Goal: Task Accomplishment & Management: Use online tool/utility

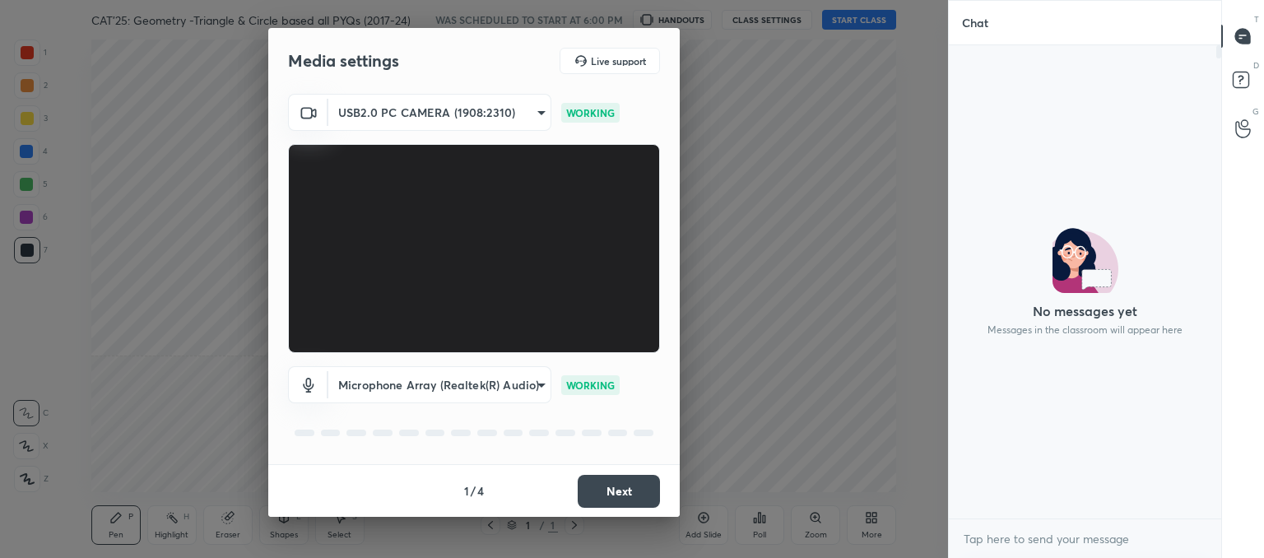
scroll to position [332, 267]
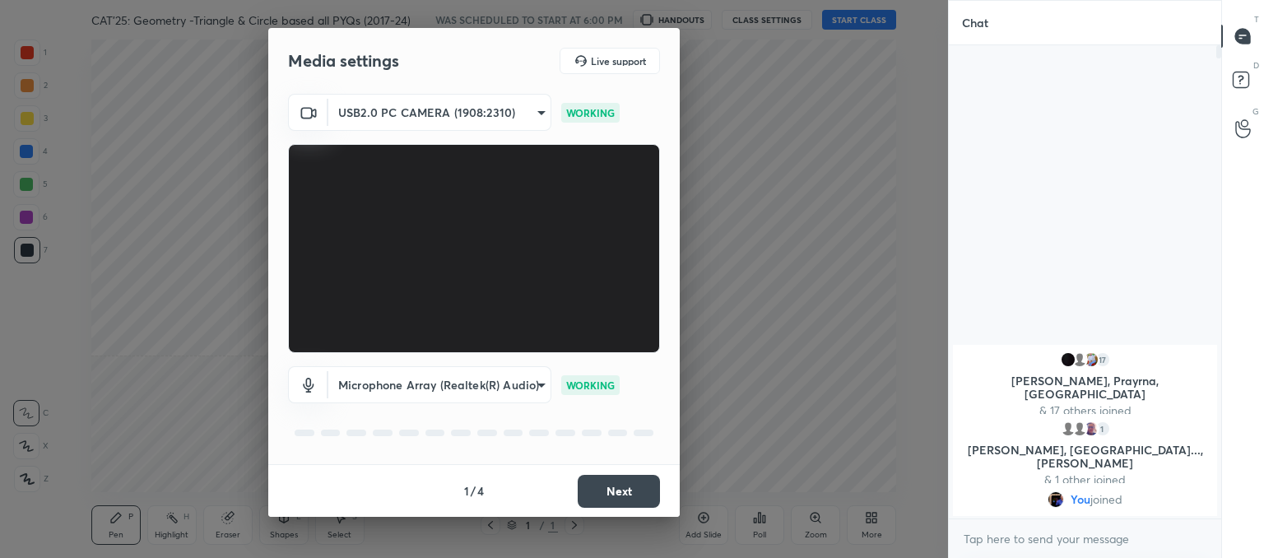
click at [616, 494] on button "Next" at bounding box center [619, 491] width 82 height 33
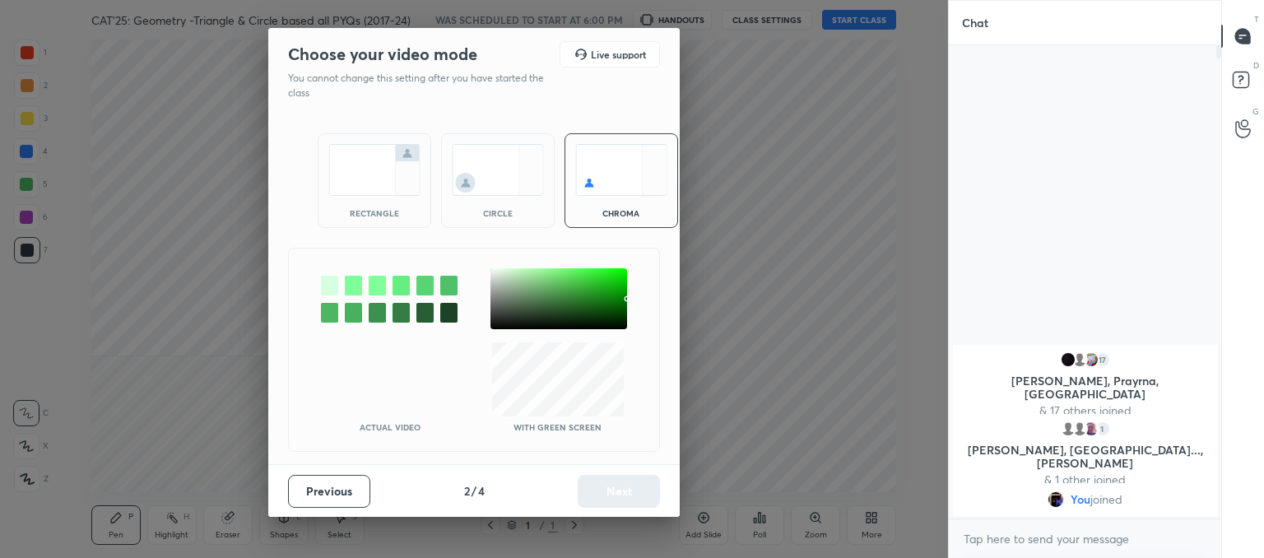
click at [482, 166] on img at bounding box center [498, 170] width 92 height 52
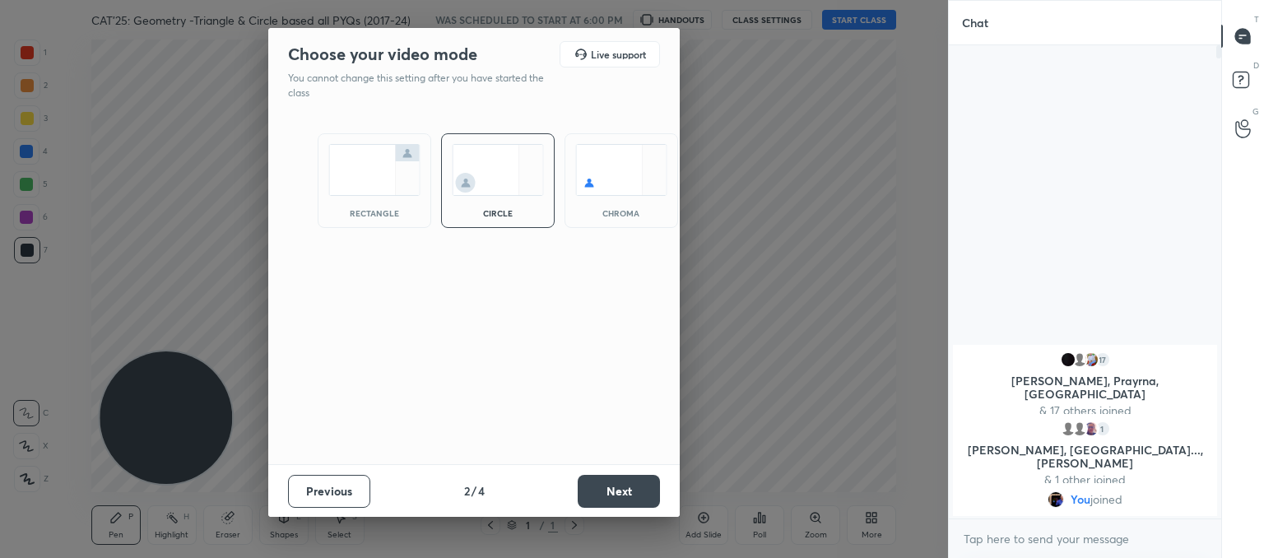
click at [632, 485] on button "Next" at bounding box center [619, 491] width 82 height 33
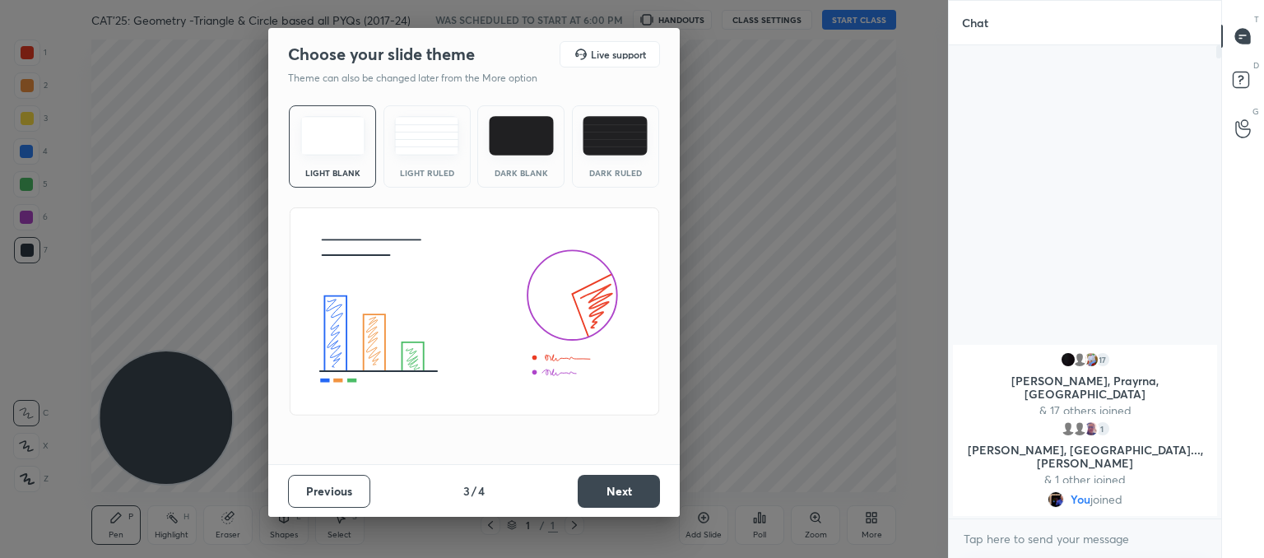
click at [441, 159] on div "Light Ruled" at bounding box center [426, 146] width 87 height 82
click at [615, 489] on button "Next" at bounding box center [619, 491] width 82 height 33
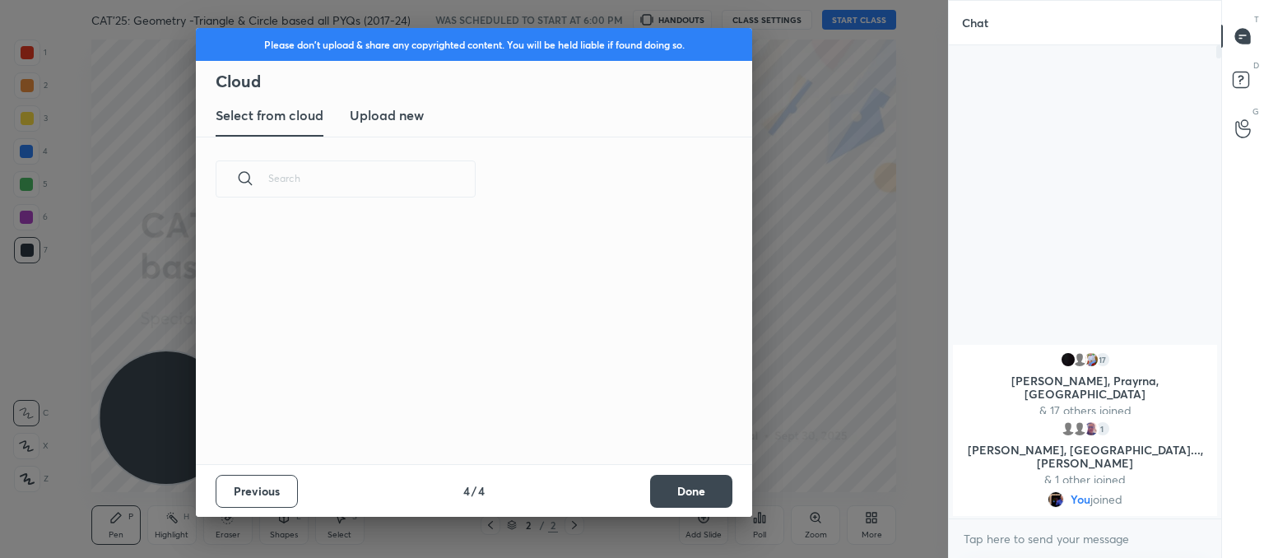
click at [397, 122] on h3 "Upload new" at bounding box center [387, 115] width 74 height 20
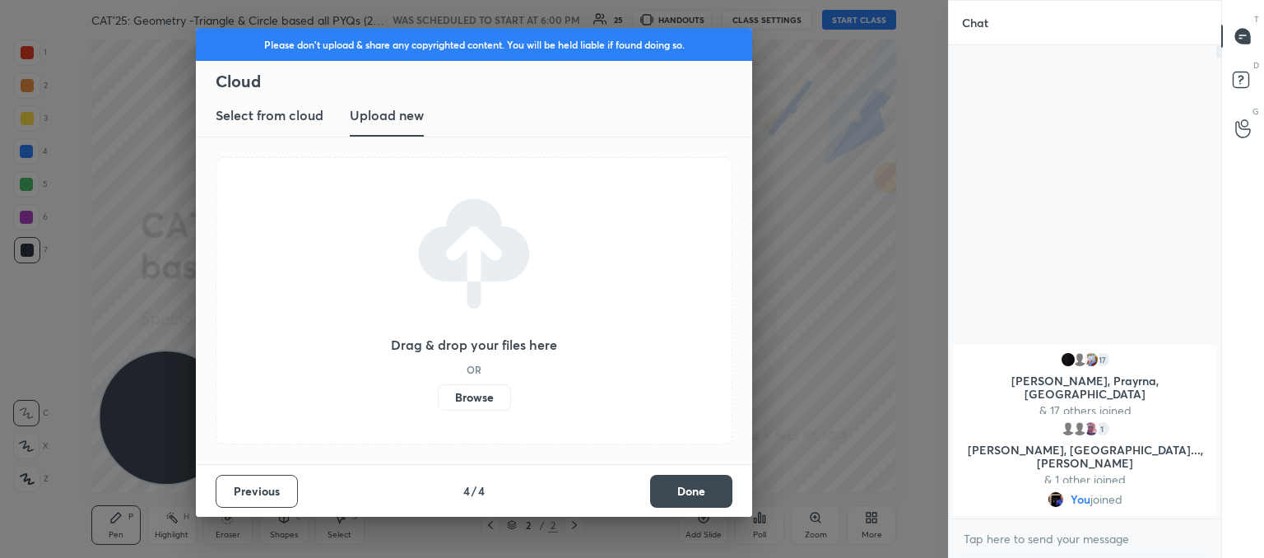
click at [479, 399] on label "Browse" at bounding box center [474, 397] width 73 height 26
click at [438, 399] on input "Browse" at bounding box center [438, 397] width 0 height 26
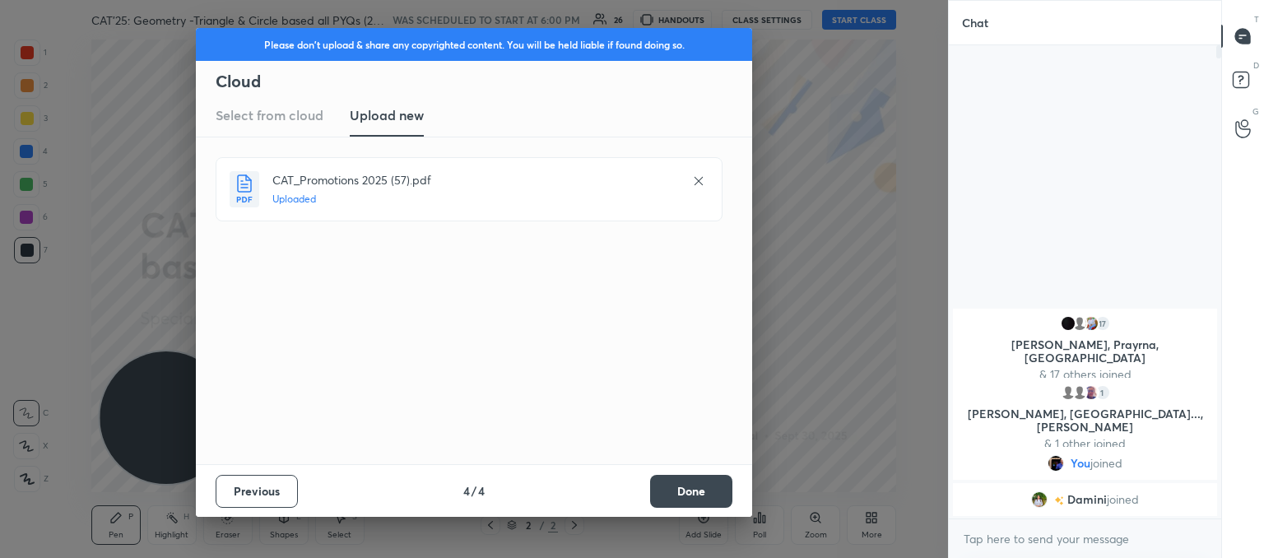
click at [717, 500] on button "Done" at bounding box center [691, 491] width 82 height 33
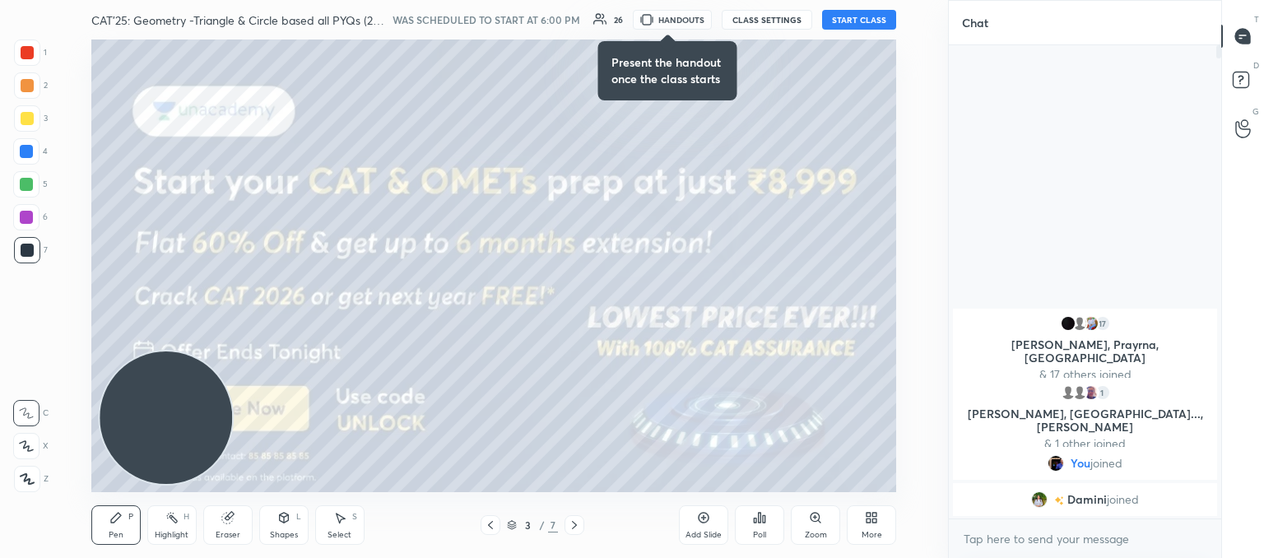
click at [493, 523] on icon at bounding box center [490, 524] width 13 height 13
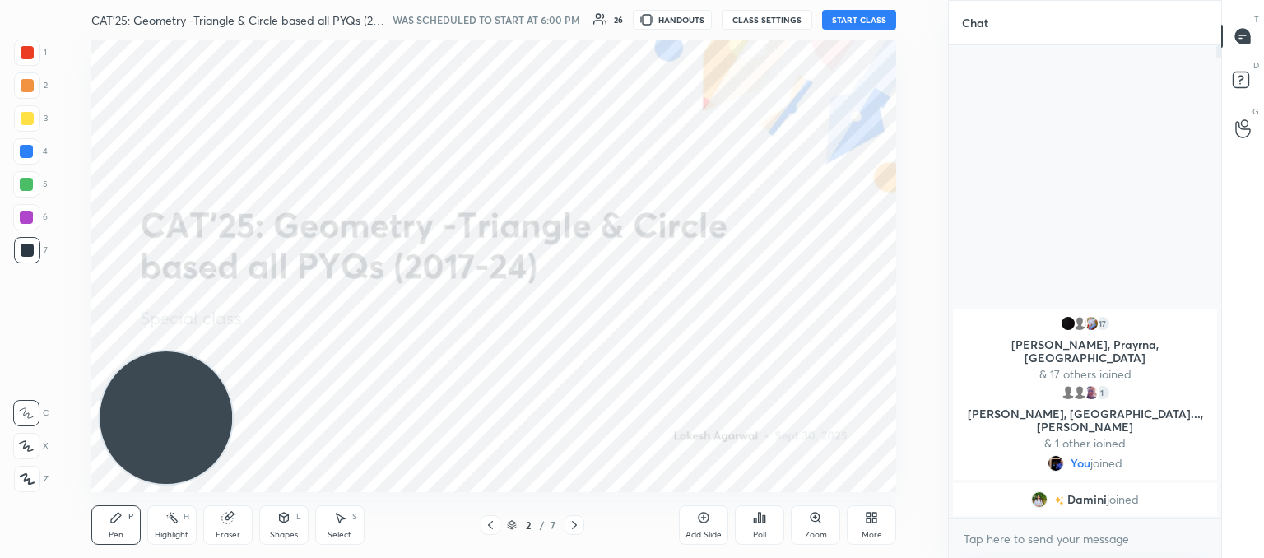
click at [866, 20] on button "START CLASS" at bounding box center [859, 20] width 74 height 20
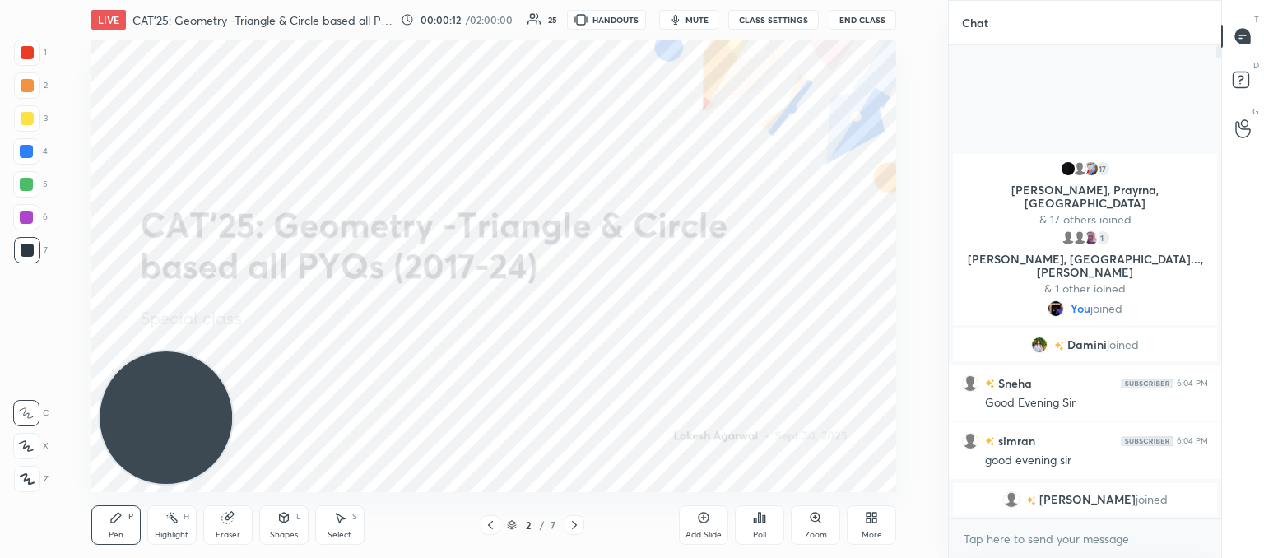
scroll to position [6, 5]
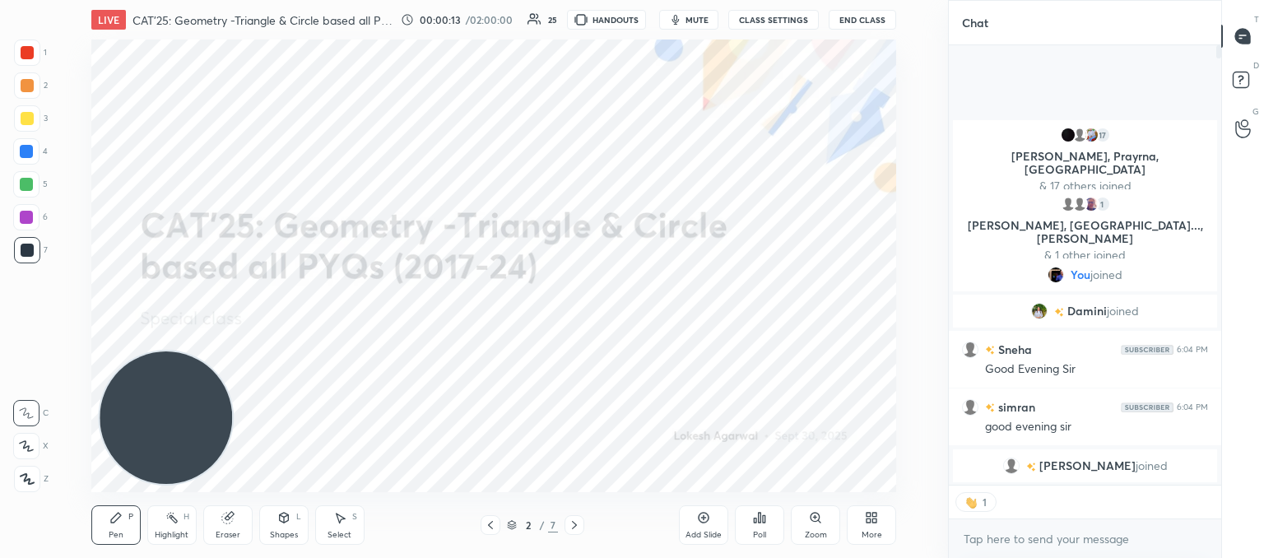
click at [1017, 541] on body "1 2 3 4 5 6 7 C X Z C X Z E E Erase all H H LIVE CAT'25: Geometry -Triangle & C…" at bounding box center [632, 279] width 1264 height 558
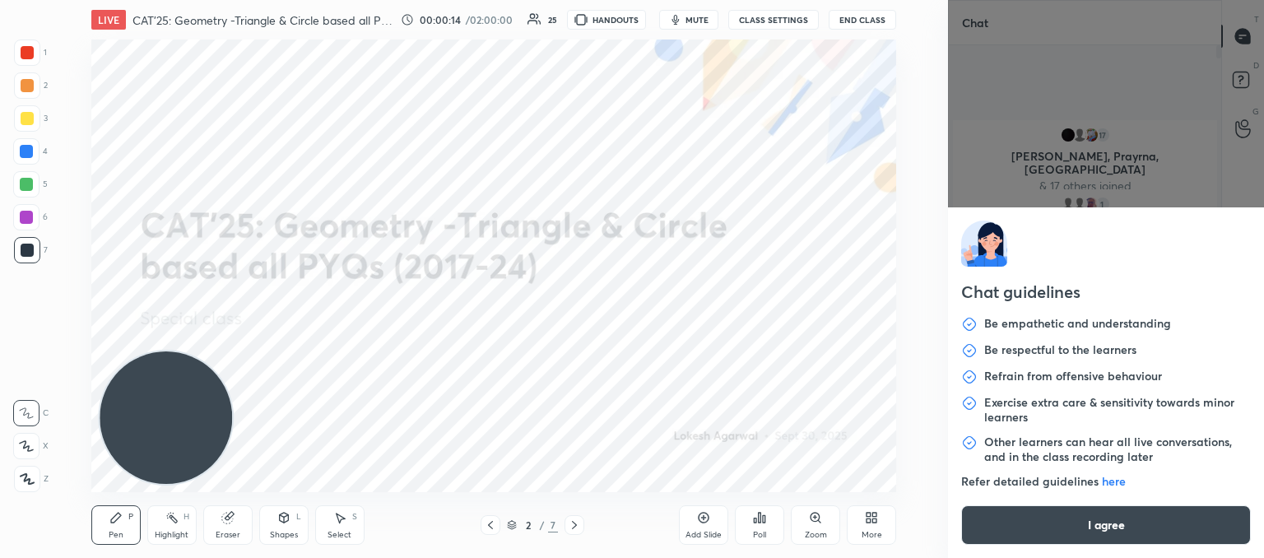
click at [1088, 520] on button "I agree" at bounding box center [1106, 524] width 290 height 39
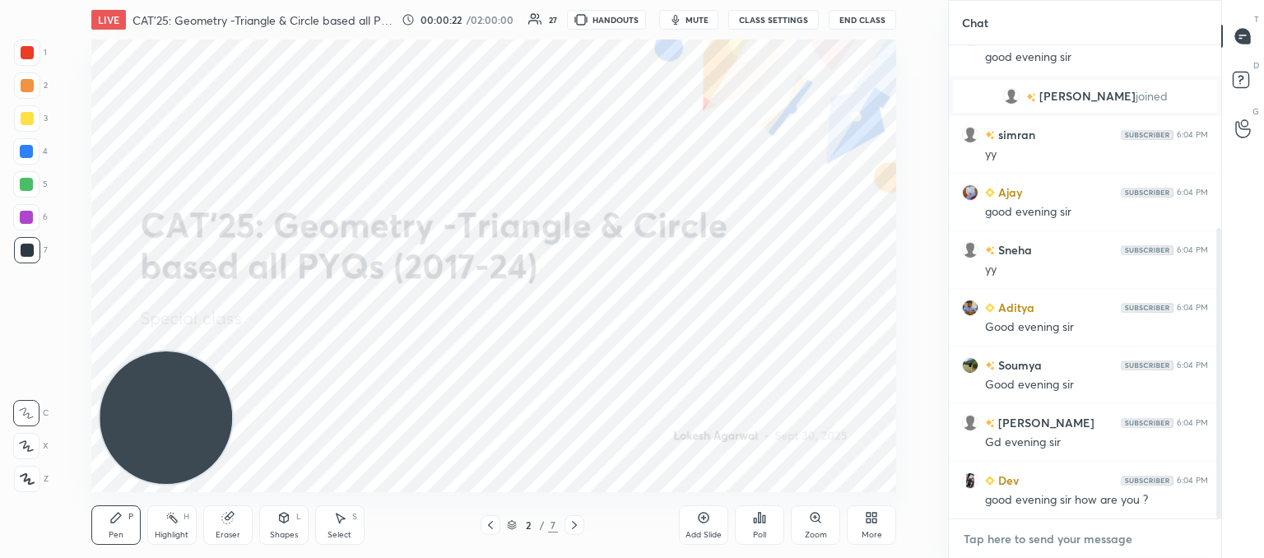
scroll to position [5, 5]
click at [1006, 537] on textarea at bounding box center [1085, 539] width 246 height 26
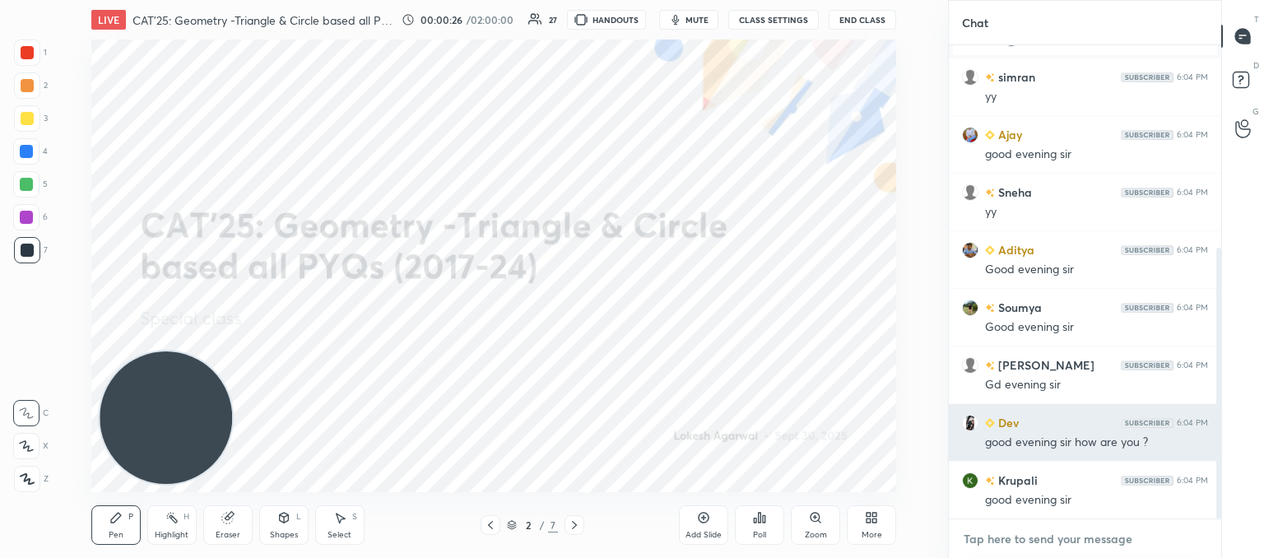
scroll to position [413, 0]
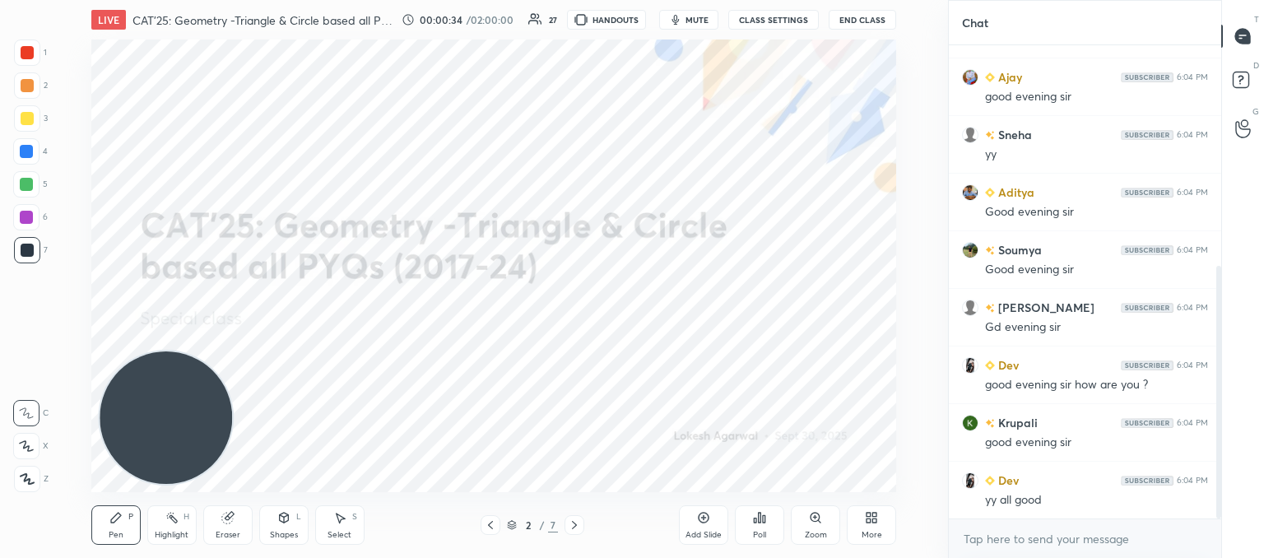
drag, startPoint x: 25, startPoint y: 481, endPoint x: 54, endPoint y: 472, distance: 31.0
click at [27, 480] on icon at bounding box center [27, 479] width 15 height 12
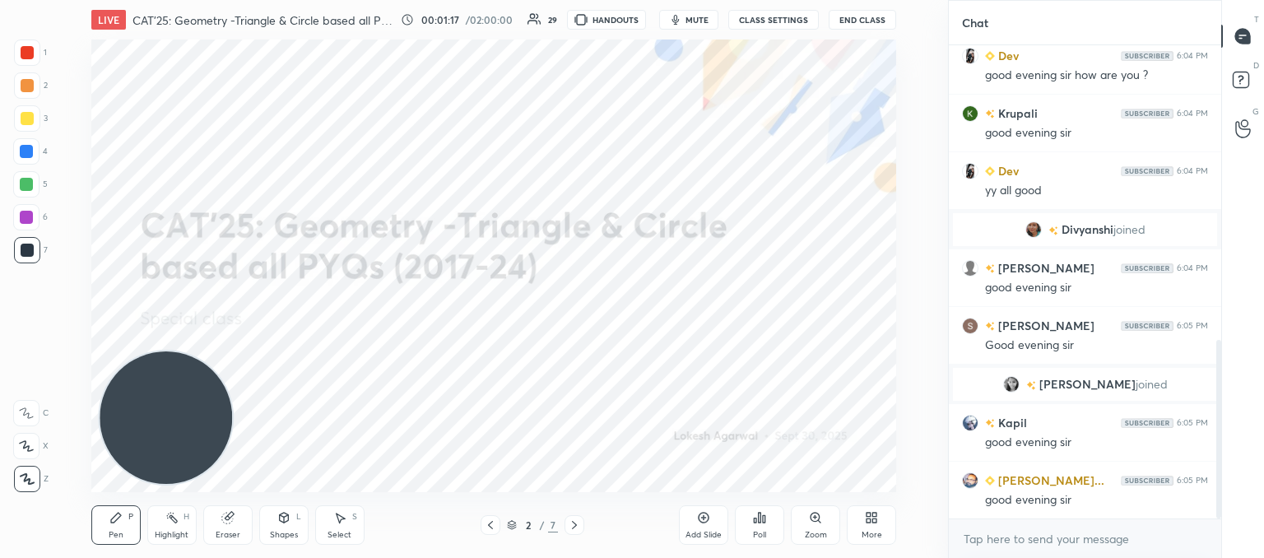
scroll to position [780, 0]
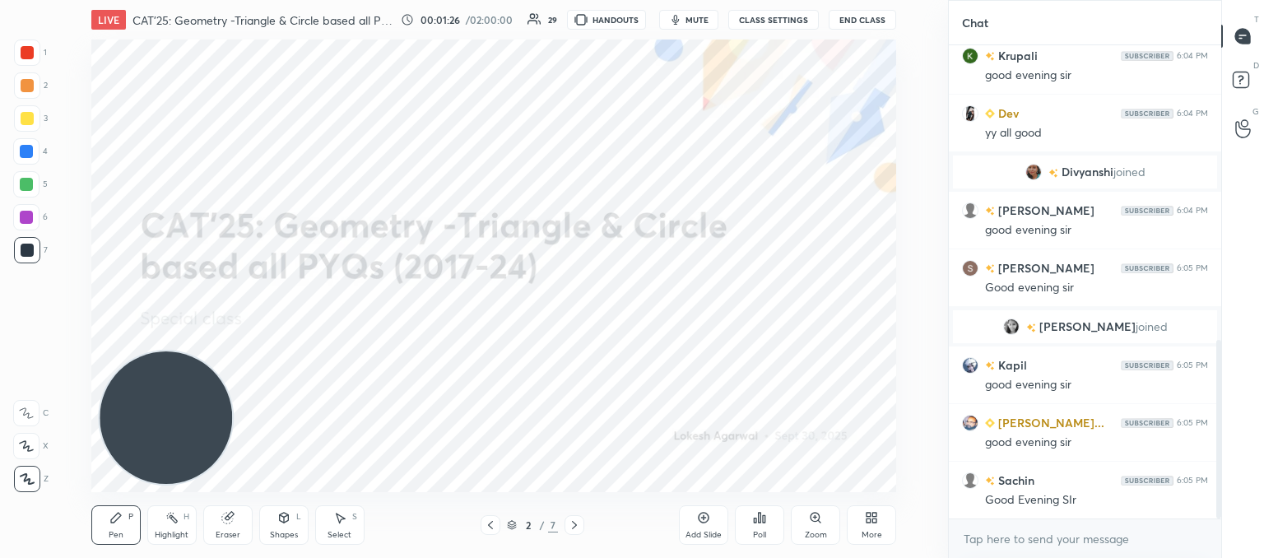
drag, startPoint x: 697, startPoint y: 521, endPoint x: 695, endPoint y: 481, distance: 39.5
click at [699, 517] on icon at bounding box center [703, 517] width 13 height 13
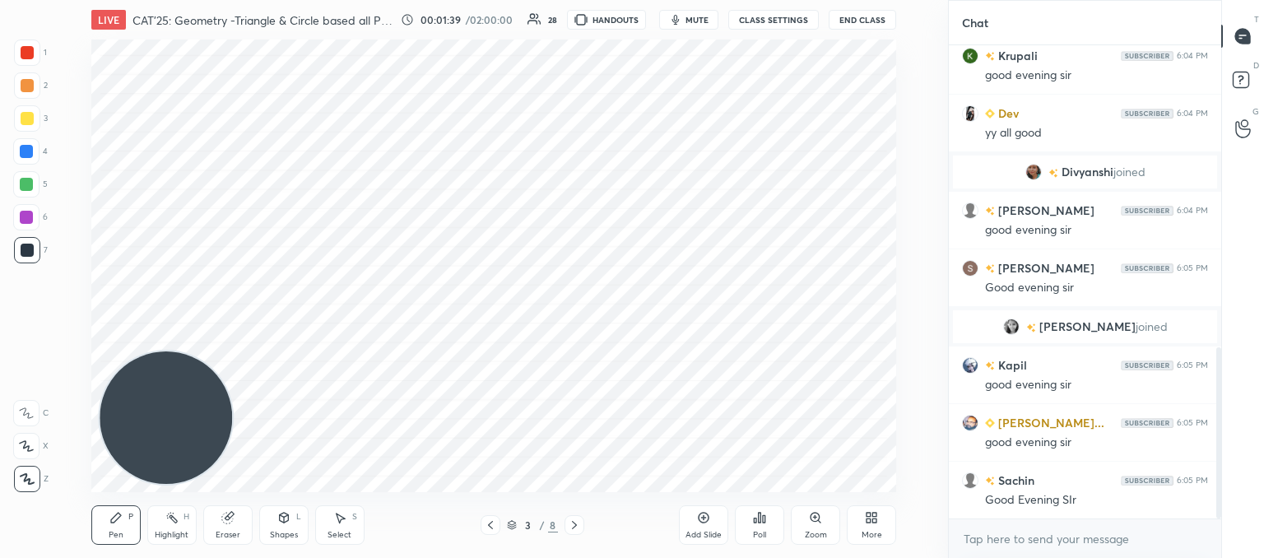
scroll to position [838, 0]
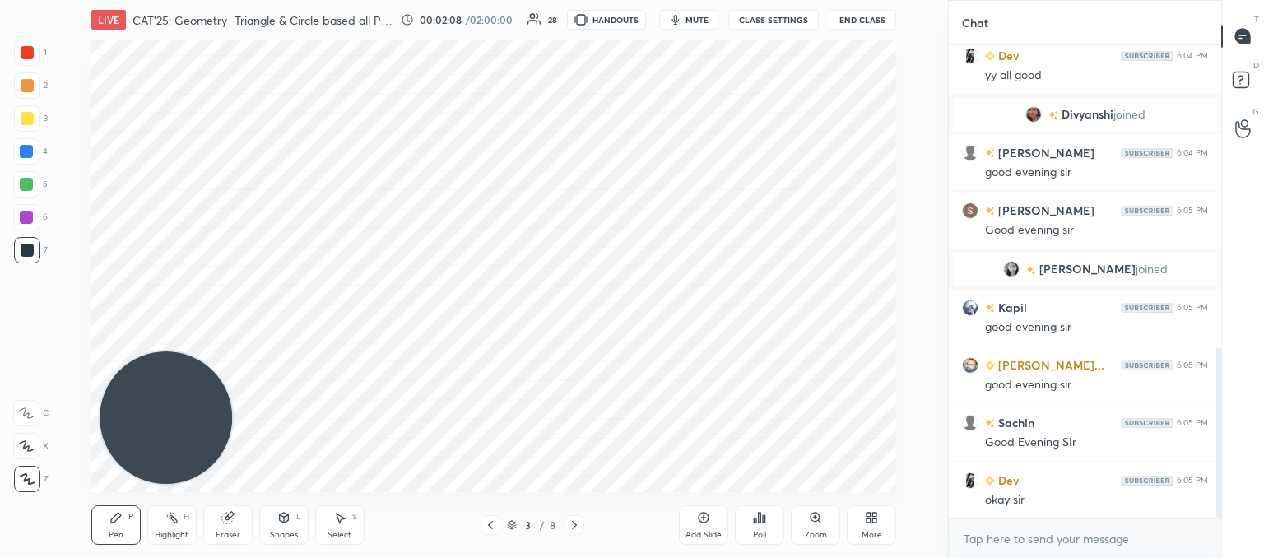
click at [490, 522] on icon at bounding box center [490, 524] width 13 height 13
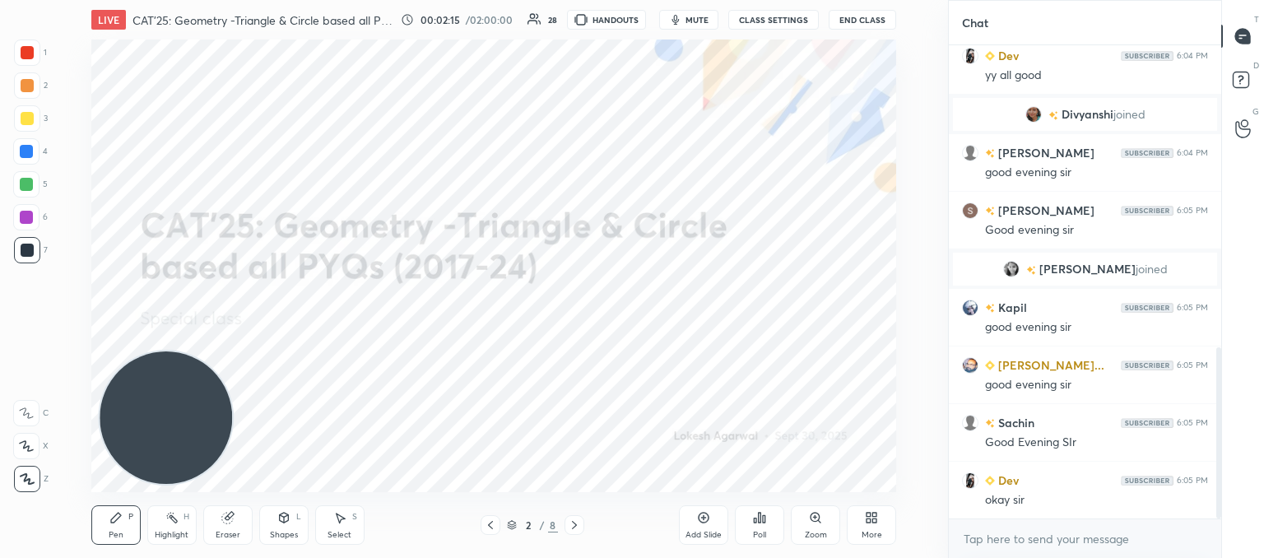
click at [579, 523] on icon at bounding box center [574, 524] width 13 height 13
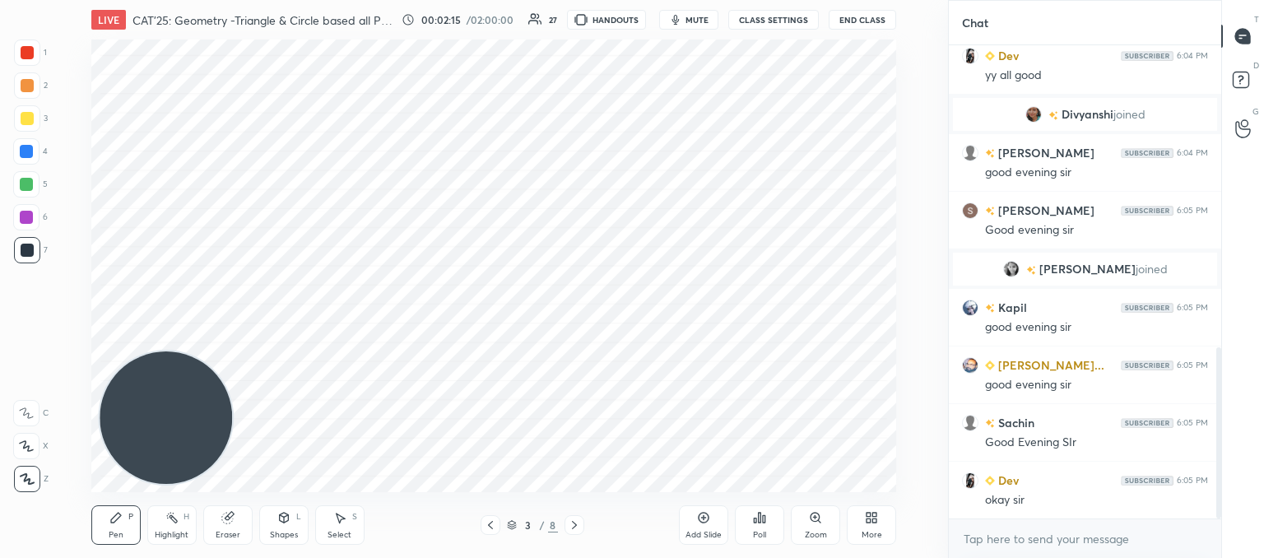
click at [579, 523] on icon at bounding box center [574, 524] width 13 height 13
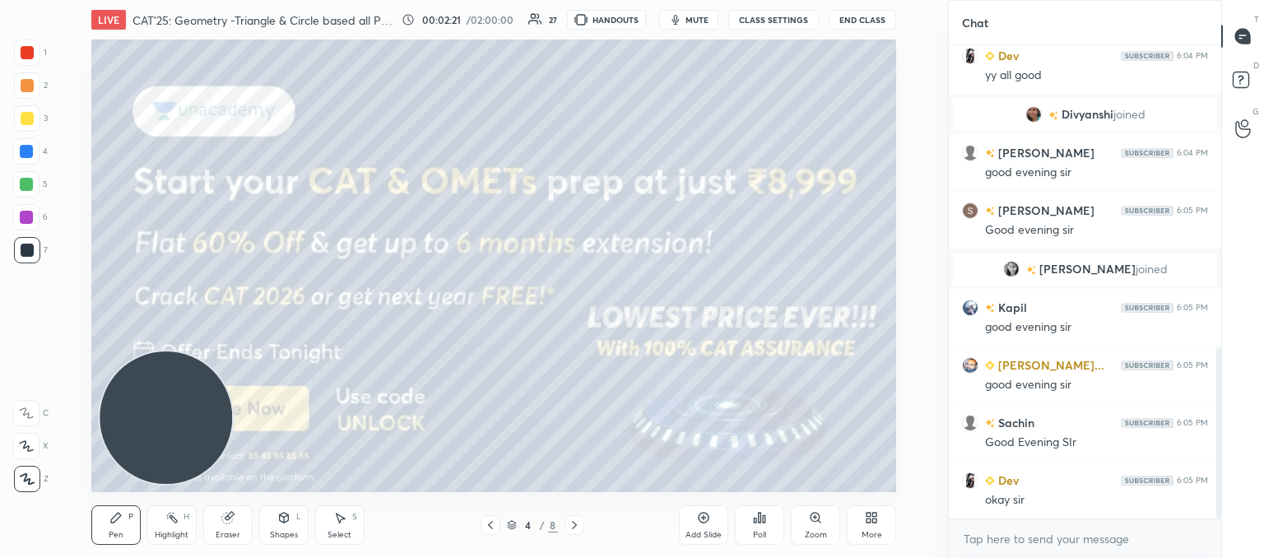
click at [26, 116] on div at bounding box center [27, 118] width 13 height 13
drag, startPoint x: 76, startPoint y: 164, endPoint x: 53, endPoint y: 103, distance: 64.8
click at [55, 103] on div "Setting up your live class Poll for secs No correct answer Start poll" at bounding box center [494, 265] width 882 height 453
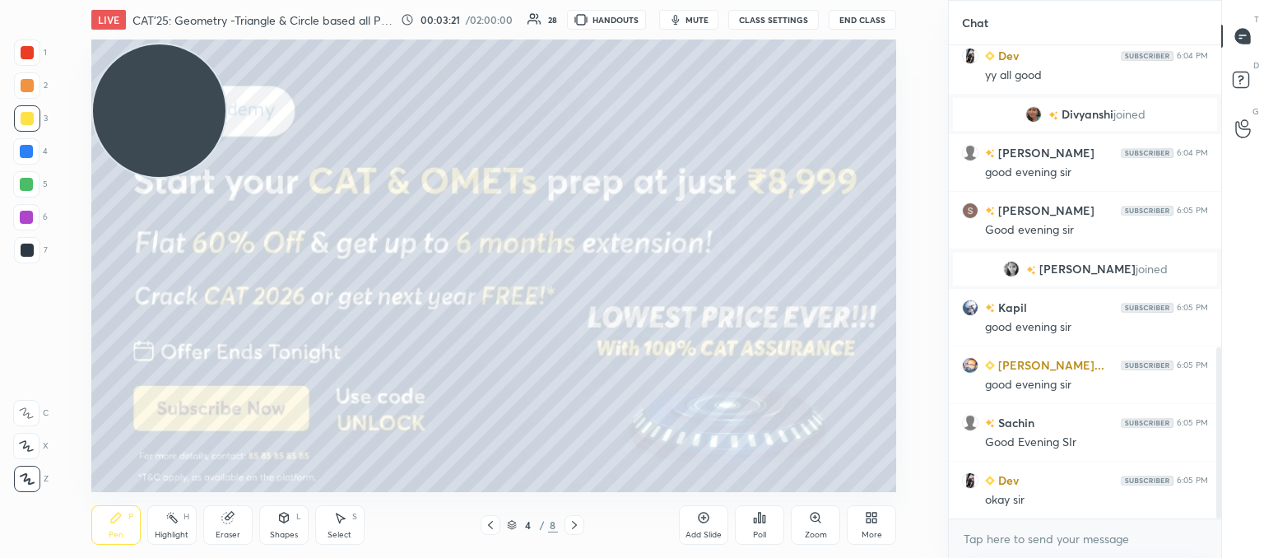
click at [575, 525] on icon at bounding box center [574, 525] width 5 height 8
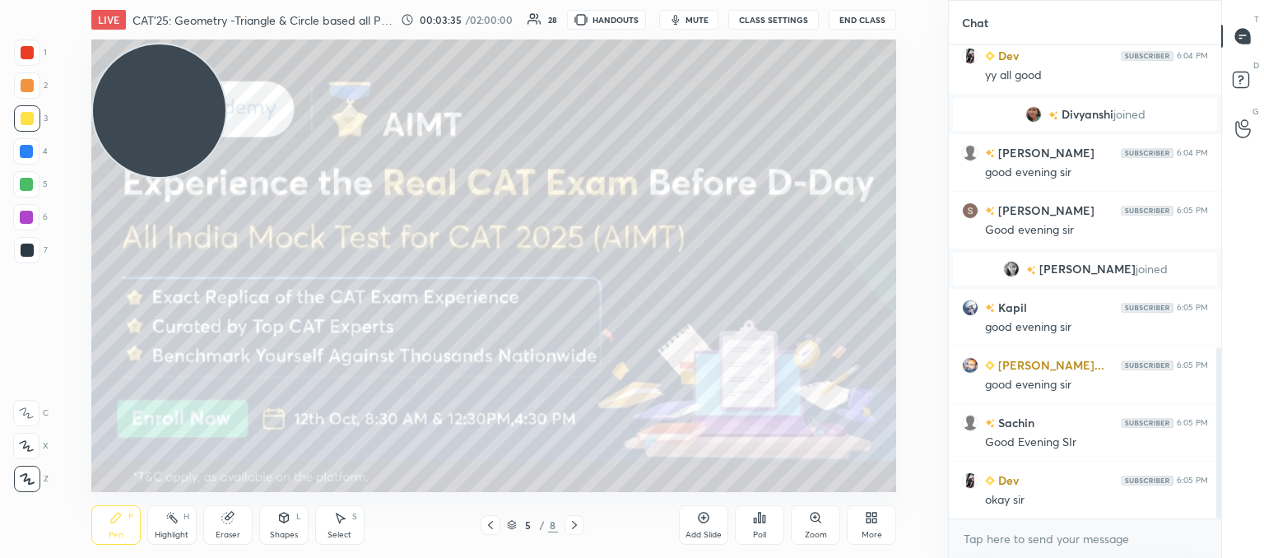
scroll to position [895, 0]
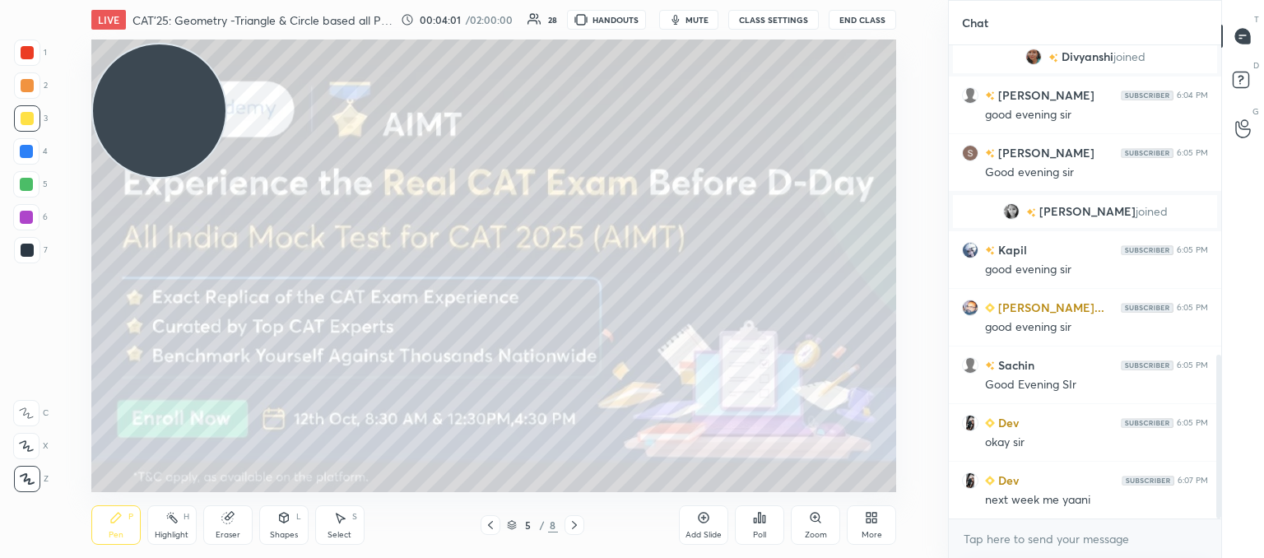
click at [574, 515] on div at bounding box center [574, 525] width 20 height 20
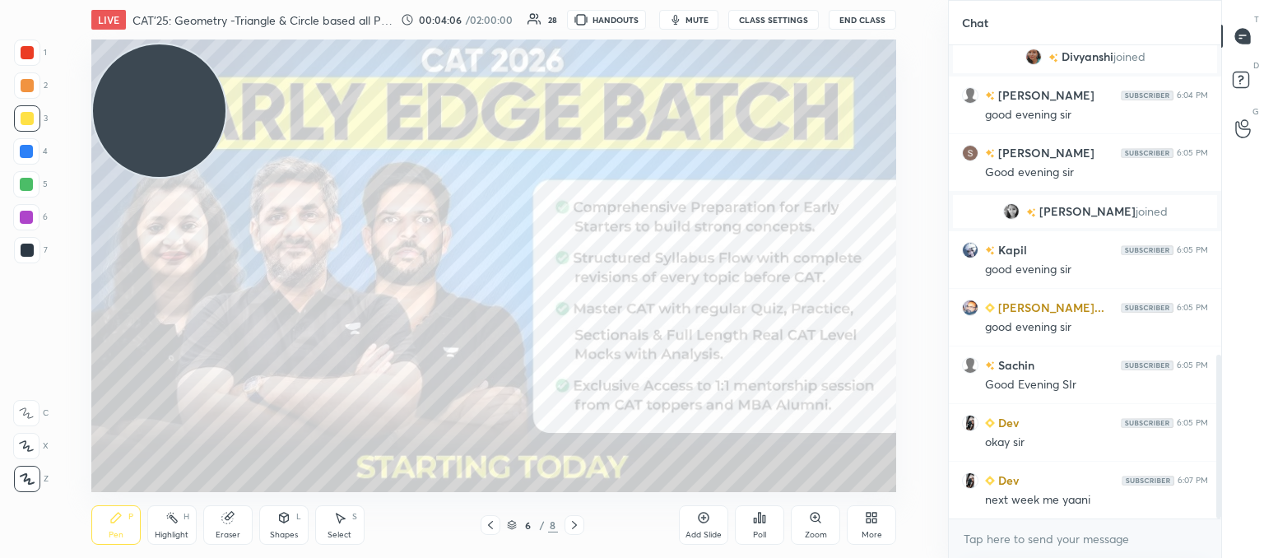
drag, startPoint x: 21, startPoint y: 256, endPoint x: 66, endPoint y: 255, distance: 45.3
click at [21, 253] on div at bounding box center [27, 250] width 26 height 26
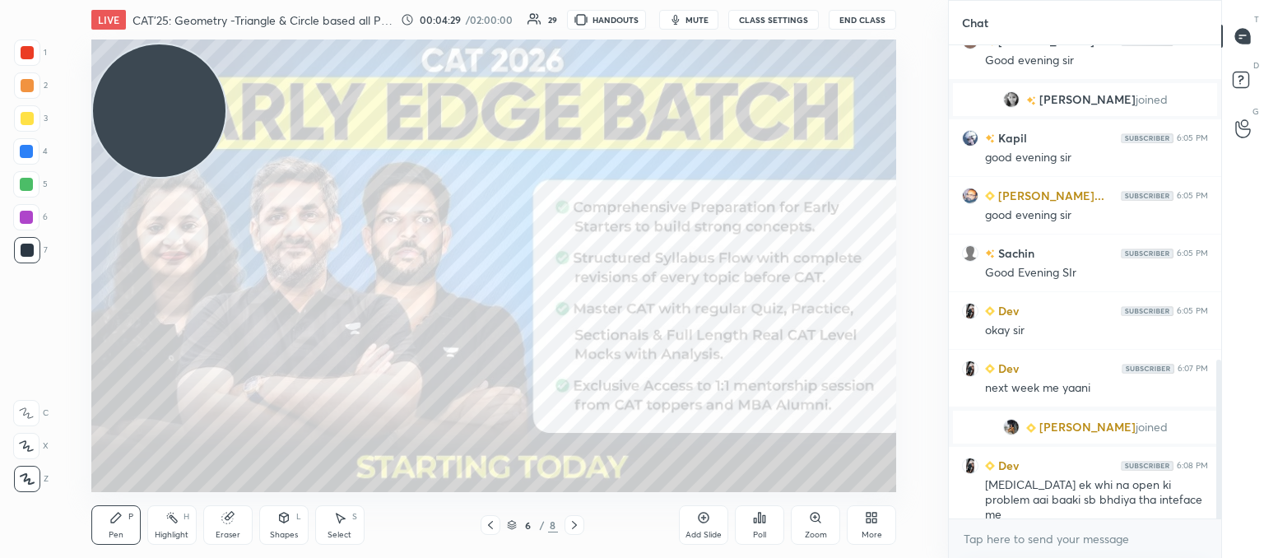
scroll to position [958, 0]
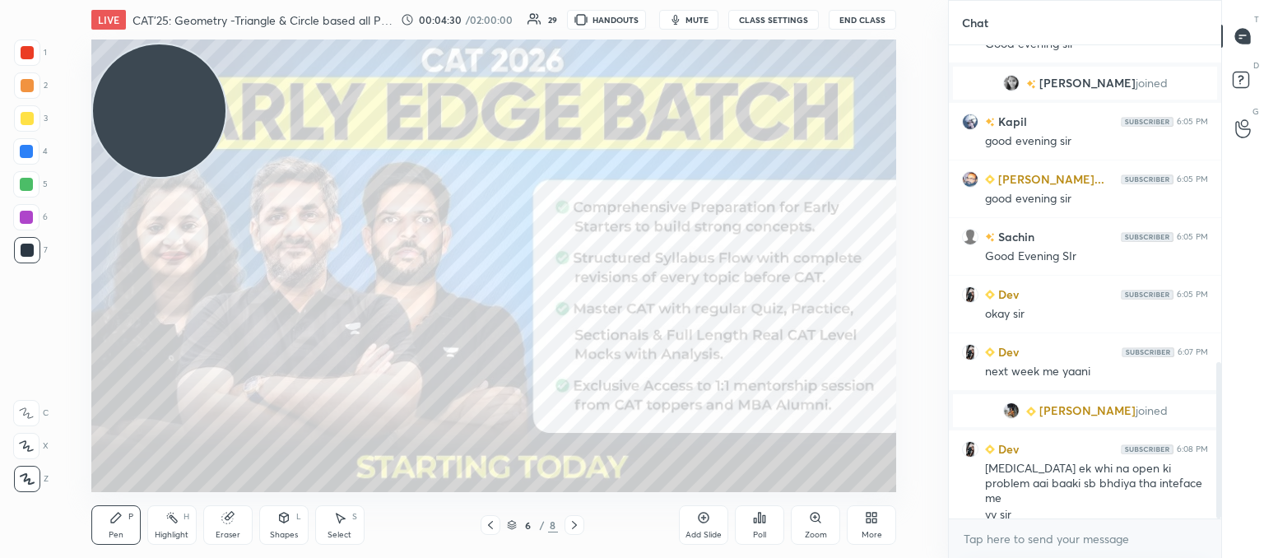
click at [909, 169] on div "Setting up your live class Poll for secs No correct answer Start poll" at bounding box center [494, 265] width 882 height 453
click at [708, 534] on div "Add Slide" at bounding box center [703, 535] width 36 height 8
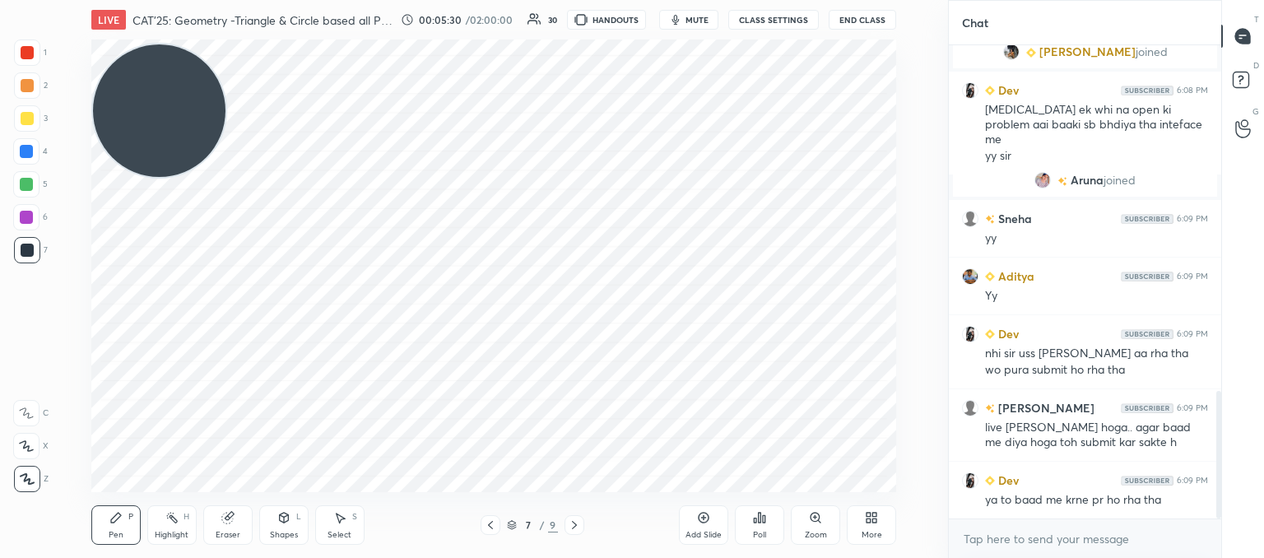
scroll to position [1343, 0]
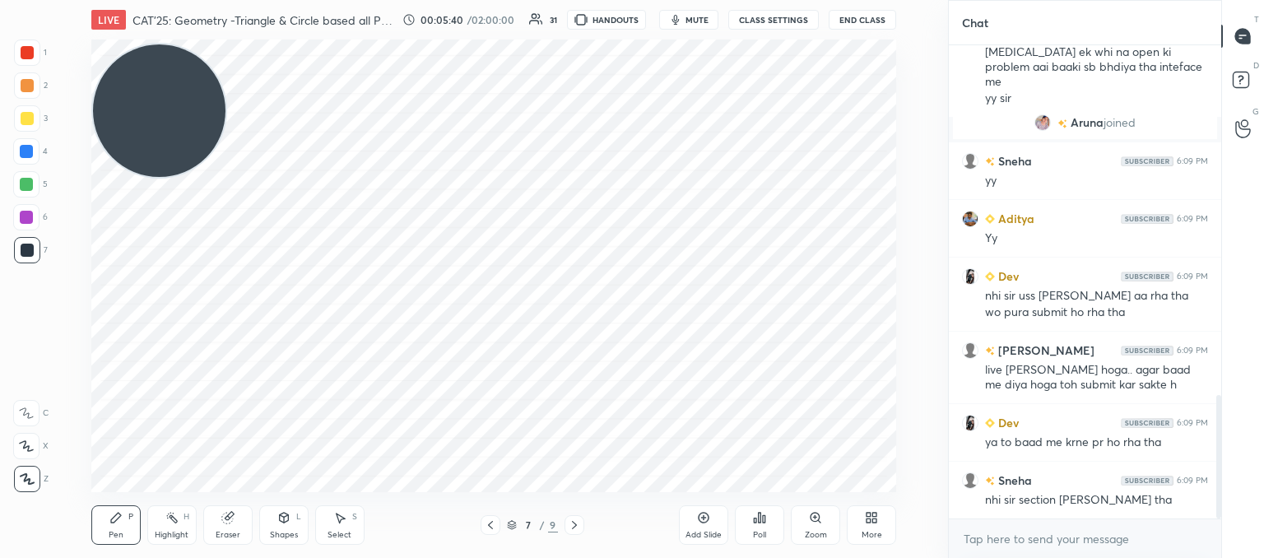
click at [578, 523] on icon at bounding box center [574, 524] width 13 height 13
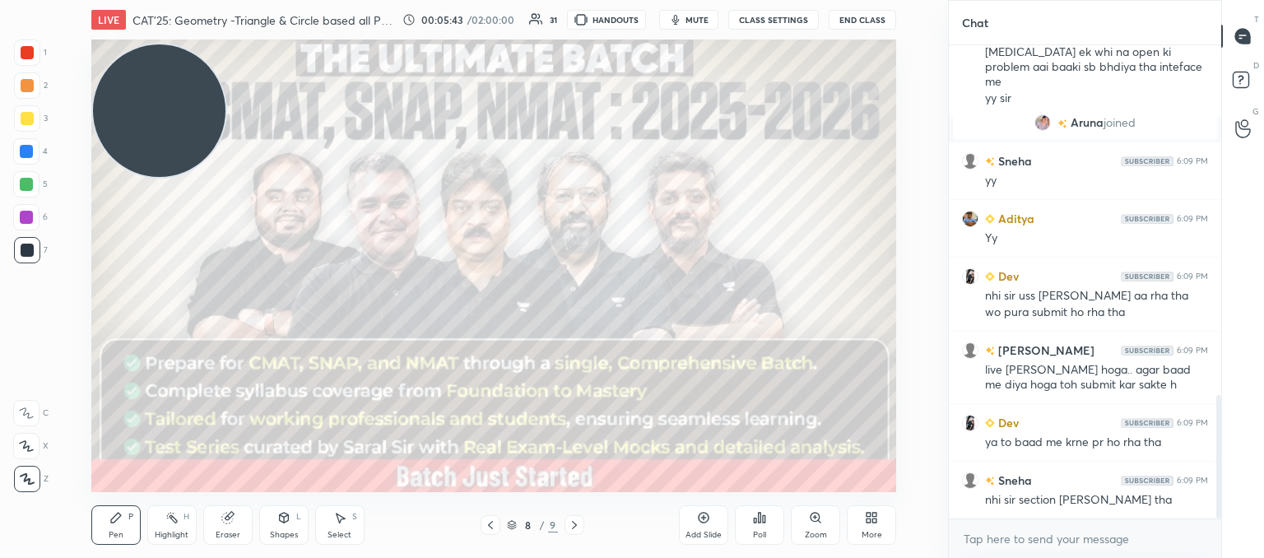
click at [26, 123] on div at bounding box center [27, 118] width 13 height 13
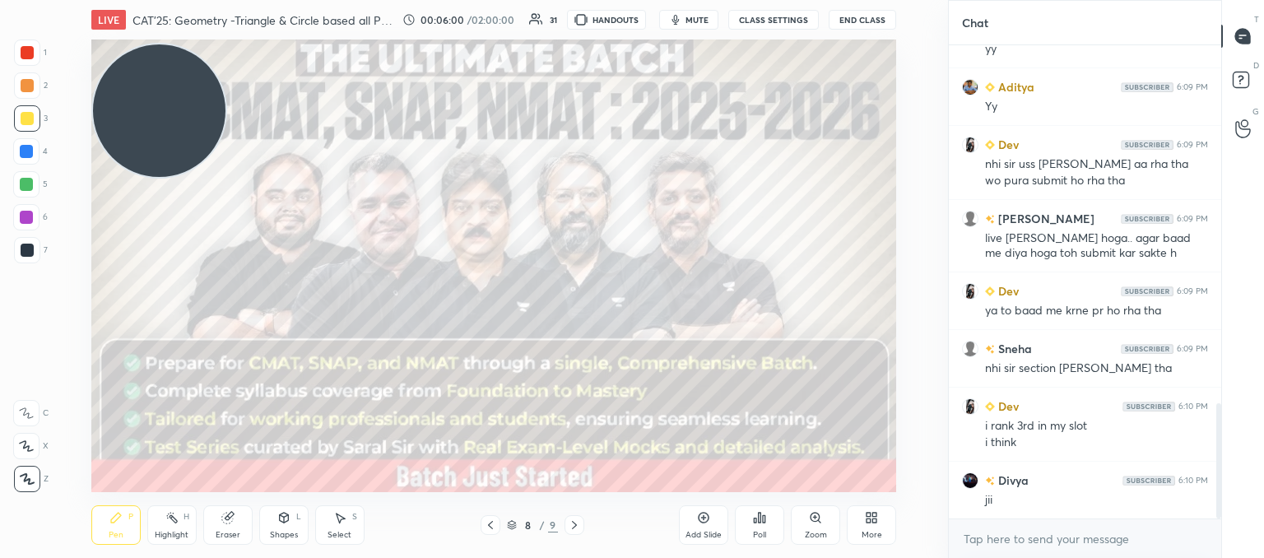
scroll to position [1491, 0]
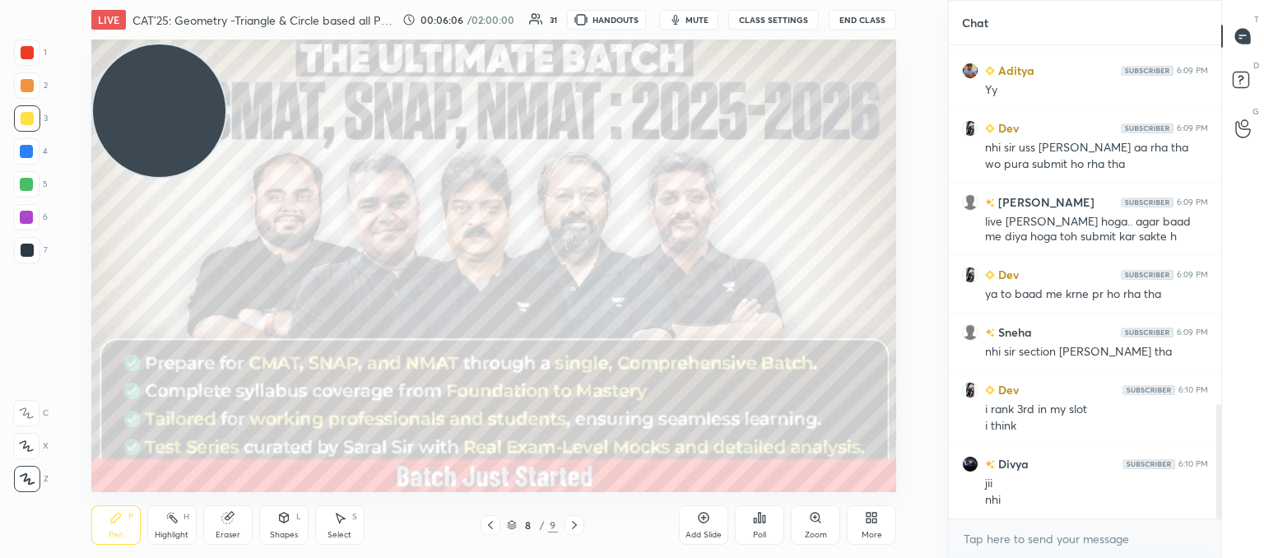
click at [703, 533] on div "Add Slide" at bounding box center [703, 535] width 36 height 8
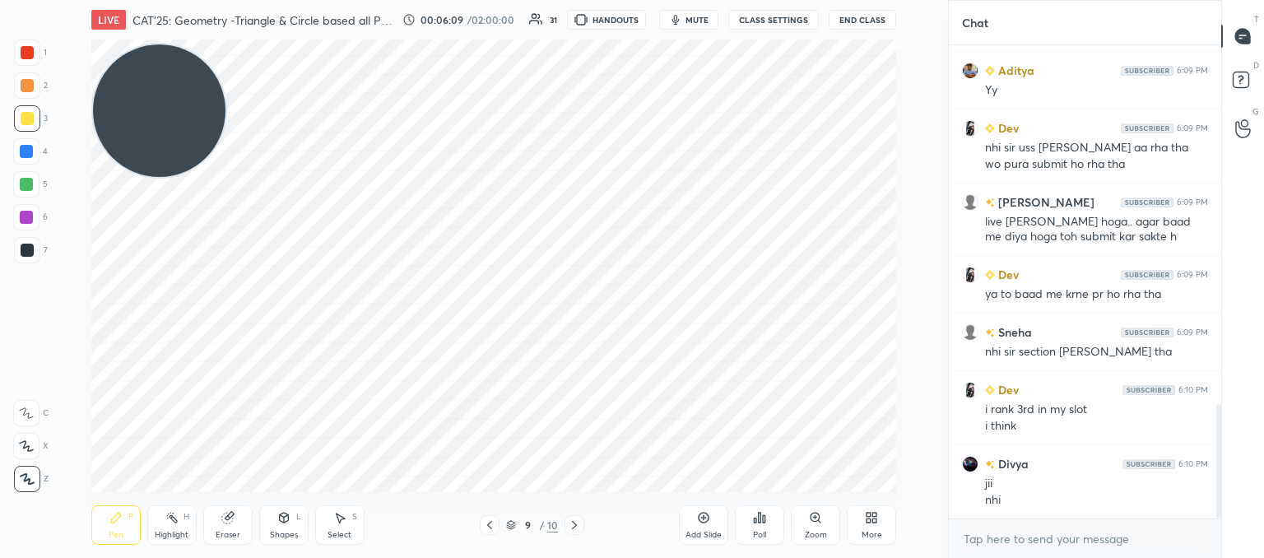
drag, startPoint x: 16, startPoint y: 253, endPoint x: 26, endPoint y: 250, distance: 9.6
click at [20, 254] on div at bounding box center [27, 250] width 26 height 26
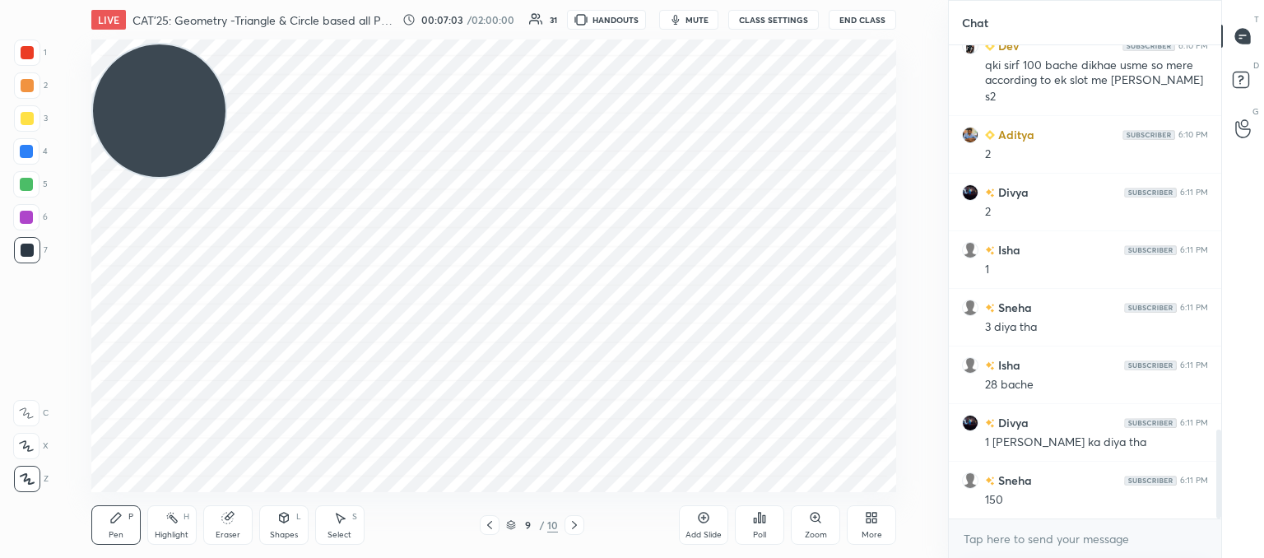
scroll to position [2080, 0]
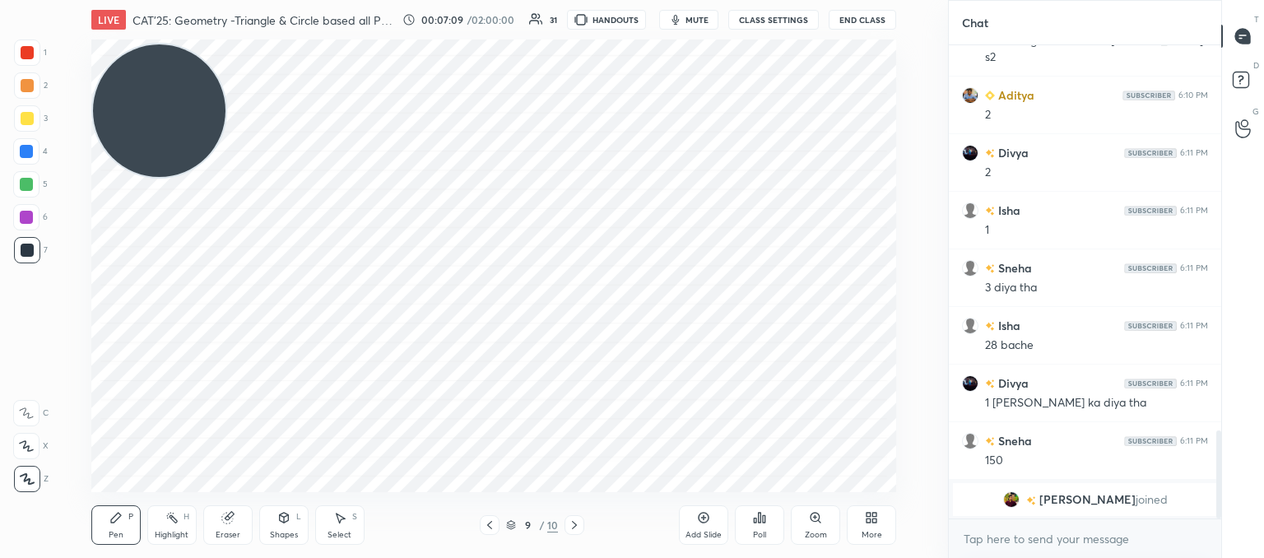
click at [329, 524] on div "Select S" at bounding box center [339, 524] width 49 height 39
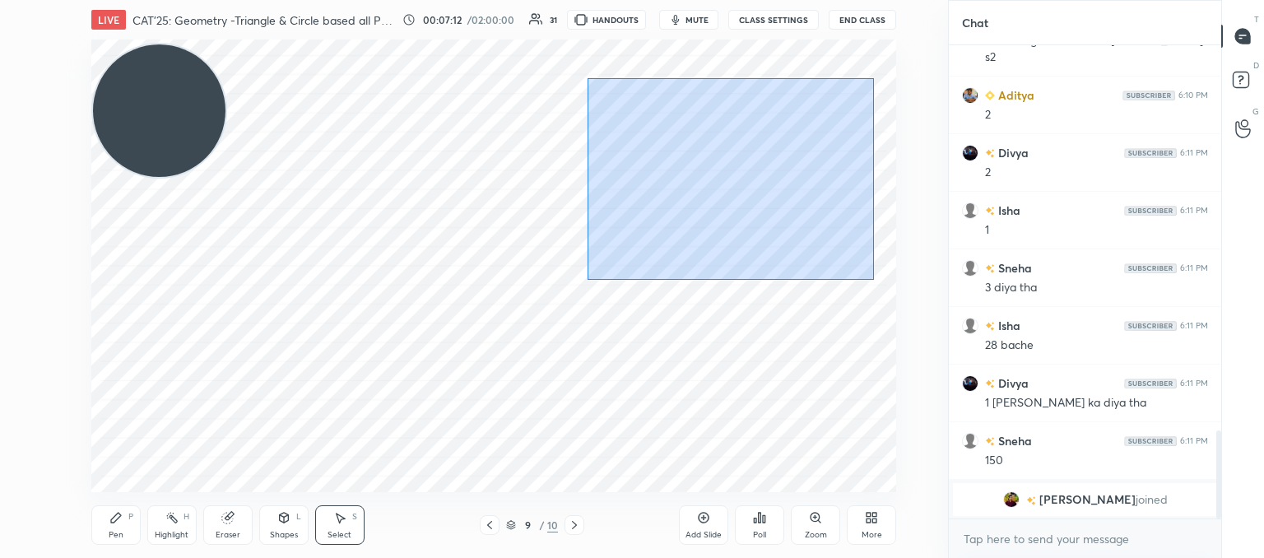
drag, startPoint x: 871, startPoint y: 275, endPoint x: 692, endPoint y: 80, distance: 264.9
click at [592, 78] on div "0 ° Undo Copy Duplicate Duplicate to new slide Delete" at bounding box center [493, 265] width 805 height 453
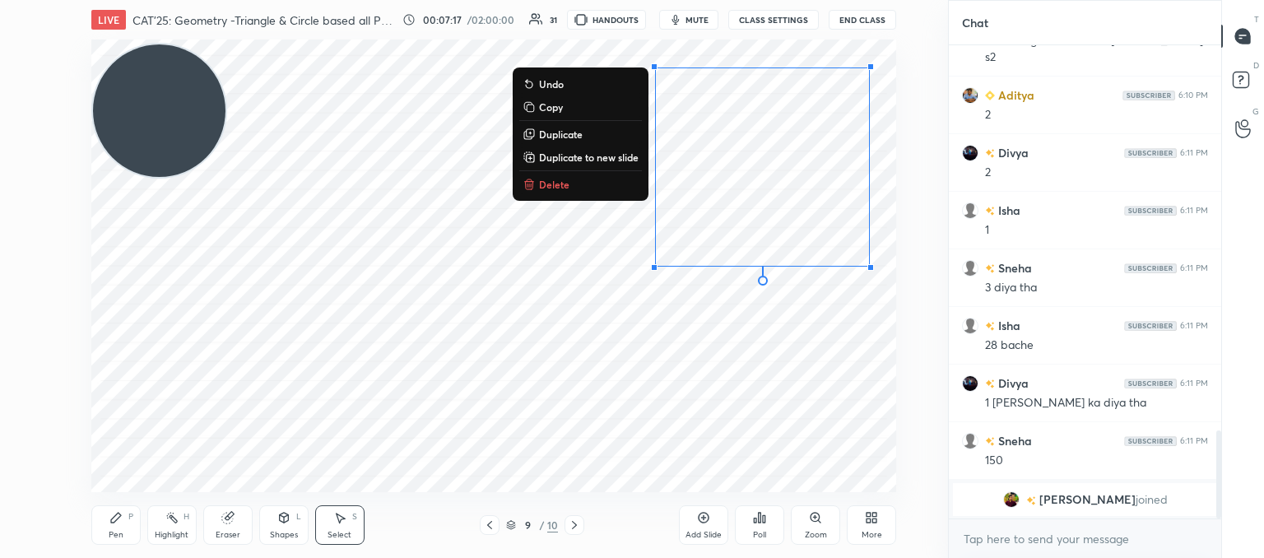
drag, startPoint x: 551, startPoint y: 188, endPoint x: 725, endPoint y: 197, distance: 173.8
click at [559, 191] on p "Delete" at bounding box center [554, 184] width 30 height 13
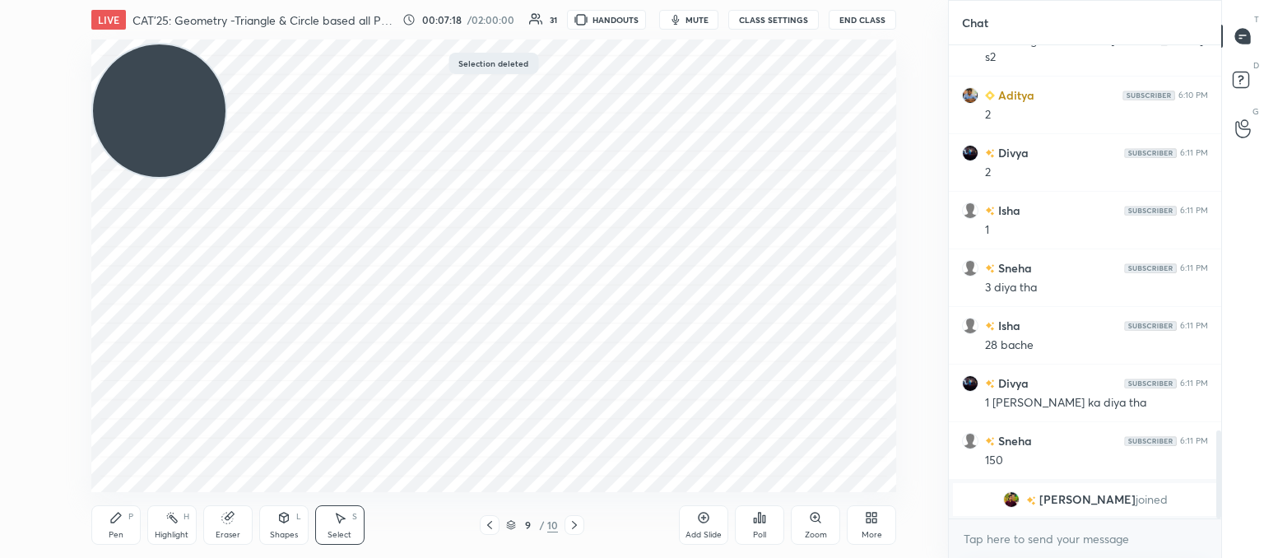
click at [706, 281] on div "0 ° Undo Copy Duplicate Duplicate to new slide Delete" at bounding box center [493, 265] width 805 height 453
drag, startPoint x: 490, startPoint y: 525, endPoint x: 764, endPoint y: 439, distance: 287.3
click at [494, 522] on icon at bounding box center [489, 524] width 13 height 13
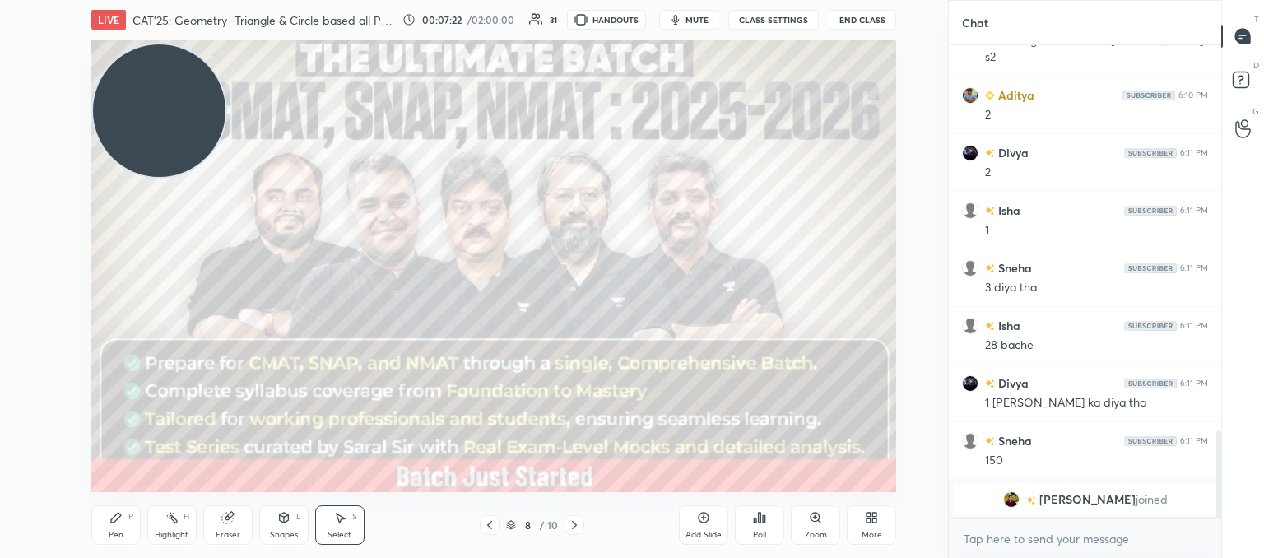
drag, startPoint x: 114, startPoint y: 524, endPoint x: 132, endPoint y: 507, distance: 24.4
click at [116, 524] on icon at bounding box center [115, 517] width 13 height 13
drag, startPoint x: 29, startPoint y: 116, endPoint x: 125, endPoint y: 124, distance: 96.6
click at [31, 116] on div at bounding box center [27, 118] width 13 height 13
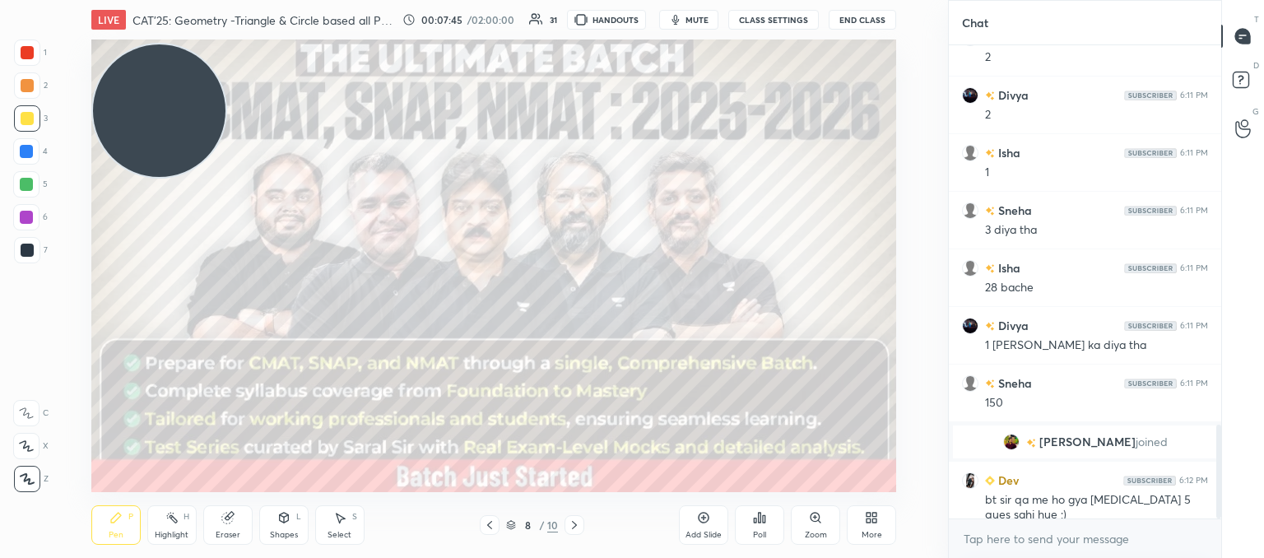
scroll to position [1910, 0]
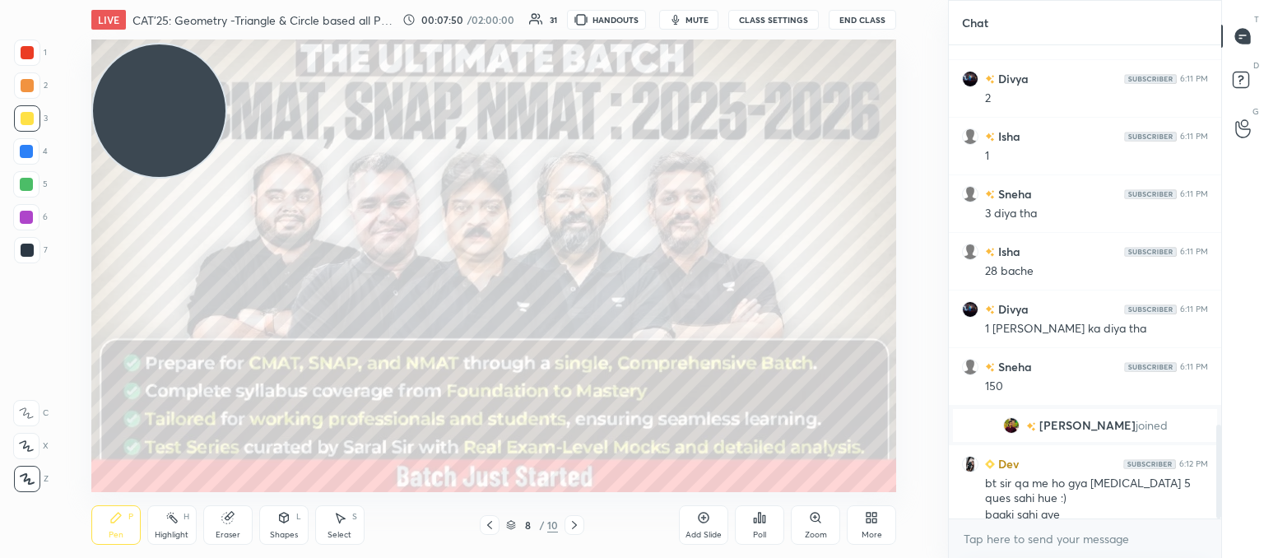
click at [569, 522] on icon at bounding box center [574, 524] width 13 height 13
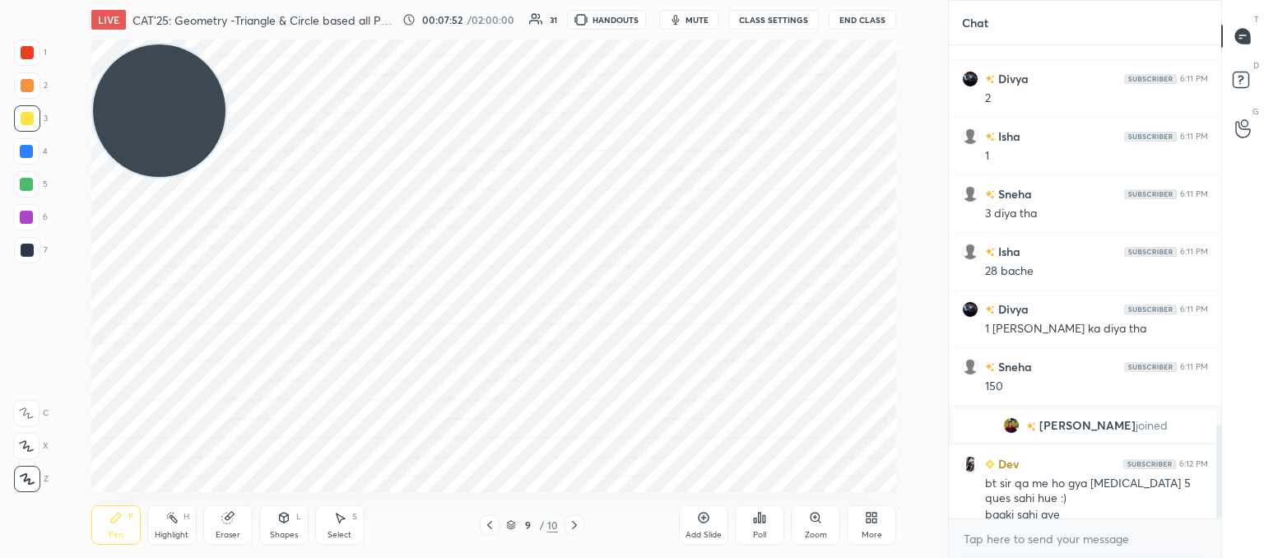
click at [573, 522] on icon at bounding box center [574, 525] width 5 height 8
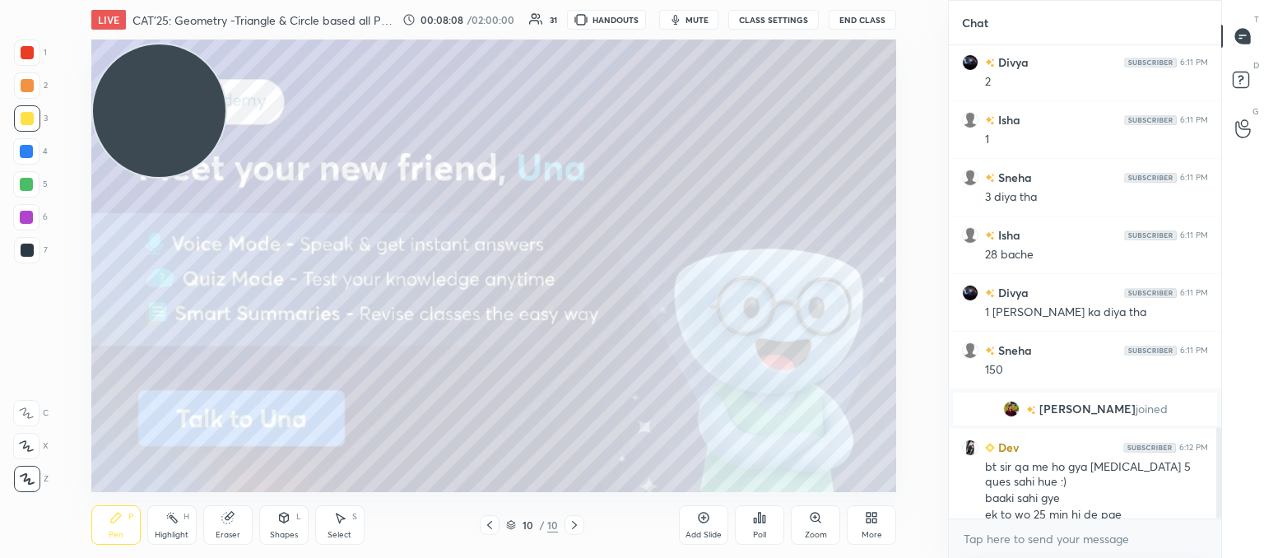
scroll to position [1984, 0]
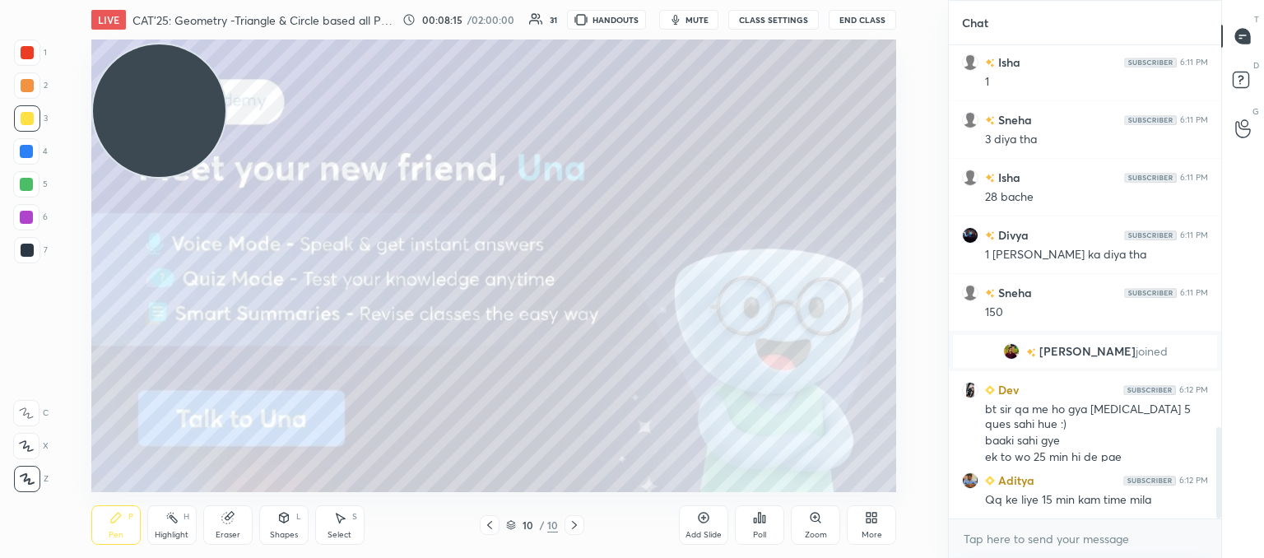
click at [880, 519] on div "More" at bounding box center [871, 524] width 49 height 39
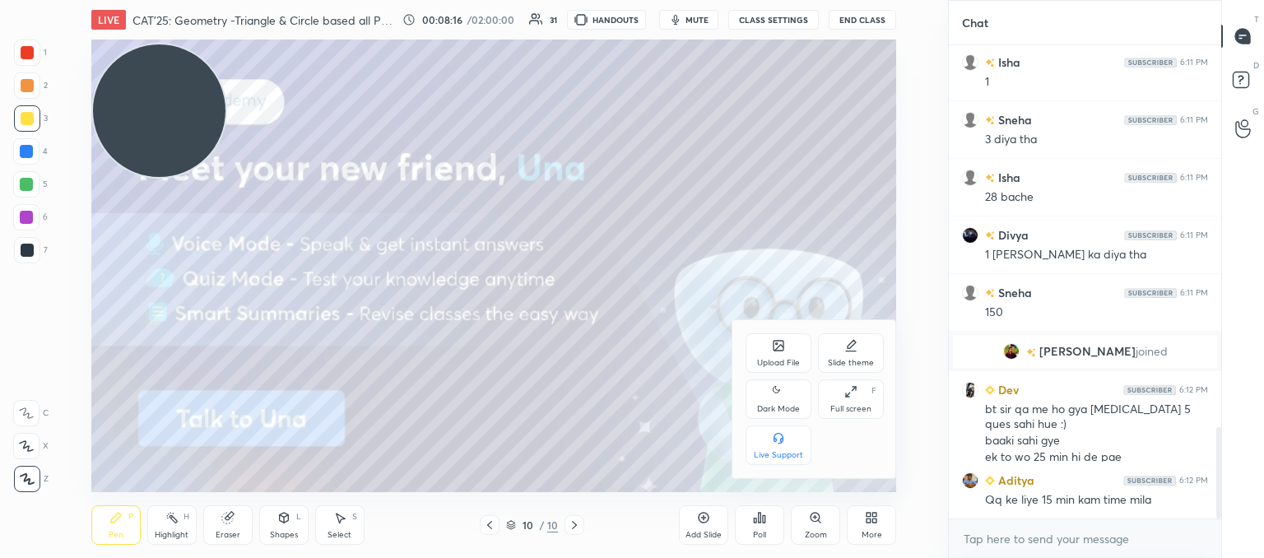
click at [768, 355] on div "Upload File" at bounding box center [778, 352] width 66 height 39
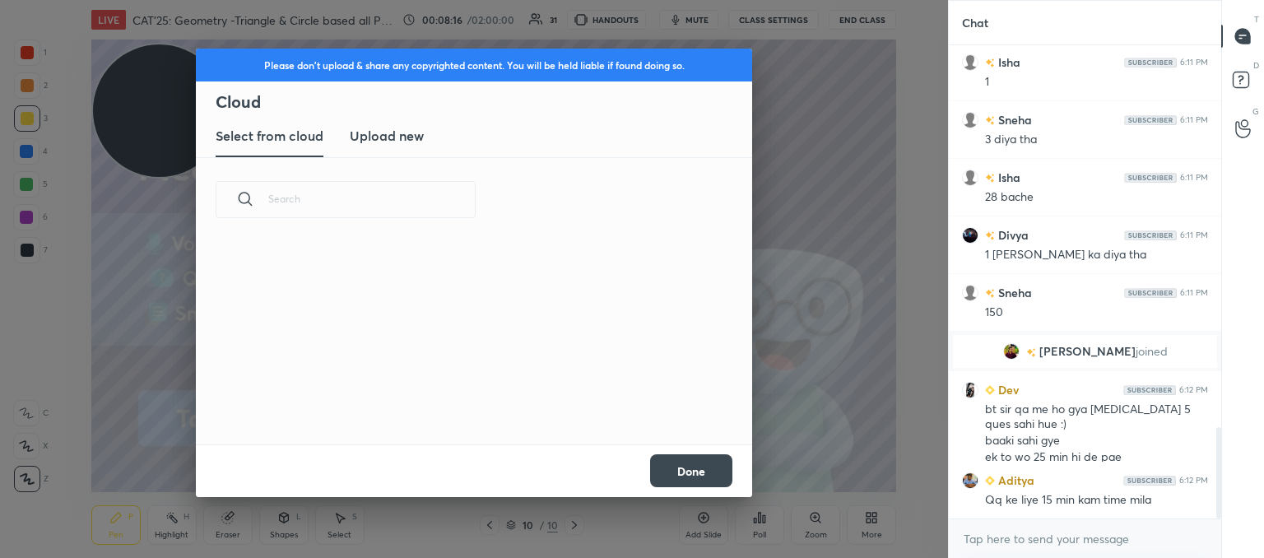
scroll to position [202, 528]
click at [361, 124] on new "Upload new" at bounding box center [387, 136] width 74 height 41
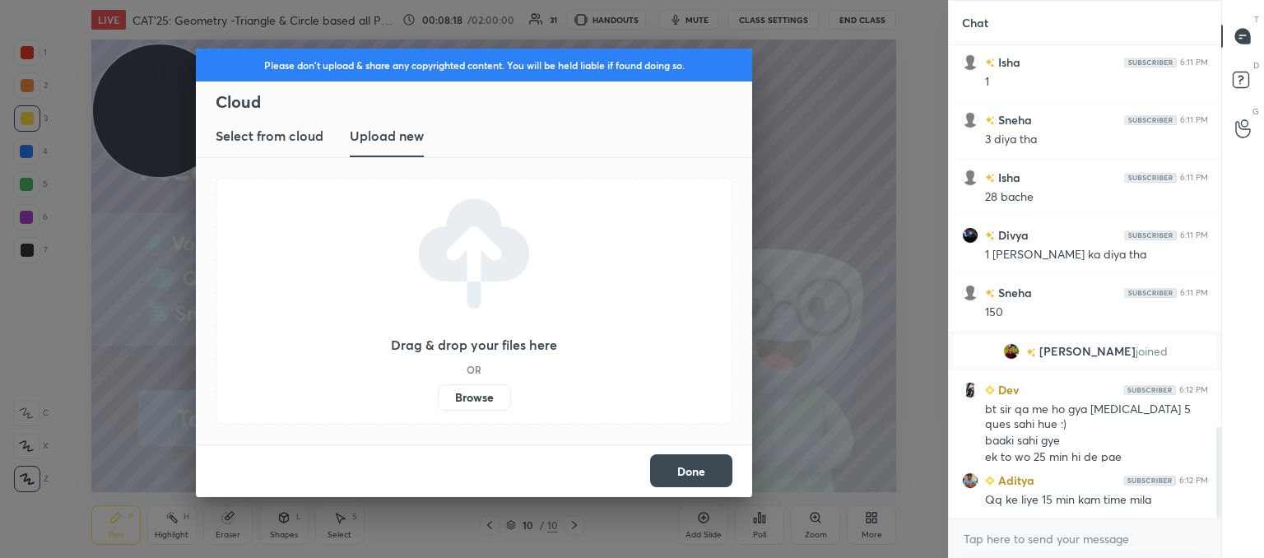
click at [471, 404] on label "Browse" at bounding box center [474, 397] width 73 height 26
click at [438, 404] on input "Browse" at bounding box center [438, 397] width 0 height 26
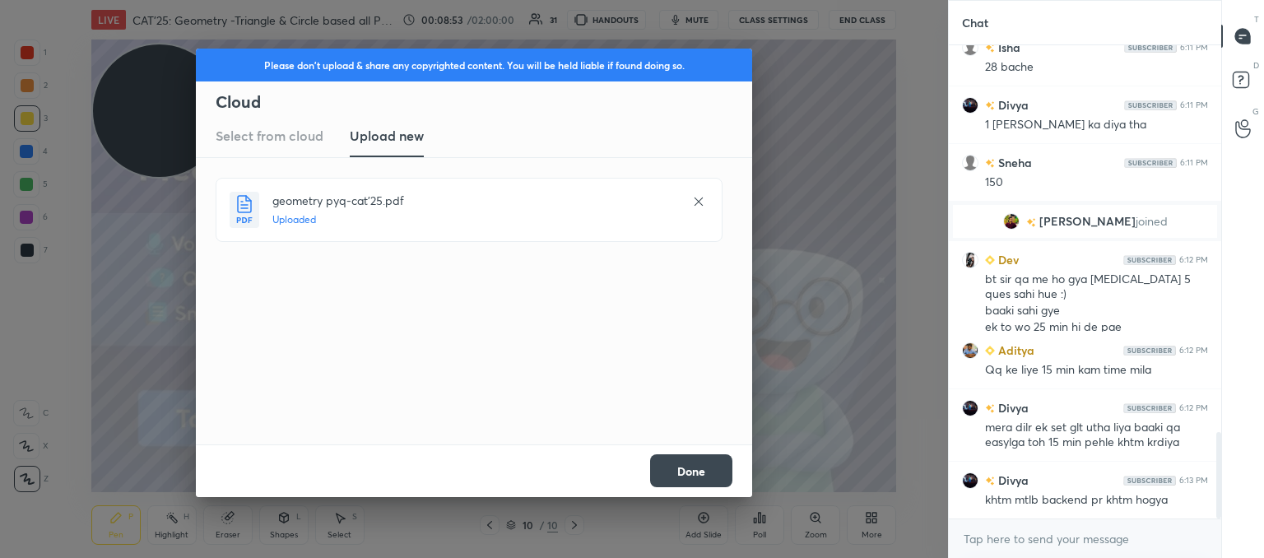
scroll to position [2172, 0]
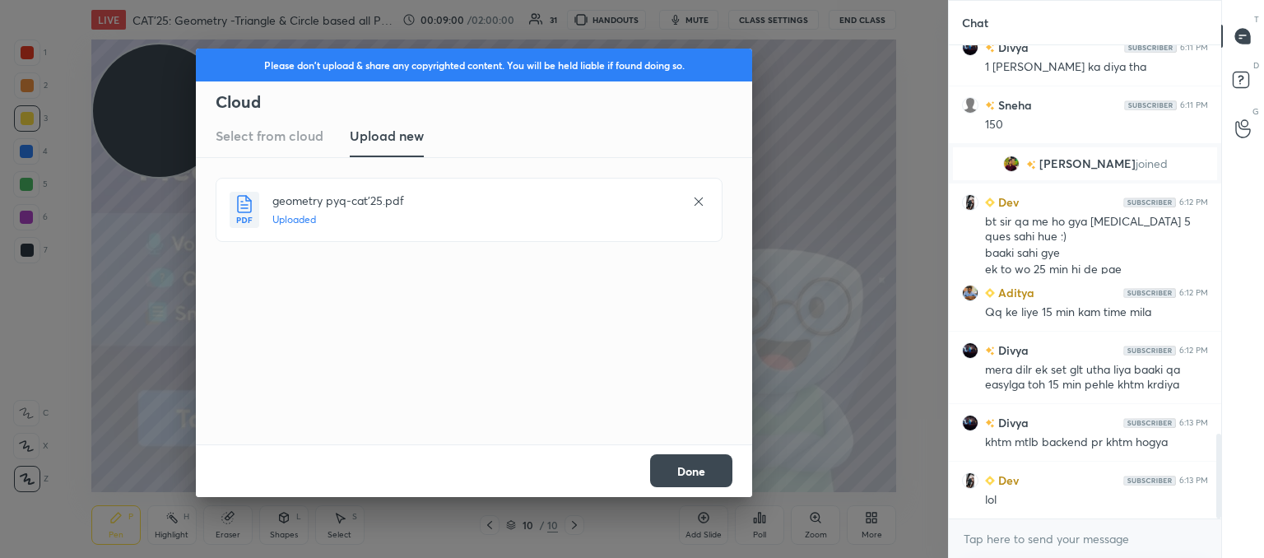
click at [715, 469] on button "Done" at bounding box center [691, 470] width 82 height 33
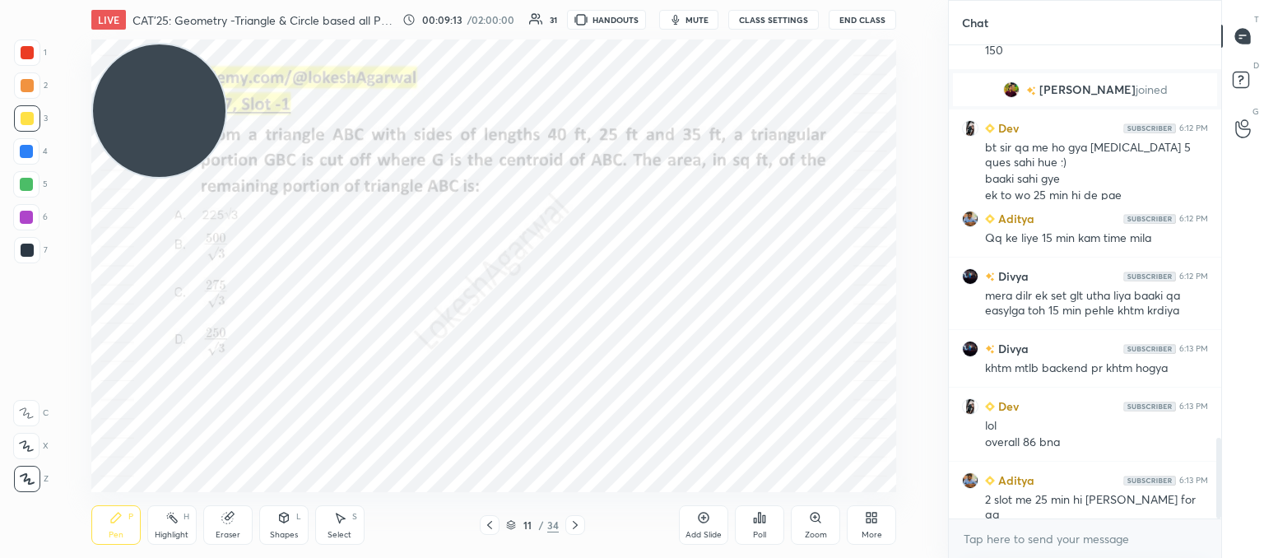
scroll to position [2304, 0]
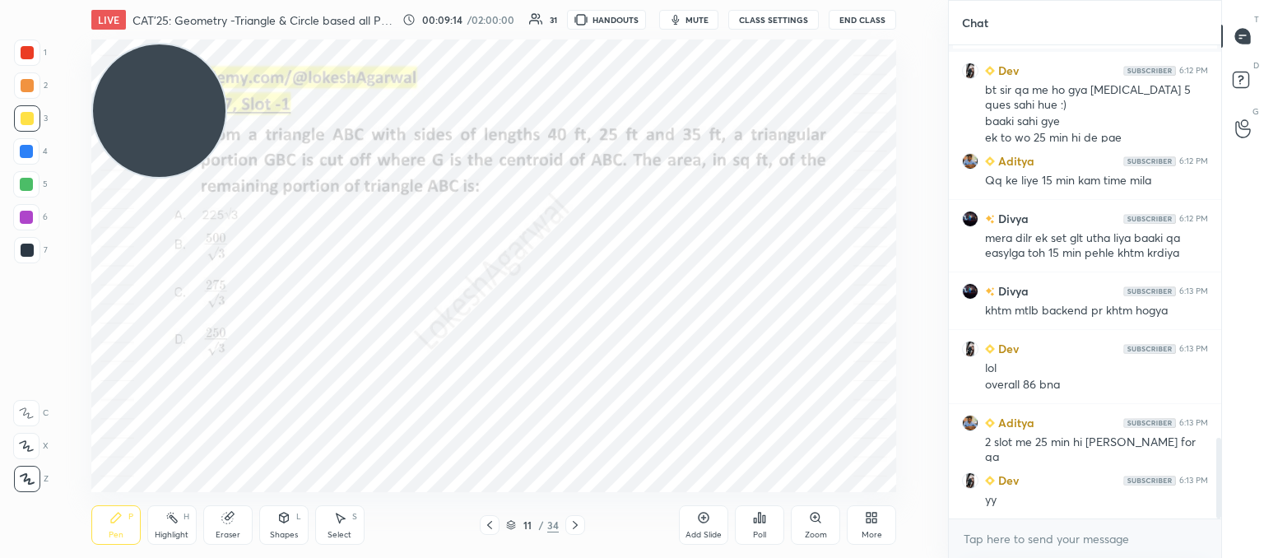
click at [26, 248] on div at bounding box center [27, 250] width 13 height 13
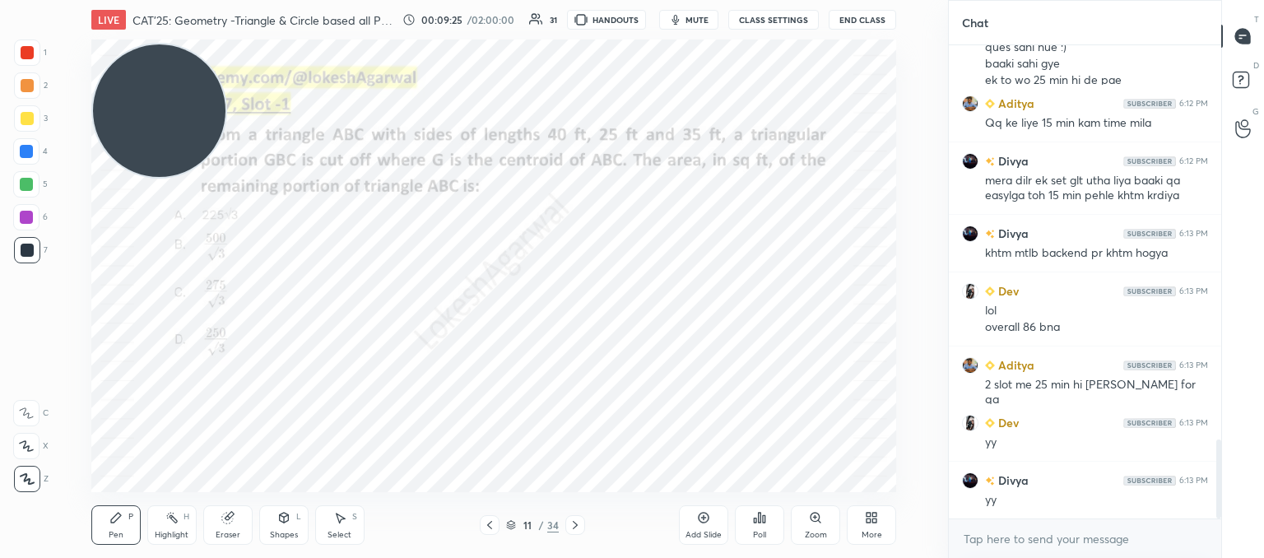
scroll to position [2419, 0]
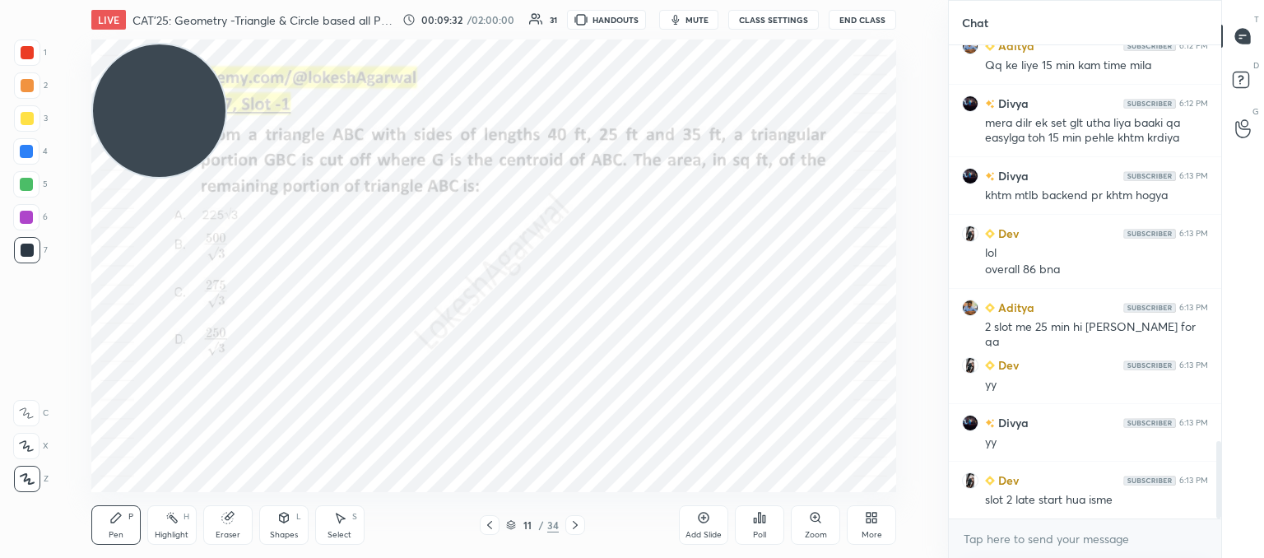
click at [343, 519] on icon at bounding box center [339, 517] width 13 height 13
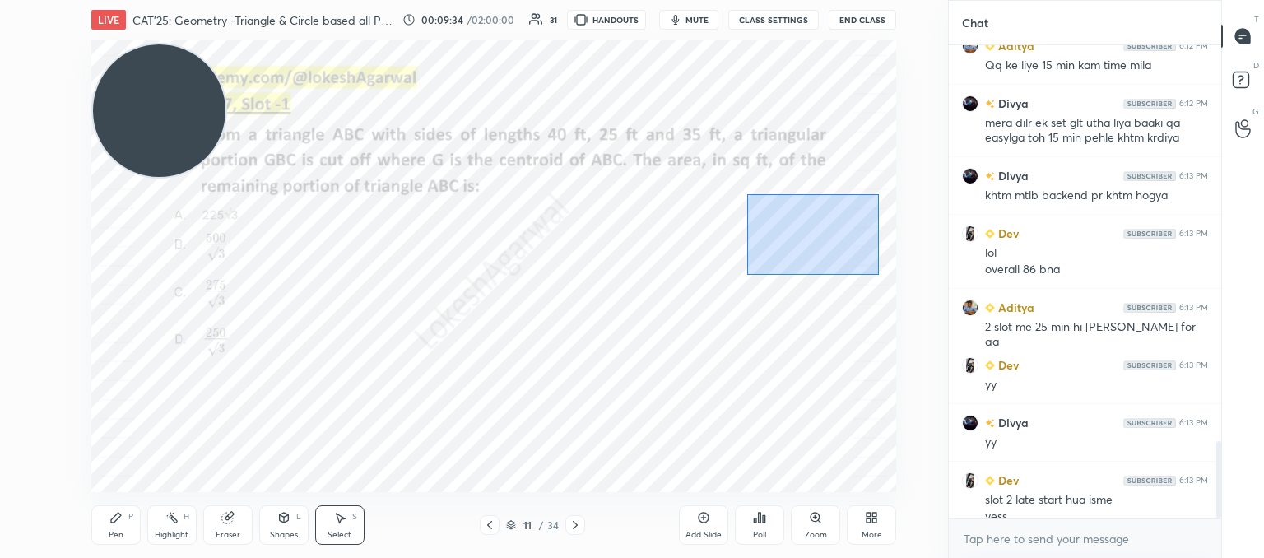
scroll to position [2435, 0]
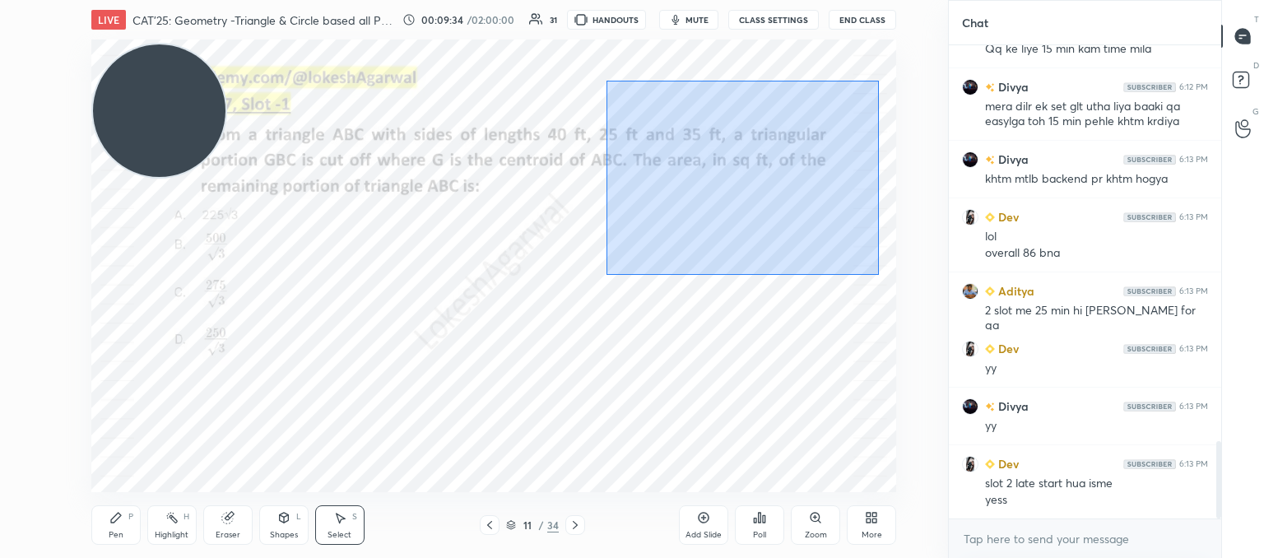
drag, startPoint x: 879, startPoint y: 274, endPoint x: 614, endPoint y: 83, distance: 326.5
click at [603, 78] on div "0 ° Undo Copy Duplicate Duplicate to new slide Delete" at bounding box center [493, 265] width 805 height 453
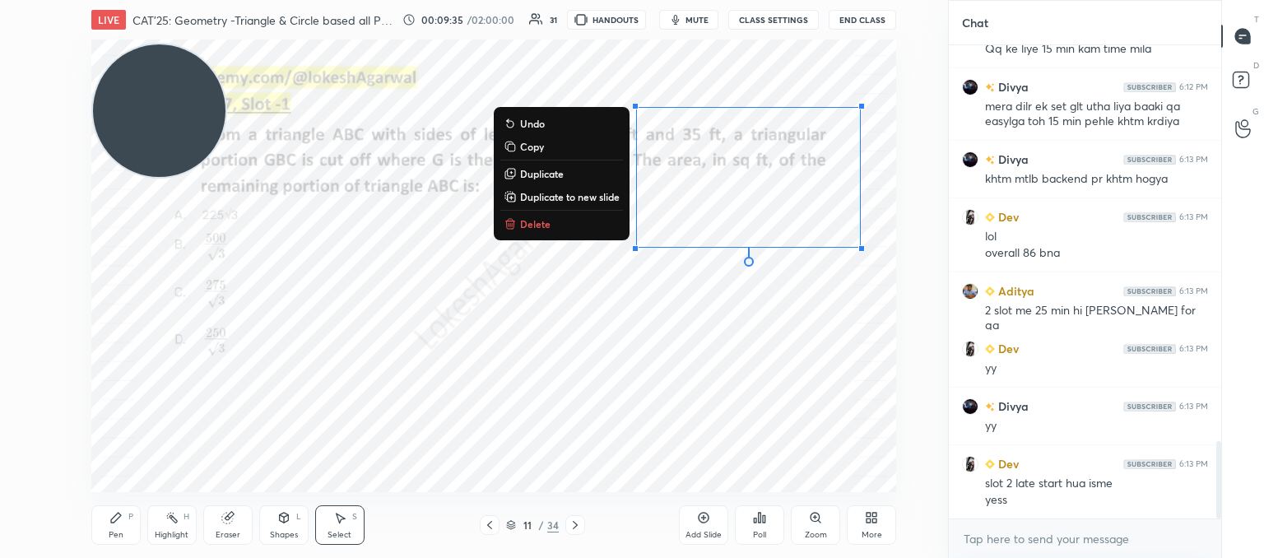
drag, startPoint x: 531, startPoint y: 223, endPoint x: 673, endPoint y: 169, distance: 151.6
click at [535, 224] on p "Delete" at bounding box center [535, 223] width 30 height 13
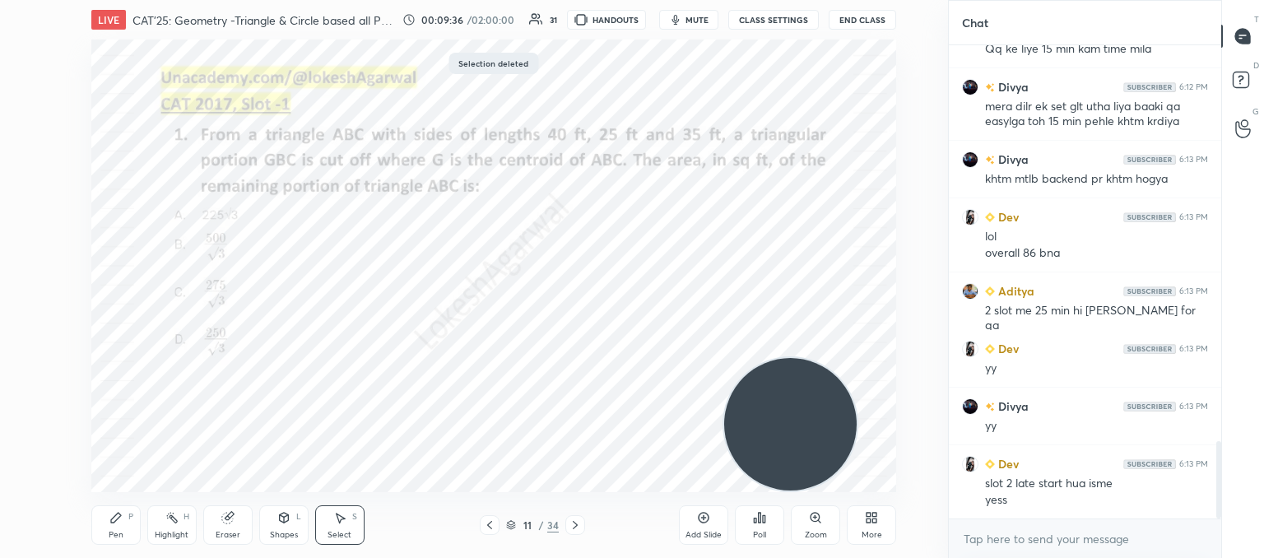
drag, startPoint x: 148, startPoint y: 90, endPoint x: 875, endPoint y: 475, distance: 822.9
click at [856, 475] on video at bounding box center [790, 424] width 132 height 132
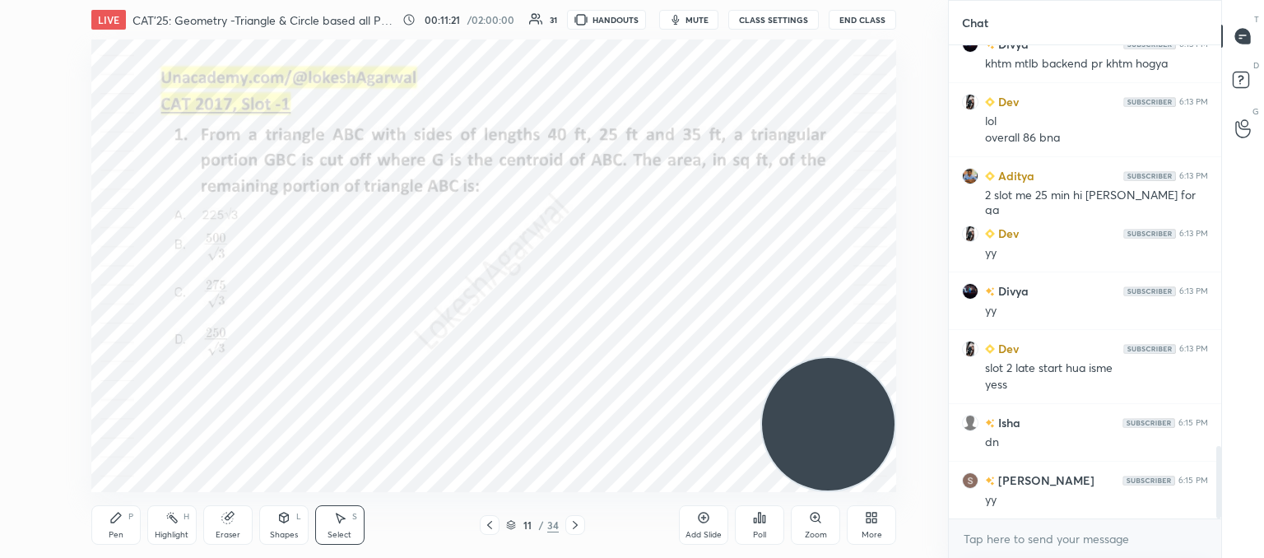
scroll to position [2608, 0]
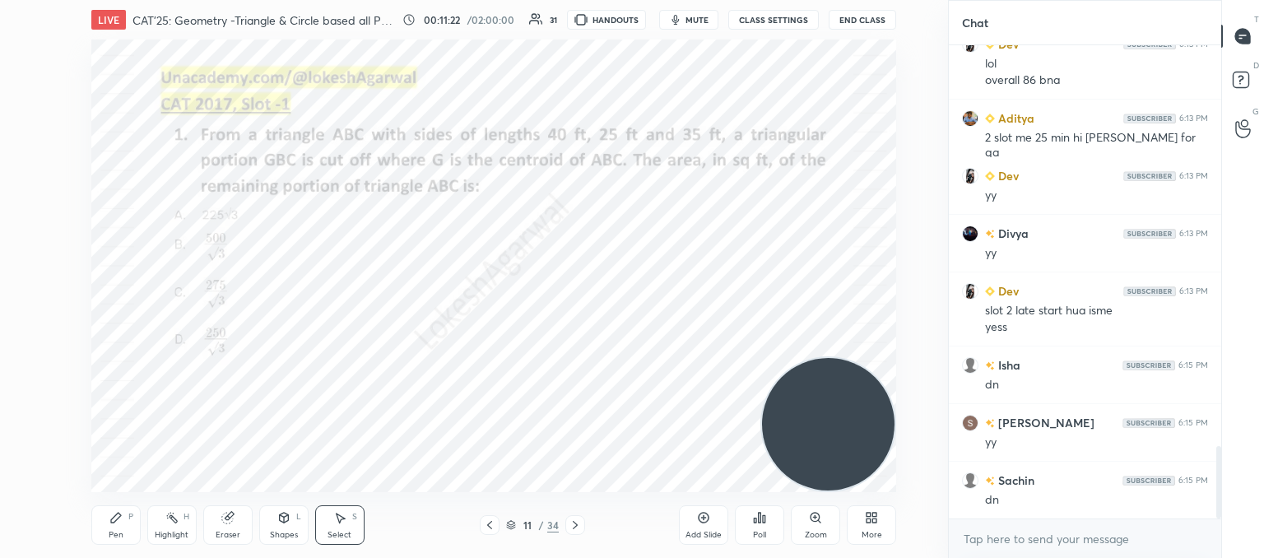
click at [764, 524] on icon at bounding box center [759, 517] width 13 height 13
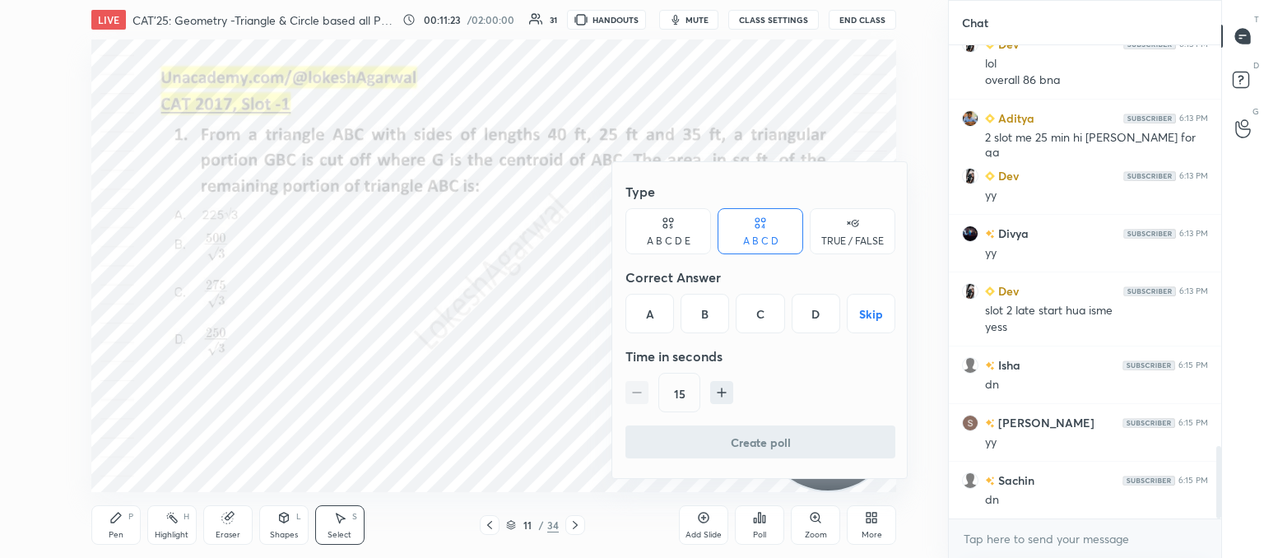
click at [821, 309] on div "D" at bounding box center [815, 313] width 49 height 39
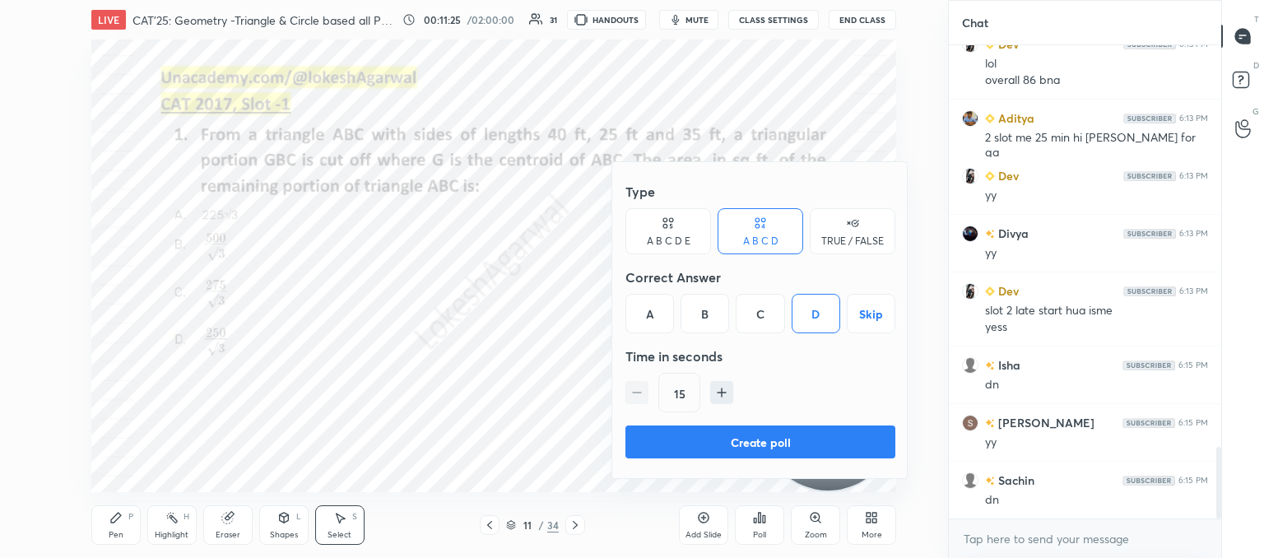
scroll to position [2666, 0]
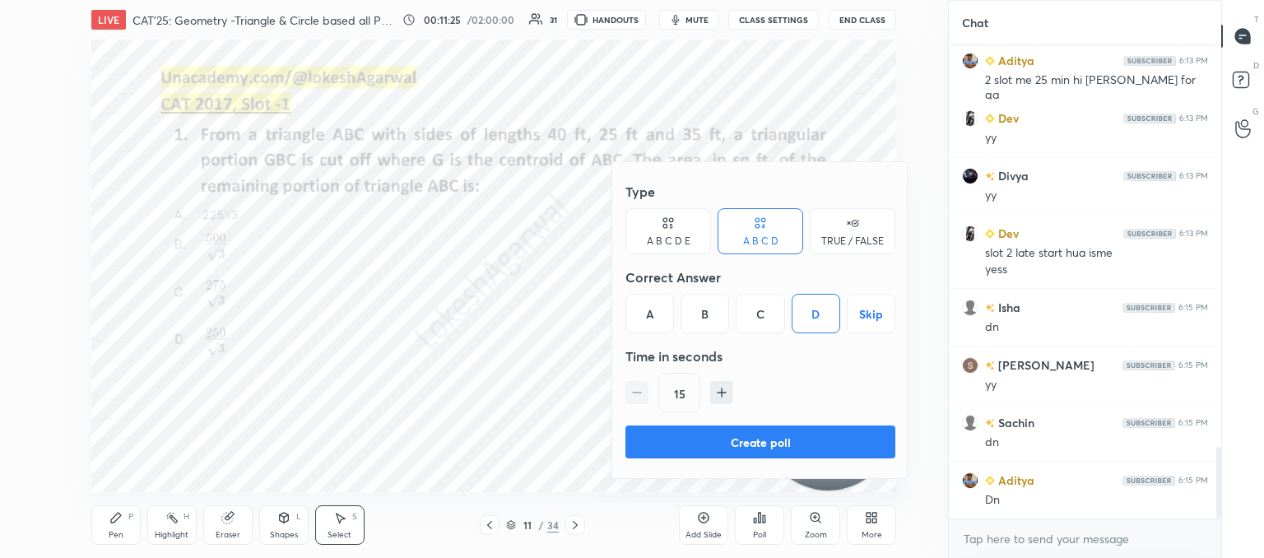
click at [716, 439] on button "Create poll" at bounding box center [760, 441] width 270 height 33
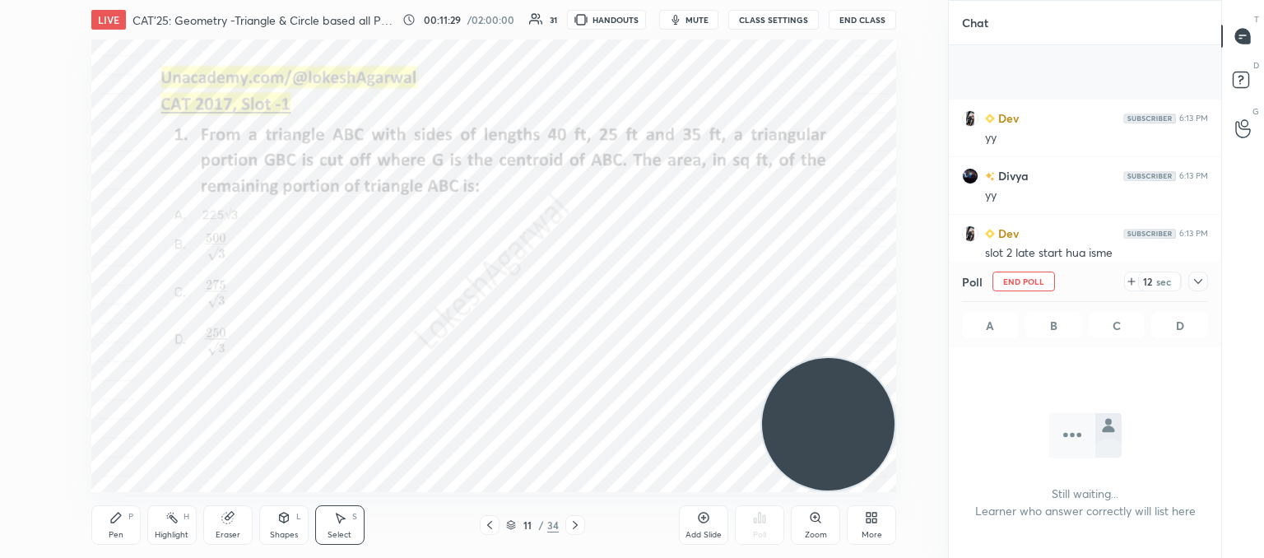
scroll to position [2809, 0]
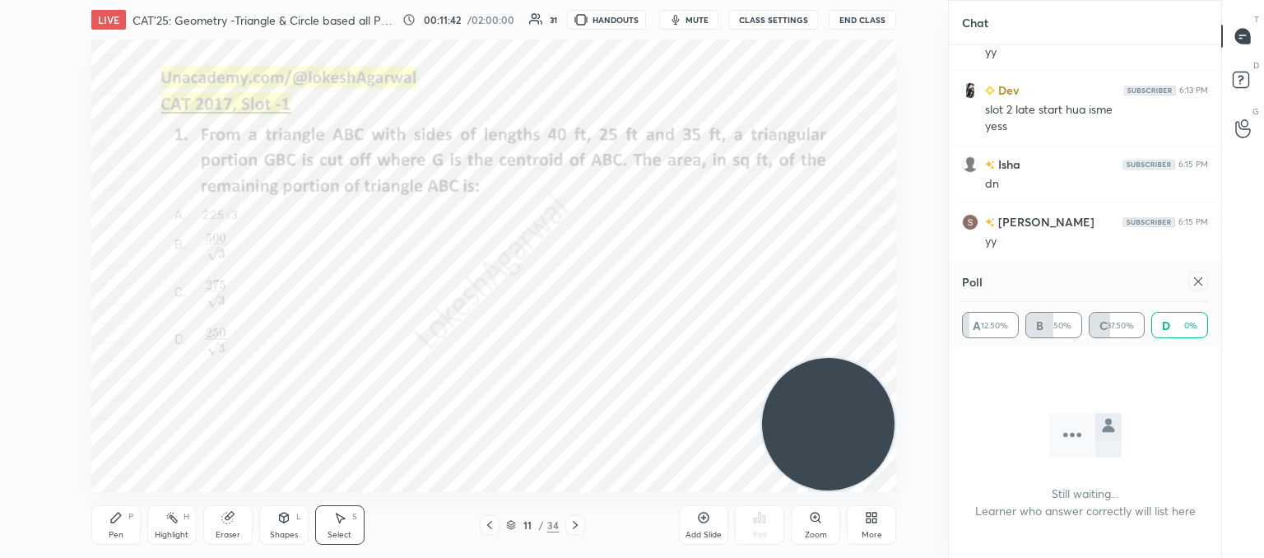
click at [1201, 281] on icon at bounding box center [1197, 281] width 13 height 13
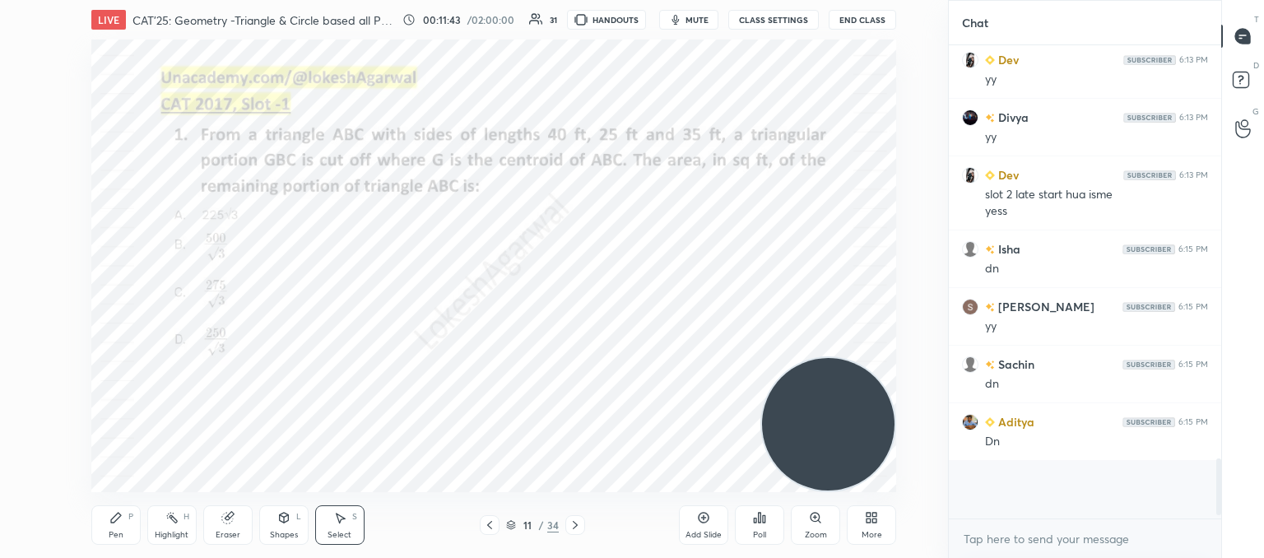
scroll to position [468, 267]
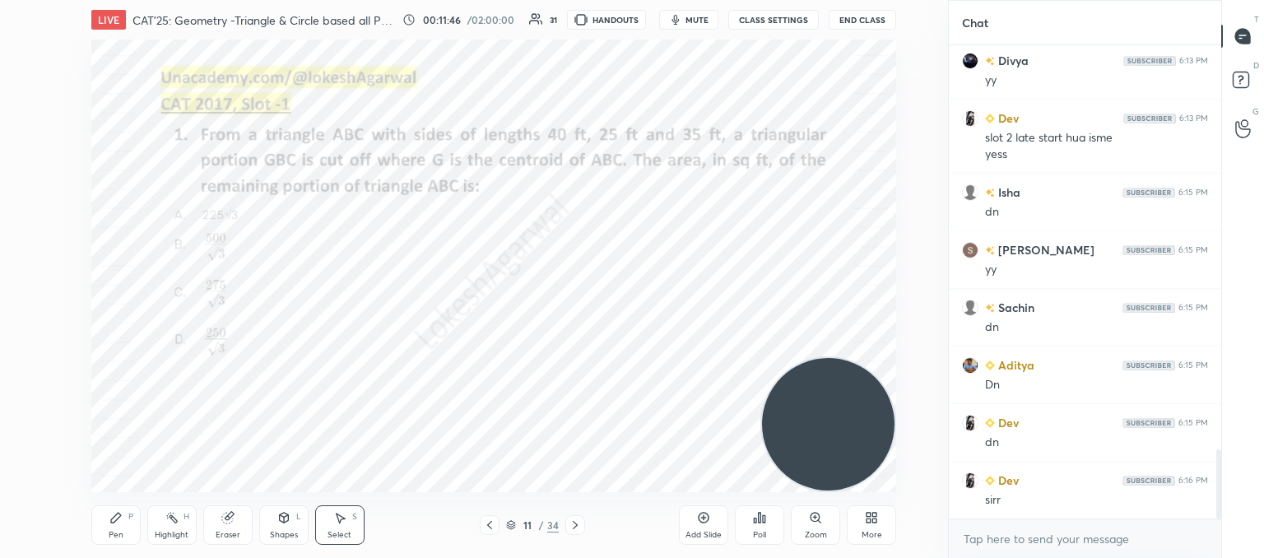
drag, startPoint x: 109, startPoint y: 529, endPoint x: 109, endPoint y: 500, distance: 28.8
click at [109, 527] on div "Pen P" at bounding box center [115, 524] width 49 height 39
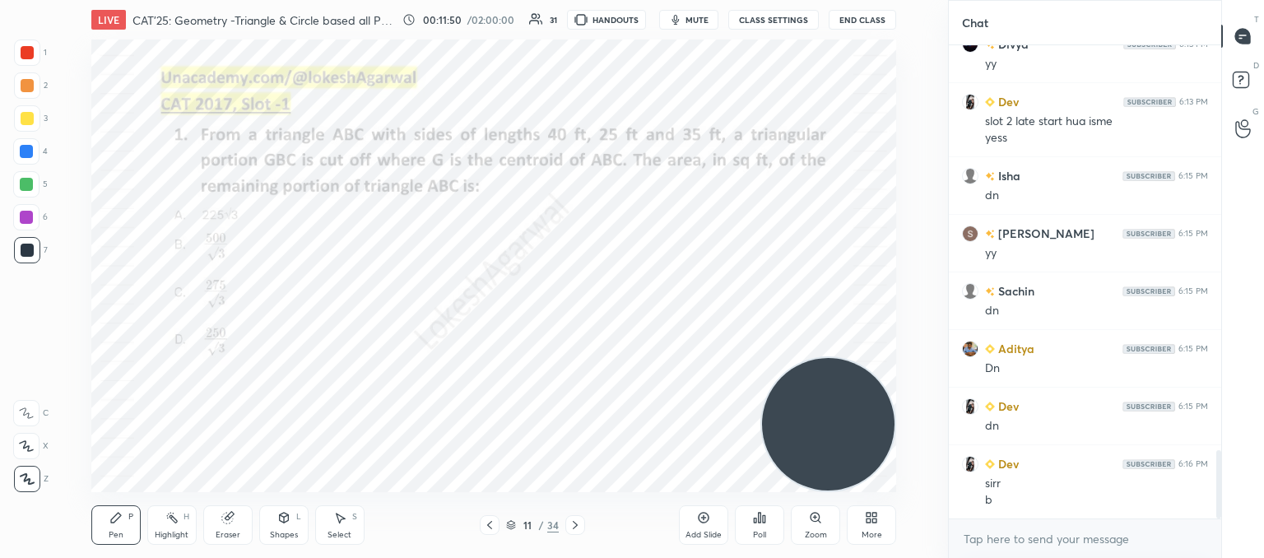
click at [283, 531] on div "Shapes" at bounding box center [284, 535] width 28 height 8
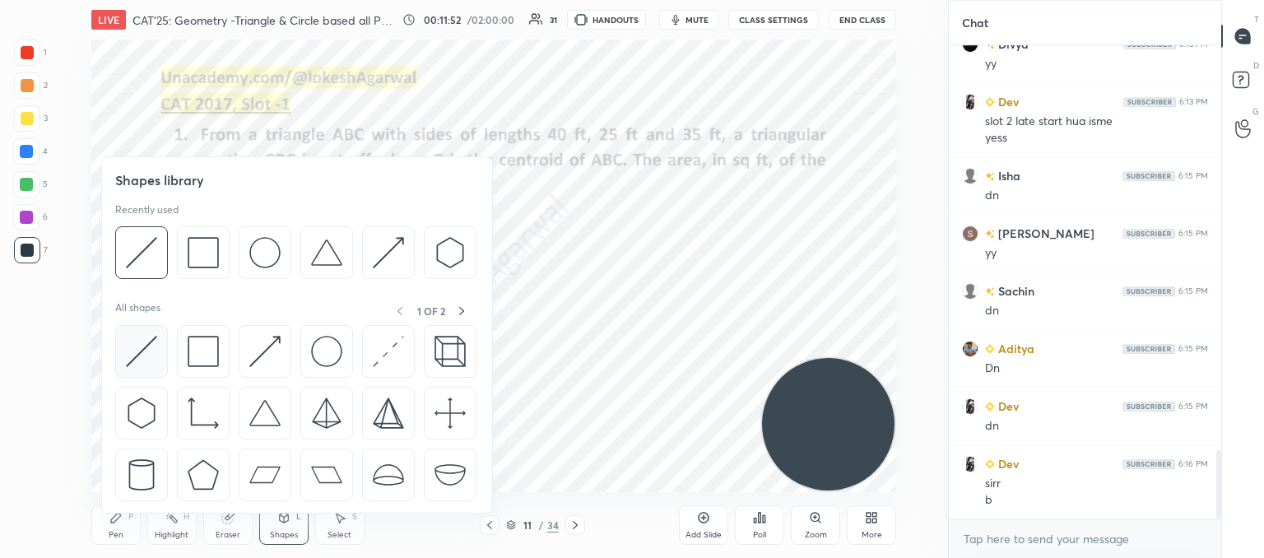
click at [142, 343] on img at bounding box center [141, 351] width 31 height 31
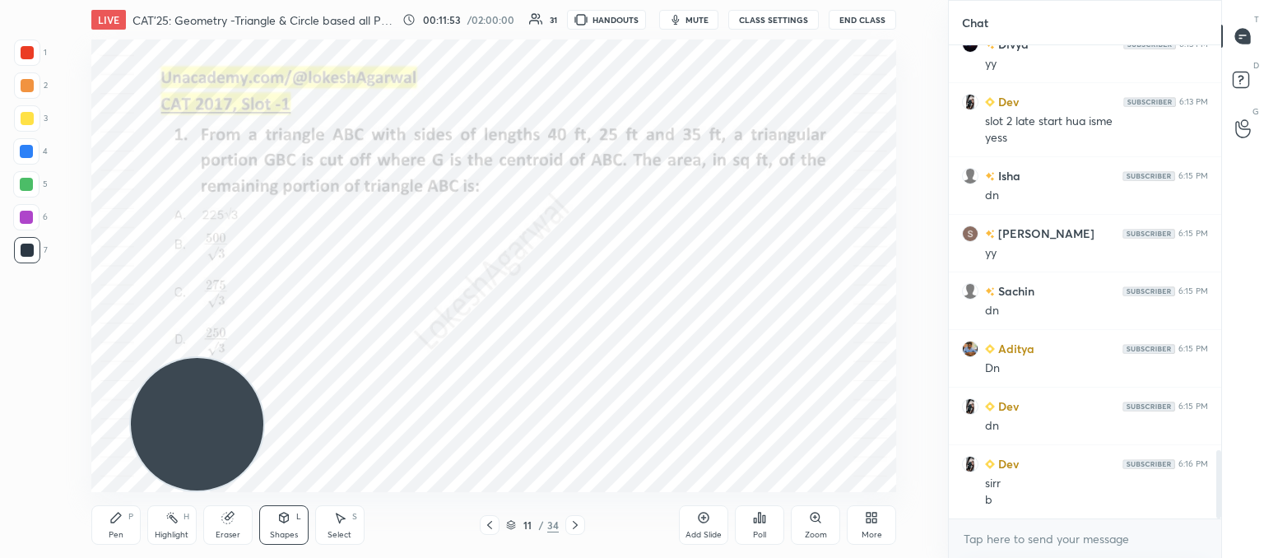
drag, startPoint x: 782, startPoint y: 410, endPoint x: 0, endPoint y: 596, distance: 804.2
click at [0, 0] on html "1 2 3 4 5 6 7 C X Z C X Z E E Erase all H H LIVE CAT'25: Geometry -Triangle & C…" at bounding box center [632, 0] width 1264 height 0
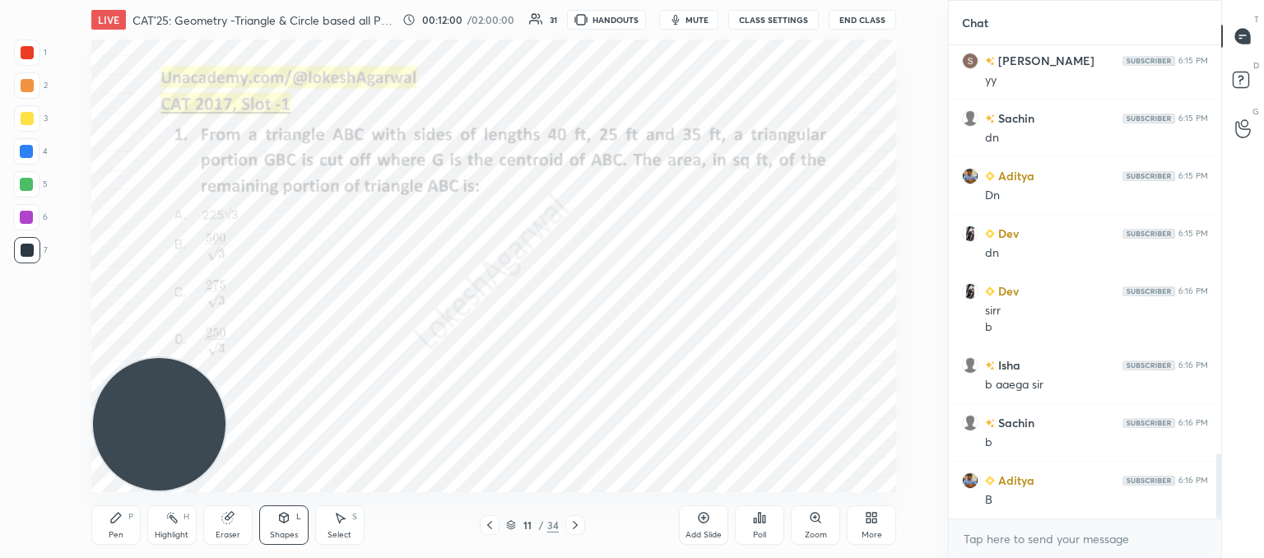
drag, startPoint x: 121, startPoint y: 526, endPoint x: 132, endPoint y: 515, distance: 15.1
click at [123, 525] on div "Pen P" at bounding box center [115, 524] width 49 height 39
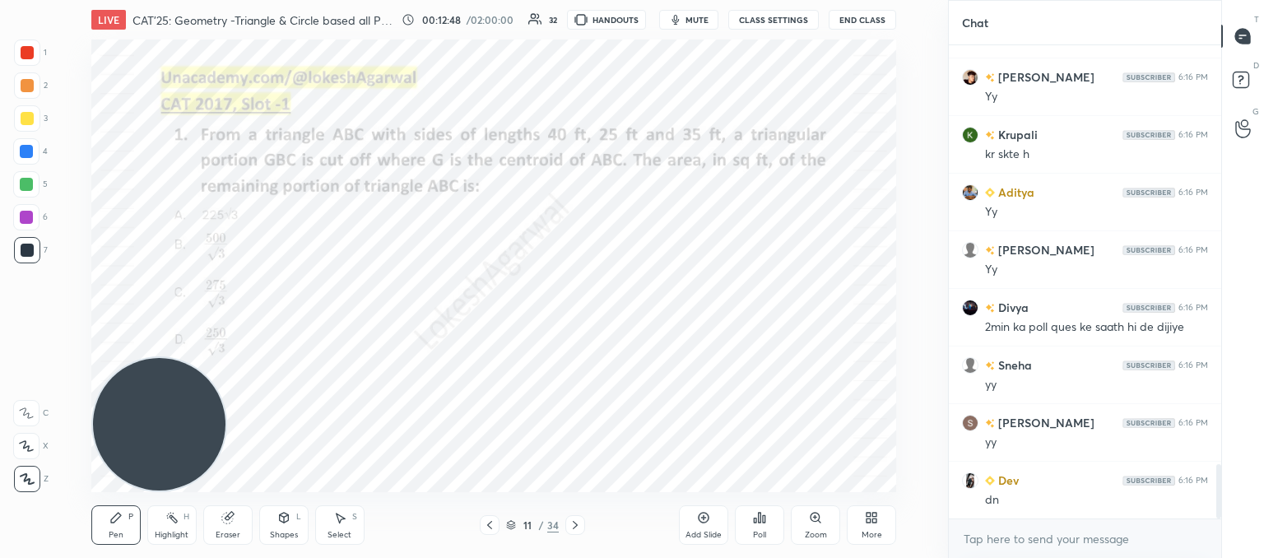
scroll to position [3643, 0]
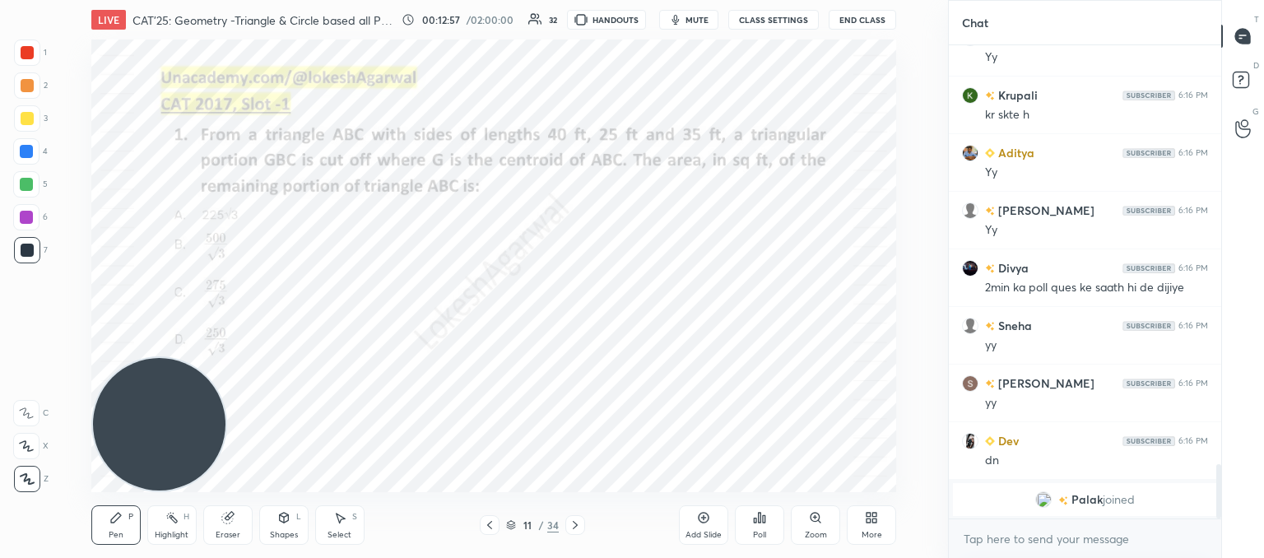
click at [274, 531] on div "Shapes" at bounding box center [284, 535] width 28 height 8
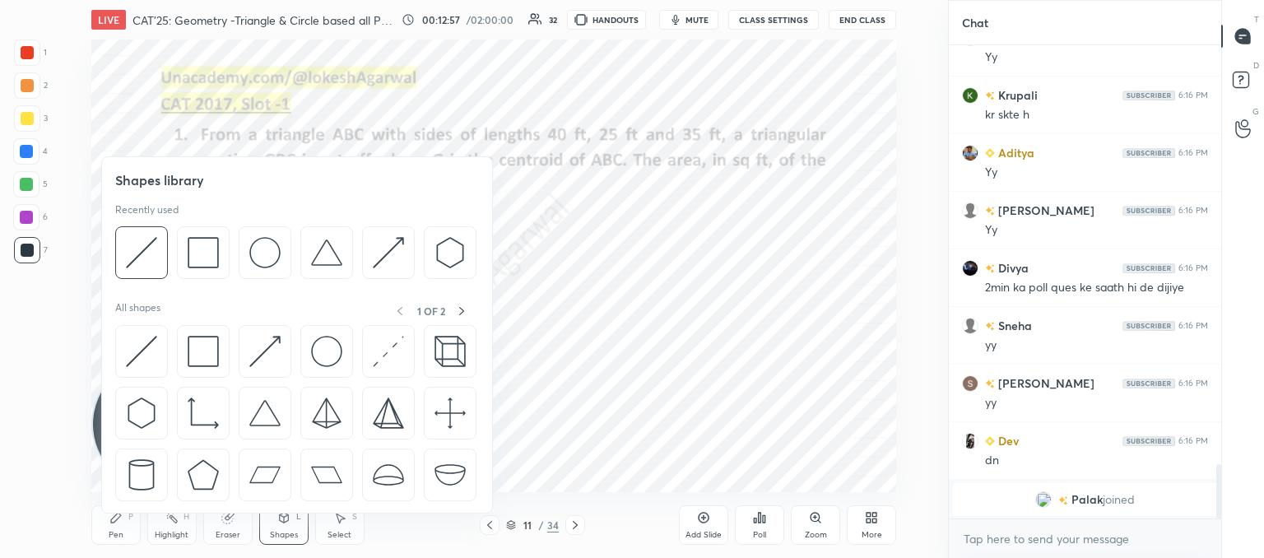
click at [133, 360] on img at bounding box center [141, 351] width 31 height 31
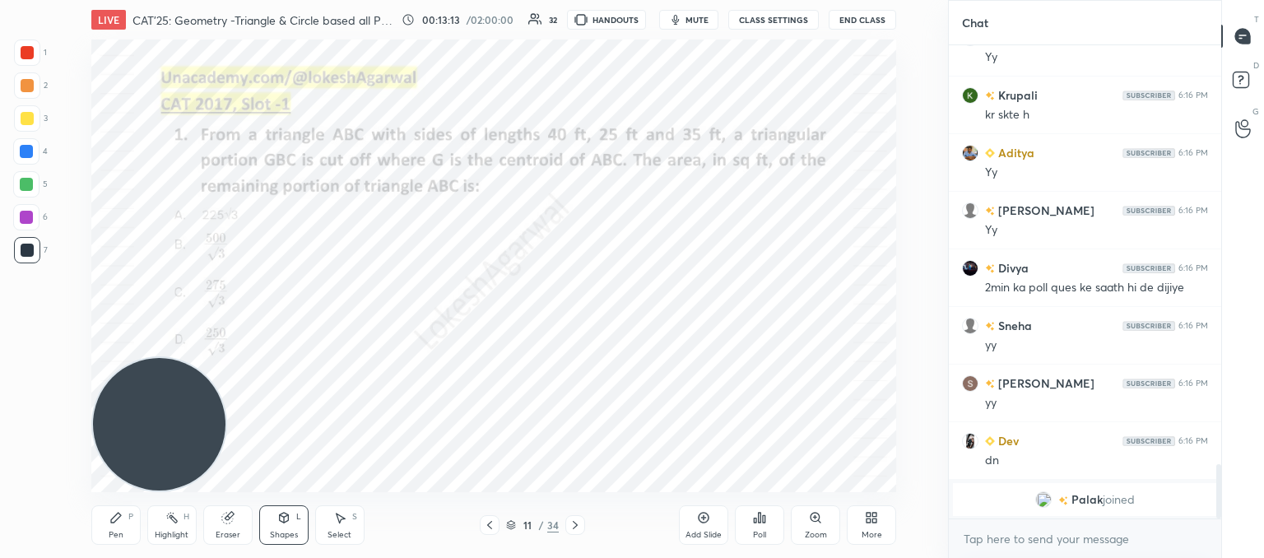
scroll to position [3054, 0]
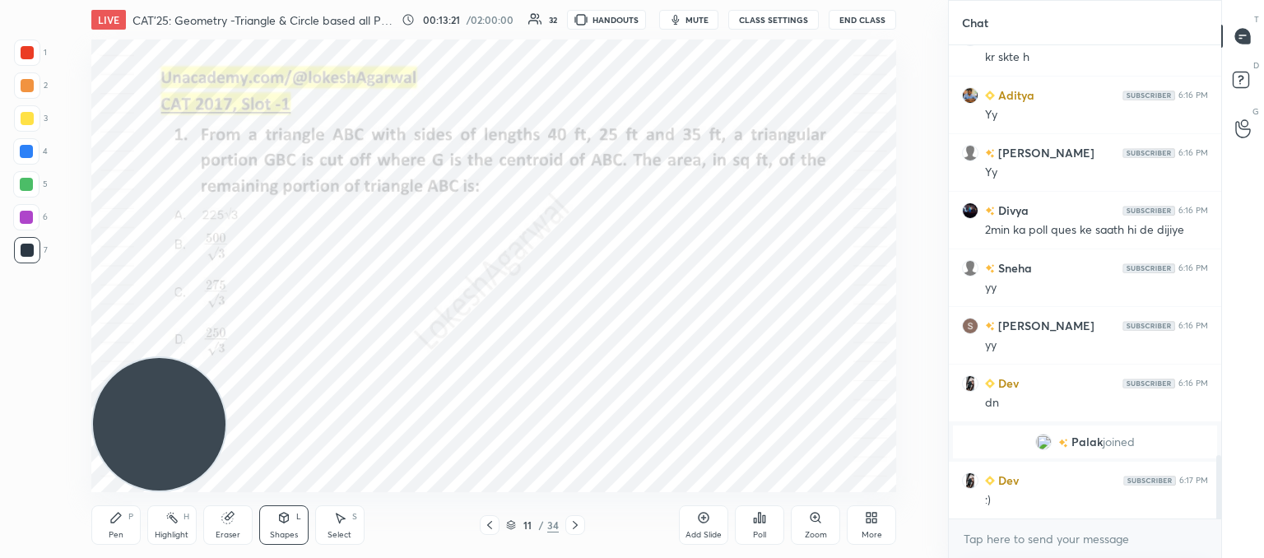
drag, startPoint x: 111, startPoint y: 528, endPoint x: 132, endPoint y: 511, distance: 26.9
click at [114, 525] on div "Pen P" at bounding box center [115, 524] width 49 height 39
drag, startPoint x: 179, startPoint y: 420, endPoint x: 79, endPoint y: -16, distance: 446.5
click at [79, 0] on html "1 2 3 4 5 6 7 C X Z C X Z E E Erase all H H LIVE CAT'25: Geometry -Triangle & C…" at bounding box center [632, 0] width 1264 height 0
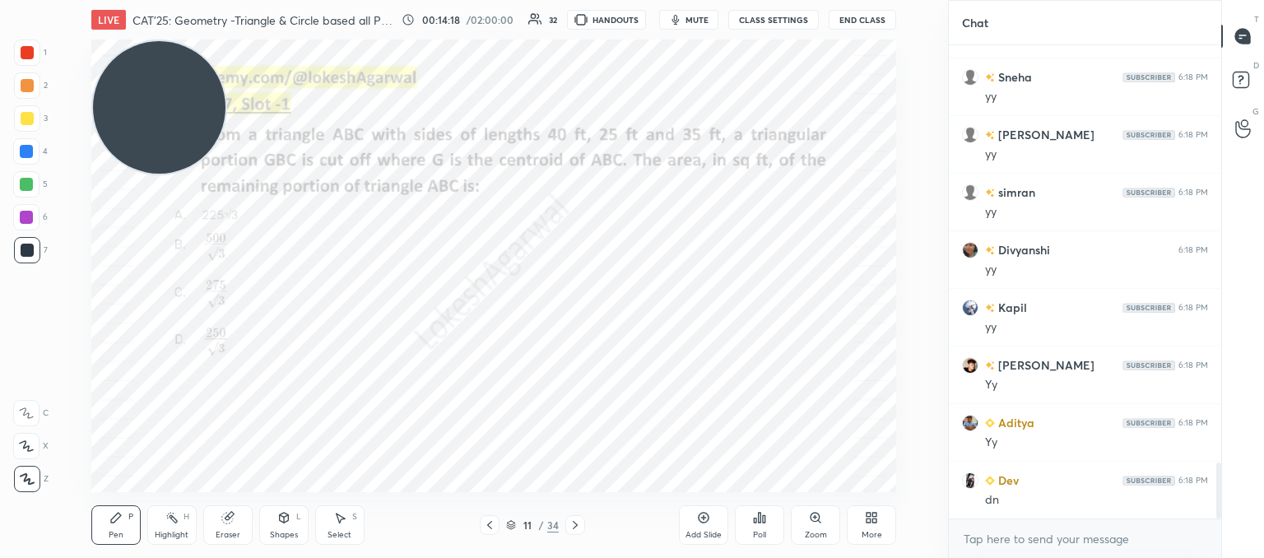
scroll to position [3572, 0]
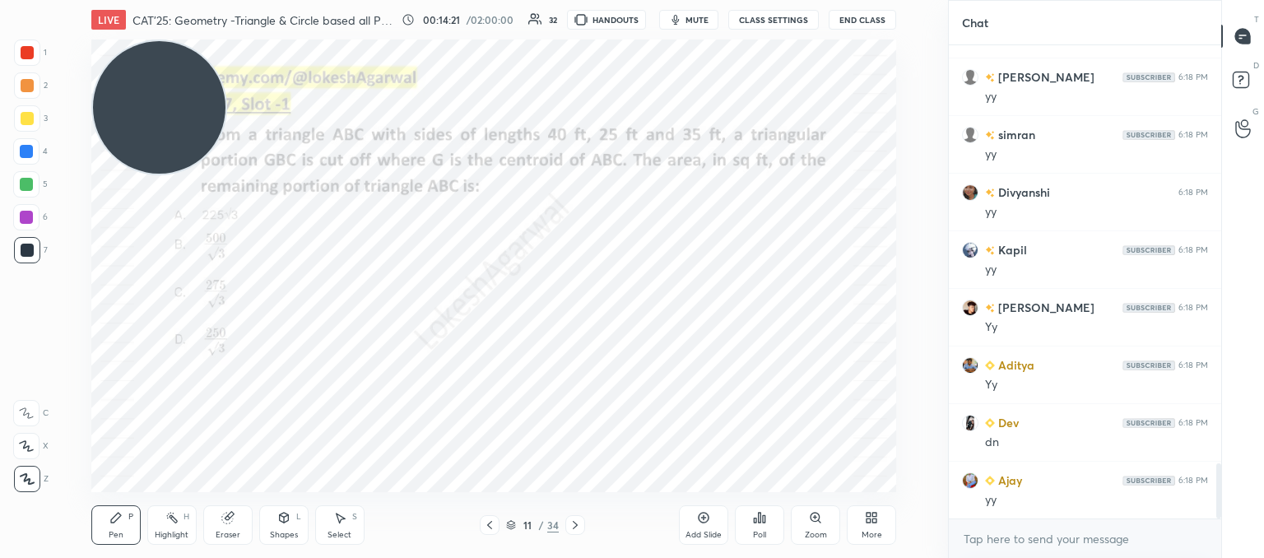
click at [578, 531] on icon at bounding box center [575, 524] width 13 height 13
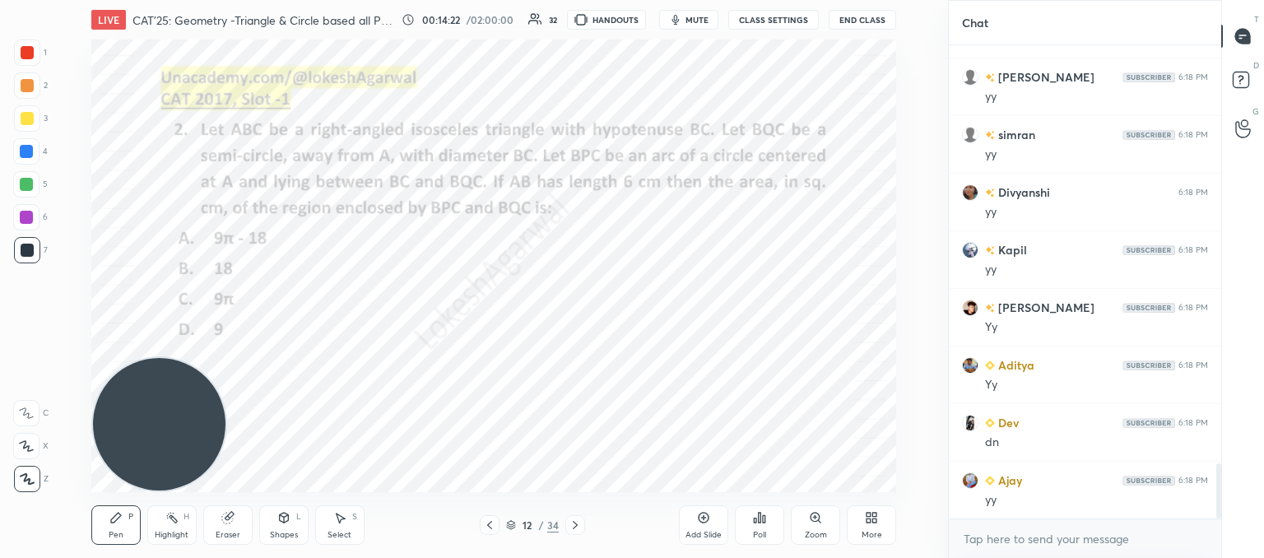
drag, startPoint x: 148, startPoint y: 123, endPoint x: 139, endPoint y: 360, distance: 237.1
click at [55, 481] on div "Setting up your live class Poll for secs No correct answer Start poll" at bounding box center [494, 265] width 882 height 453
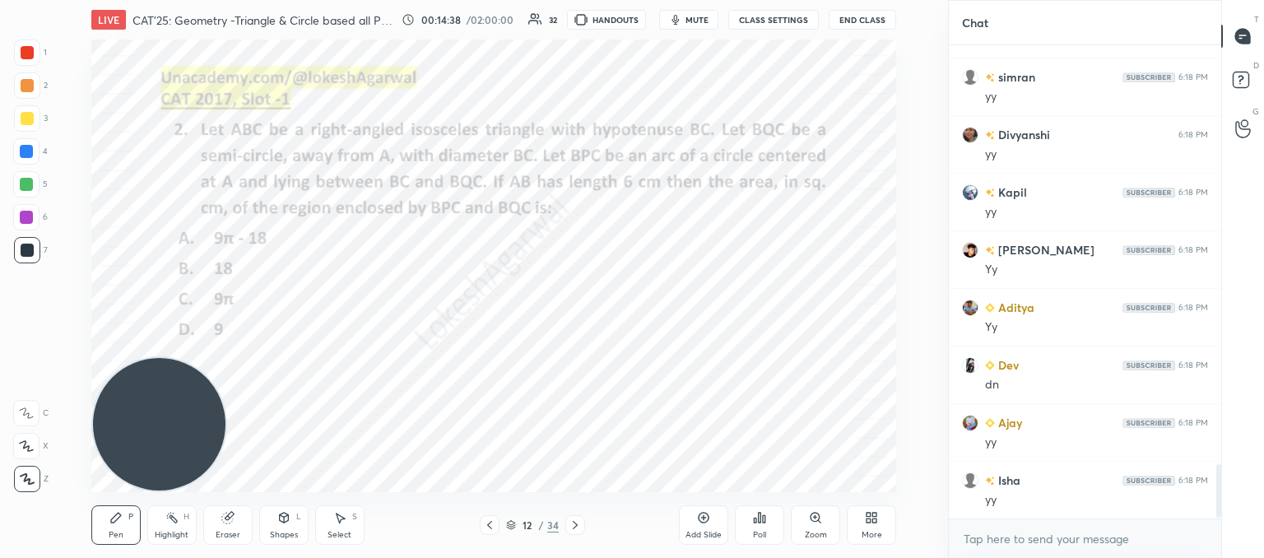
scroll to position [3688, 0]
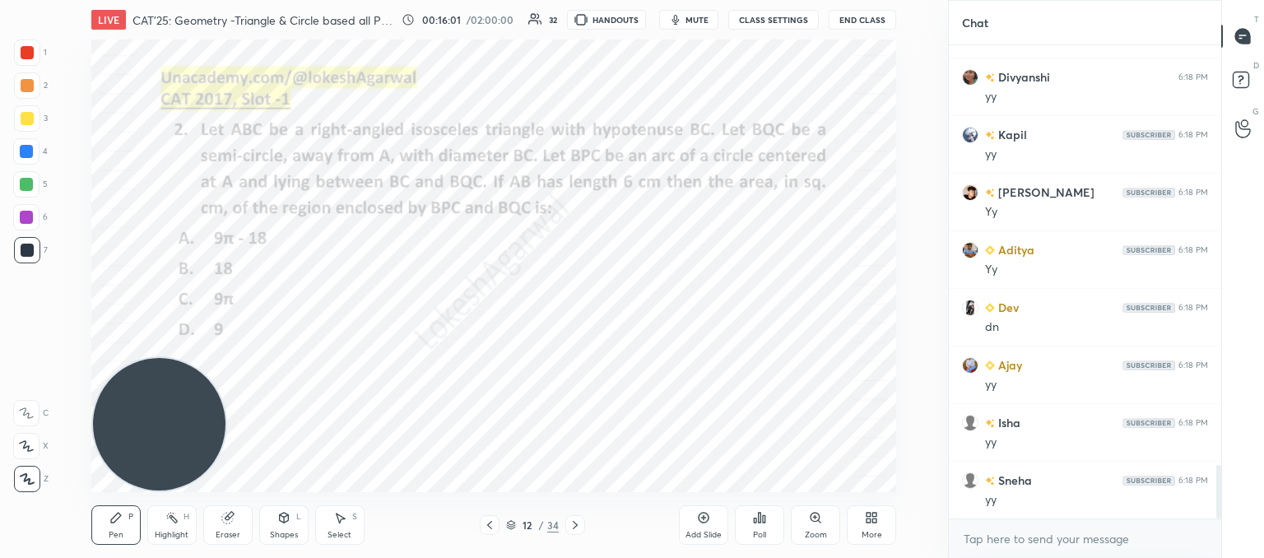
drag, startPoint x: 332, startPoint y: 525, endPoint x: 331, endPoint y: 506, distance: 19.0
click at [332, 524] on div "Select S" at bounding box center [339, 524] width 49 height 39
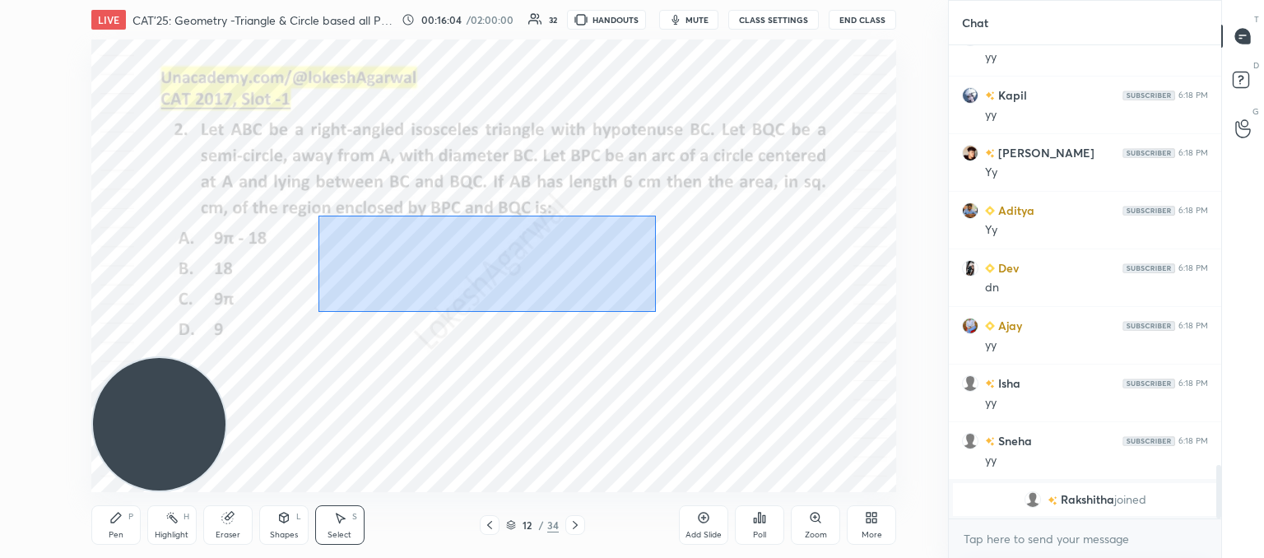
scroll to position [3554, 0]
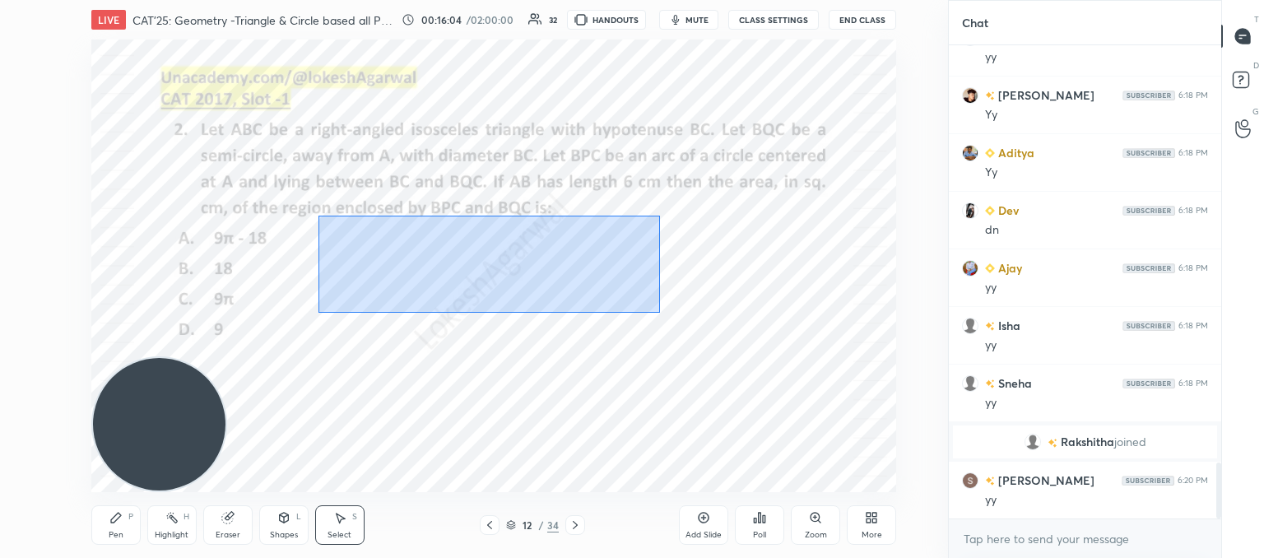
drag, startPoint x: 318, startPoint y: 214, endPoint x: 644, endPoint y: 304, distance: 338.9
click at [658, 311] on div "0 ° Undo Copy Duplicate Duplicate to new slide Delete" at bounding box center [493, 265] width 805 height 453
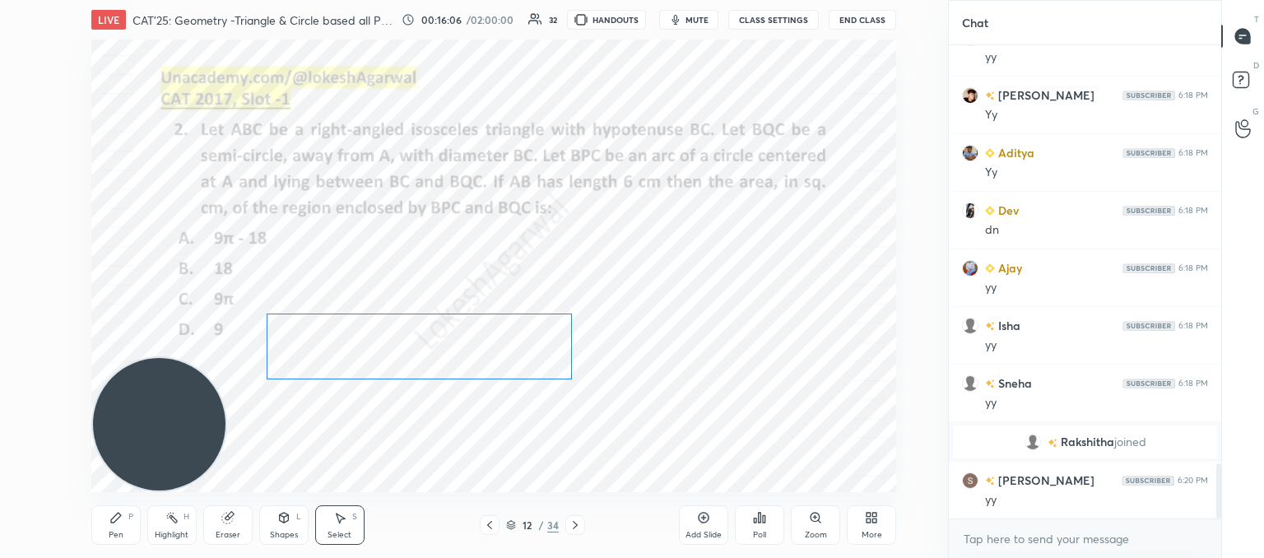
scroll to position [3612, 0]
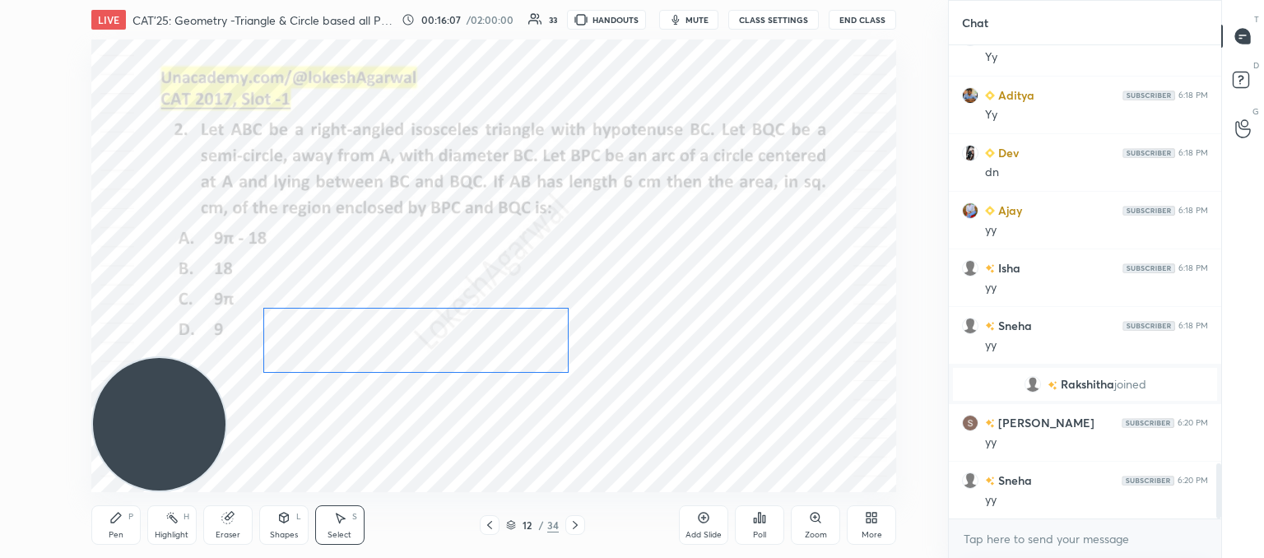
drag, startPoint x: 522, startPoint y: 249, endPoint x: 451, endPoint y: 333, distance: 109.8
click at [448, 332] on div "0 ° Undo Copy Duplicate Duplicate to new slide Delete" at bounding box center [493, 265] width 805 height 453
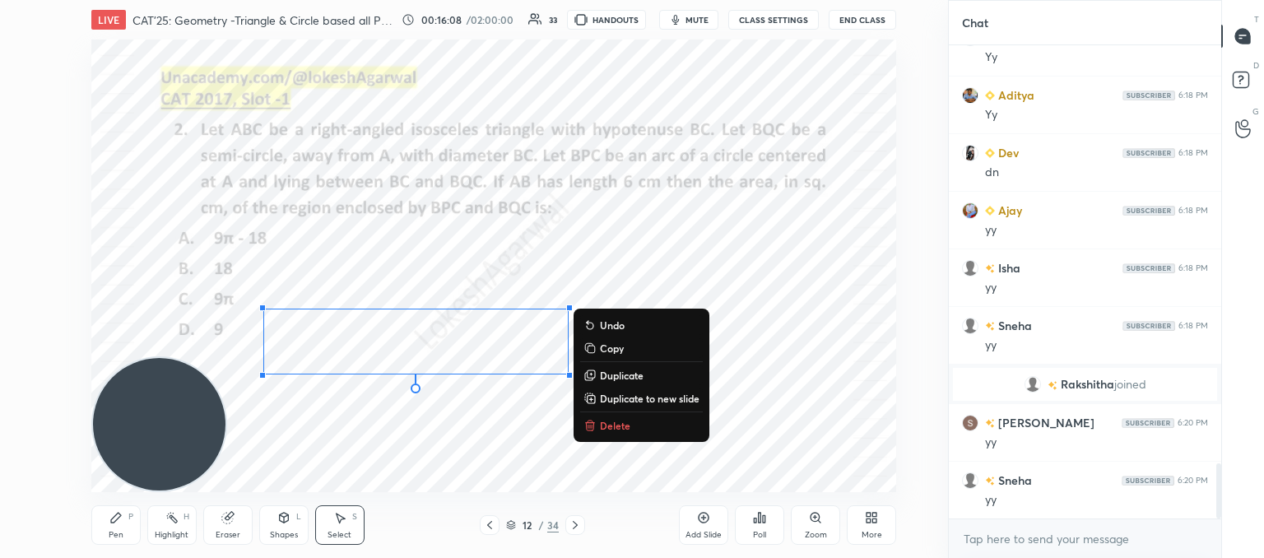
click at [612, 425] on p "Delete" at bounding box center [615, 425] width 30 height 13
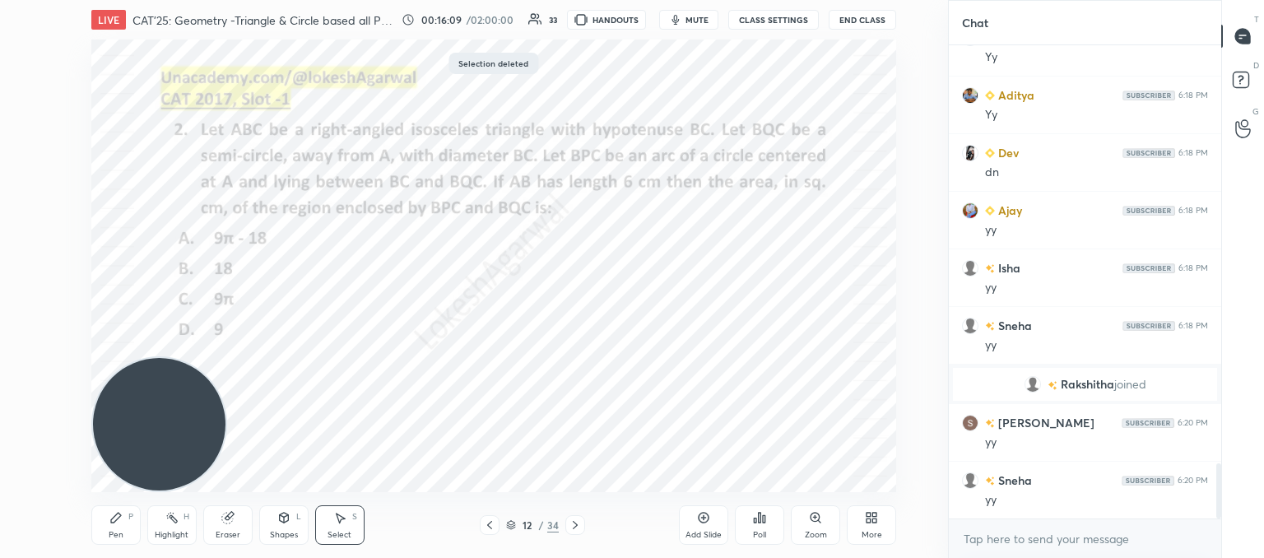
click at [275, 522] on div "Shapes L" at bounding box center [283, 524] width 49 height 39
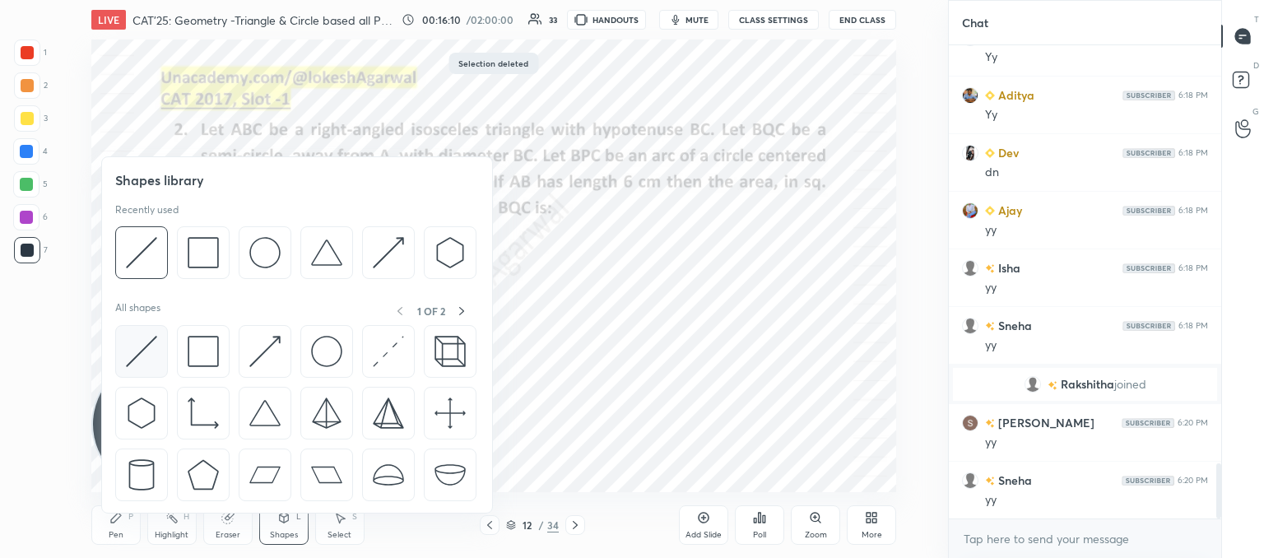
click at [141, 349] on img at bounding box center [141, 351] width 31 height 31
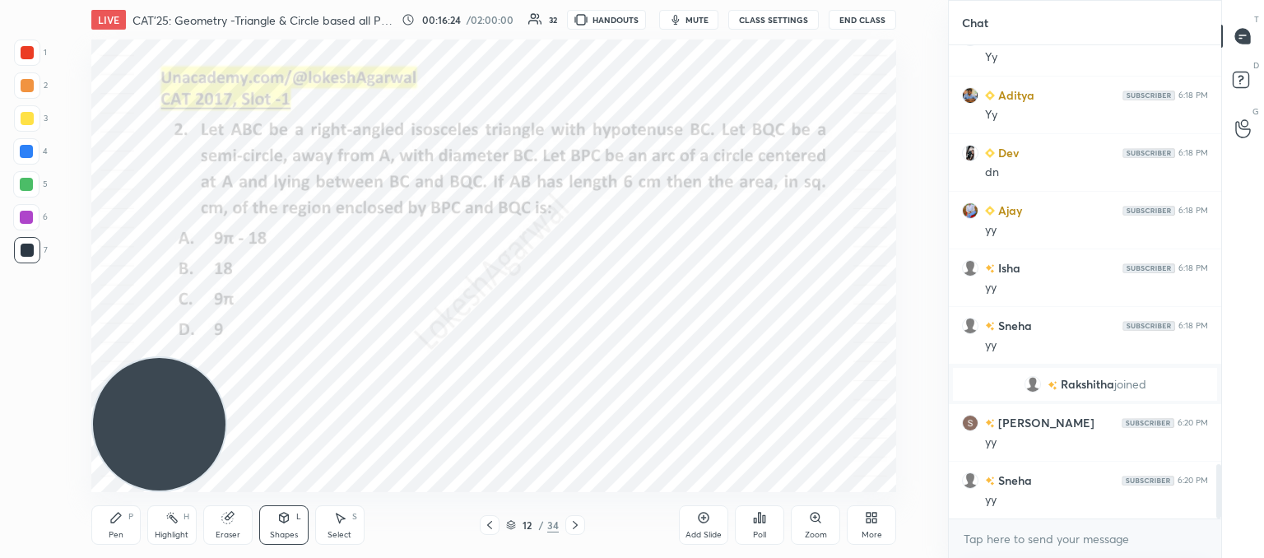
scroll to position [3669, 0]
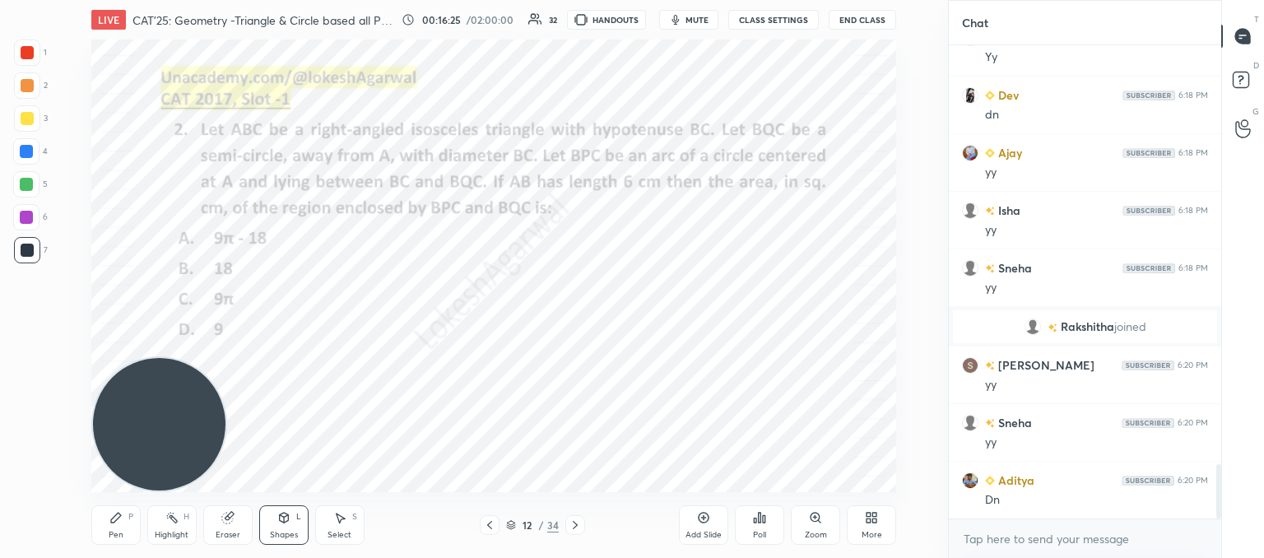
click at [115, 518] on icon at bounding box center [116, 518] width 10 height 10
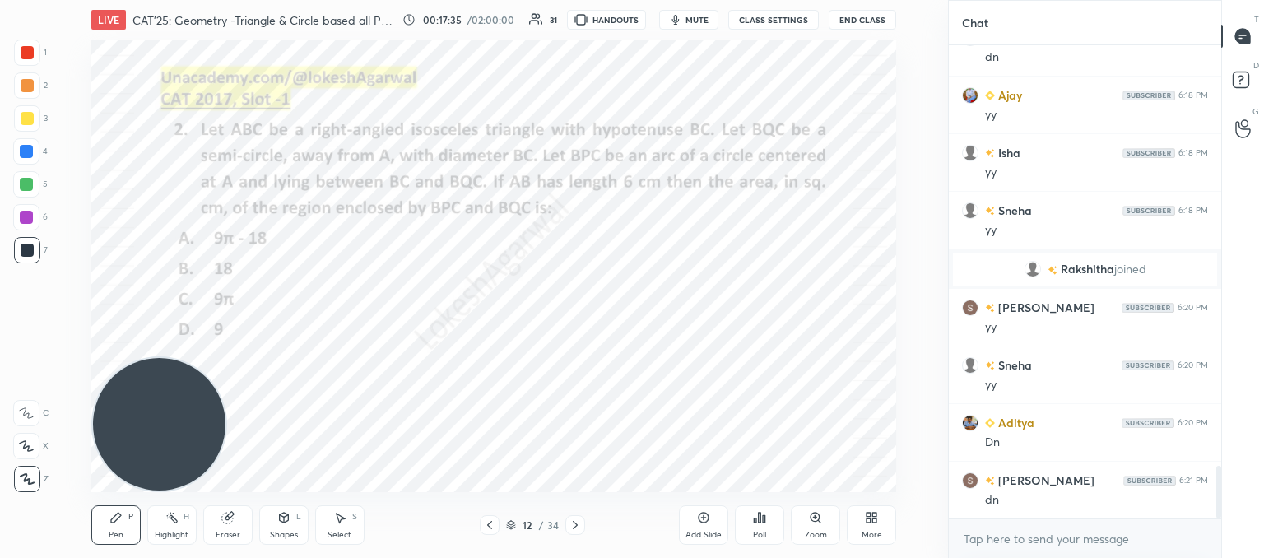
scroll to position [3785, 0]
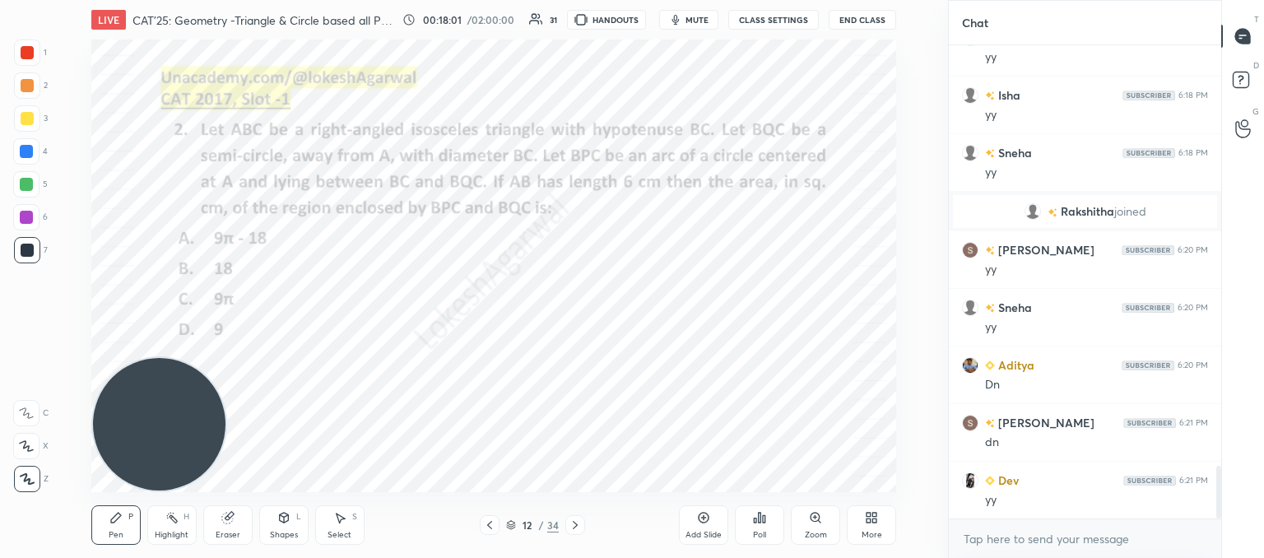
click at [761, 531] on div "Poll" at bounding box center [759, 535] width 13 height 8
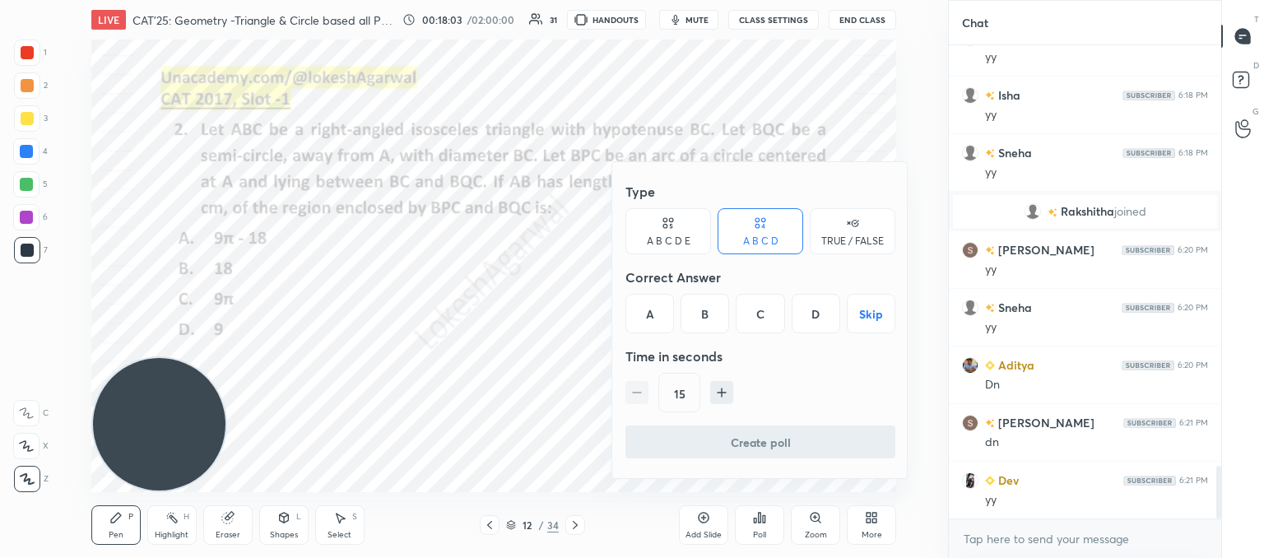
click at [717, 308] on div "B" at bounding box center [704, 313] width 49 height 39
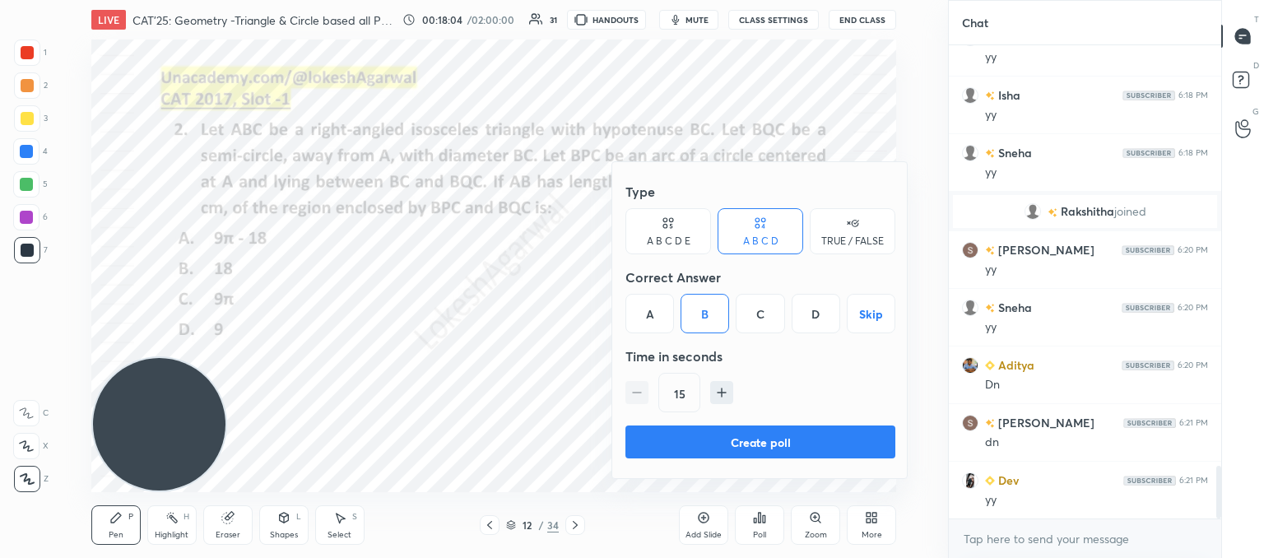
click at [722, 395] on icon "button" at bounding box center [722, 392] width 0 height 8
type input "30"
click at [802, 438] on button "Create poll" at bounding box center [760, 441] width 270 height 33
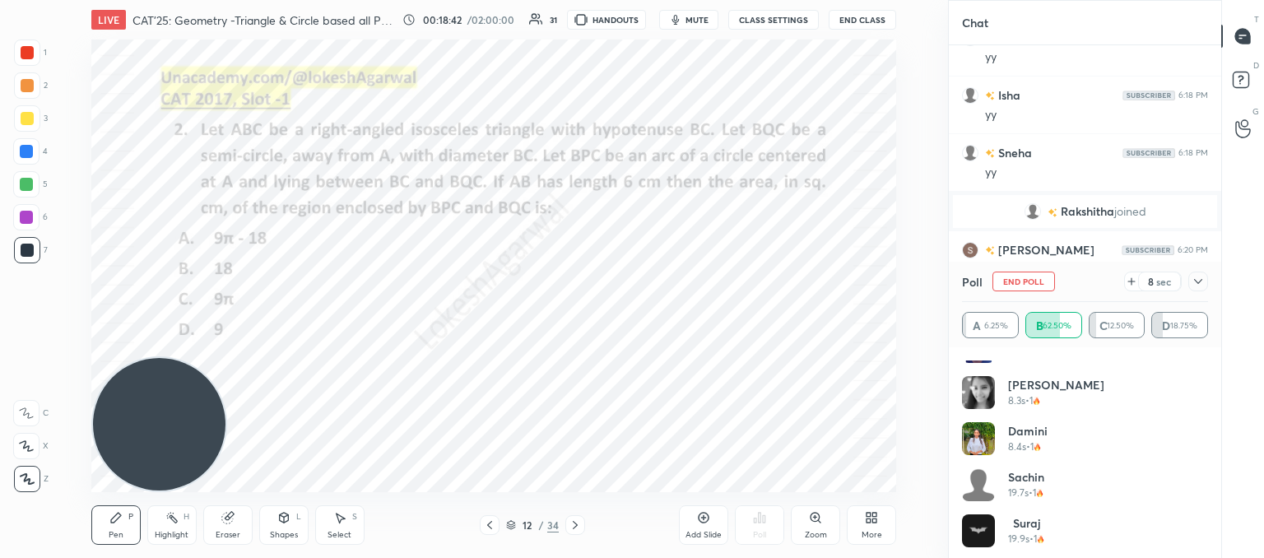
scroll to position [263, 0]
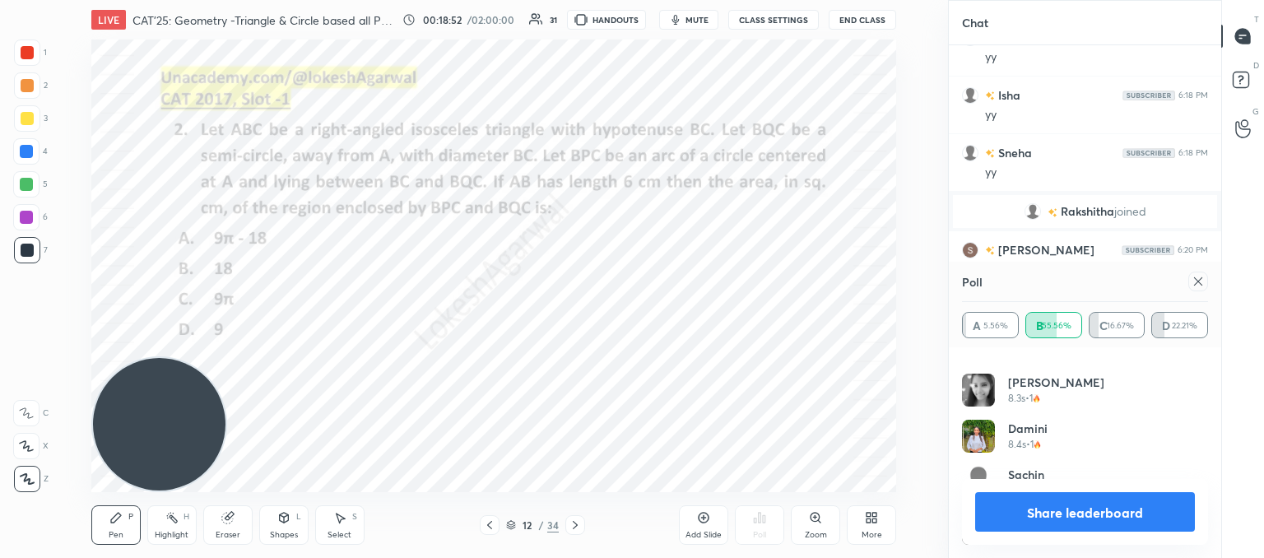
drag, startPoint x: 1193, startPoint y: 276, endPoint x: 1137, endPoint y: 279, distance: 56.0
click at [1193, 276] on icon at bounding box center [1197, 281] width 13 height 13
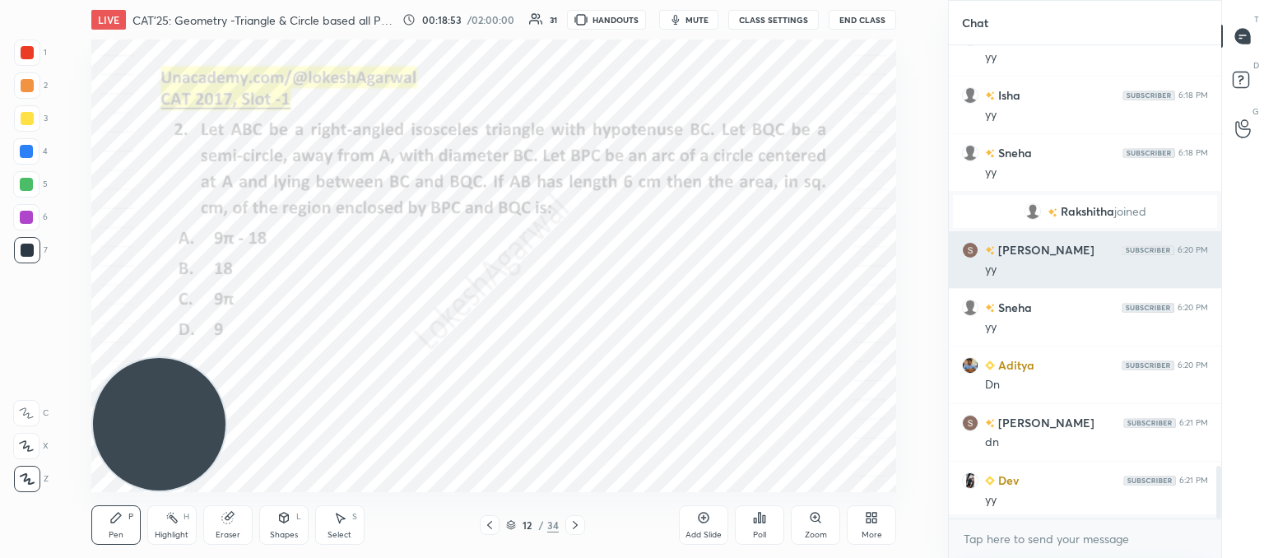
scroll to position [6, 5]
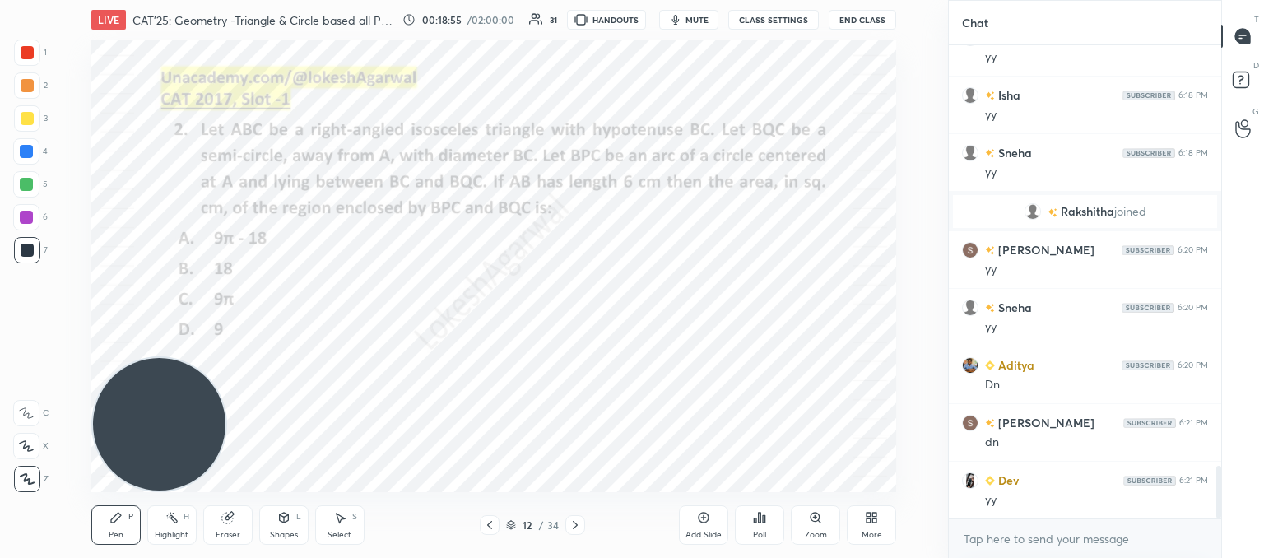
click at [337, 519] on icon at bounding box center [340, 518] width 9 height 10
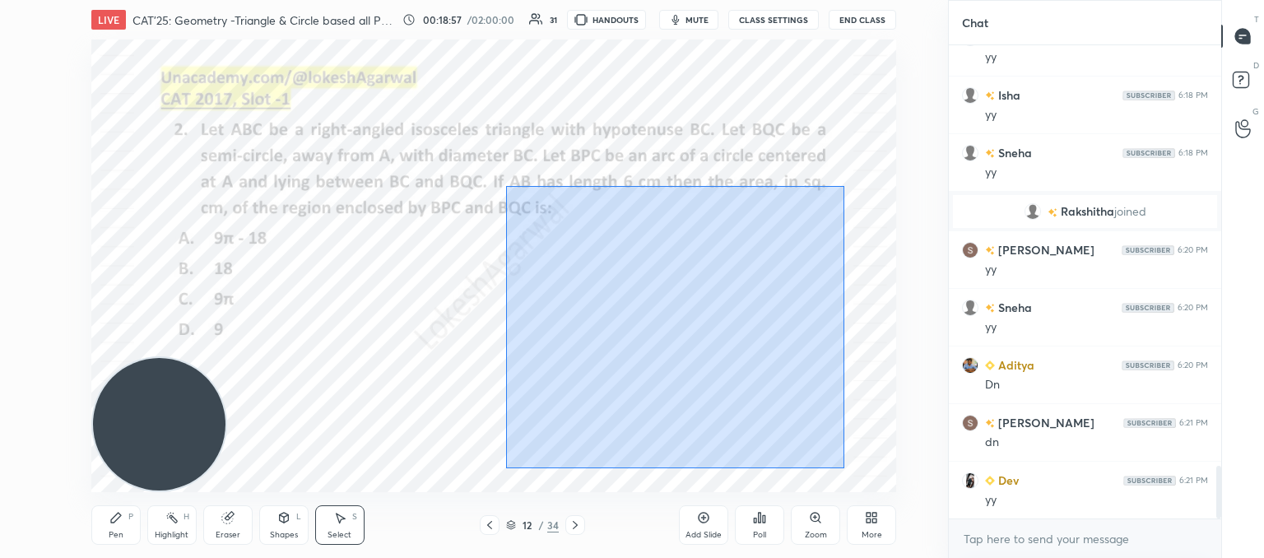
drag, startPoint x: 506, startPoint y: 183, endPoint x: 799, endPoint y: 432, distance: 384.6
click at [845, 471] on div "0 ° Undo Copy Duplicate Duplicate to new slide Delete" at bounding box center [493, 265] width 805 height 453
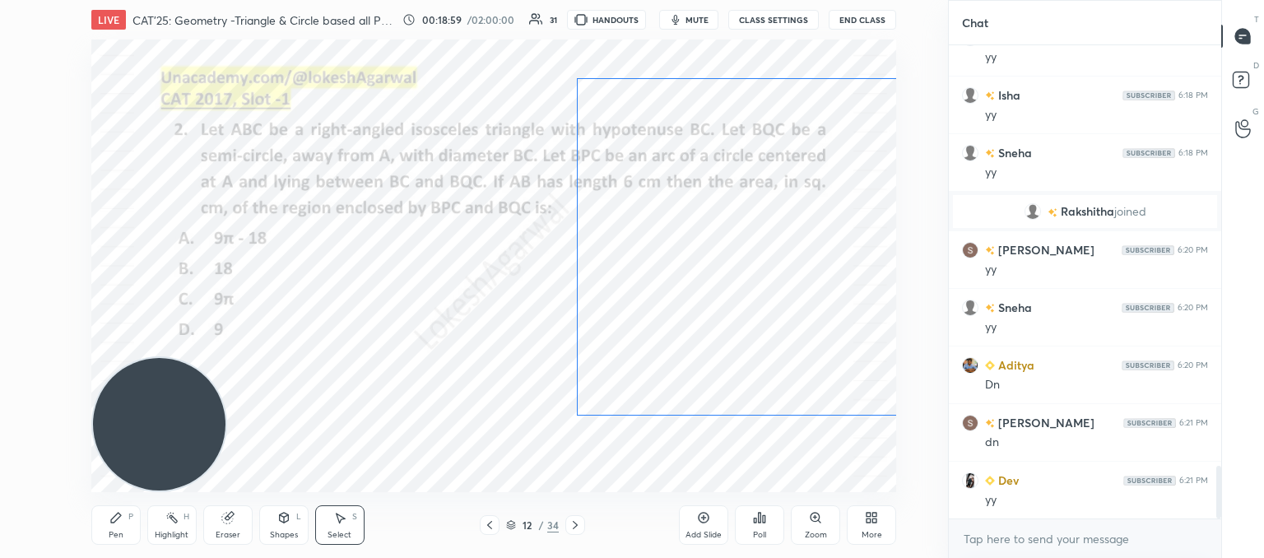
scroll to position [3842, 0]
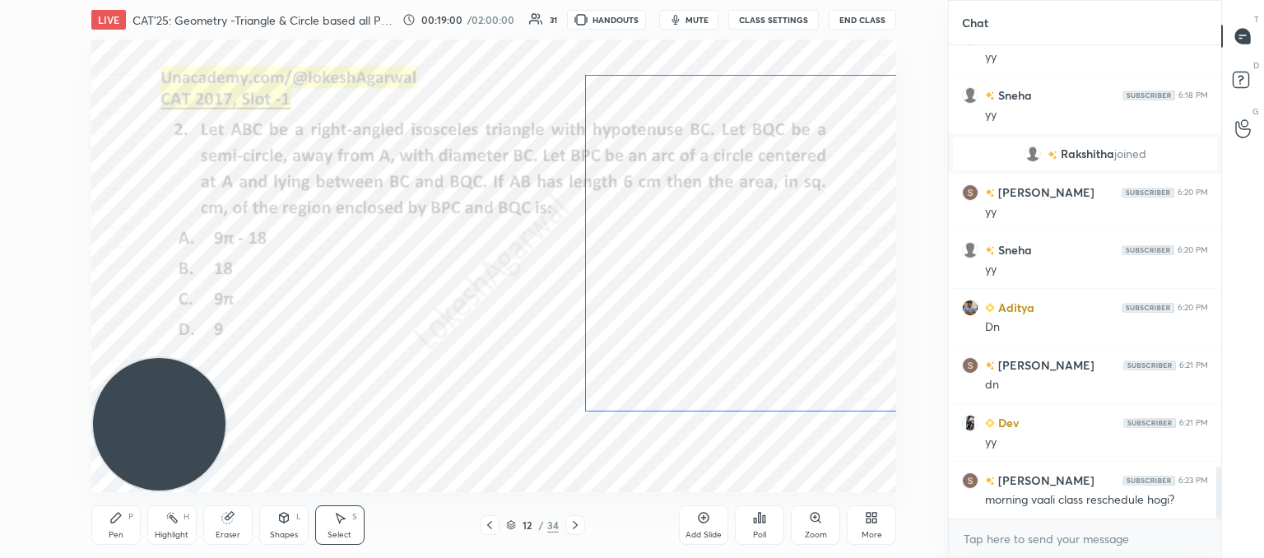
drag, startPoint x: 701, startPoint y: 330, endPoint x: 793, endPoint y: 302, distance: 96.3
click at [793, 302] on div "0 ° Undo Copy Duplicate Duplicate to new slide Delete" at bounding box center [493, 265] width 805 height 453
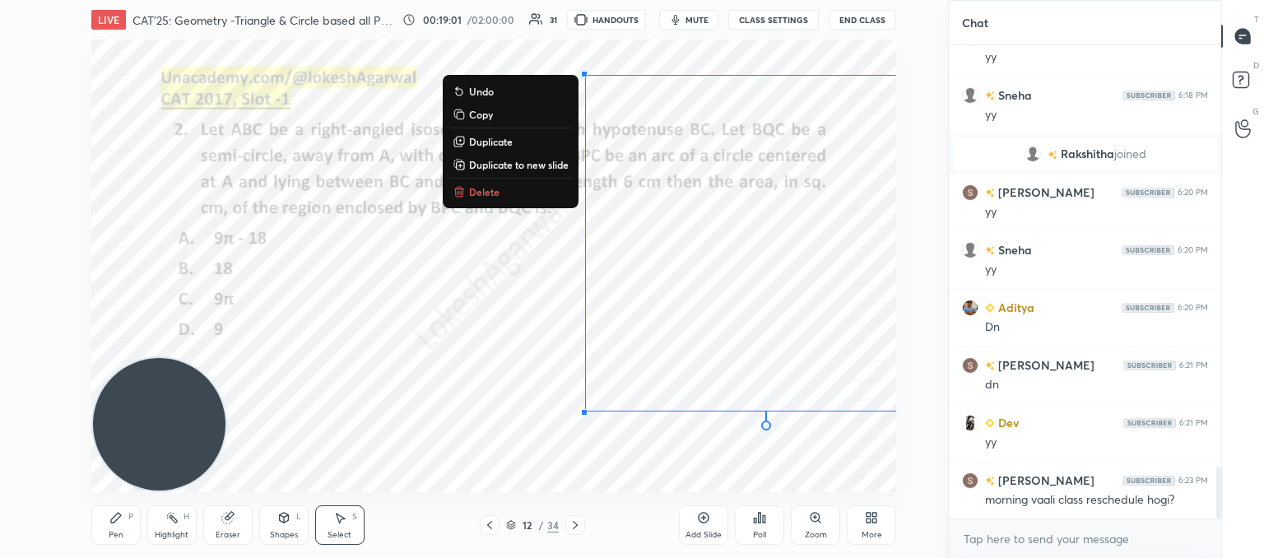
click at [801, 471] on div "0 ° Undo Copy Duplicate Duplicate to new slide Delete" at bounding box center [493, 265] width 805 height 453
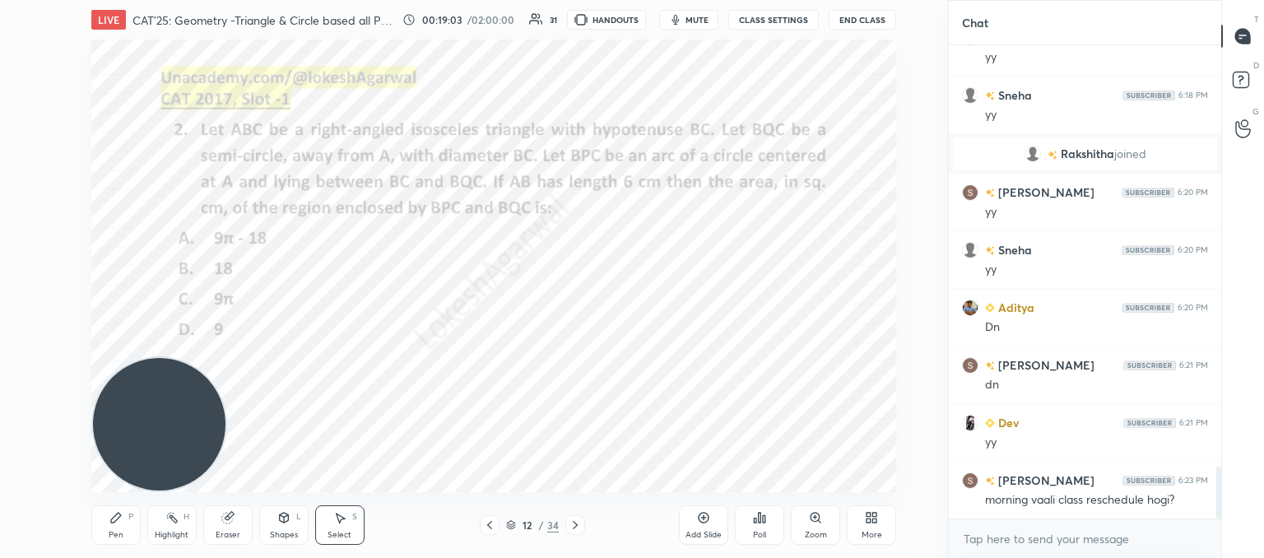
drag, startPoint x: 121, startPoint y: 519, endPoint x: 132, endPoint y: 508, distance: 15.7
click at [121, 518] on icon at bounding box center [115, 517] width 13 height 13
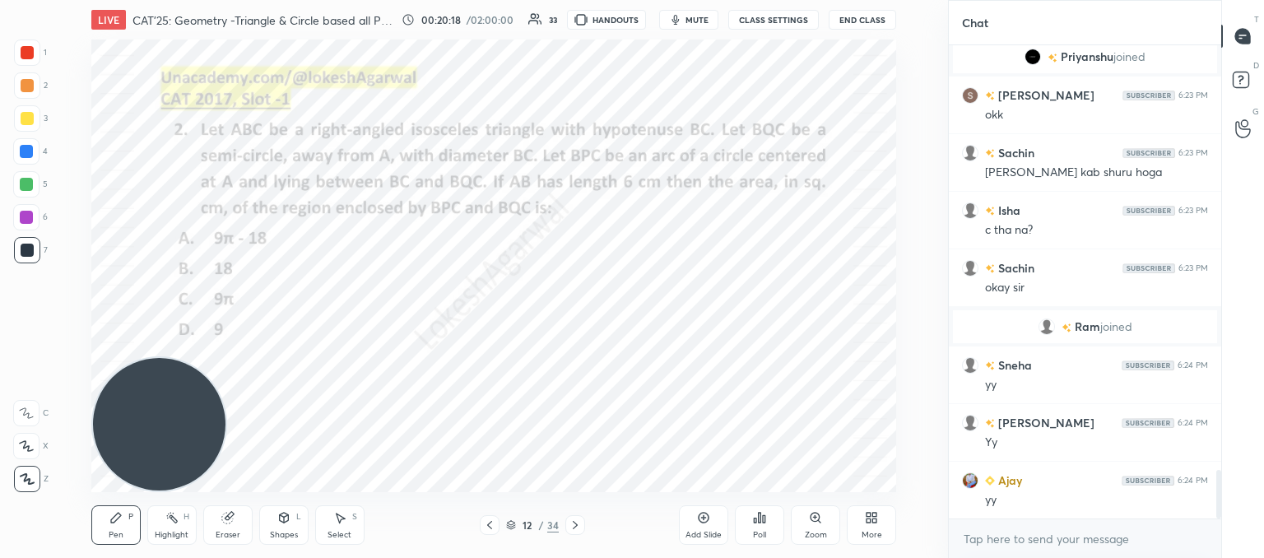
scroll to position [4203, 0]
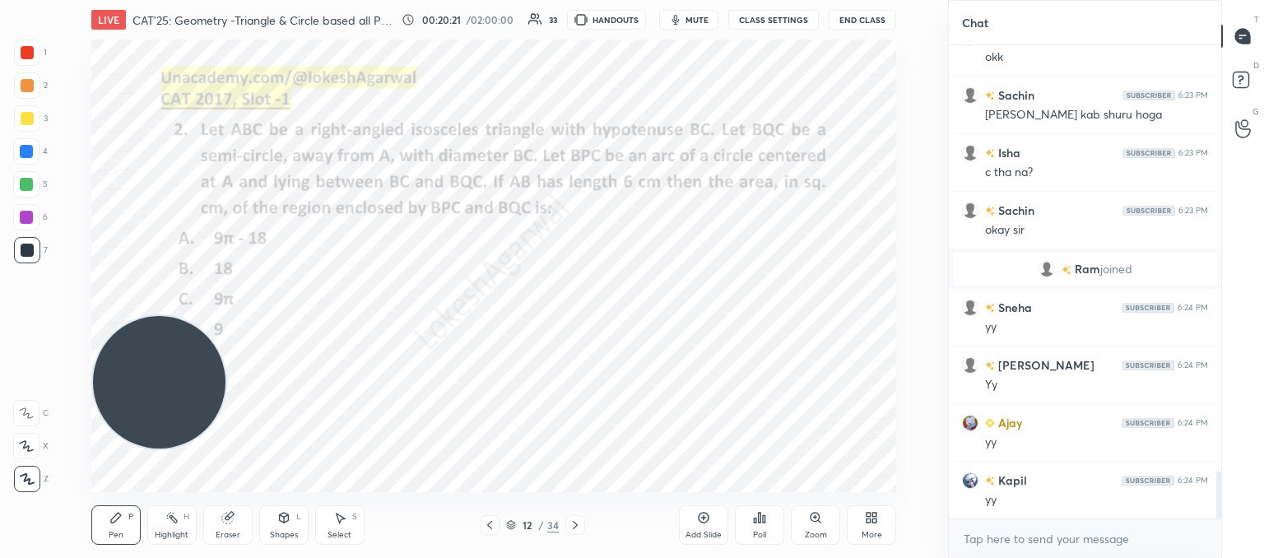
drag, startPoint x: 170, startPoint y: 369, endPoint x: 142, endPoint y: 197, distance: 173.5
click at [125, 316] on video at bounding box center [159, 382] width 132 height 132
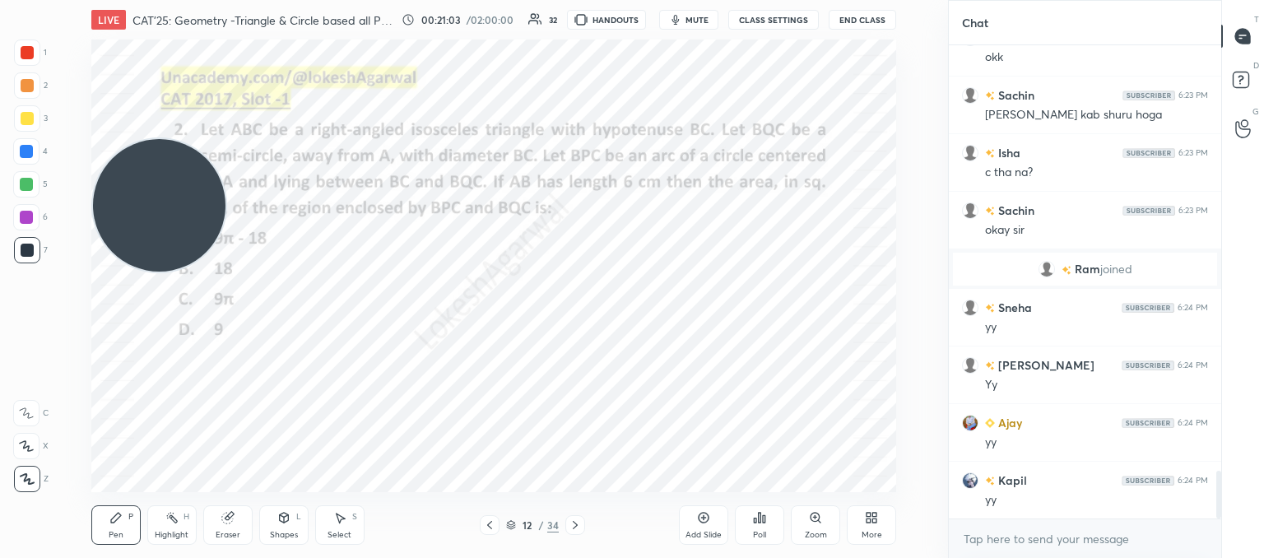
click at [783, 485] on div "LIVE CAT'25: Geometry -Triangle & Circle based all PYQs (2017-24) 00:21:03 / 02…" at bounding box center [494, 279] width 882 height 558
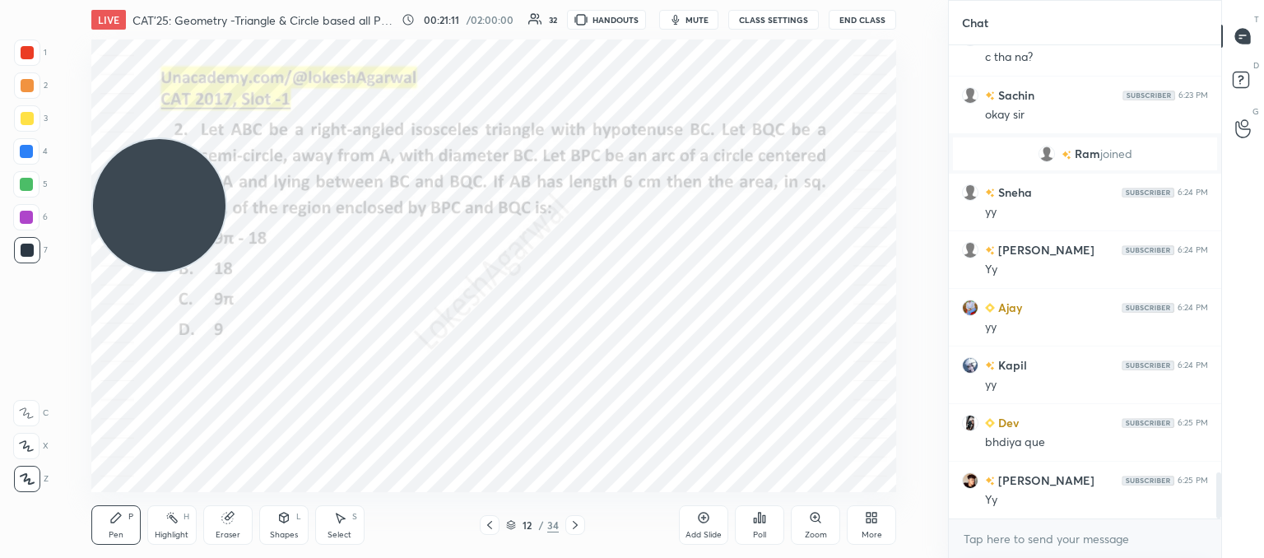
scroll to position [4375, 0]
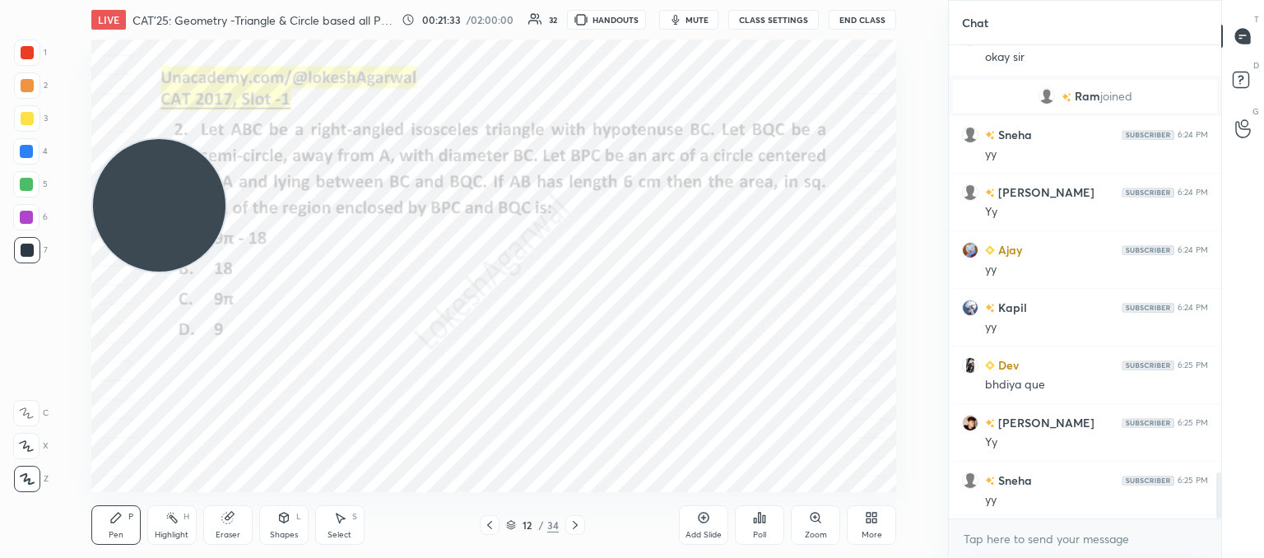
click at [708, 527] on div "Add Slide" at bounding box center [703, 524] width 49 height 39
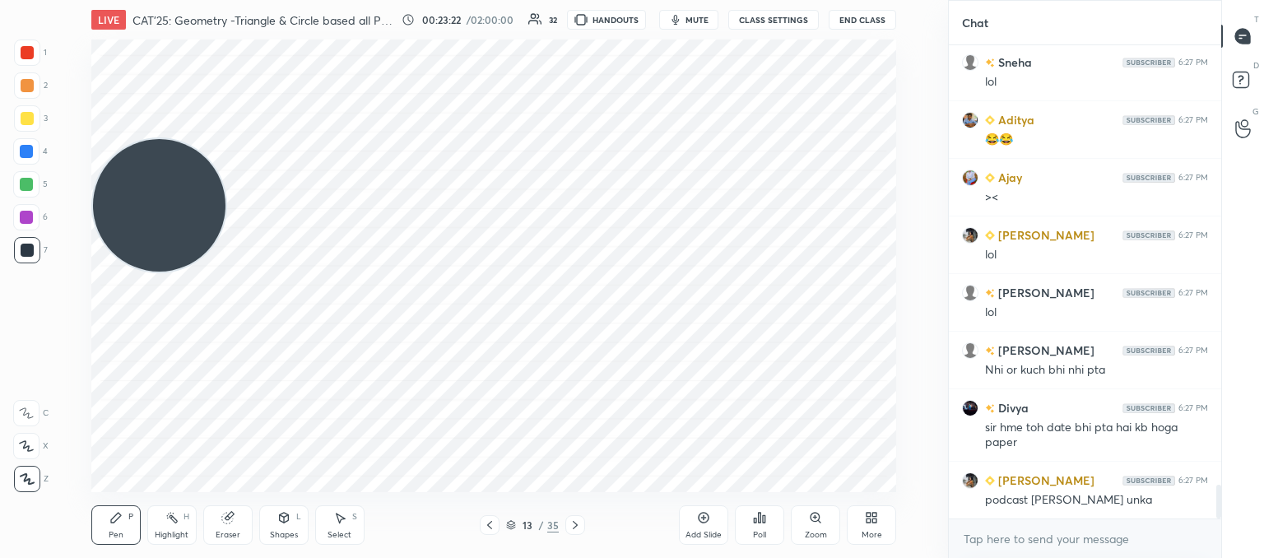
scroll to position [6093, 0]
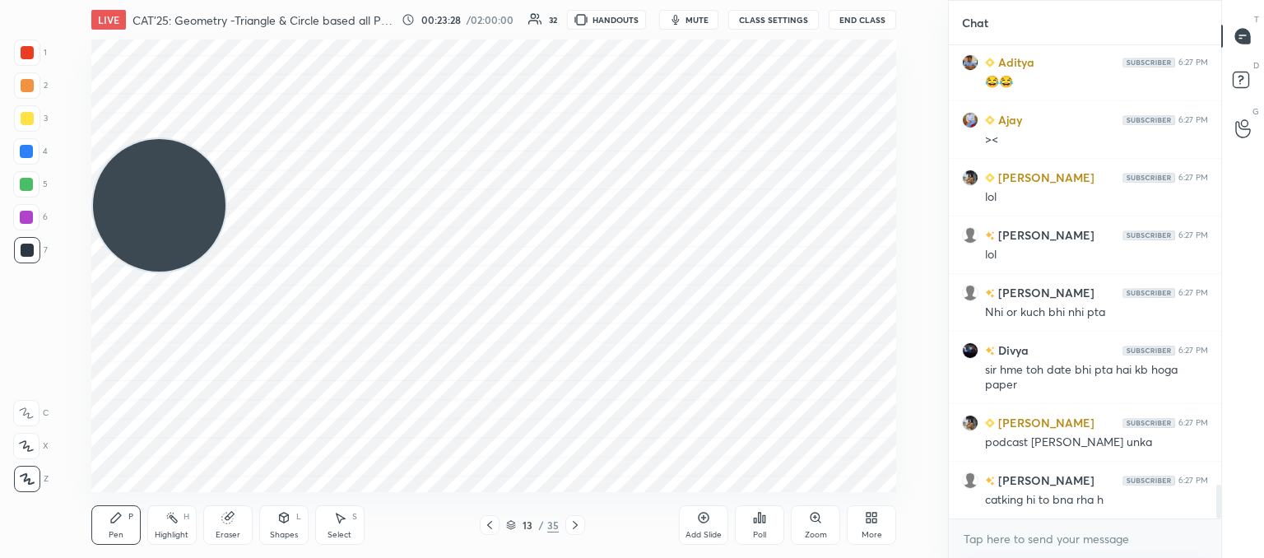
click at [490, 531] on div at bounding box center [490, 525] width 20 height 20
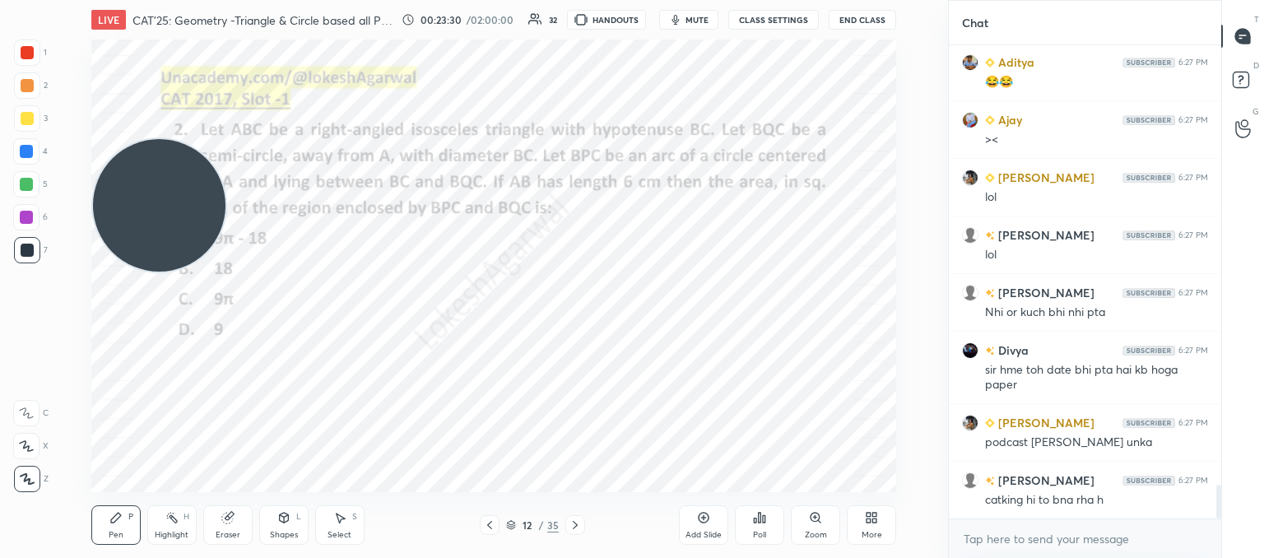
click at [579, 527] on icon at bounding box center [575, 524] width 13 height 13
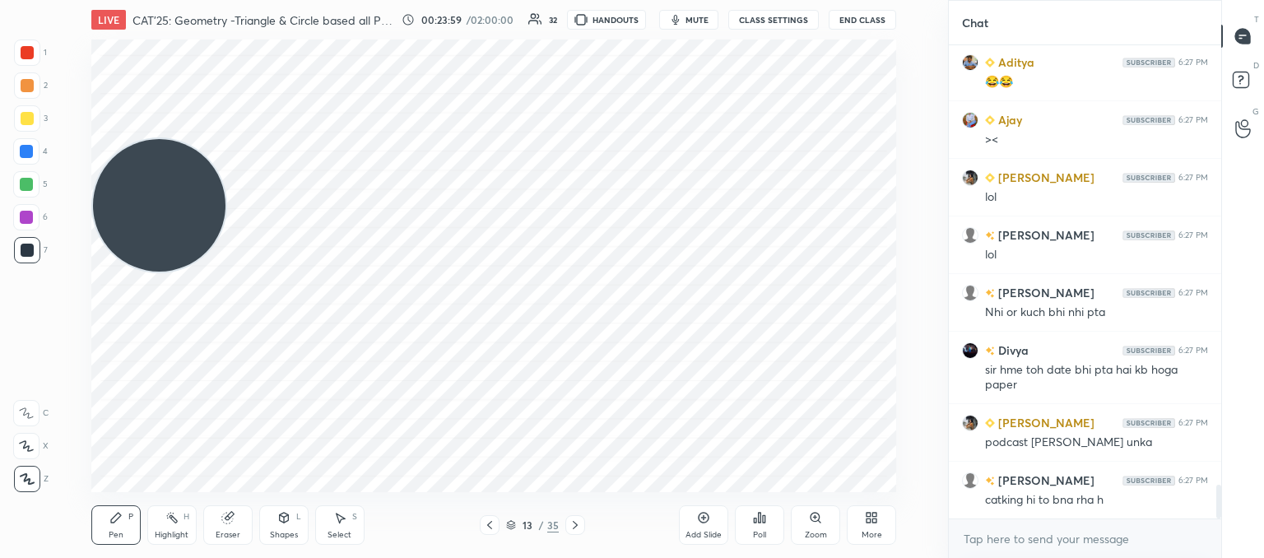
scroll to position [6151, 0]
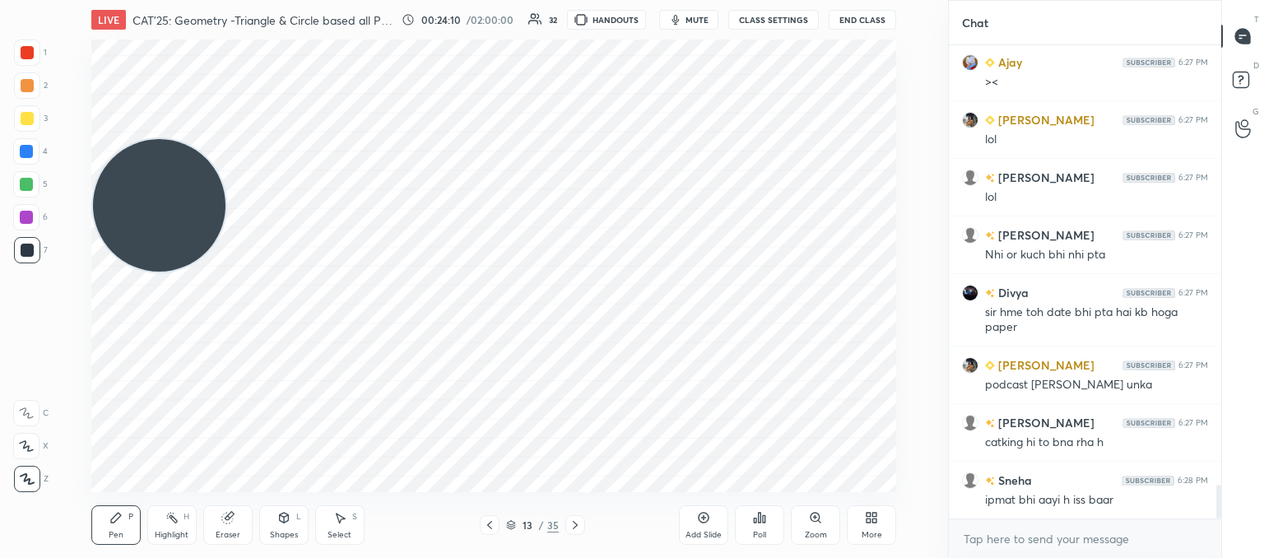
click at [570, 527] on icon at bounding box center [575, 524] width 13 height 13
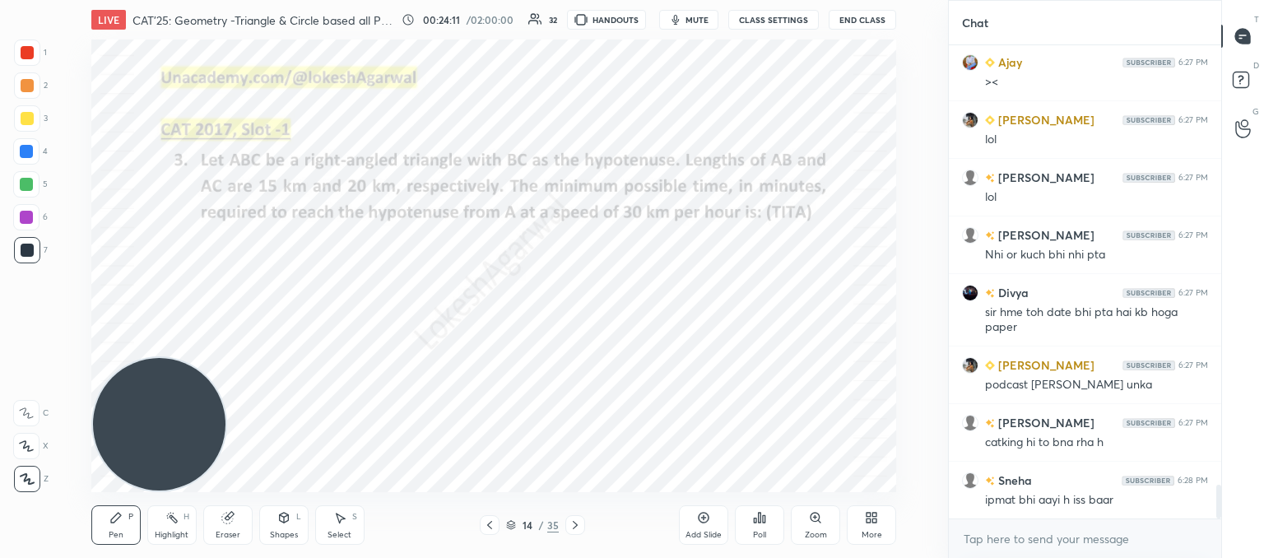
drag, startPoint x: 143, startPoint y: 221, endPoint x: 94, endPoint y: 504, distance: 287.3
click at [61, 0] on html "1 2 3 4 5 6 7 C X Z C X Z E E Erase all H H LIVE CAT'25: Geometry -Triangle & C…" at bounding box center [632, 0] width 1264 height 0
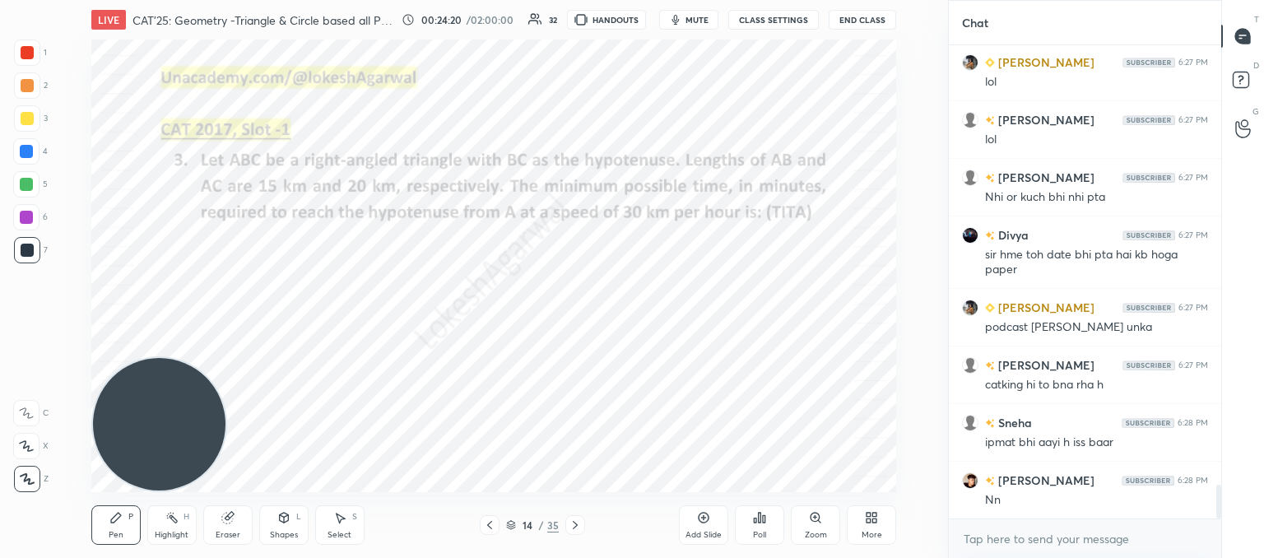
scroll to position [6266, 0]
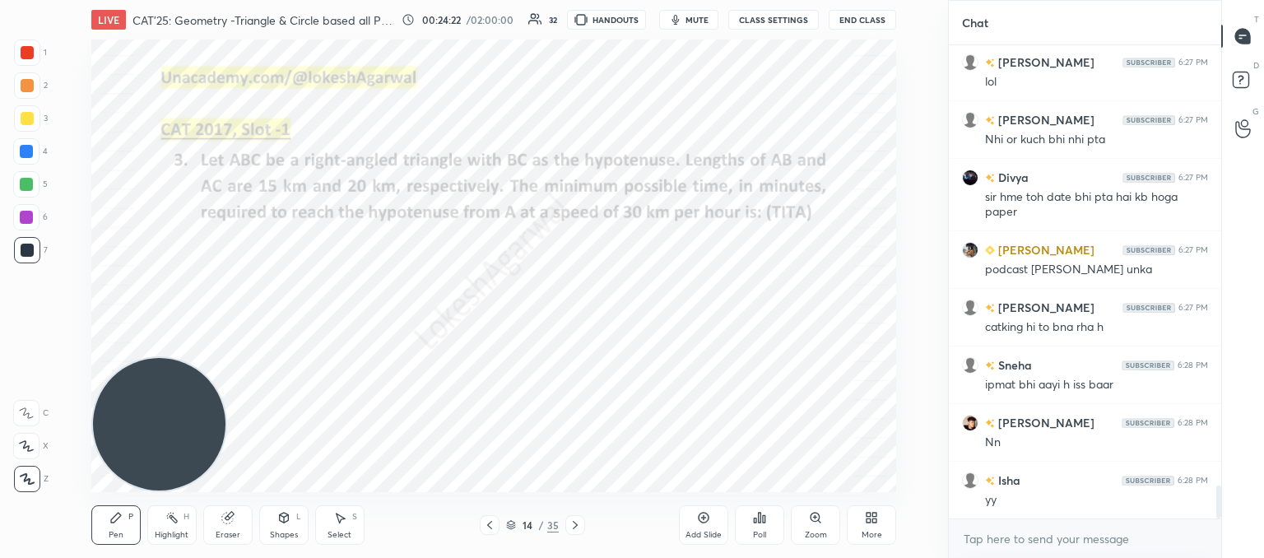
drag, startPoint x: 281, startPoint y: 529, endPoint x: 276, endPoint y: 516, distance: 13.8
click at [283, 531] on div "Shapes" at bounding box center [284, 535] width 28 height 8
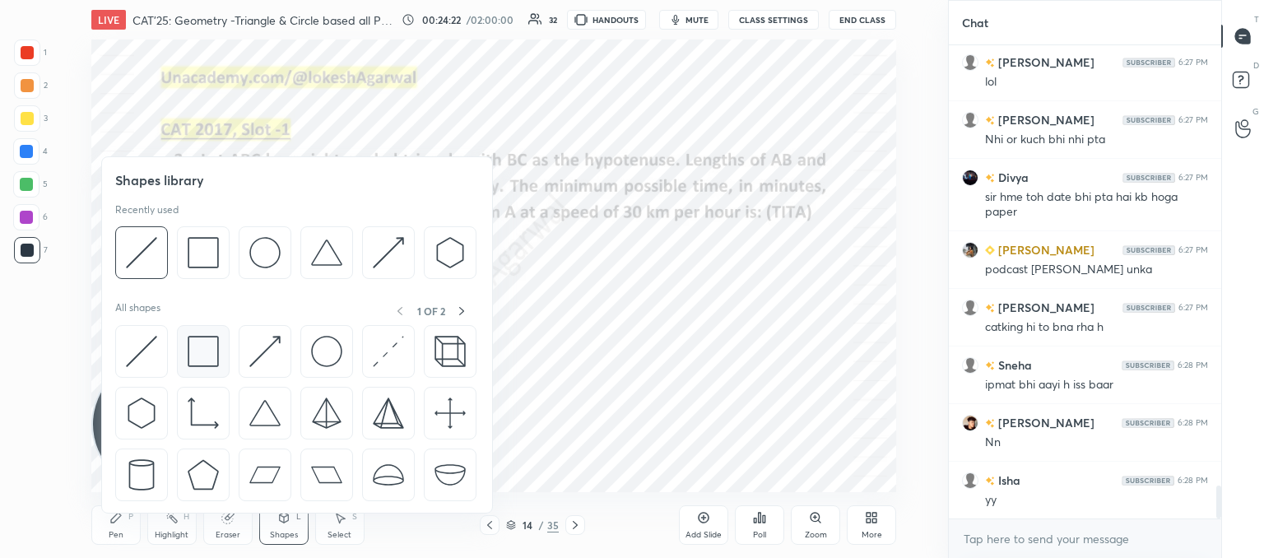
scroll to position [6324, 0]
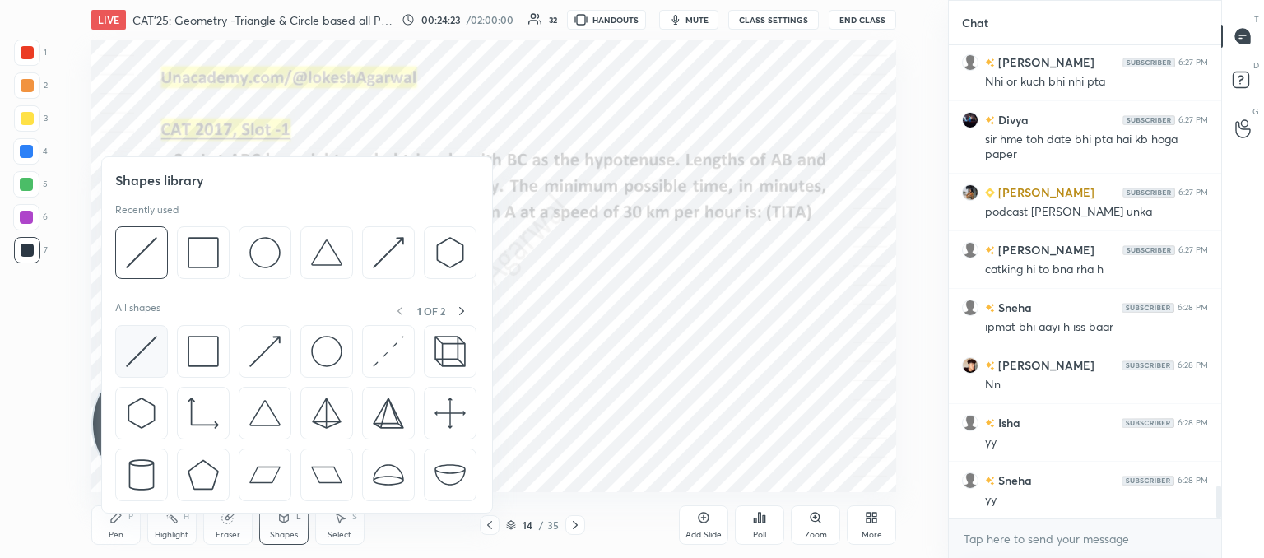
click at [161, 351] on div at bounding box center [141, 351] width 53 height 53
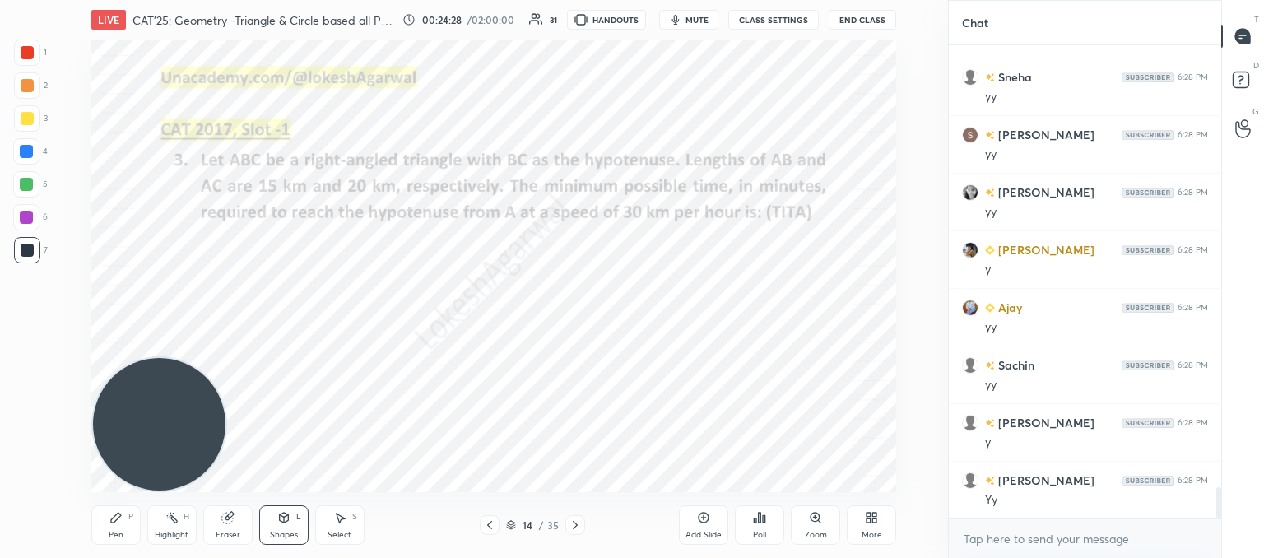
scroll to position [6784, 0]
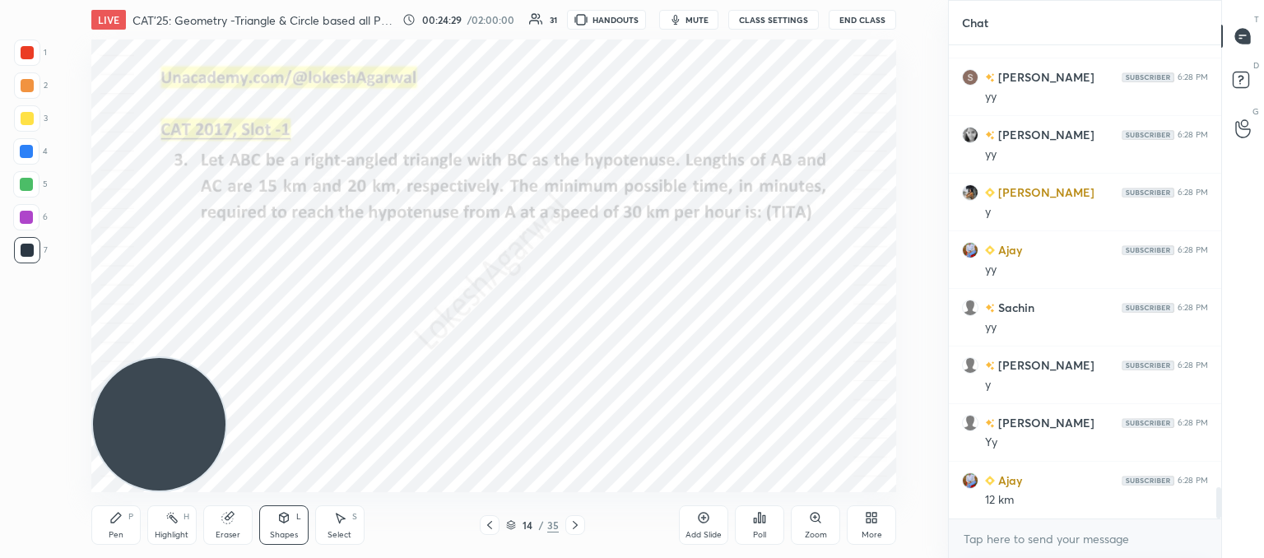
click at [109, 528] on div "Pen P" at bounding box center [115, 524] width 49 height 39
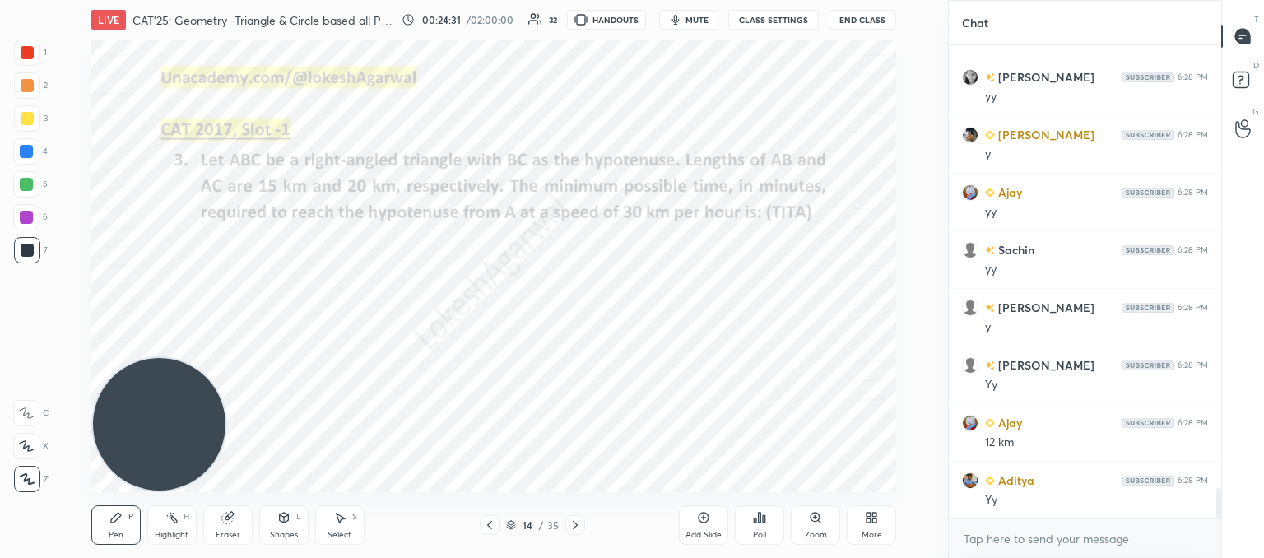
scroll to position [6881, 0]
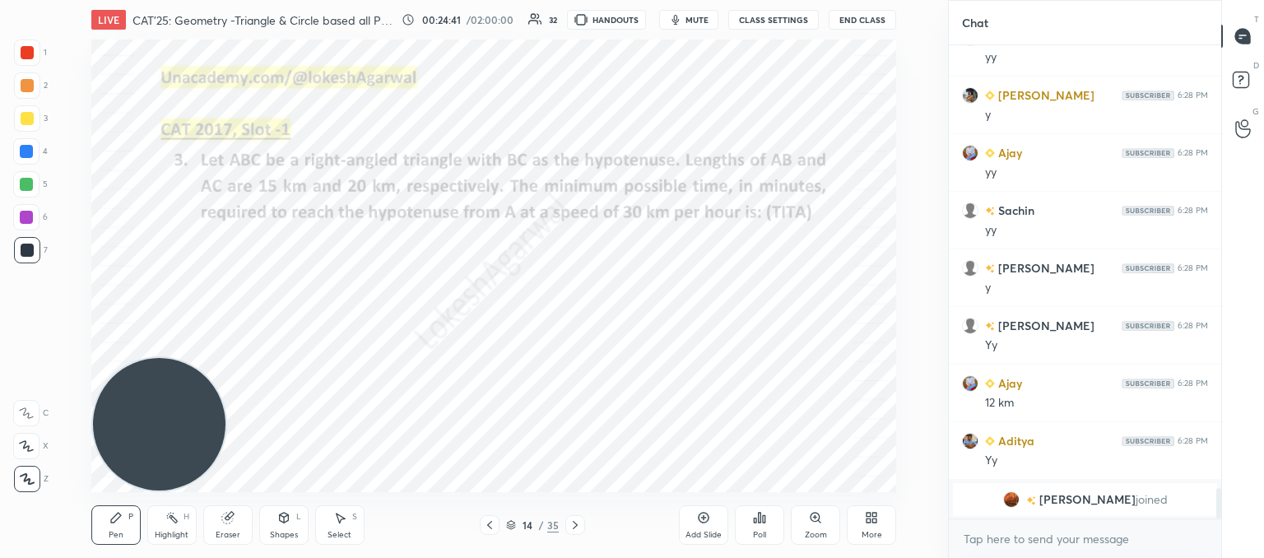
click at [282, 521] on icon at bounding box center [283, 518] width 9 height 10
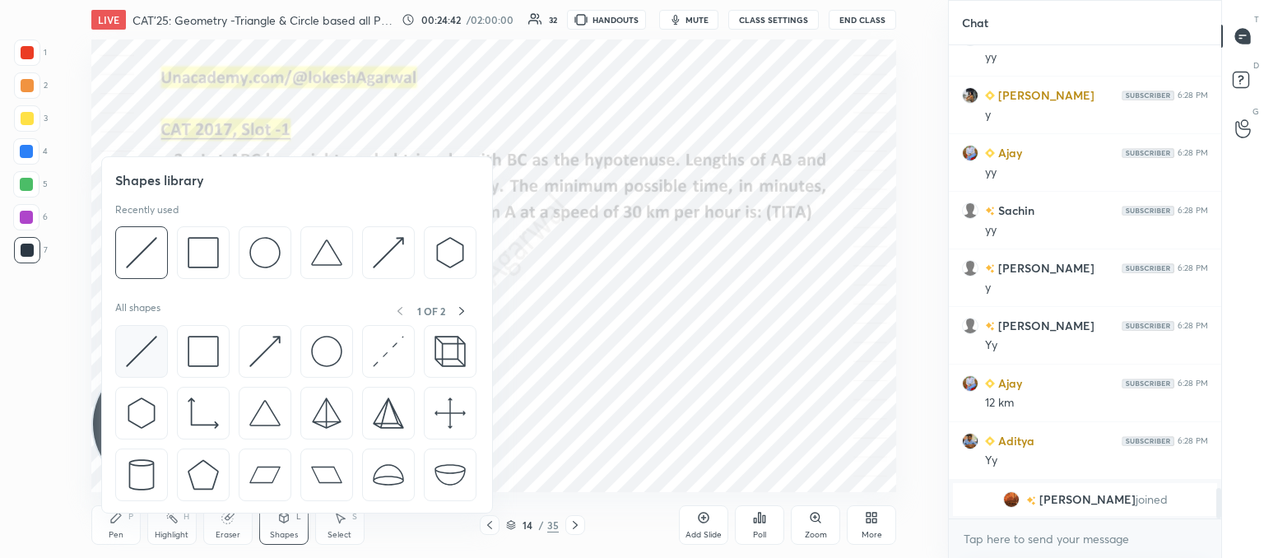
click at [136, 356] on img at bounding box center [141, 351] width 31 height 31
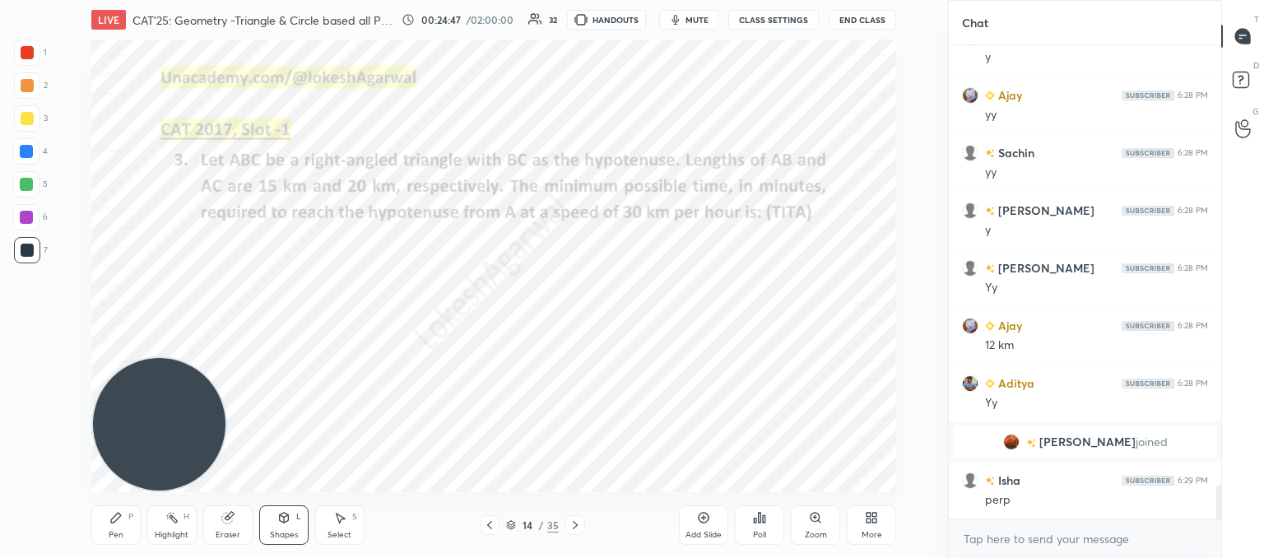
scroll to position [6138, 0]
click at [114, 529] on div "Pen P" at bounding box center [115, 524] width 49 height 39
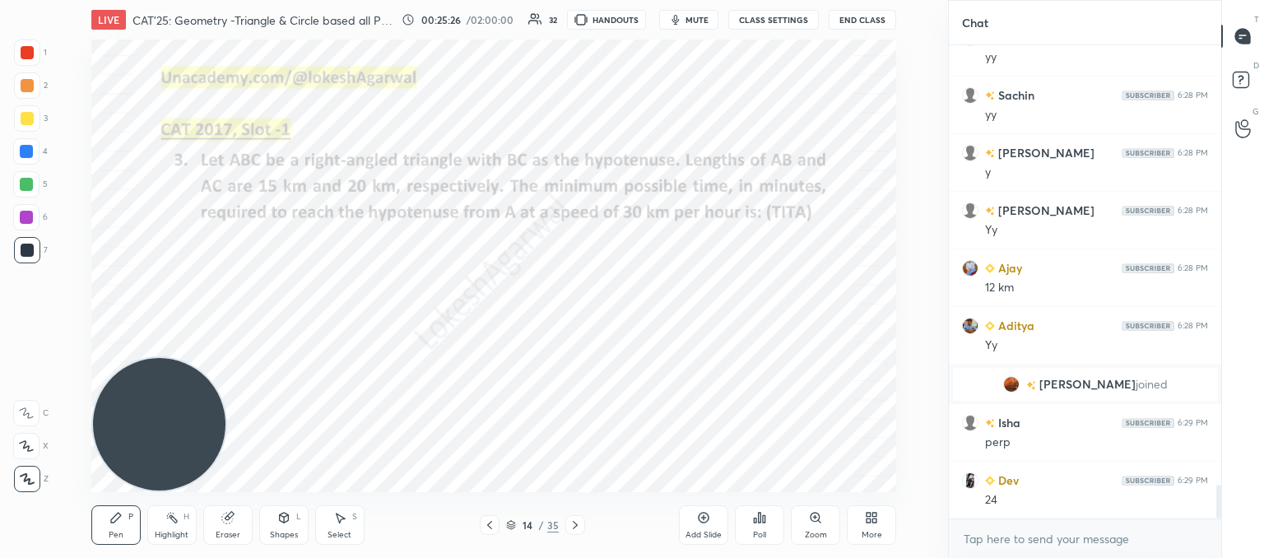
click at [569, 523] on icon at bounding box center [575, 524] width 13 height 13
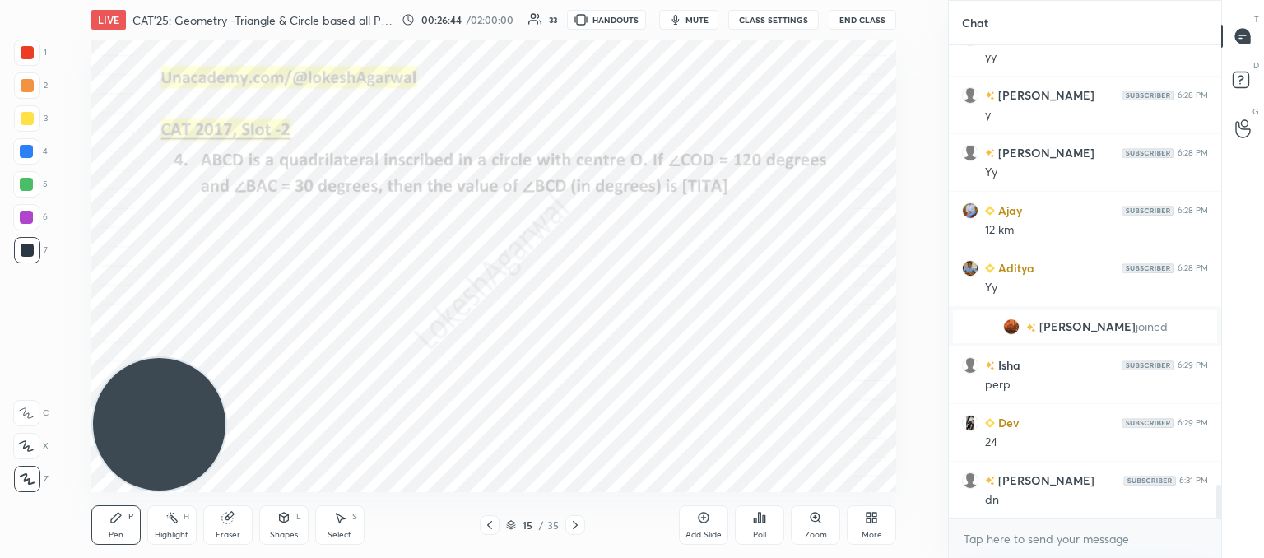
click at [757, 531] on div "Poll" at bounding box center [759, 535] width 13 height 8
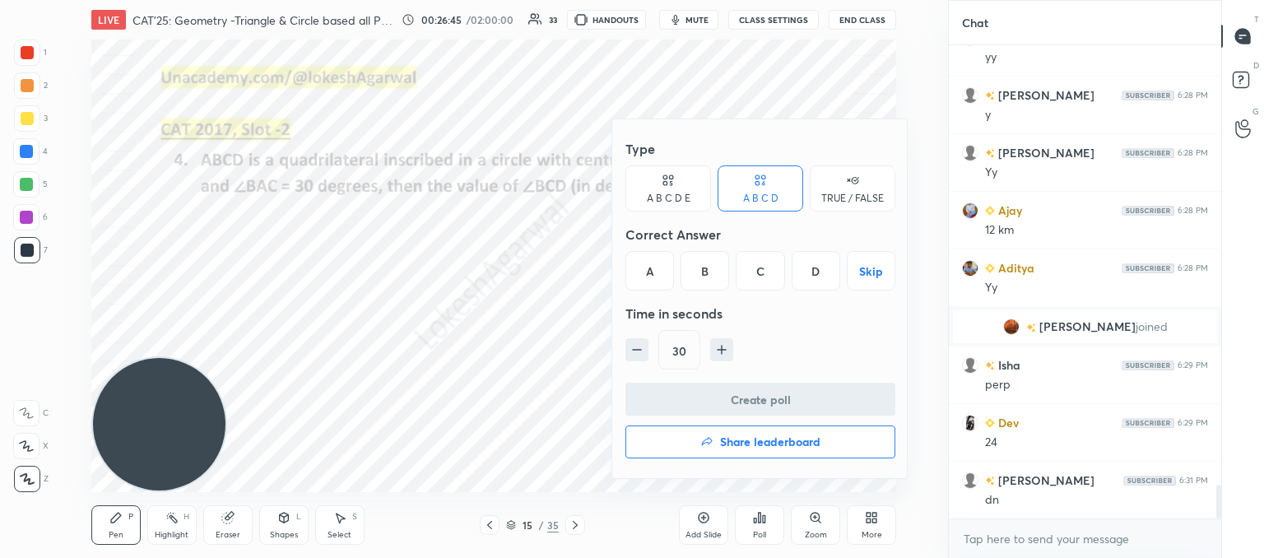
click at [392, 280] on div at bounding box center [632, 279] width 1264 height 558
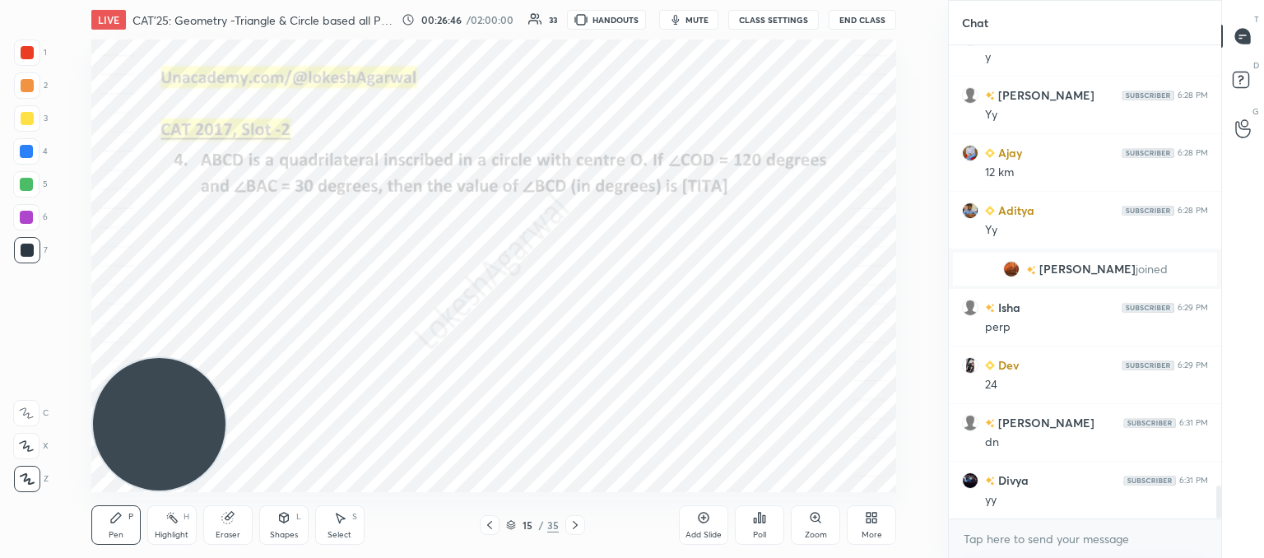
scroll to position [6426, 0]
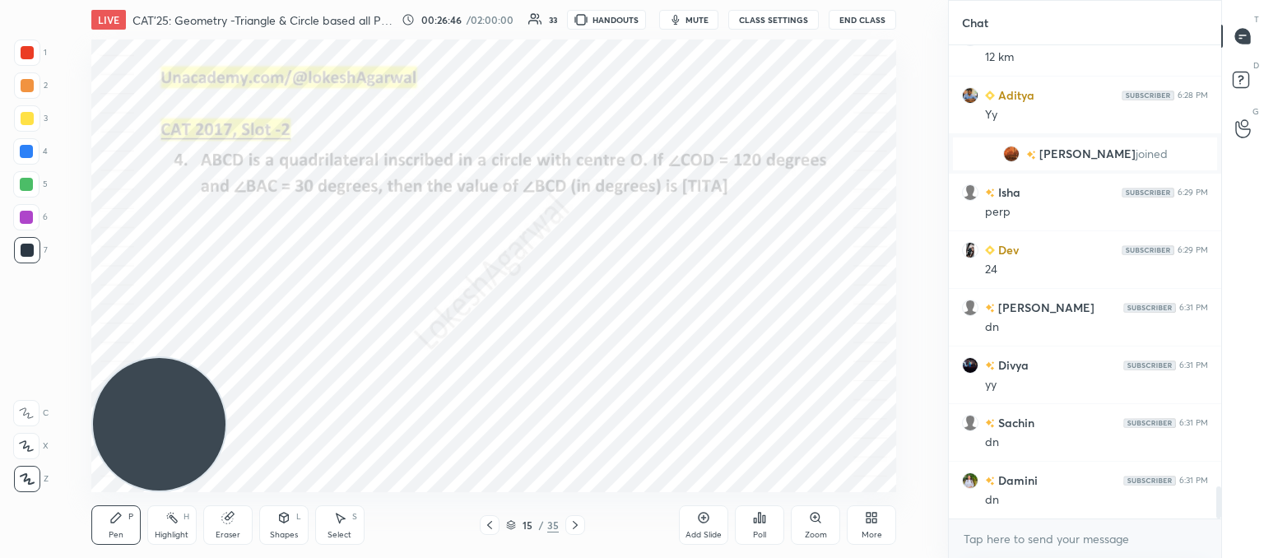
click at [772, 539] on div "Poll" at bounding box center [759, 524] width 49 height 39
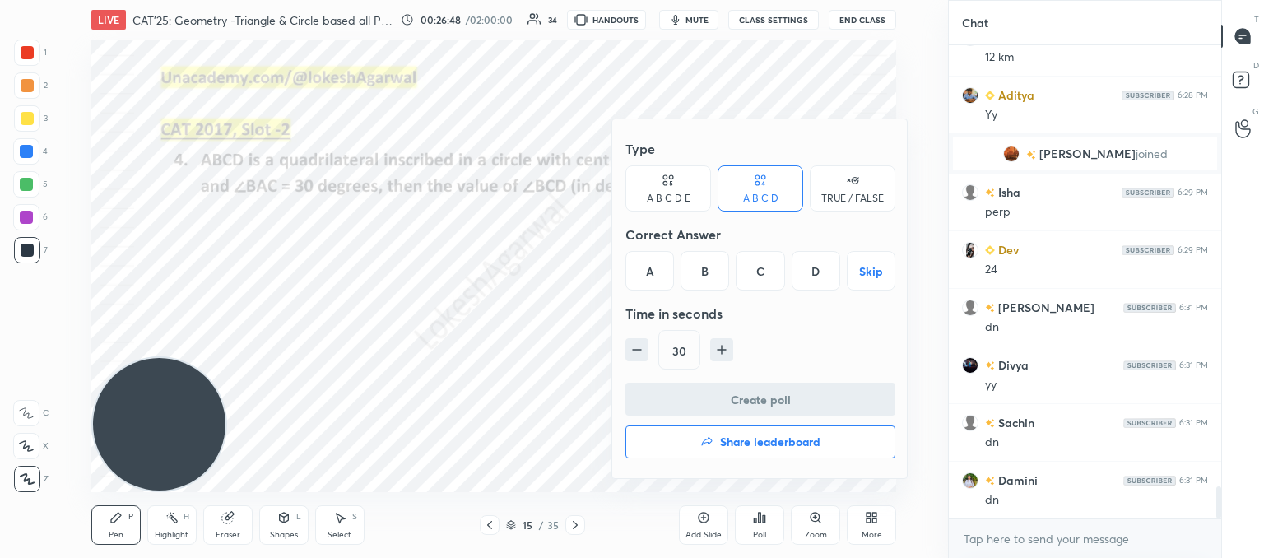
click at [722, 260] on div "B" at bounding box center [704, 270] width 49 height 39
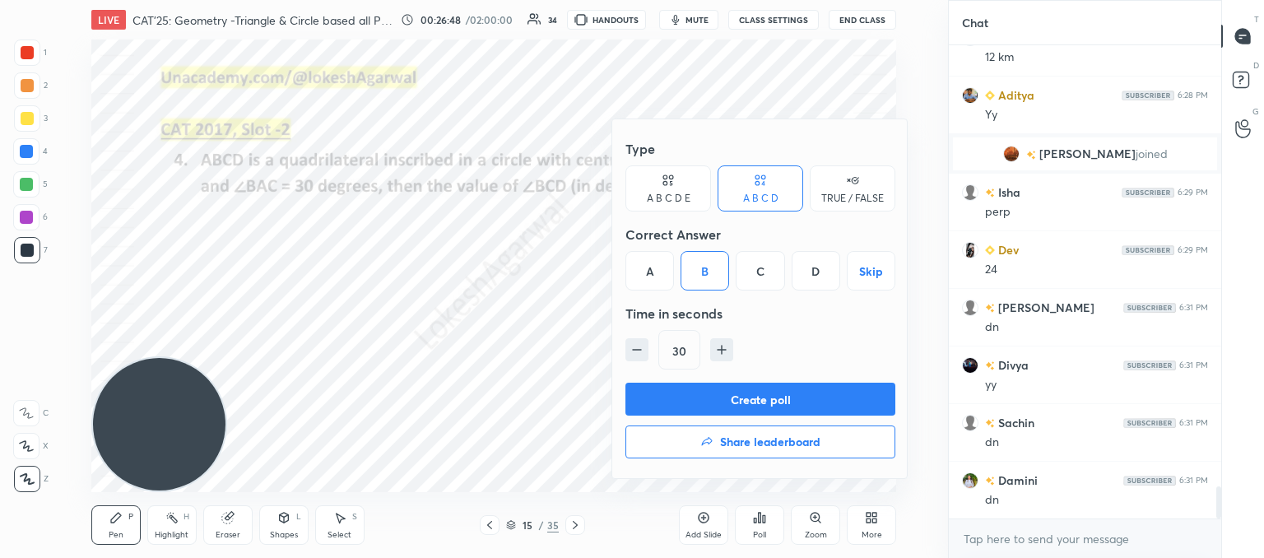
click at [731, 391] on button "Create poll" at bounding box center [760, 399] width 270 height 33
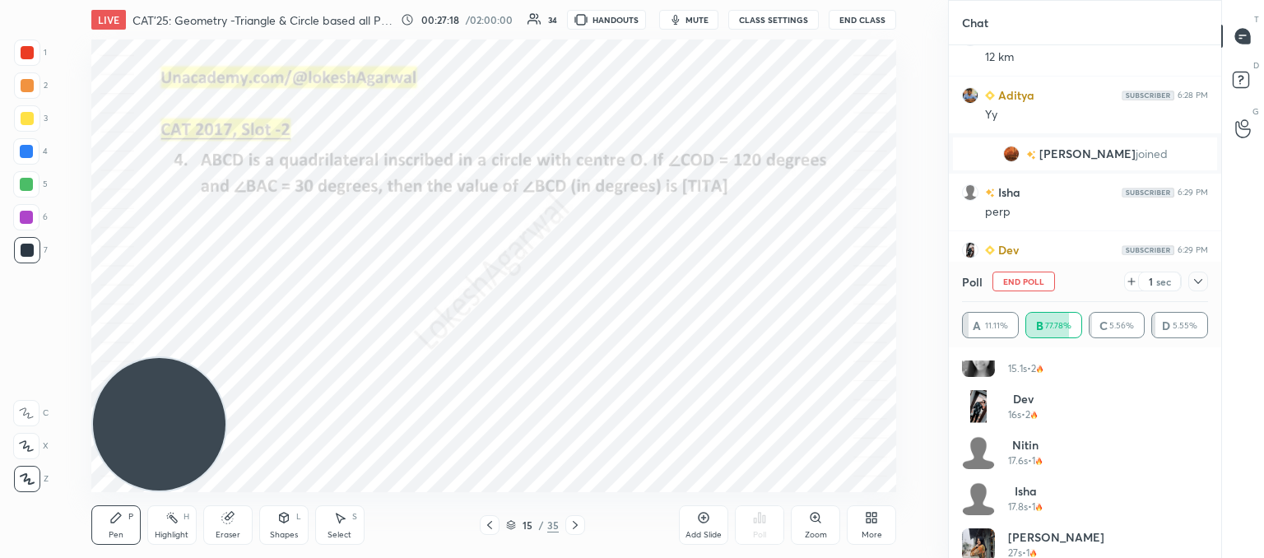
scroll to position [494, 0]
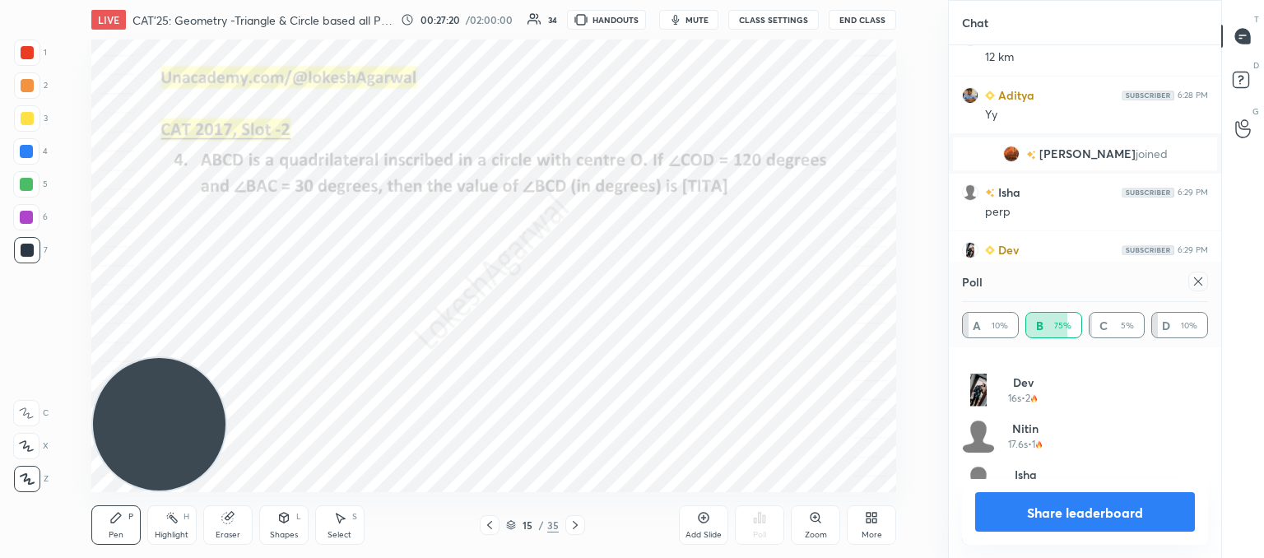
click at [1195, 281] on icon at bounding box center [1197, 281] width 13 height 13
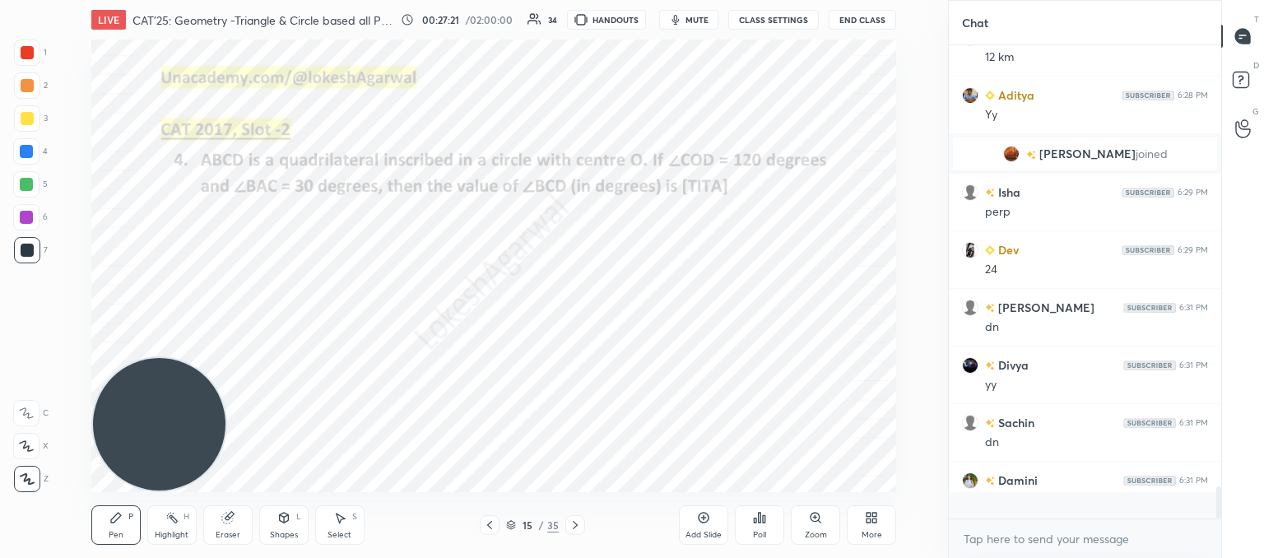
scroll to position [461, 267]
click at [283, 523] on div "Shapes L" at bounding box center [283, 524] width 49 height 39
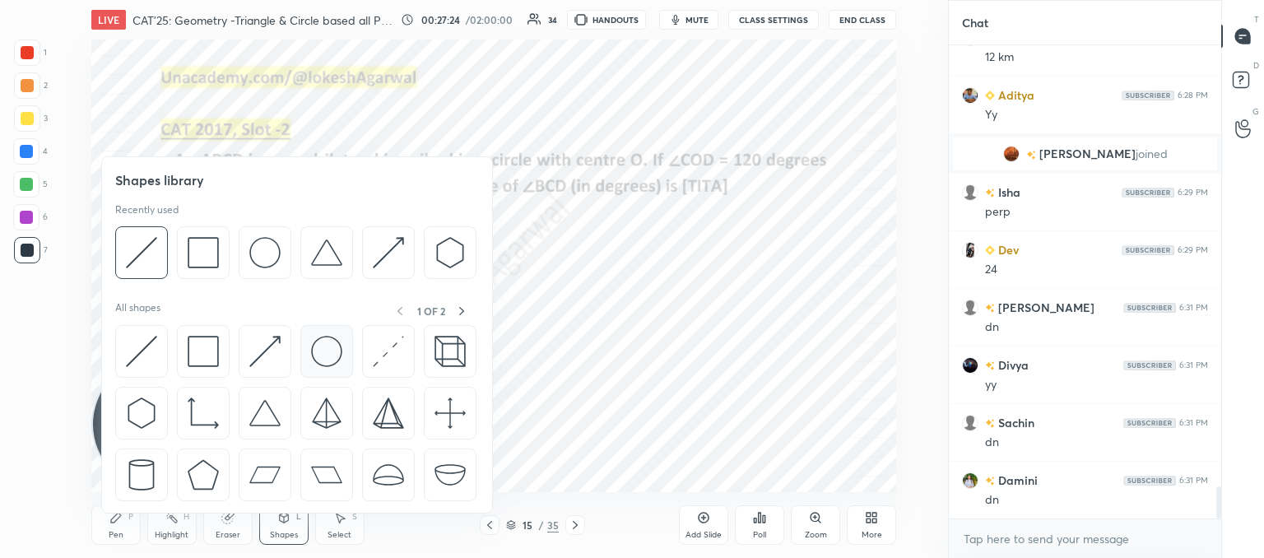
click at [327, 353] on img at bounding box center [326, 351] width 31 height 31
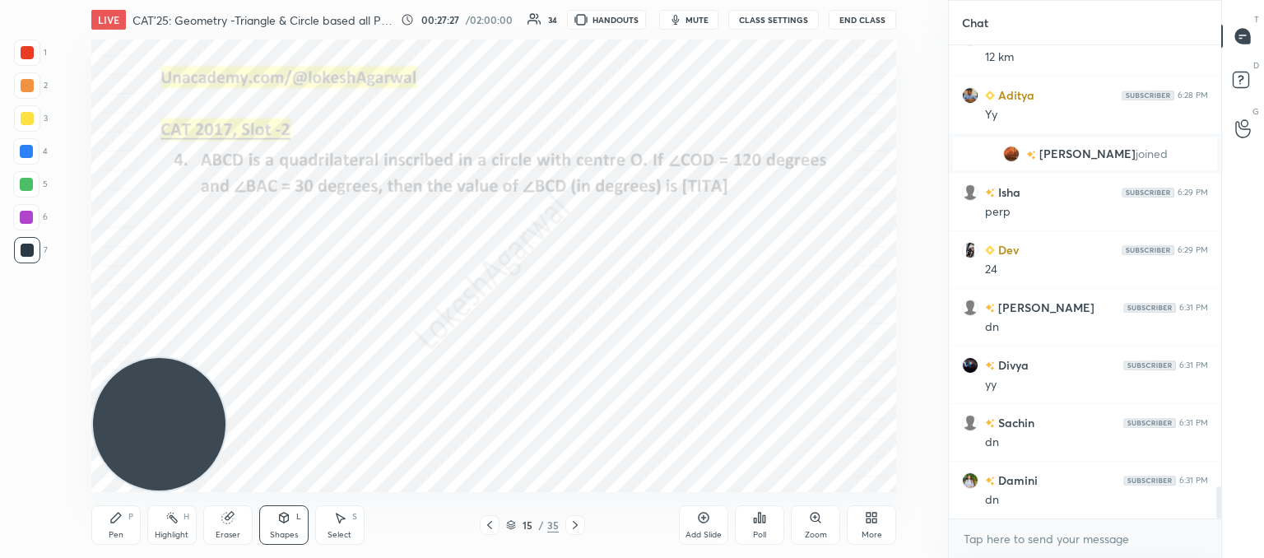
click at [290, 520] on div "Shapes L" at bounding box center [283, 524] width 49 height 39
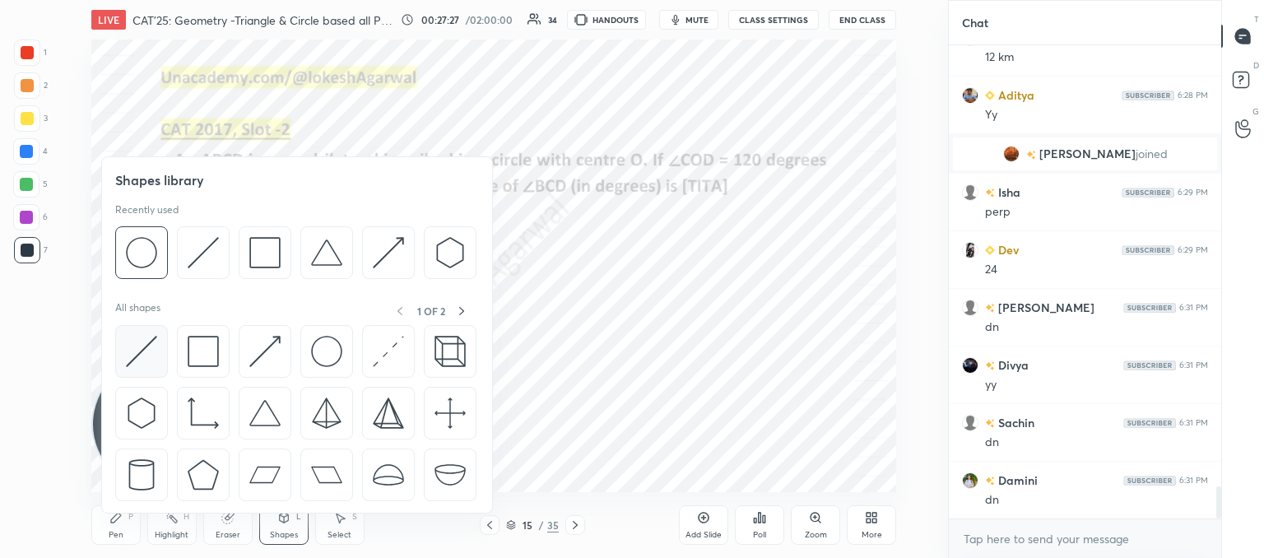
click at [138, 349] on img at bounding box center [141, 351] width 31 height 31
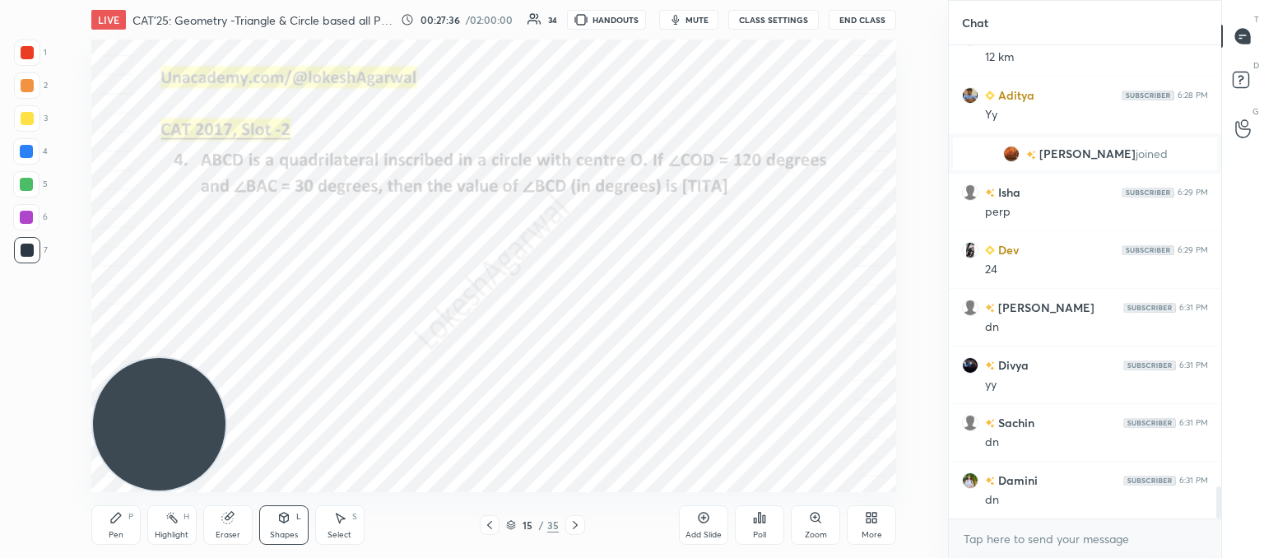
click at [132, 530] on div "Pen P" at bounding box center [115, 524] width 49 height 39
click at [283, 526] on div "Shapes L" at bounding box center [283, 524] width 49 height 39
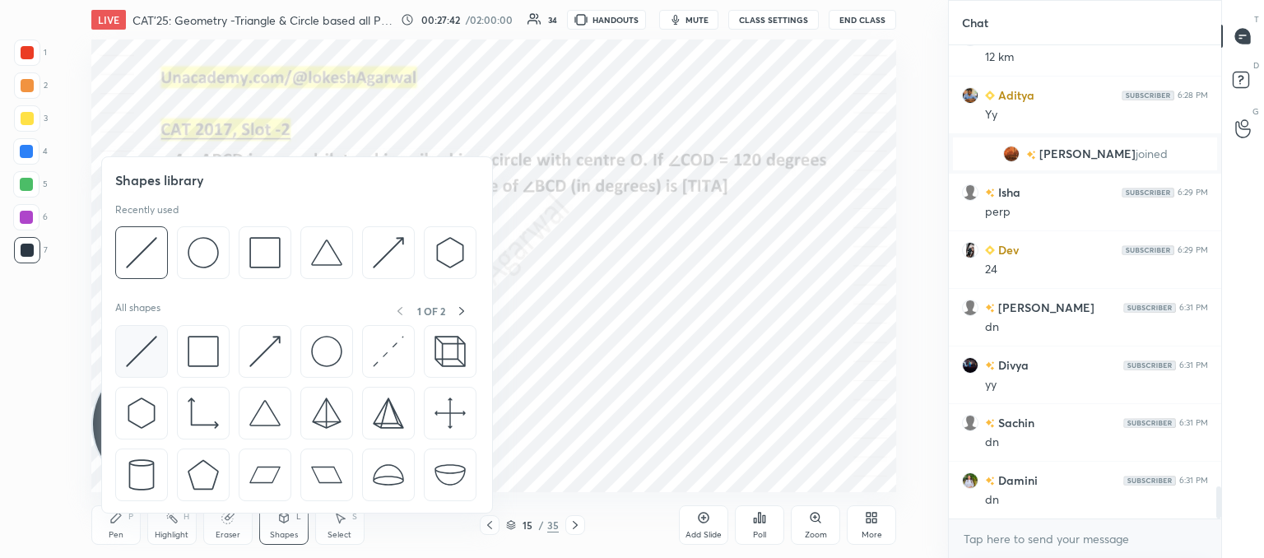
click at [148, 338] on img at bounding box center [141, 351] width 31 height 31
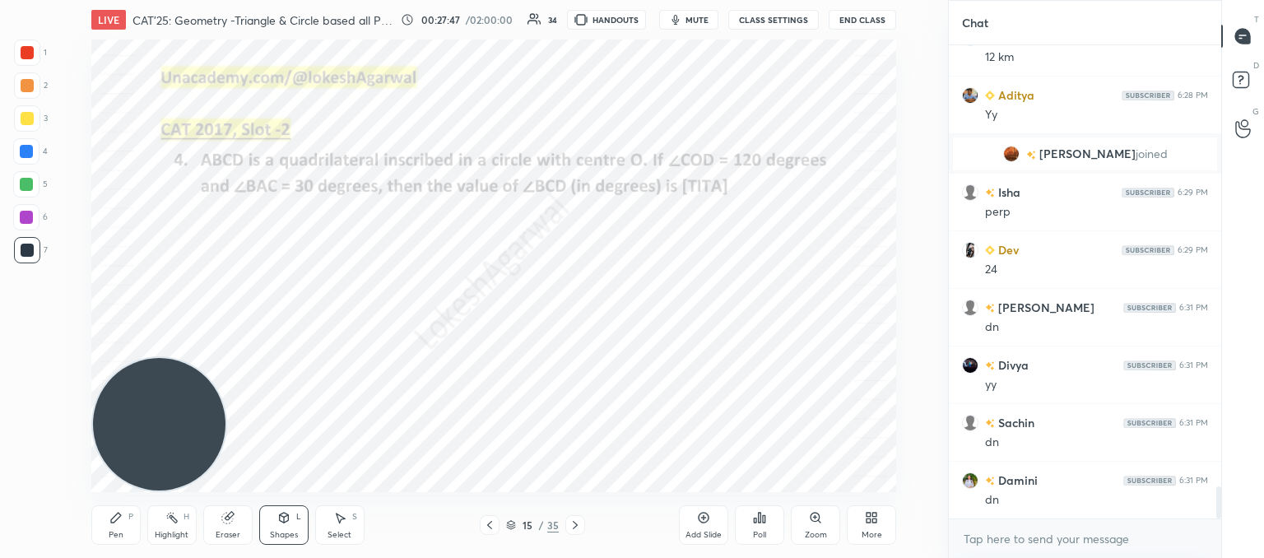
drag, startPoint x: 120, startPoint y: 527, endPoint x: 179, endPoint y: 485, distance: 72.6
click at [122, 527] on div "Pen P" at bounding box center [115, 524] width 49 height 39
click at [295, 518] on div "Shapes L" at bounding box center [283, 524] width 49 height 39
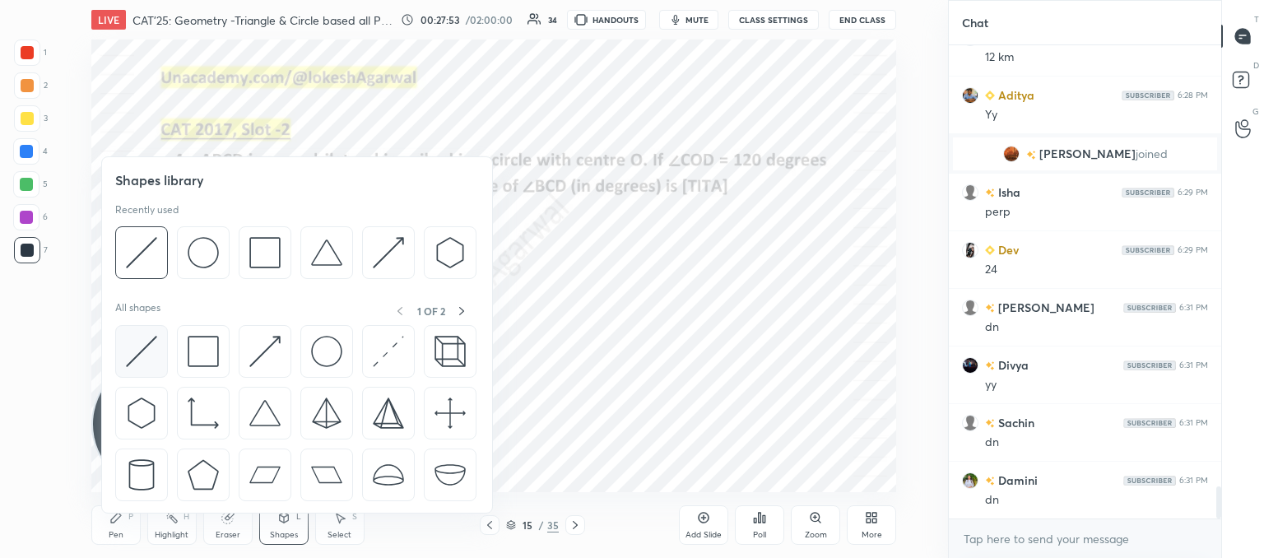
click at [132, 353] on img at bounding box center [141, 351] width 31 height 31
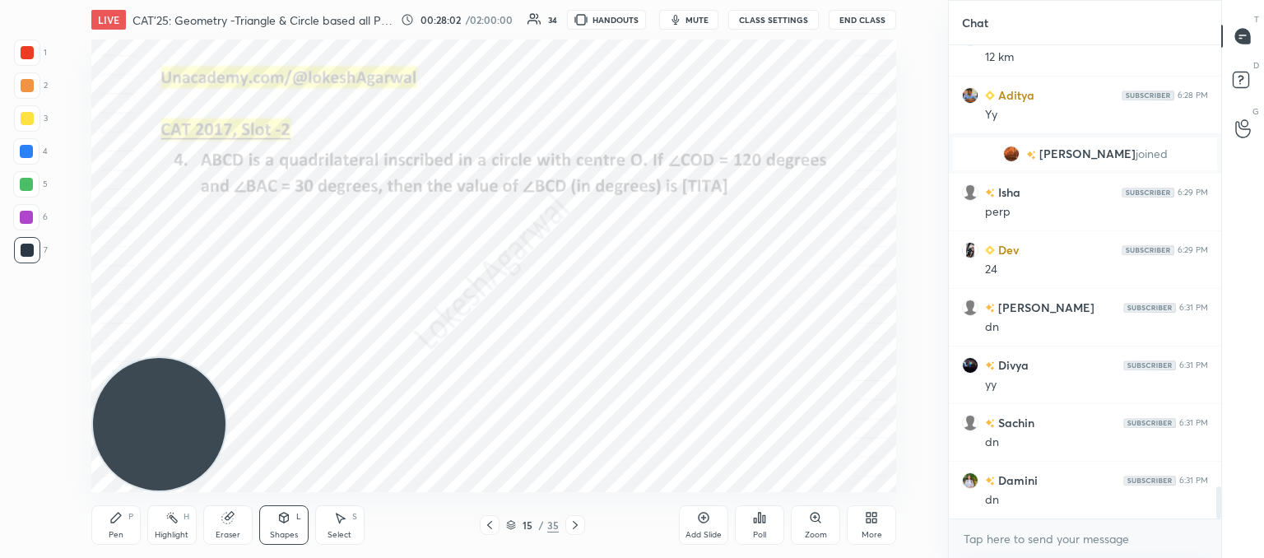
click at [118, 535] on div "Pen" at bounding box center [116, 535] width 15 height 8
click at [230, 518] on icon at bounding box center [226, 518] width 11 height 11
click at [280, 534] on div "Shapes" at bounding box center [284, 535] width 28 height 8
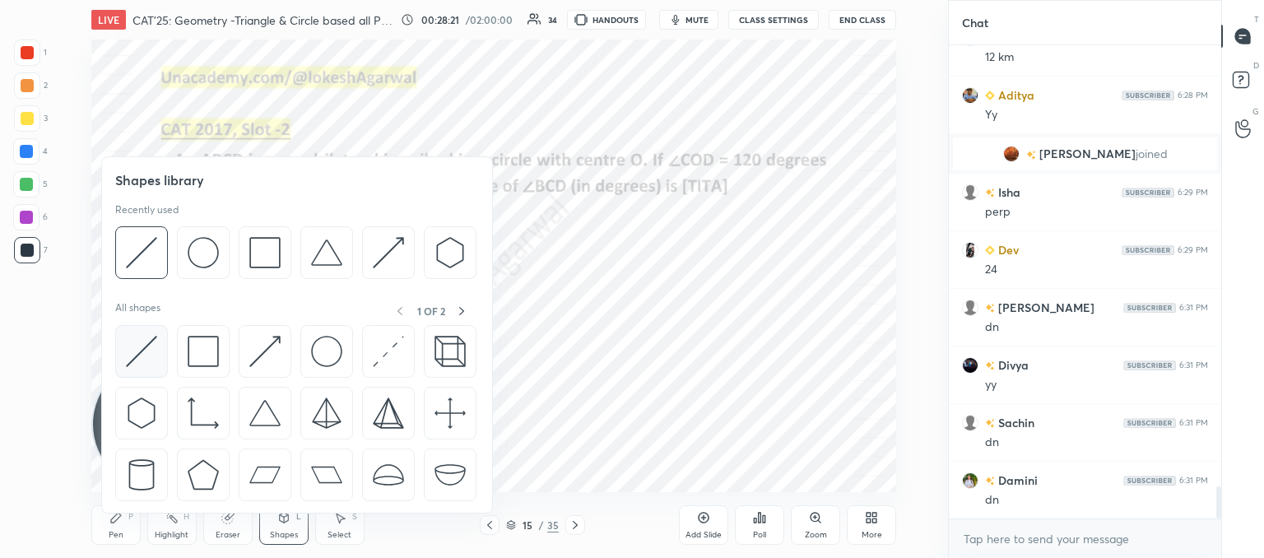
drag, startPoint x: 140, startPoint y: 360, endPoint x: 149, endPoint y: 356, distance: 9.6
click at [140, 360] on img at bounding box center [141, 351] width 31 height 31
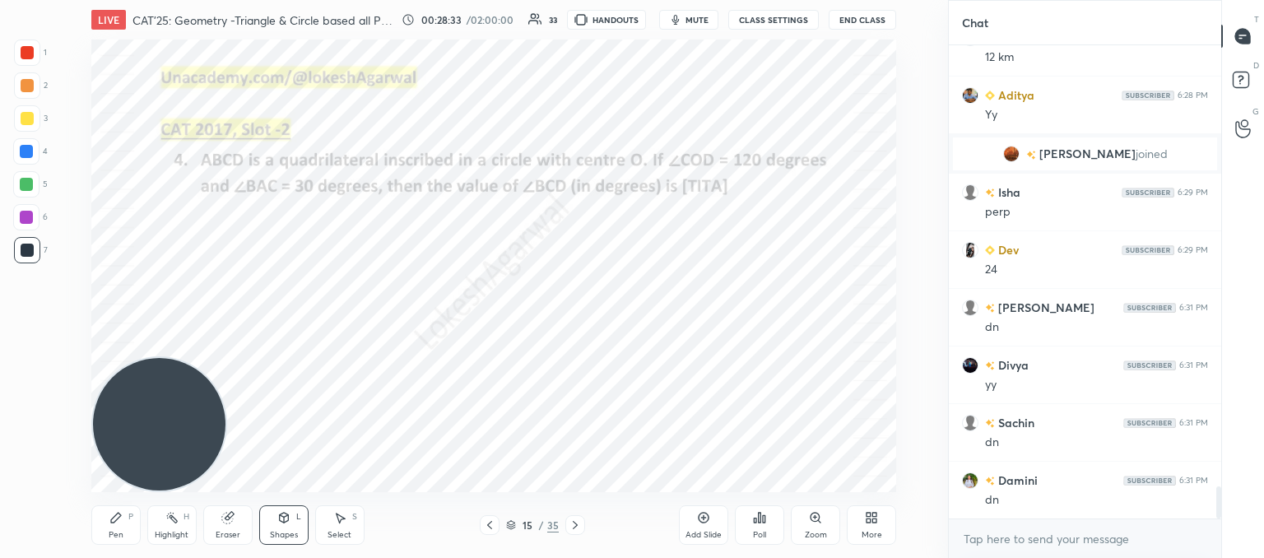
click at [117, 523] on div "Pen P" at bounding box center [115, 524] width 49 height 39
click at [234, 525] on div "Eraser" at bounding box center [227, 524] width 49 height 39
drag, startPoint x: 119, startPoint y: 529, endPoint x: 138, endPoint y: 508, distance: 28.6
click at [123, 526] on div "Pen P" at bounding box center [115, 524] width 49 height 39
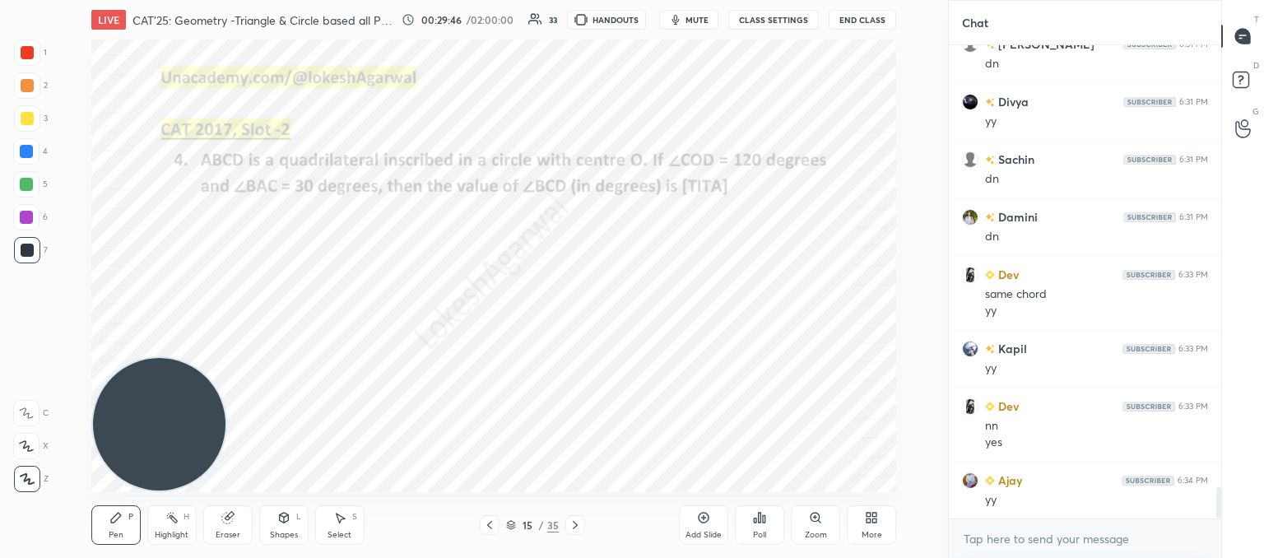
scroll to position [6746, 0]
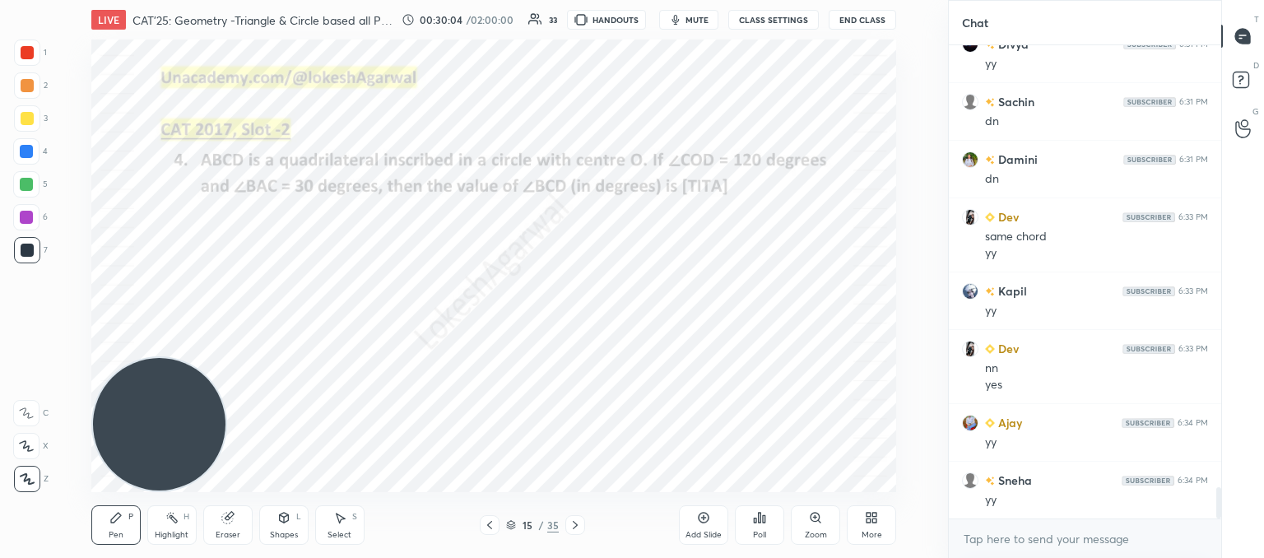
click at [569, 527] on icon at bounding box center [575, 524] width 13 height 13
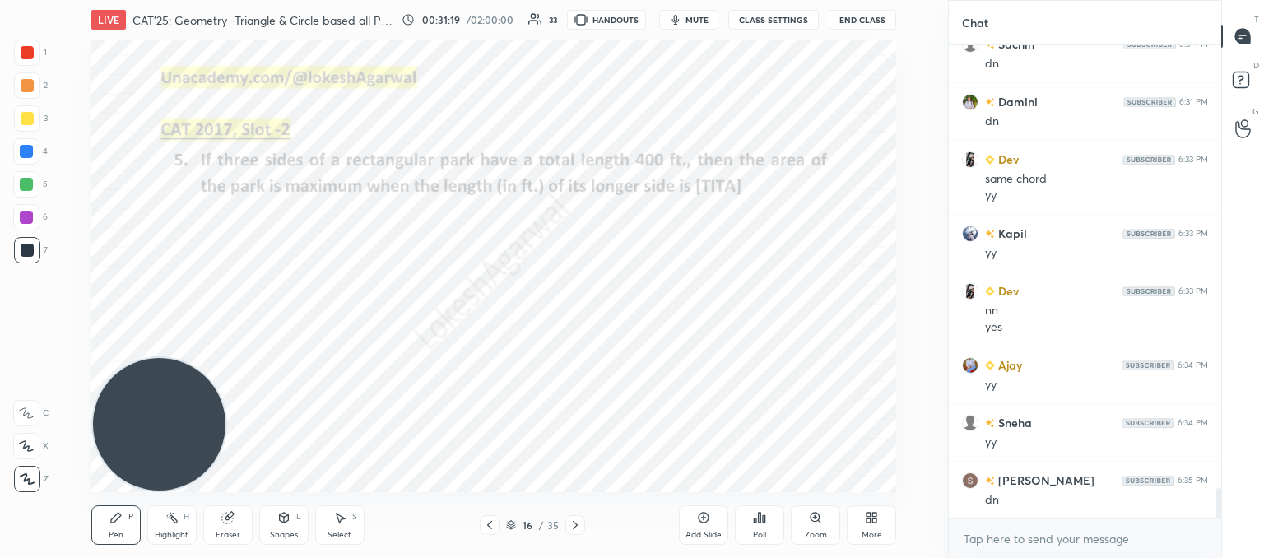
scroll to position [6862, 0]
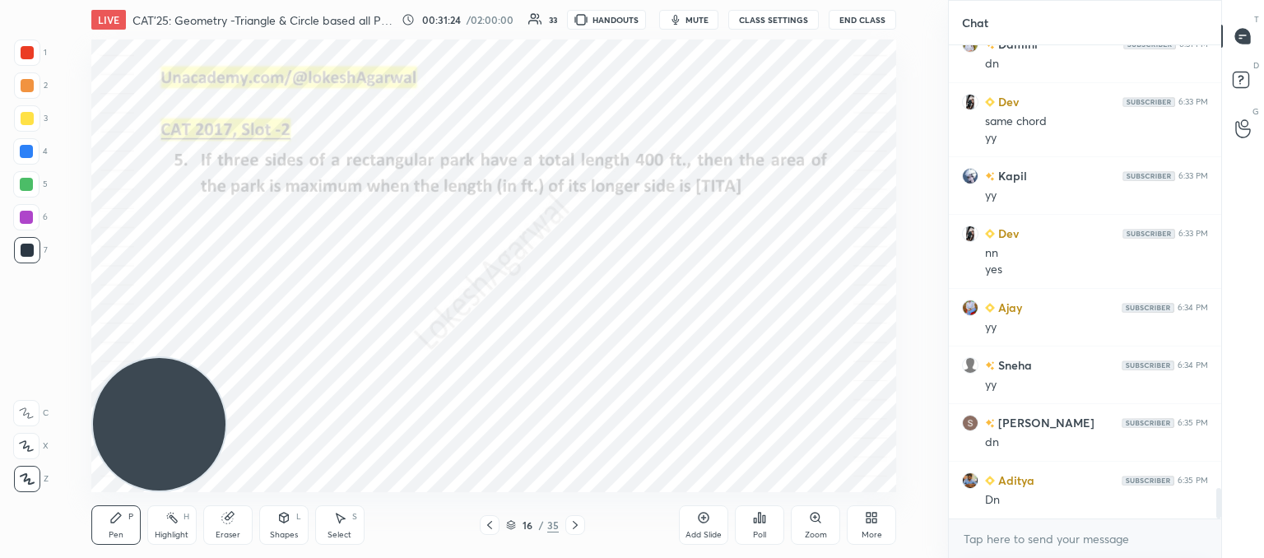
click at [749, 524] on div "Poll" at bounding box center [759, 524] width 49 height 39
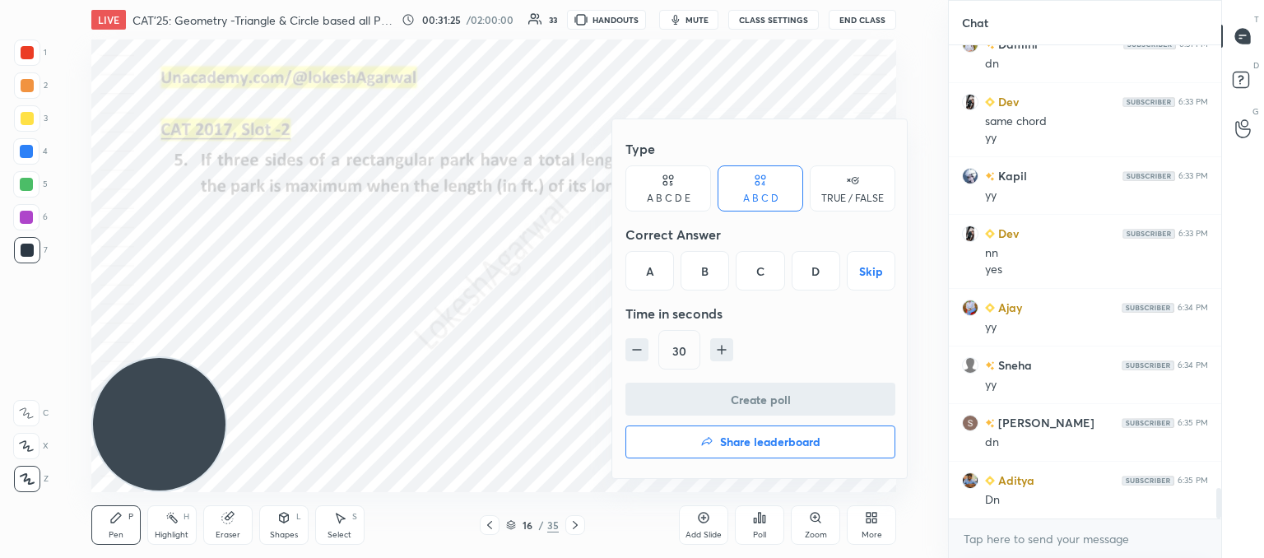
click at [705, 276] on div "B" at bounding box center [704, 270] width 49 height 39
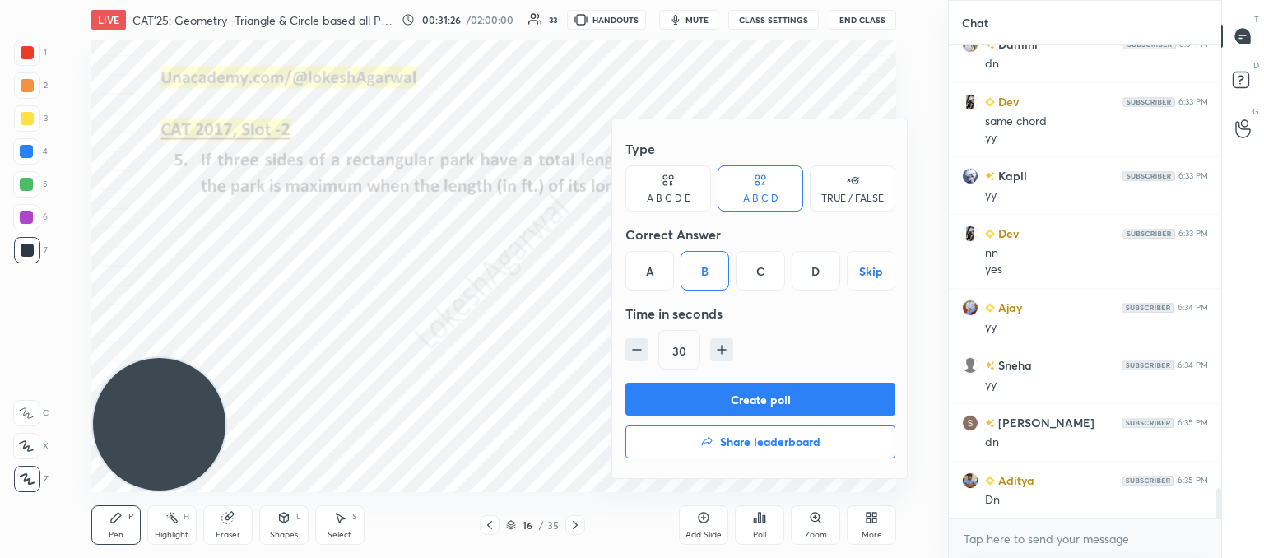
click at [690, 392] on button "Create poll" at bounding box center [760, 399] width 270 height 33
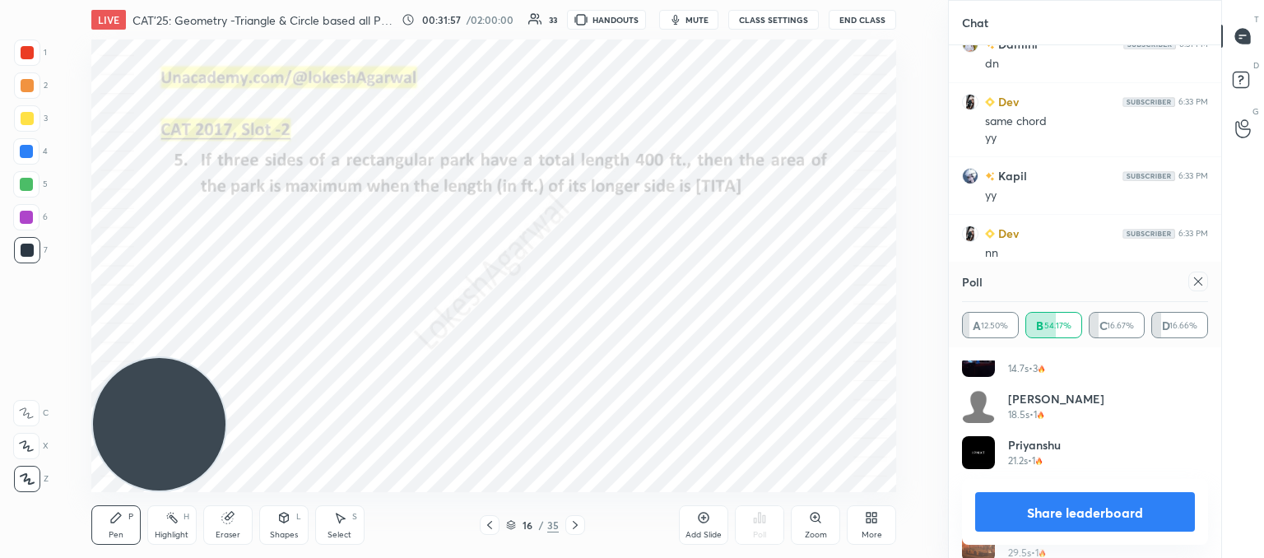
scroll to position [448, 0]
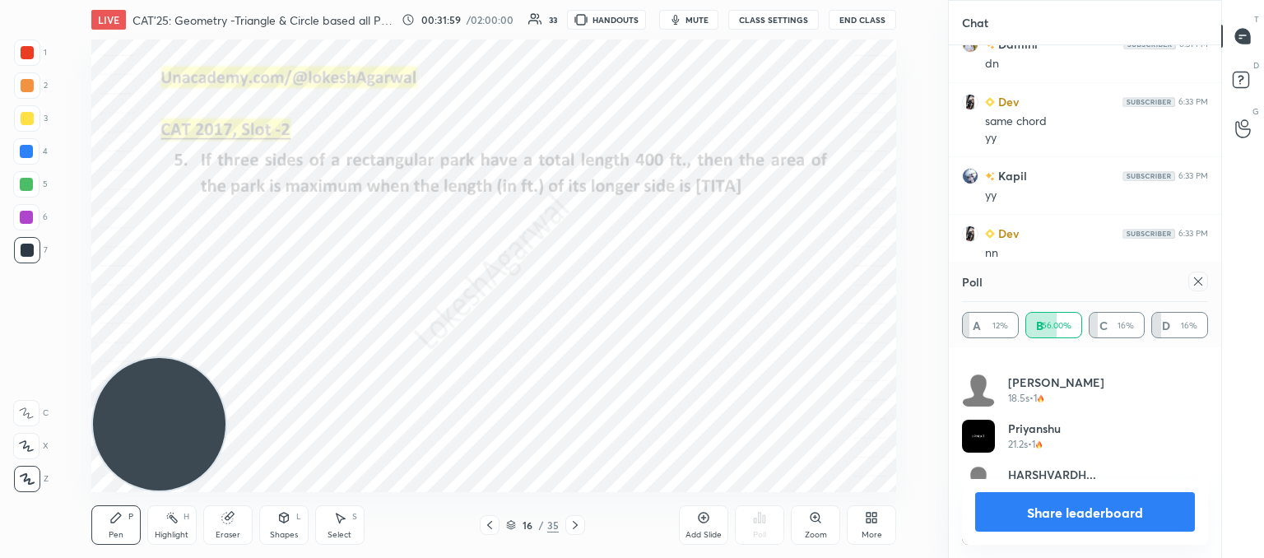
click at [1202, 287] on icon at bounding box center [1197, 281] width 13 height 13
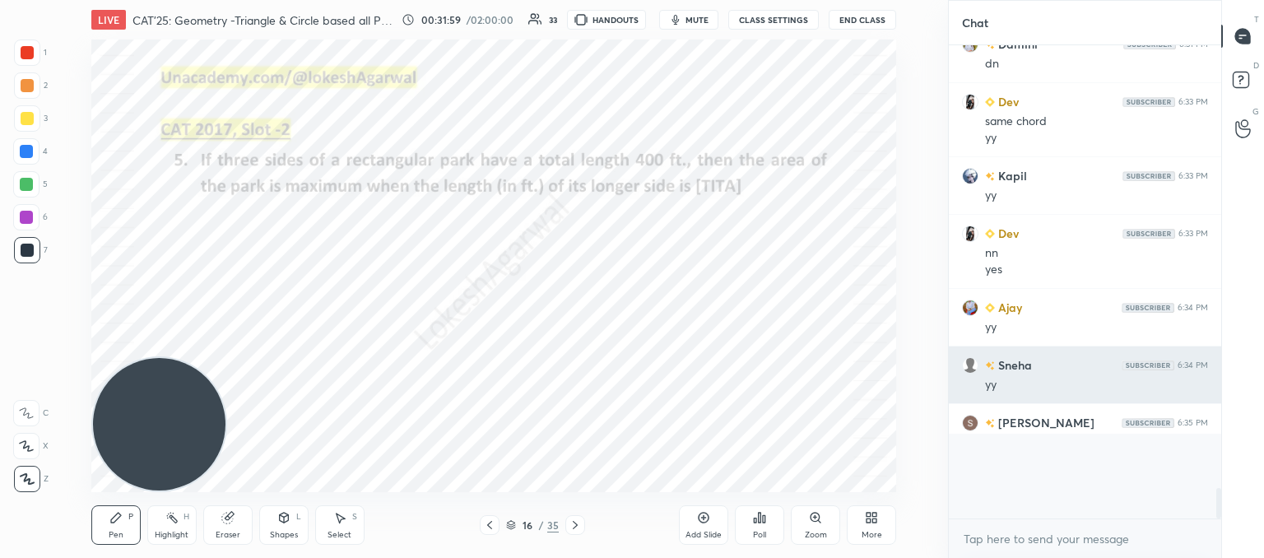
scroll to position [6, 5]
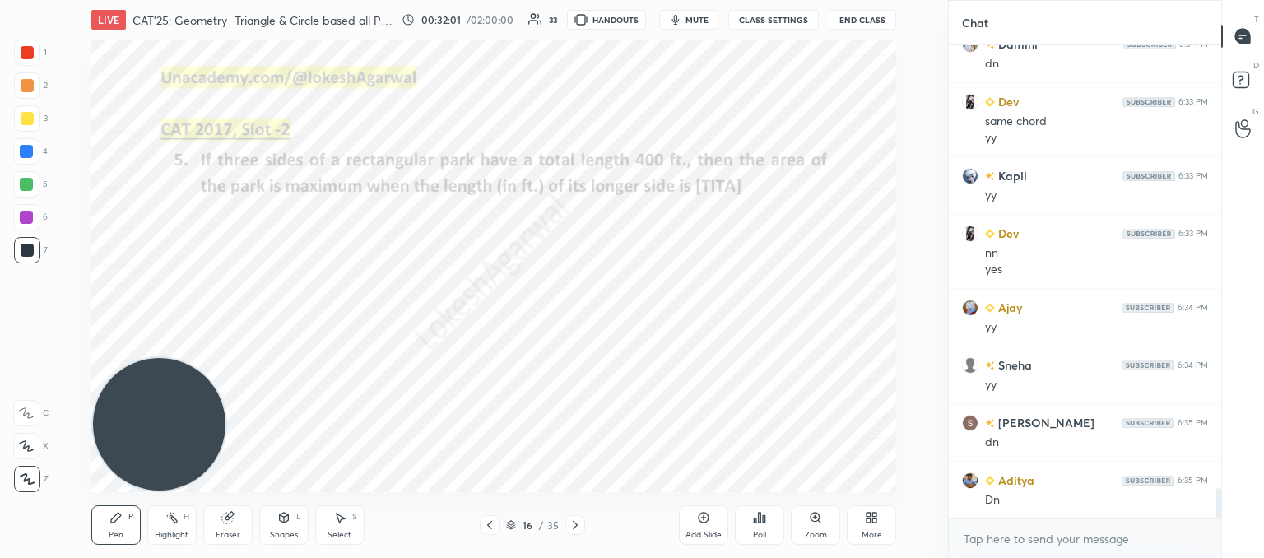
drag, startPoint x: 267, startPoint y: 525, endPoint x: 264, endPoint y: 515, distance: 10.2
click at [267, 527] on div "Shapes L" at bounding box center [283, 524] width 49 height 39
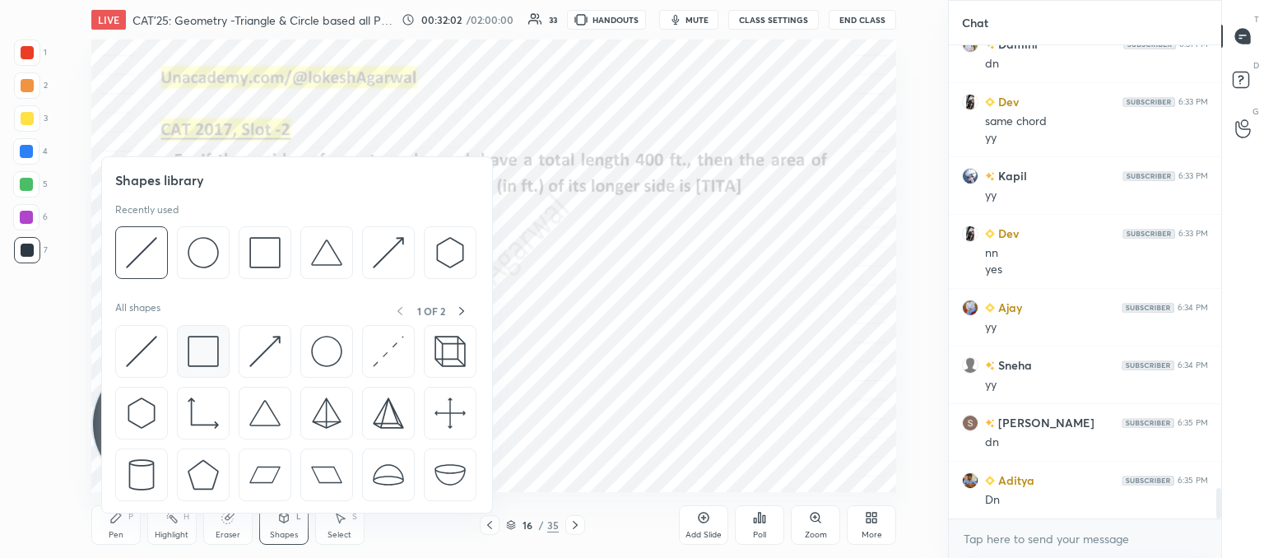
click at [199, 362] on img at bounding box center [203, 351] width 31 height 31
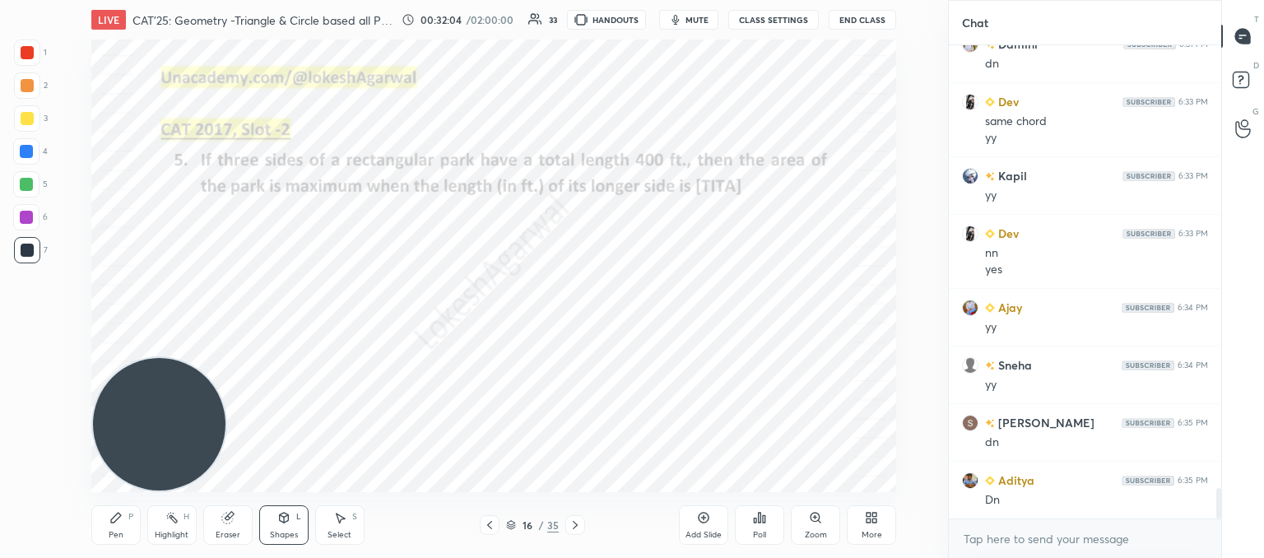
click at [99, 531] on div "Pen P" at bounding box center [115, 524] width 49 height 39
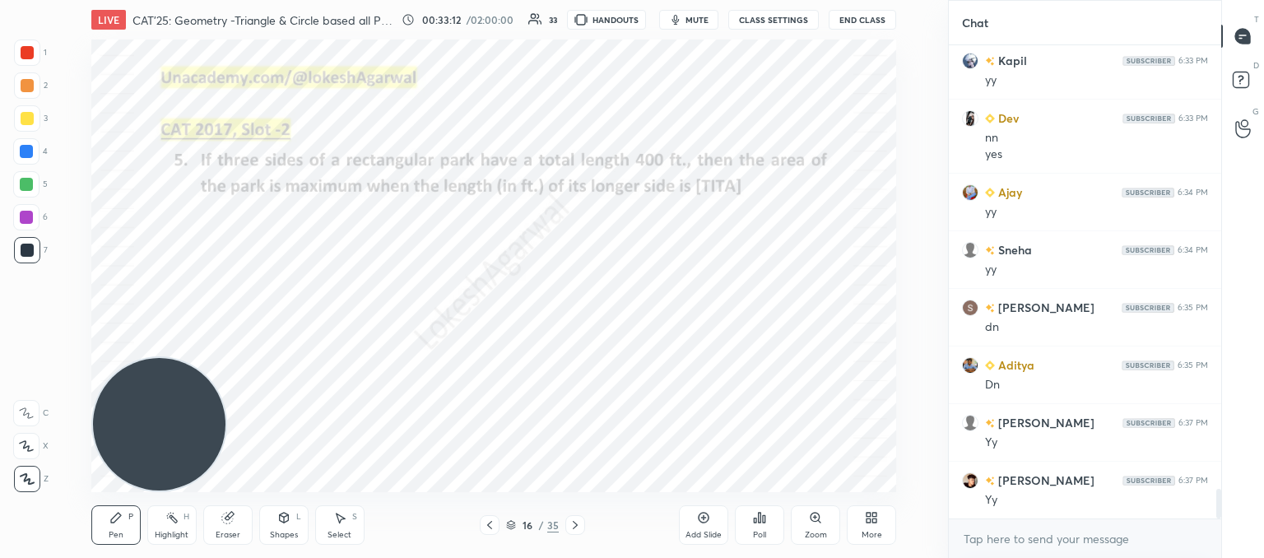
scroll to position [7049, 0]
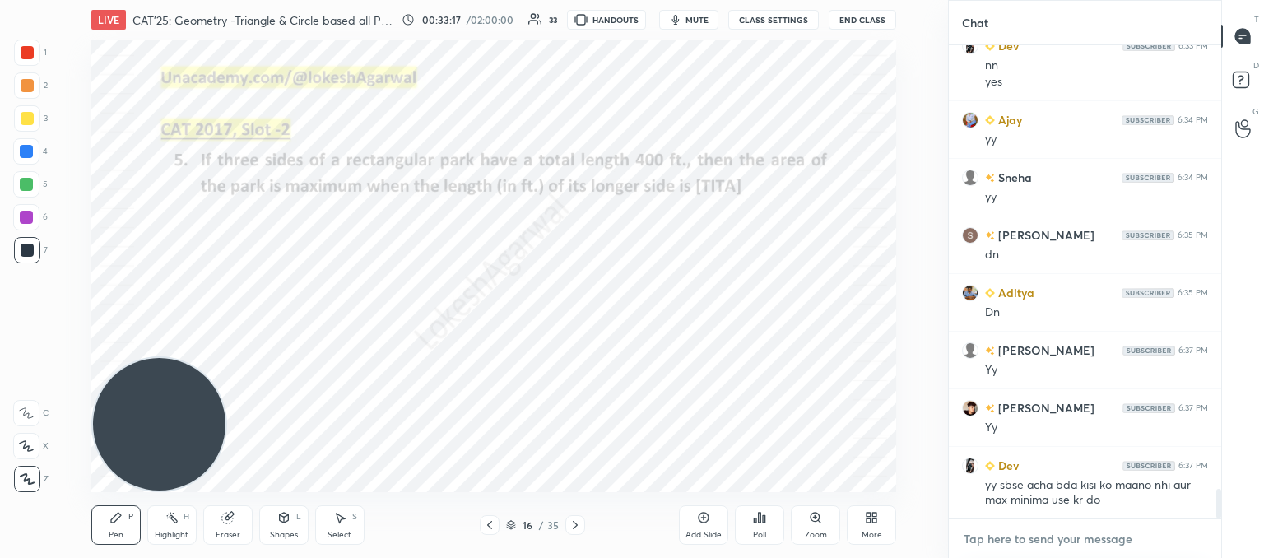
click at [999, 534] on textarea at bounding box center [1085, 539] width 246 height 26
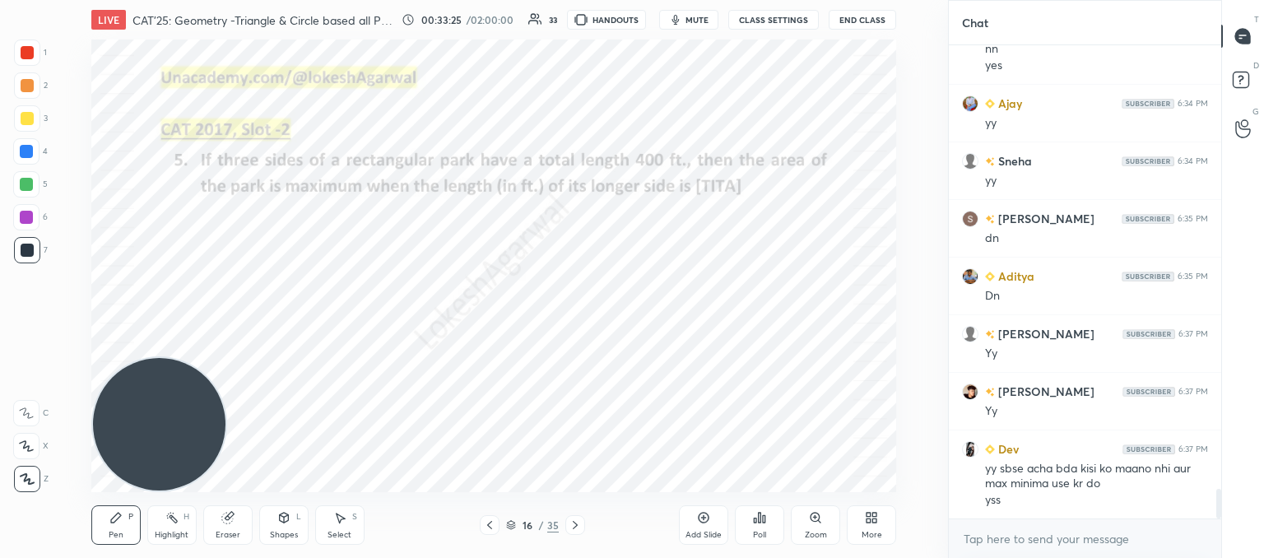
click at [576, 518] on icon at bounding box center [575, 524] width 13 height 13
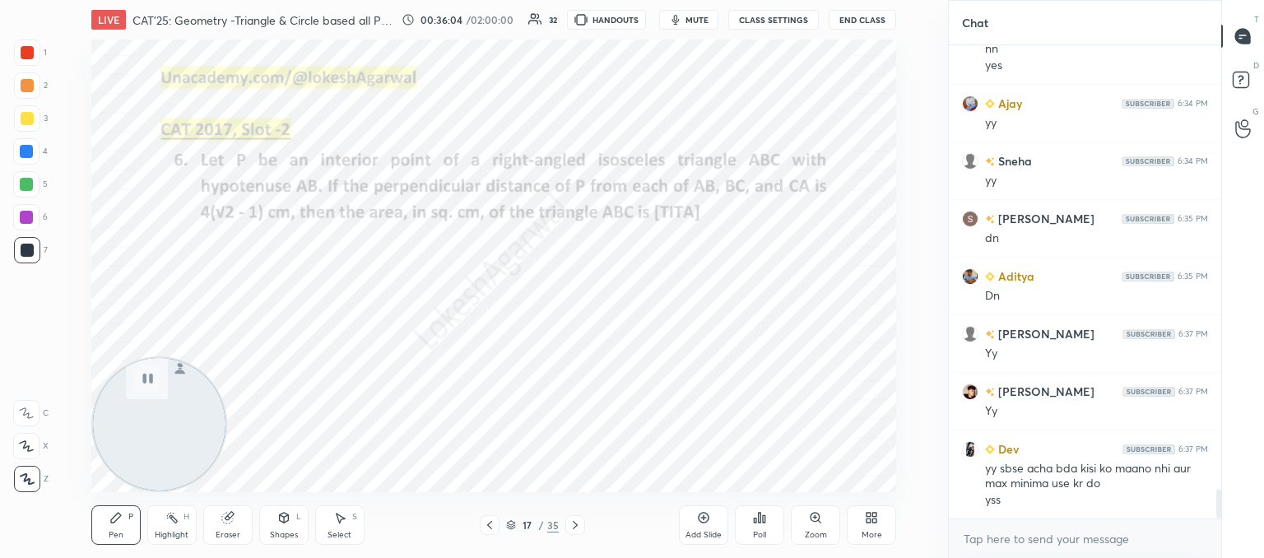
scroll to position [7181, 0]
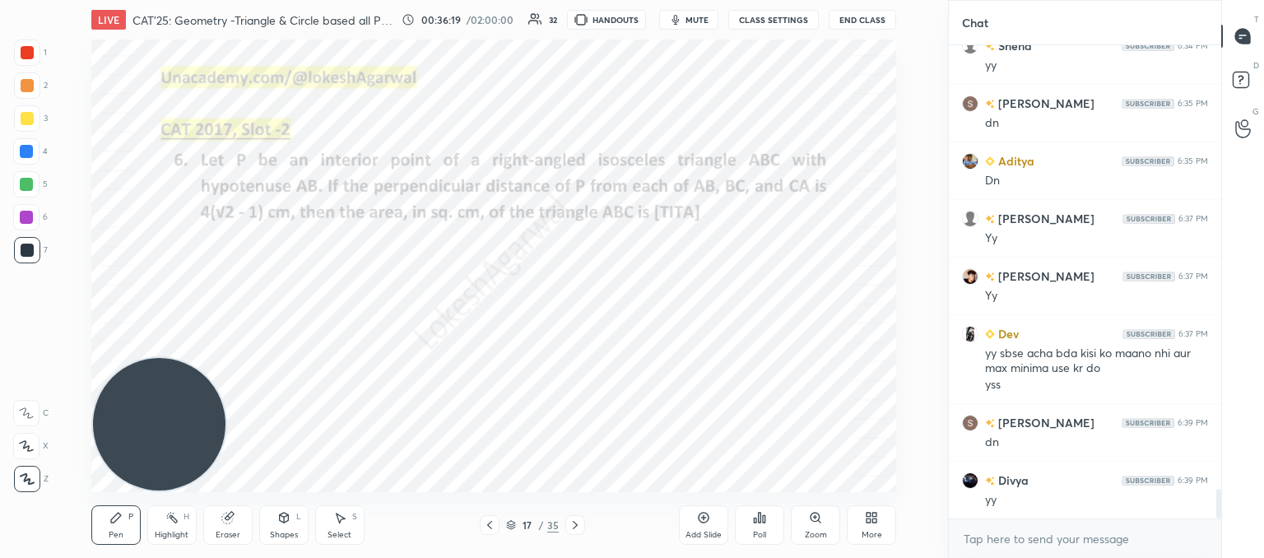
click at [767, 527] on div "Poll" at bounding box center [759, 524] width 49 height 39
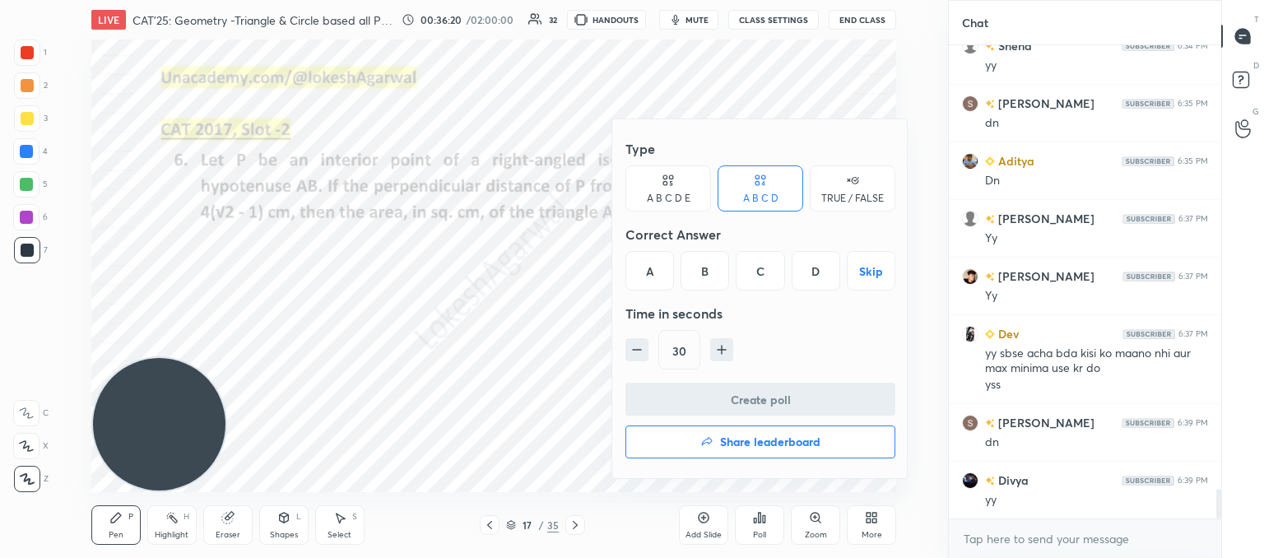
click at [652, 255] on div "A" at bounding box center [649, 270] width 49 height 39
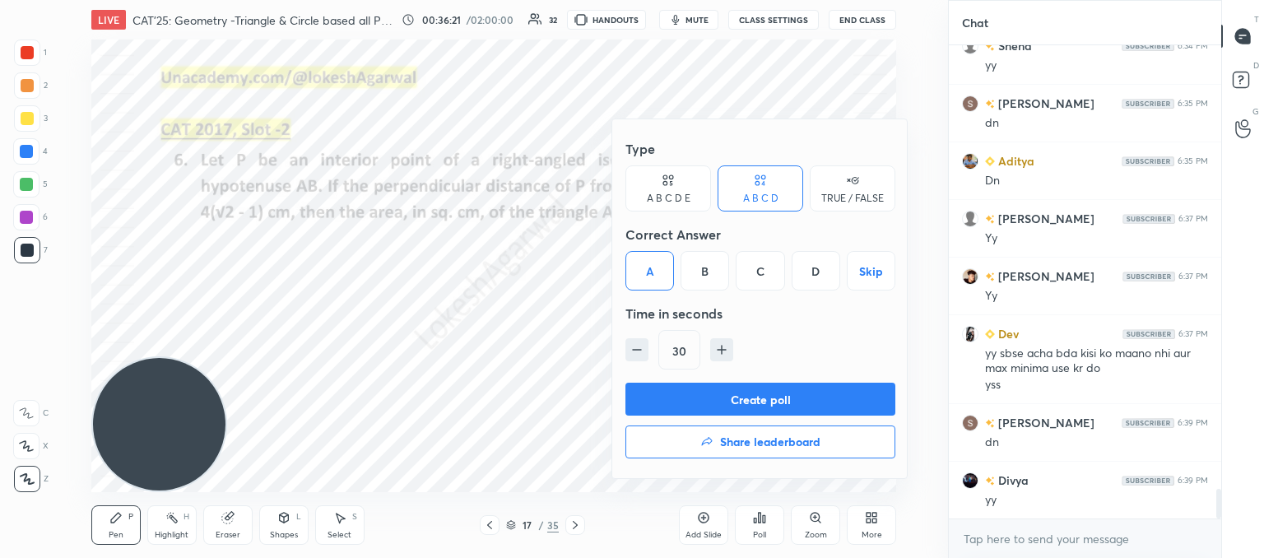
click at [704, 393] on button "Create poll" at bounding box center [760, 399] width 270 height 33
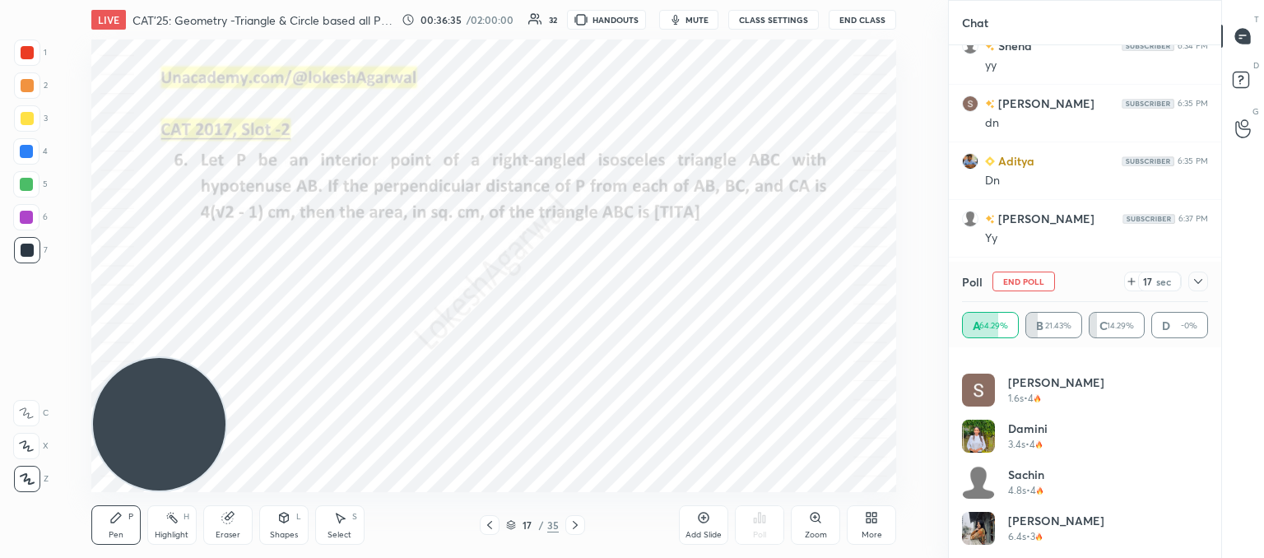
scroll to position [217, 0]
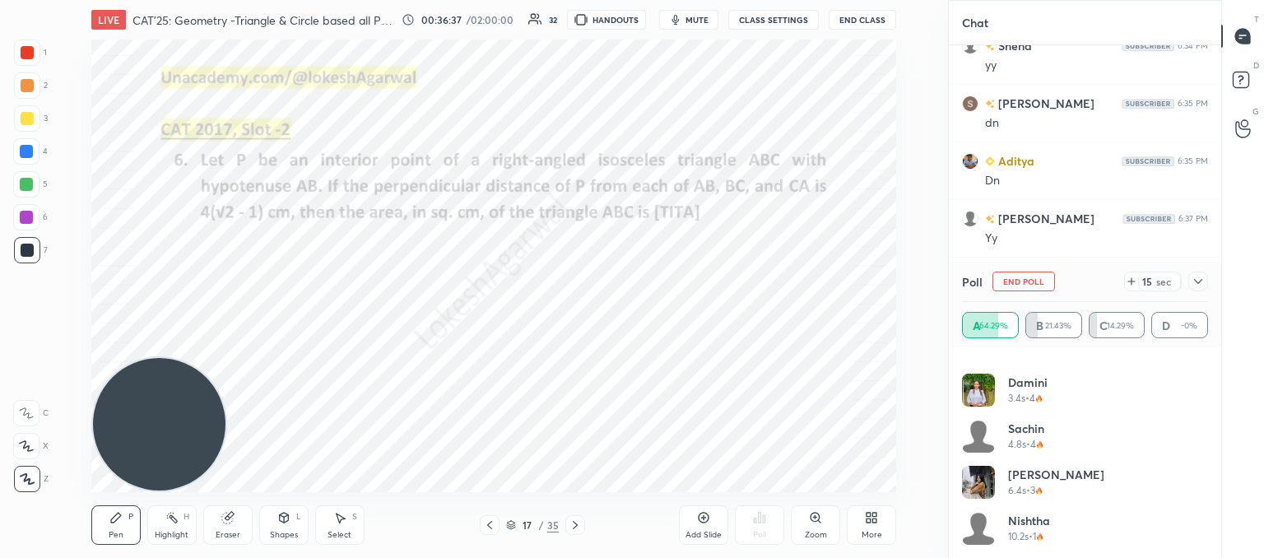
drag, startPoint x: 342, startPoint y: 538, endPoint x: 523, endPoint y: 503, distance: 184.4
click at [342, 537] on div "Select" at bounding box center [339, 535] width 24 height 8
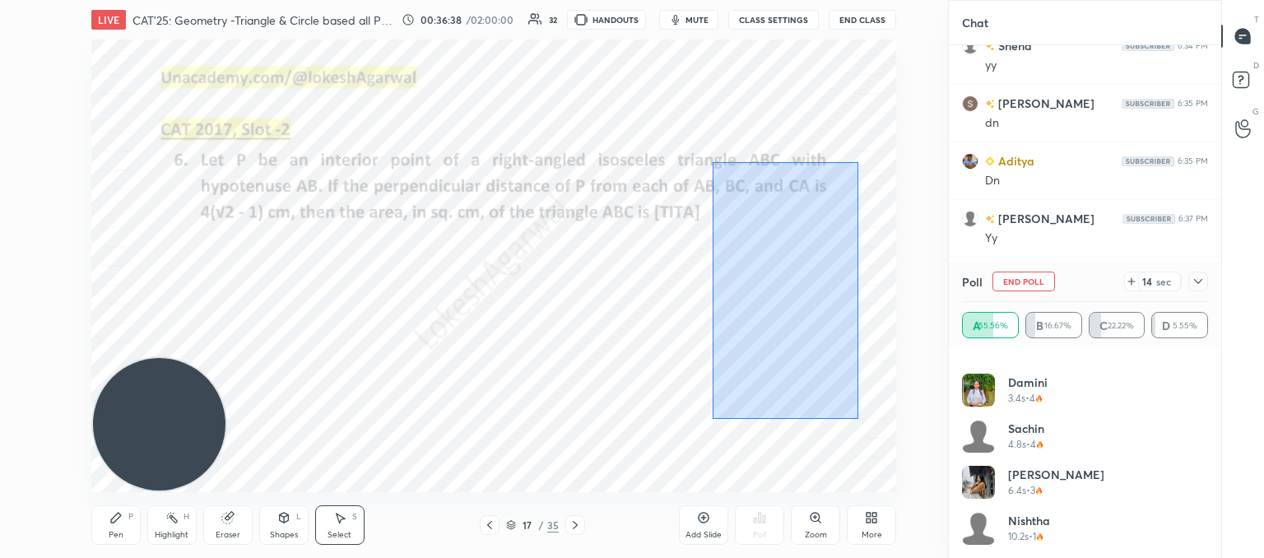
drag, startPoint x: 858, startPoint y: 419, endPoint x: 703, endPoint y: 225, distance: 247.6
click at [708, 163] on div "0 ° Undo Copy Duplicate Duplicate to new slide Delete" at bounding box center [493, 265] width 805 height 453
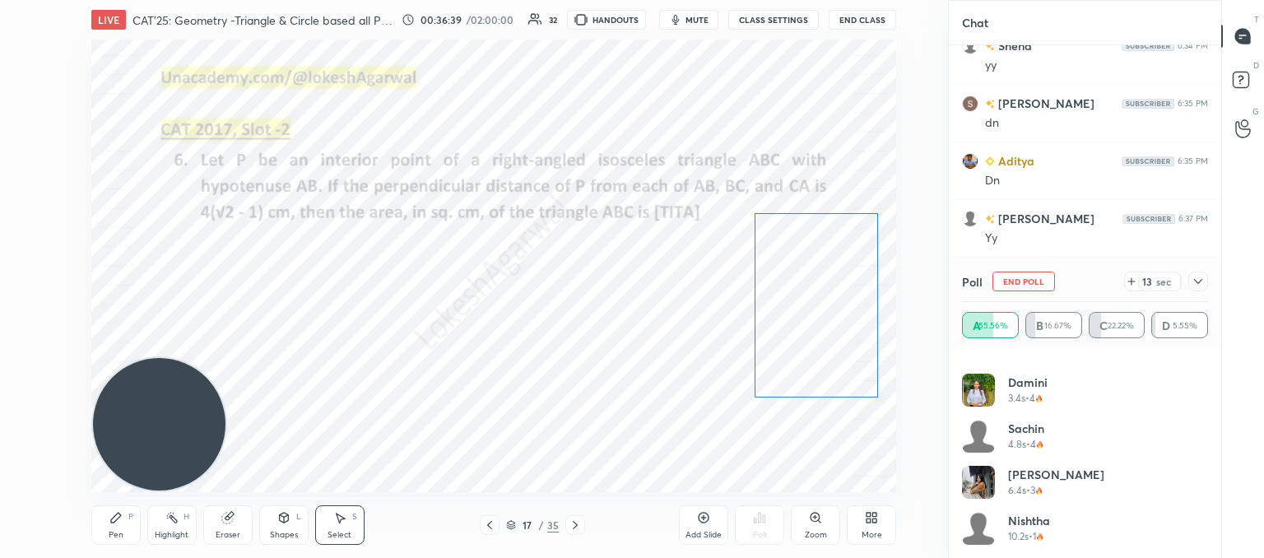
drag, startPoint x: 769, startPoint y: 282, endPoint x: 819, endPoint y: 284, distance: 50.2
click at [819, 284] on div "0 ° Undo Copy Duplicate Duplicate to new slide Delete" at bounding box center [493, 265] width 805 height 453
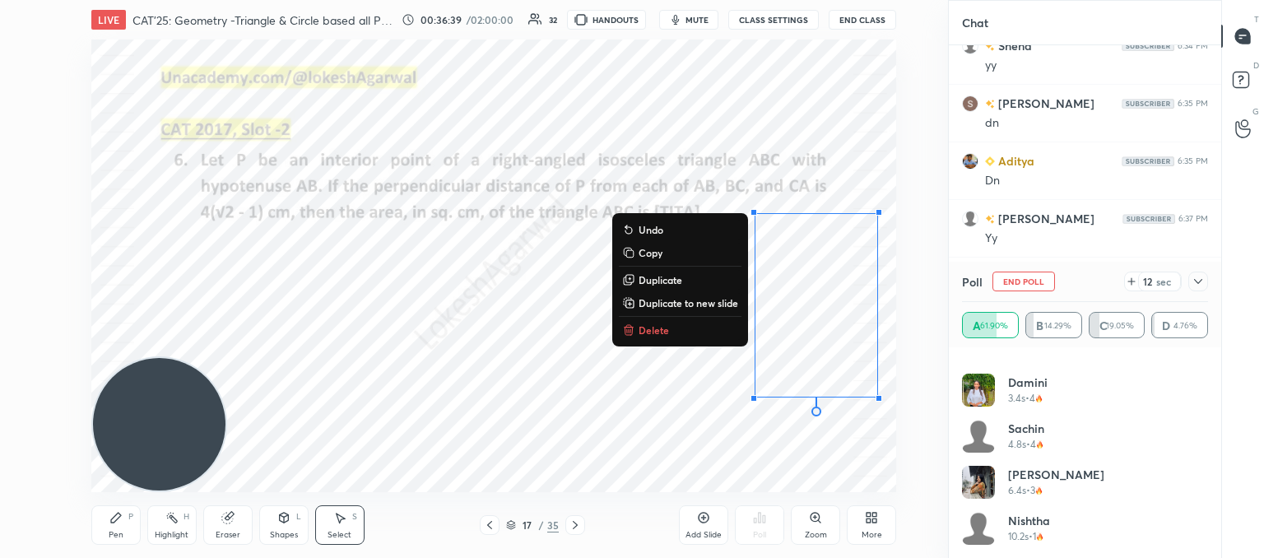
click at [546, 379] on div "0 ° Undo Copy Duplicate Duplicate to new slide Delete" at bounding box center [493, 265] width 805 height 453
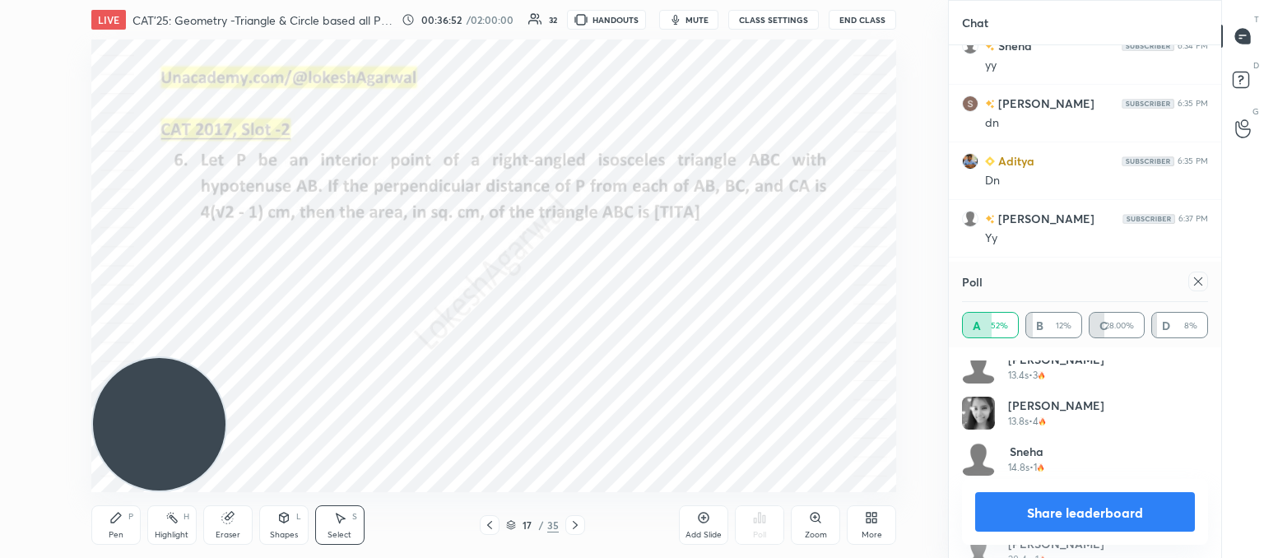
scroll to position [448, 0]
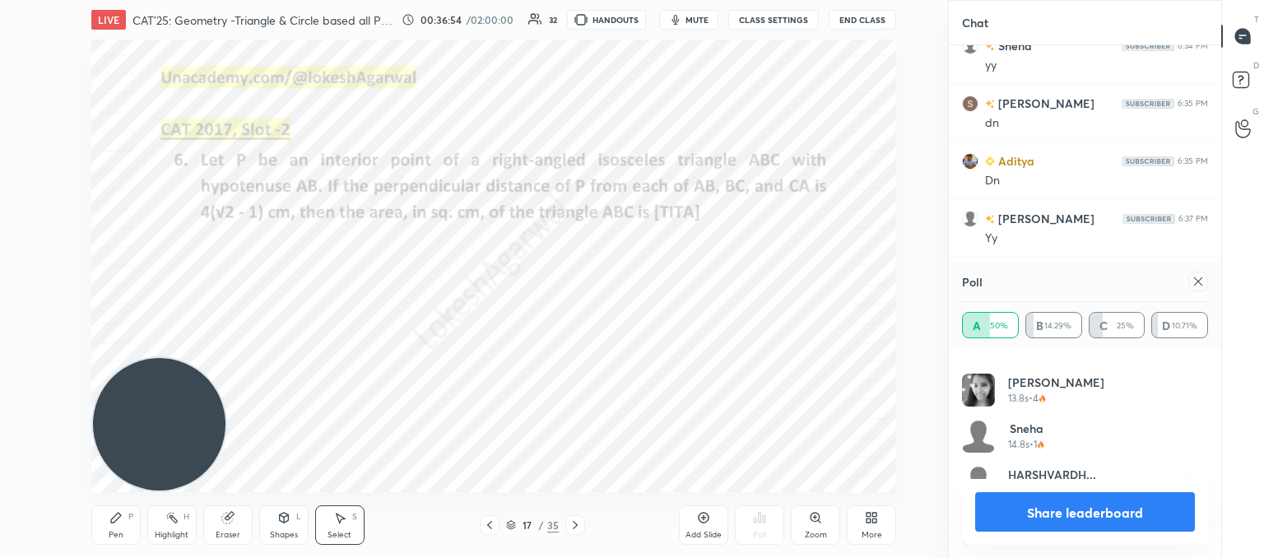
click at [1204, 282] on icon at bounding box center [1197, 281] width 13 height 13
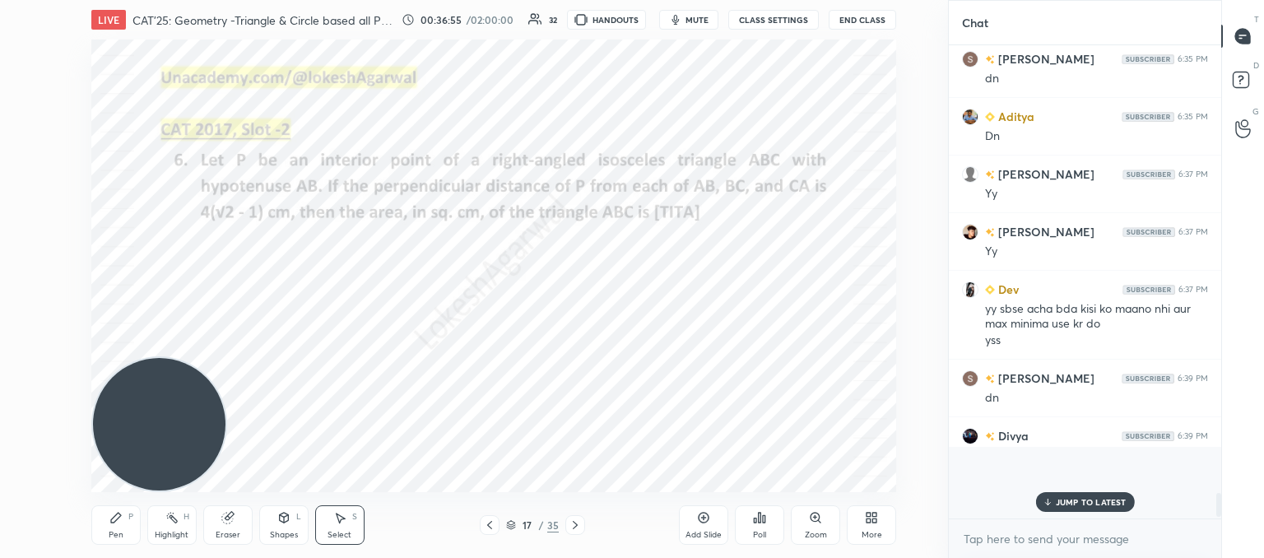
scroll to position [7231, 0]
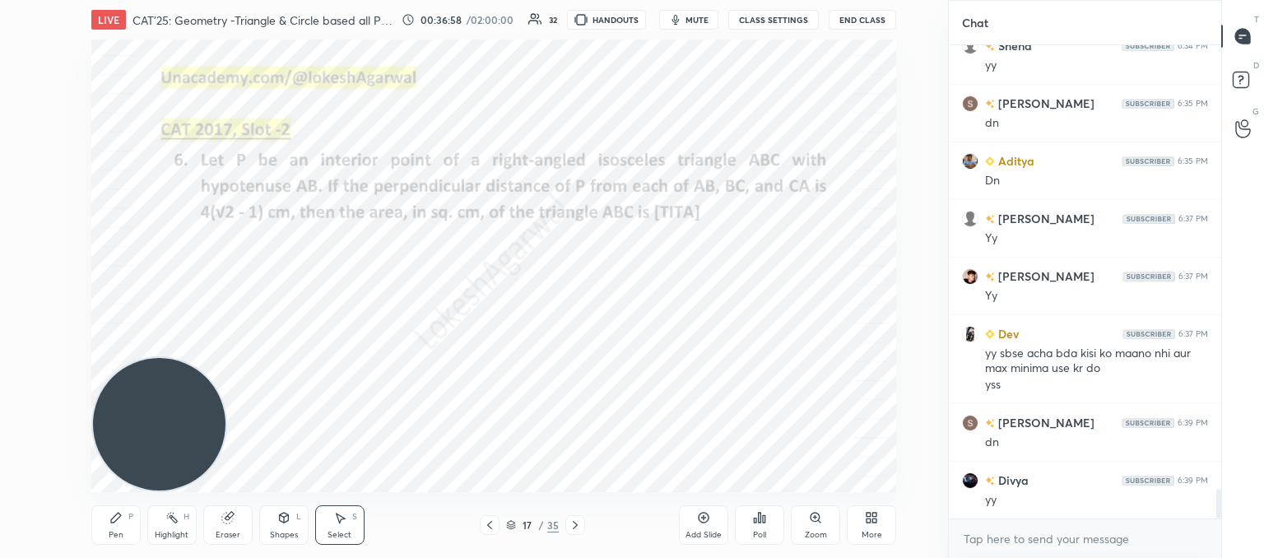
click at [140, 522] on div "Pen P" at bounding box center [115, 524] width 49 height 39
click at [276, 527] on div "Shapes L" at bounding box center [283, 524] width 49 height 39
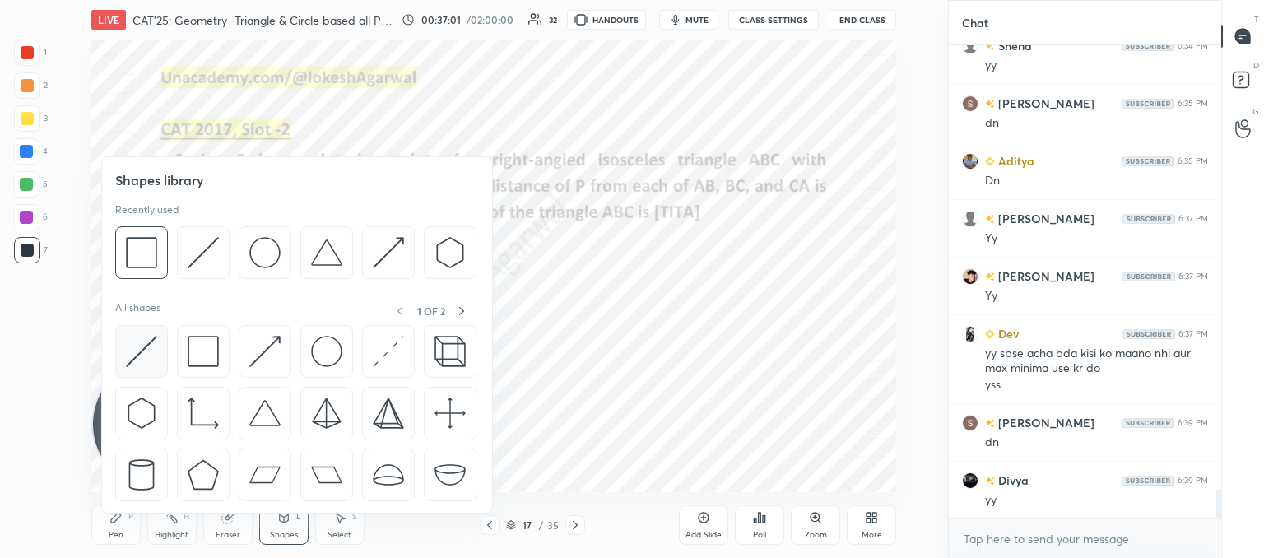
click at [138, 347] on img at bounding box center [141, 351] width 31 height 31
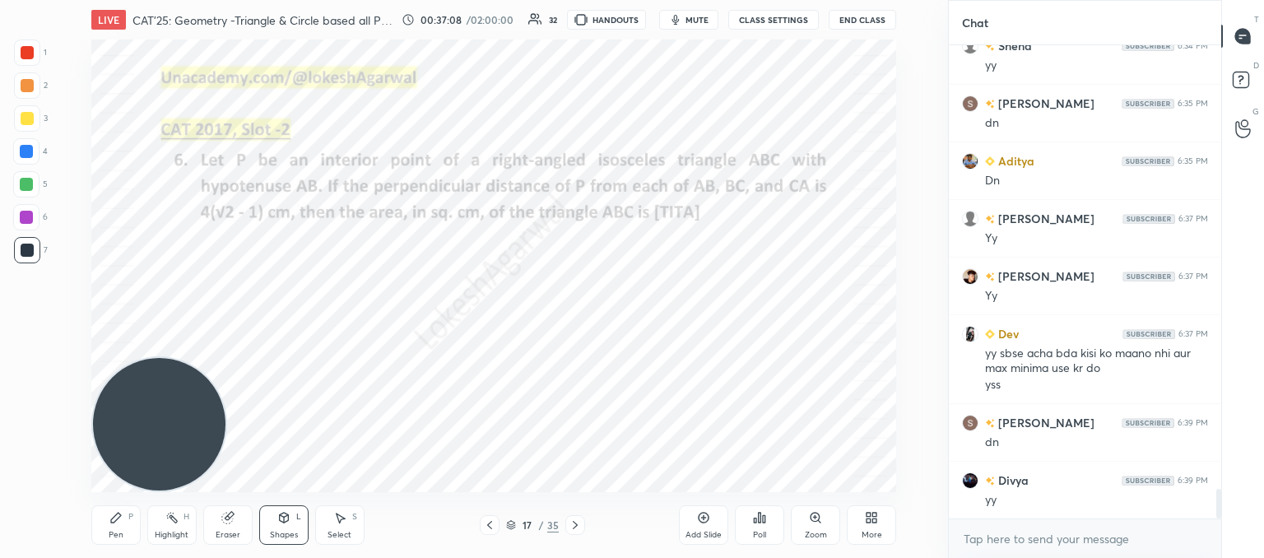
click at [125, 522] on div "Pen P" at bounding box center [115, 524] width 49 height 39
click at [278, 511] on icon at bounding box center [283, 517] width 13 height 13
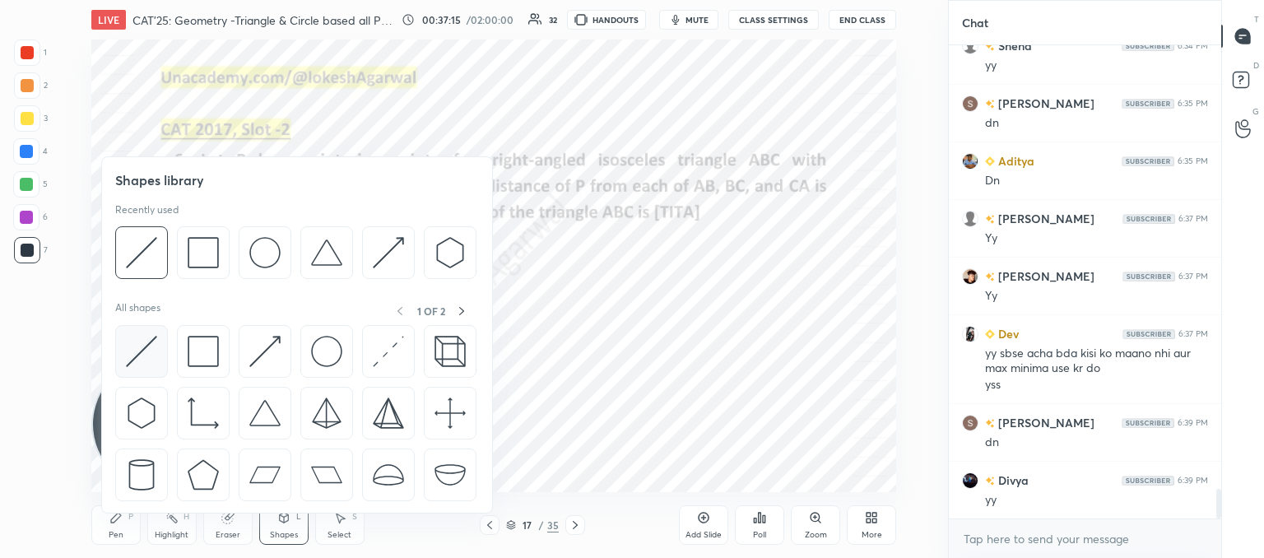
click at [141, 344] on img at bounding box center [141, 351] width 31 height 31
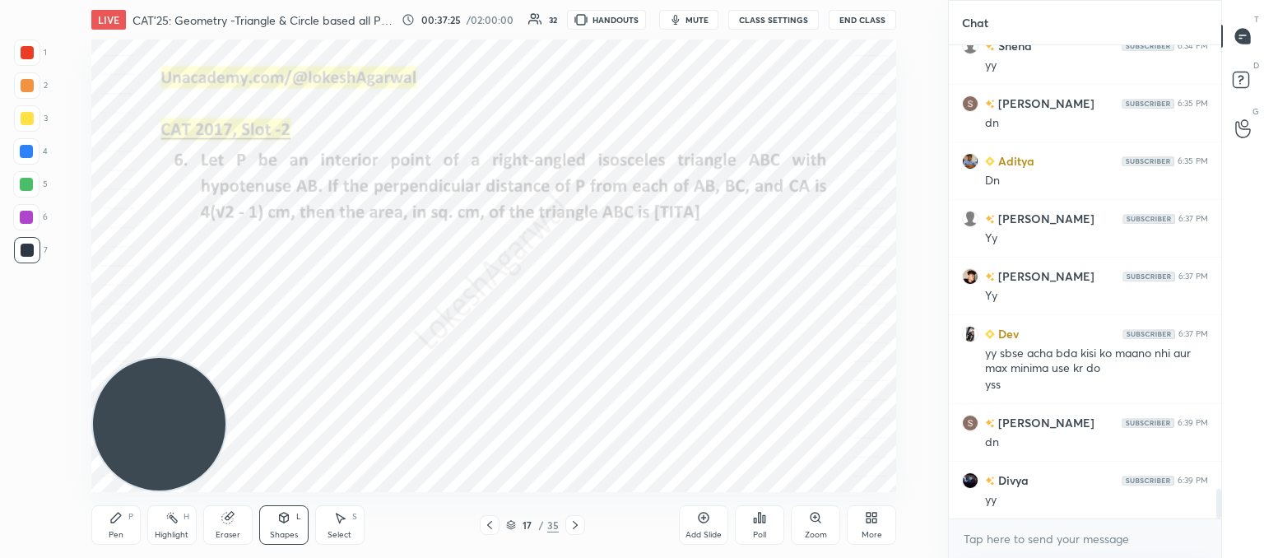
click at [122, 524] on icon at bounding box center [115, 517] width 13 height 13
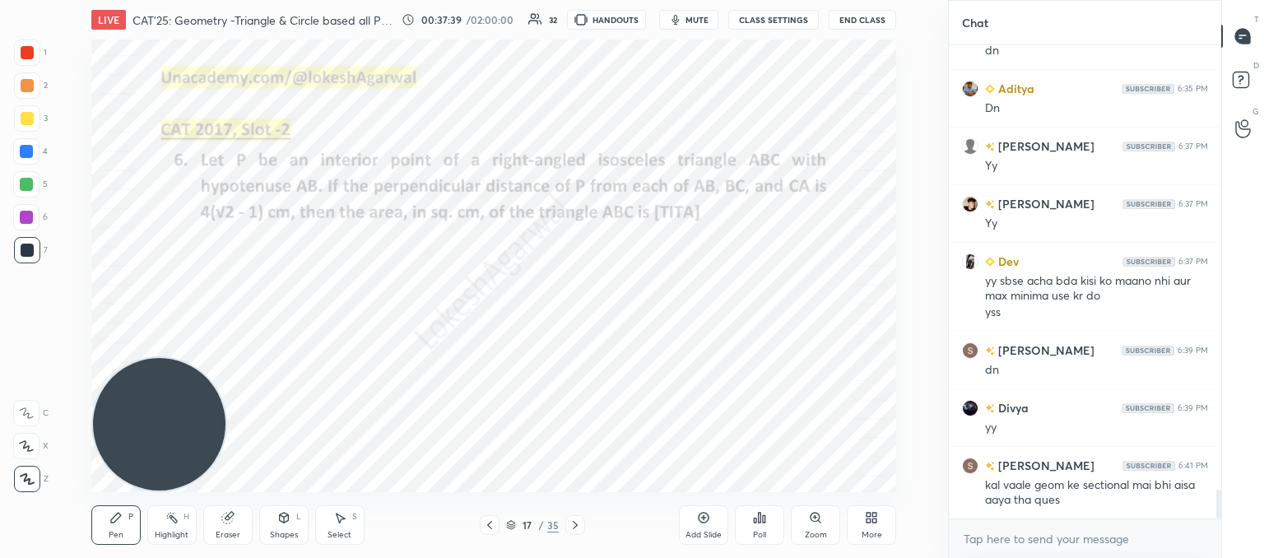
click at [341, 531] on div "Select" at bounding box center [339, 535] width 24 height 8
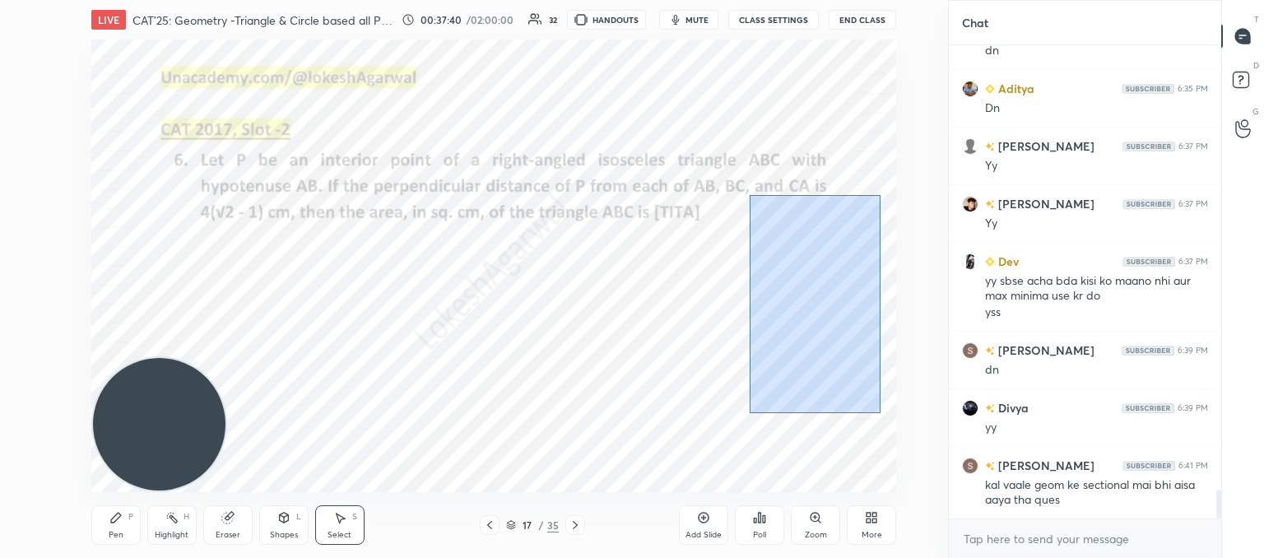
drag, startPoint x: 777, startPoint y: 257, endPoint x: 856, endPoint y: 415, distance: 176.6
click at [895, 428] on div "0 ° Undo Copy Duplicate Duplicate to new slide Delete" at bounding box center [493, 265] width 805 height 453
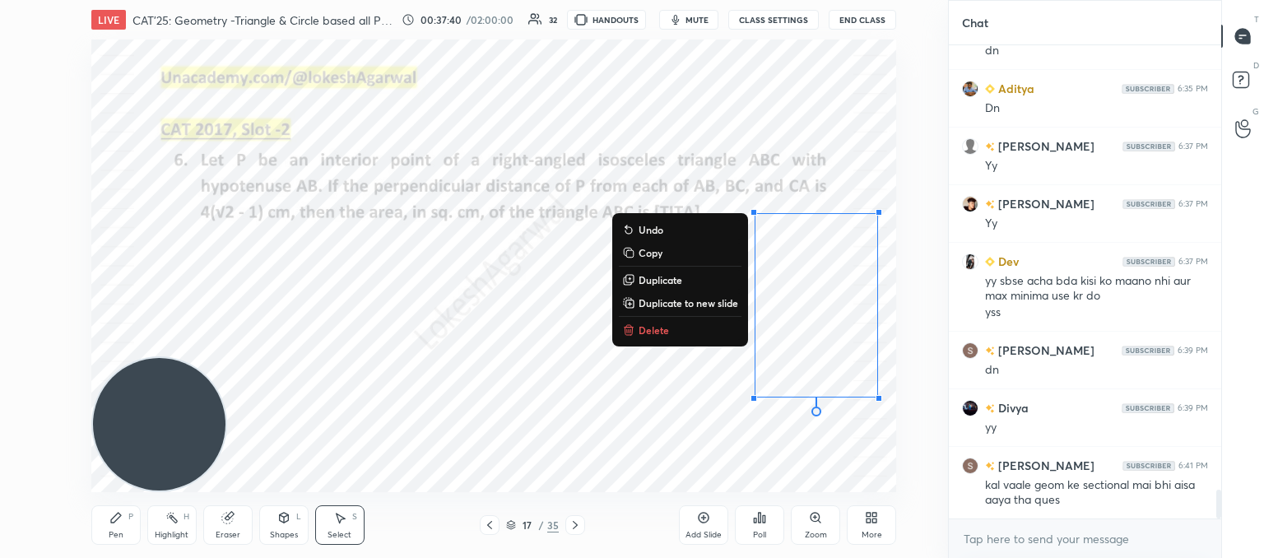
click at [647, 332] on p "Delete" at bounding box center [653, 329] width 30 height 13
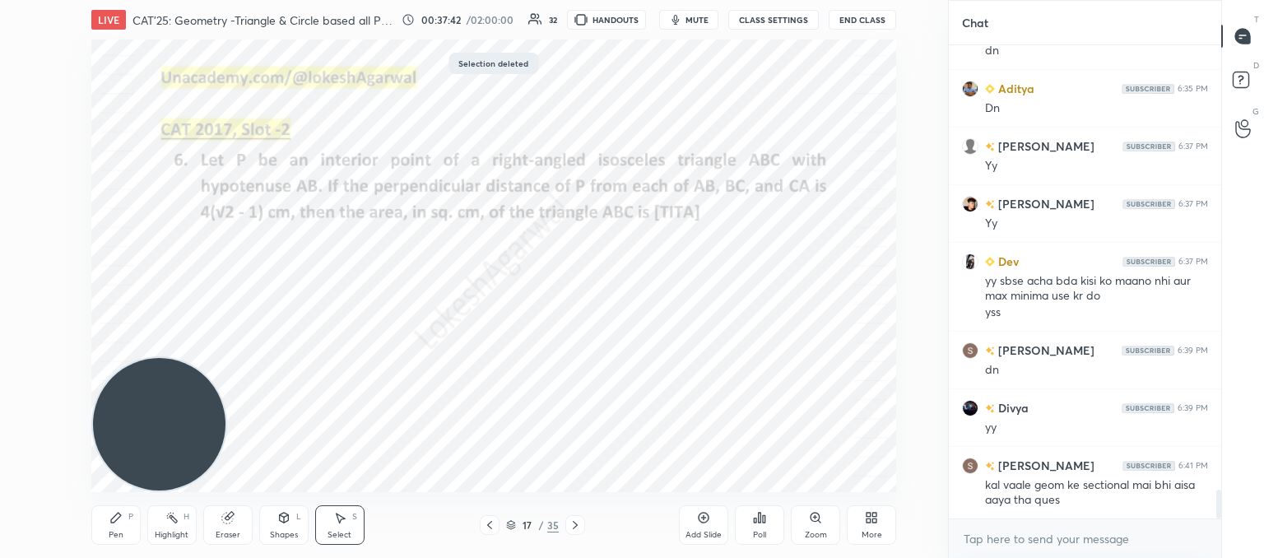
click at [289, 523] on div "Shapes L" at bounding box center [283, 524] width 49 height 39
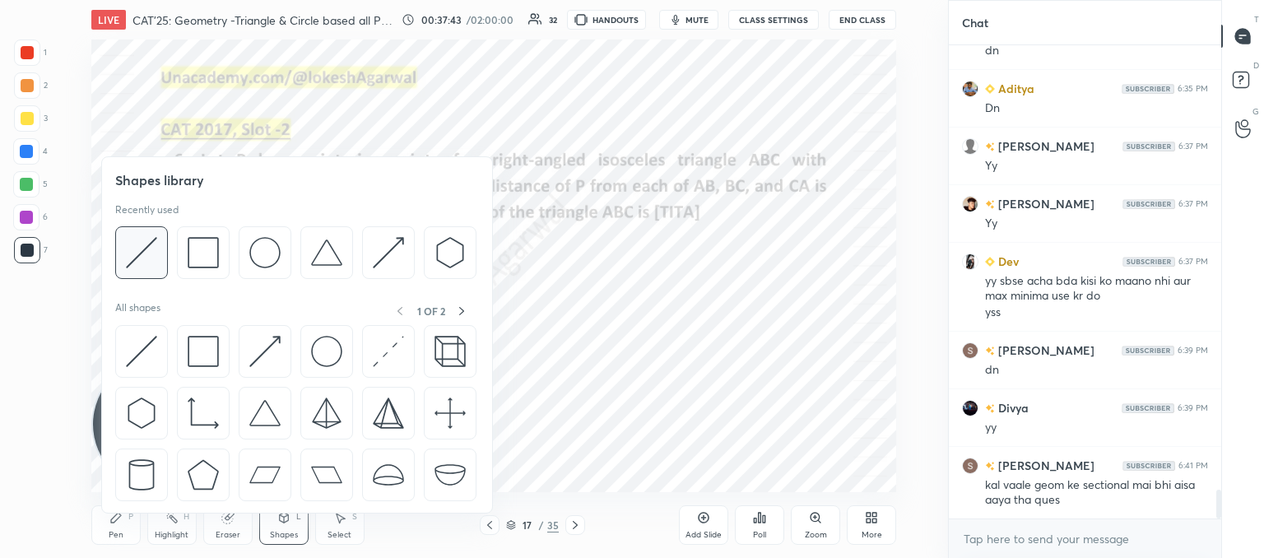
click at [133, 264] on img at bounding box center [141, 252] width 31 height 31
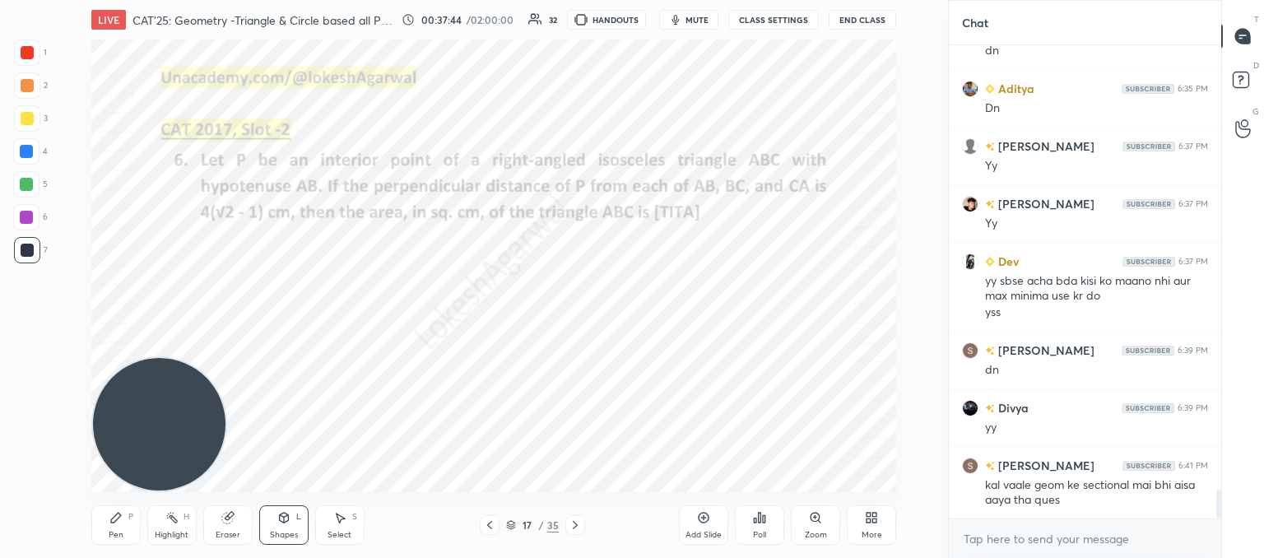
click at [24, 61] on div at bounding box center [27, 52] width 26 height 26
drag, startPoint x: 123, startPoint y: 522, endPoint x: 166, endPoint y: 478, distance: 61.1
click at [125, 522] on div "Pen P" at bounding box center [115, 524] width 49 height 39
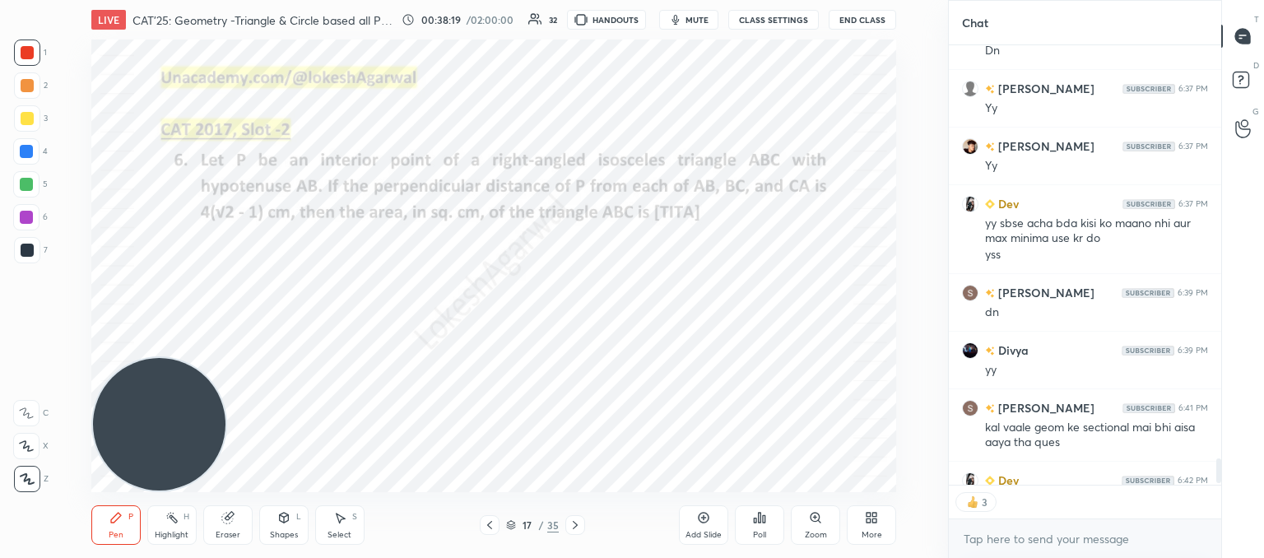
scroll to position [7401, 0]
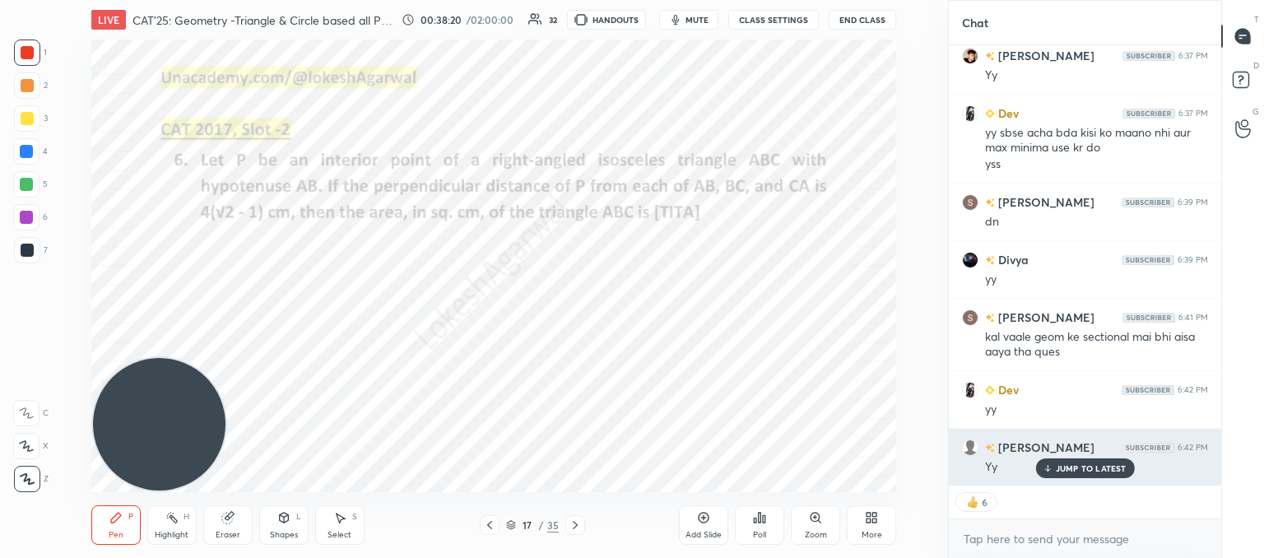
click at [1082, 464] on p "JUMP TO LATEST" at bounding box center [1091, 468] width 71 height 10
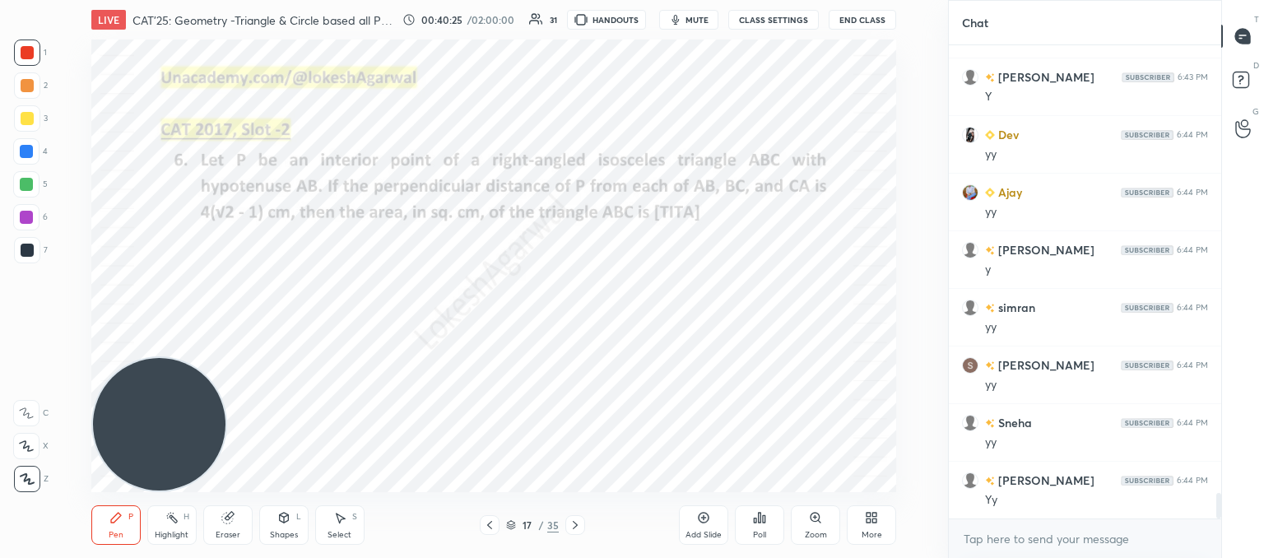
scroll to position [8405, 0]
click at [576, 533] on div at bounding box center [575, 525] width 20 height 20
click at [485, 527] on icon at bounding box center [489, 524] width 13 height 13
click at [565, 521] on div at bounding box center [575, 525] width 20 height 20
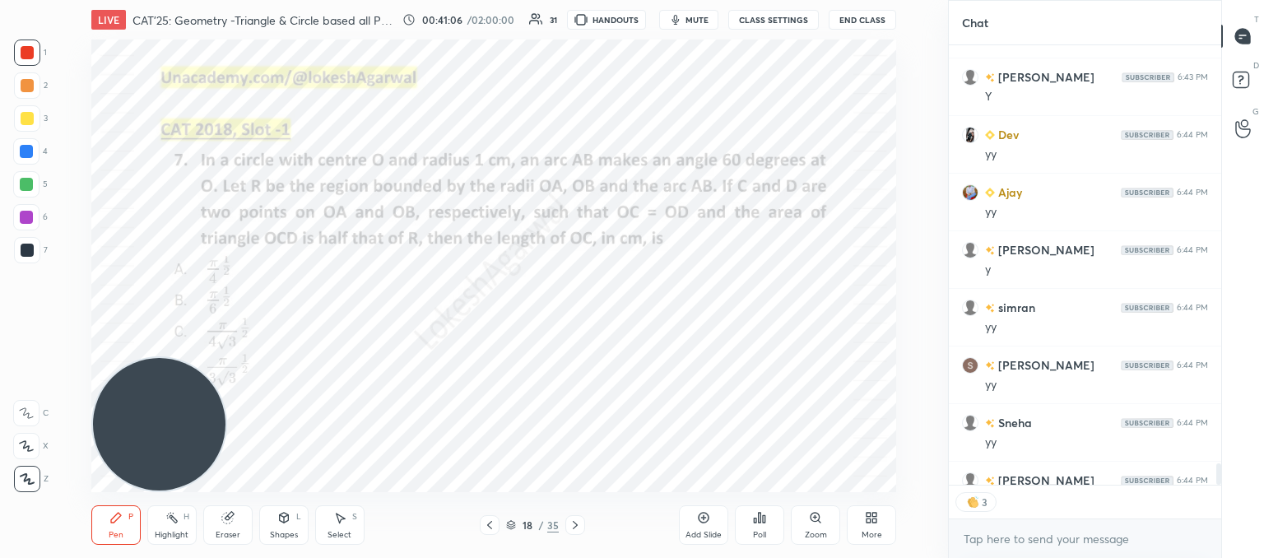
scroll to position [8496, 0]
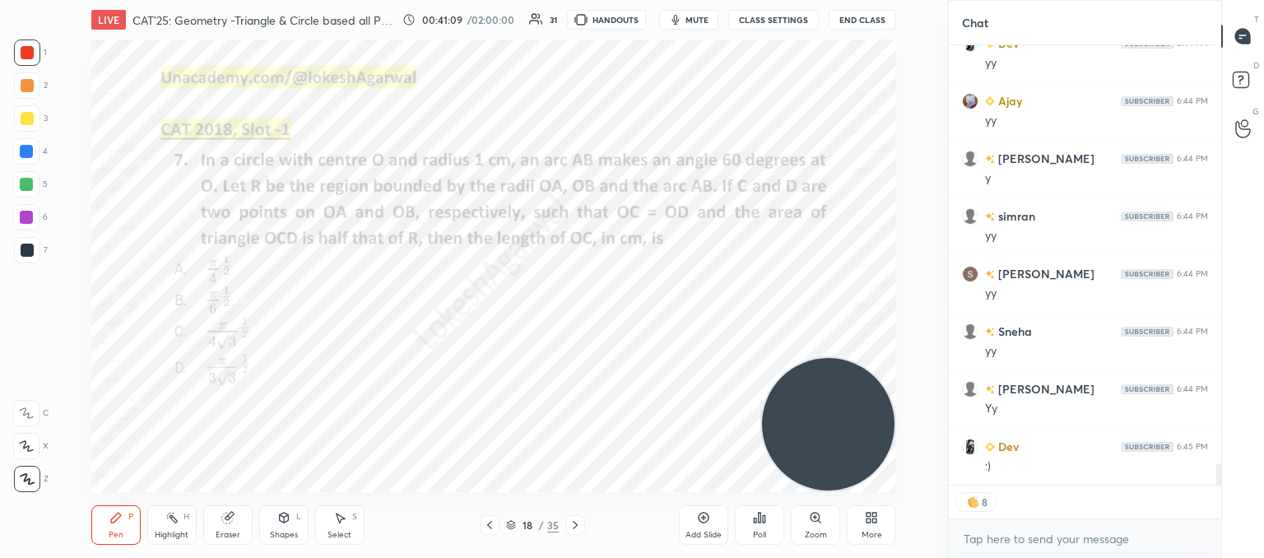
drag, startPoint x: 166, startPoint y: 430, endPoint x: 727, endPoint y: 491, distance: 564.4
click at [860, 521] on div "LIVE CAT'25: Geometry -Triangle & Circle based all PYQs (2017-24) 00:41:09 / 02…" at bounding box center [494, 279] width 882 height 558
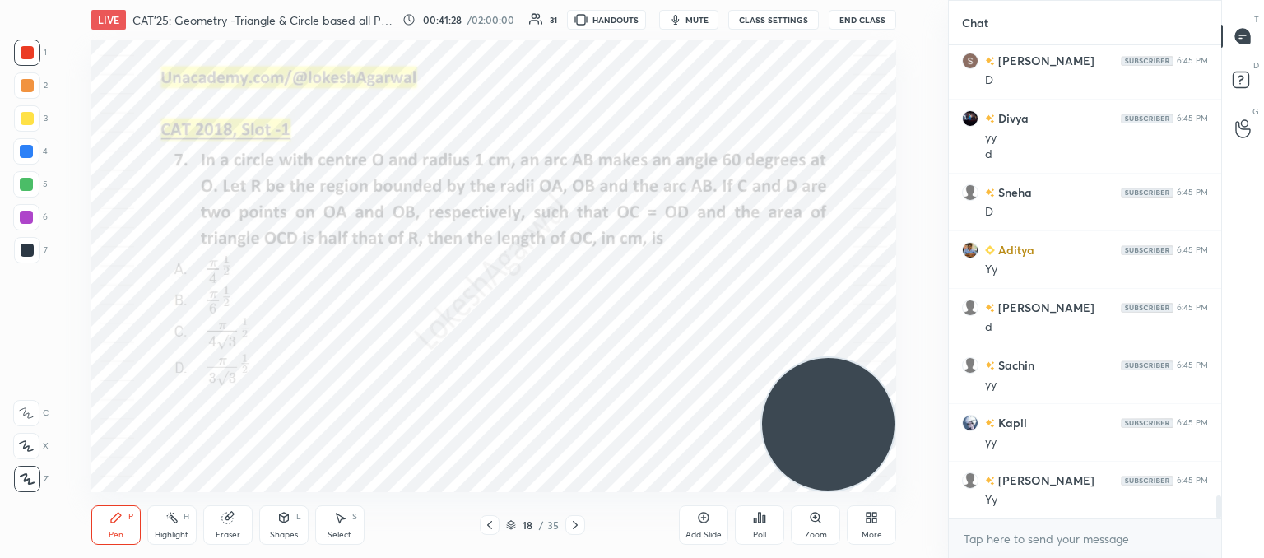
scroll to position [9113, 0]
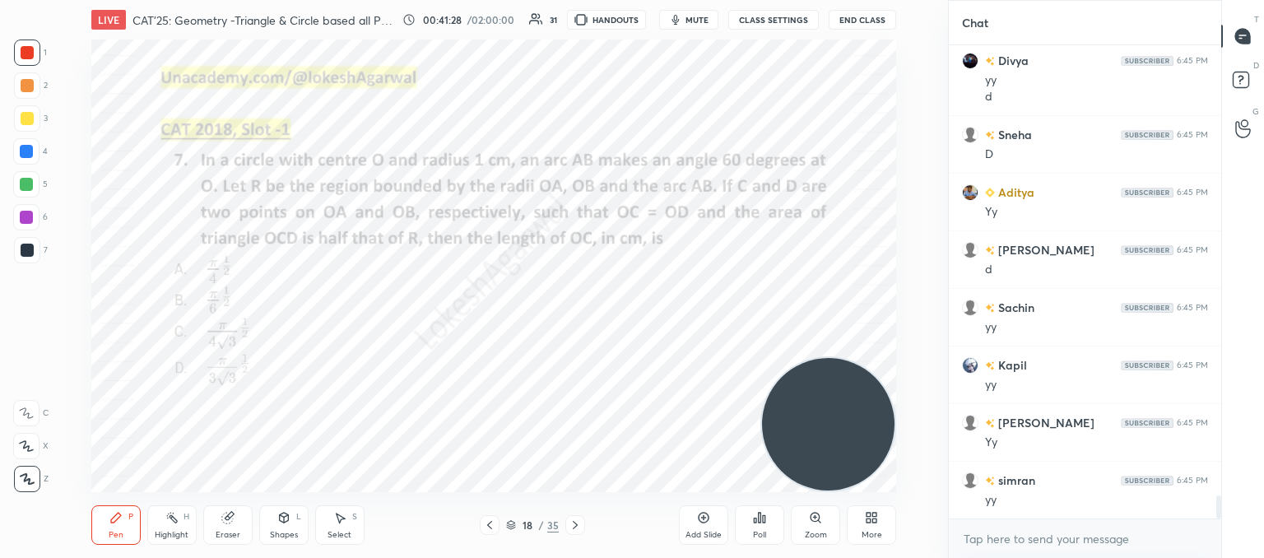
click at [569, 527] on icon at bounding box center [575, 524] width 13 height 13
click at [702, 21] on span "mute" at bounding box center [696, 20] width 23 height 12
click at [692, 23] on span "unmute" at bounding box center [695, 20] width 35 height 12
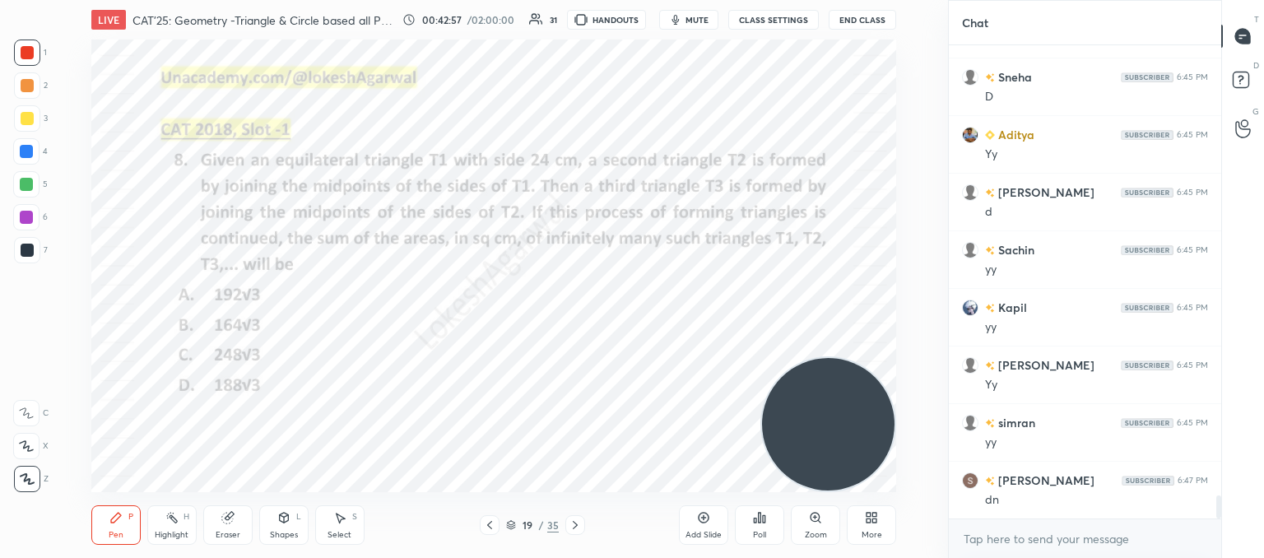
scroll to position [9228, 0]
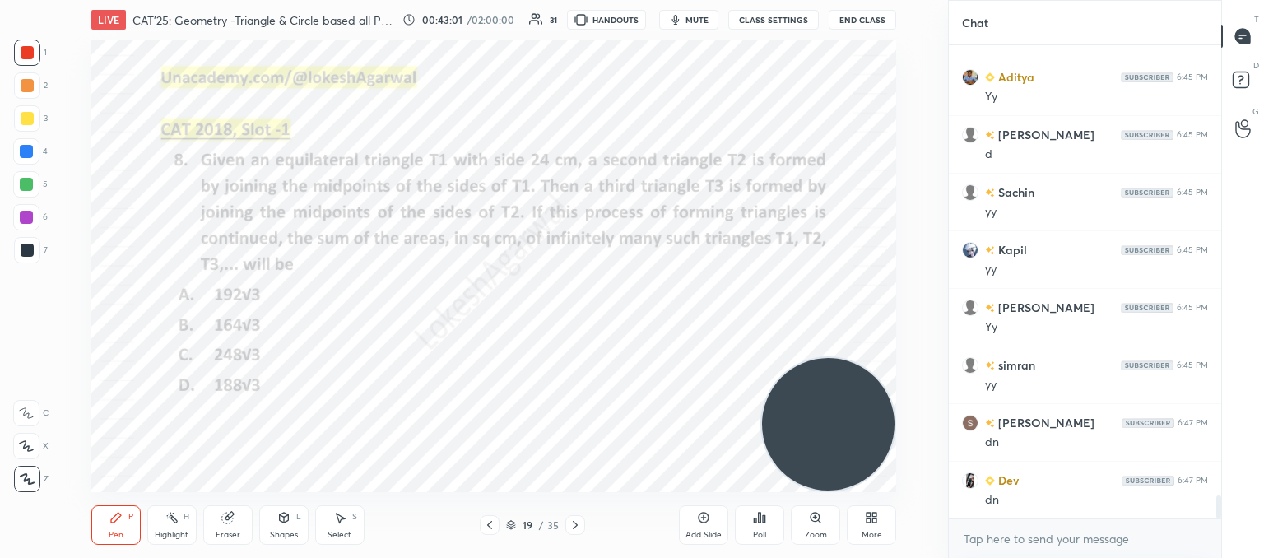
click at [764, 539] on div "Poll" at bounding box center [759, 535] width 13 height 8
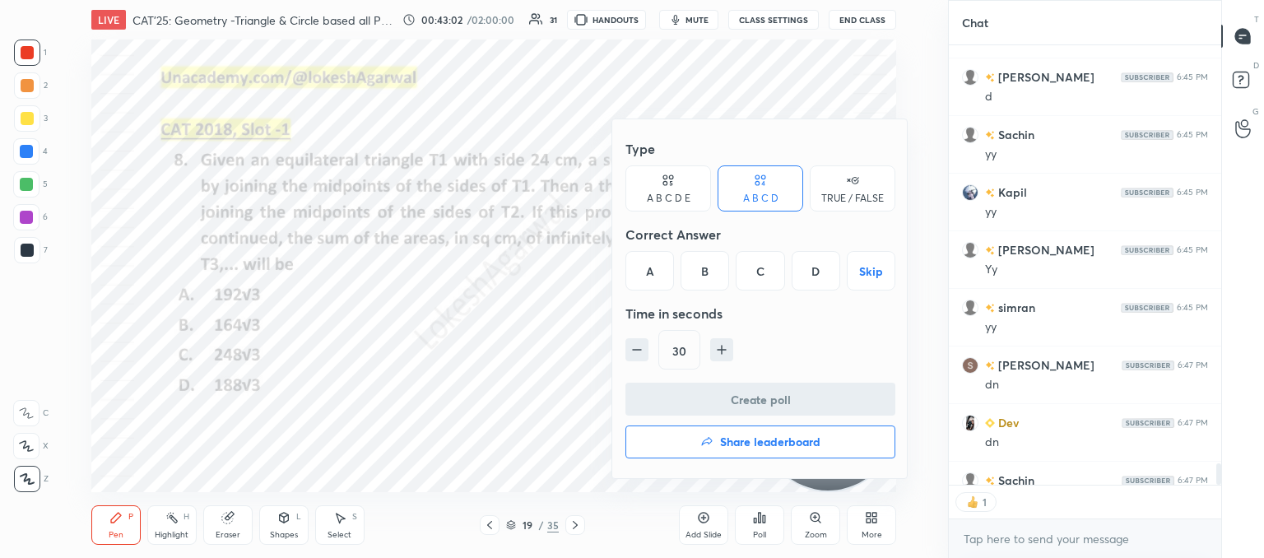
scroll to position [6, 5]
click at [638, 253] on div "A" at bounding box center [649, 270] width 49 height 39
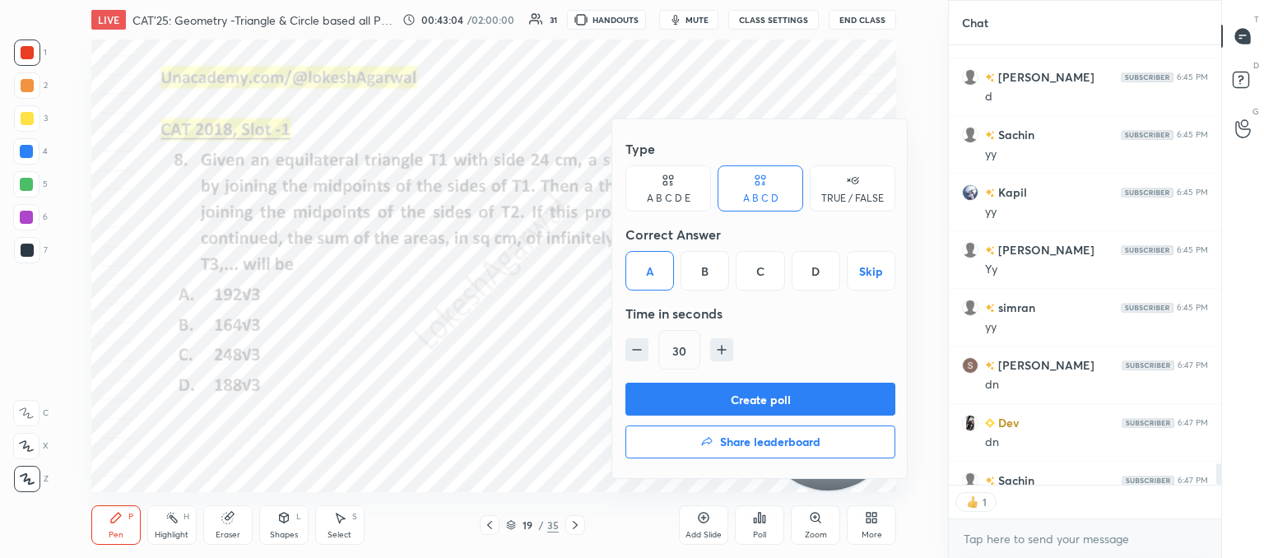
click at [731, 397] on button "Create poll" at bounding box center [760, 399] width 270 height 33
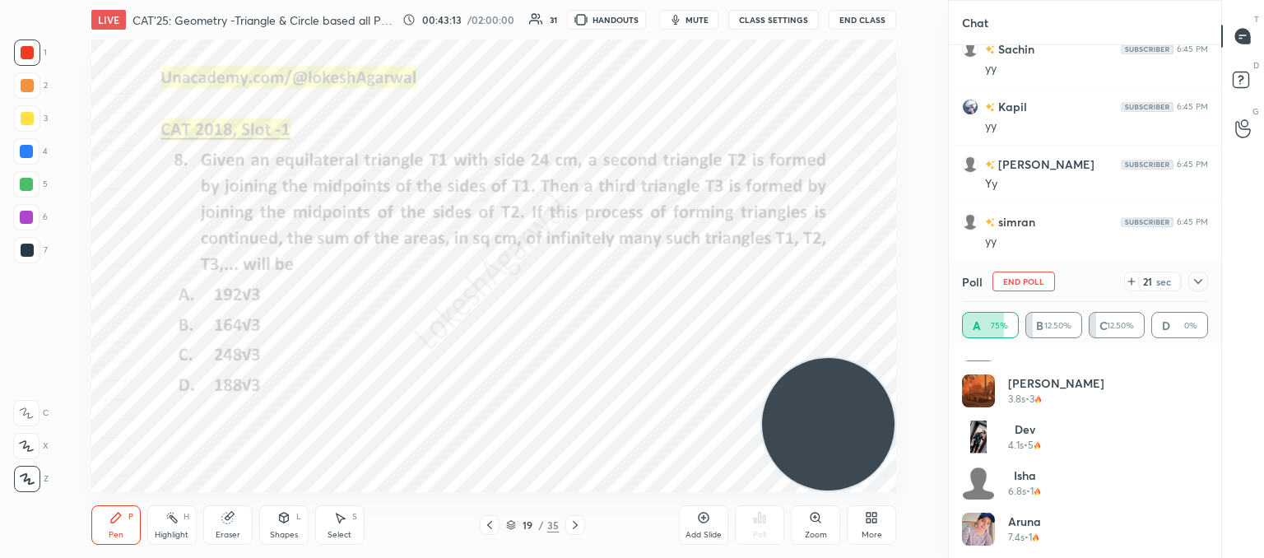
scroll to position [171, 0]
click at [1199, 281] on icon at bounding box center [1197, 281] width 13 height 13
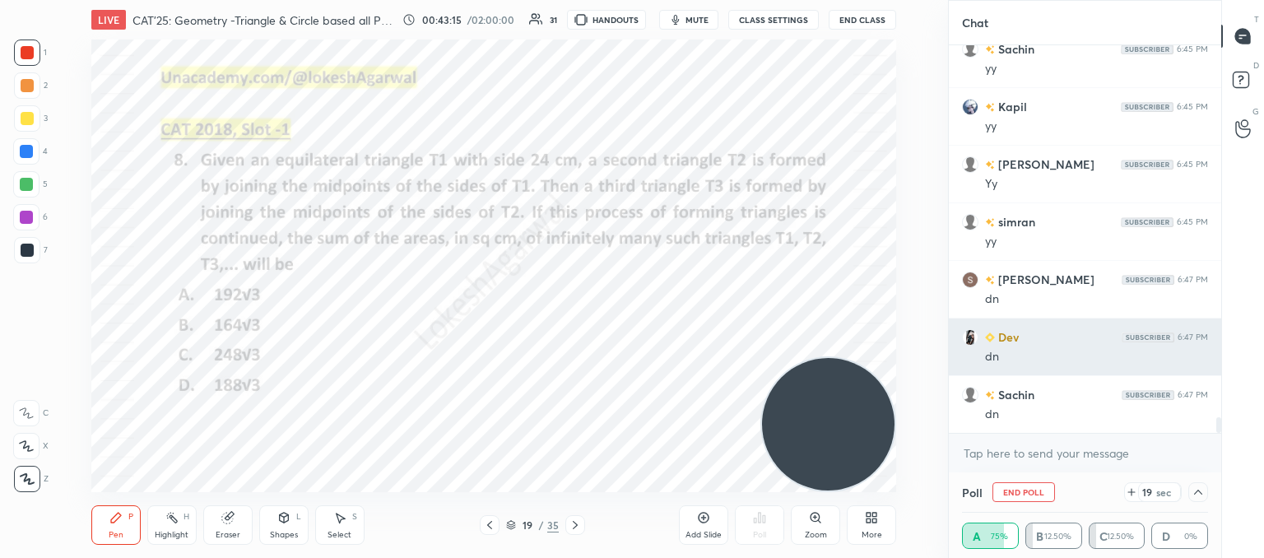
scroll to position [0, 0]
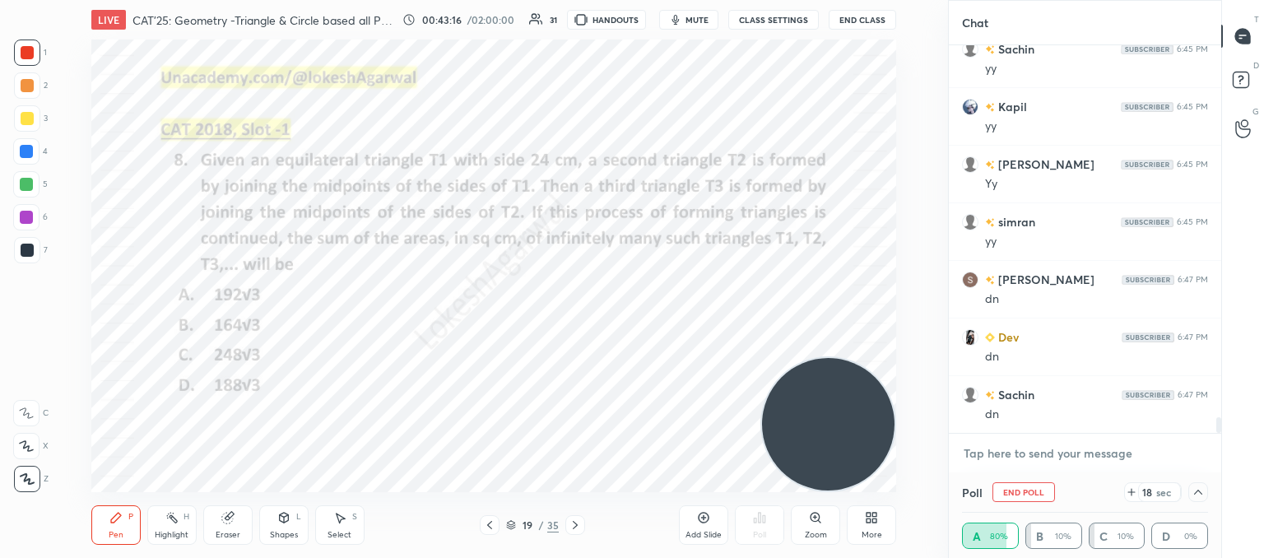
click at [995, 456] on textarea at bounding box center [1085, 453] width 246 height 26
click at [1196, 487] on icon at bounding box center [1197, 491] width 13 height 13
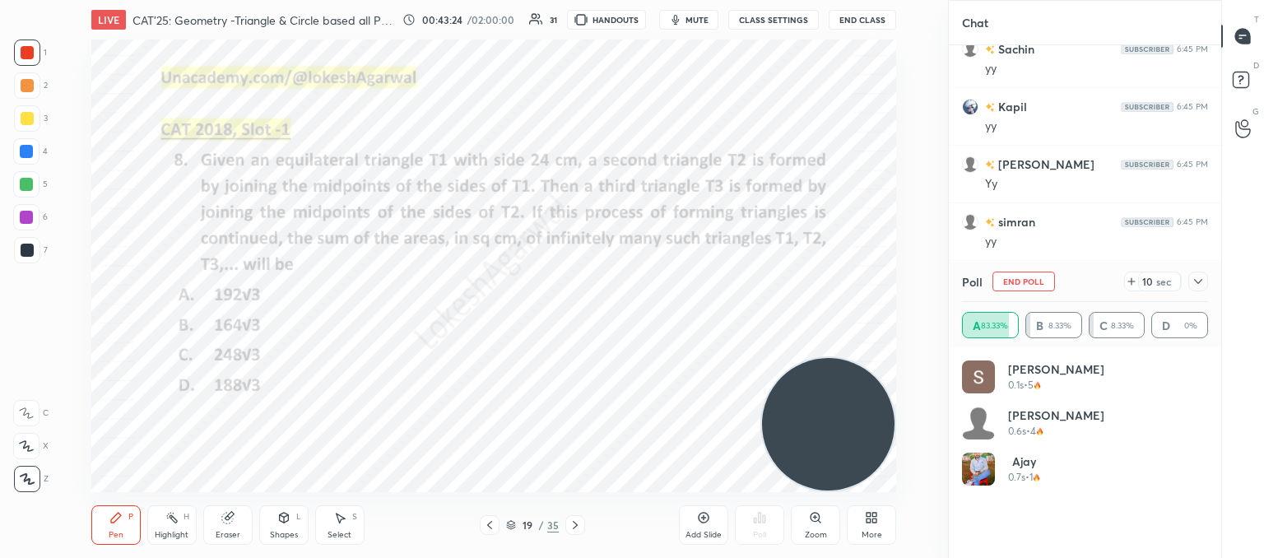
scroll to position [191, 241]
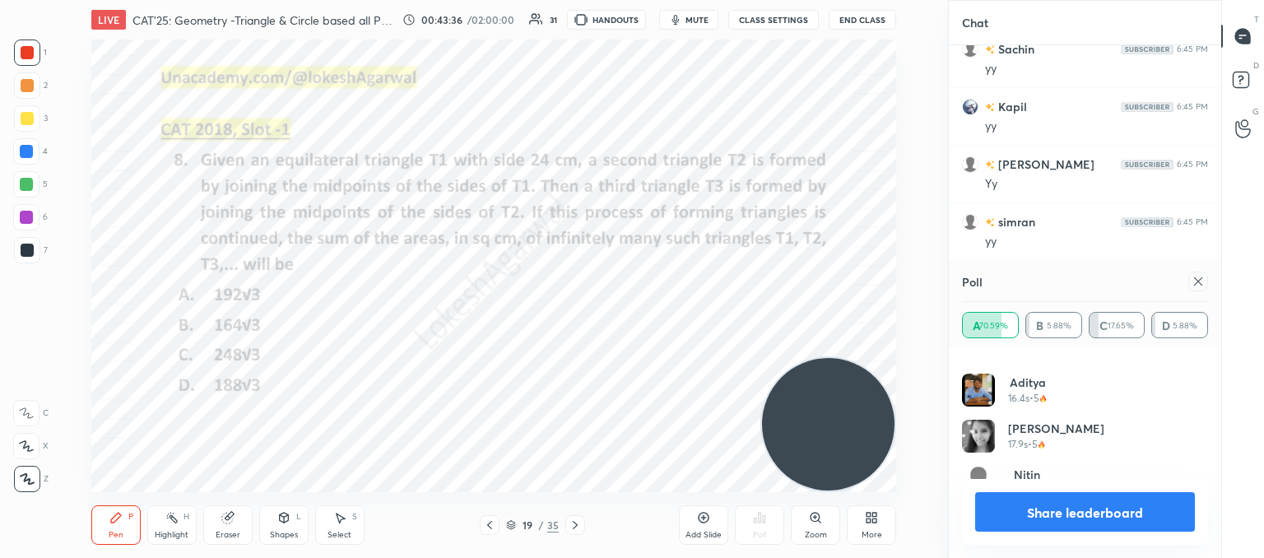
click at [1203, 277] on icon at bounding box center [1197, 281] width 13 height 13
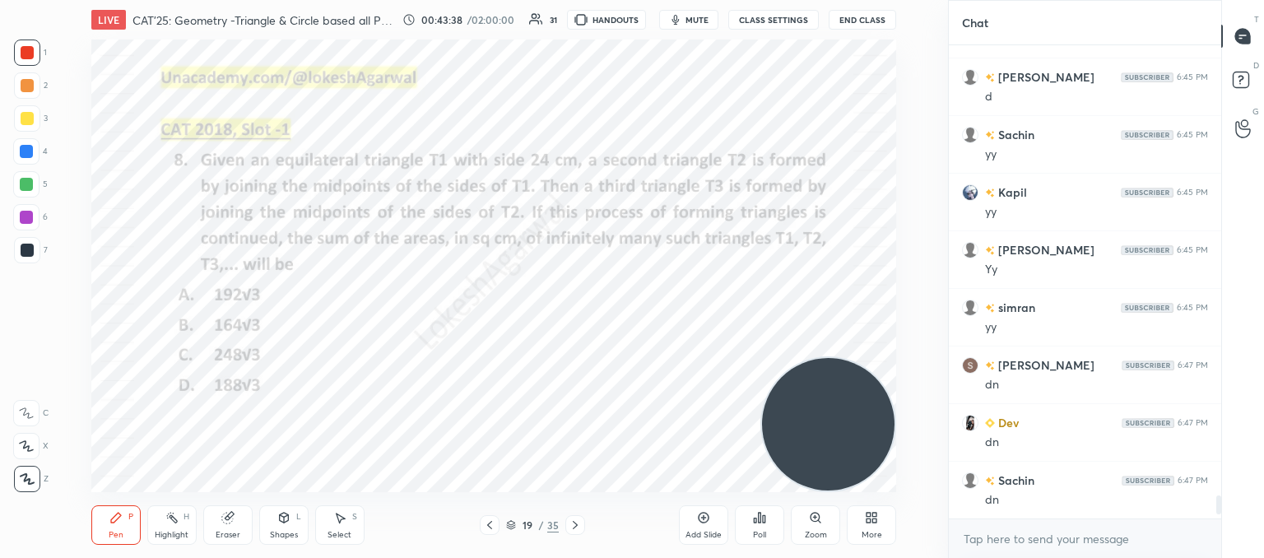
drag, startPoint x: 288, startPoint y: 504, endPoint x: 279, endPoint y: 501, distance: 9.6
click at [292, 503] on div "Pen P Highlight H Eraser Shapes L Select S 19 / 35 Add Slide Poll Zoom More" at bounding box center [493, 525] width 805 height 66
click at [278, 518] on icon at bounding box center [283, 517] width 13 height 13
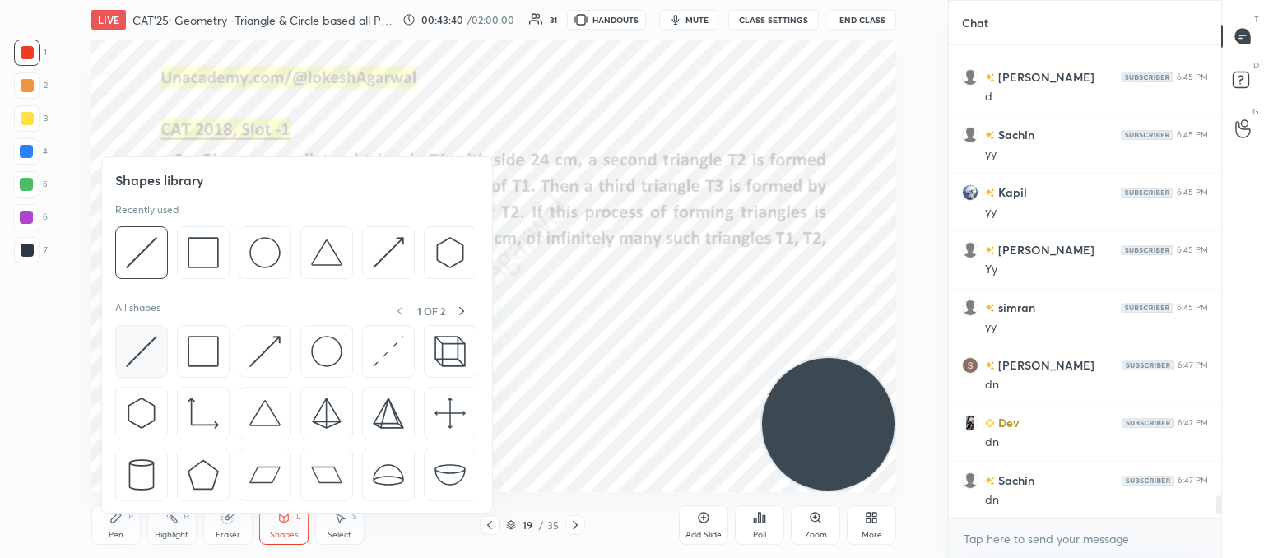
click at [133, 350] on img at bounding box center [141, 351] width 31 height 31
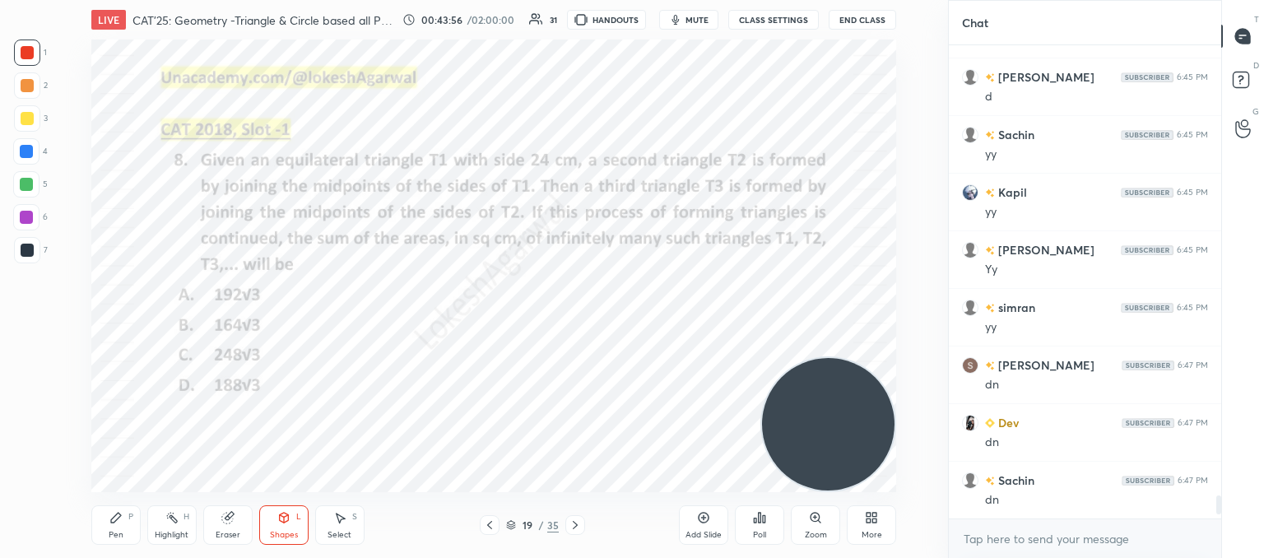
drag, startPoint x: 117, startPoint y: 529, endPoint x: 127, endPoint y: 513, distance: 18.5
click at [118, 527] on div "Pen P" at bounding box center [115, 524] width 49 height 39
click at [36, 254] on div at bounding box center [27, 250] width 26 height 26
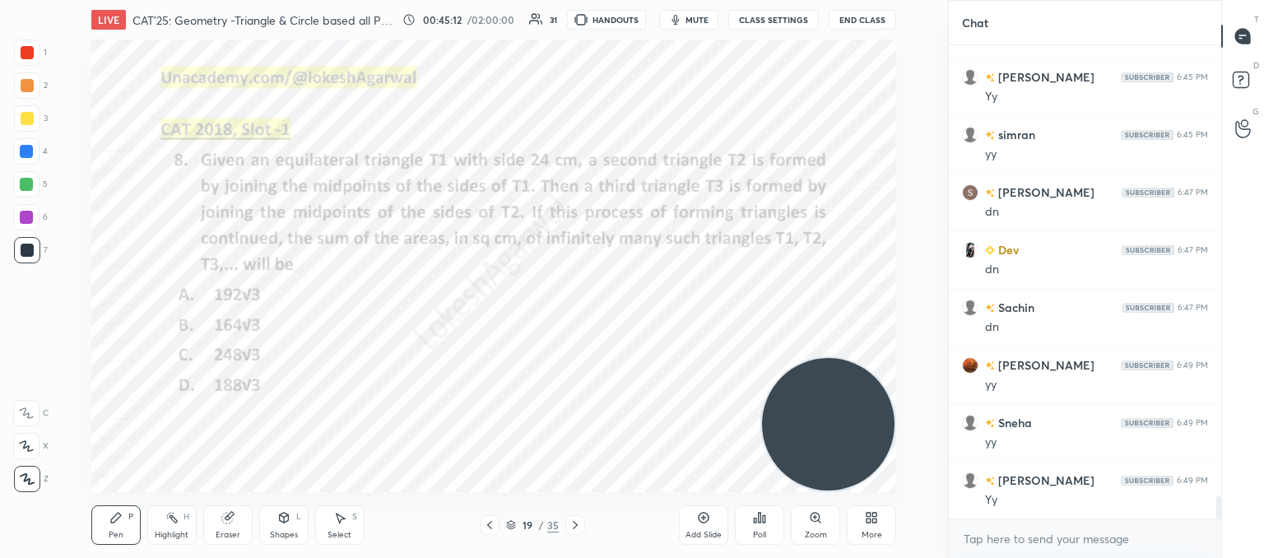
scroll to position [9516, 0]
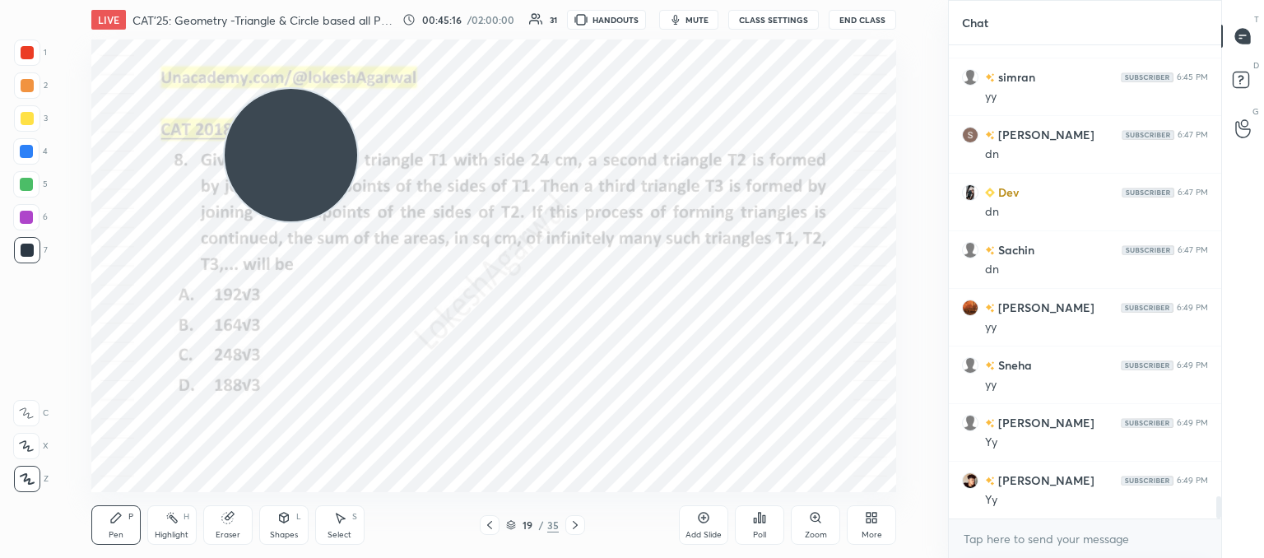
drag, startPoint x: 728, startPoint y: 341, endPoint x: 206, endPoint y: 165, distance: 551.3
click at [75, 79] on div "Setting up your live class Poll for secs No correct answer Start poll" at bounding box center [494, 265] width 882 height 453
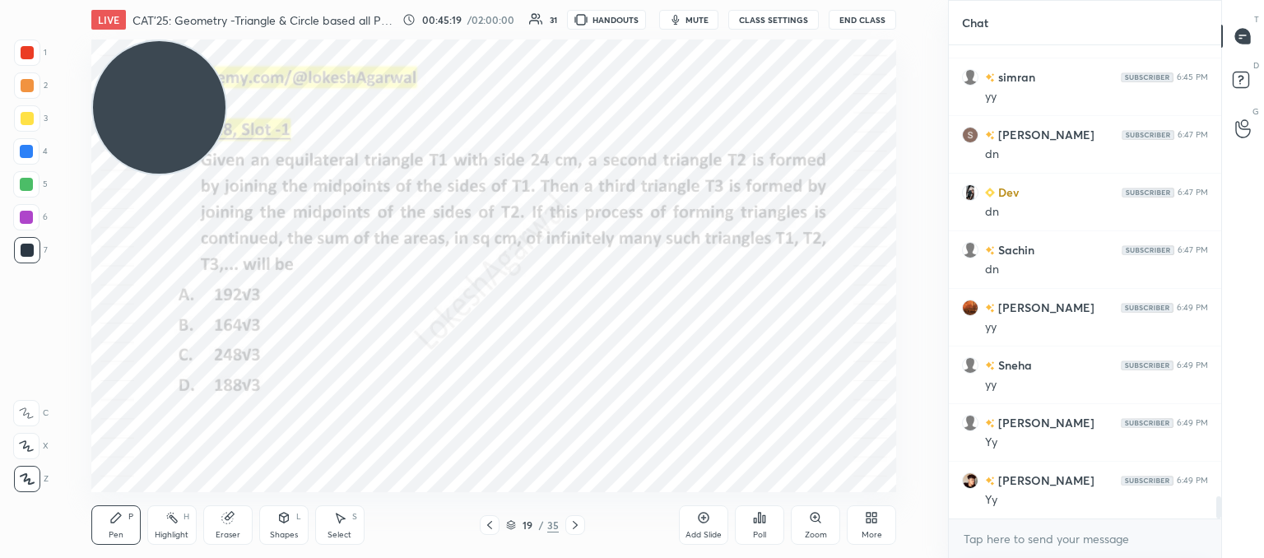
scroll to position [9573, 0]
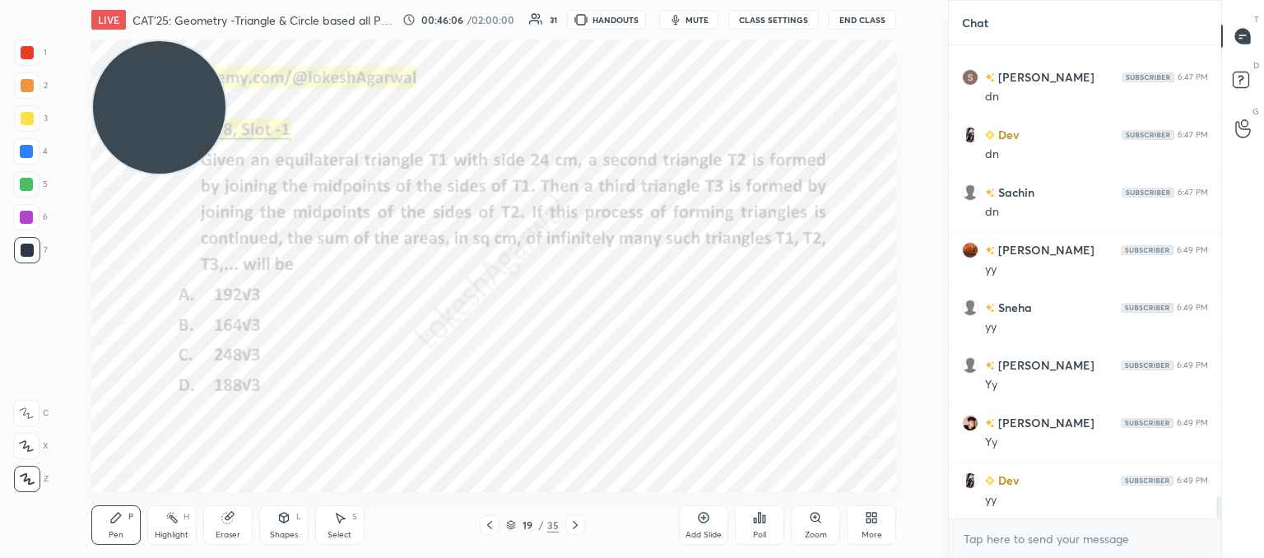
click at [783, 480] on div "LIVE CAT'25: Geometry -Triangle & Circle based all PYQs (2017-24) 00:46:06 / 02…" at bounding box center [494, 279] width 882 height 558
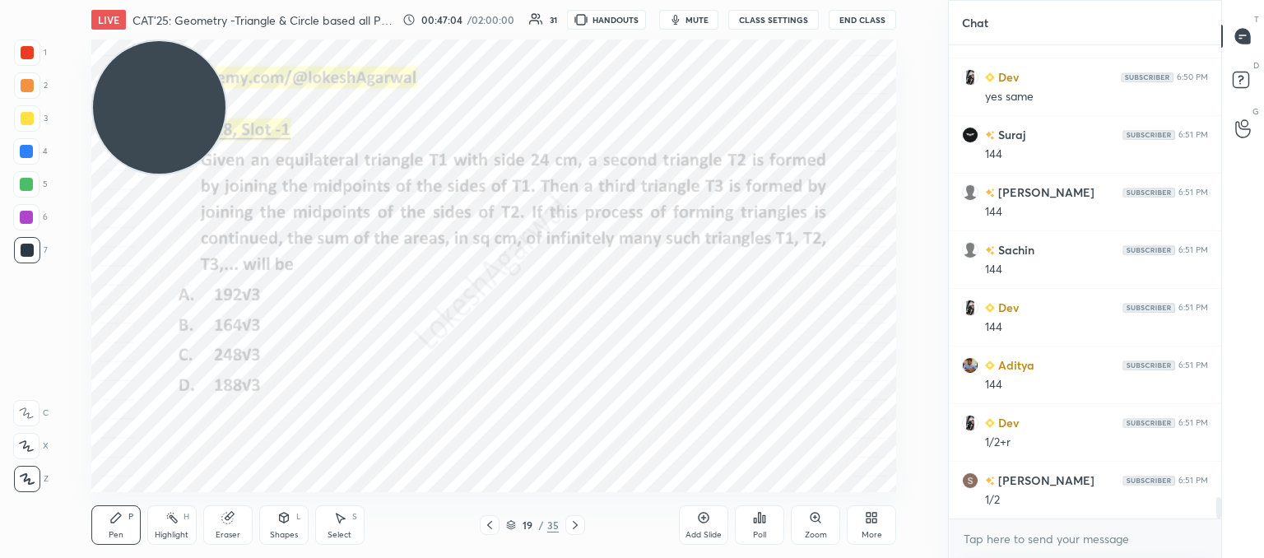
click at [711, 526] on div "Add Slide" at bounding box center [703, 524] width 49 height 39
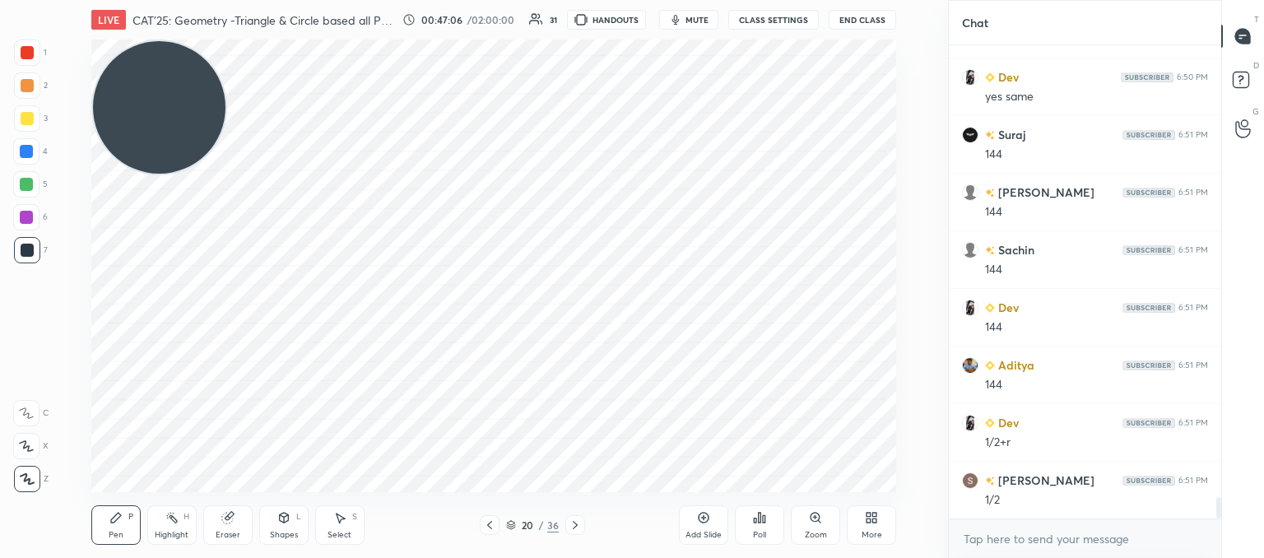
click at [274, 522] on div "Shapes L" at bounding box center [283, 524] width 49 height 39
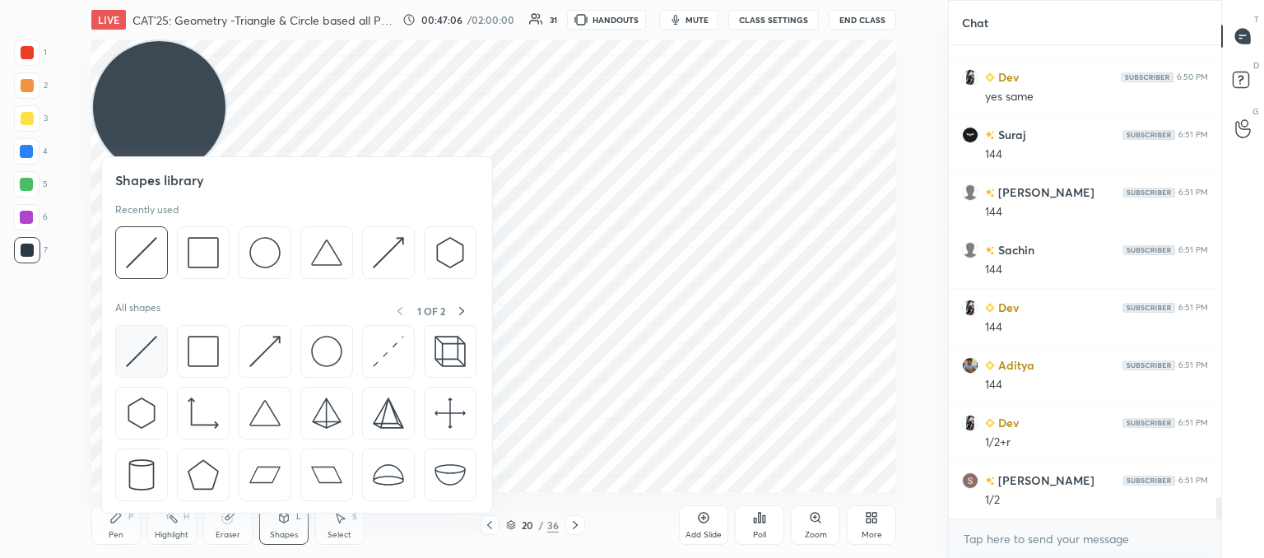
click at [147, 357] on img at bounding box center [141, 351] width 31 height 31
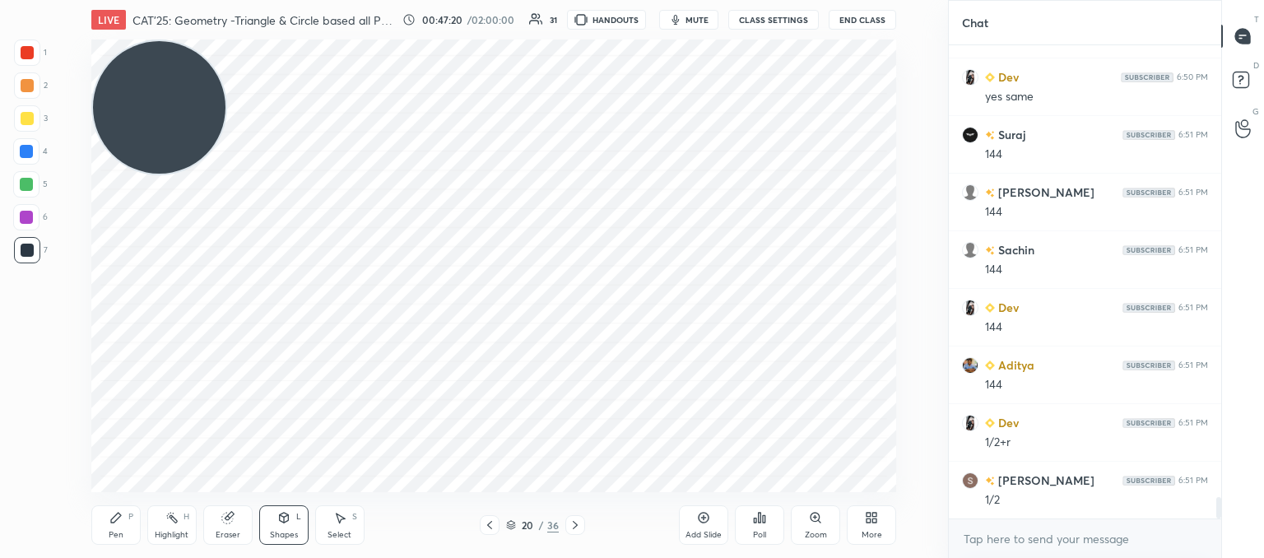
click at [114, 525] on div "Pen P" at bounding box center [115, 524] width 49 height 39
click at [487, 521] on icon at bounding box center [489, 524] width 13 height 13
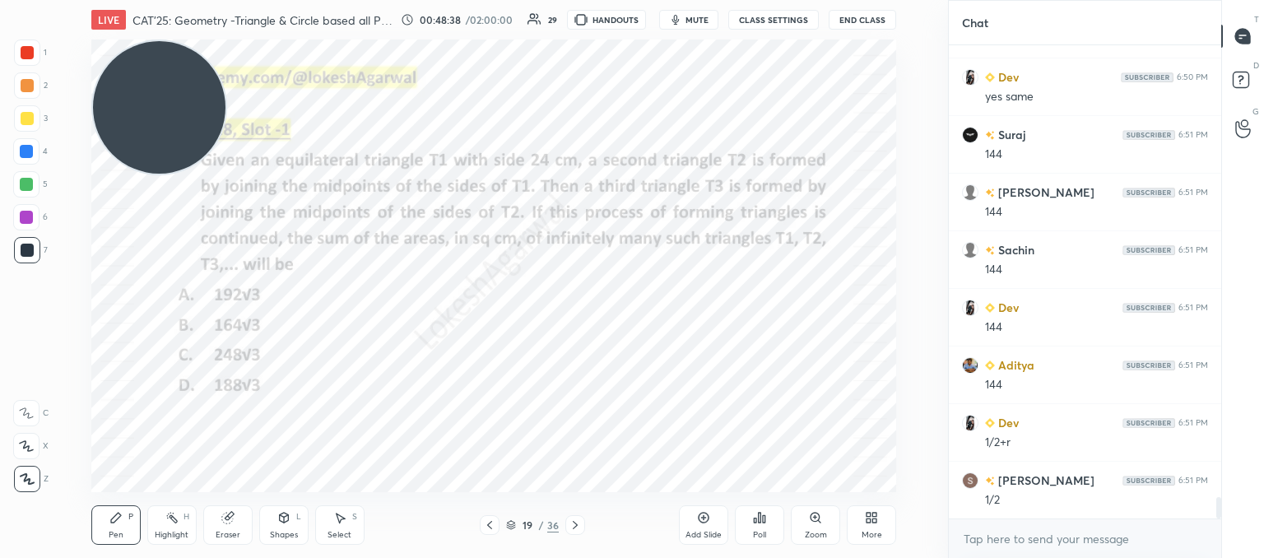
click at [714, 522] on div "Add Slide" at bounding box center [703, 524] width 49 height 39
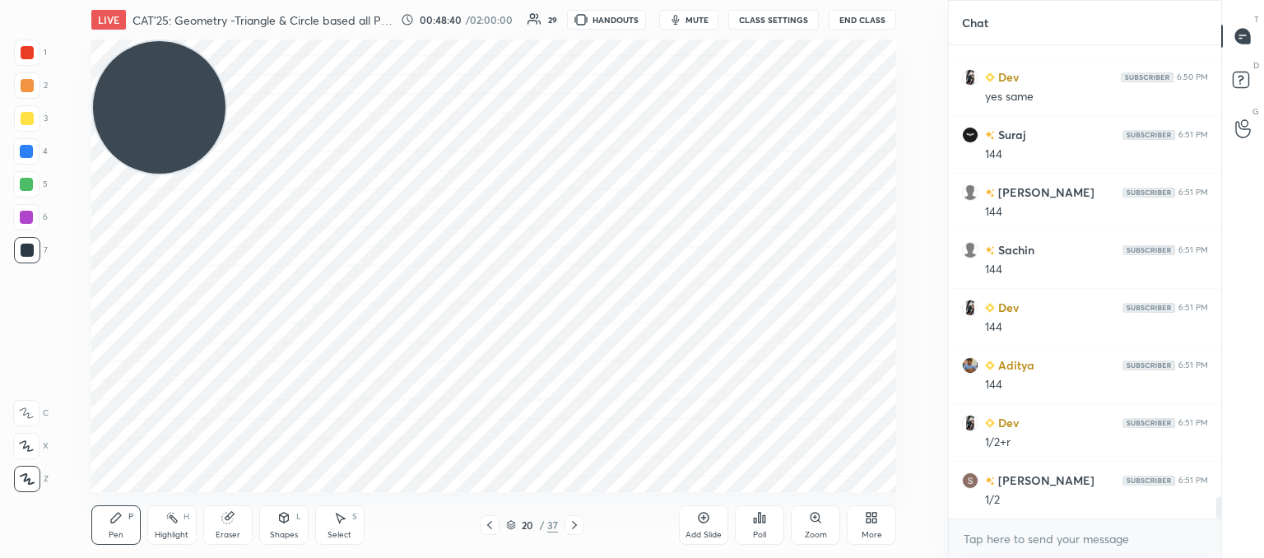
click at [253, 509] on div "Pen P Highlight H Eraser Shapes L Select S" at bounding box center [238, 524] width 294 height 39
click at [277, 516] on icon at bounding box center [283, 517] width 13 height 13
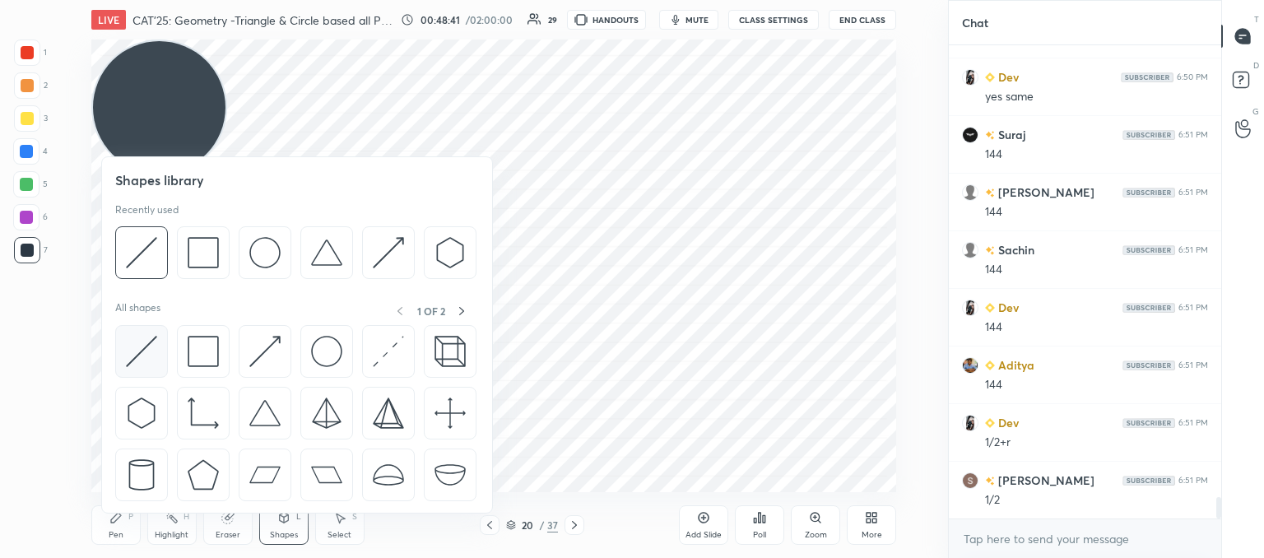
click at [153, 364] on img at bounding box center [141, 351] width 31 height 31
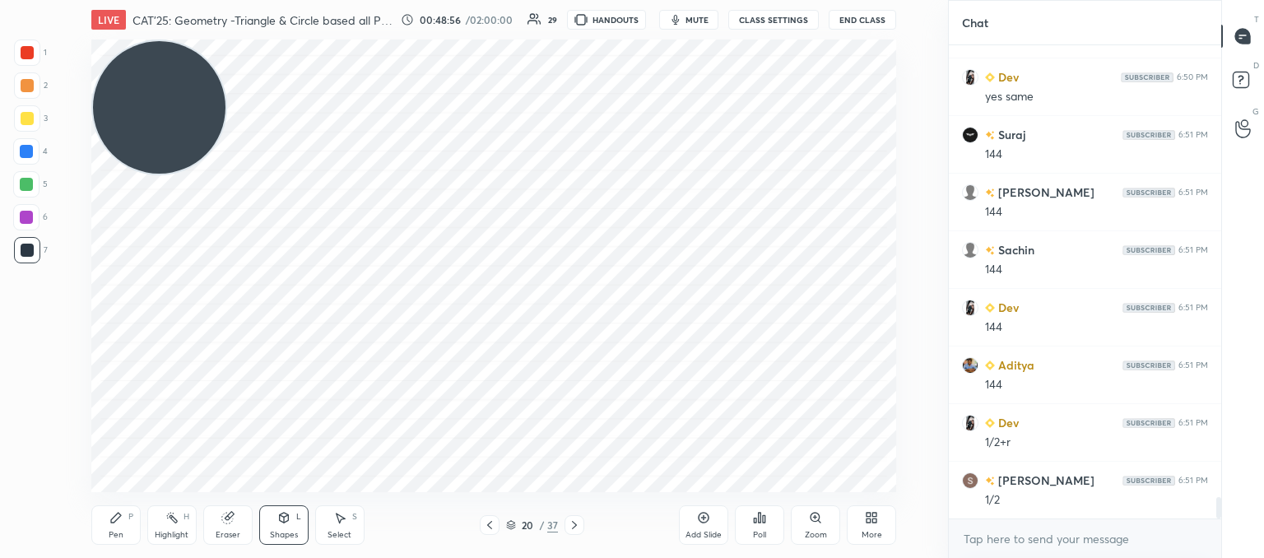
scroll to position [10092, 0]
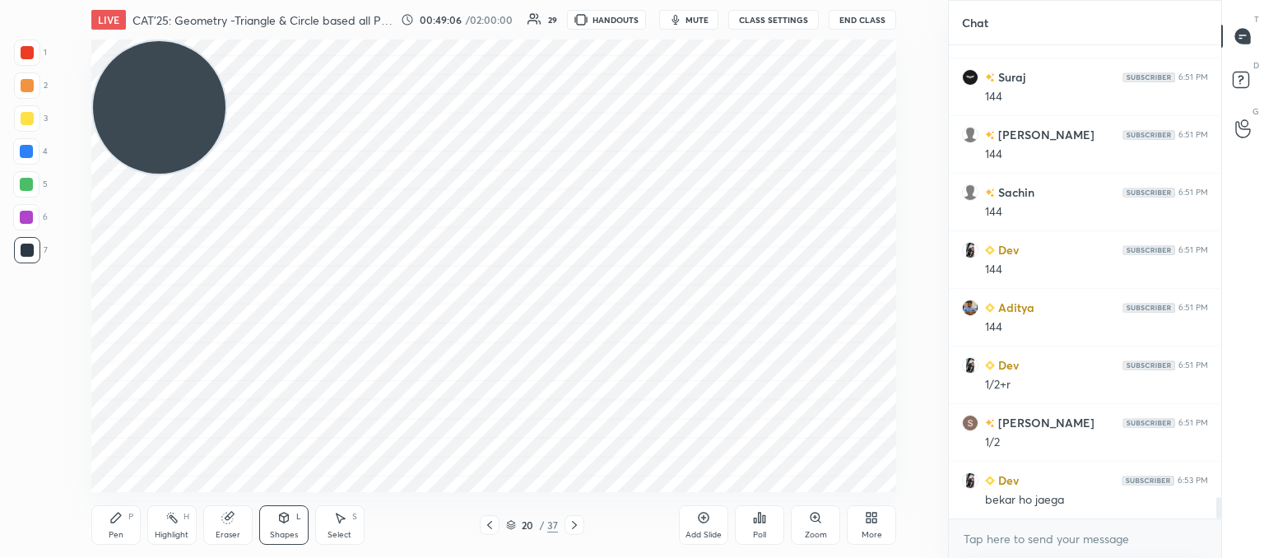
drag, startPoint x: 336, startPoint y: 522, endPoint x: 355, endPoint y: 508, distance: 23.5
click at [336, 522] on icon at bounding box center [339, 517] width 13 height 13
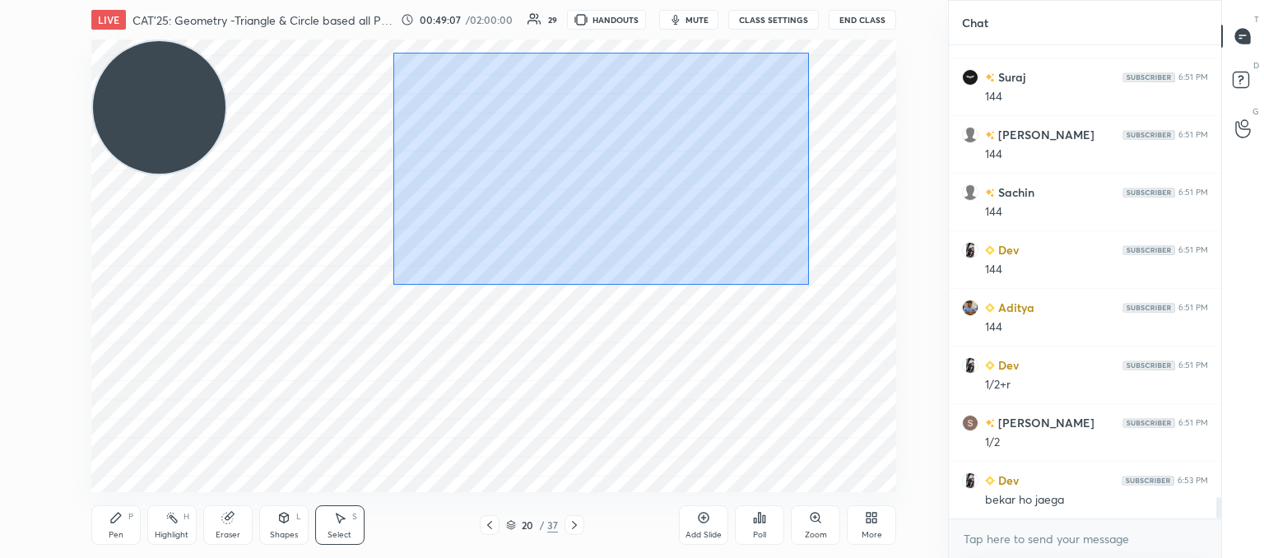
drag, startPoint x: 803, startPoint y: 281, endPoint x: 393, endPoint y: 53, distance: 468.8
click at [393, 53] on div "0 ° Undo Copy Duplicate Duplicate to new slide Delete" at bounding box center [493, 265] width 805 height 453
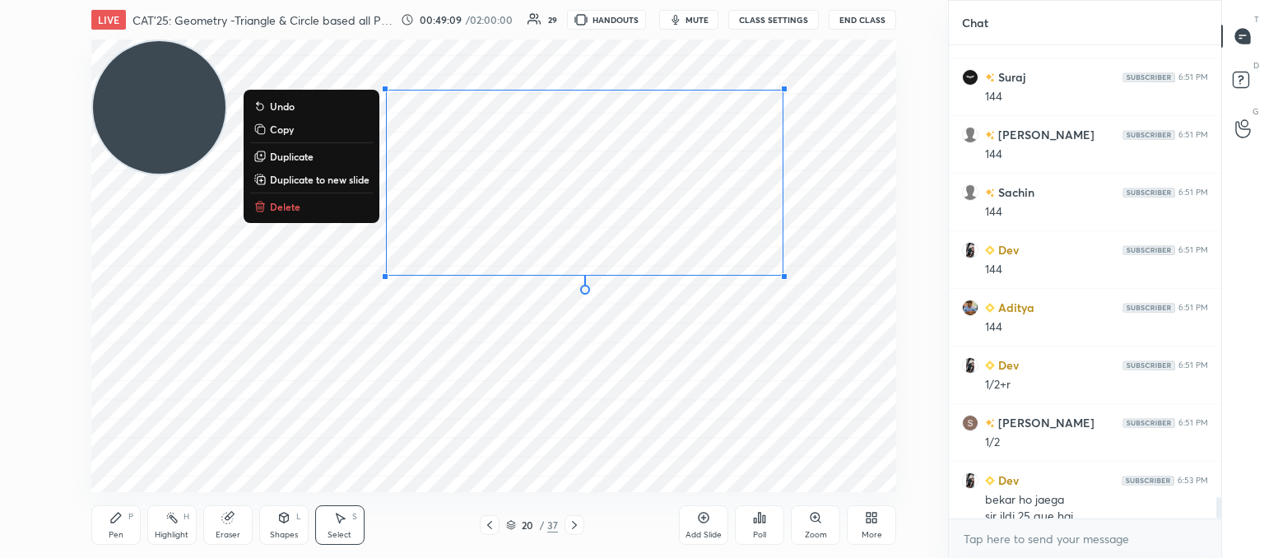
scroll to position [10108, 0]
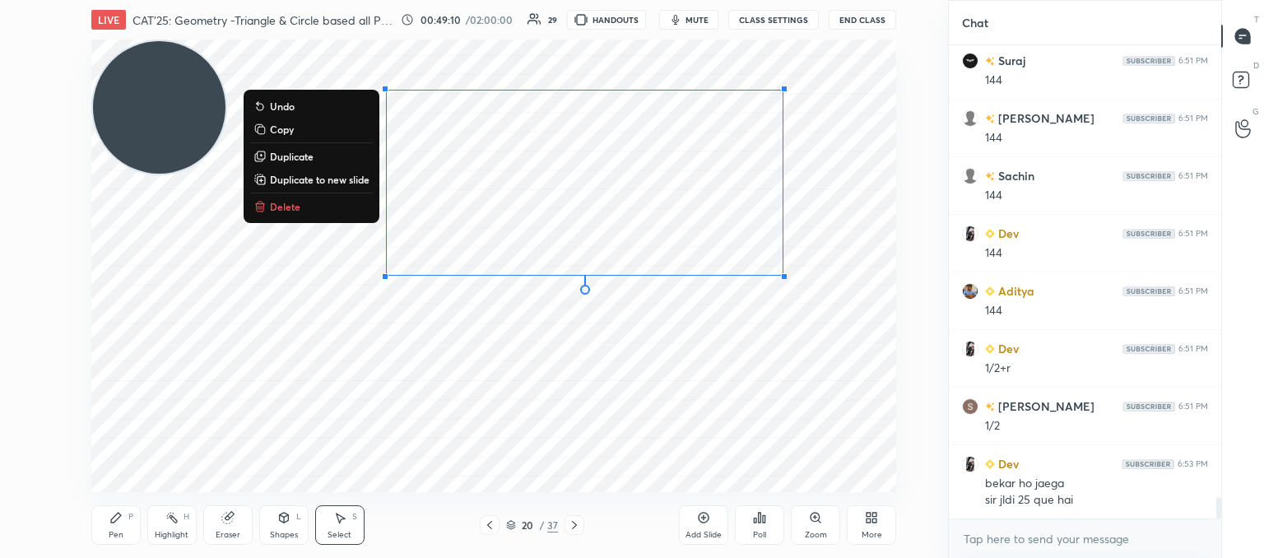
click at [289, 208] on p "Delete" at bounding box center [285, 206] width 30 height 13
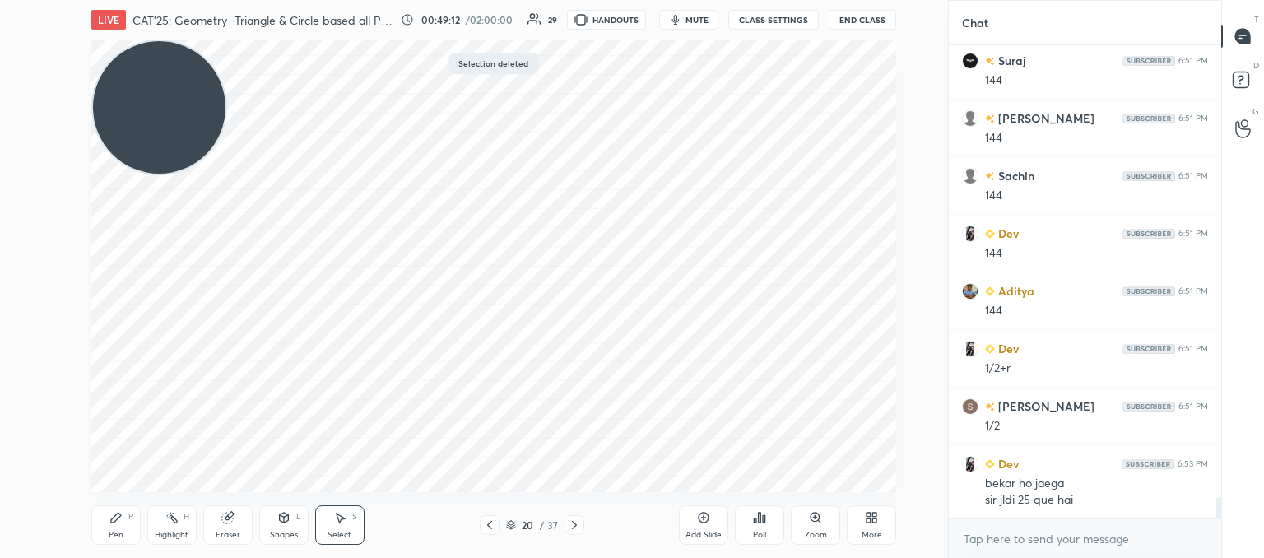
click at [490, 529] on icon at bounding box center [489, 524] width 13 height 13
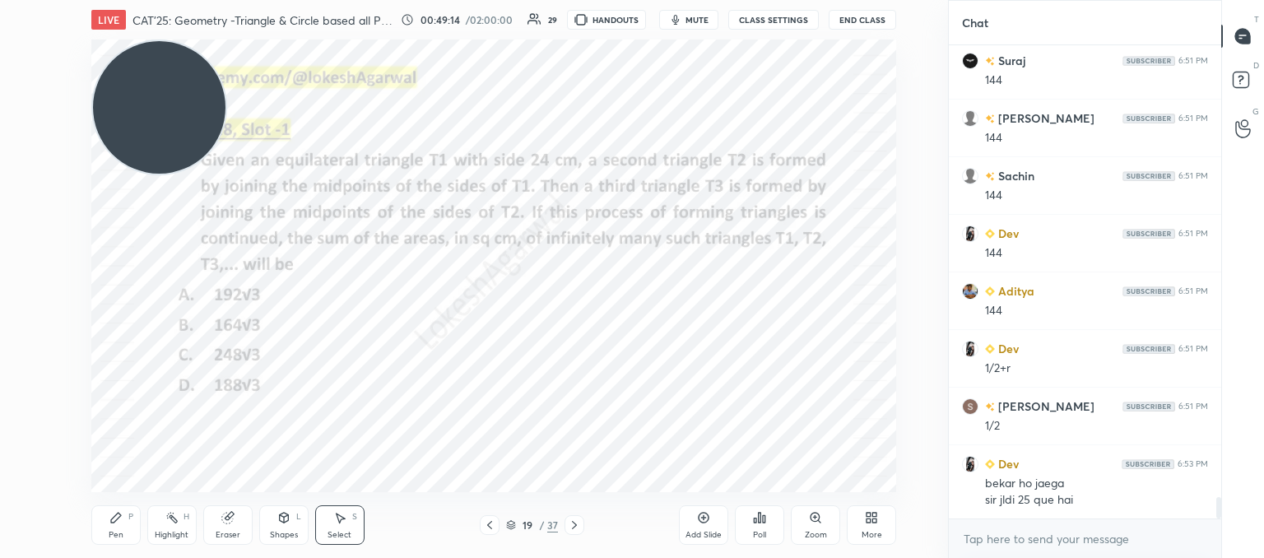
click at [572, 527] on icon at bounding box center [574, 524] width 13 height 13
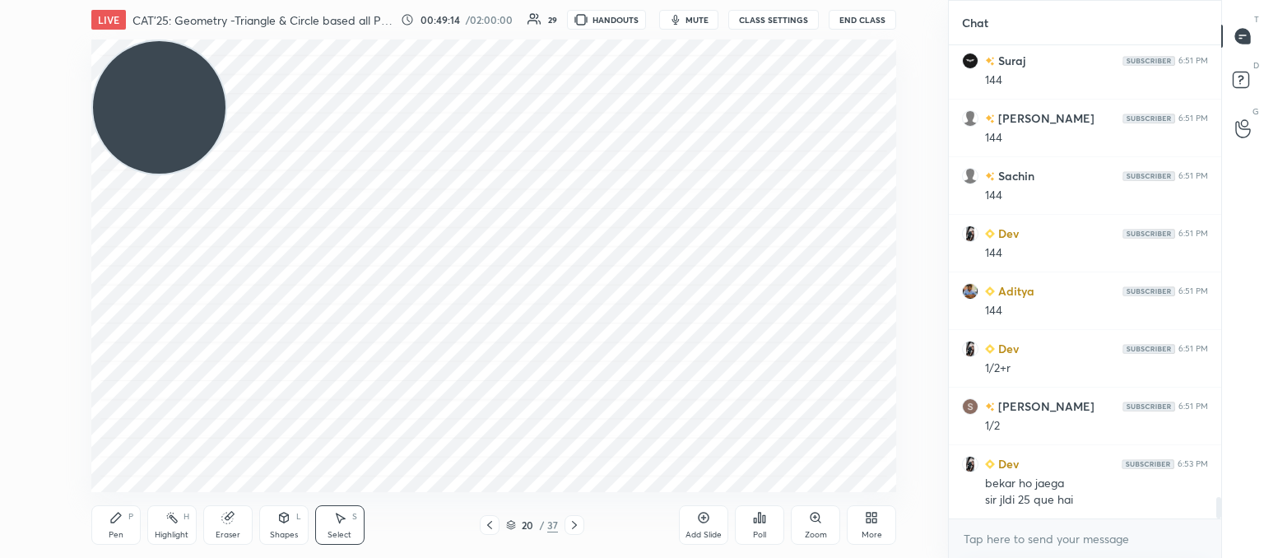
click at [572, 527] on icon at bounding box center [574, 524] width 13 height 13
click at [582, 531] on div "21 / 37" at bounding box center [532, 525] width 294 height 20
click at [576, 527] on icon at bounding box center [574, 524] width 13 height 13
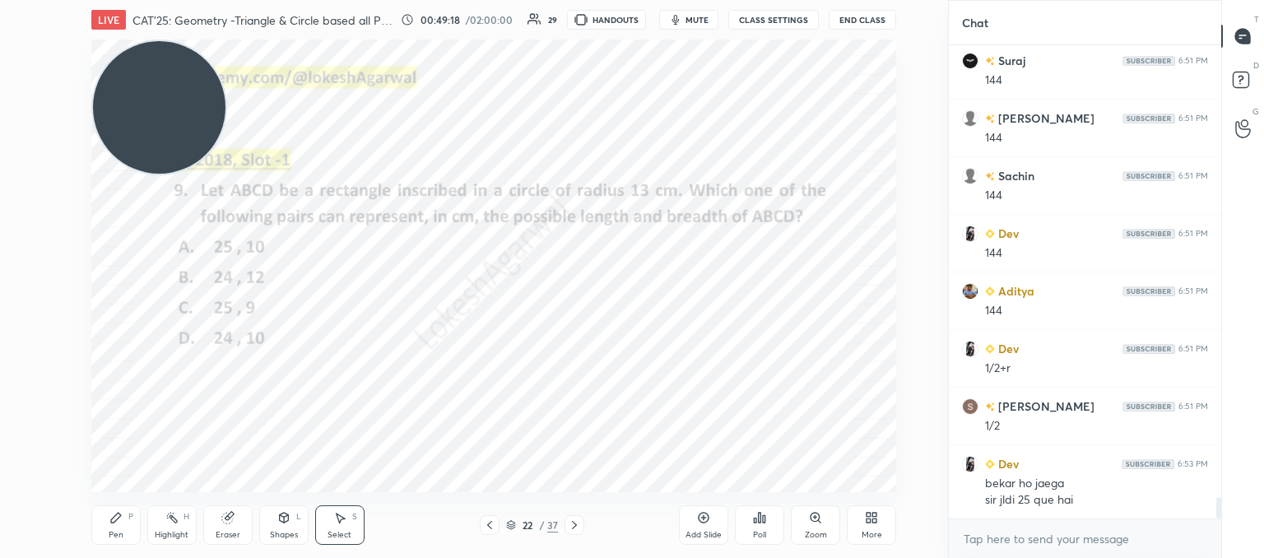
drag, startPoint x: 207, startPoint y: 126, endPoint x: 115, endPoint y: 47, distance: 120.7
click at [115, 47] on video at bounding box center [159, 107] width 132 height 132
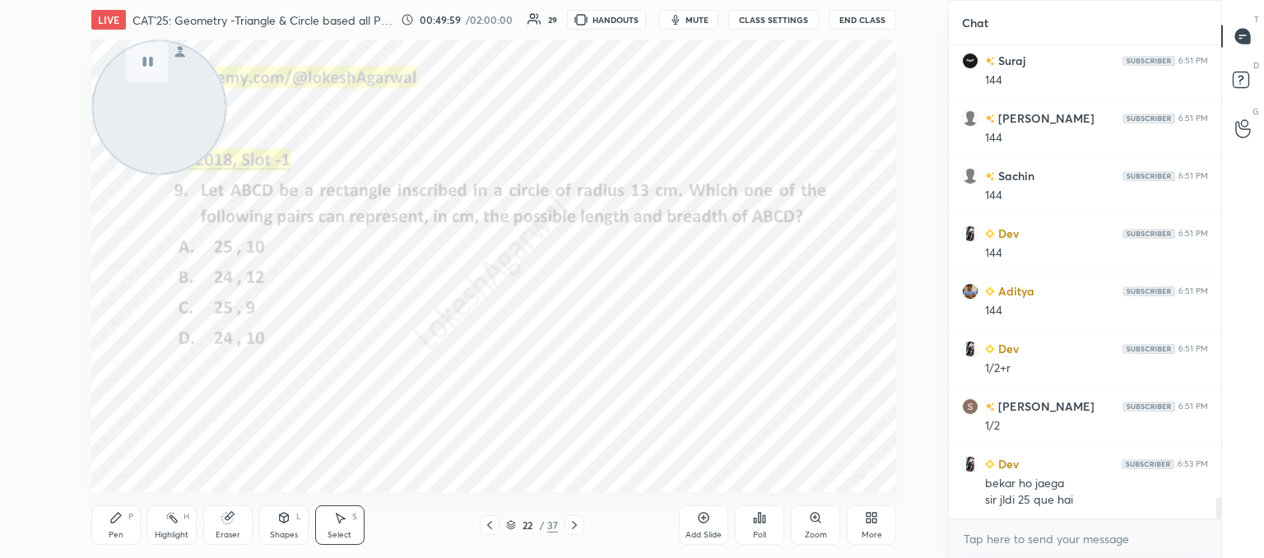
scroll to position [10166, 0]
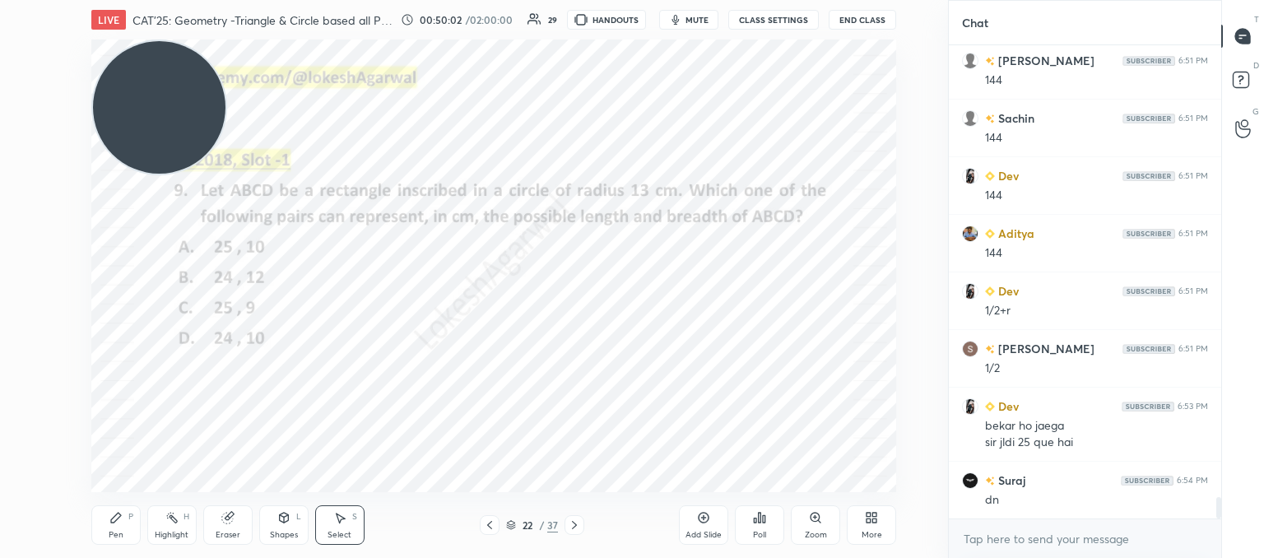
click at [866, 525] on div "More" at bounding box center [871, 524] width 49 height 39
click at [666, 406] on div at bounding box center [632, 279] width 1264 height 558
click at [759, 524] on icon at bounding box center [759, 517] width 13 height 13
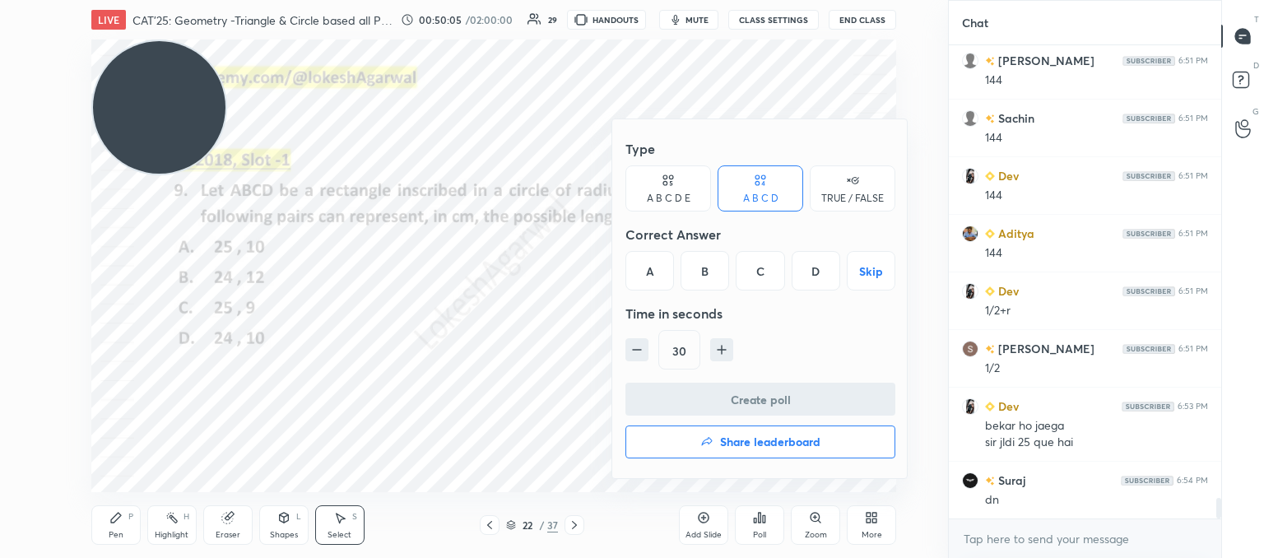
scroll to position [10223, 0]
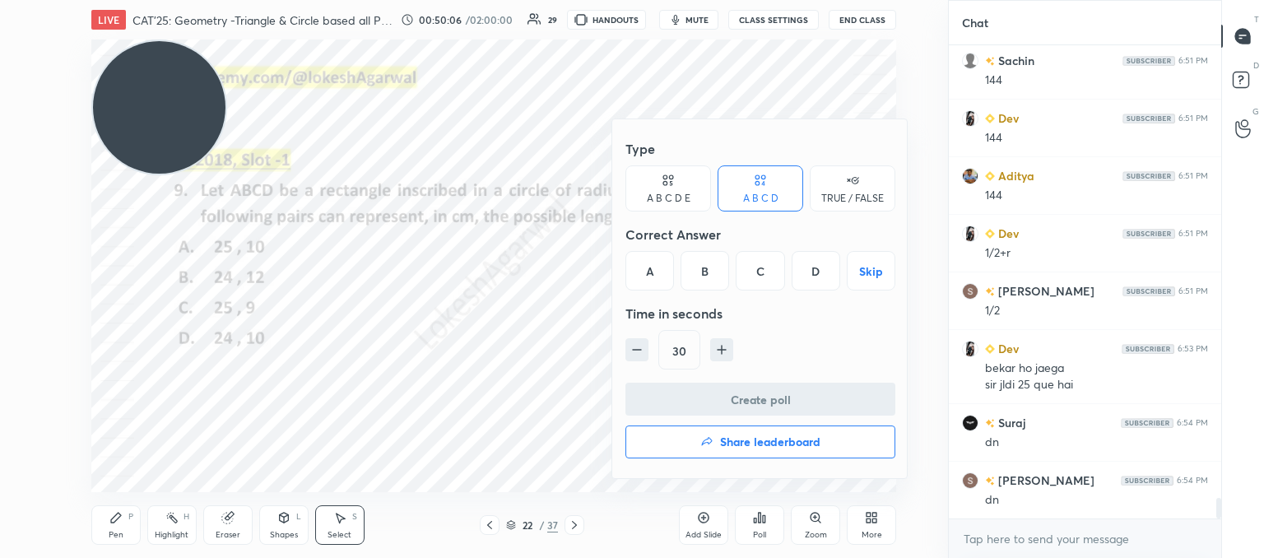
click at [800, 264] on div "D" at bounding box center [815, 270] width 49 height 39
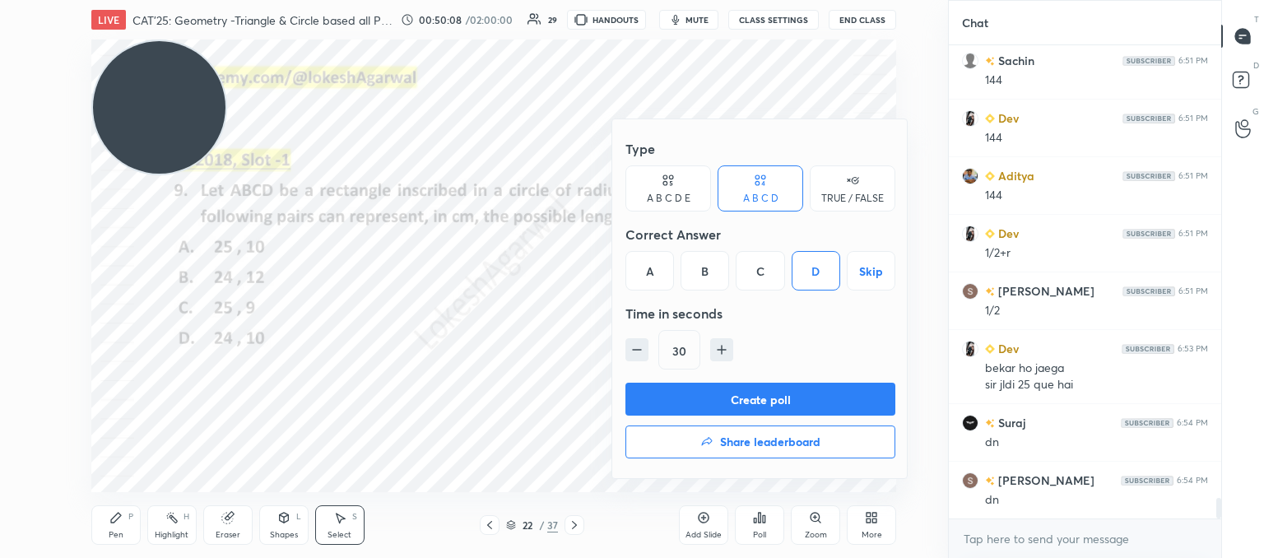
click at [703, 393] on button "Create poll" at bounding box center [760, 399] width 270 height 33
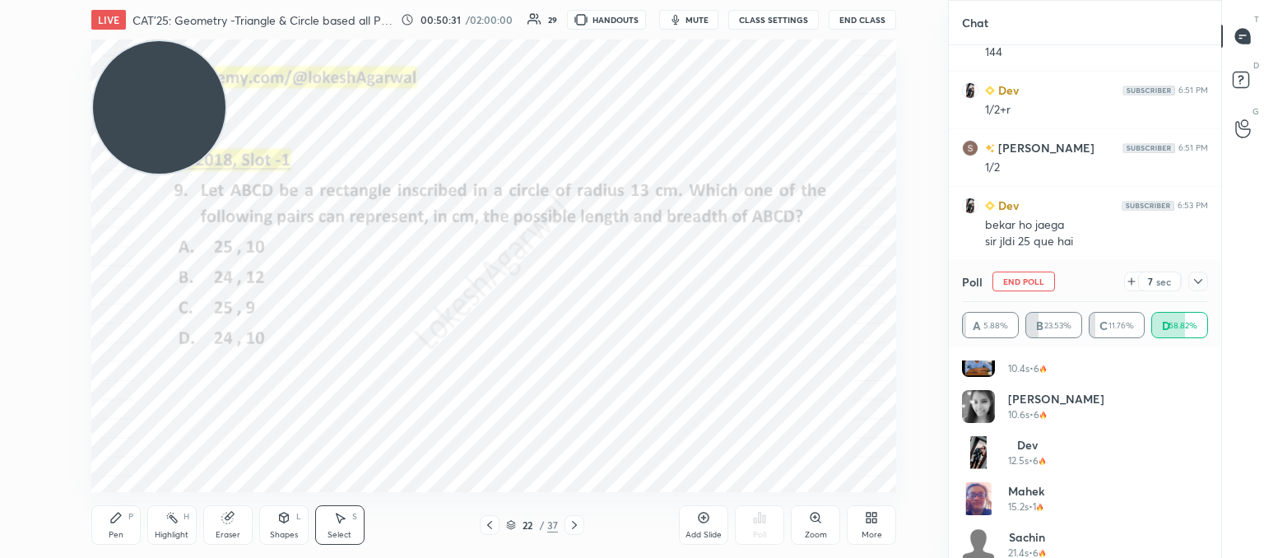
scroll to position [309, 0]
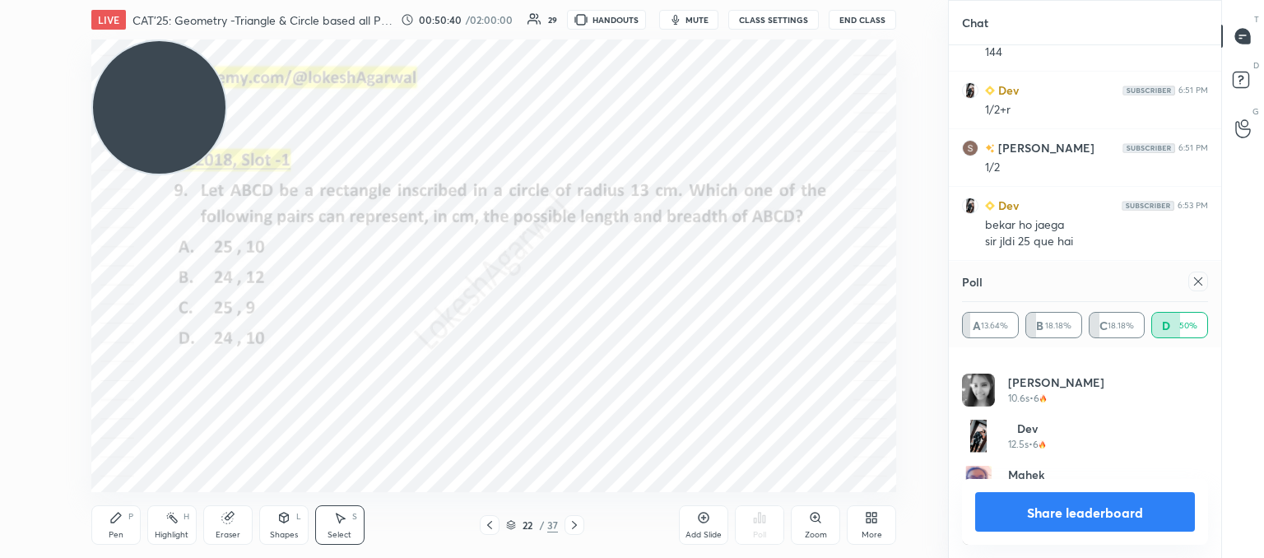
click at [1200, 284] on icon at bounding box center [1197, 281] width 13 height 13
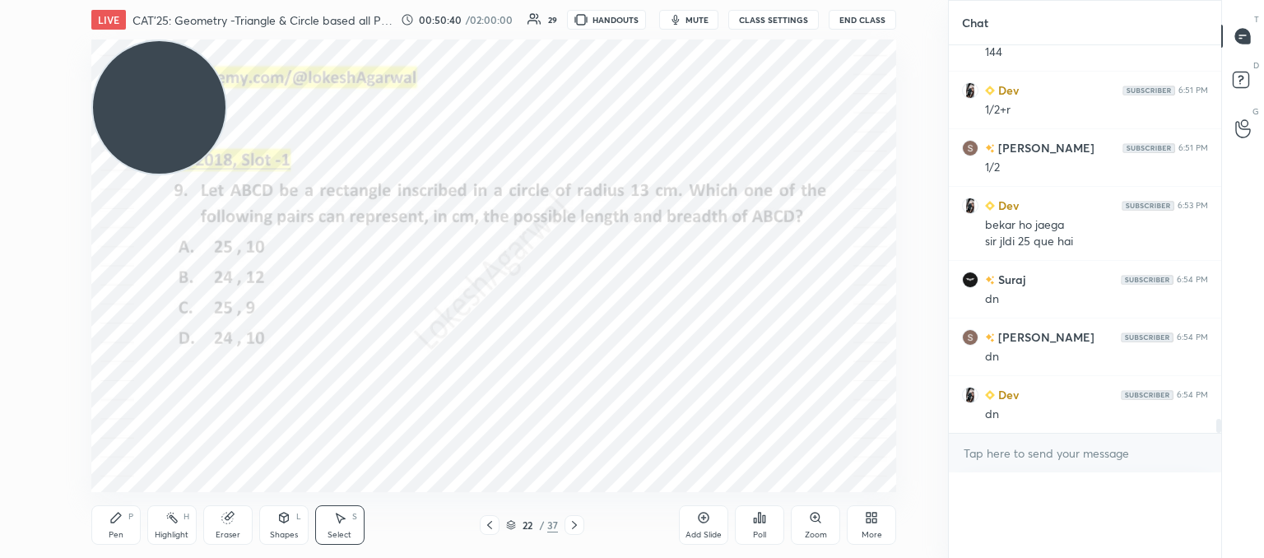
scroll to position [10340, 0]
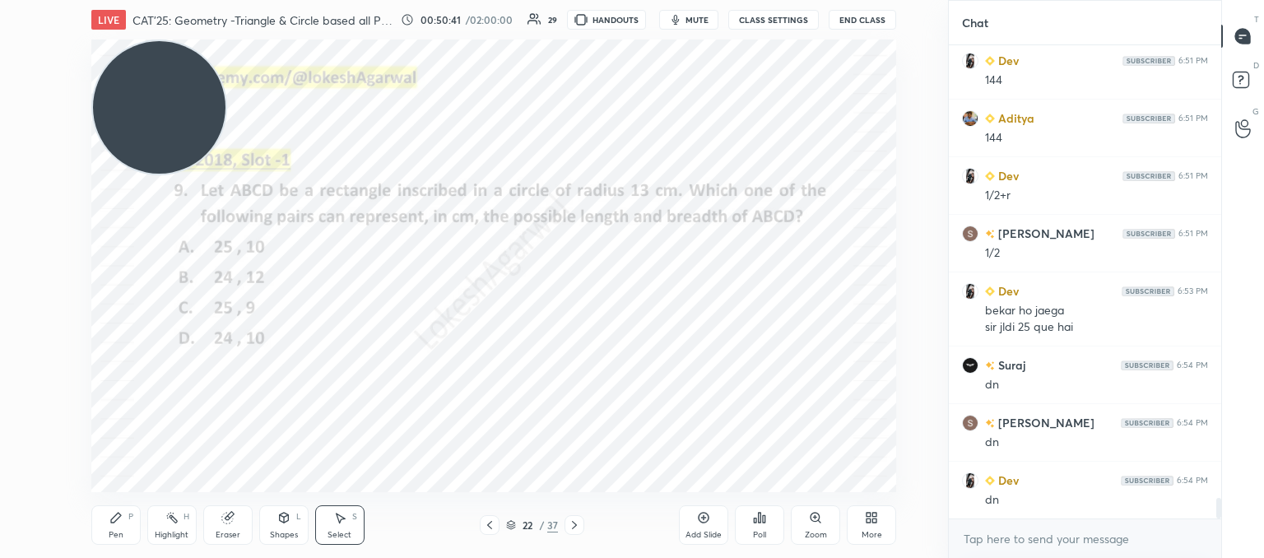
click at [852, 354] on div "0 ° Undo Copy Duplicate Duplicate to new slide Delete" at bounding box center [493, 265] width 805 height 453
click at [280, 518] on icon at bounding box center [283, 518] width 9 height 10
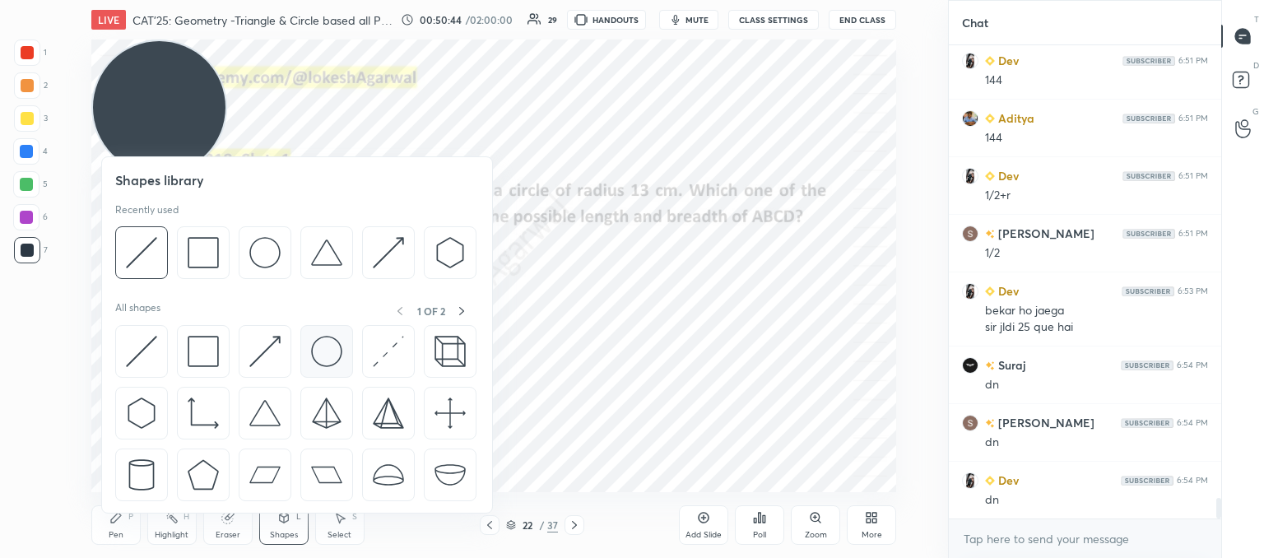
click at [325, 347] on img at bounding box center [326, 351] width 31 height 31
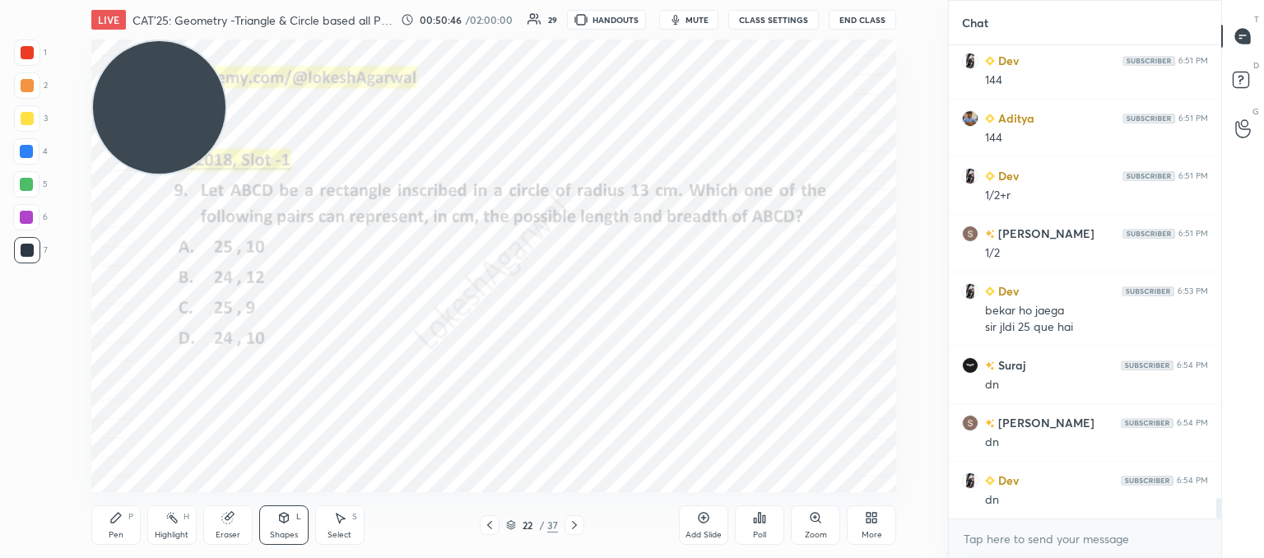
click at [276, 523] on div "Shapes L" at bounding box center [283, 524] width 49 height 39
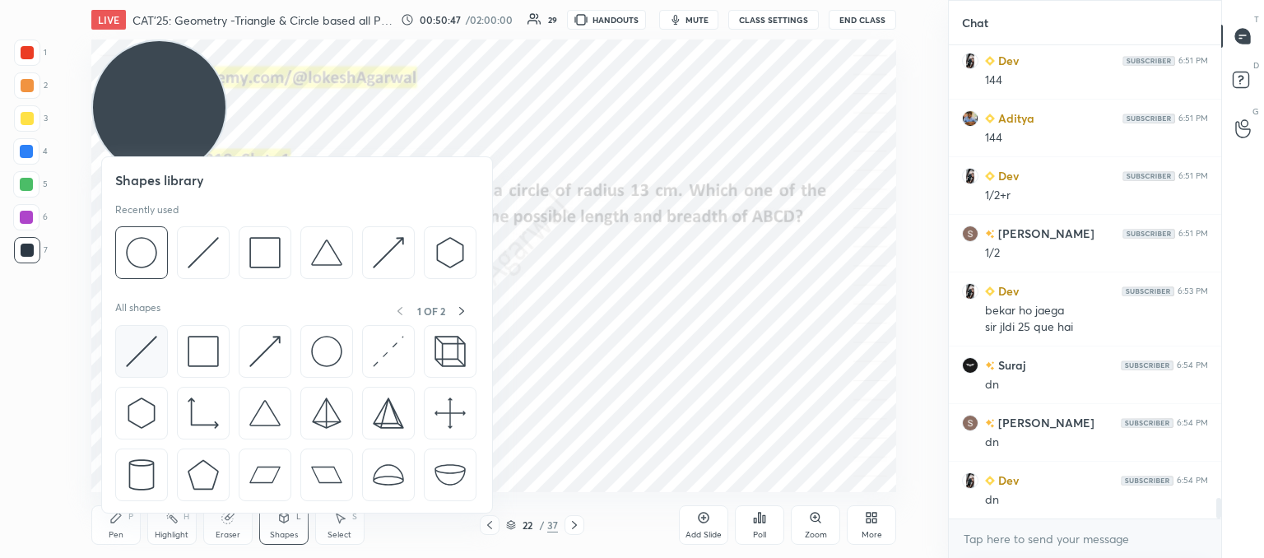
click at [141, 344] on img at bounding box center [141, 351] width 31 height 31
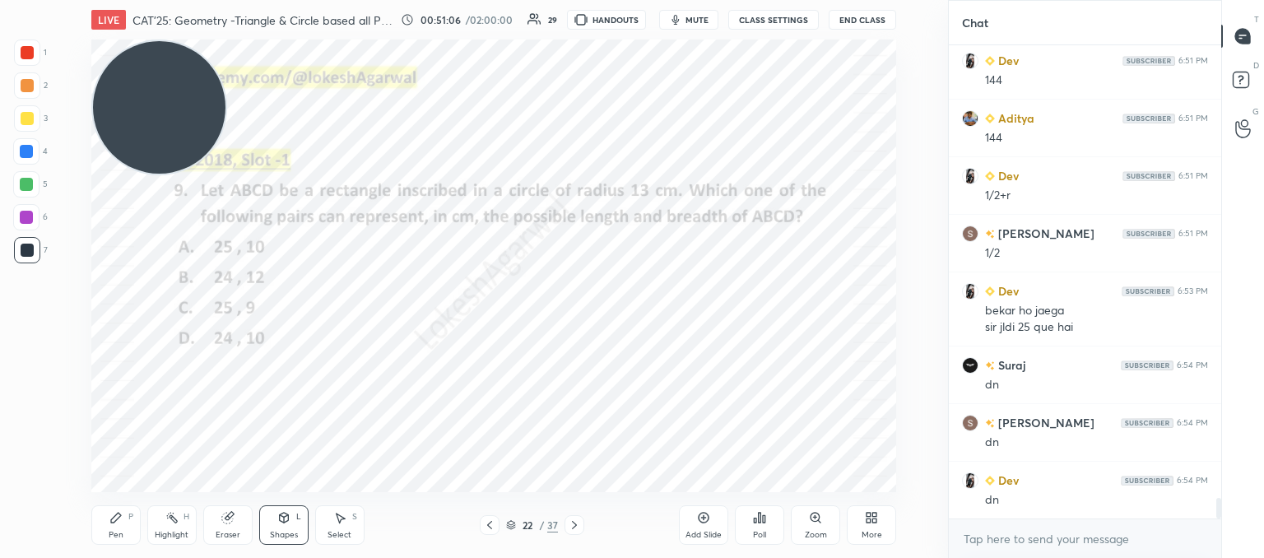
click at [123, 527] on div "Pen P" at bounding box center [115, 524] width 49 height 39
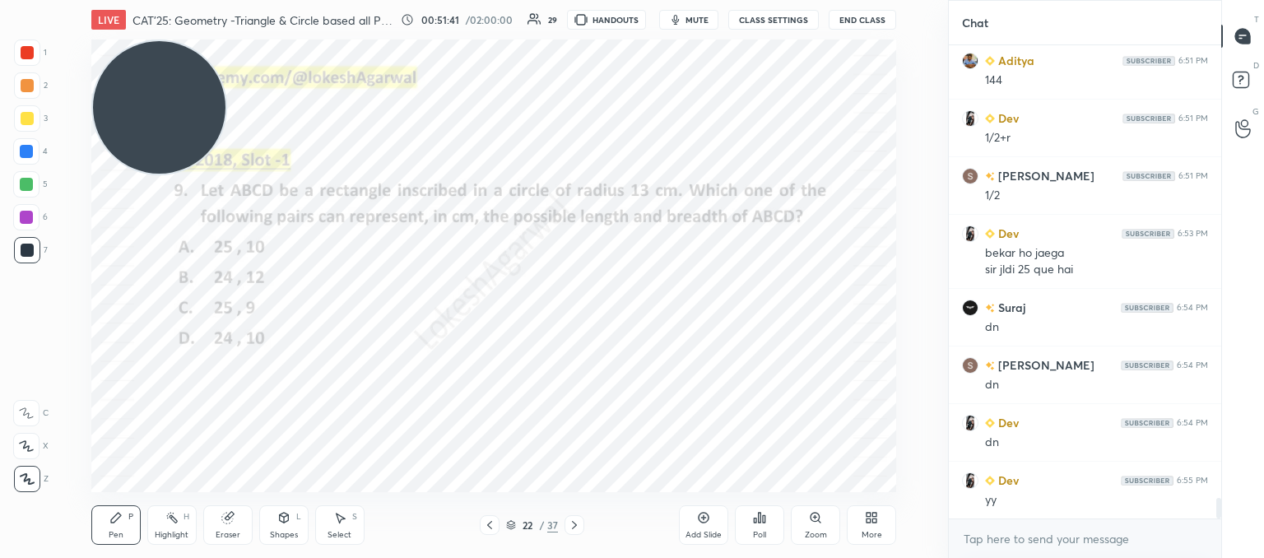
scroll to position [10355, 0]
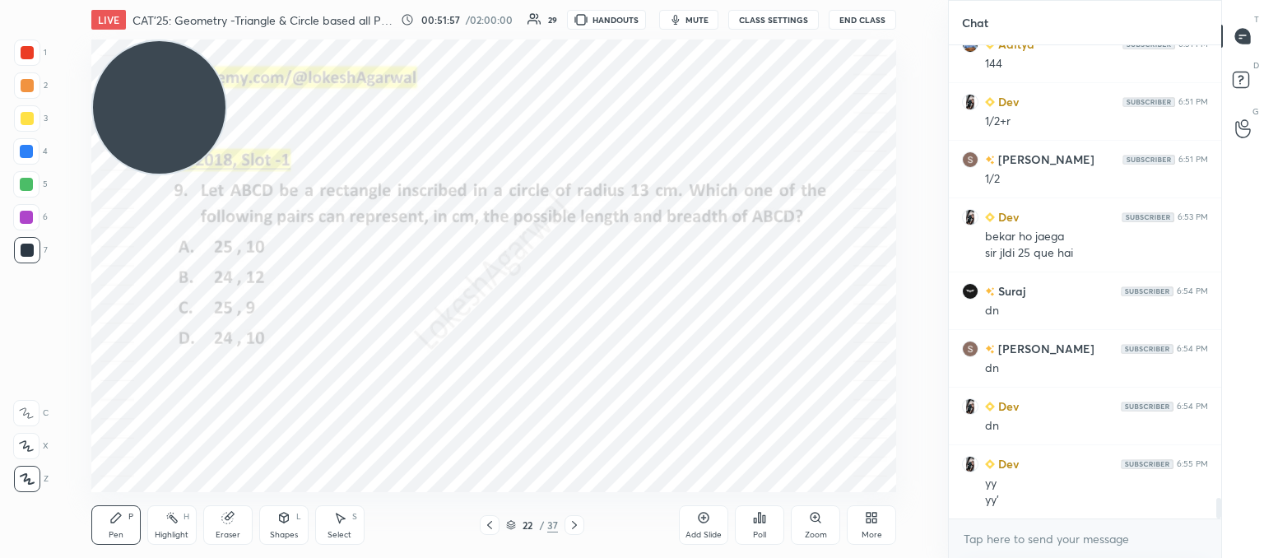
click at [578, 527] on icon at bounding box center [574, 524] width 13 height 13
drag, startPoint x: 167, startPoint y: 132, endPoint x: 153, endPoint y: 24, distance: 109.5
click at [153, 24] on div "LIVE CAT'25: Geometry -Triangle & Circle based all PYQs (2017-24) 00:51:58 / 02…" at bounding box center [494, 279] width 882 height 558
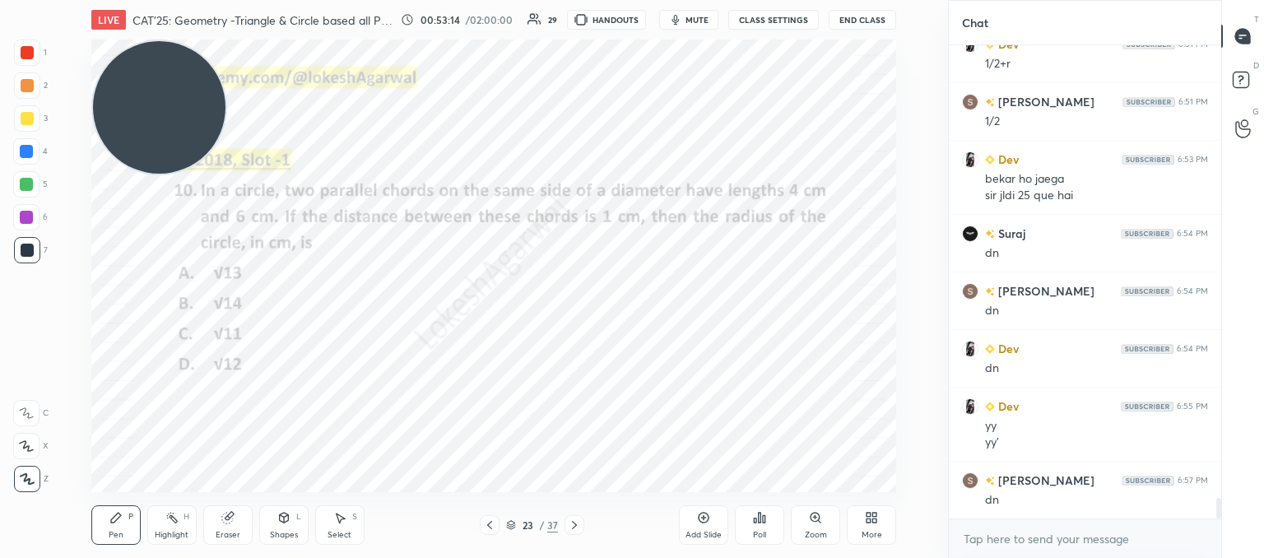
scroll to position [10528, 0]
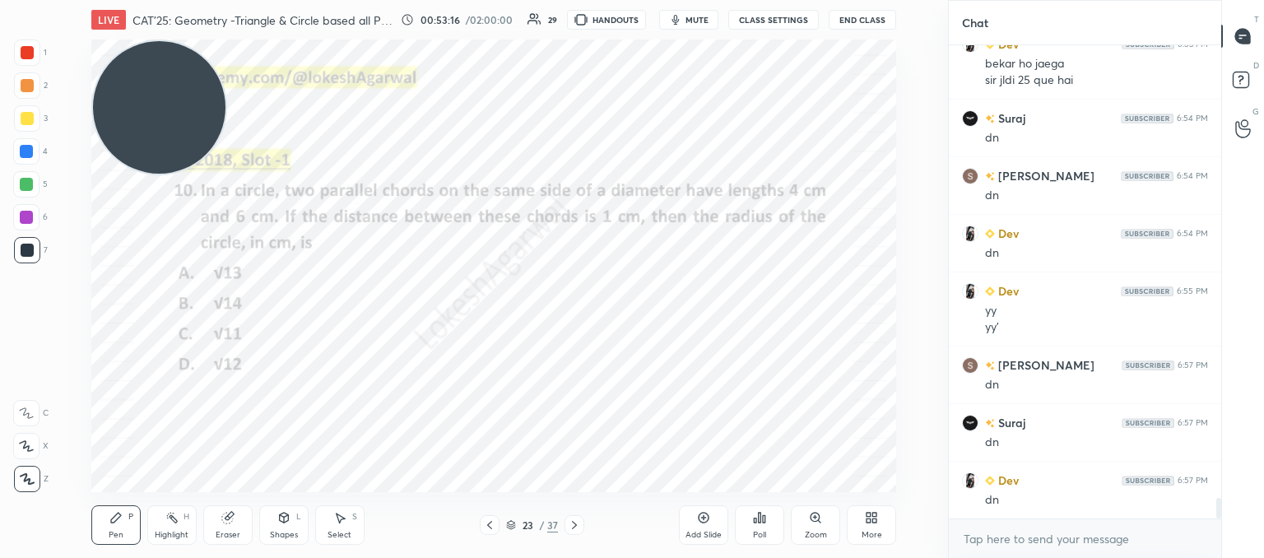
click at [780, 520] on div "Poll" at bounding box center [759, 524] width 49 height 39
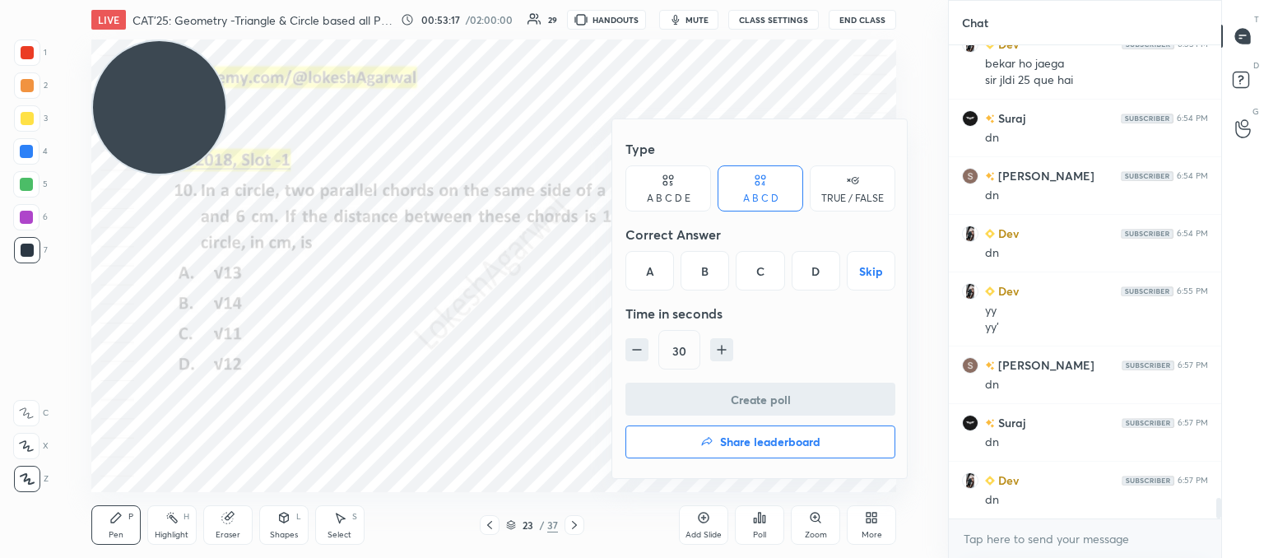
click at [652, 277] on div "A" at bounding box center [649, 270] width 49 height 39
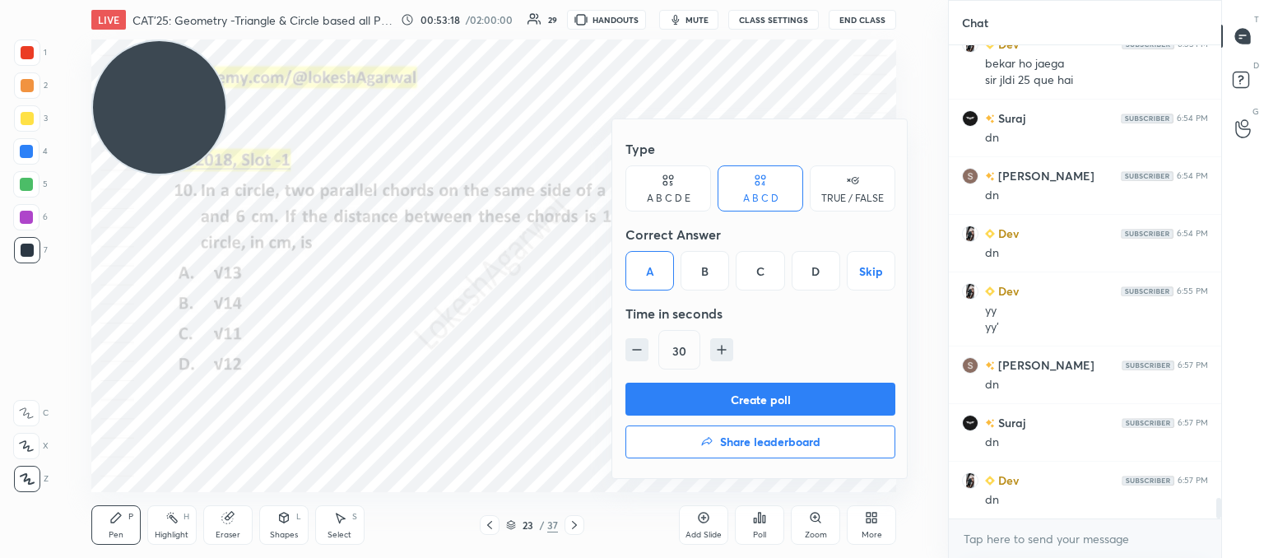
click at [750, 406] on button "Create poll" at bounding box center [760, 399] width 270 height 33
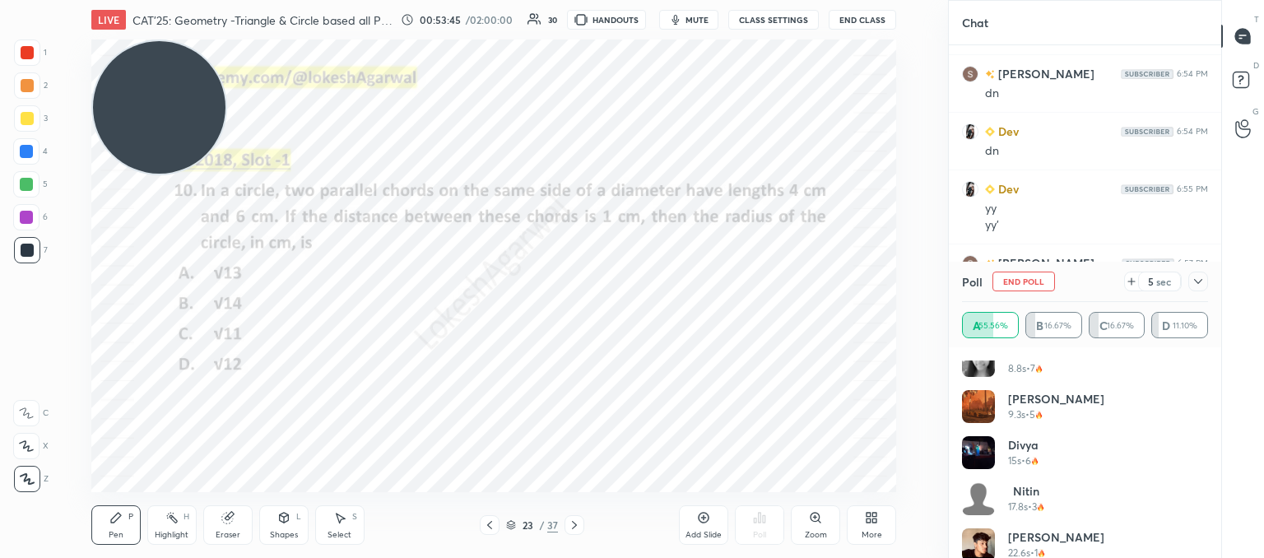
scroll to position [263, 0]
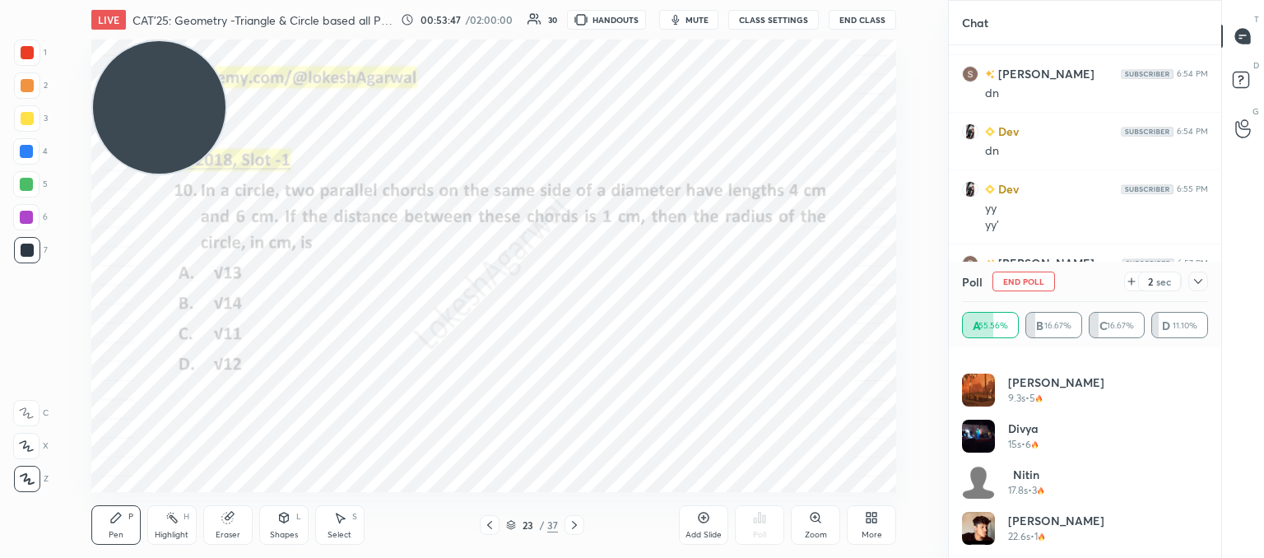
click at [1135, 287] on icon at bounding box center [1131, 281] width 13 height 13
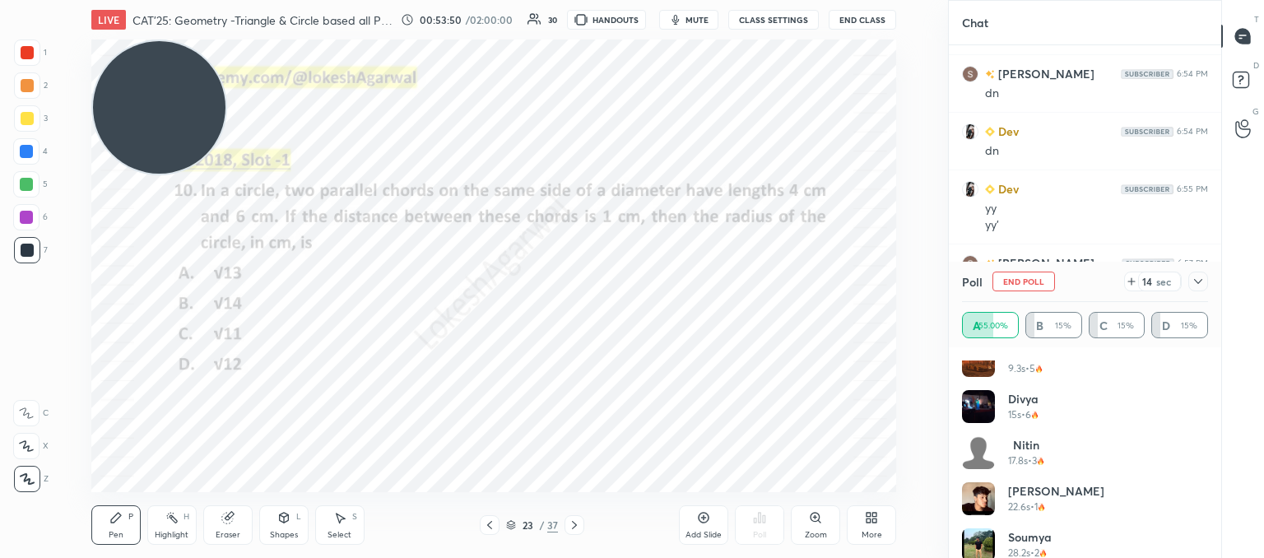
scroll to position [309, 0]
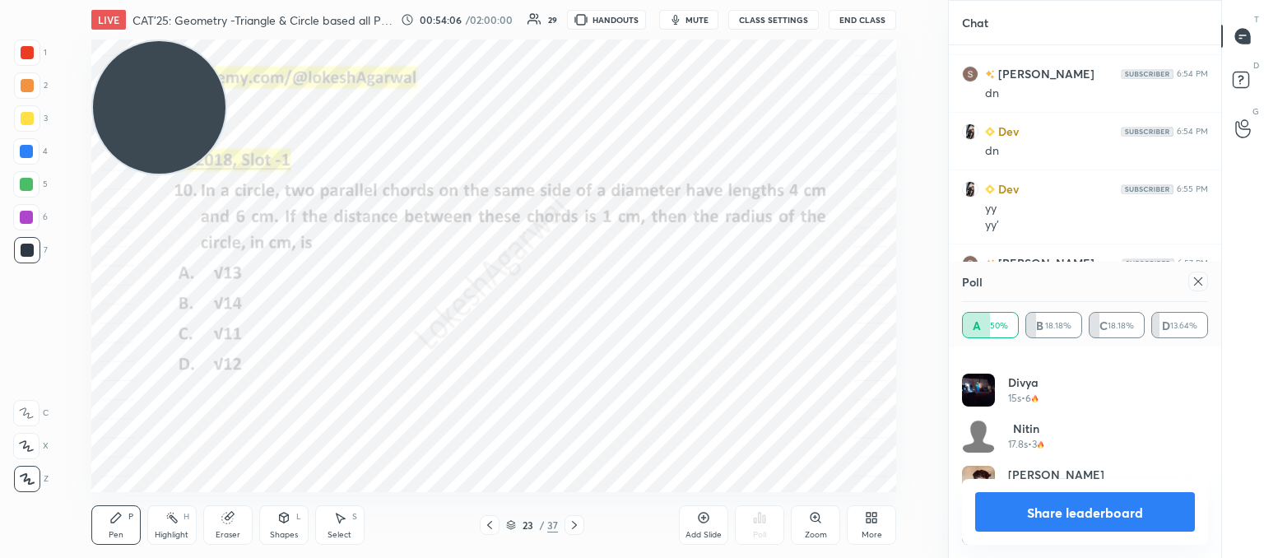
click at [1198, 284] on icon at bounding box center [1197, 281] width 13 height 13
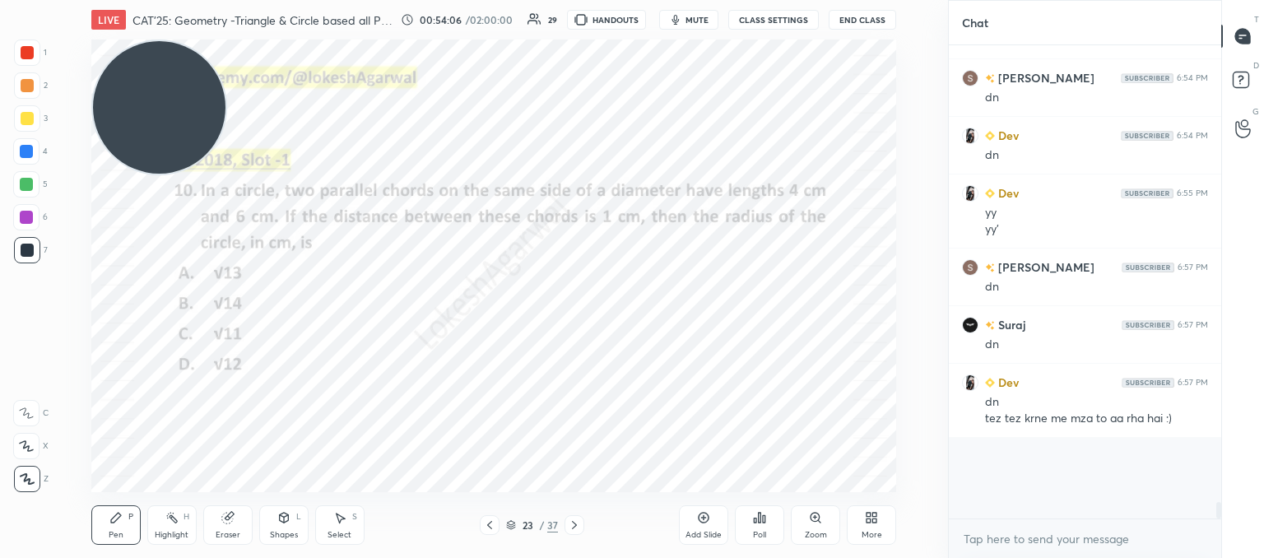
scroll to position [273, 267]
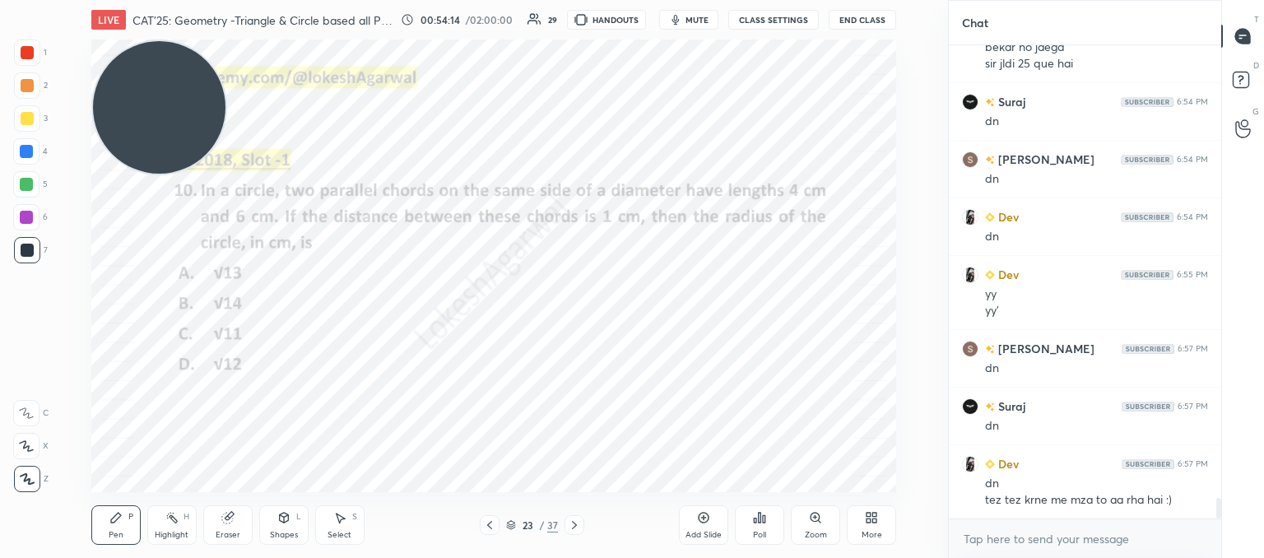
click at [283, 524] on div "Shapes L" at bounding box center [283, 524] width 49 height 39
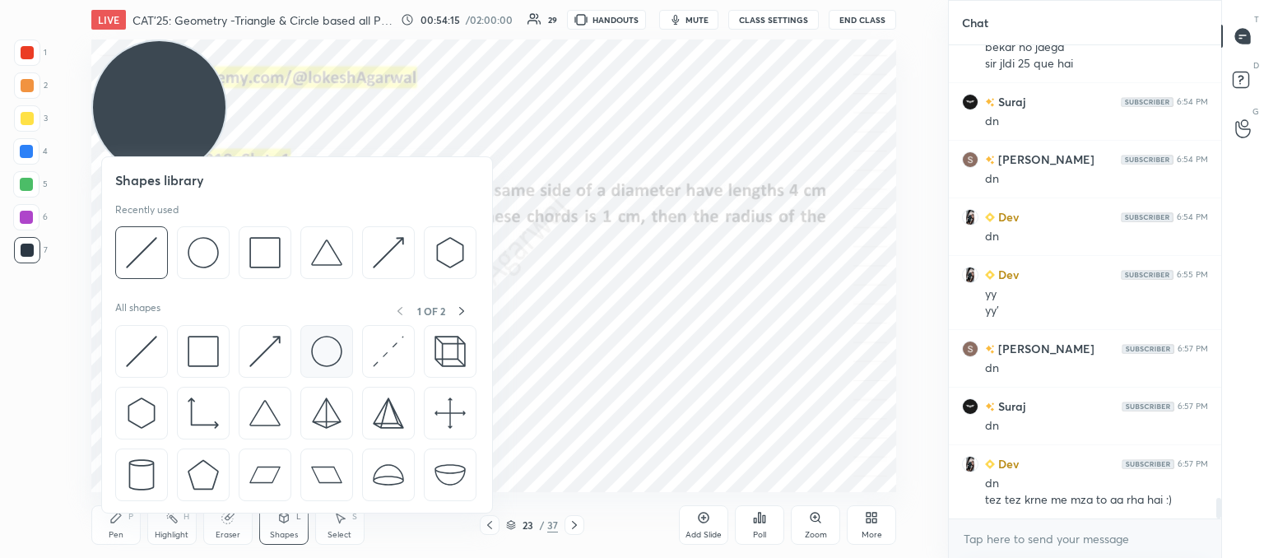
click at [327, 353] on img at bounding box center [326, 351] width 31 height 31
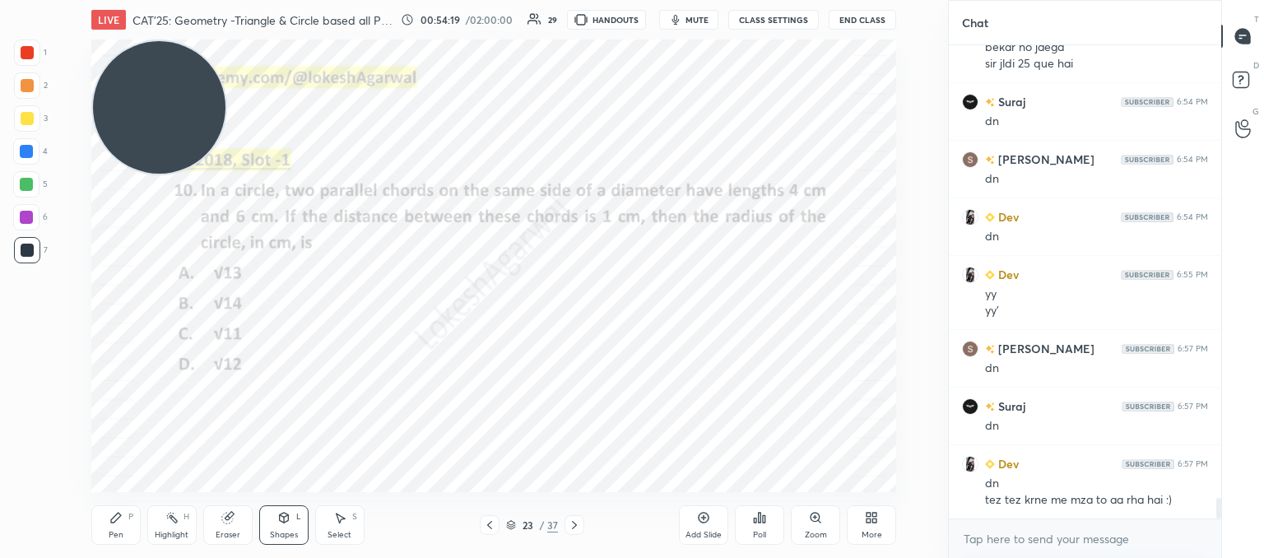
click at [283, 536] on div "Shapes" at bounding box center [284, 535] width 28 height 8
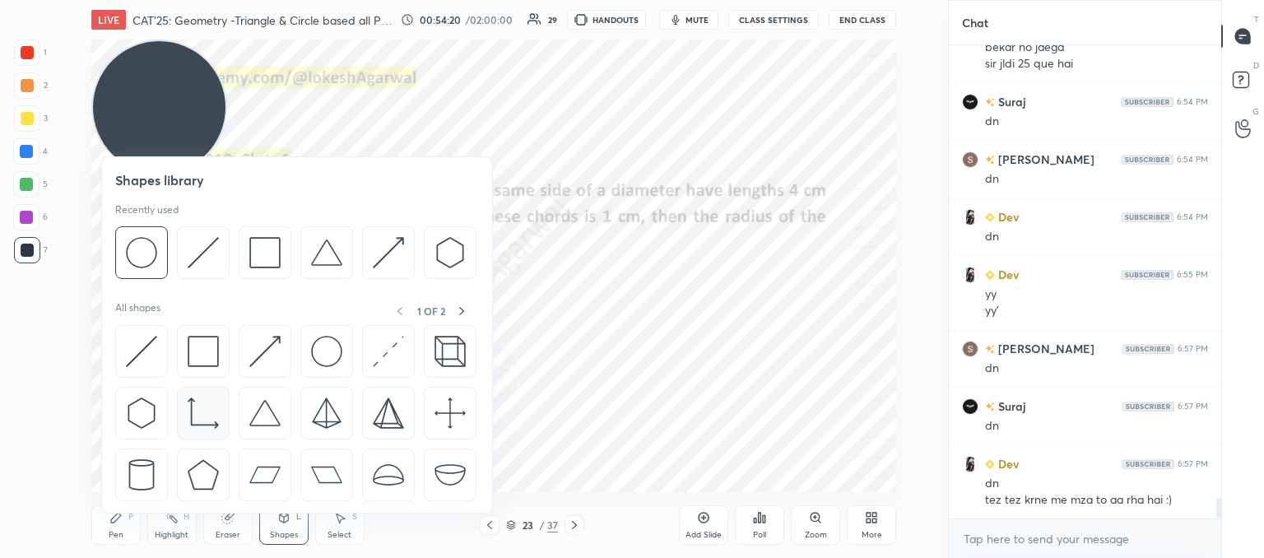
scroll to position [10584, 0]
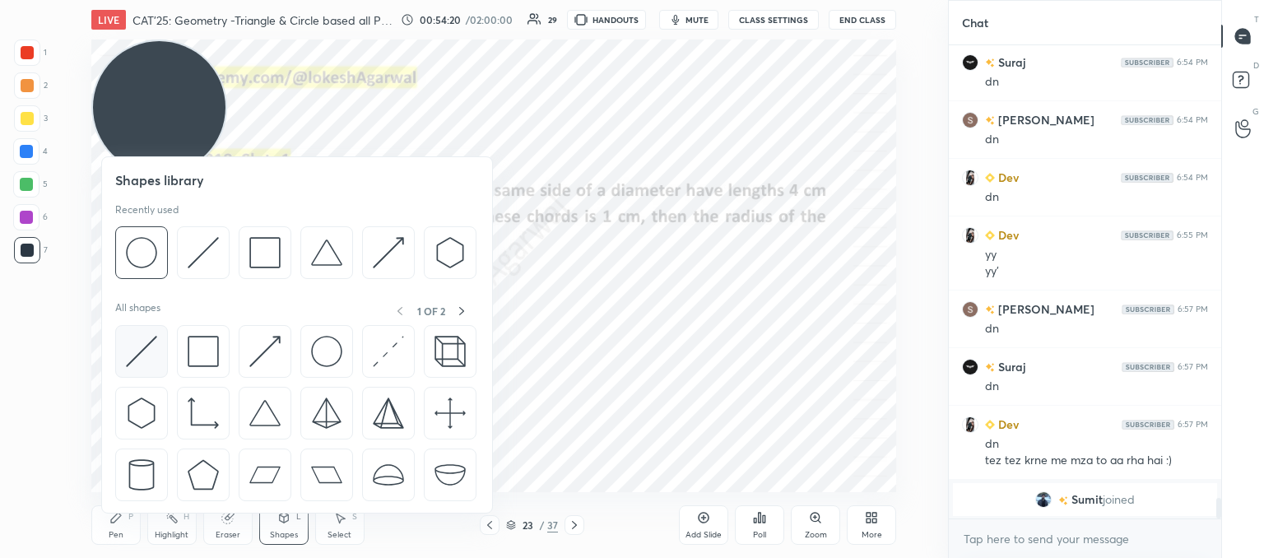
click at [124, 340] on div at bounding box center [141, 351] width 53 height 53
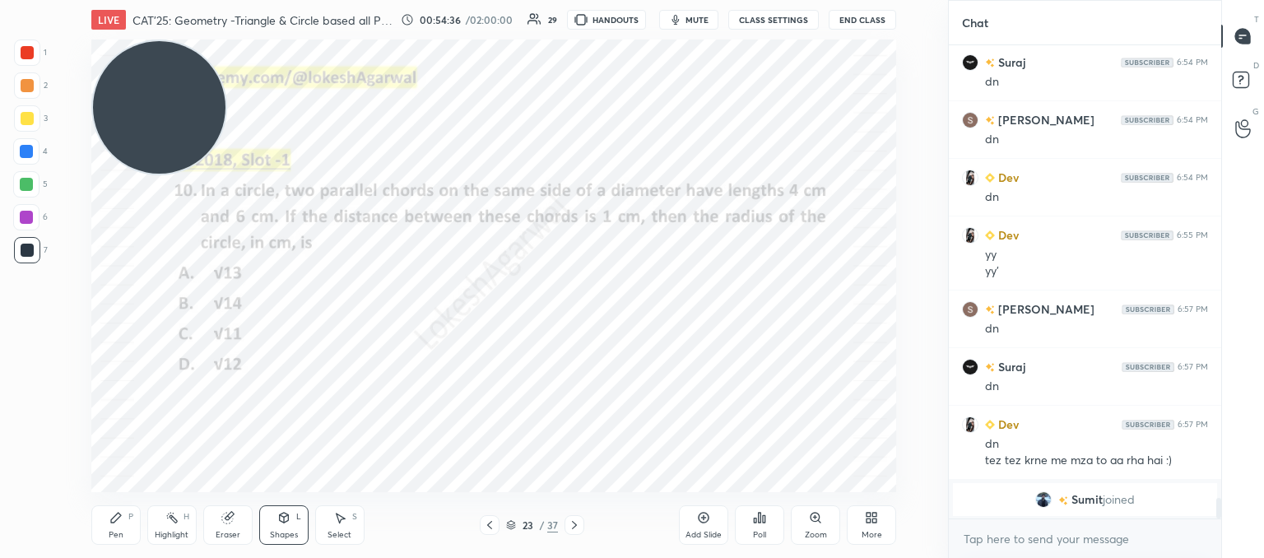
drag, startPoint x: 120, startPoint y: 523, endPoint x: 178, endPoint y: 497, distance: 63.3
click at [123, 523] on div "Pen P" at bounding box center [115, 524] width 49 height 39
click at [281, 520] on icon at bounding box center [283, 518] width 9 height 10
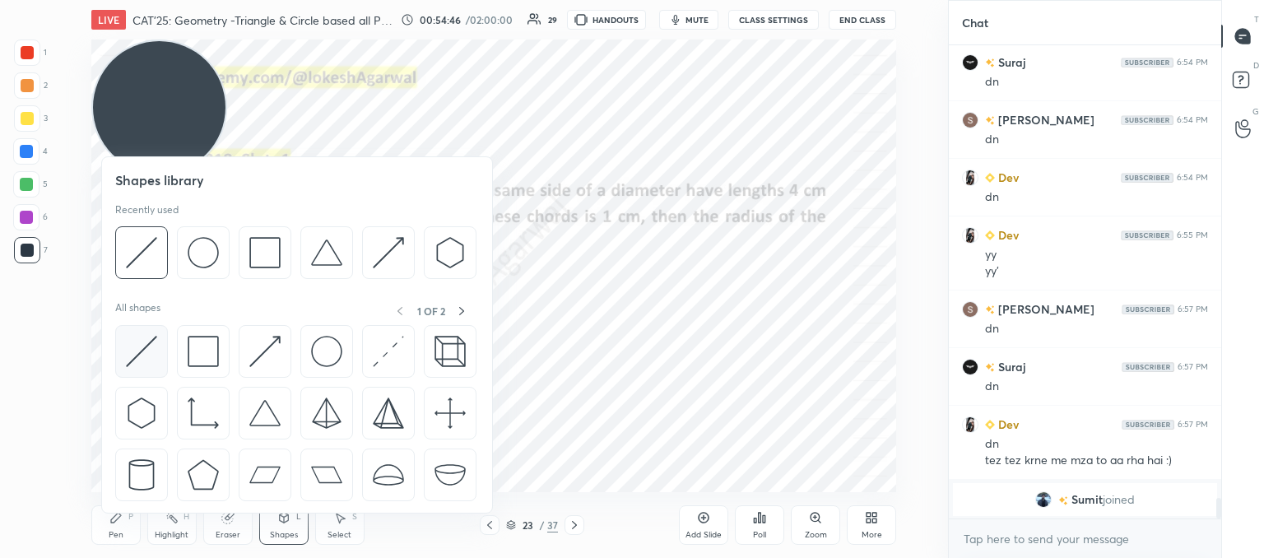
click at [142, 354] on img at bounding box center [141, 351] width 31 height 31
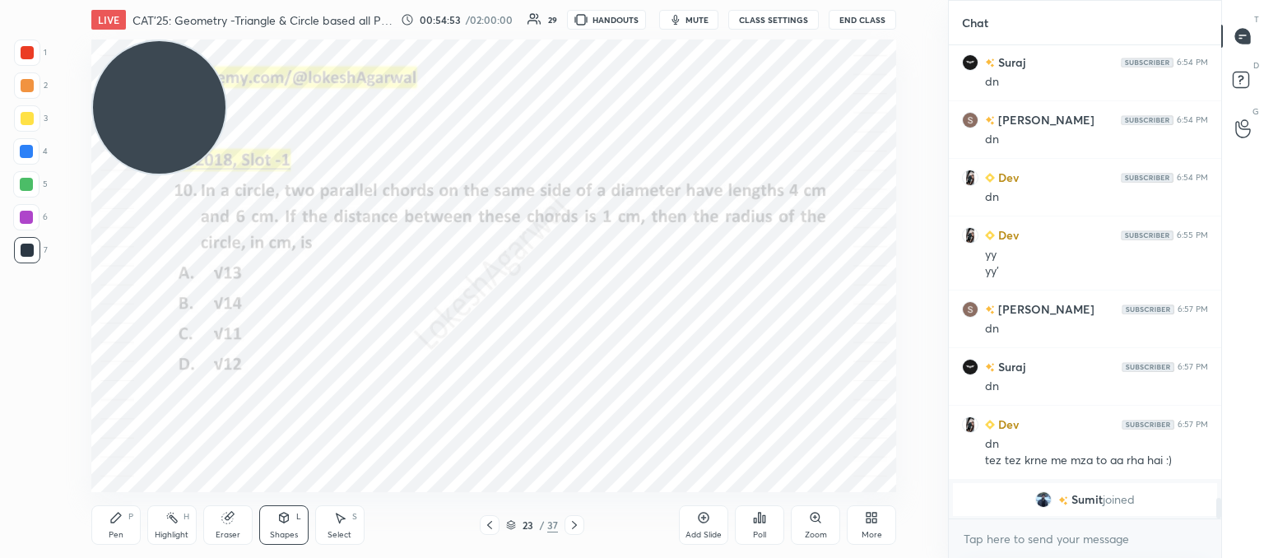
drag, startPoint x: 109, startPoint y: 528, endPoint x: 181, endPoint y: 494, distance: 79.9
click at [109, 531] on div "Pen P" at bounding box center [115, 524] width 49 height 39
click at [579, 527] on icon at bounding box center [574, 524] width 13 height 13
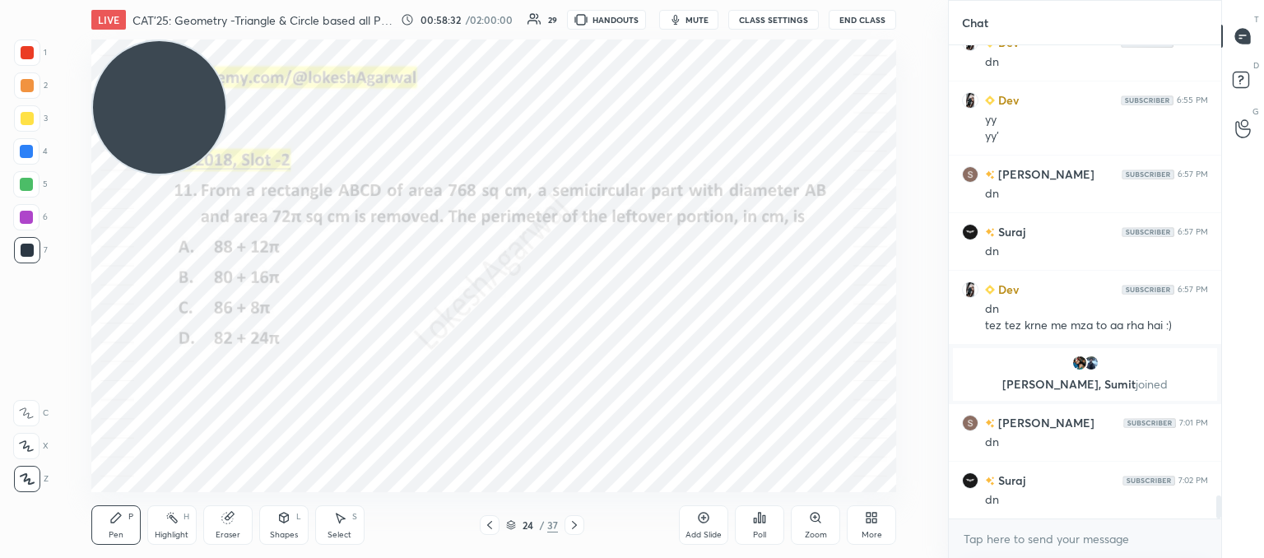
scroll to position [9343, 0]
click at [772, 522] on div "Poll" at bounding box center [759, 524] width 49 height 39
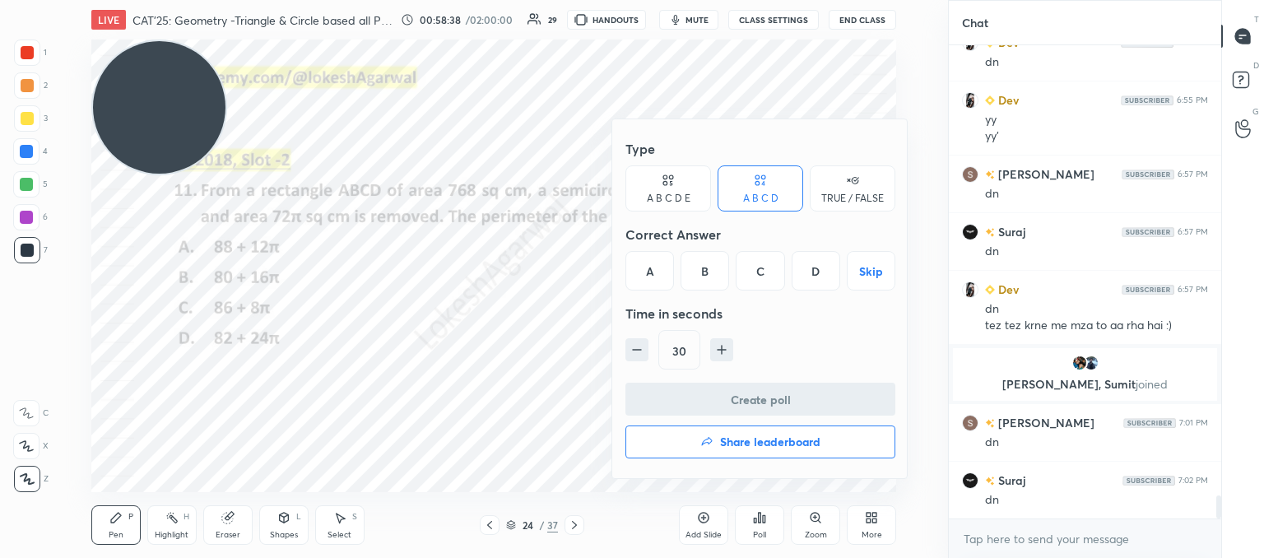
click at [654, 267] on div "A" at bounding box center [649, 270] width 49 height 39
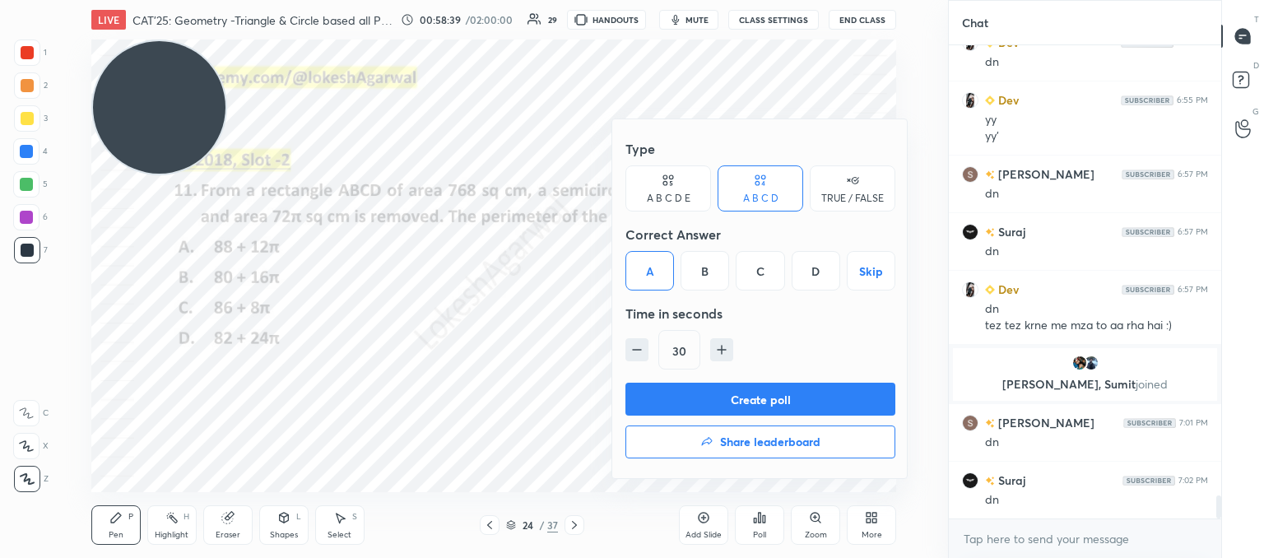
scroll to position [9401, 0]
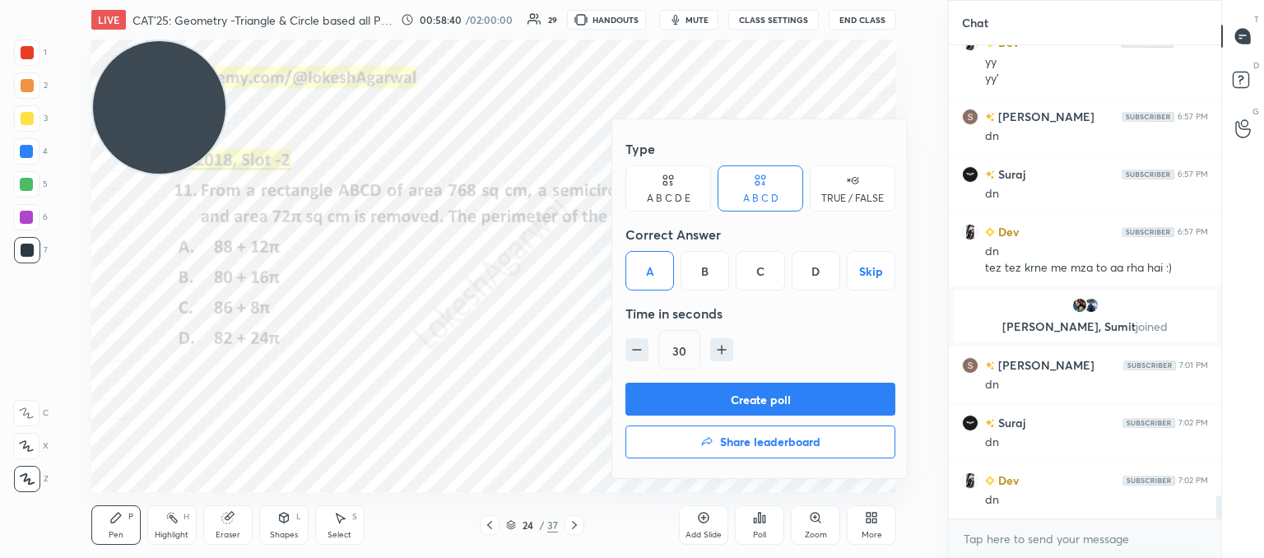
click at [824, 399] on button "Create poll" at bounding box center [760, 399] width 270 height 33
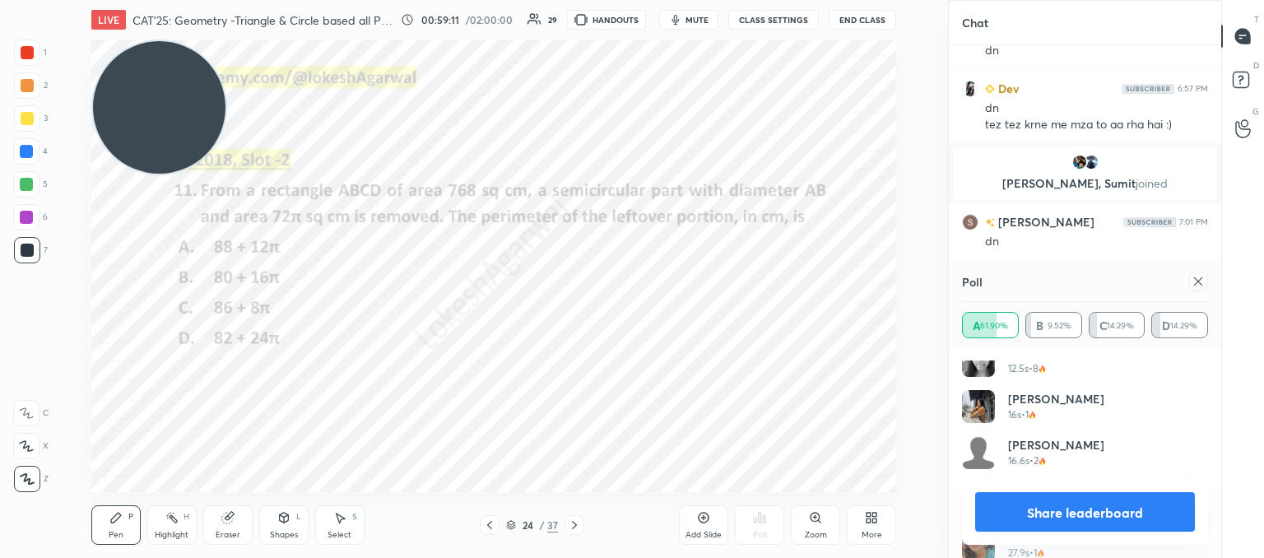
scroll to position [401, 0]
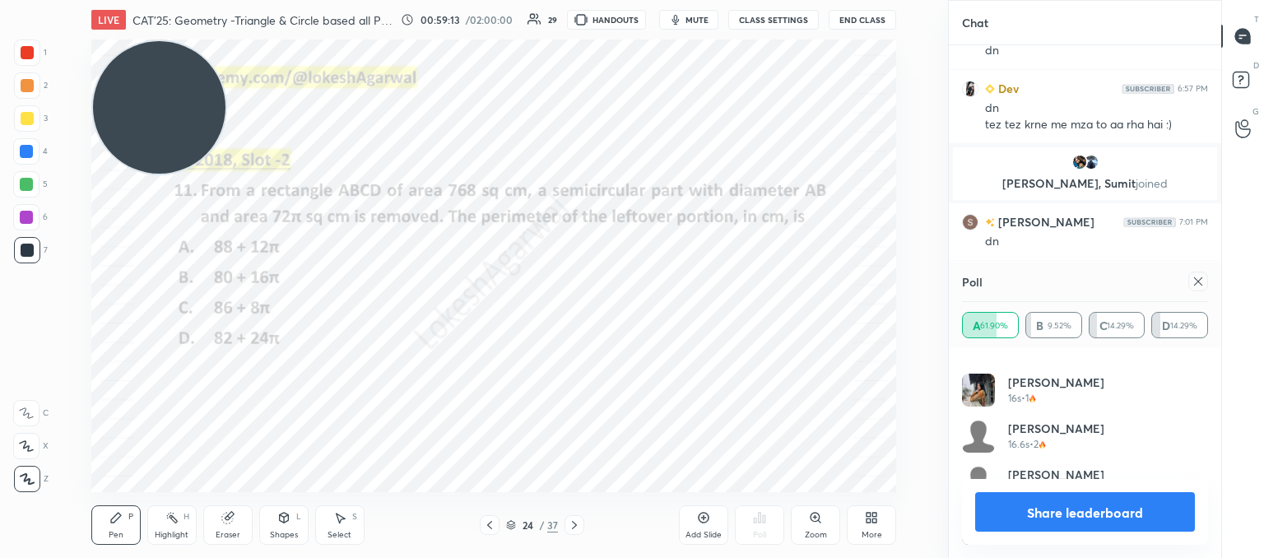
click at [1196, 282] on icon at bounding box center [1198, 281] width 8 height 8
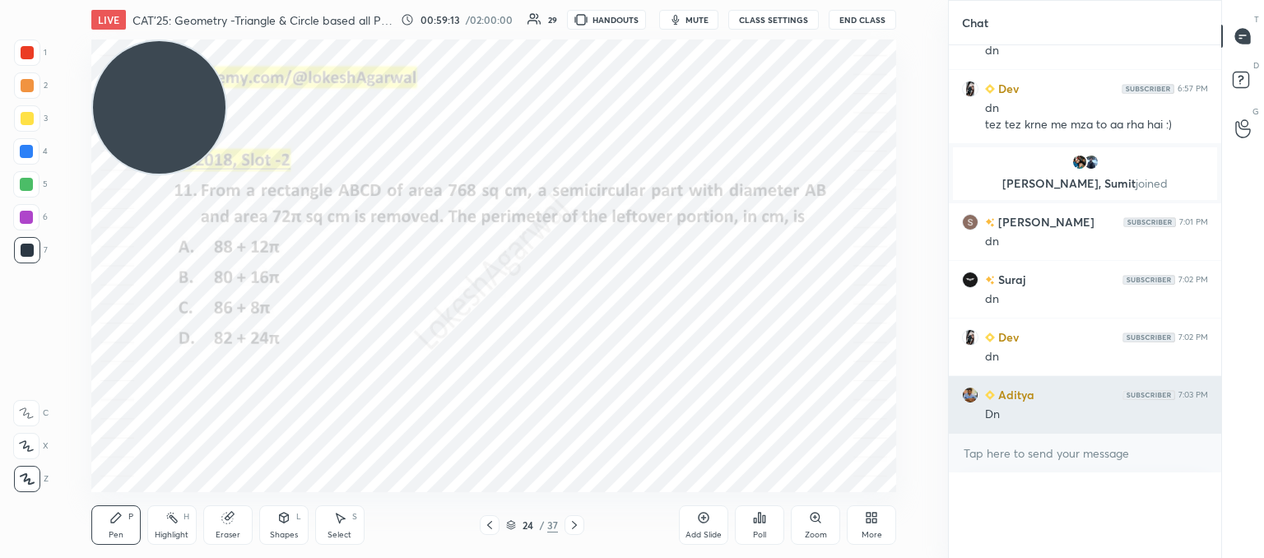
scroll to position [0, 0]
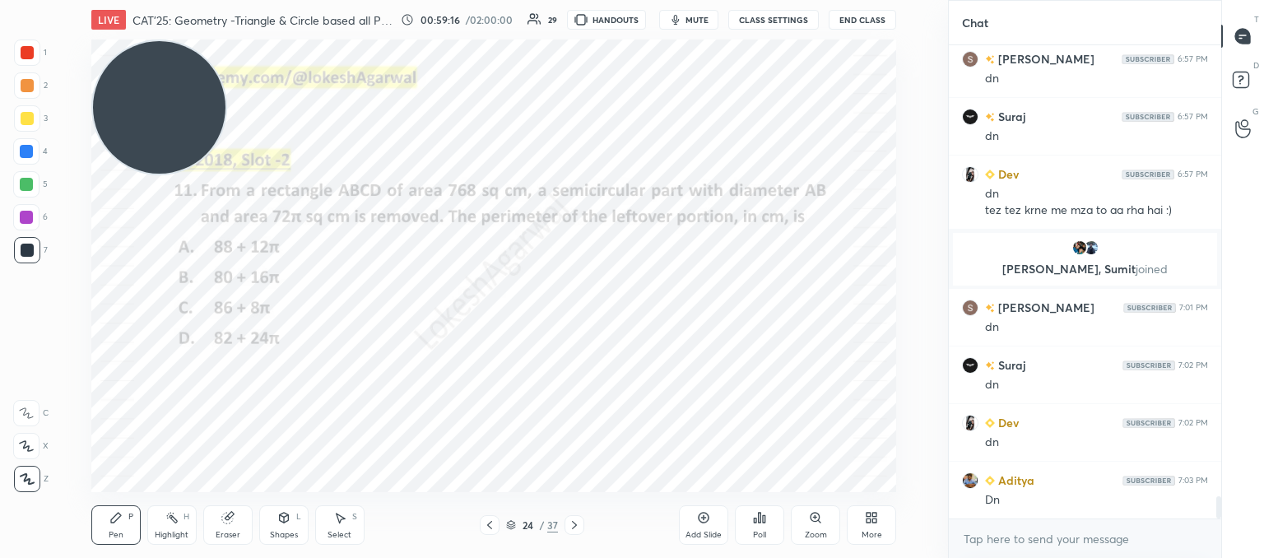
click at [281, 519] on icon at bounding box center [283, 518] width 9 height 10
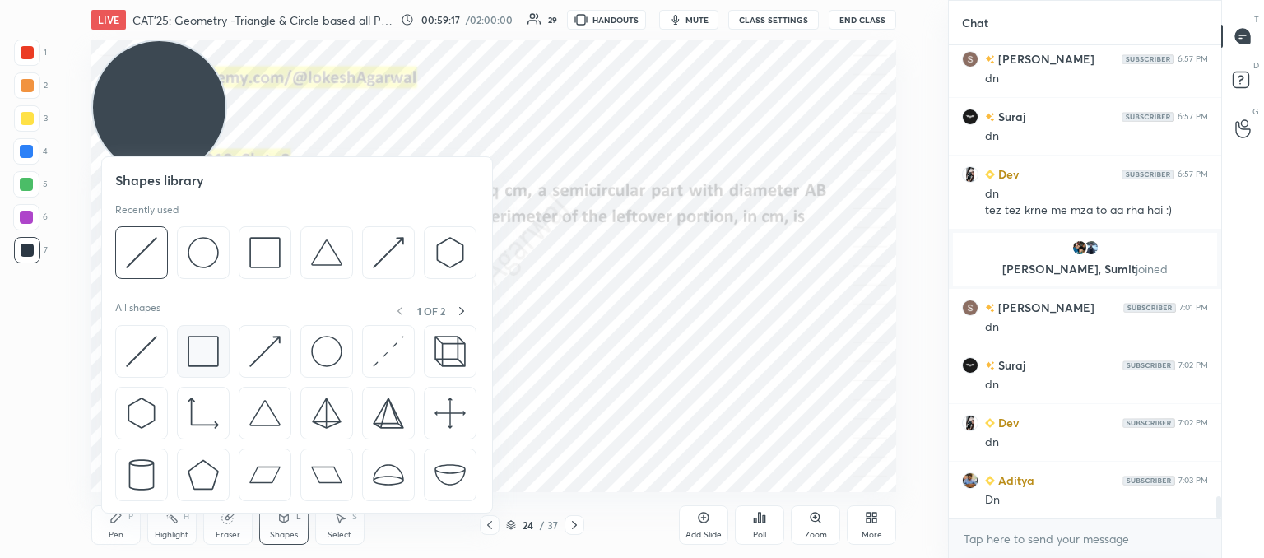
click at [207, 339] on img at bounding box center [203, 351] width 31 height 31
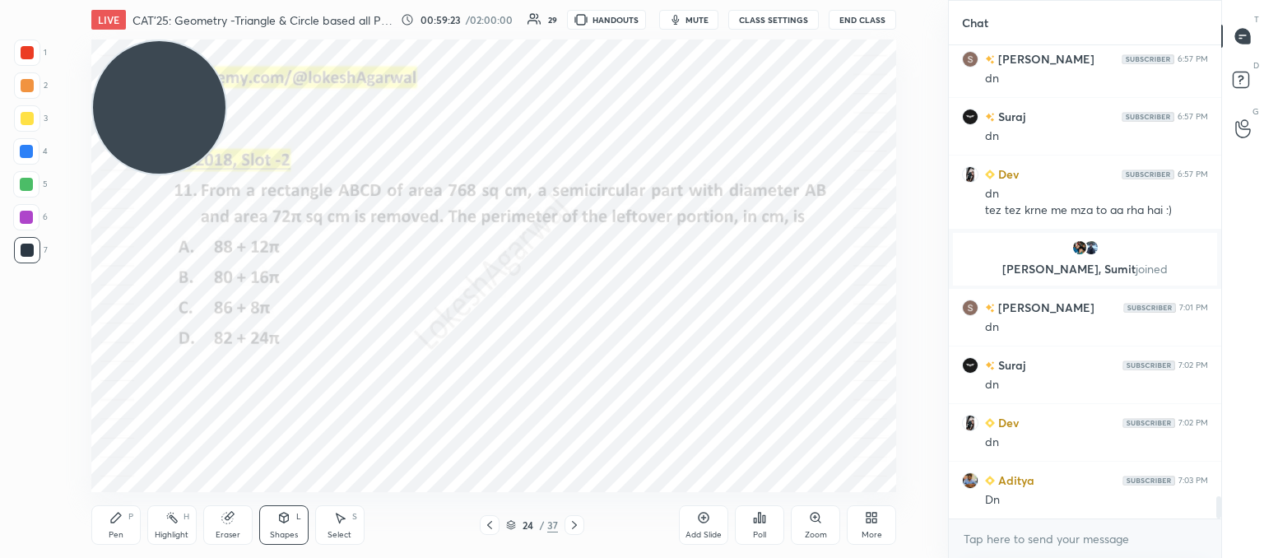
click at [111, 526] on div "Pen P" at bounding box center [115, 524] width 49 height 39
click at [235, 524] on div "Eraser" at bounding box center [227, 524] width 49 height 39
click at [116, 522] on icon at bounding box center [115, 517] width 13 height 13
drag, startPoint x: 32, startPoint y: 46, endPoint x: 44, endPoint y: 63, distance: 20.8
click at [32, 50] on div at bounding box center [27, 52] width 13 height 13
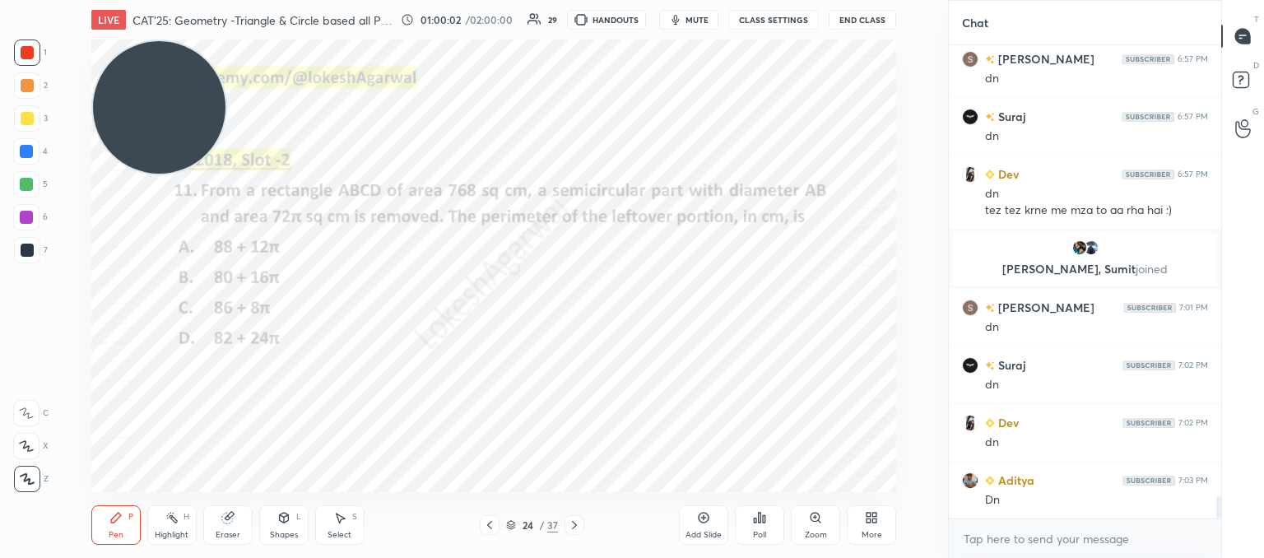
click at [330, 527] on div "Select S" at bounding box center [339, 524] width 49 height 39
click at [285, 525] on div "Shapes L" at bounding box center [283, 524] width 49 height 39
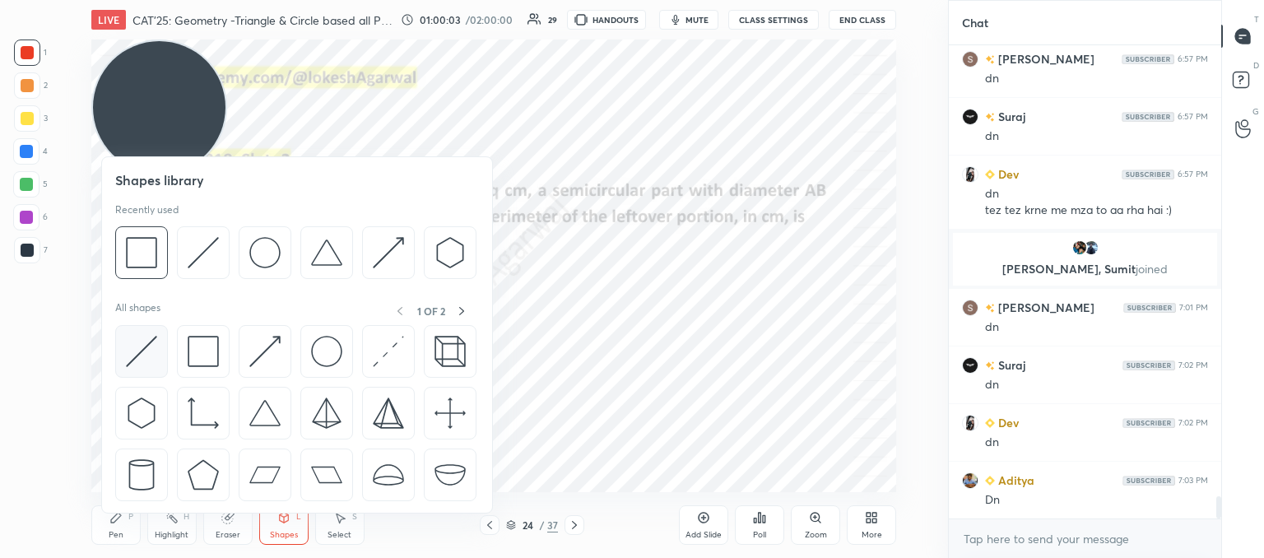
click at [155, 346] on img at bounding box center [141, 351] width 31 height 31
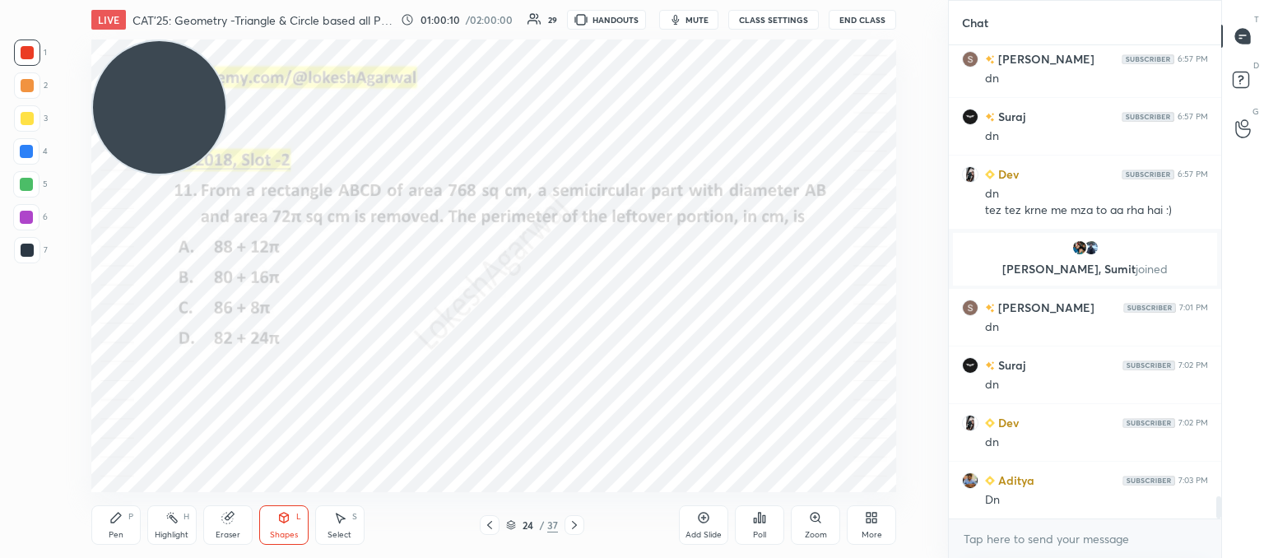
drag, startPoint x: 111, startPoint y: 528, endPoint x: 195, endPoint y: 494, distance: 90.8
click at [113, 528] on div "Pen P" at bounding box center [115, 524] width 49 height 39
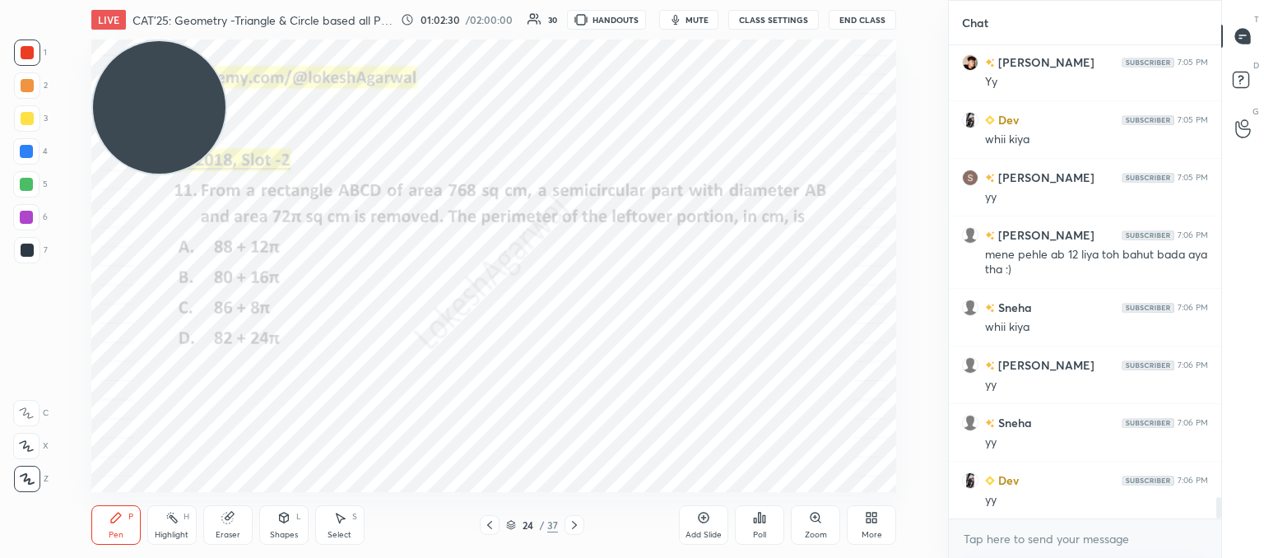
scroll to position [9949, 0]
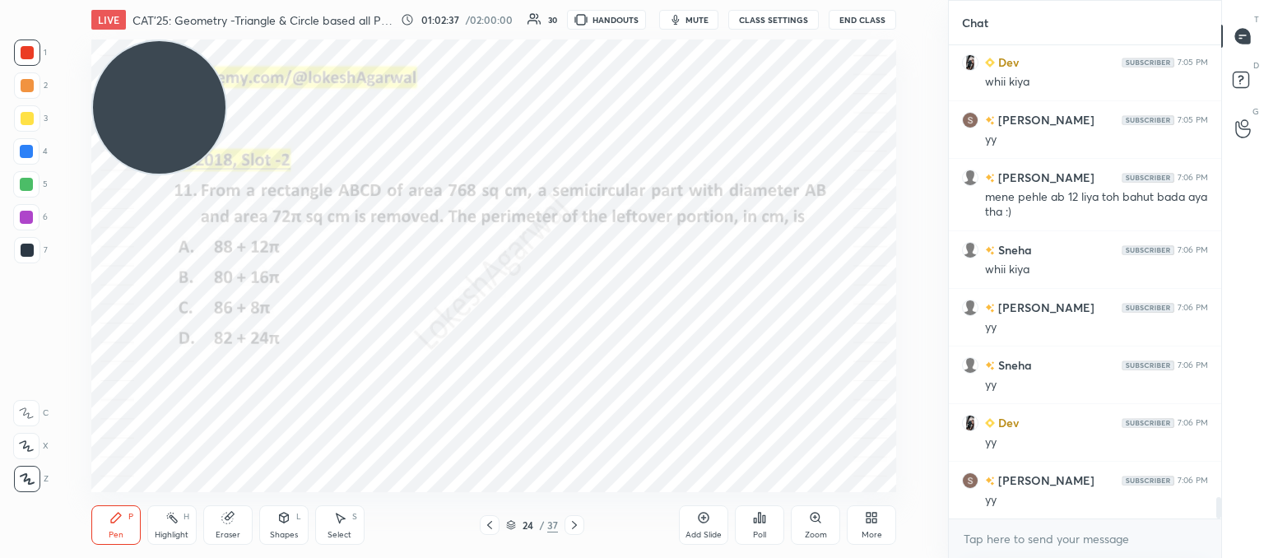
click at [576, 528] on icon at bounding box center [574, 524] width 13 height 13
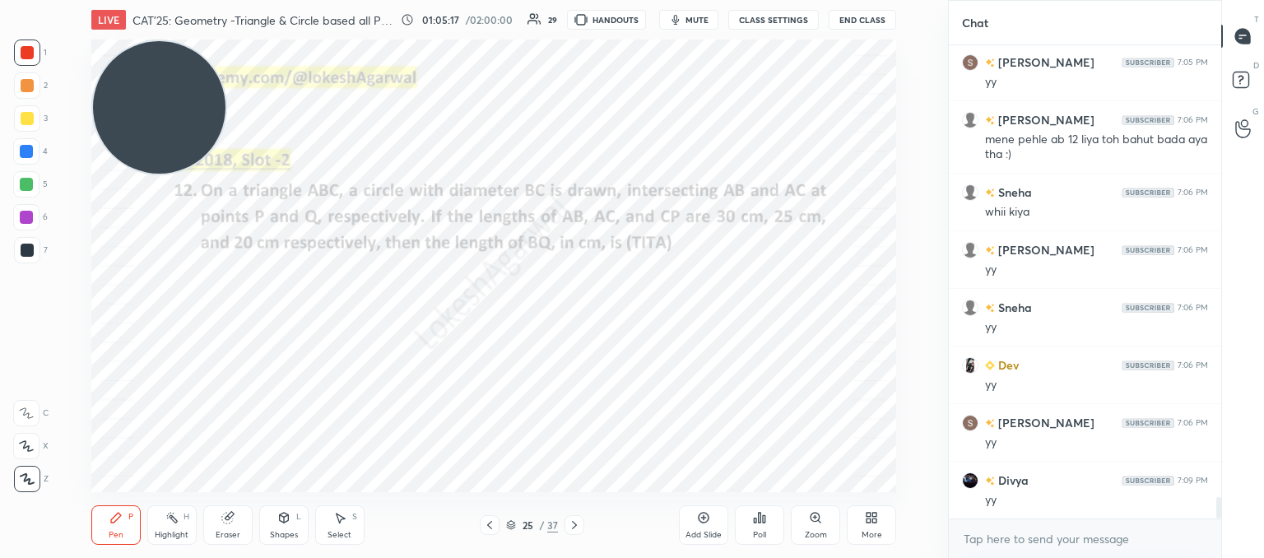
scroll to position [10064, 0]
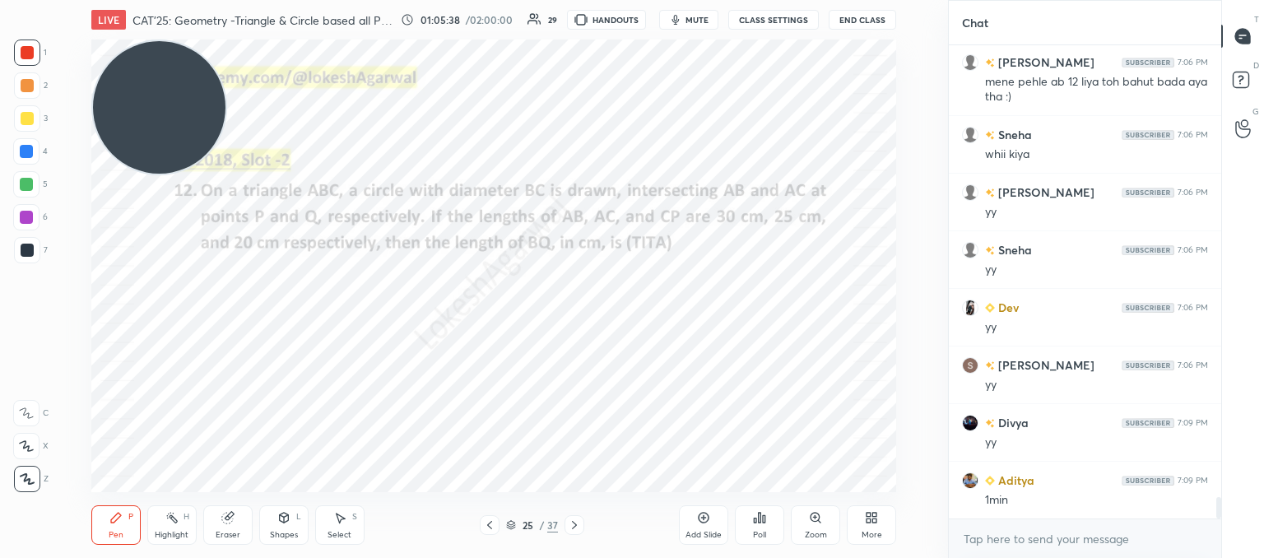
click at [22, 248] on div at bounding box center [27, 250] width 13 height 13
click at [343, 524] on div "Select S" at bounding box center [339, 524] width 49 height 39
click at [281, 531] on div "Shapes" at bounding box center [284, 535] width 28 height 8
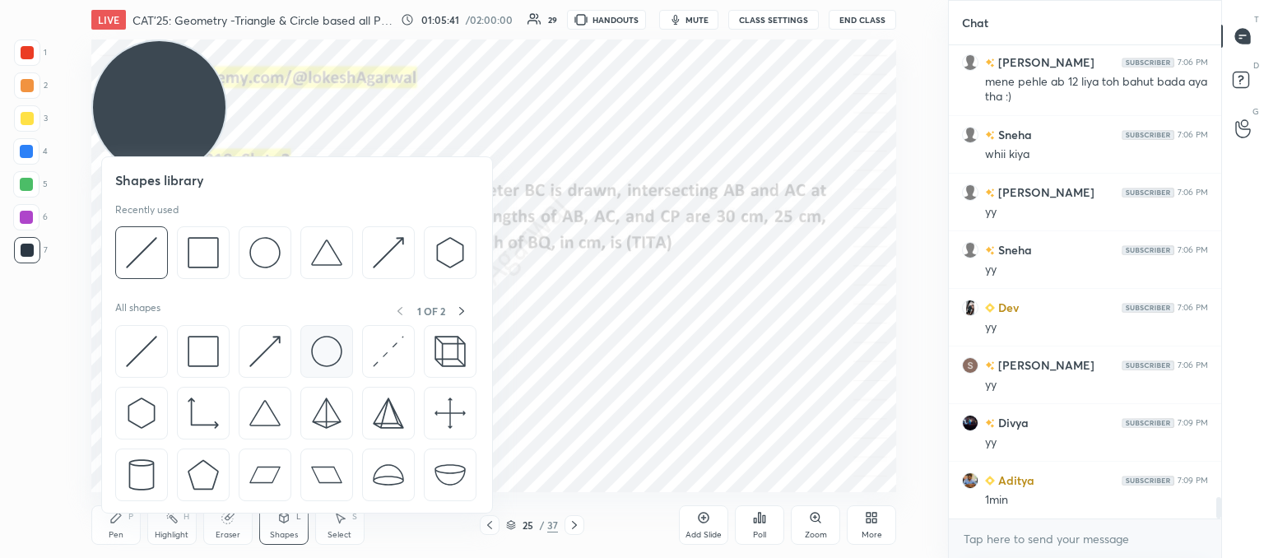
click at [327, 343] on img at bounding box center [326, 351] width 31 height 31
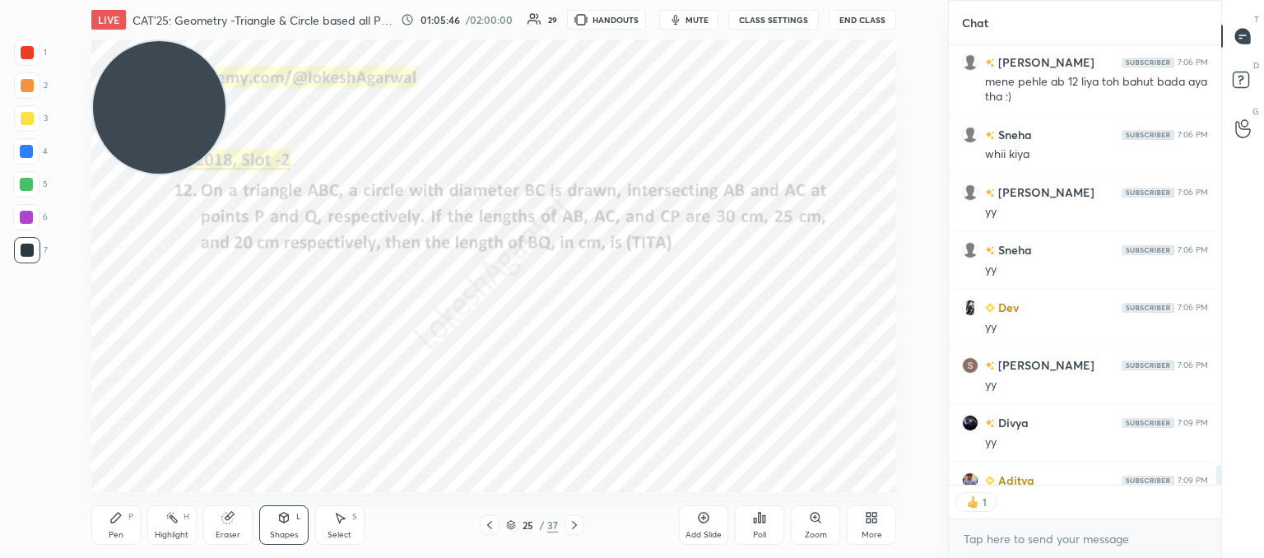
scroll to position [6, 5]
click at [280, 521] on icon at bounding box center [283, 518] width 9 height 10
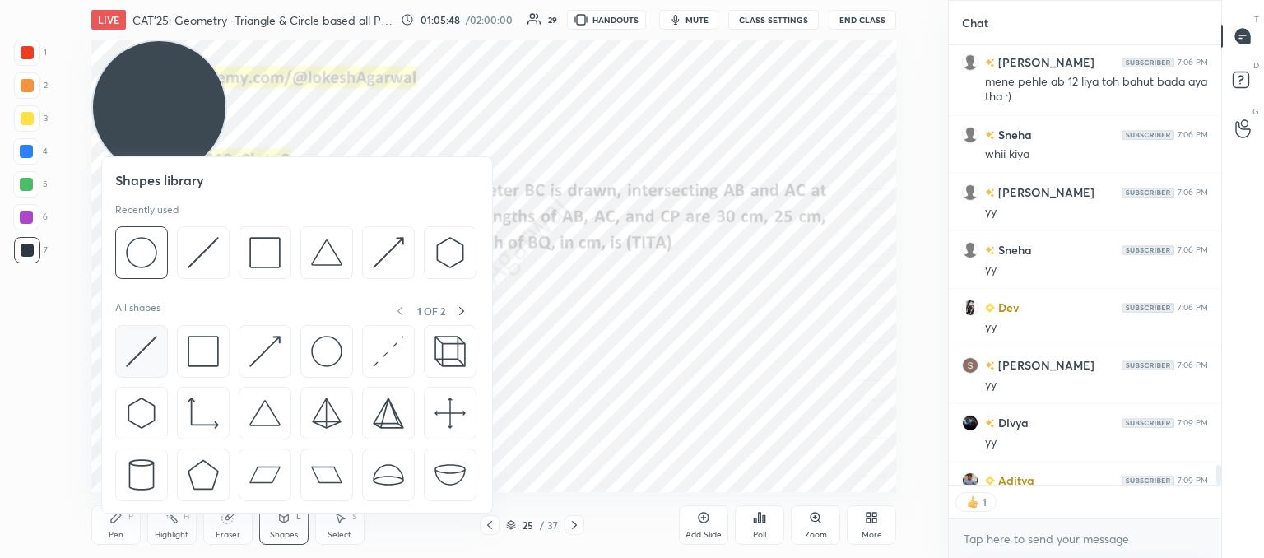
click at [137, 358] on img at bounding box center [141, 351] width 31 height 31
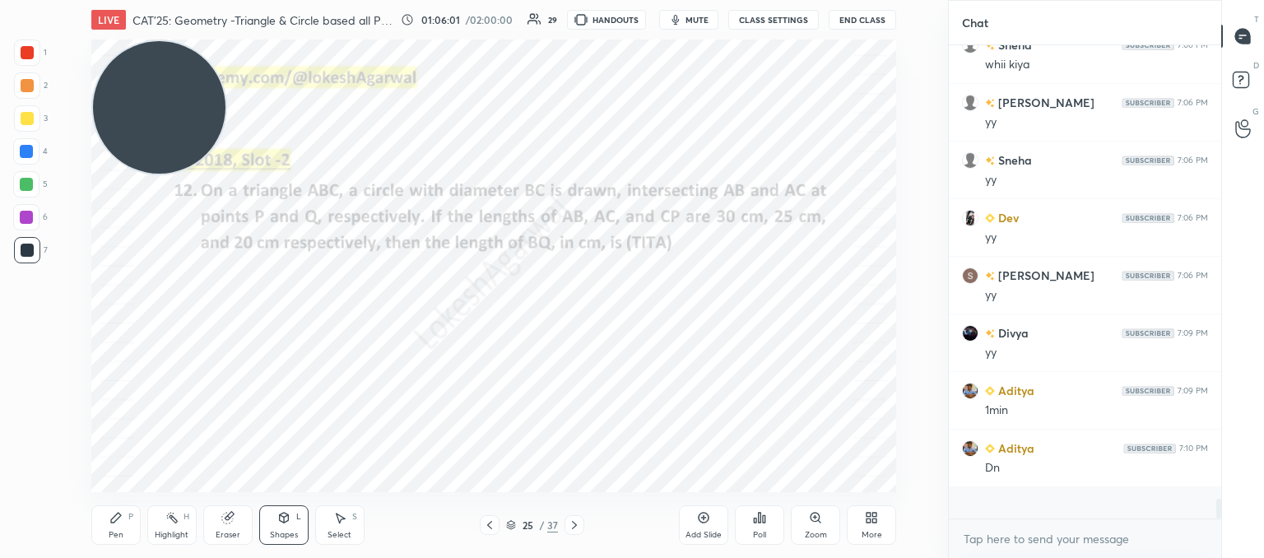
scroll to position [468, 267]
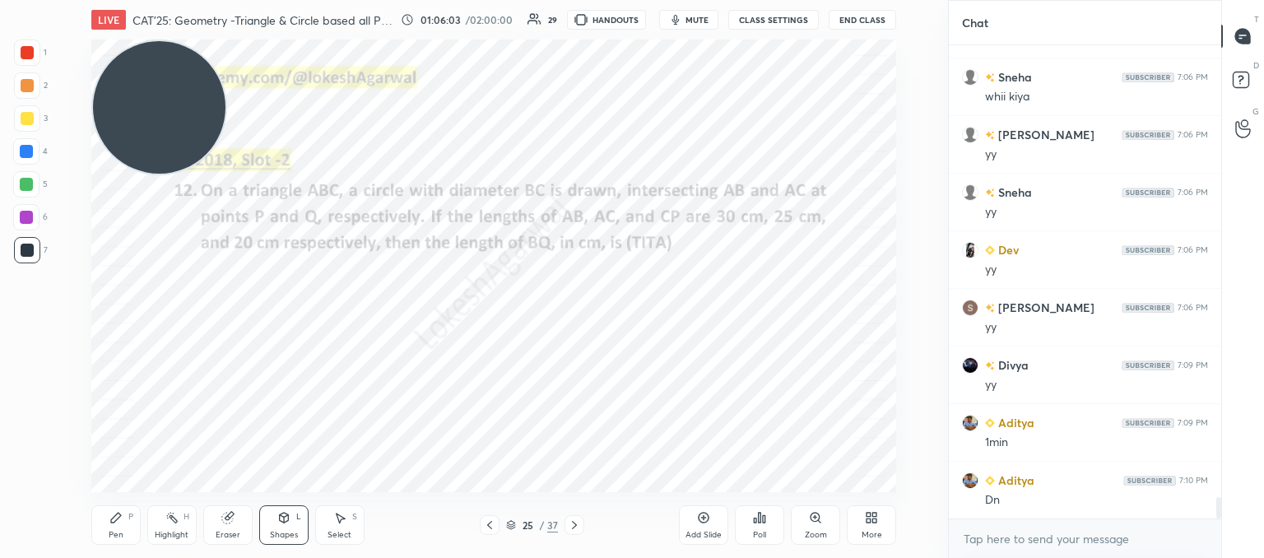
click at [763, 524] on icon at bounding box center [759, 517] width 13 height 13
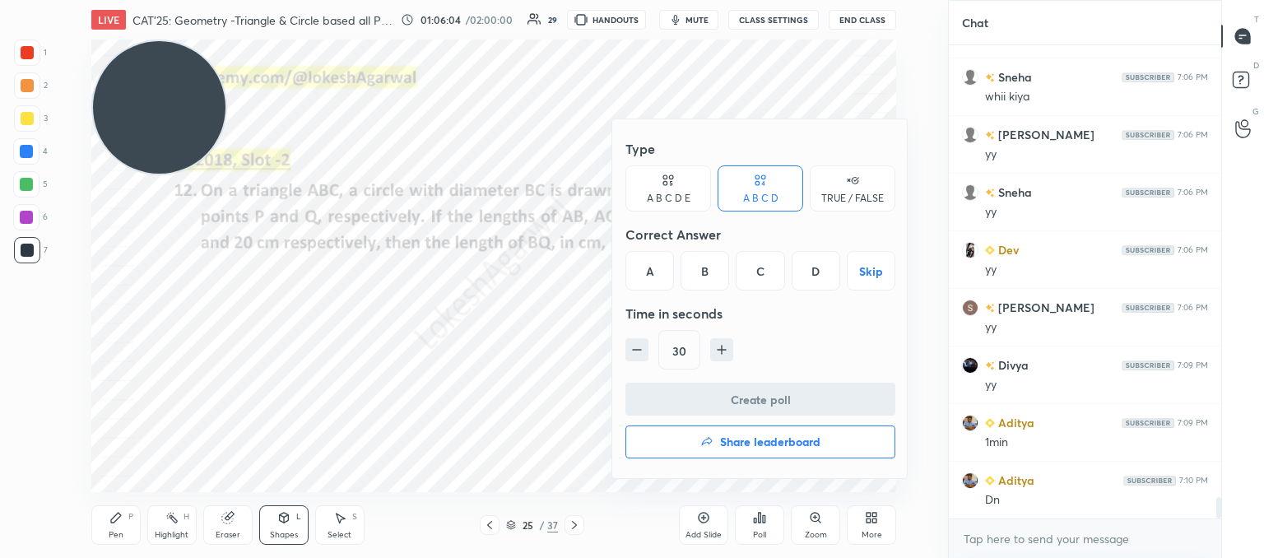
click at [823, 282] on div "D" at bounding box center [815, 270] width 49 height 39
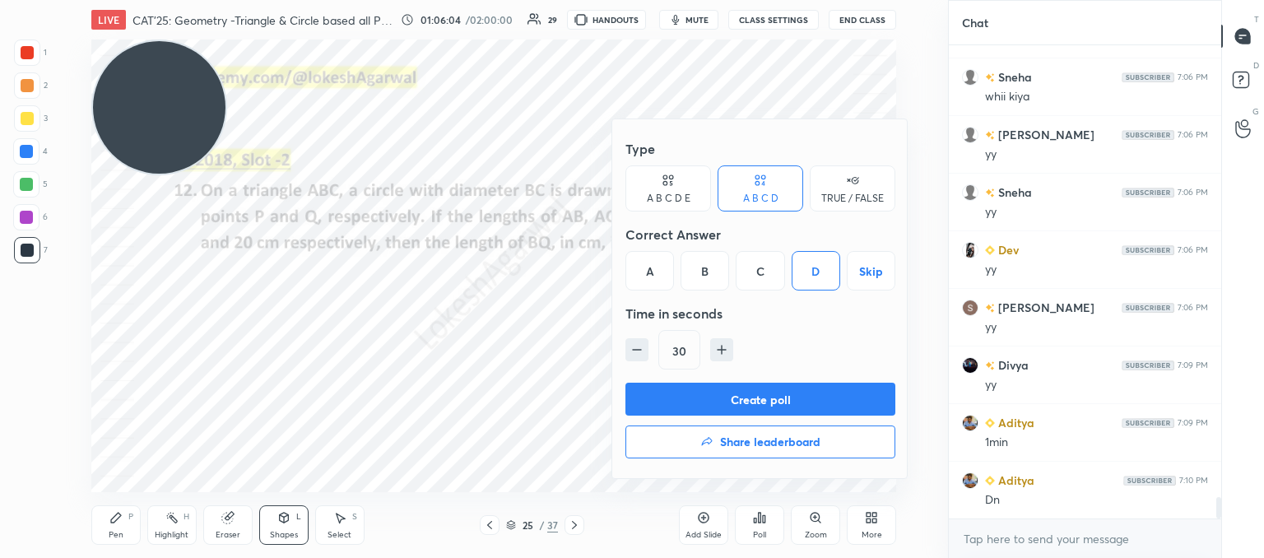
click at [748, 395] on button "Create poll" at bounding box center [760, 399] width 270 height 33
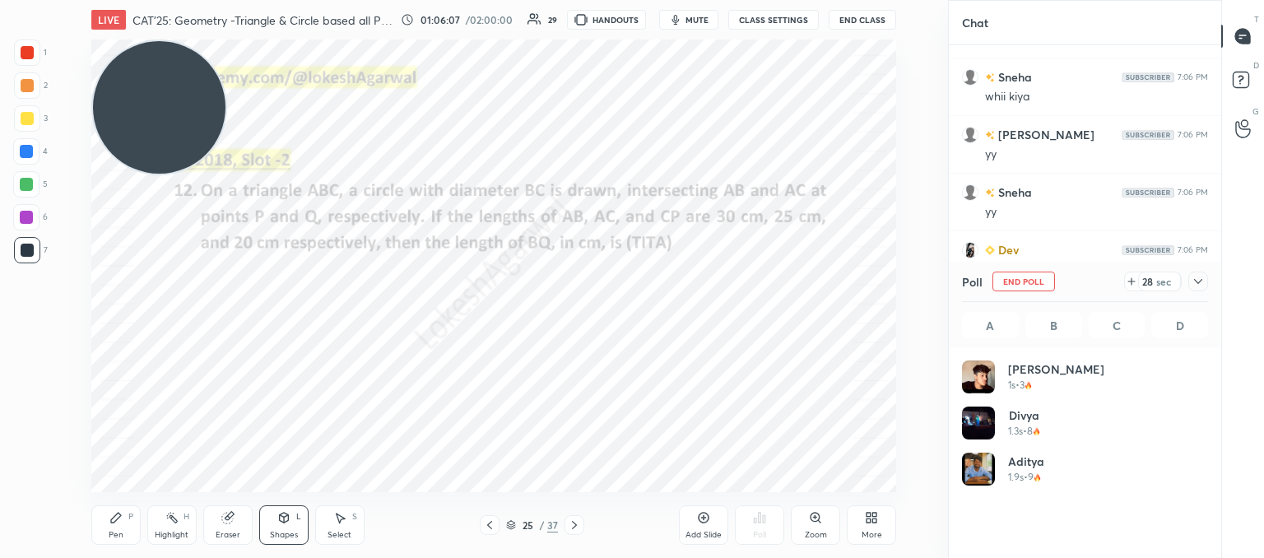
scroll to position [193, 241]
click at [112, 521] on icon at bounding box center [116, 518] width 10 height 10
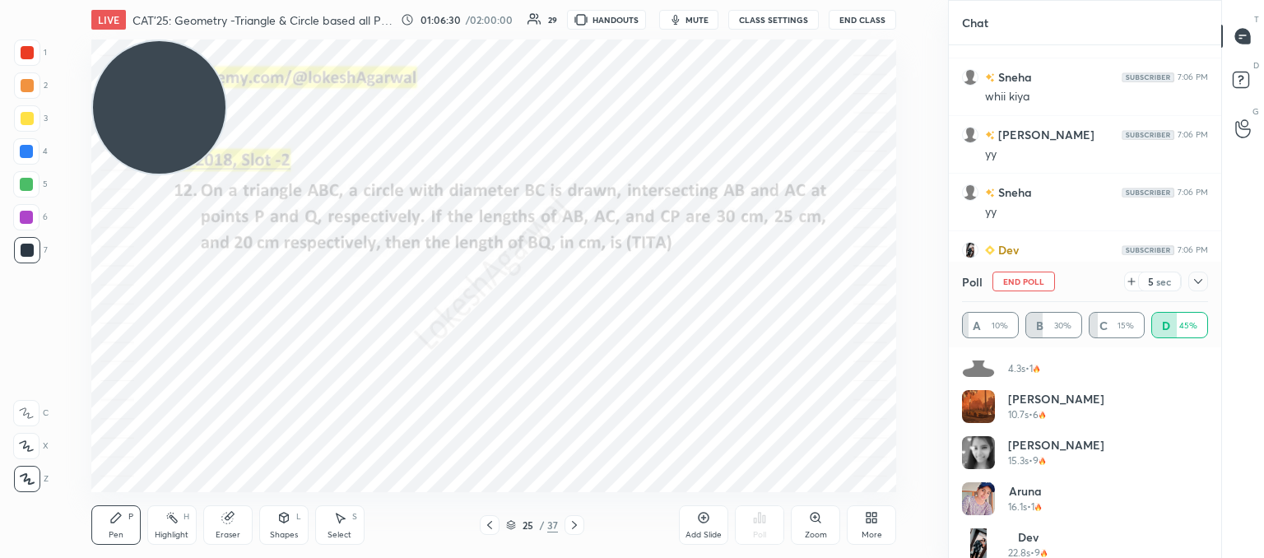
scroll to position [217, 0]
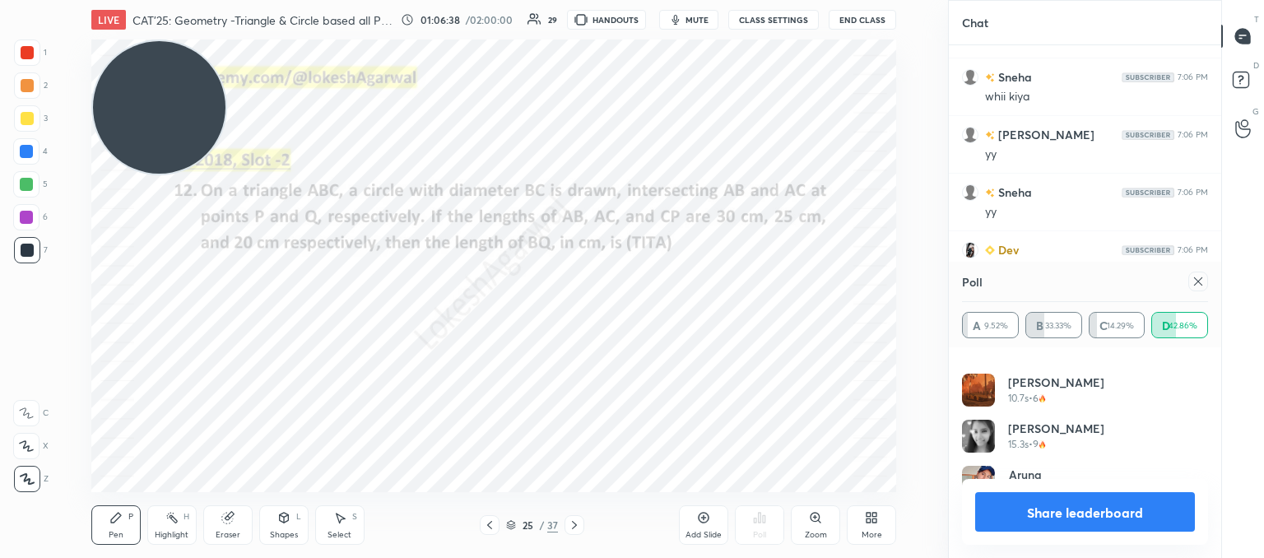
click at [1197, 281] on icon at bounding box center [1198, 281] width 8 height 8
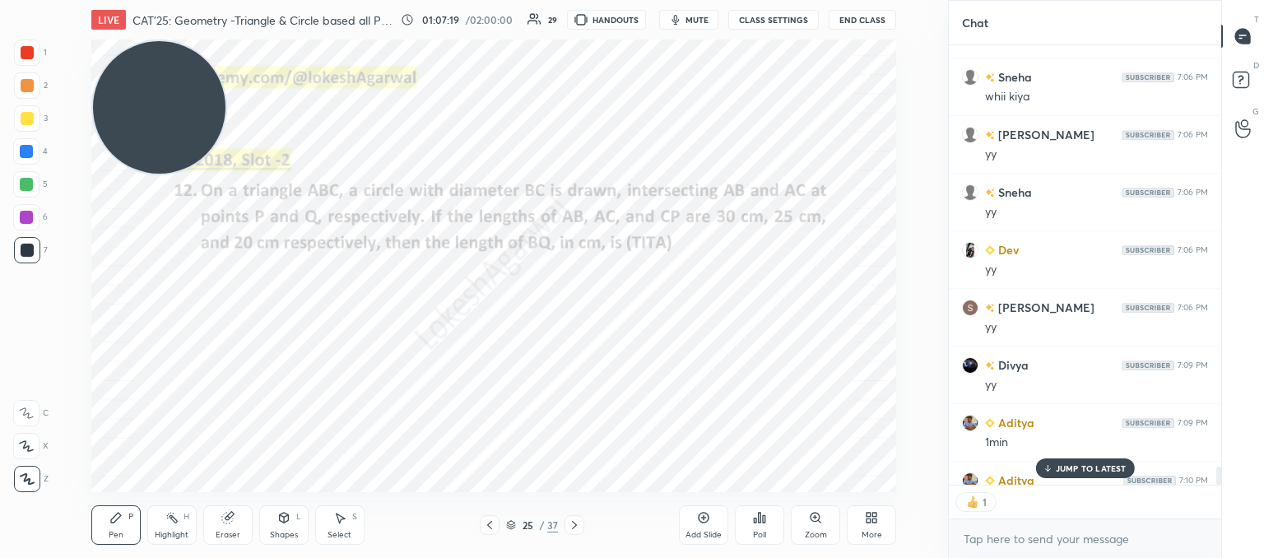
scroll to position [10212, 0]
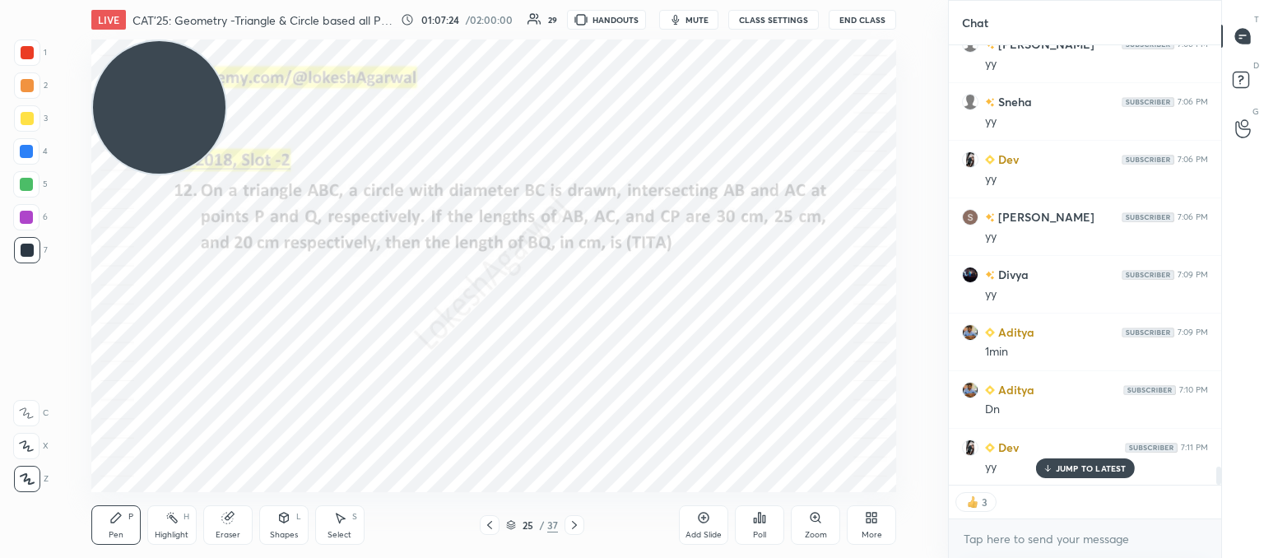
drag, startPoint x: 290, startPoint y: 529, endPoint x: 280, endPoint y: 527, distance: 10.2
click at [287, 531] on div "Shapes" at bounding box center [284, 535] width 28 height 8
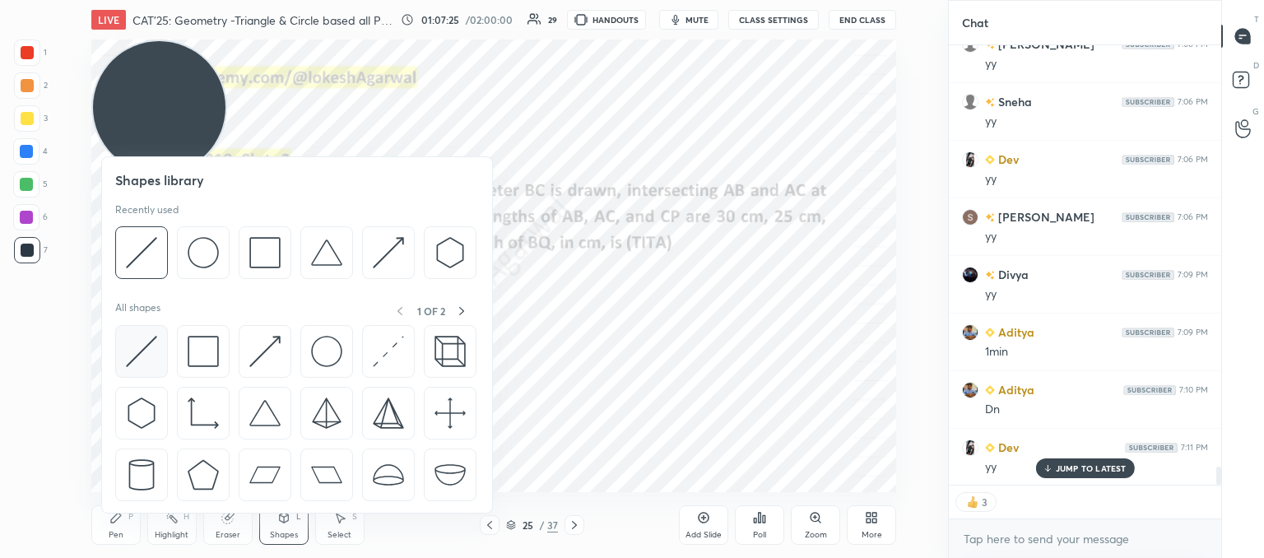
click at [142, 345] on img at bounding box center [141, 351] width 31 height 31
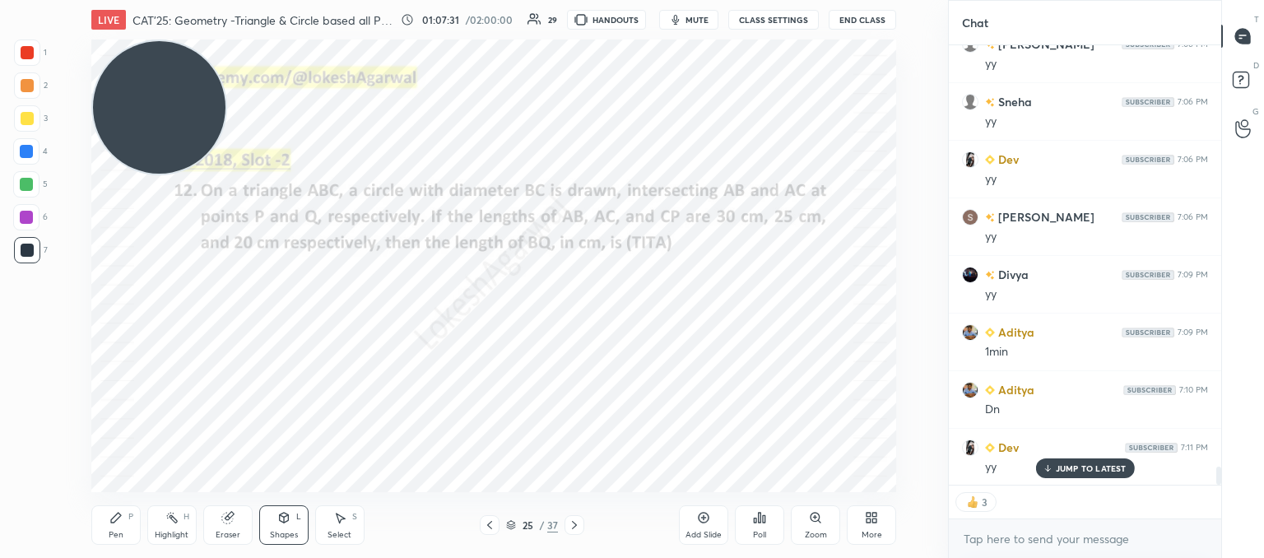
scroll to position [468, 267]
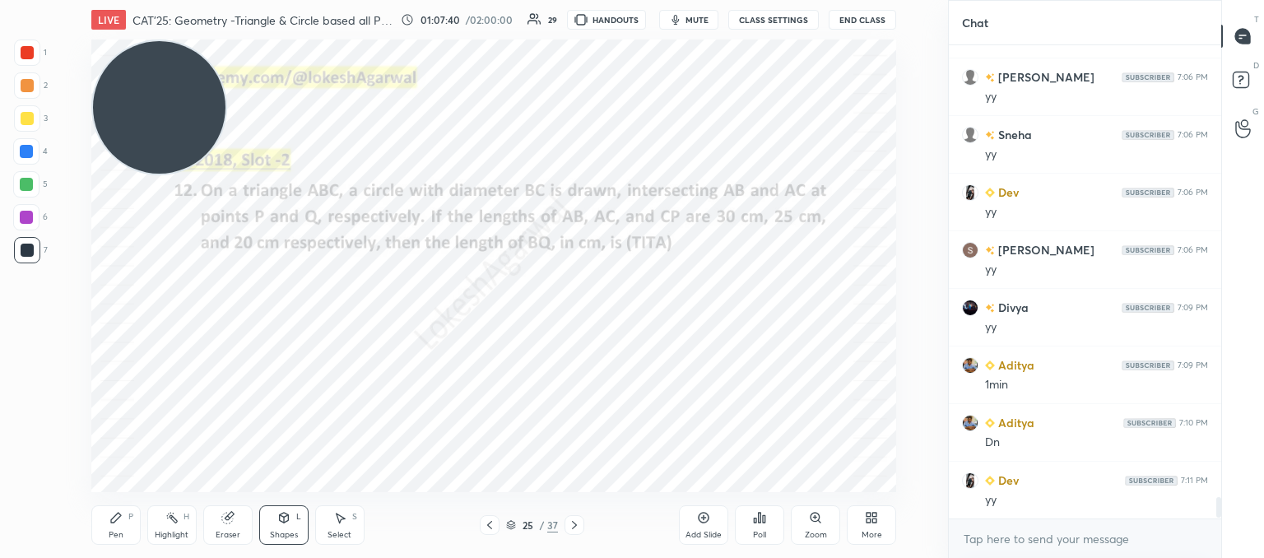
click at [118, 526] on div "Pen P" at bounding box center [115, 524] width 49 height 39
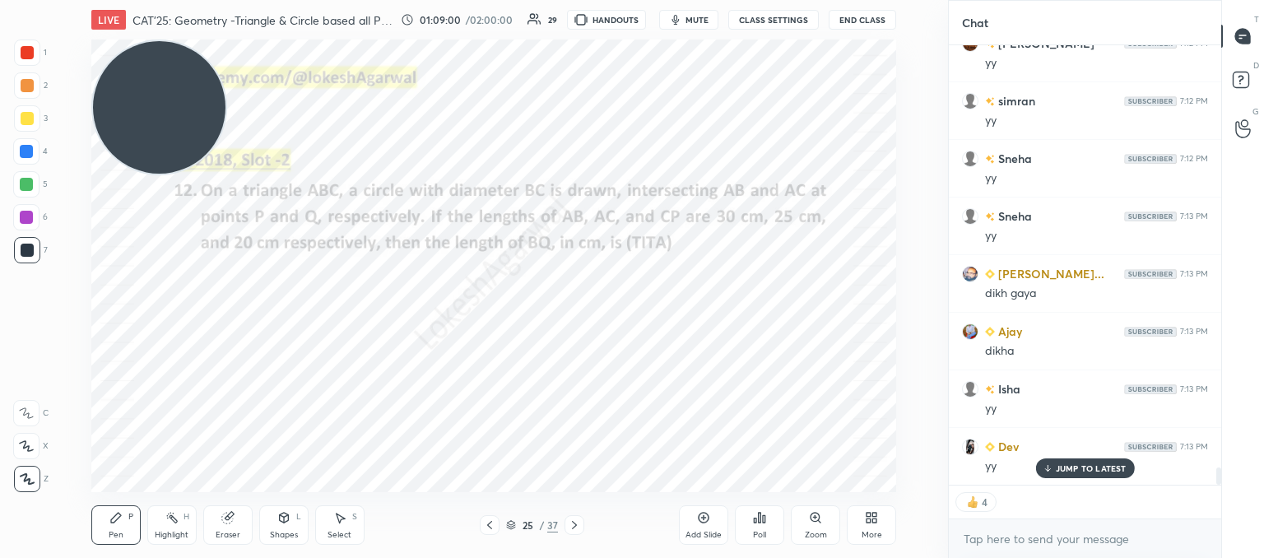
scroll to position [10903, 0]
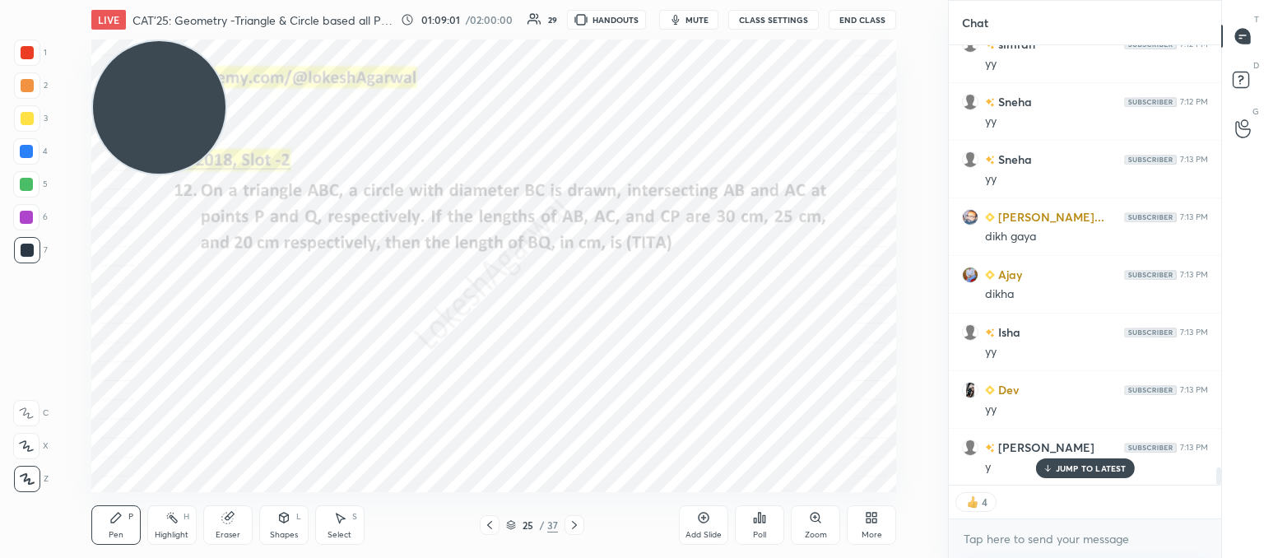
click at [1096, 474] on div "JUMP TO LATEST" at bounding box center [1084, 468] width 99 height 20
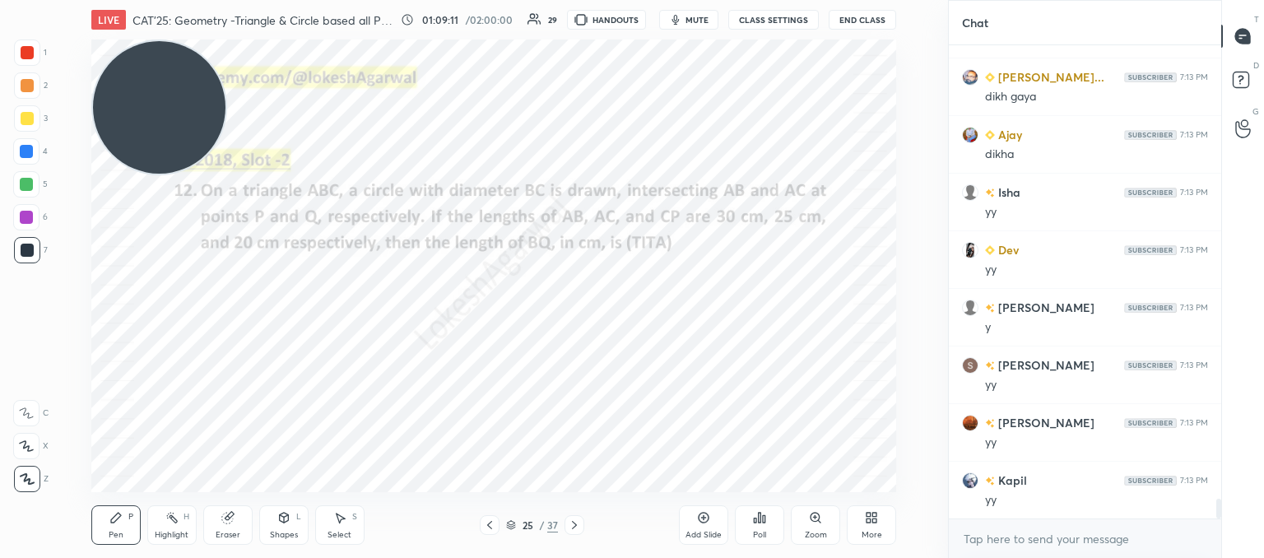
scroll to position [11100, 0]
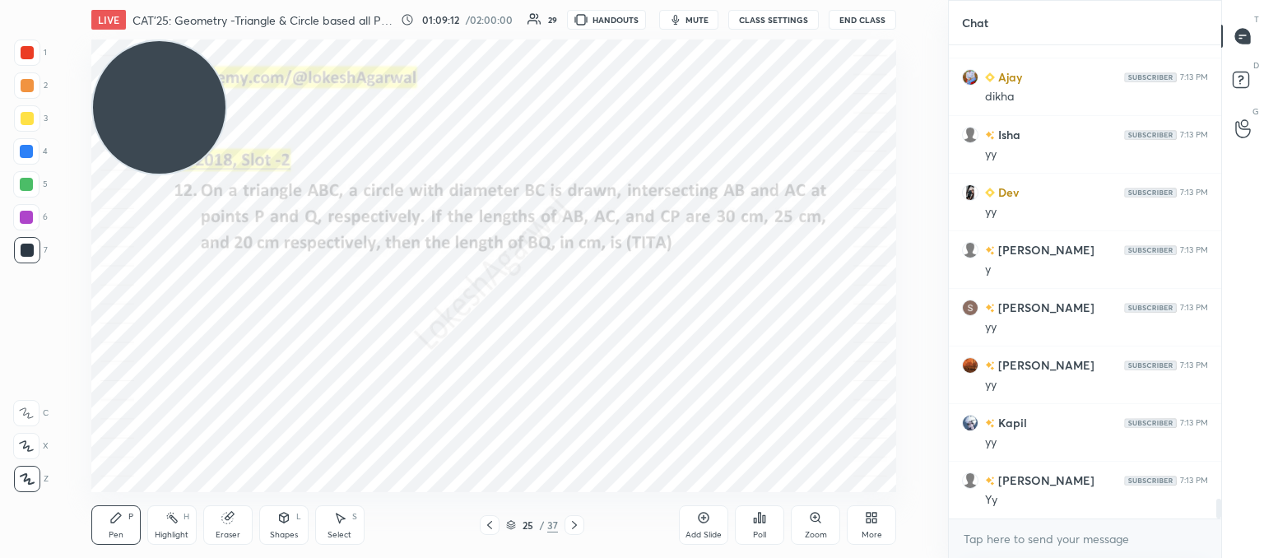
click at [569, 521] on icon at bounding box center [574, 524] width 13 height 13
drag, startPoint x: 156, startPoint y: 137, endPoint x: 132, endPoint y: 45, distance: 95.2
click at [132, 45] on video at bounding box center [161, 107] width 132 height 132
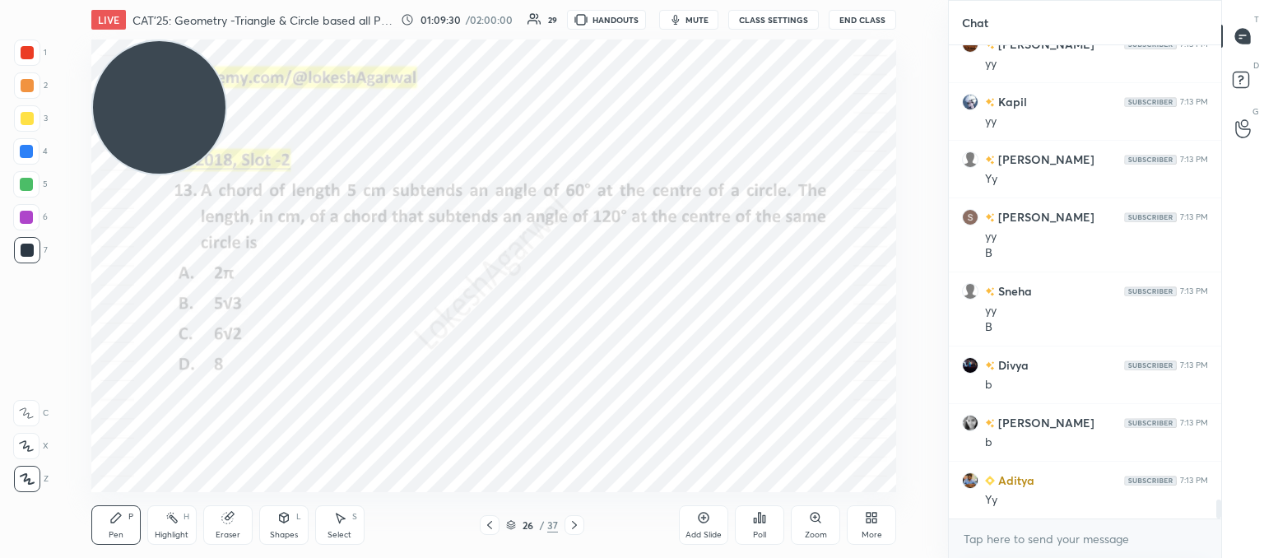
scroll to position [11479, 0]
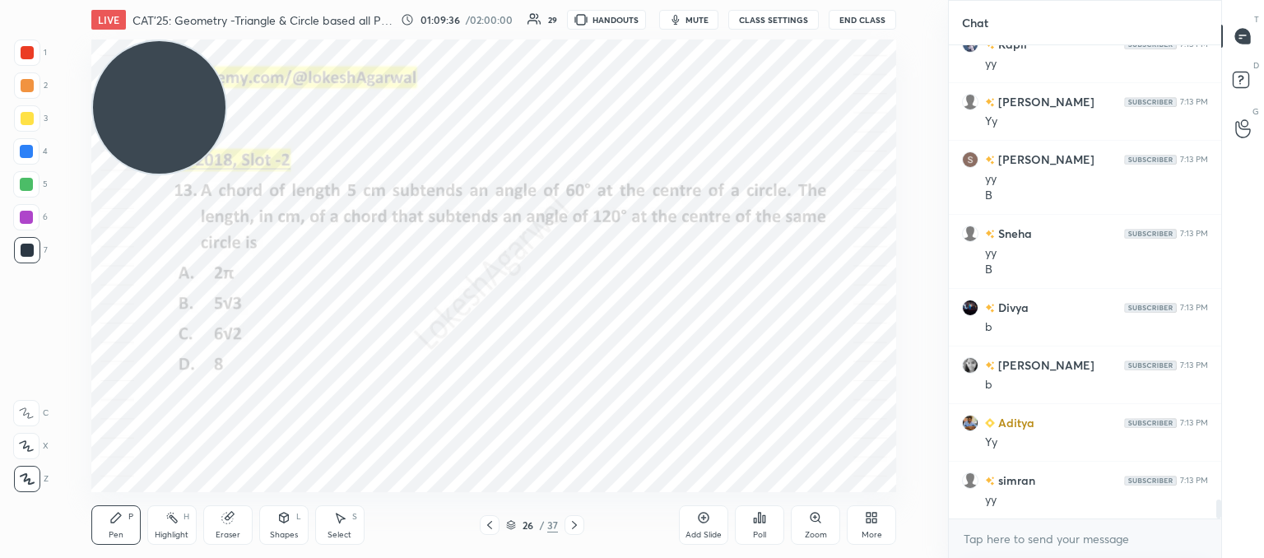
click at [566, 520] on div at bounding box center [574, 525] width 20 height 20
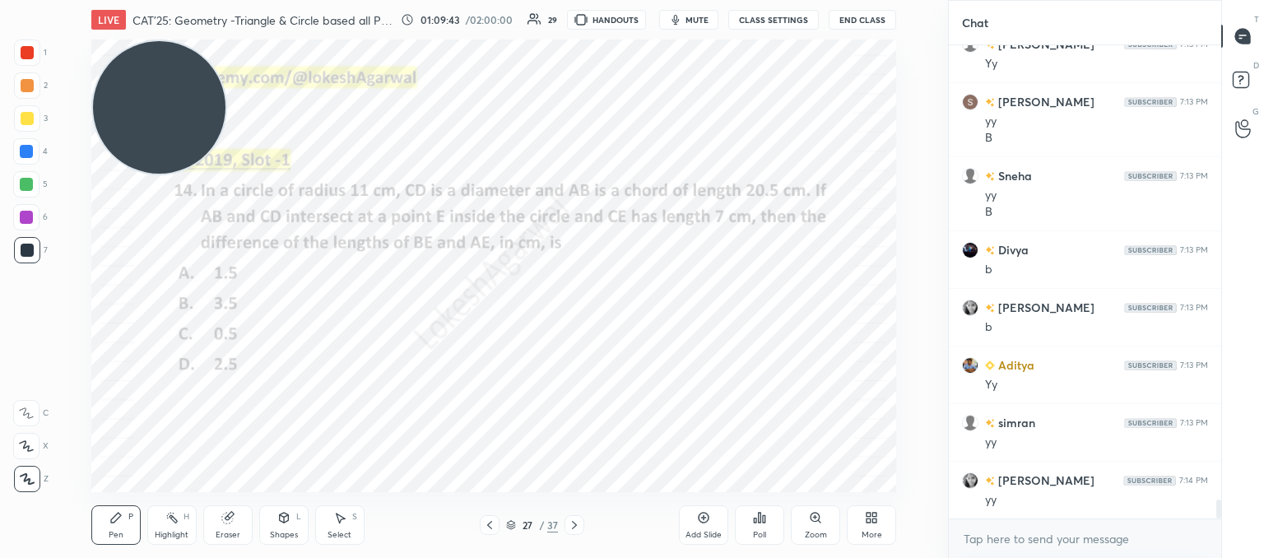
scroll to position [11652, 0]
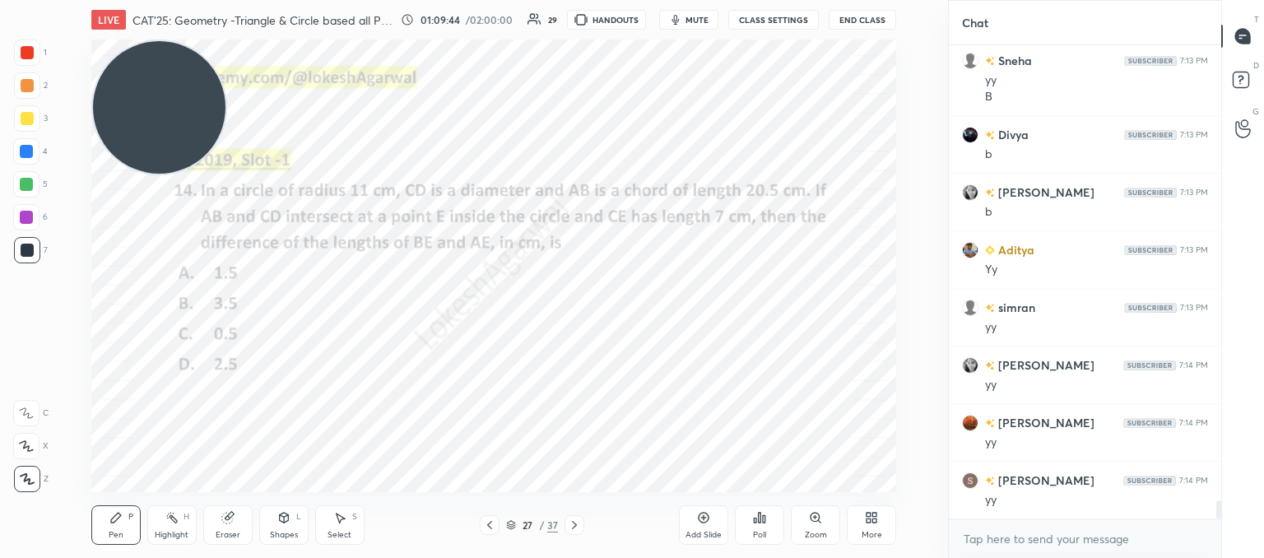
click at [578, 531] on icon at bounding box center [574, 524] width 13 height 13
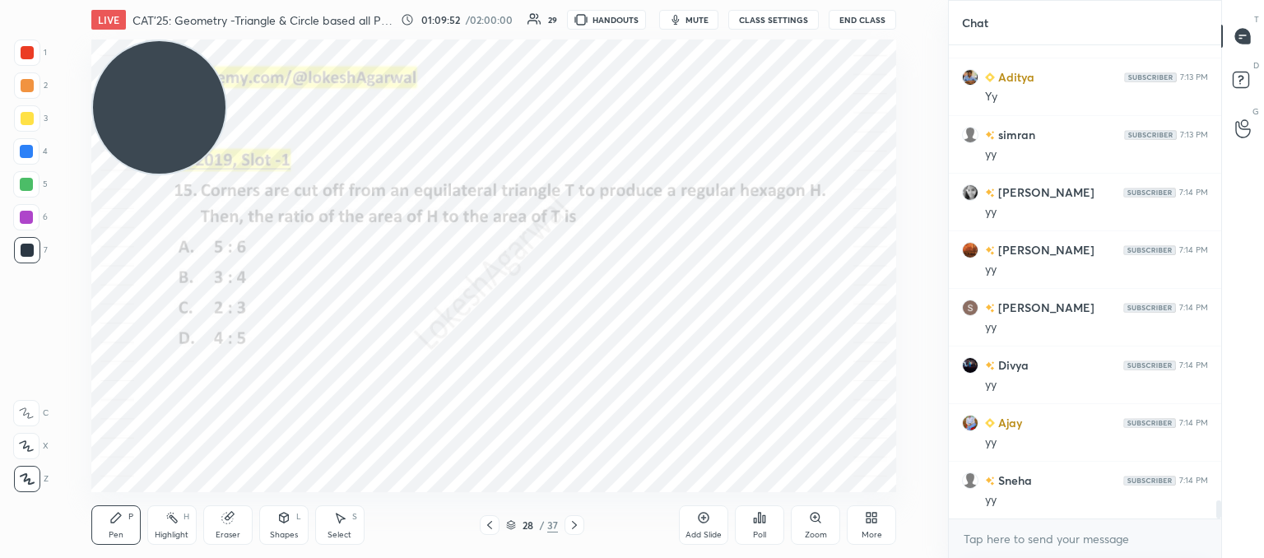
scroll to position [11882, 0]
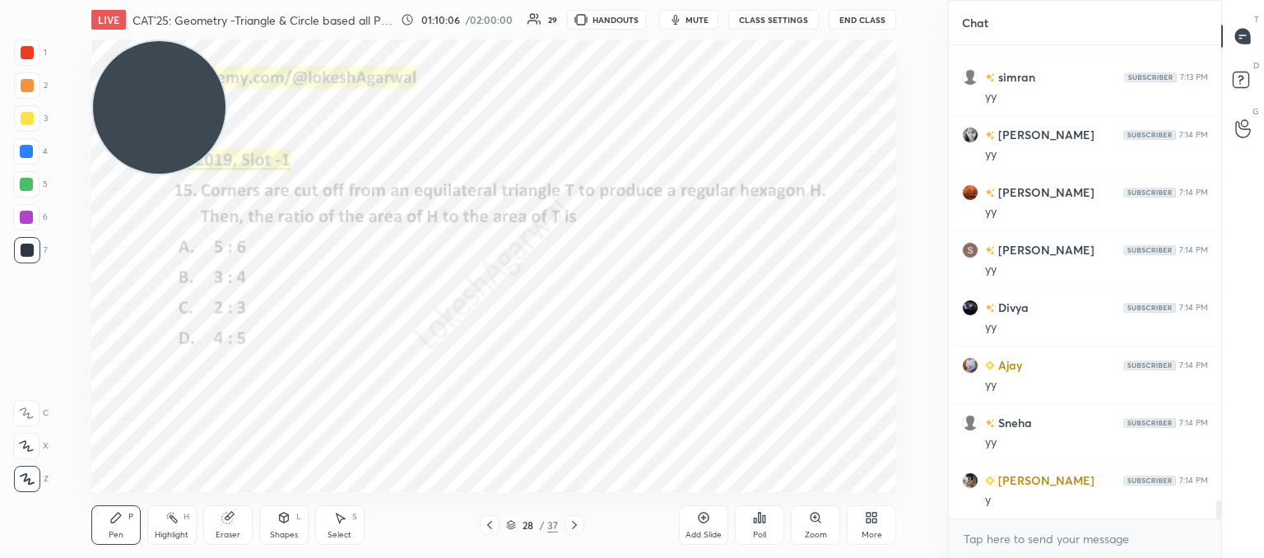
drag, startPoint x: 709, startPoint y: 527, endPoint x: 648, endPoint y: 511, distance: 63.1
click at [706, 527] on div "Add Slide" at bounding box center [703, 524] width 49 height 39
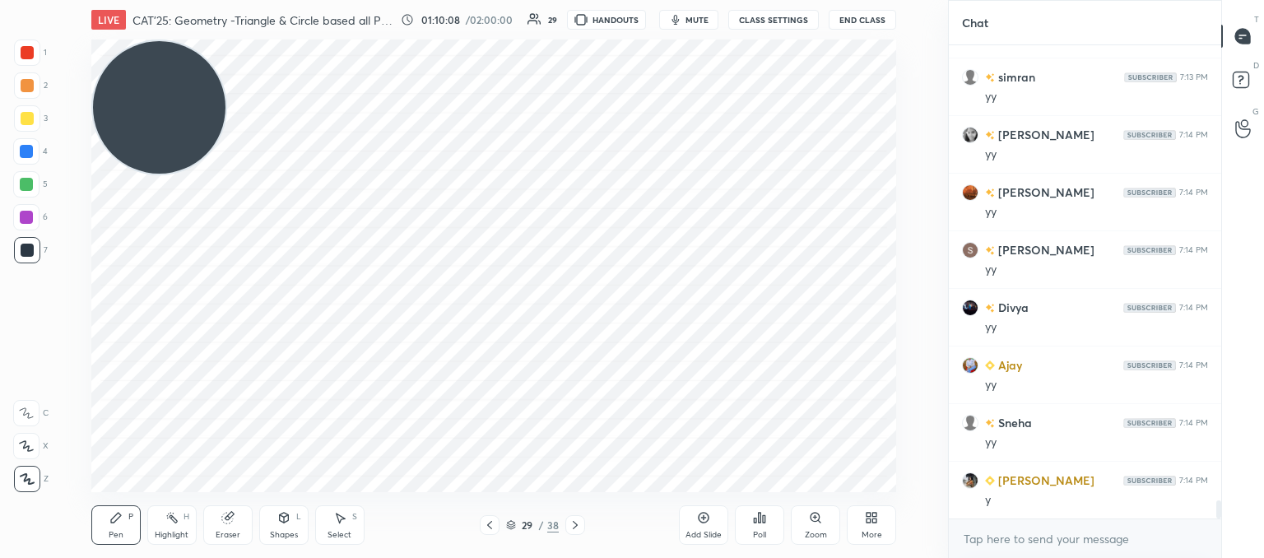
click at [289, 524] on div "Shapes L" at bounding box center [283, 524] width 49 height 39
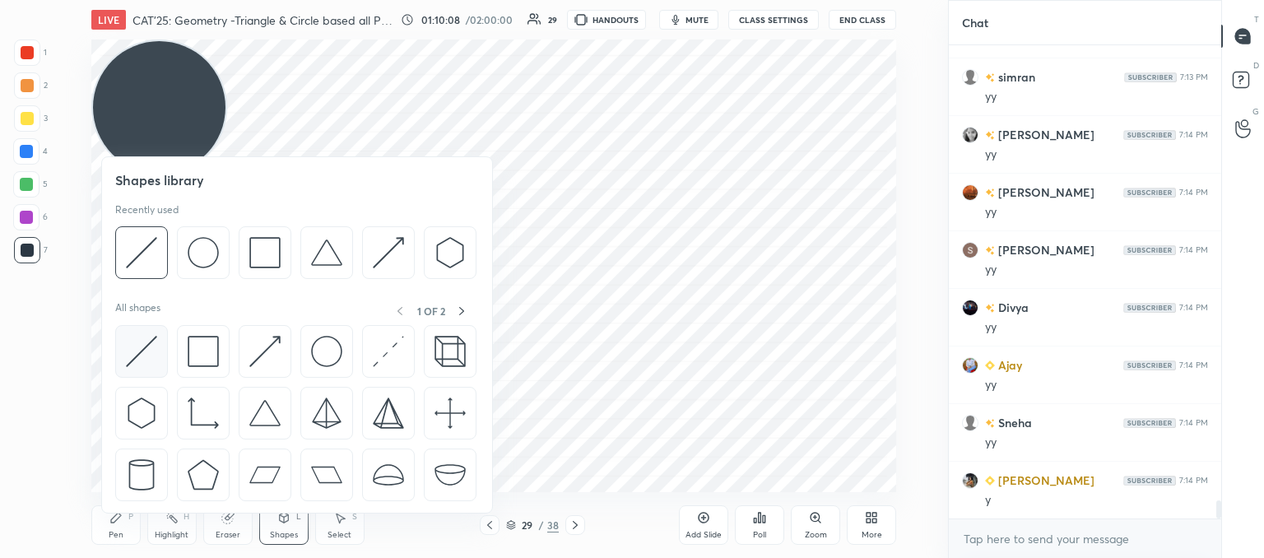
click at [146, 345] on img at bounding box center [141, 351] width 31 height 31
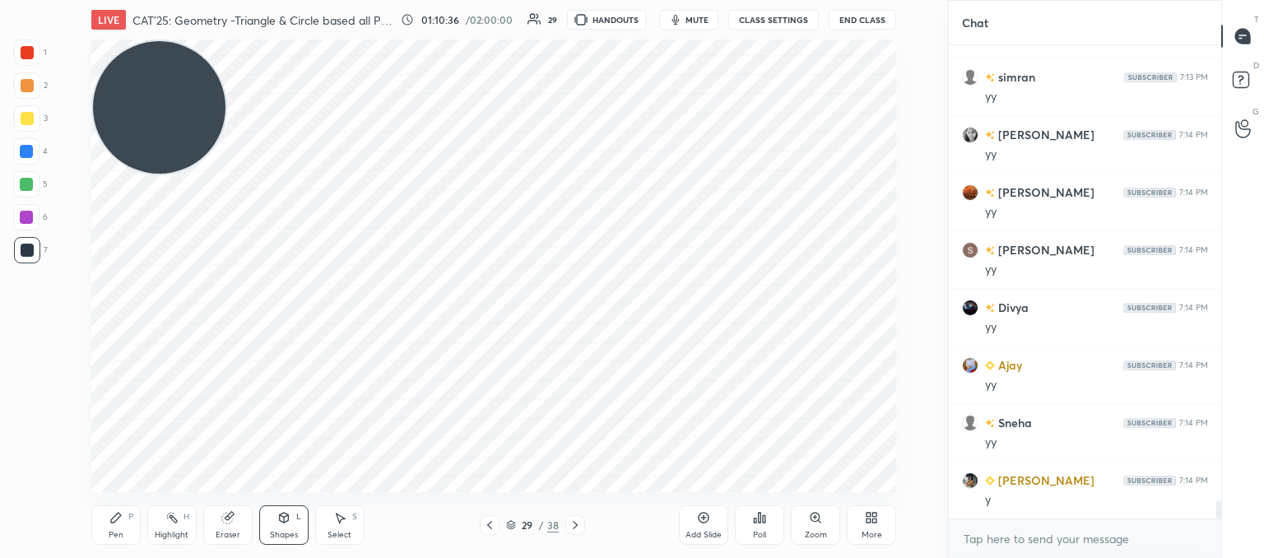
drag, startPoint x: 108, startPoint y: 531, endPoint x: 130, endPoint y: 508, distance: 31.4
click at [109, 531] on div "Pen P" at bounding box center [115, 524] width 49 height 39
click at [343, 528] on div "Select S" at bounding box center [339, 524] width 49 height 39
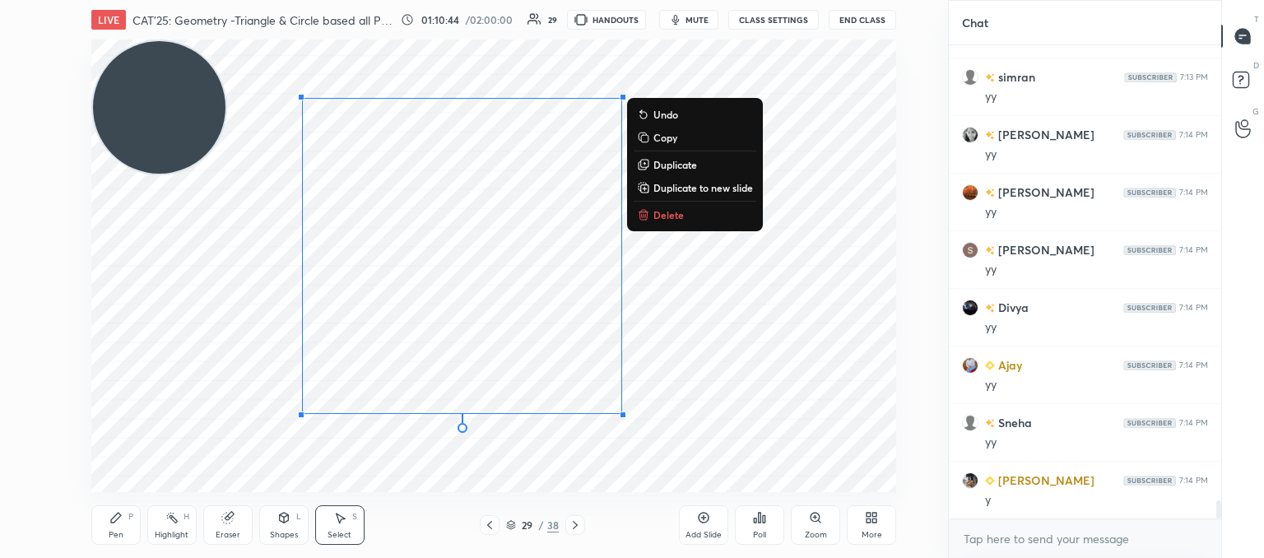
drag, startPoint x: 400, startPoint y: 177, endPoint x: 562, endPoint y: 327, distance: 220.7
click at [770, 483] on div "LIVE CAT'25: Geometry -Triangle & Circle based all PYQs (2017-24) 01:10:44 / 02…" at bounding box center [494, 279] width 882 height 558
click at [662, 221] on button "Delete" at bounding box center [695, 215] width 123 height 20
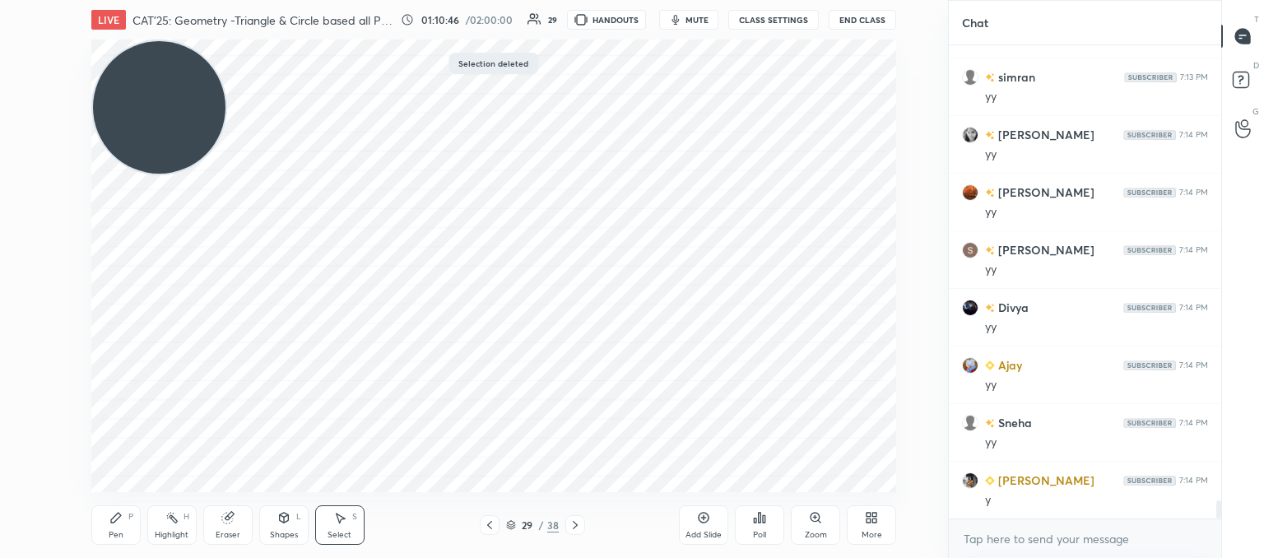
click at [284, 526] on div "Shapes L" at bounding box center [283, 524] width 49 height 39
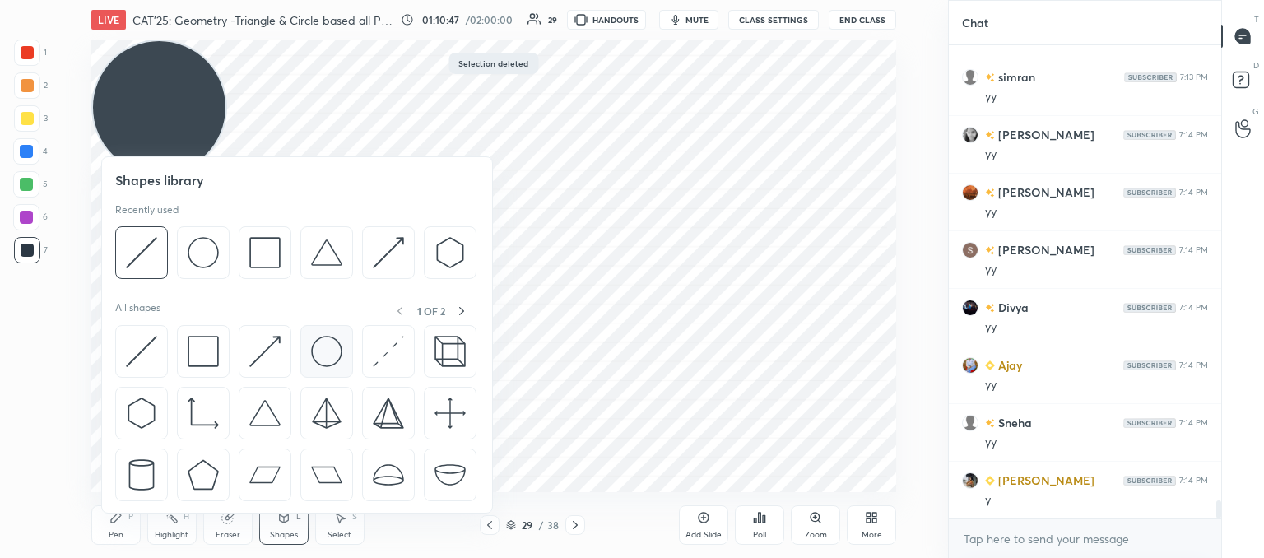
click at [325, 348] on img at bounding box center [326, 351] width 31 height 31
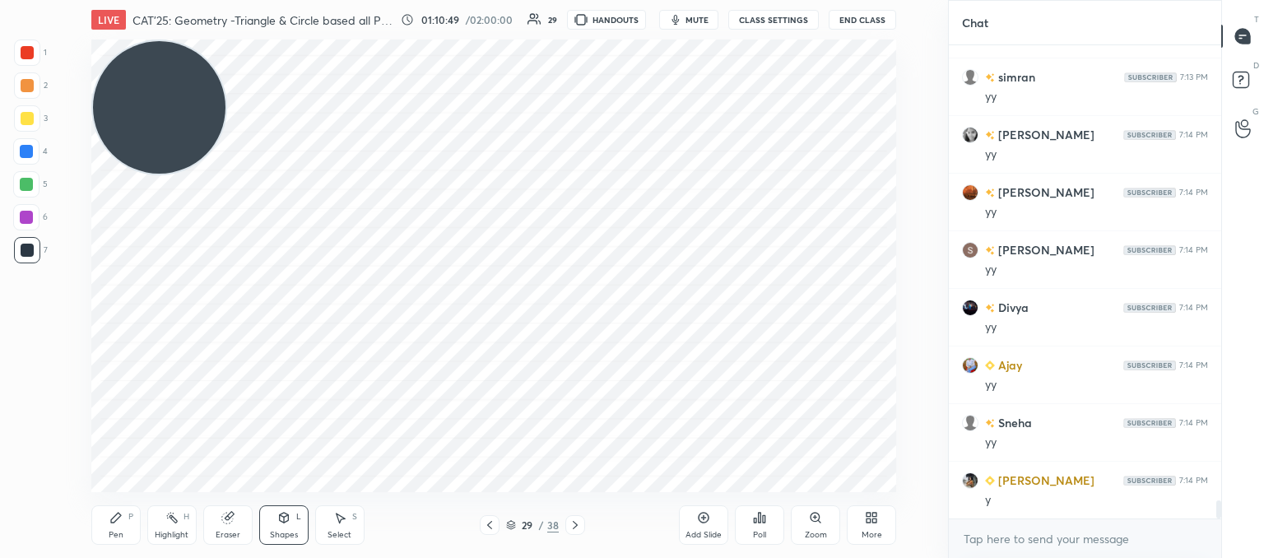
click at [275, 524] on div "Shapes L" at bounding box center [283, 524] width 49 height 39
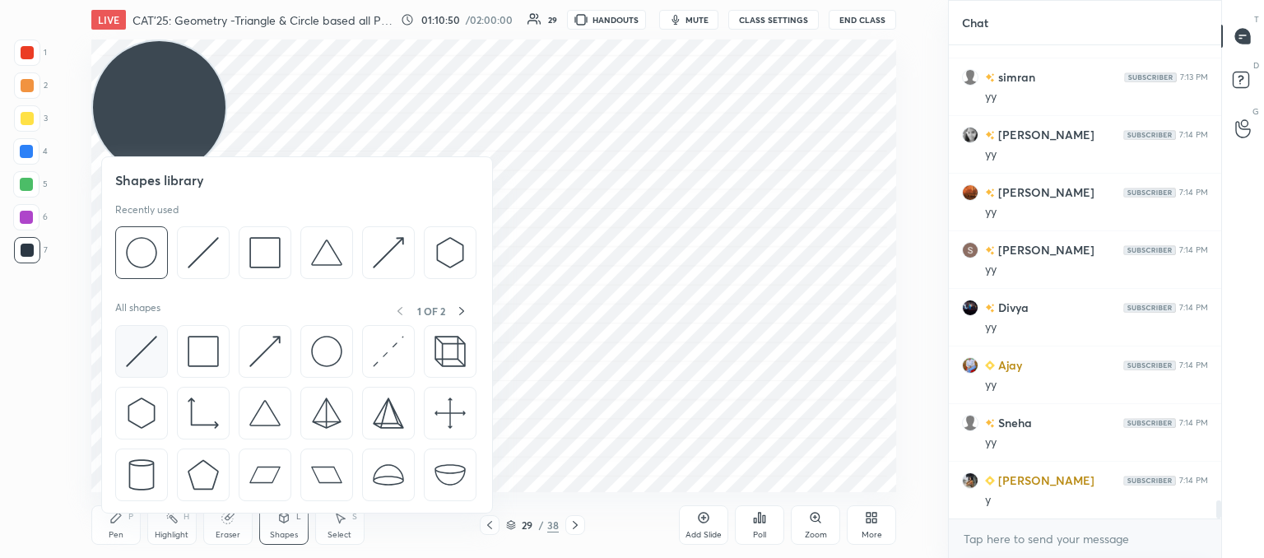
click at [148, 350] on img at bounding box center [141, 351] width 31 height 31
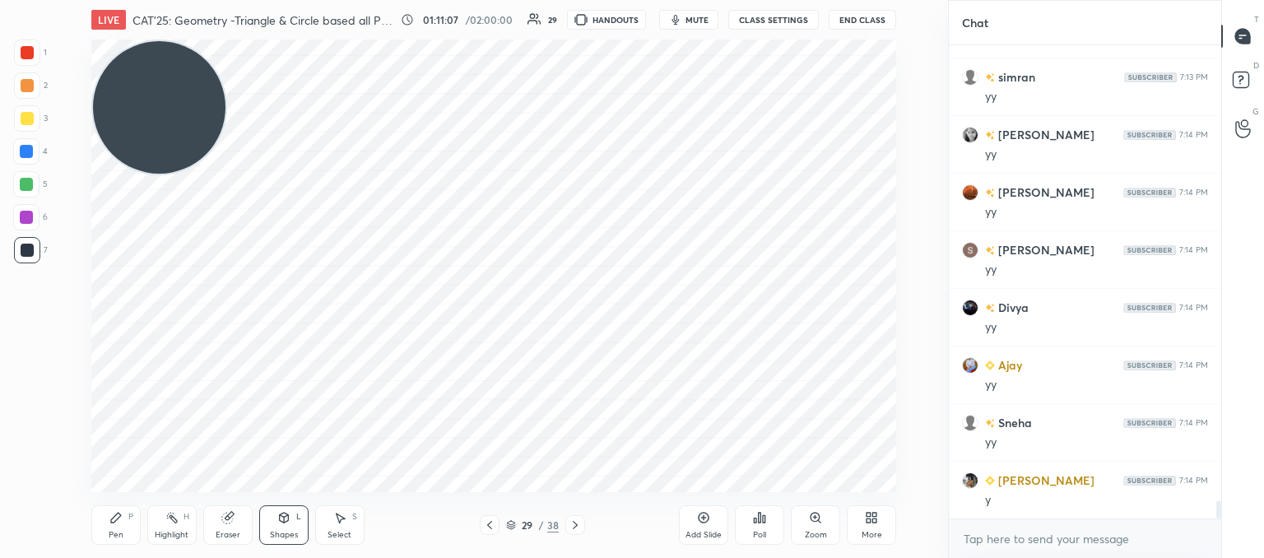
click at [86, 480] on div "Setting up your live class Poll for secs No correct answer Start poll" at bounding box center [494, 265] width 882 height 453
drag, startPoint x: 118, startPoint y: 518, endPoint x: 127, endPoint y: 499, distance: 20.6
click at [119, 514] on icon at bounding box center [116, 518] width 10 height 10
click at [283, 521] on icon at bounding box center [283, 517] width 13 height 13
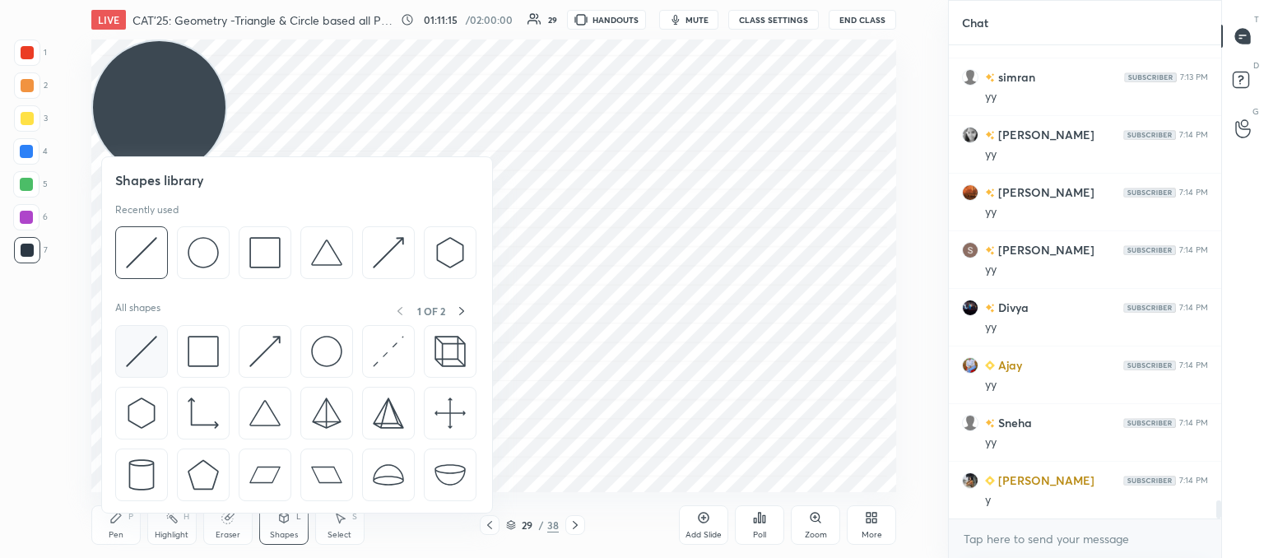
click at [145, 360] on img at bounding box center [141, 351] width 31 height 31
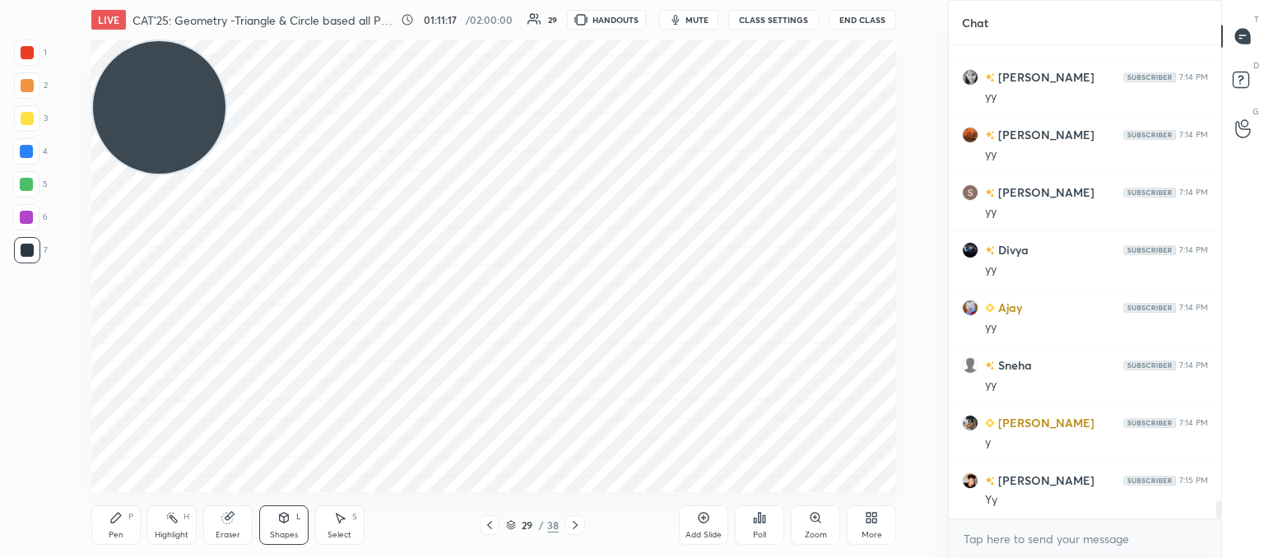
scroll to position [11997, 0]
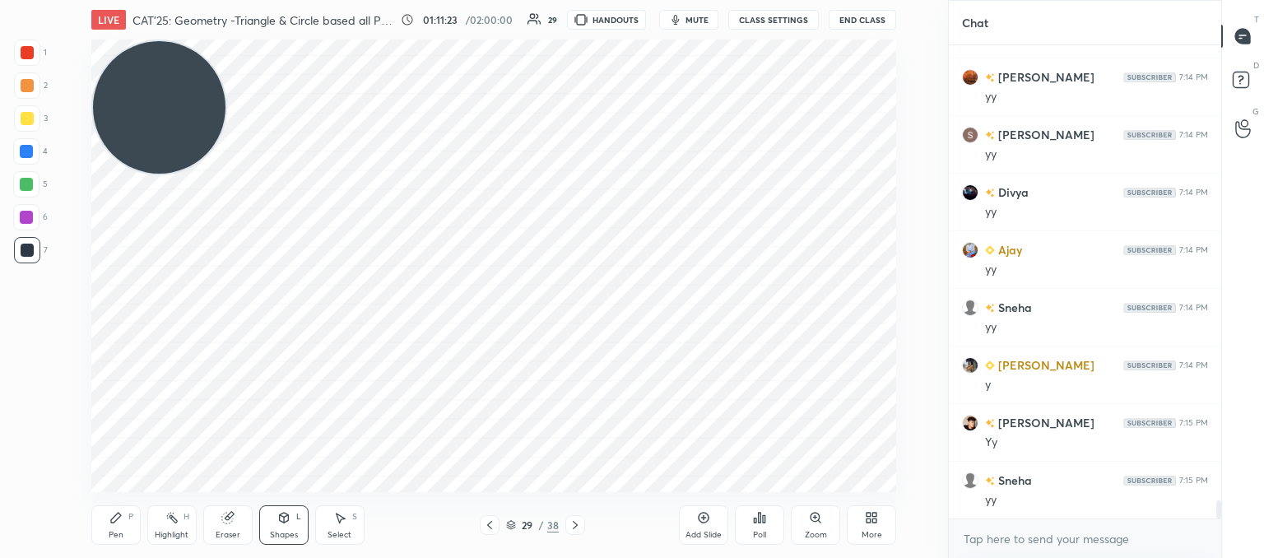
click at [109, 529] on div "Pen P" at bounding box center [115, 524] width 49 height 39
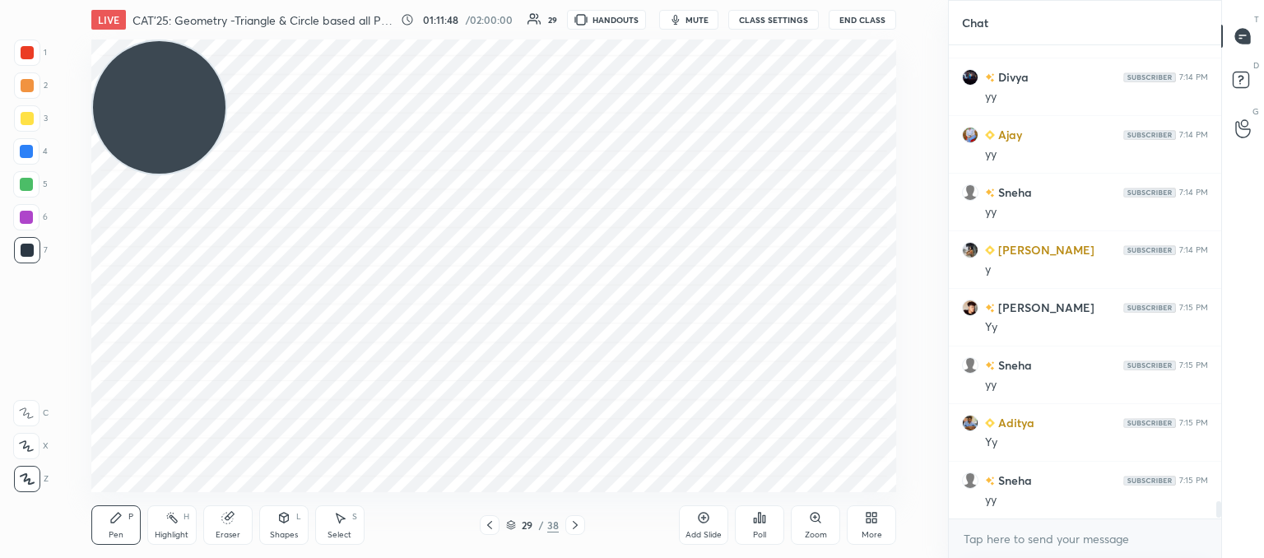
scroll to position [468, 267]
click at [485, 529] on icon at bounding box center [489, 524] width 13 height 13
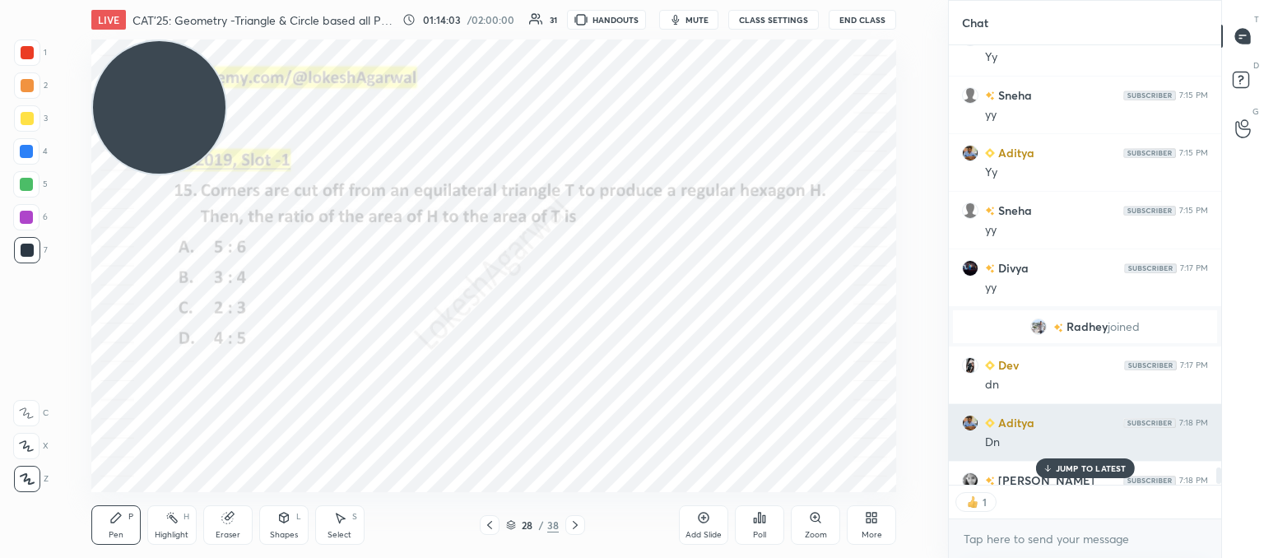
scroll to position [11610, 0]
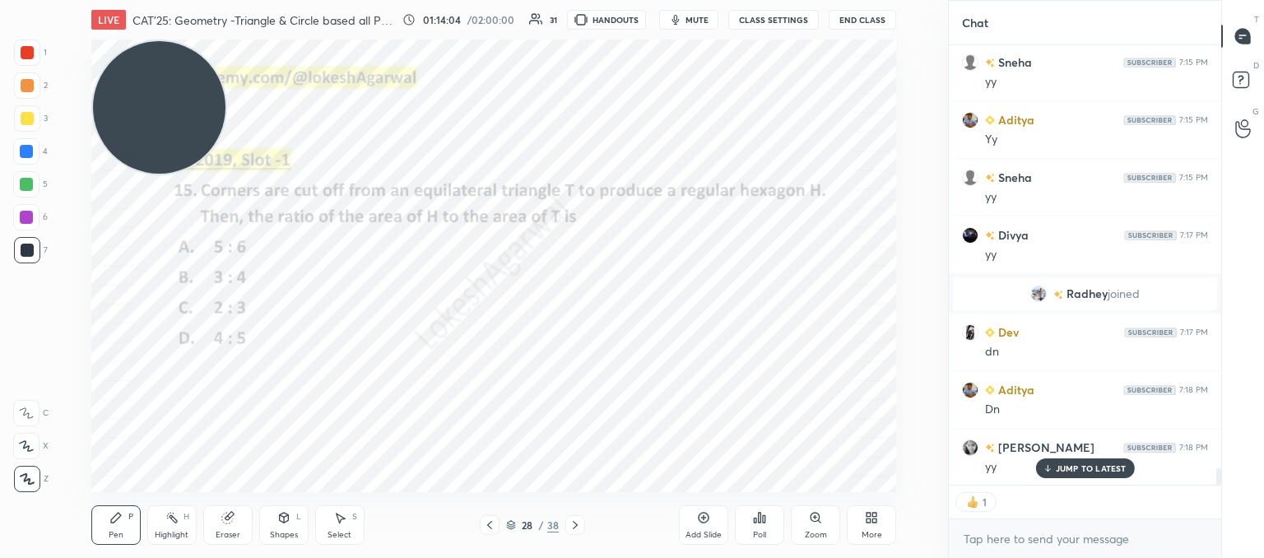
click at [770, 523] on div "Poll" at bounding box center [759, 524] width 49 height 39
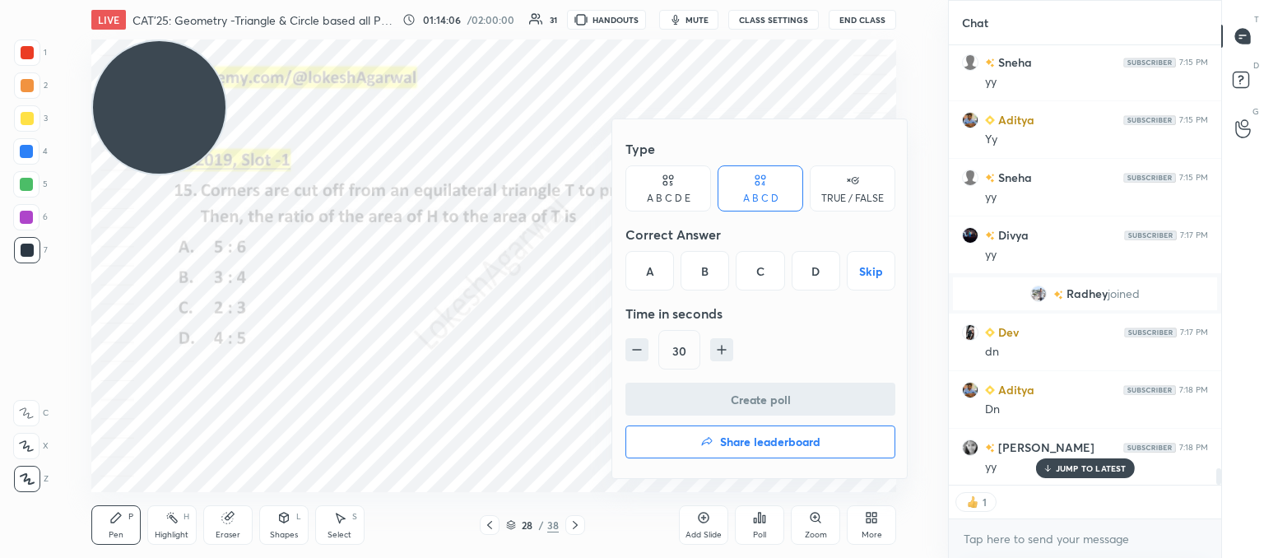
click at [750, 267] on div "C" at bounding box center [760, 270] width 49 height 39
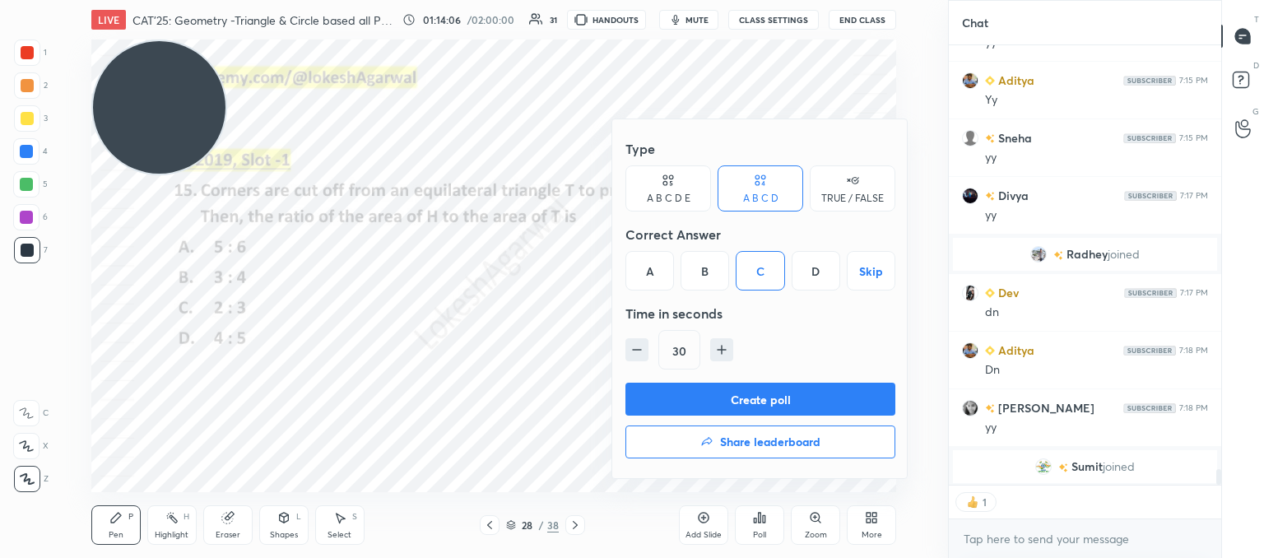
click at [699, 391] on button "Create poll" at bounding box center [760, 399] width 270 height 33
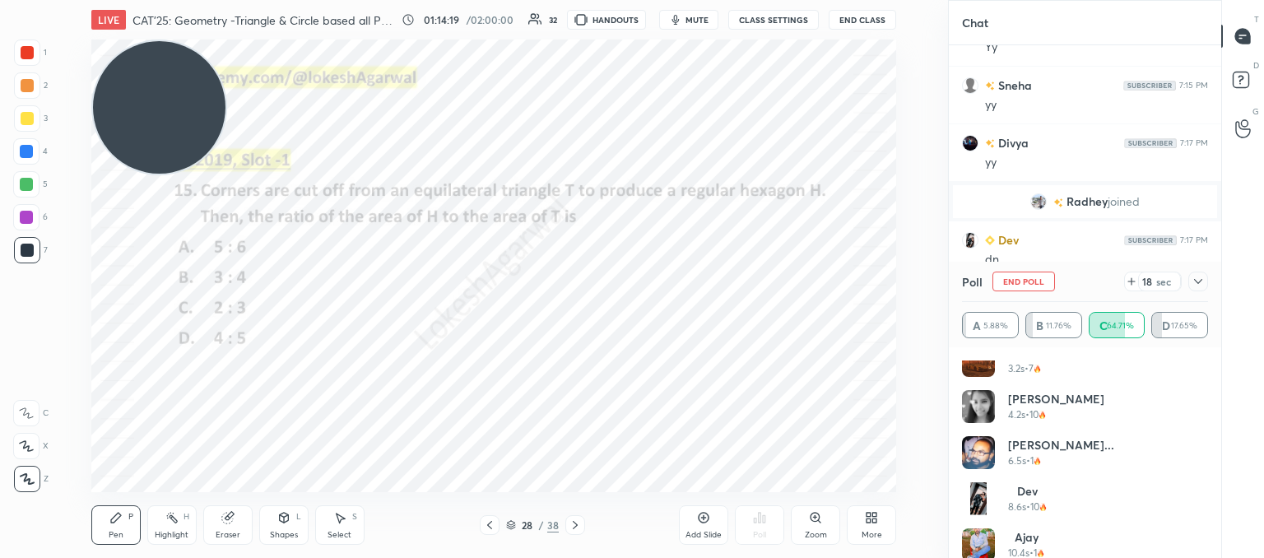
scroll to position [355, 0]
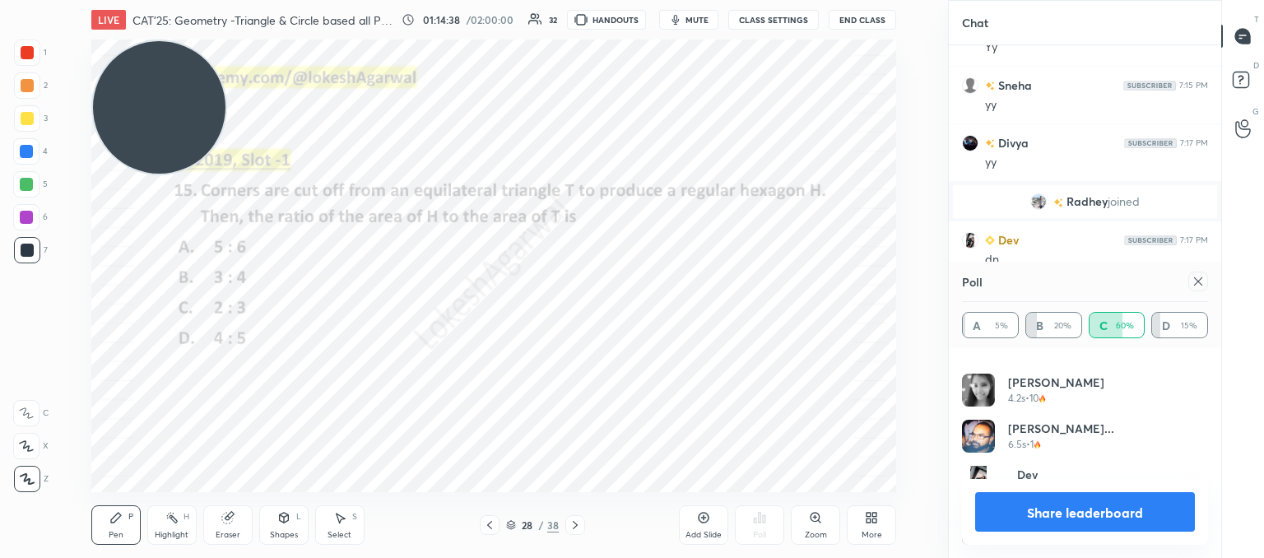
drag, startPoint x: 1200, startPoint y: 286, endPoint x: 1008, endPoint y: 361, distance: 205.8
click at [1199, 285] on icon at bounding box center [1197, 281] width 13 height 13
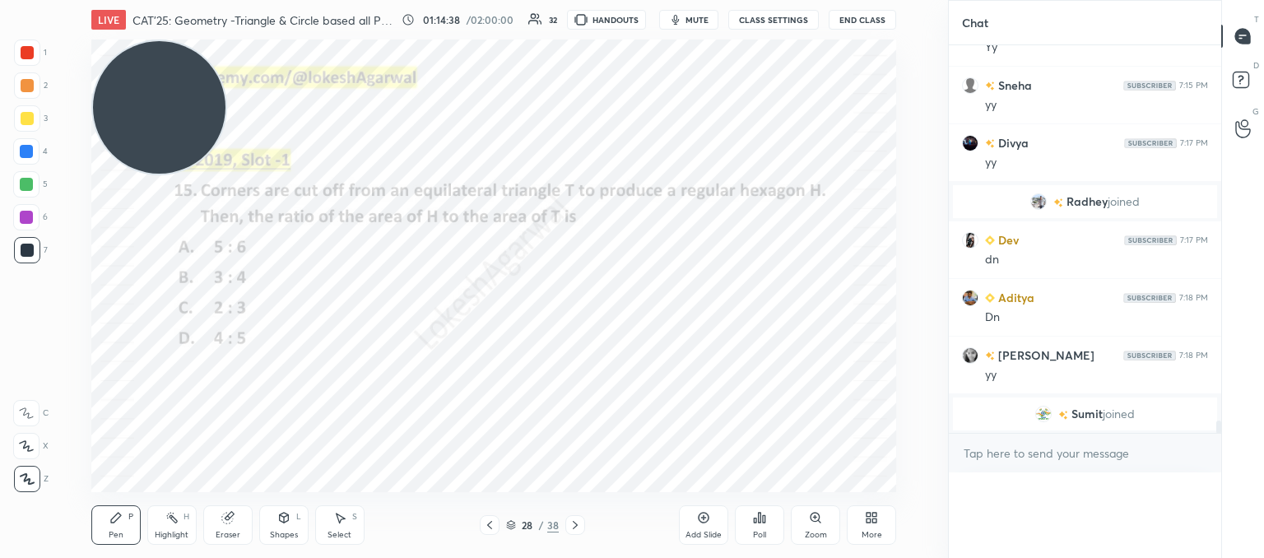
scroll to position [0, 0]
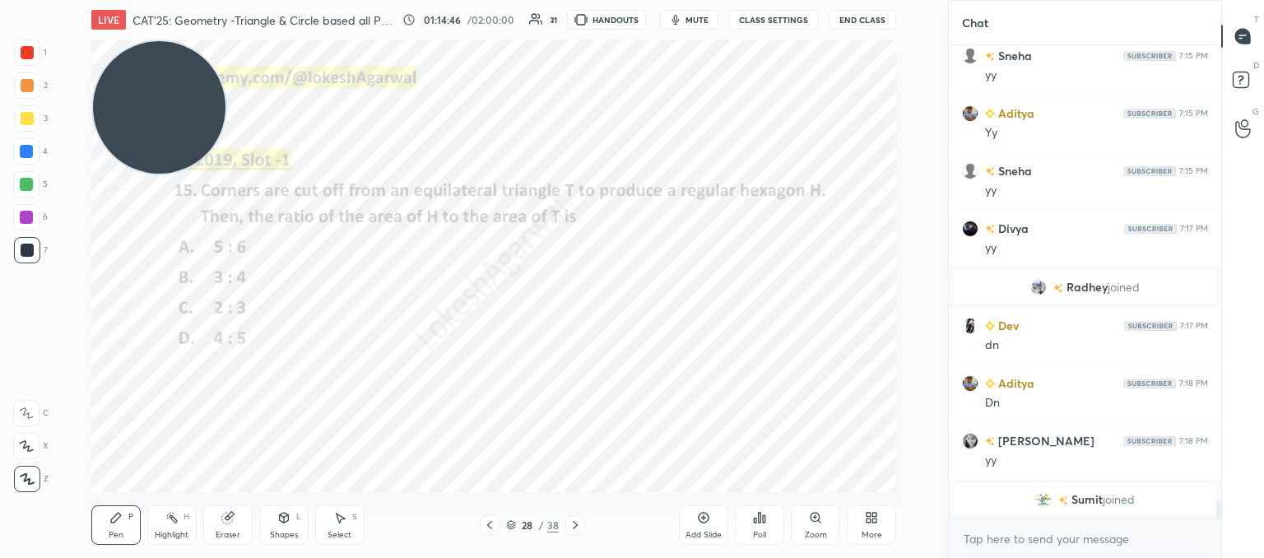
click at [283, 533] on div "Shapes" at bounding box center [284, 535] width 28 height 8
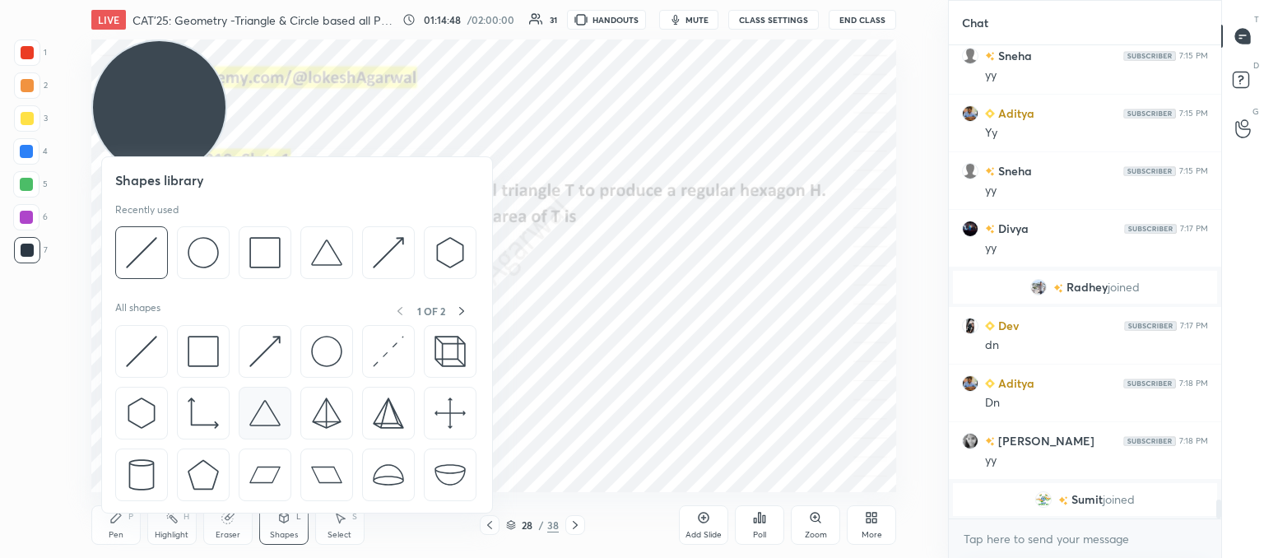
click at [265, 419] on img at bounding box center [264, 412] width 31 height 31
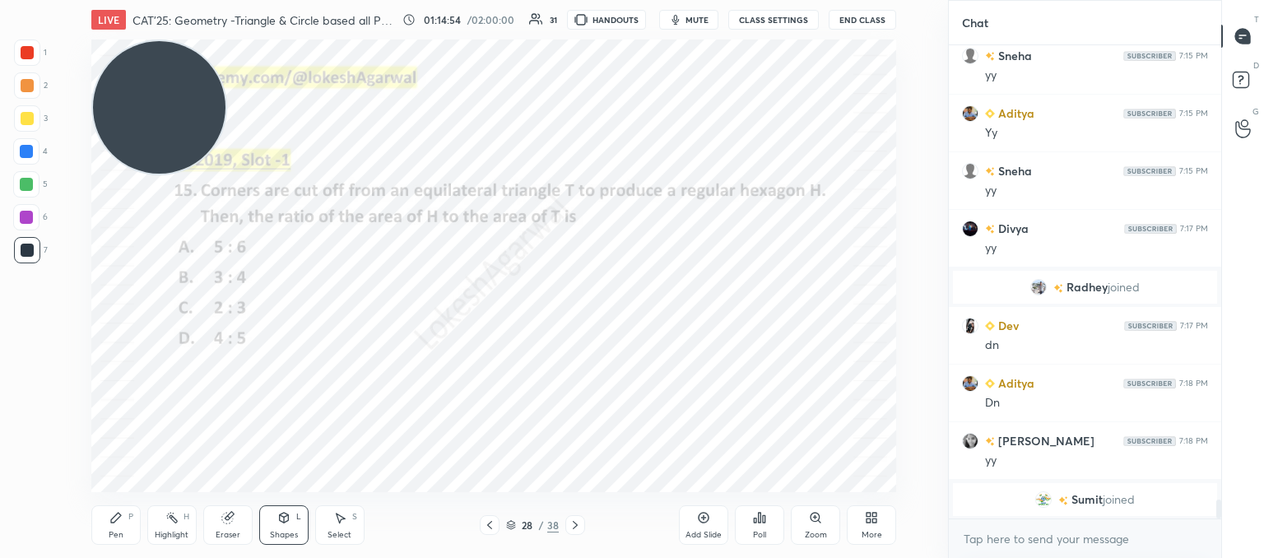
click at [108, 524] on div "Pen P" at bounding box center [115, 524] width 49 height 39
drag, startPoint x: 290, startPoint y: 525, endPoint x: 286, endPoint y: 515, distance: 10.4
click at [290, 524] on div "Shapes L" at bounding box center [283, 524] width 49 height 39
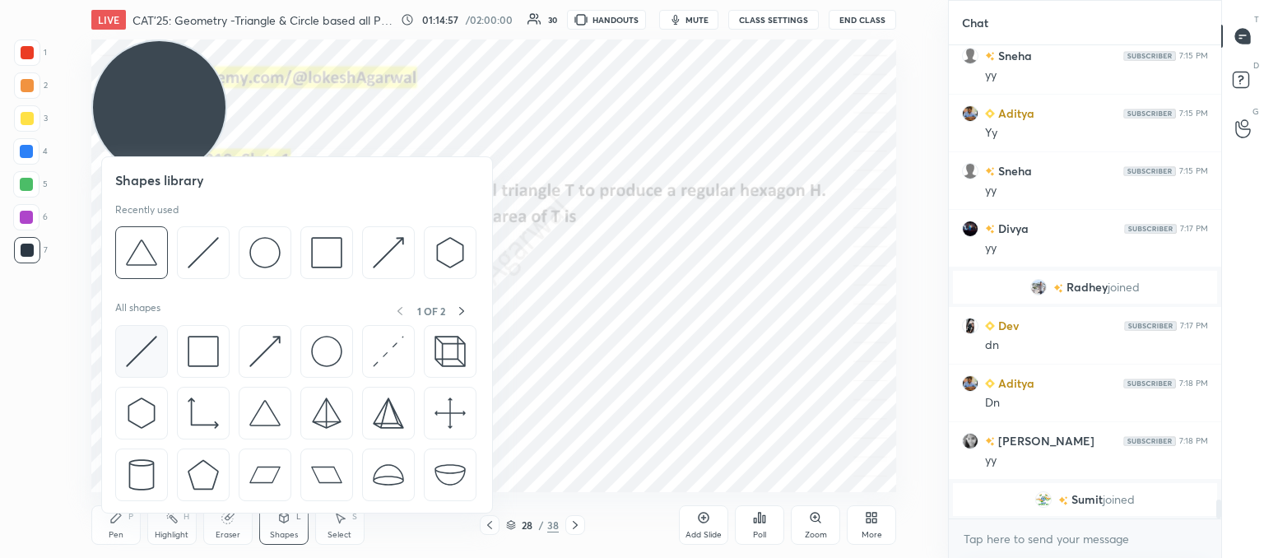
click at [147, 353] on img at bounding box center [141, 351] width 31 height 31
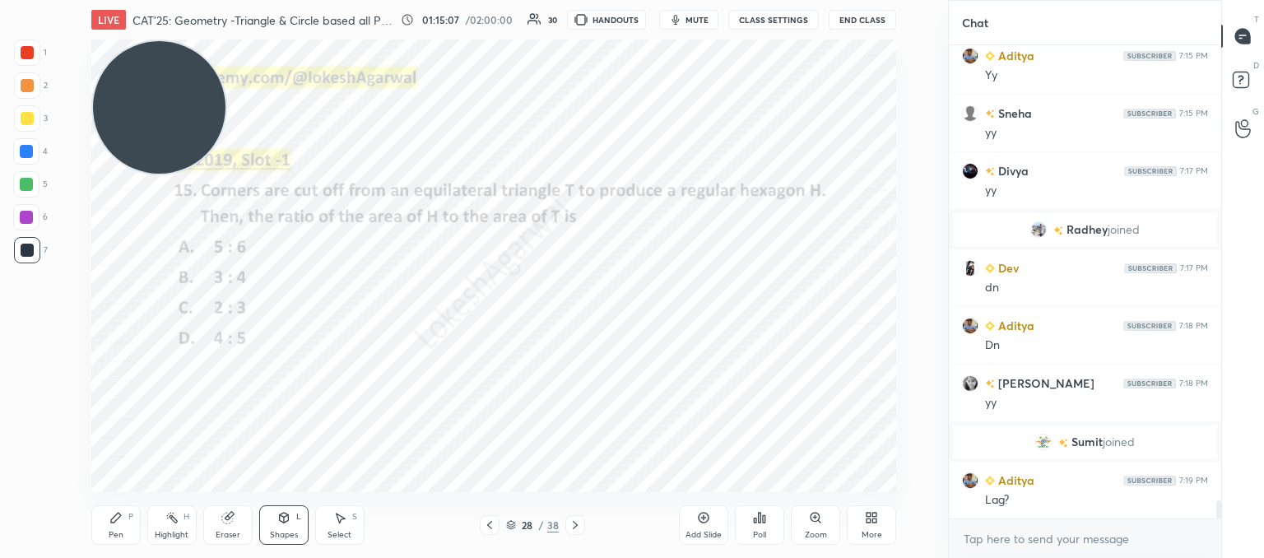
scroll to position [11732, 0]
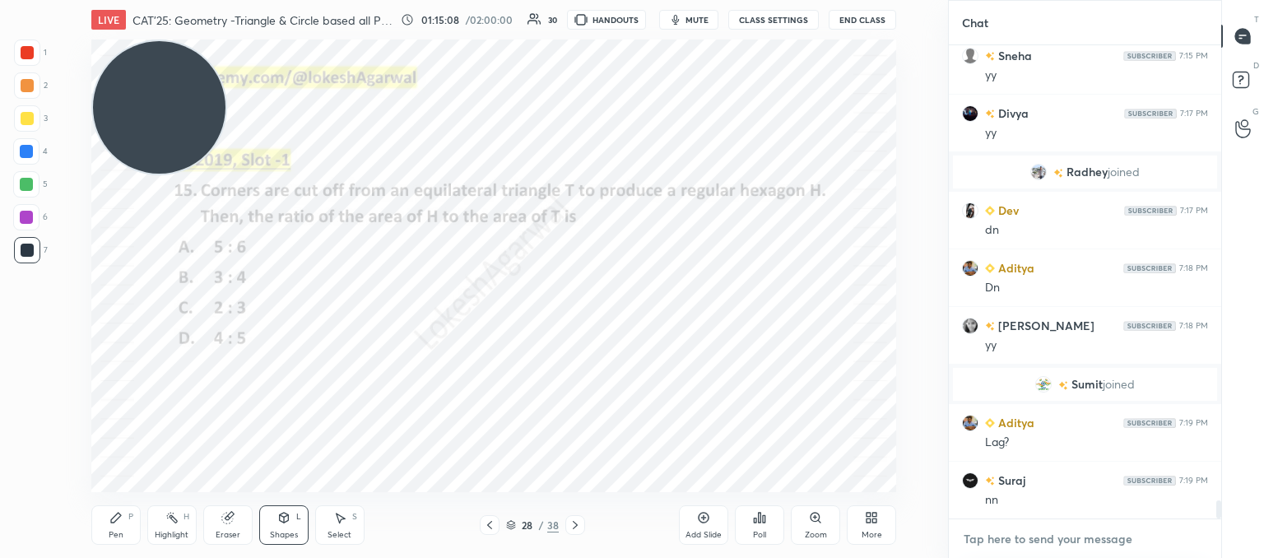
click at [990, 535] on textarea at bounding box center [1085, 539] width 246 height 26
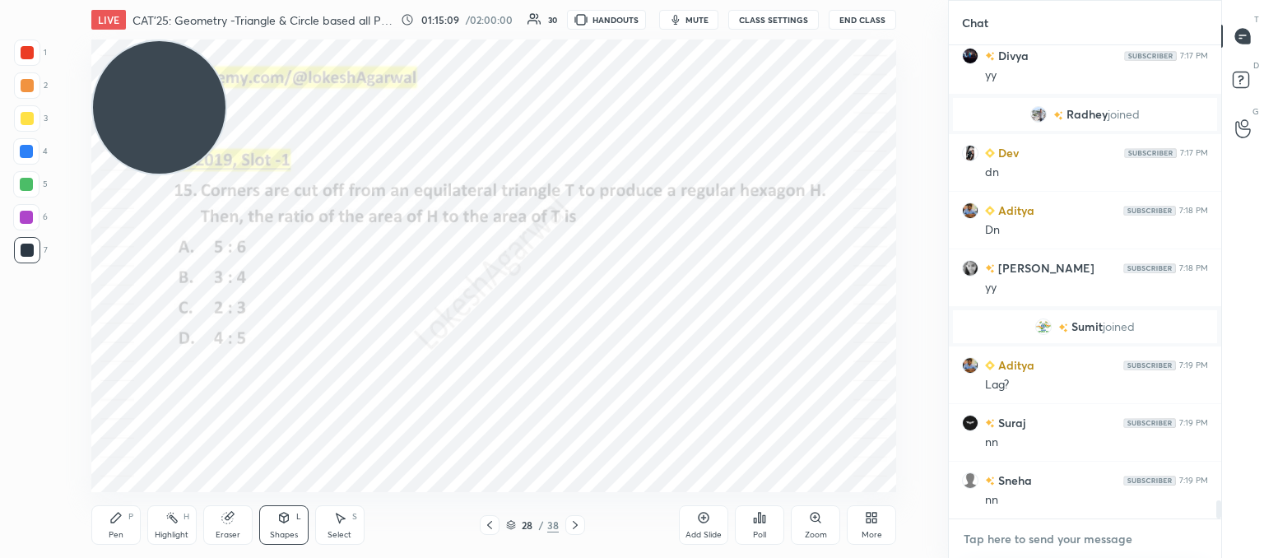
scroll to position [11847, 0]
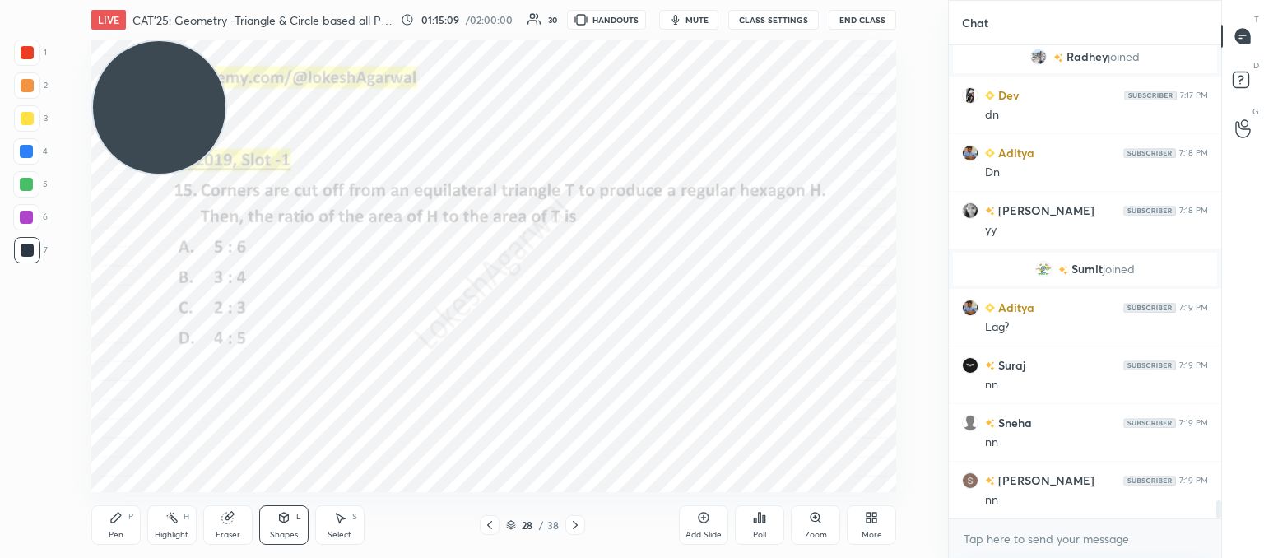
click at [116, 527] on div "Pen P" at bounding box center [115, 524] width 49 height 39
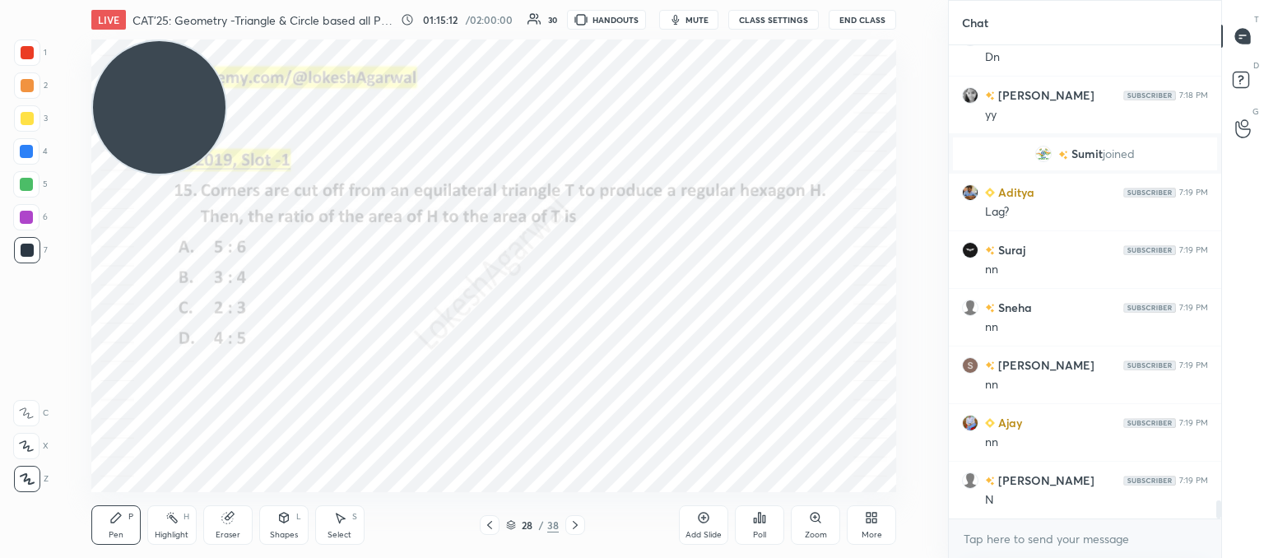
scroll to position [12020, 0]
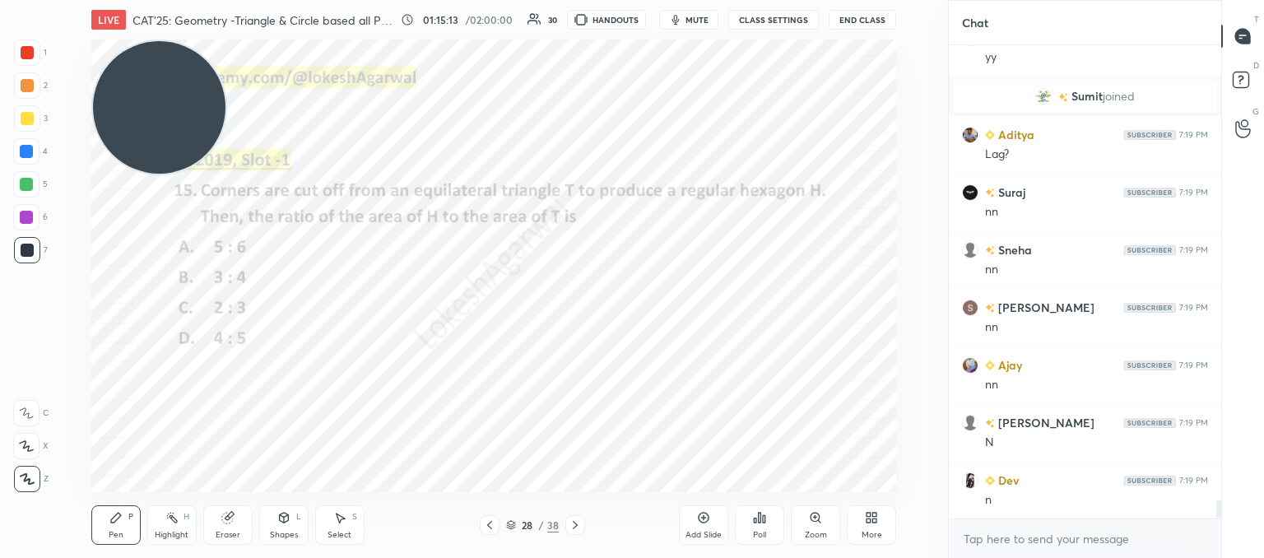
click at [268, 527] on div "Shapes L" at bounding box center [283, 524] width 49 height 39
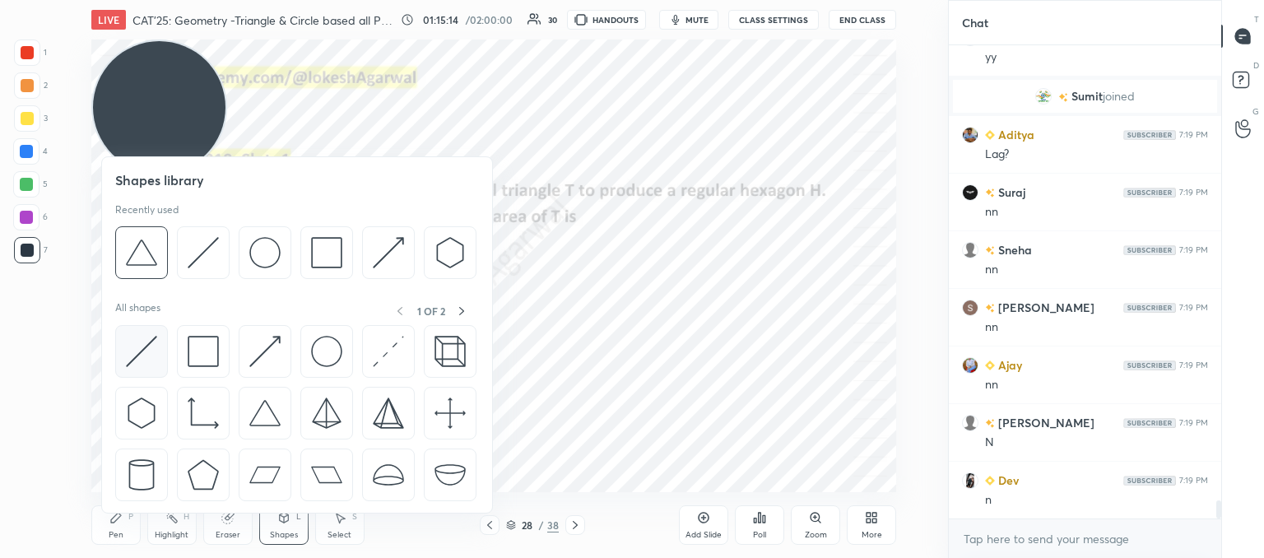
click at [137, 348] on img at bounding box center [141, 351] width 31 height 31
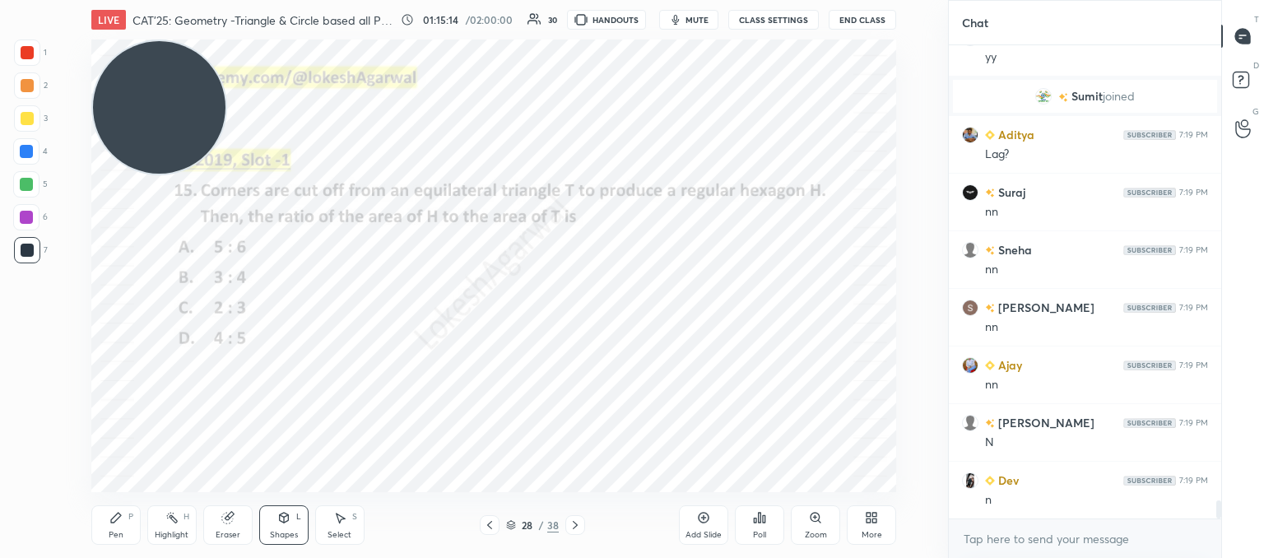
click at [16, 49] on div at bounding box center [27, 52] width 26 height 26
drag, startPoint x: 114, startPoint y: 524, endPoint x: 141, endPoint y: 512, distance: 29.1
click at [118, 524] on icon at bounding box center [115, 517] width 13 height 13
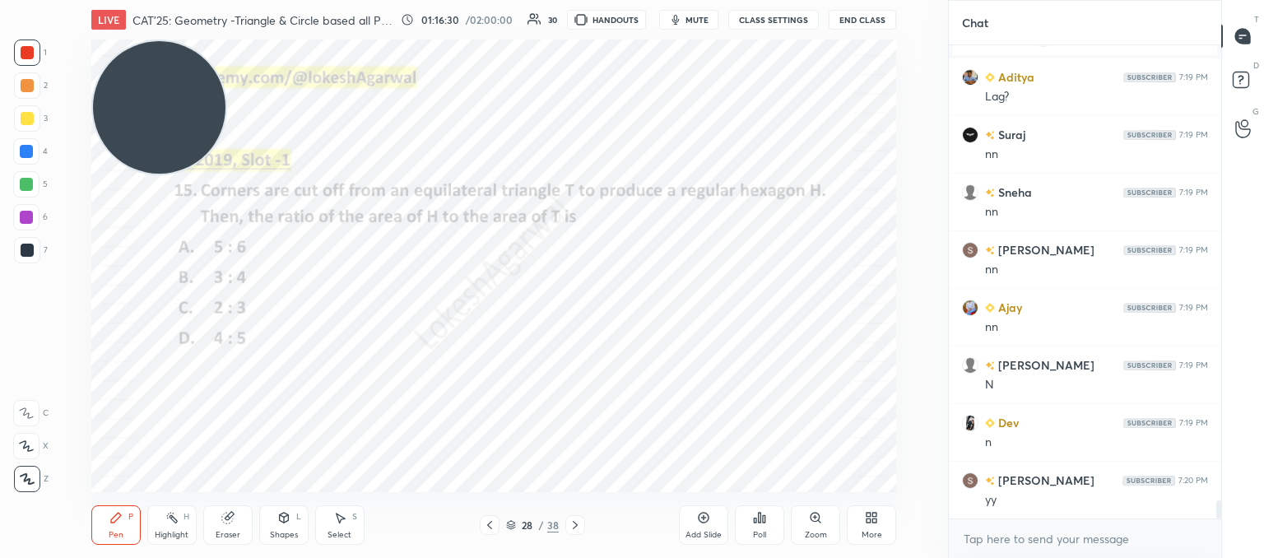
scroll to position [12117, 0]
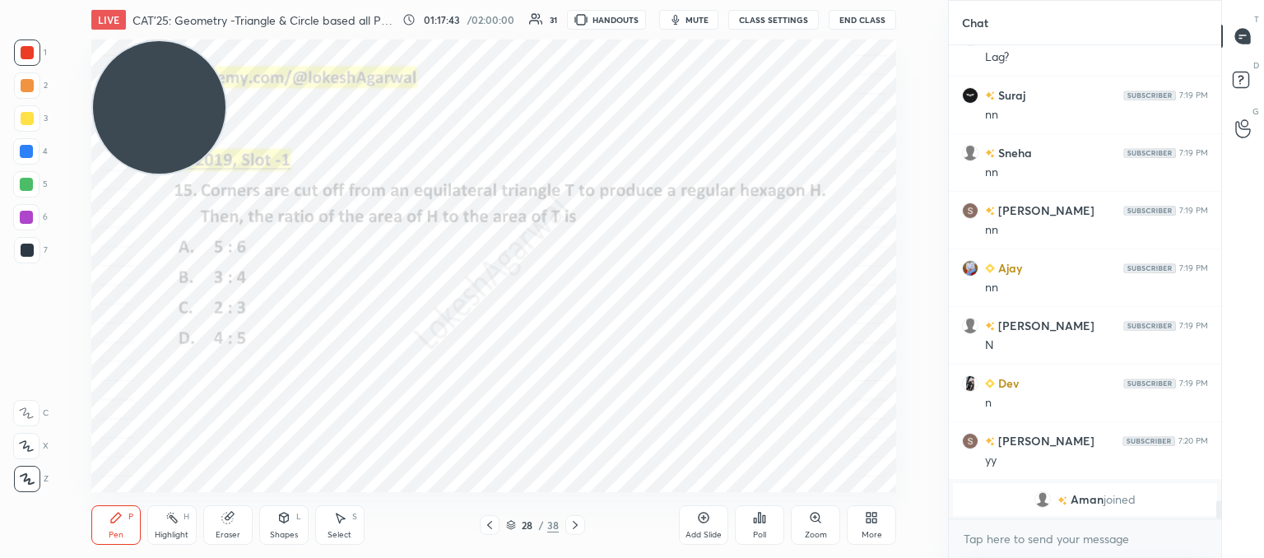
click at [566, 523] on div at bounding box center [575, 525] width 20 height 20
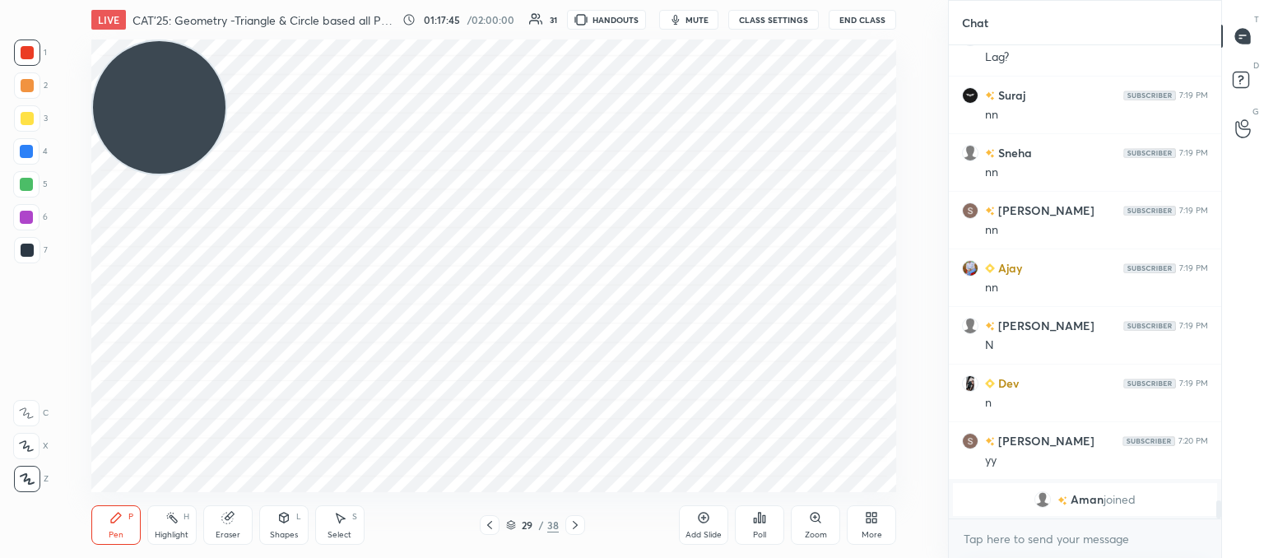
click at [580, 525] on icon at bounding box center [575, 524] width 13 height 13
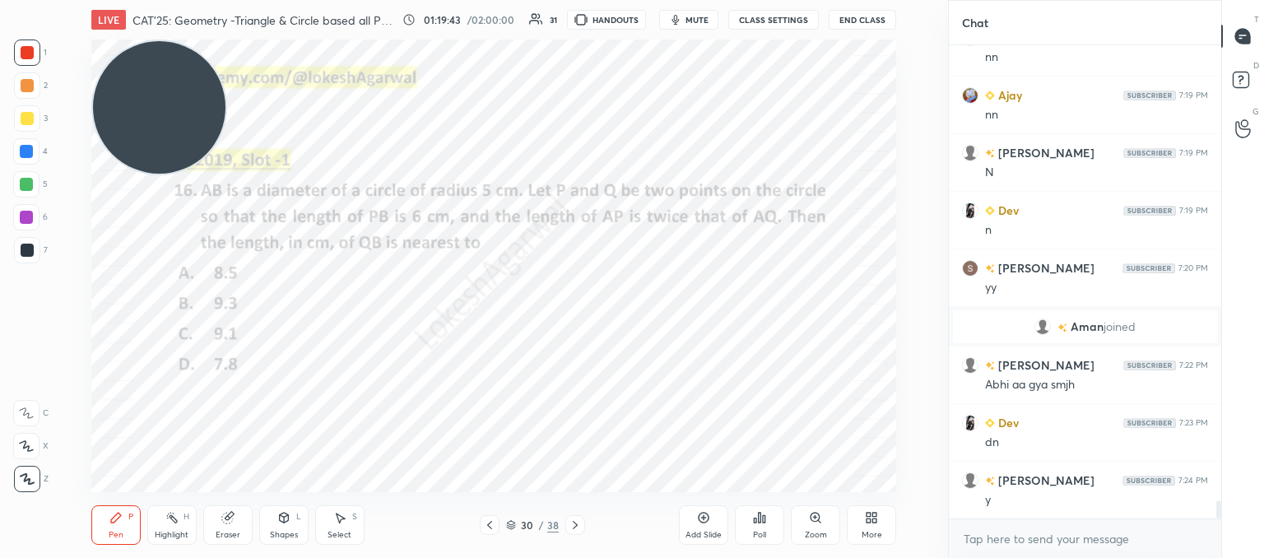
scroll to position [12101, 0]
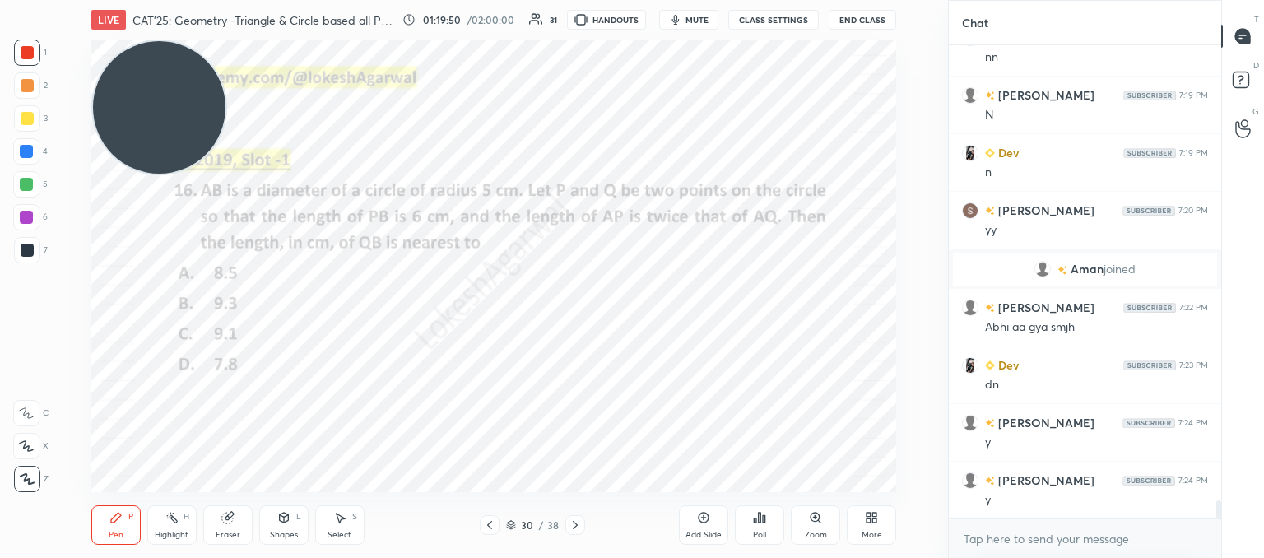
drag, startPoint x: 32, startPoint y: 246, endPoint x: 71, endPoint y: 245, distance: 38.7
click at [34, 247] on div at bounding box center [27, 250] width 26 height 26
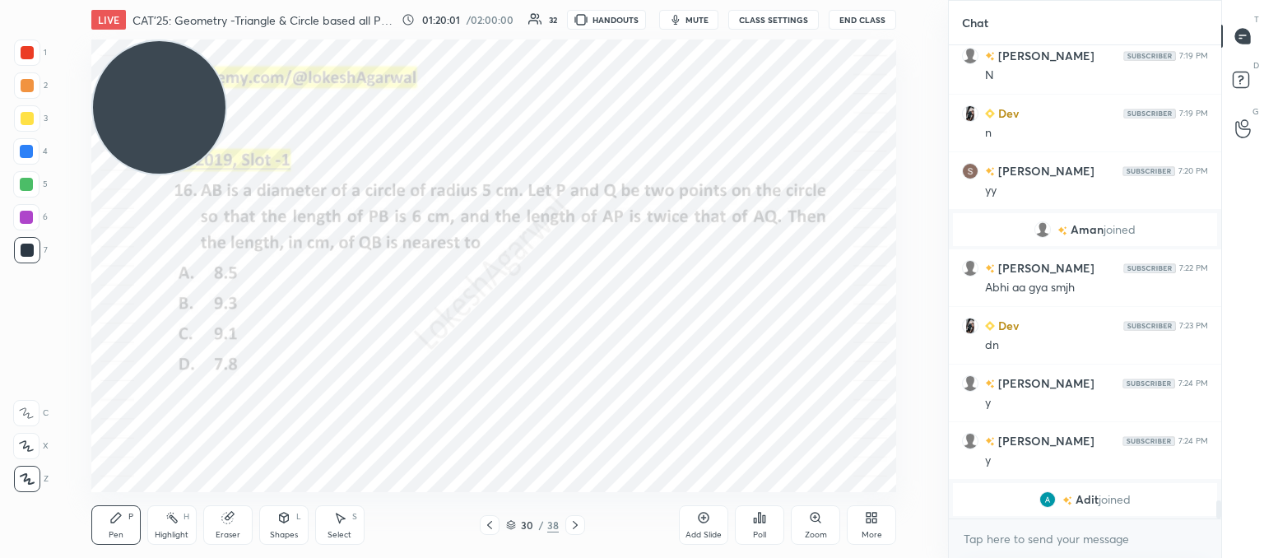
click at [773, 530] on div "Poll" at bounding box center [759, 524] width 49 height 39
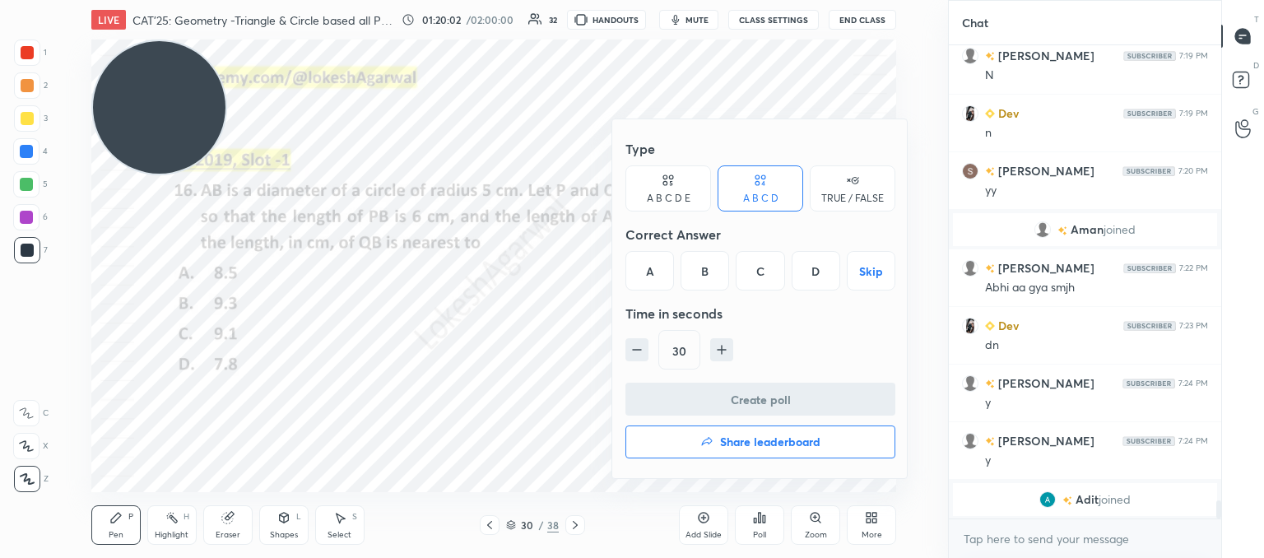
click at [758, 268] on div "C" at bounding box center [760, 270] width 49 height 39
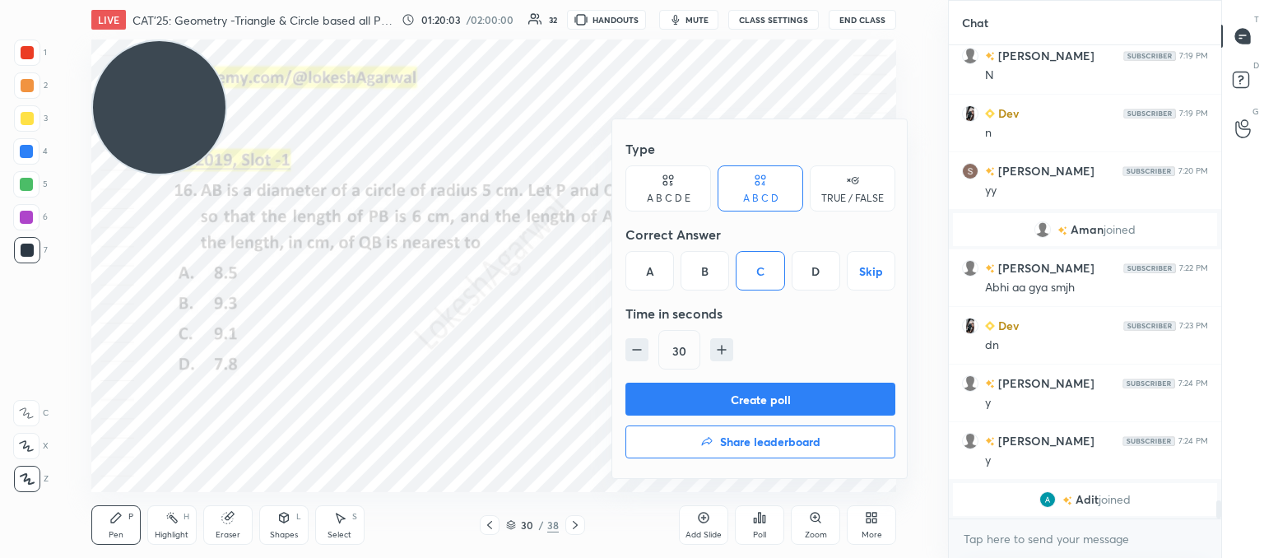
click at [681, 397] on button "Create poll" at bounding box center [760, 399] width 270 height 33
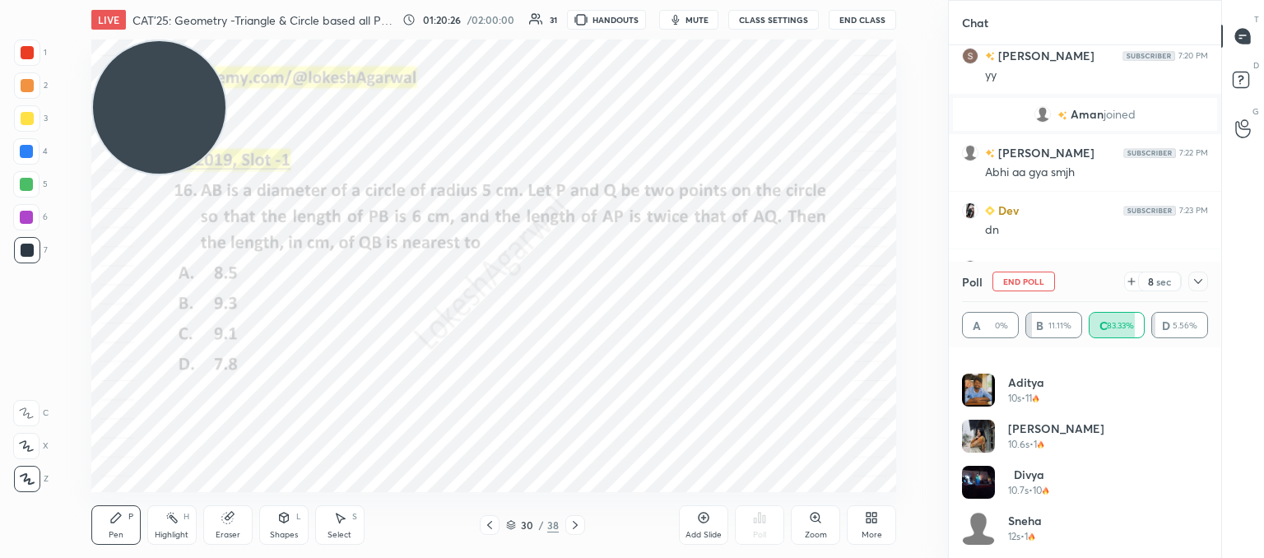
scroll to position [12168, 0]
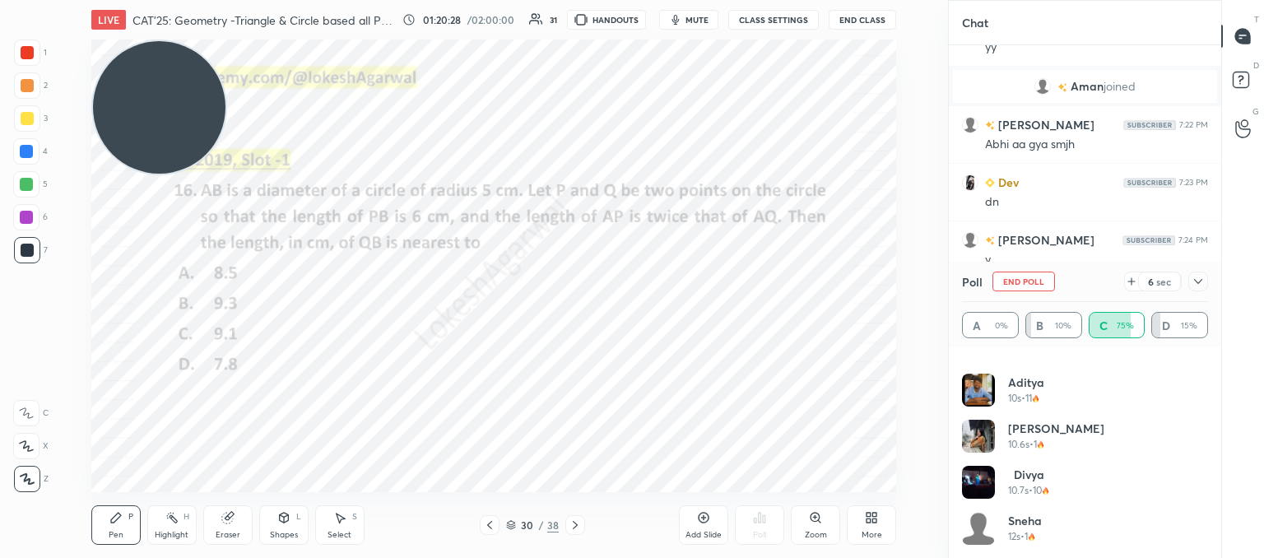
click at [1193, 286] on icon at bounding box center [1197, 281] width 13 height 13
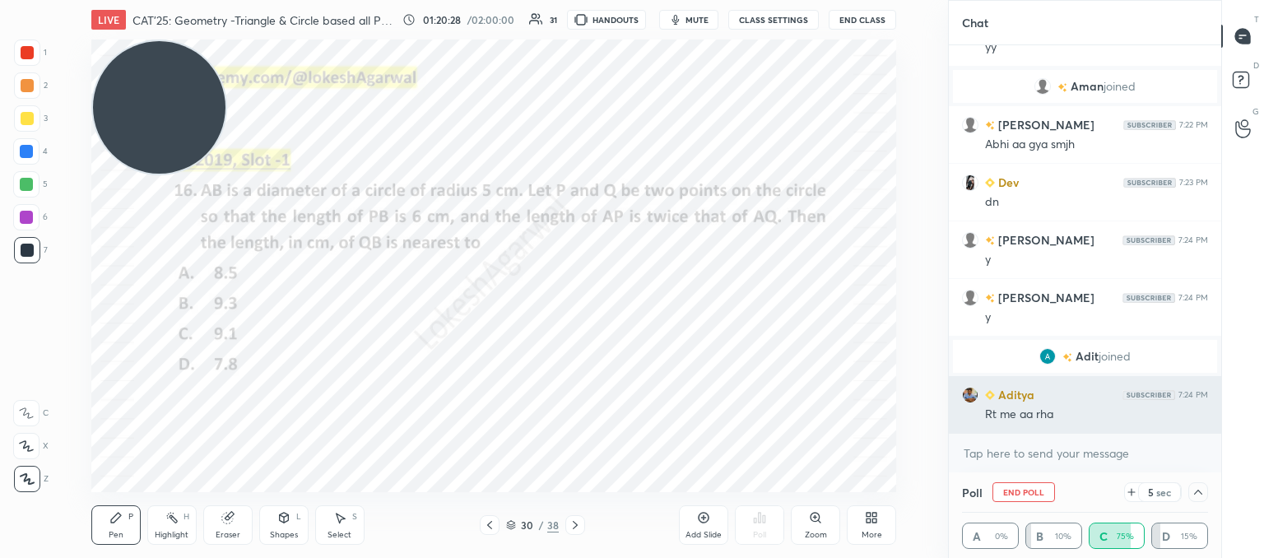
scroll to position [0, 0]
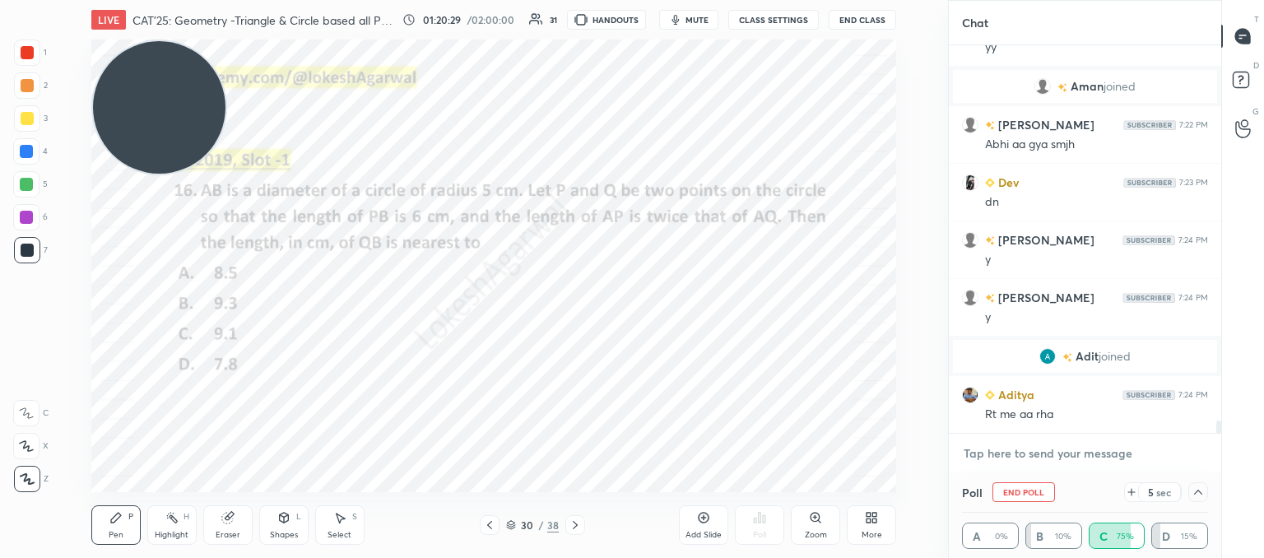
click at [1060, 455] on textarea at bounding box center [1085, 453] width 246 height 26
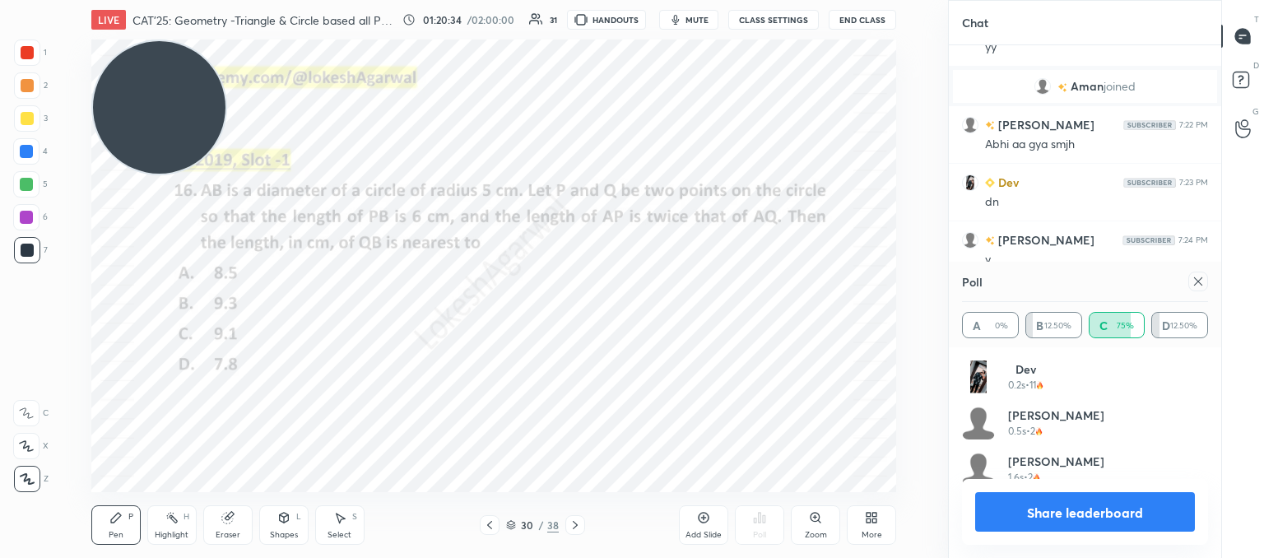
scroll to position [193, 241]
click at [1195, 284] on icon at bounding box center [1198, 281] width 8 height 8
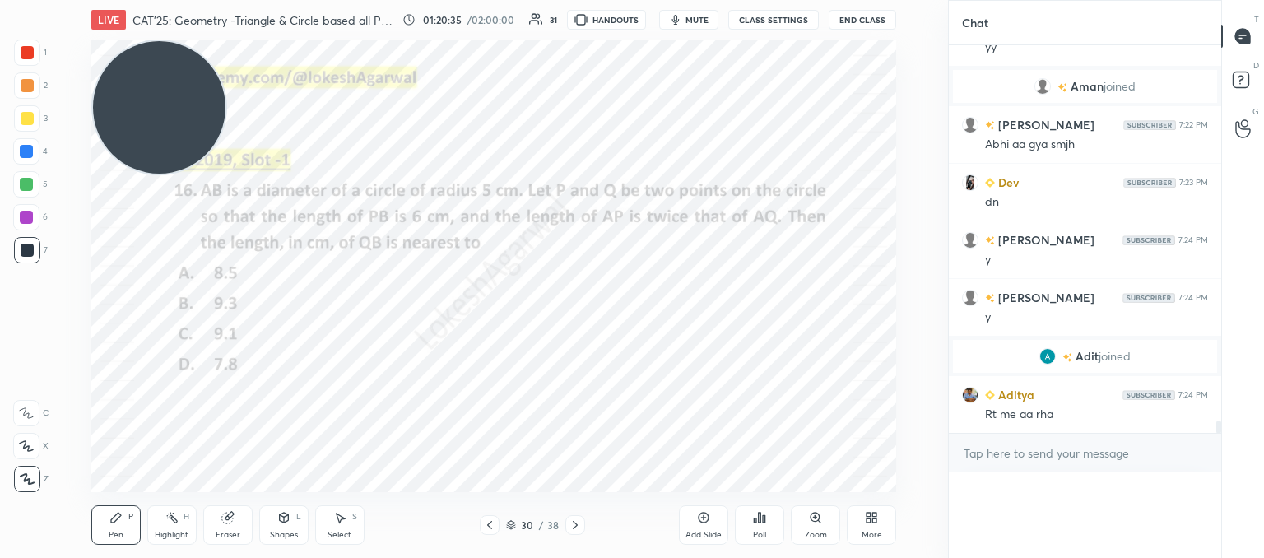
scroll to position [410, 267]
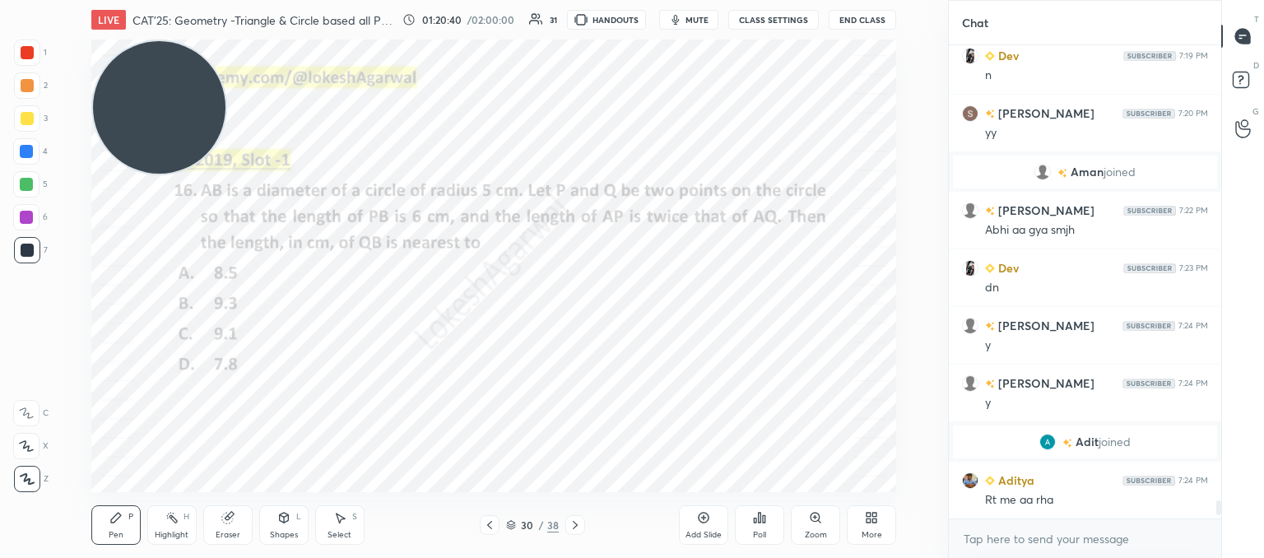
drag, startPoint x: 230, startPoint y: 524, endPoint x: 270, endPoint y: 505, distance: 44.5
click at [229, 523] on icon at bounding box center [227, 517] width 13 height 13
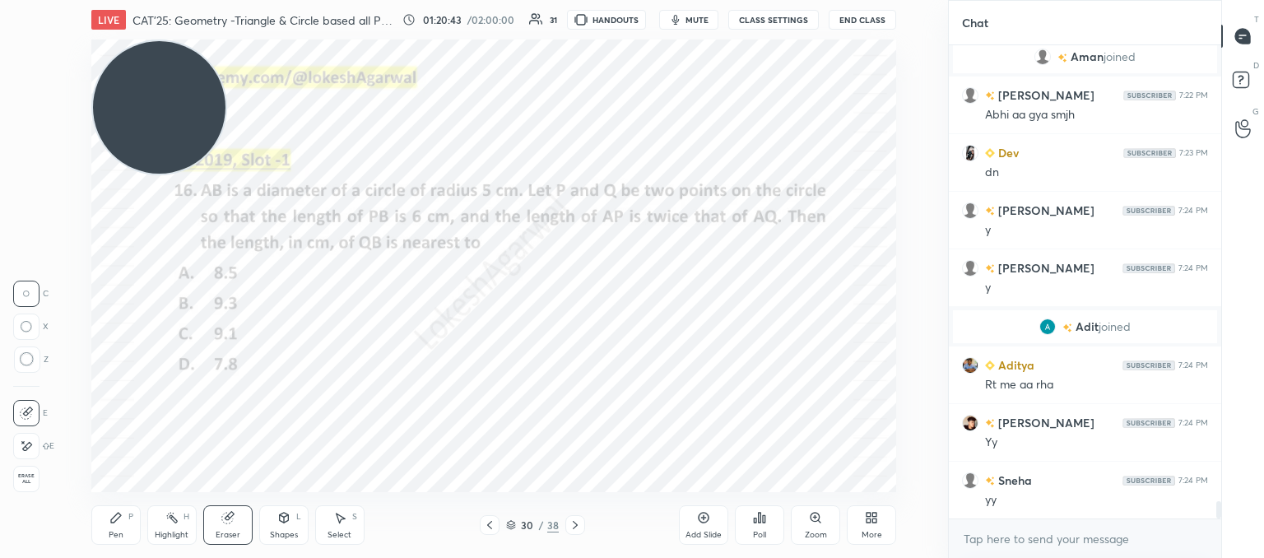
click at [112, 520] on icon at bounding box center [116, 518] width 10 height 10
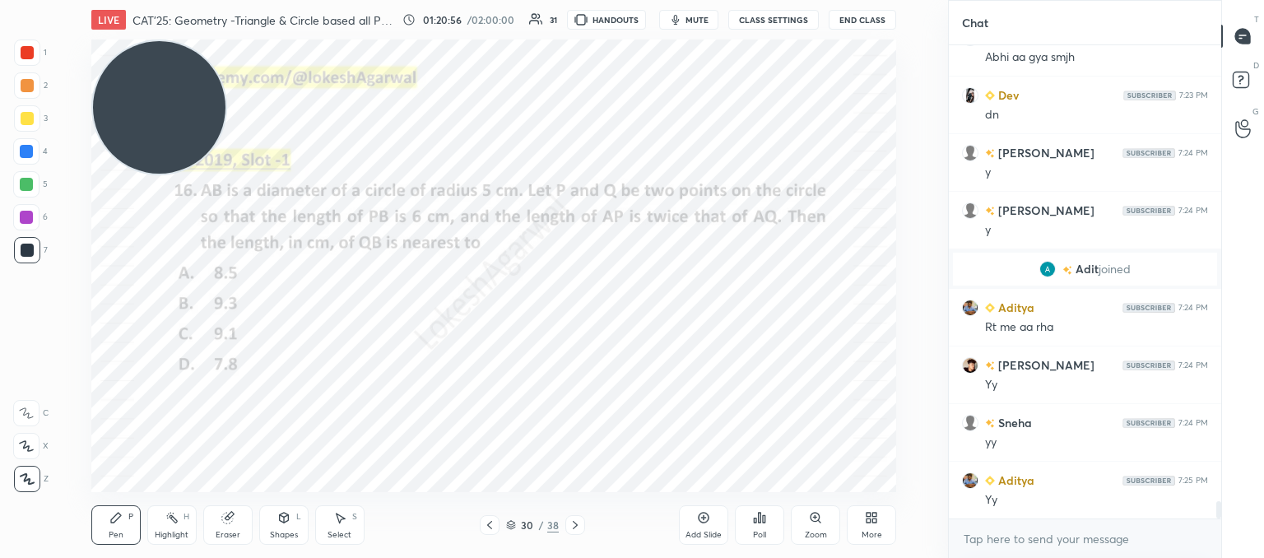
drag, startPoint x: 237, startPoint y: 525, endPoint x: 226, endPoint y: 494, distance: 33.0
click at [234, 521] on div "Eraser" at bounding box center [227, 524] width 49 height 39
drag, startPoint x: 274, startPoint y: 523, endPoint x: 270, endPoint y: 515, distance: 9.2
click at [273, 522] on div "Shapes L" at bounding box center [283, 524] width 49 height 39
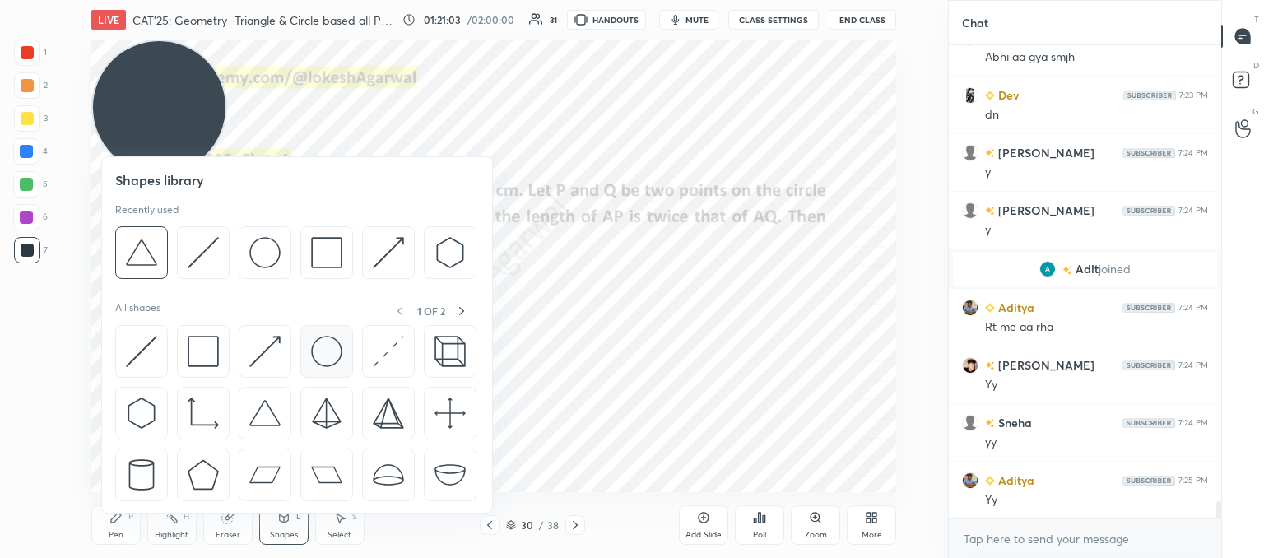
click at [326, 341] on img at bounding box center [326, 351] width 31 height 31
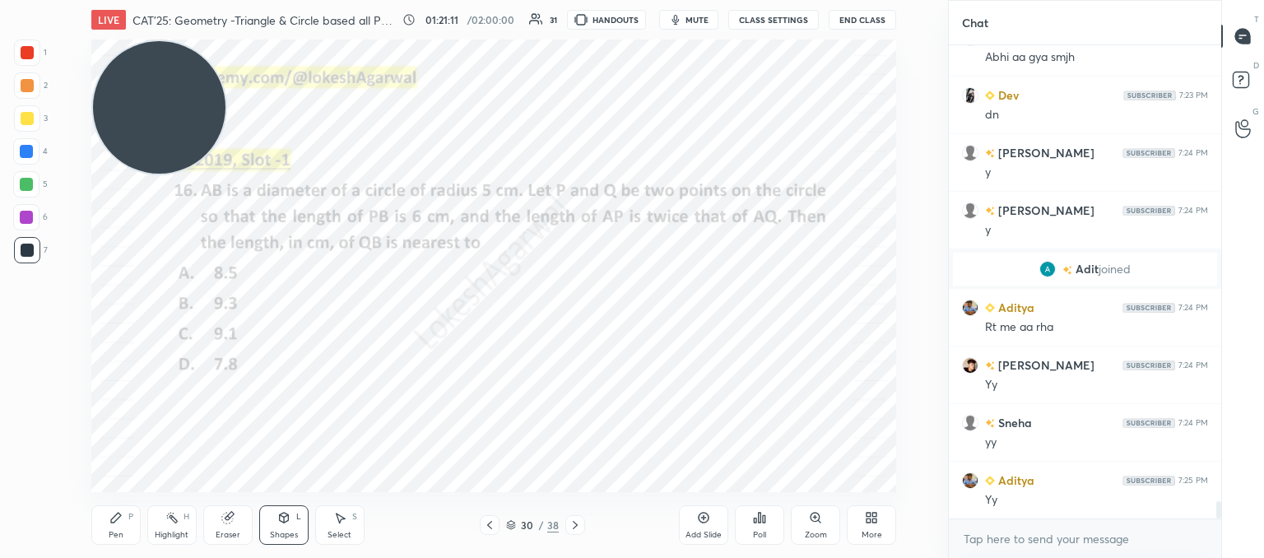
click at [294, 522] on div "Shapes L" at bounding box center [283, 524] width 49 height 39
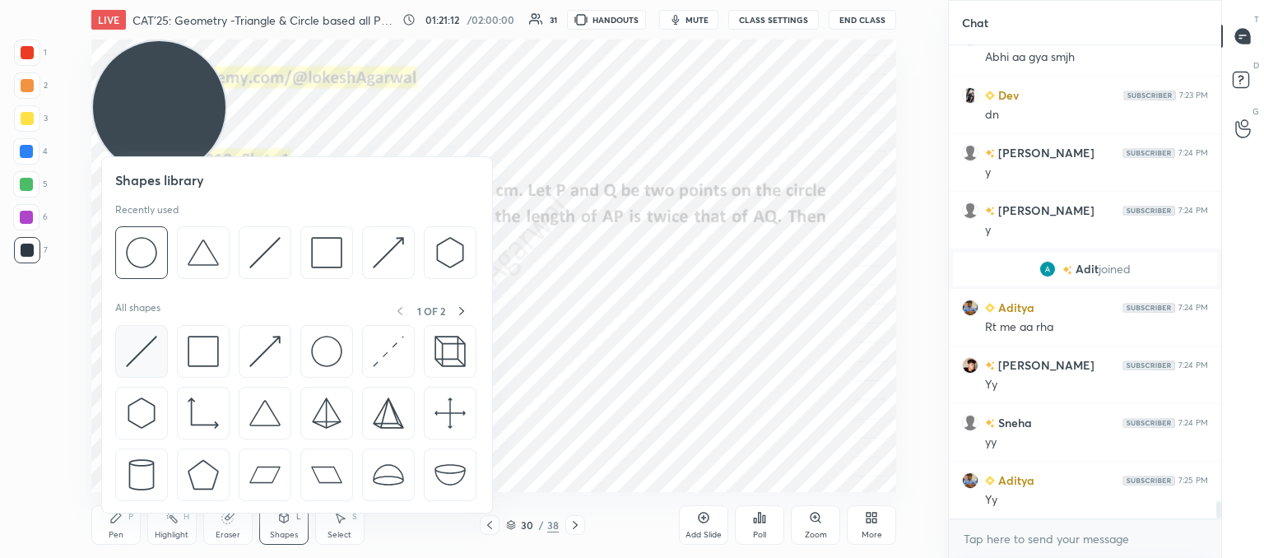
click at [135, 349] on img at bounding box center [141, 351] width 31 height 31
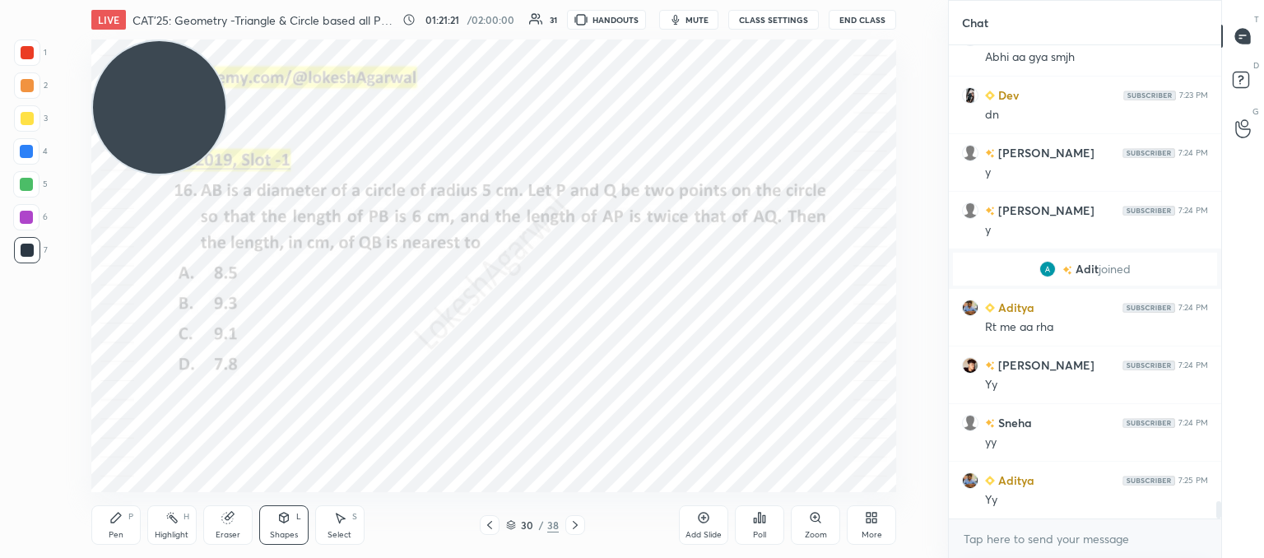
click at [99, 537] on div "Pen P" at bounding box center [115, 524] width 49 height 39
click at [280, 516] on icon at bounding box center [283, 518] width 9 height 10
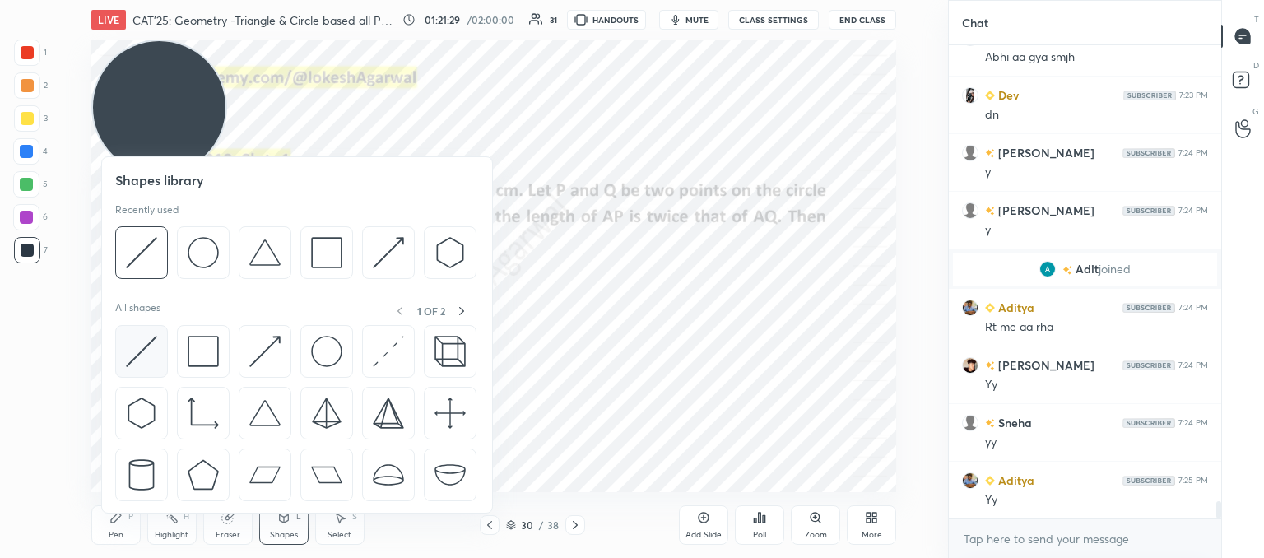
click at [147, 360] on img at bounding box center [141, 351] width 31 height 31
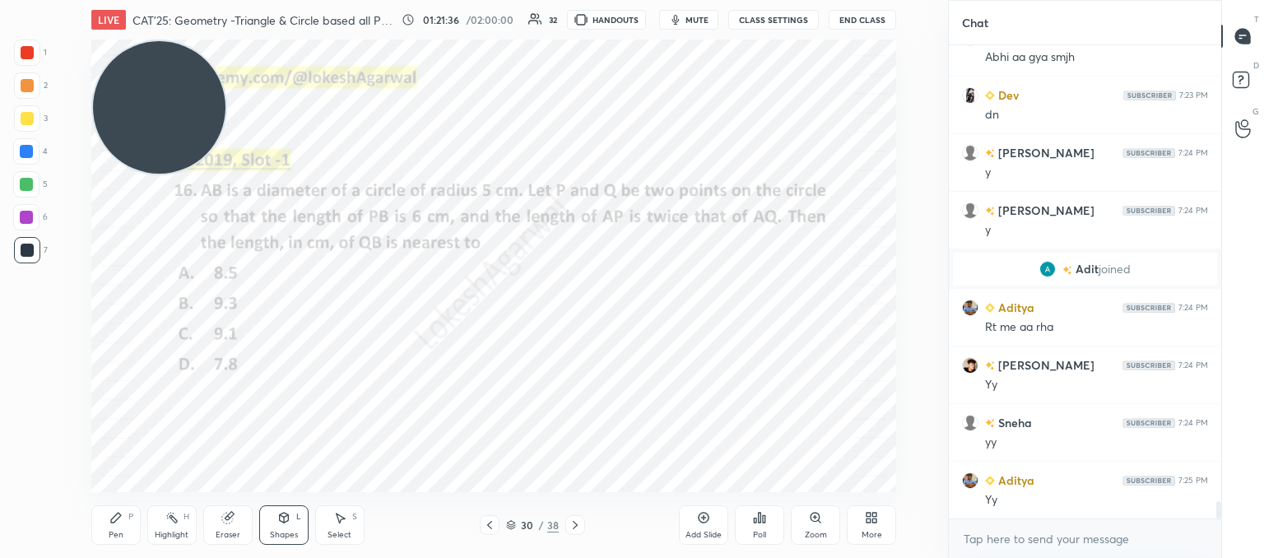
click at [122, 519] on icon at bounding box center [115, 517] width 13 height 13
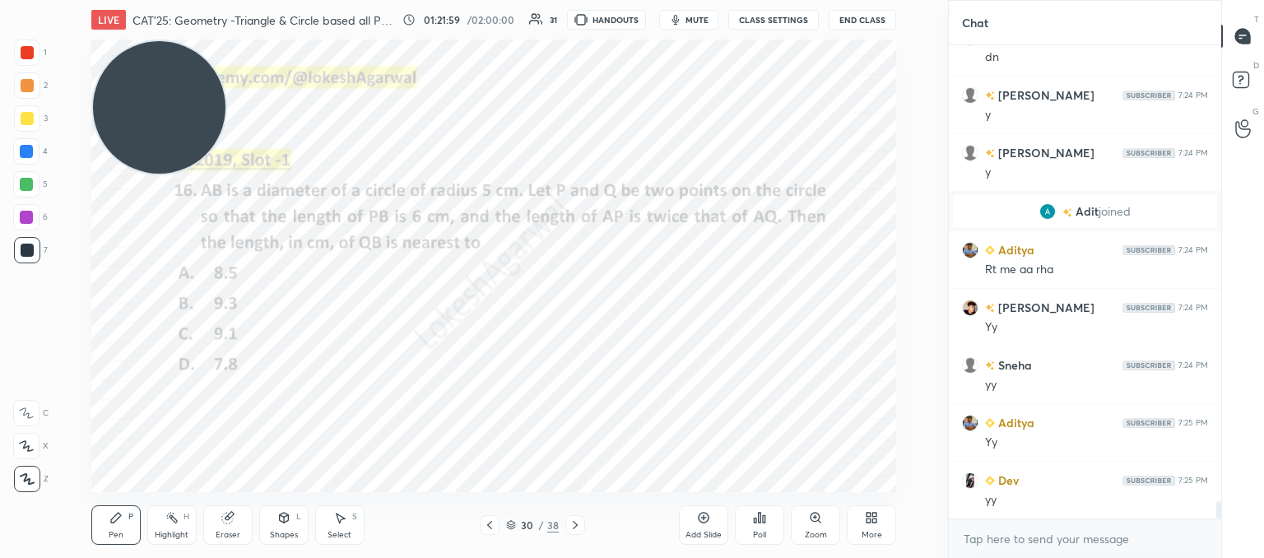
click at [286, 526] on div "Shapes L" at bounding box center [283, 524] width 49 height 39
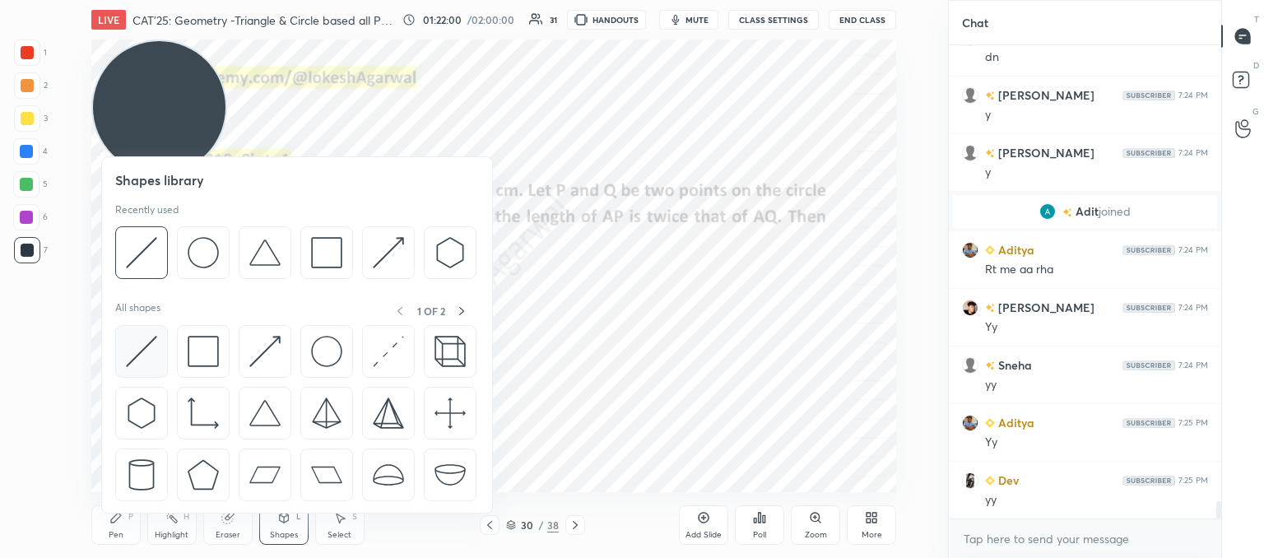
click at [131, 348] on img at bounding box center [141, 351] width 31 height 31
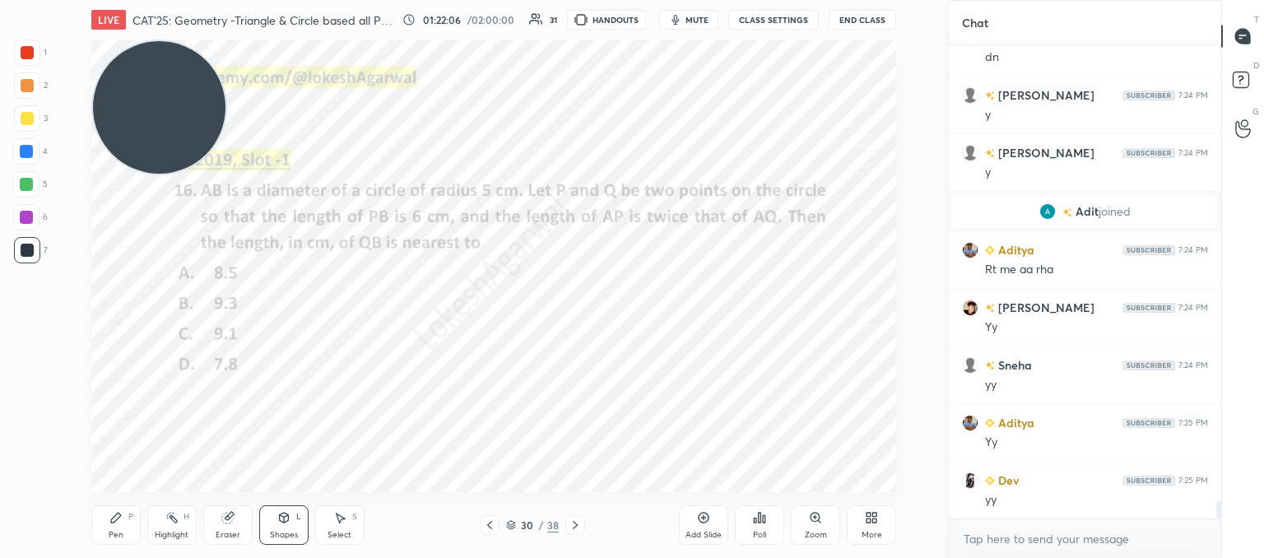
drag, startPoint x: 121, startPoint y: 531, endPoint x: 165, endPoint y: 505, distance: 50.9
click at [123, 531] on div "Pen P" at bounding box center [115, 524] width 49 height 39
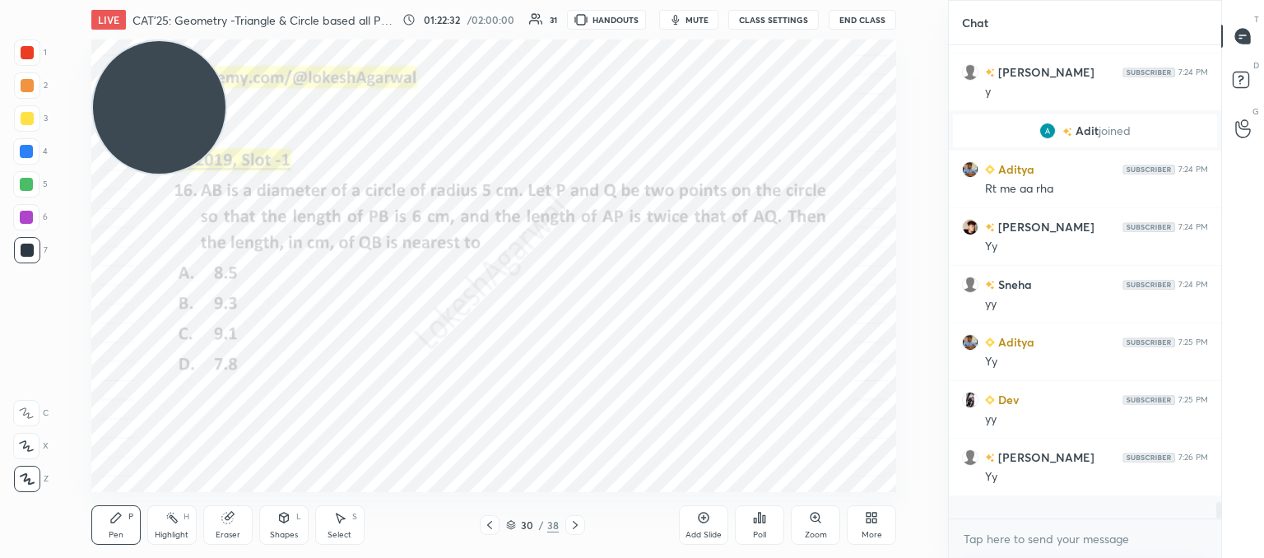
scroll to position [468, 267]
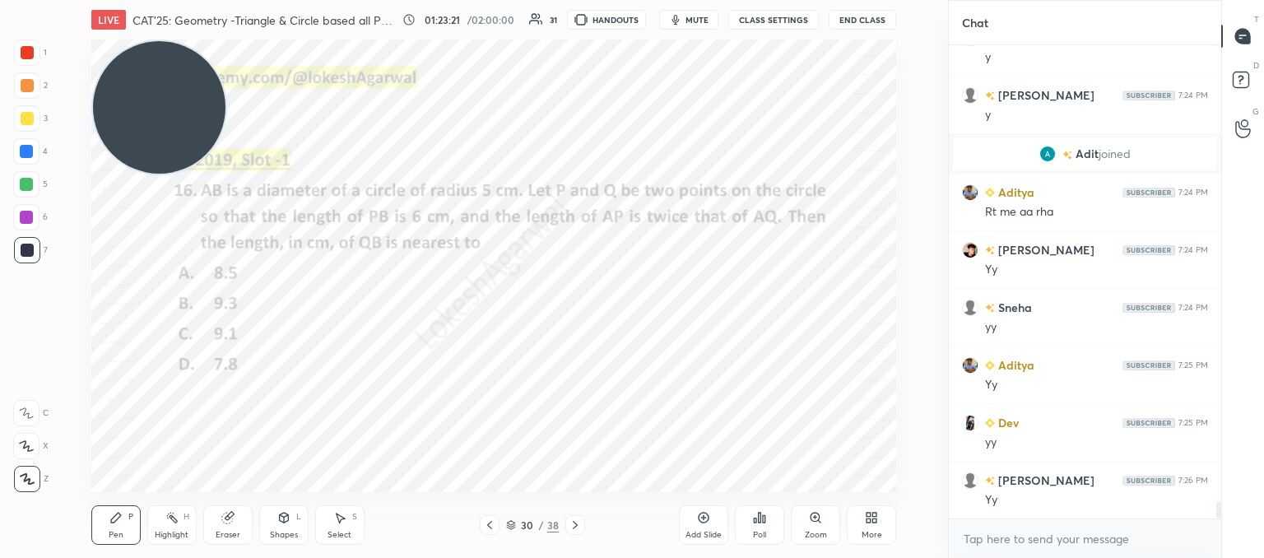
click at [235, 522] on div "Eraser" at bounding box center [227, 524] width 49 height 39
click at [35, 357] on div at bounding box center [27, 359] width 26 height 26
click at [574, 524] on icon at bounding box center [575, 524] width 13 height 13
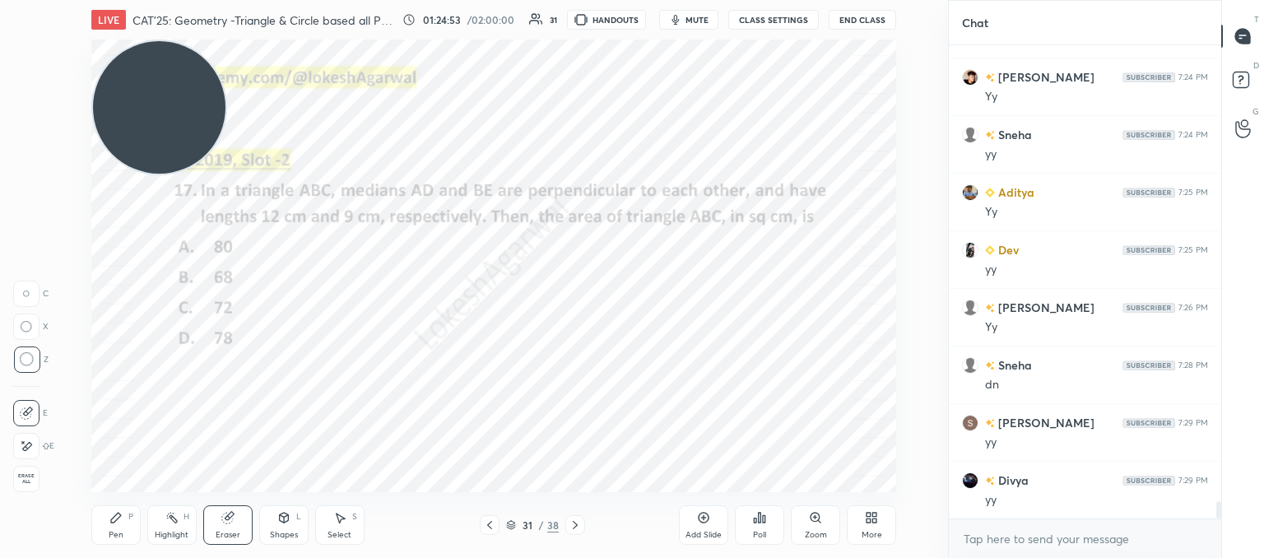
scroll to position [12601, 0]
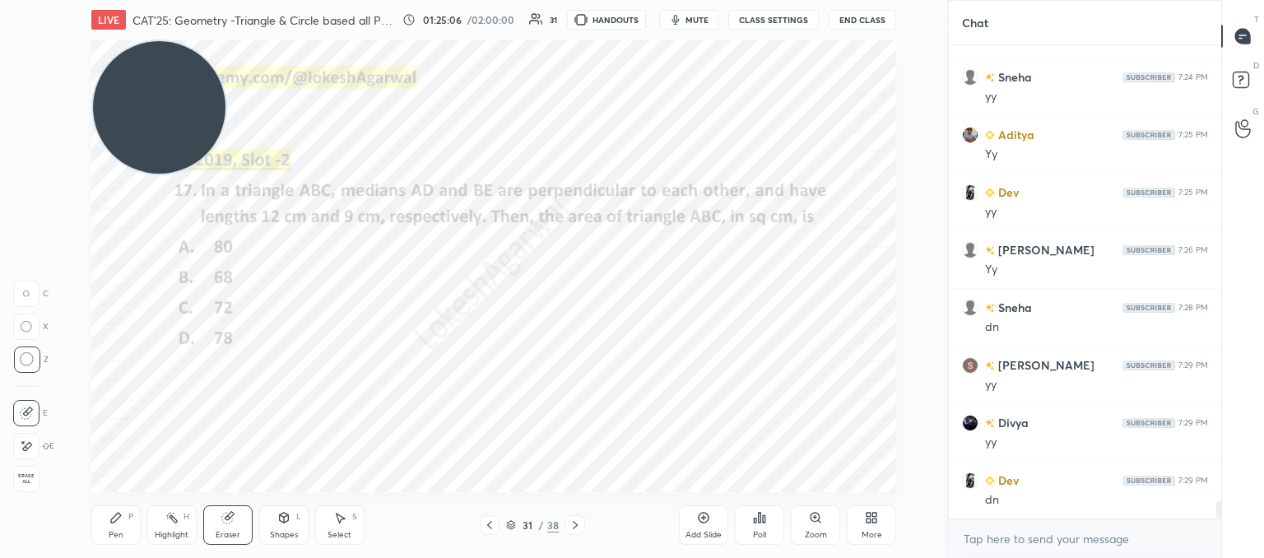
click at [777, 531] on div "Poll" at bounding box center [759, 524] width 49 height 39
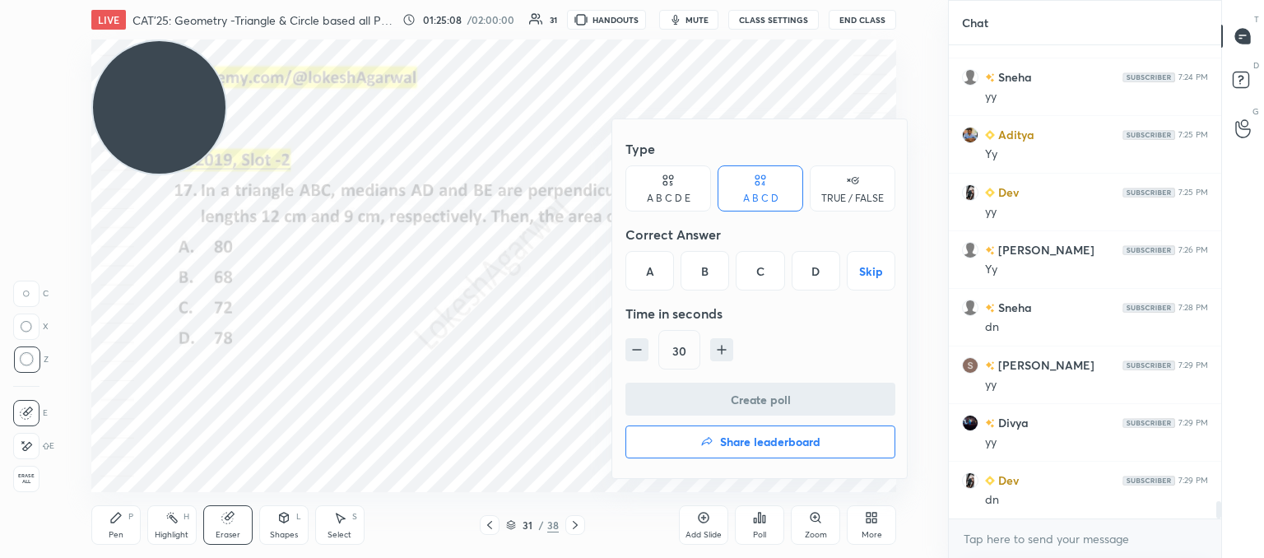
click at [774, 266] on div "C" at bounding box center [760, 270] width 49 height 39
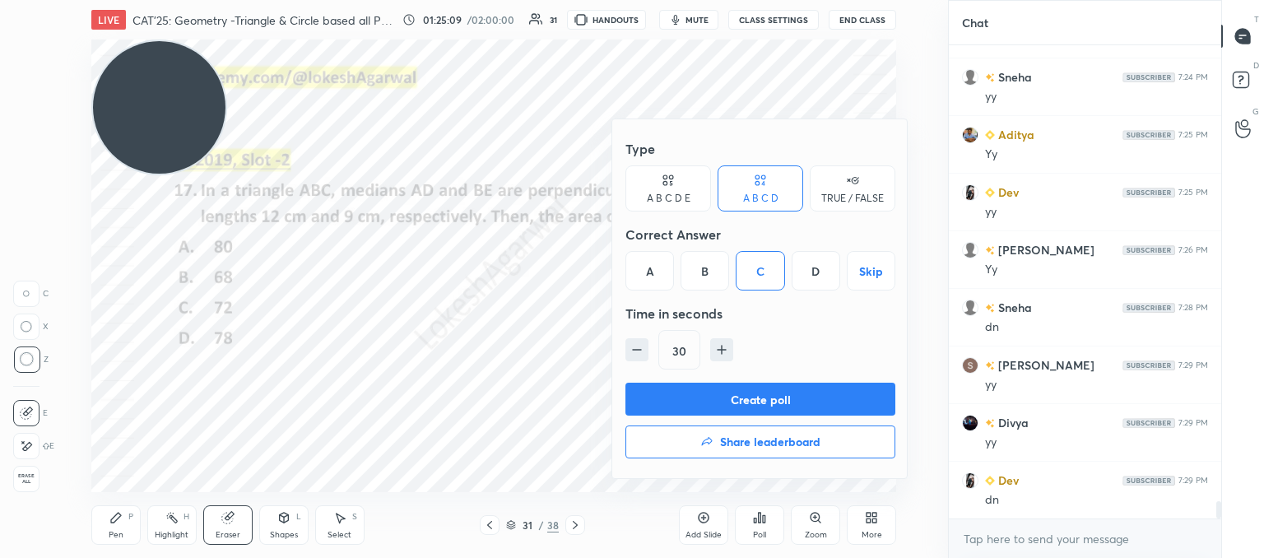
click at [756, 395] on button "Create poll" at bounding box center [760, 399] width 270 height 33
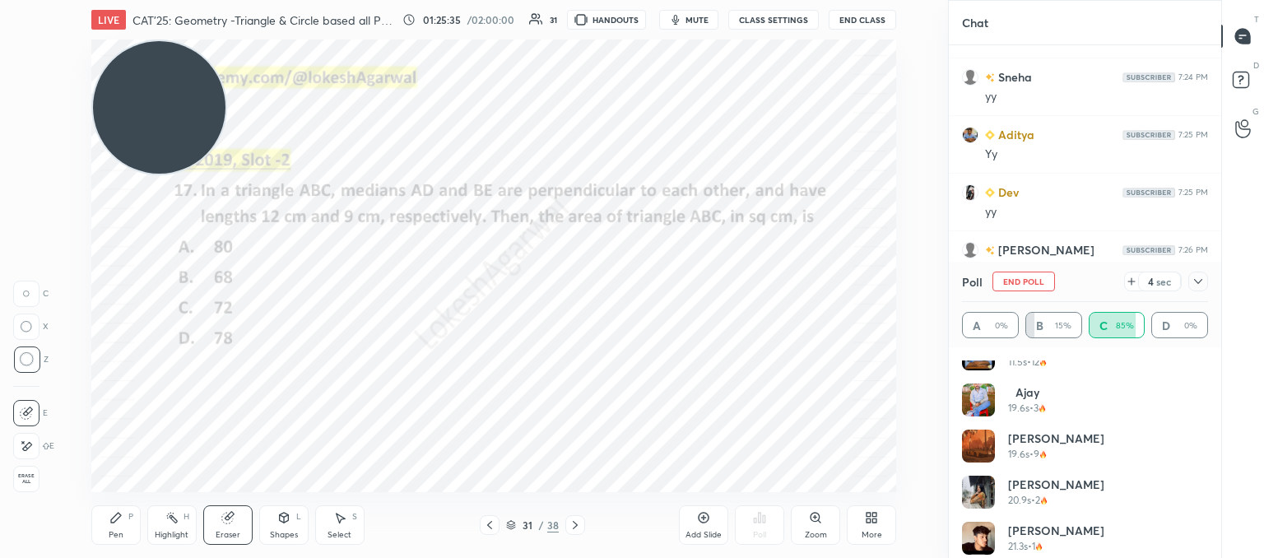
scroll to position [632, 0]
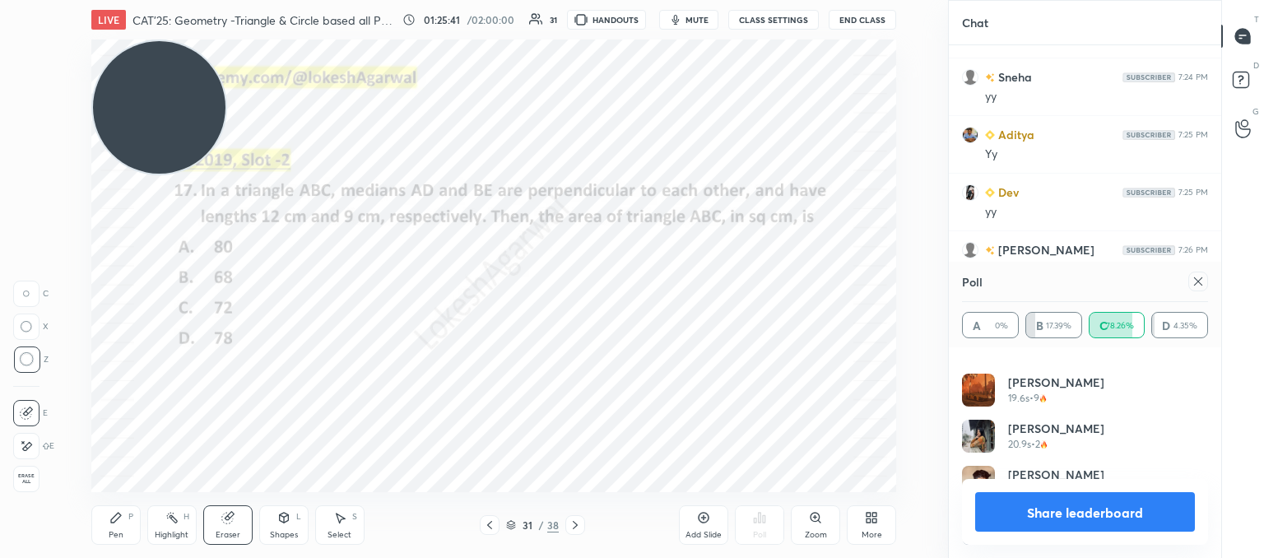
click at [1201, 287] on icon at bounding box center [1197, 281] width 13 height 13
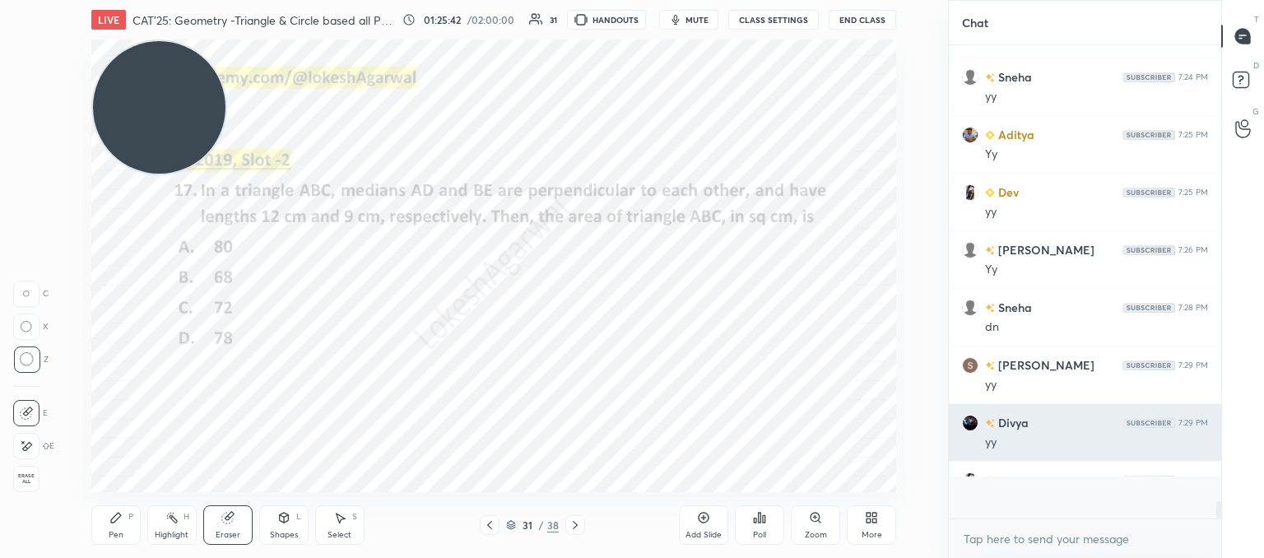
scroll to position [6, 5]
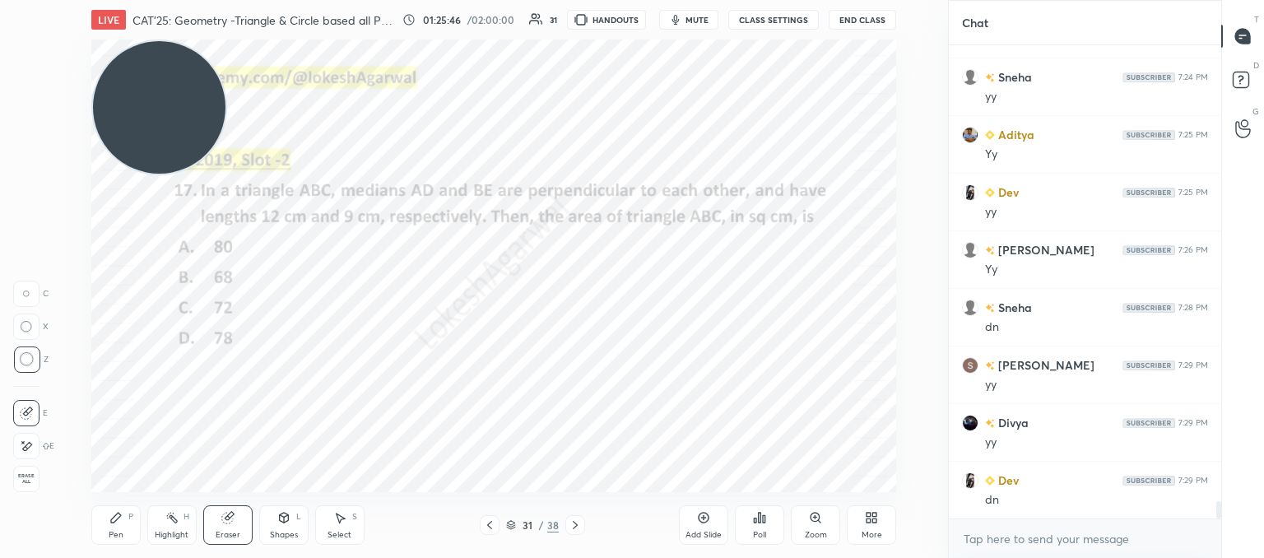
click at [296, 524] on div "Shapes L" at bounding box center [283, 524] width 49 height 39
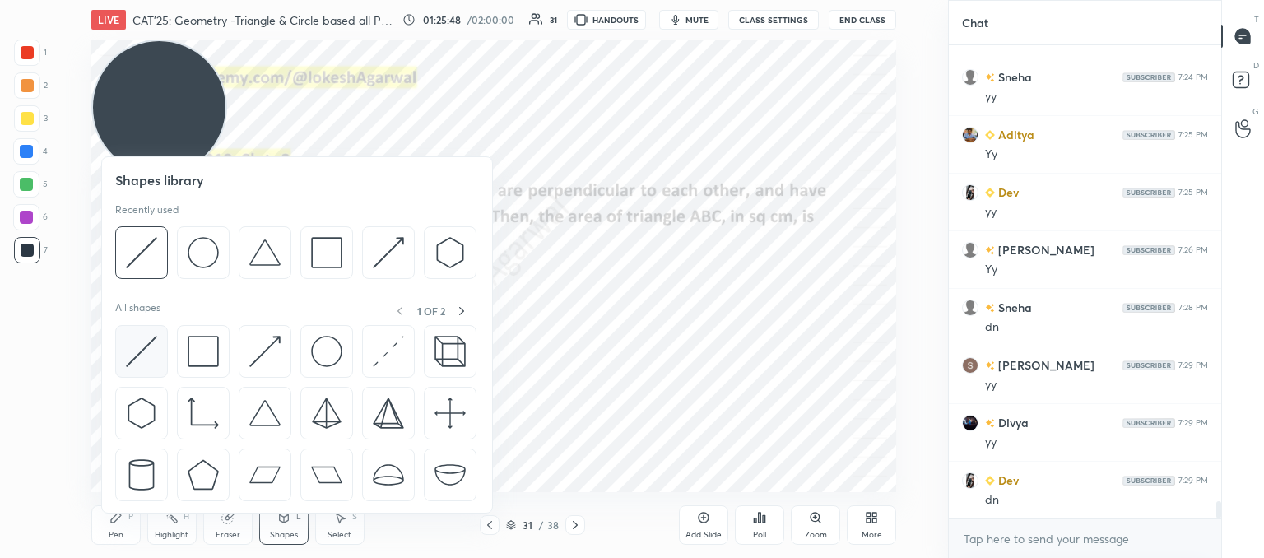
click at [151, 344] on img at bounding box center [141, 351] width 31 height 31
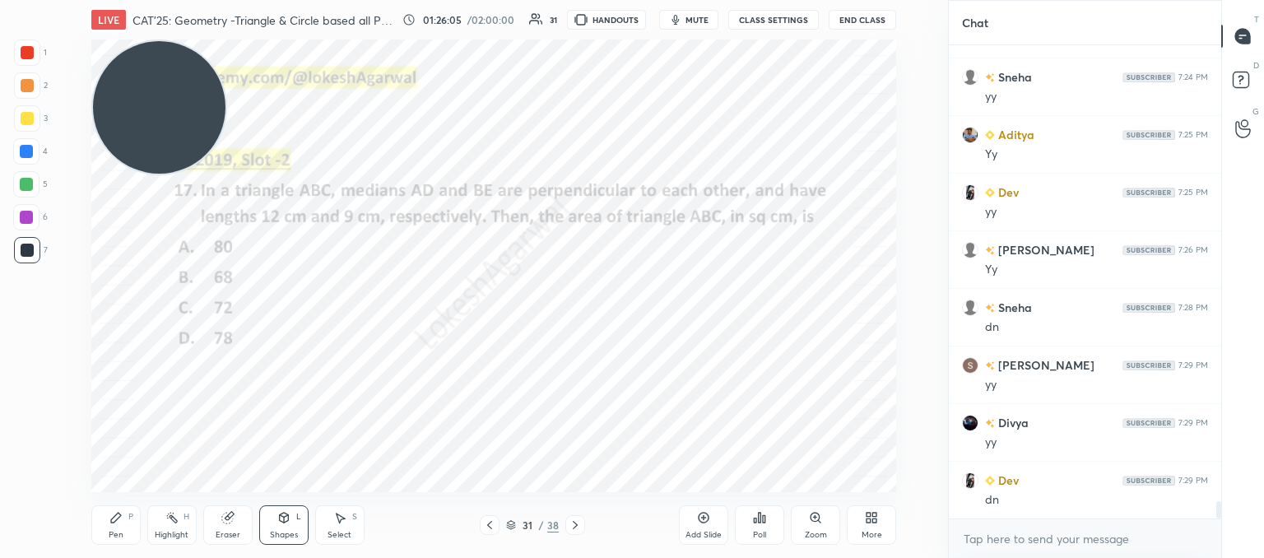
drag, startPoint x: 115, startPoint y: 531, endPoint x: 153, endPoint y: 499, distance: 49.1
click at [120, 527] on div "Pen P" at bounding box center [115, 524] width 49 height 39
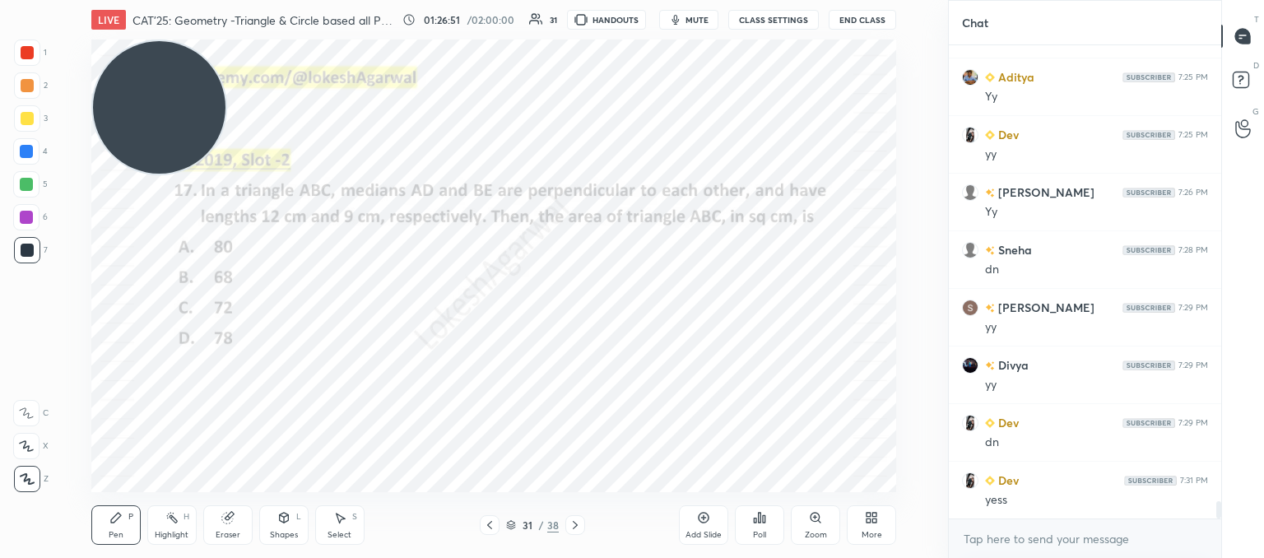
scroll to position [12731, 0]
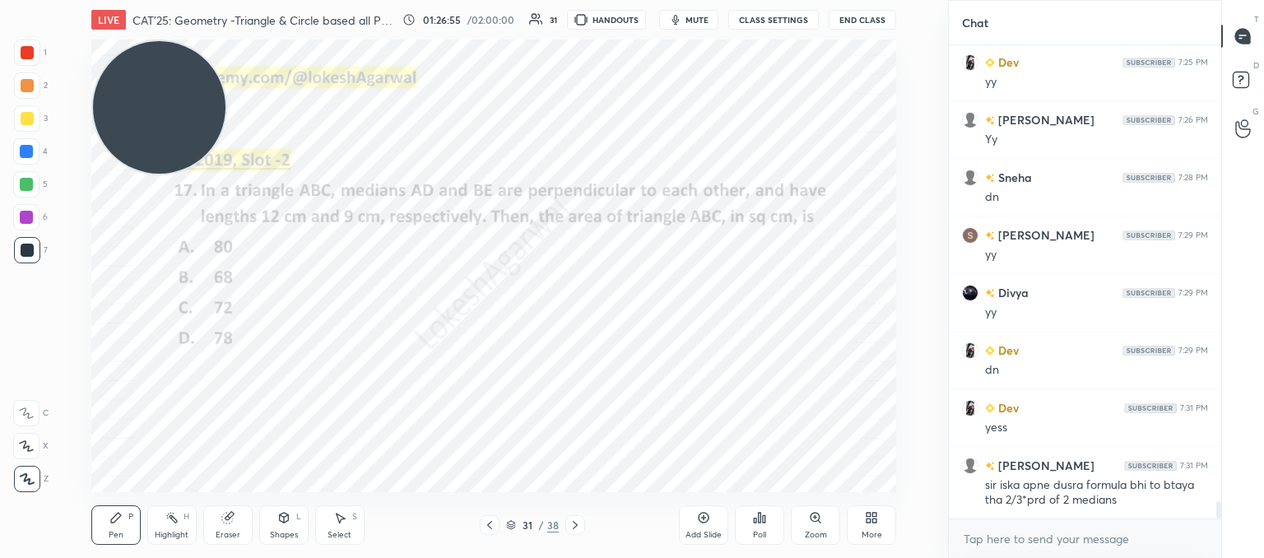
click at [225, 527] on div "Eraser" at bounding box center [227, 524] width 49 height 39
click at [103, 533] on div "Pen P" at bounding box center [115, 524] width 49 height 39
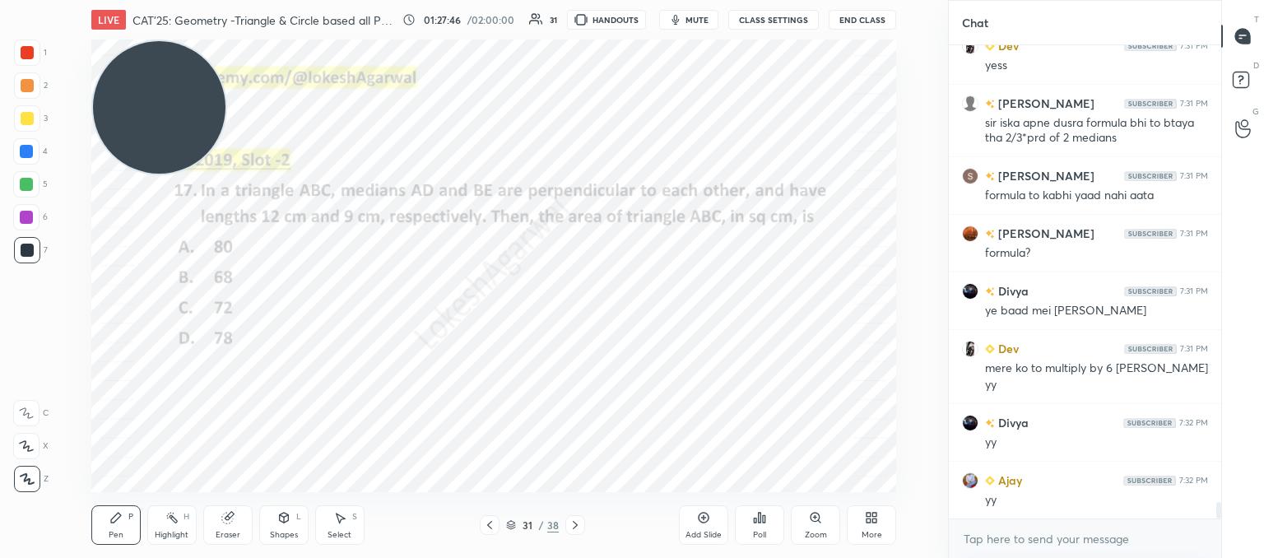
scroll to position [13151, 0]
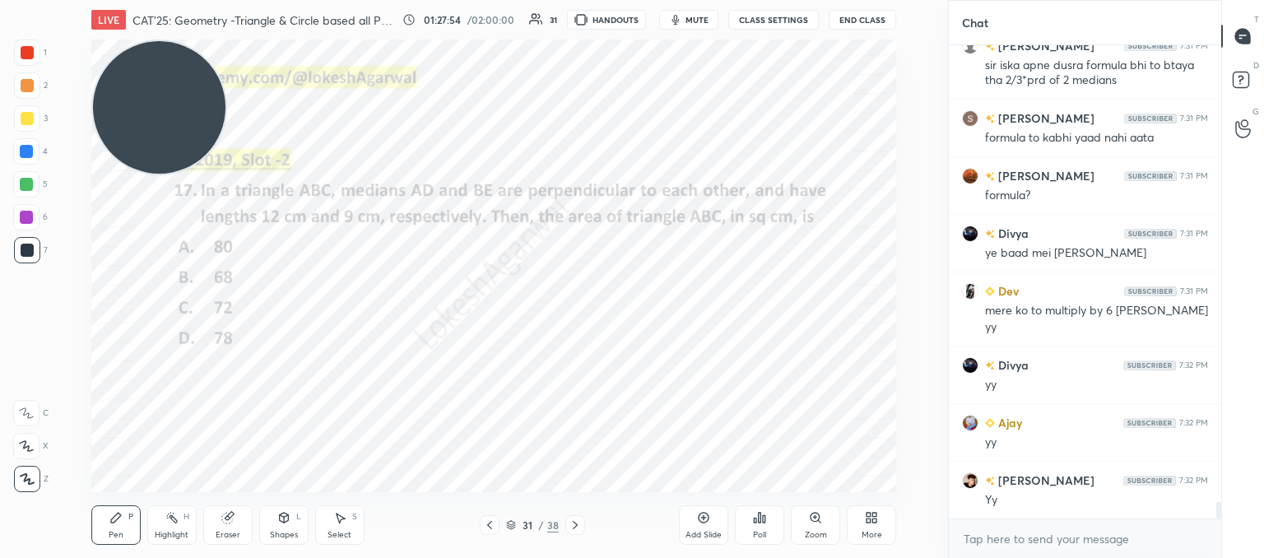
click at [706, 528] on div "Add Slide" at bounding box center [703, 524] width 49 height 39
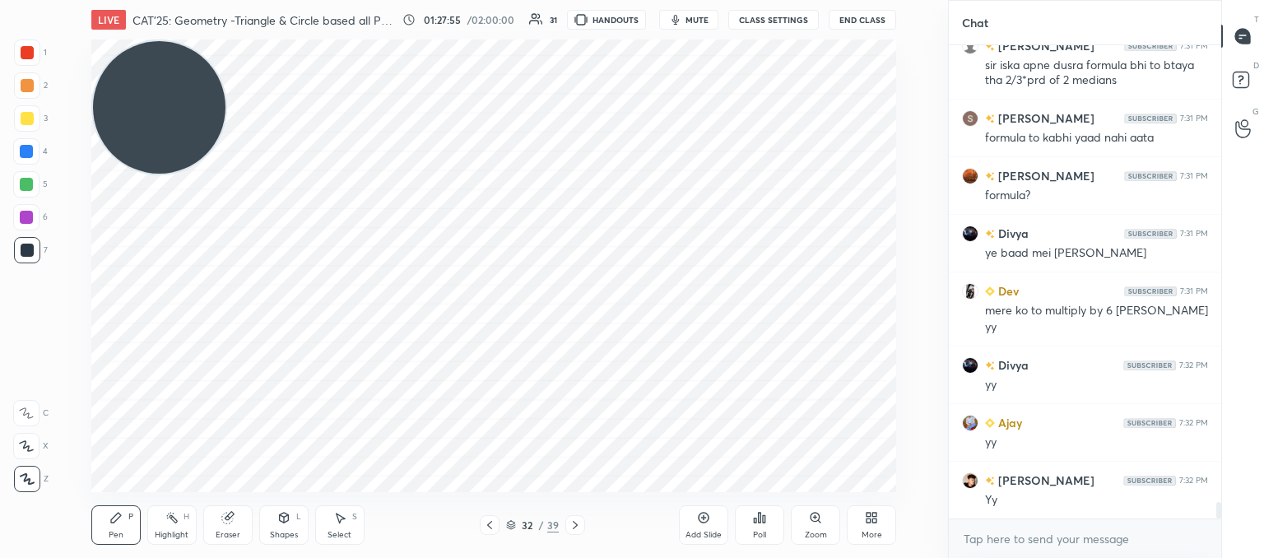
click at [292, 531] on div "Shapes" at bounding box center [284, 535] width 28 height 8
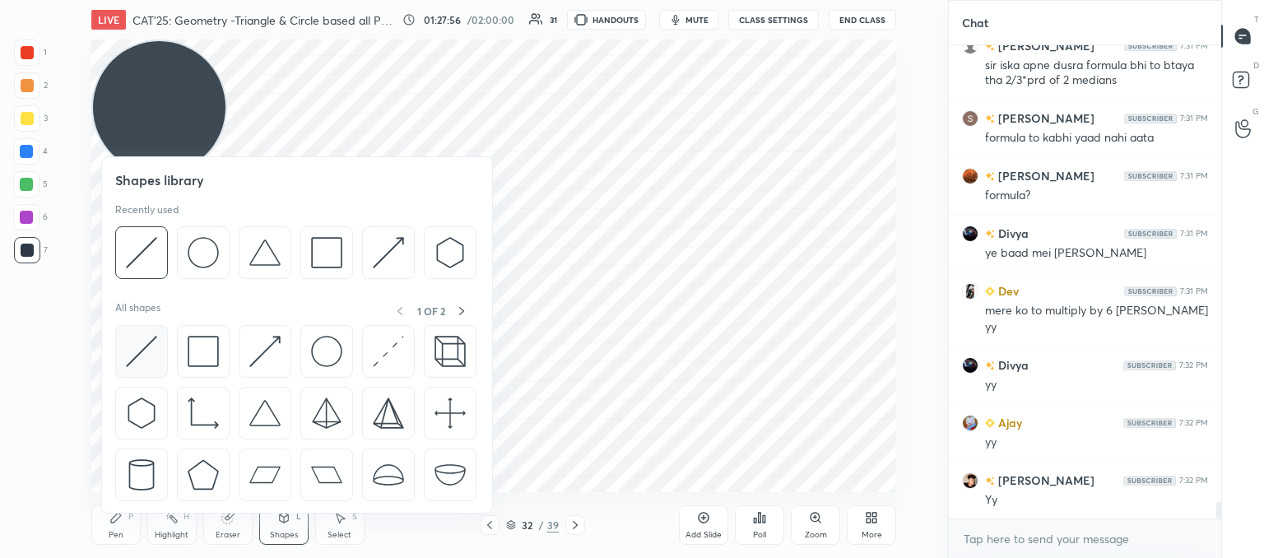
click at [149, 363] on img at bounding box center [141, 351] width 31 height 31
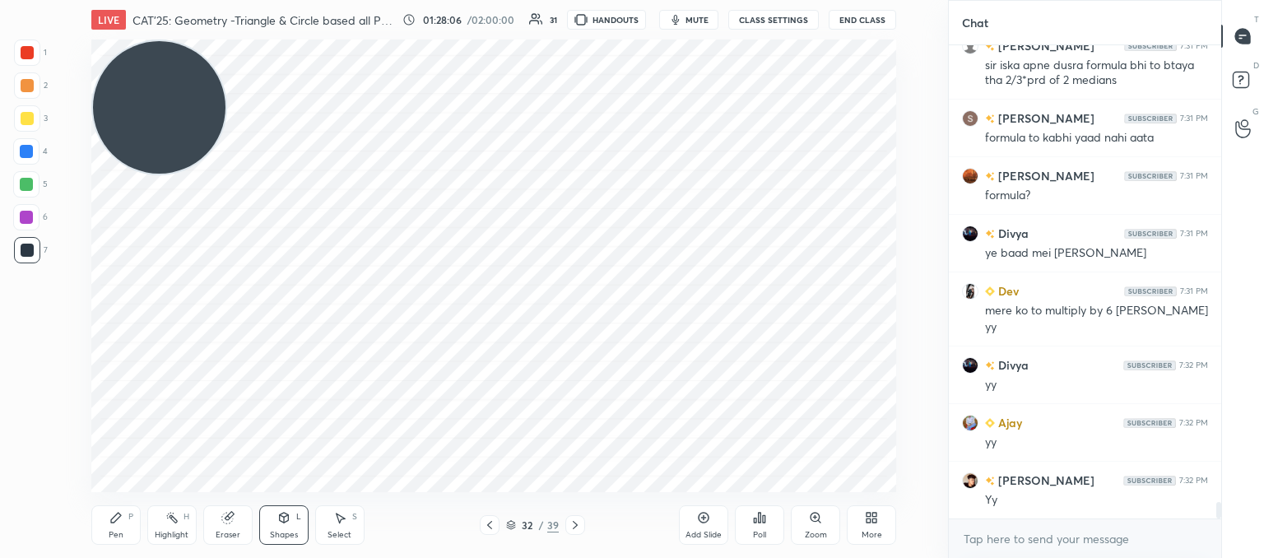
click at [115, 517] on icon at bounding box center [116, 518] width 10 height 10
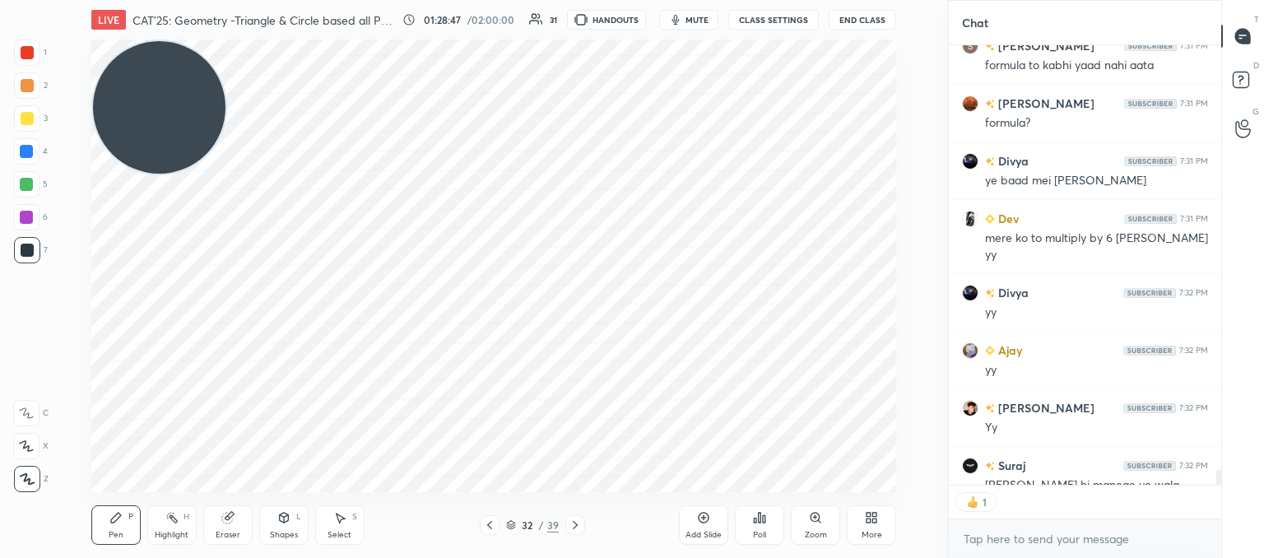
scroll to position [6, 5]
click at [490, 526] on icon at bounding box center [489, 524] width 13 height 13
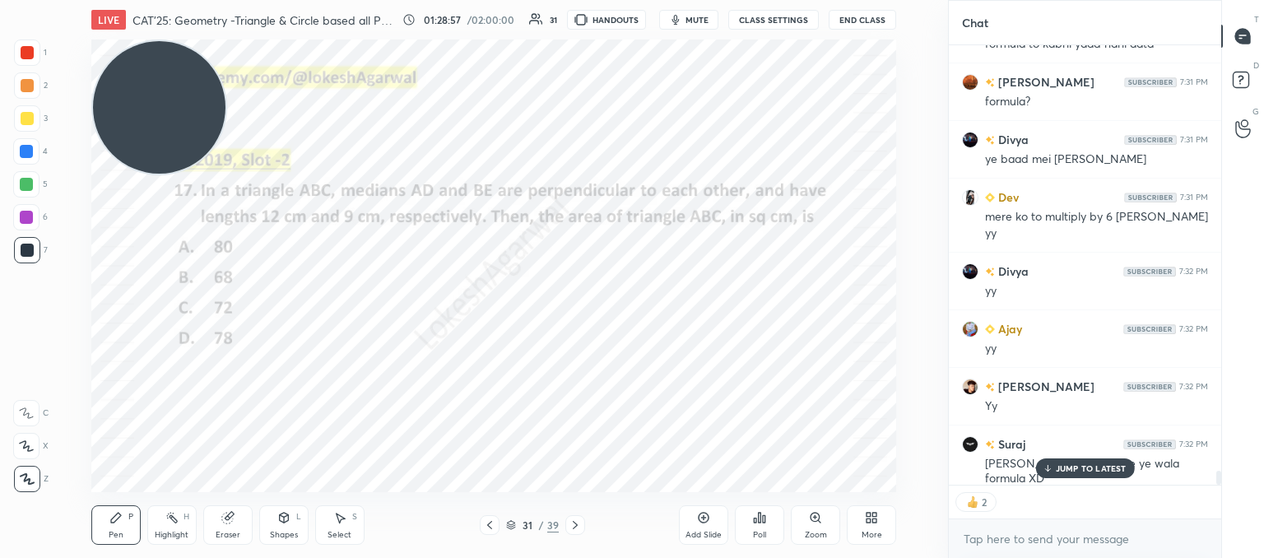
scroll to position [13256, 0]
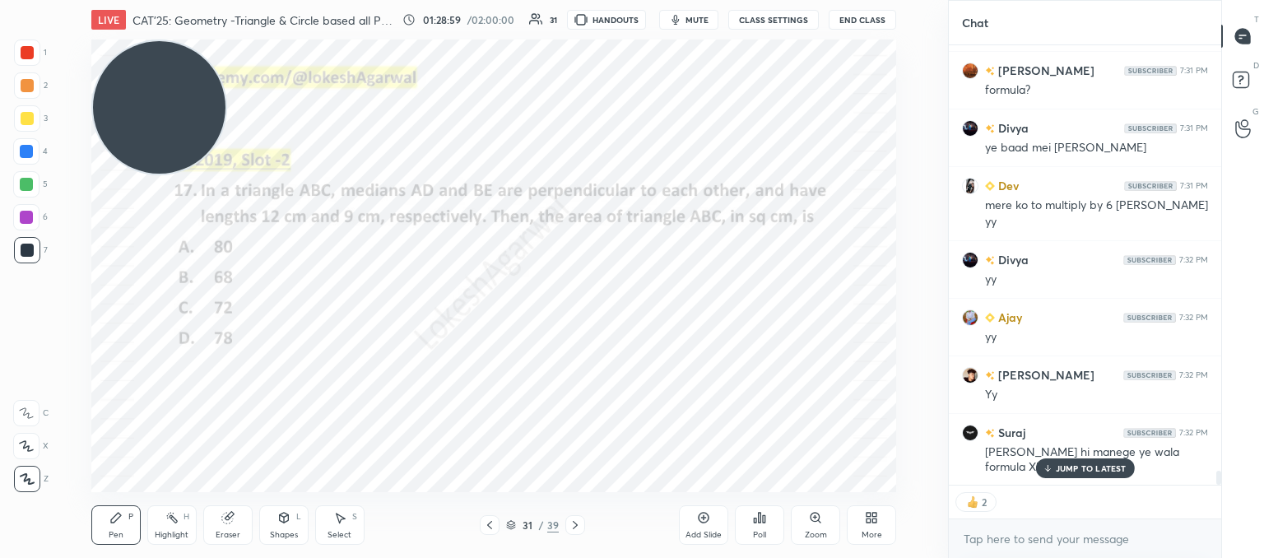
click at [569, 527] on icon at bounding box center [575, 524] width 13 height 13
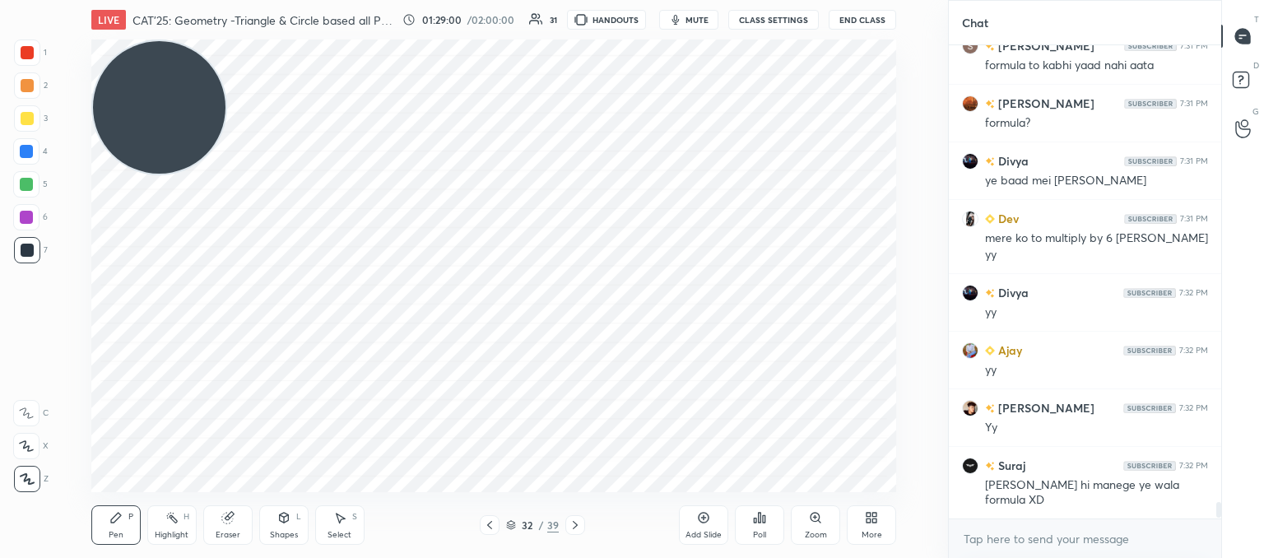
scroll to position [5, 5]
click at [573, 521] on icon at bounding box center [575, 524] width 13 height 13
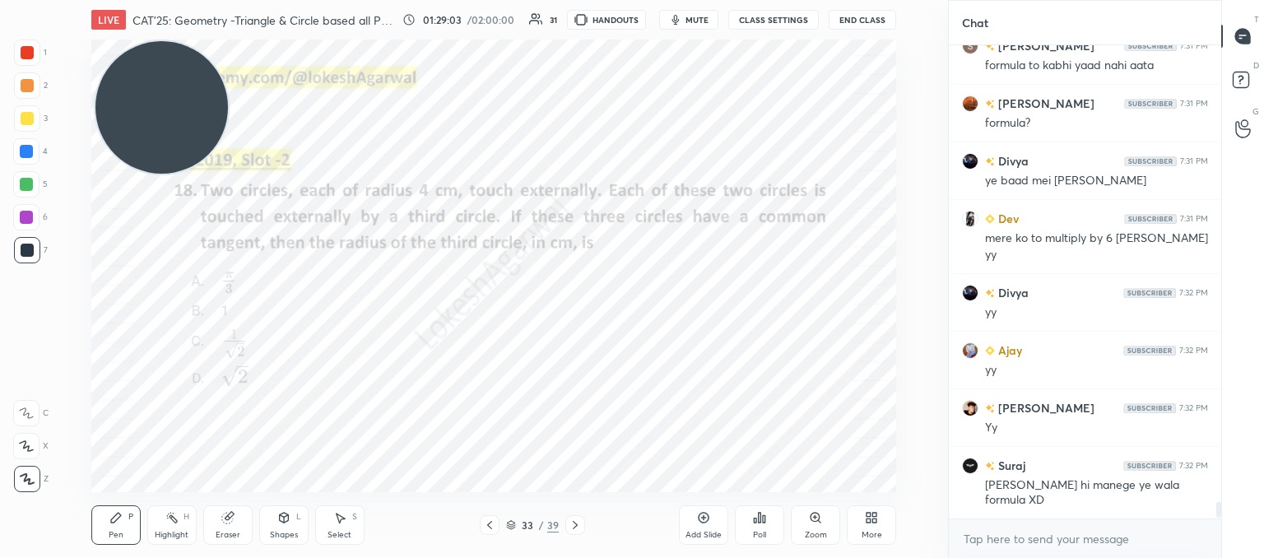
drag, startPoint x: 160, startPoint y: 141, endPoint x: 163, endPoint y: 63, distance: 77.4
click at [163, 63] on video at bounding box center [161, 107] width 132 height 132
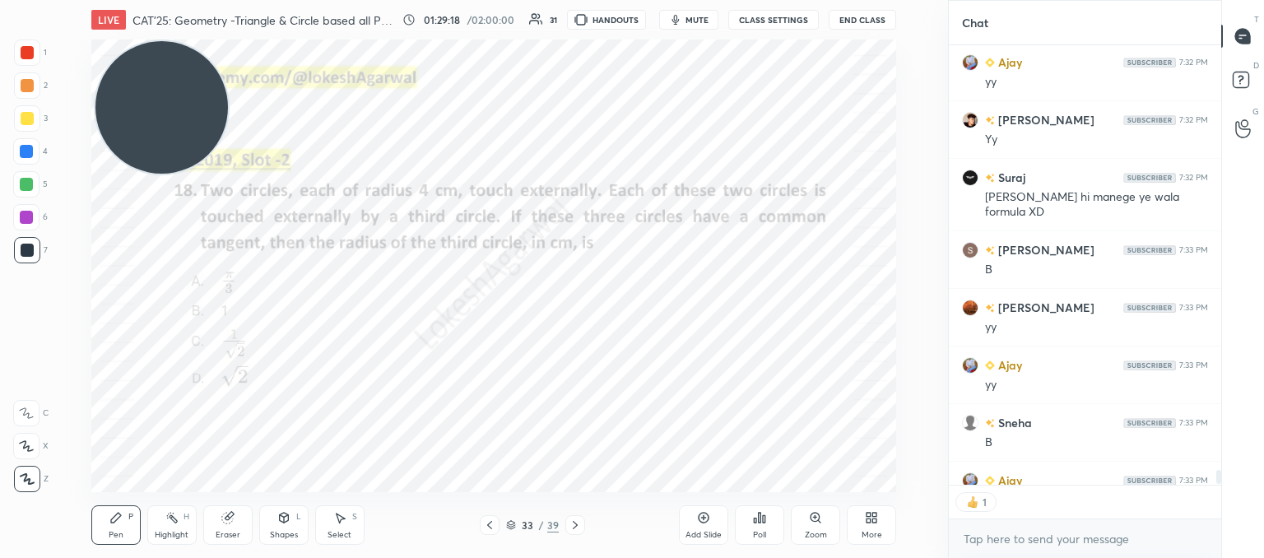
scroll to position [13601, 0]
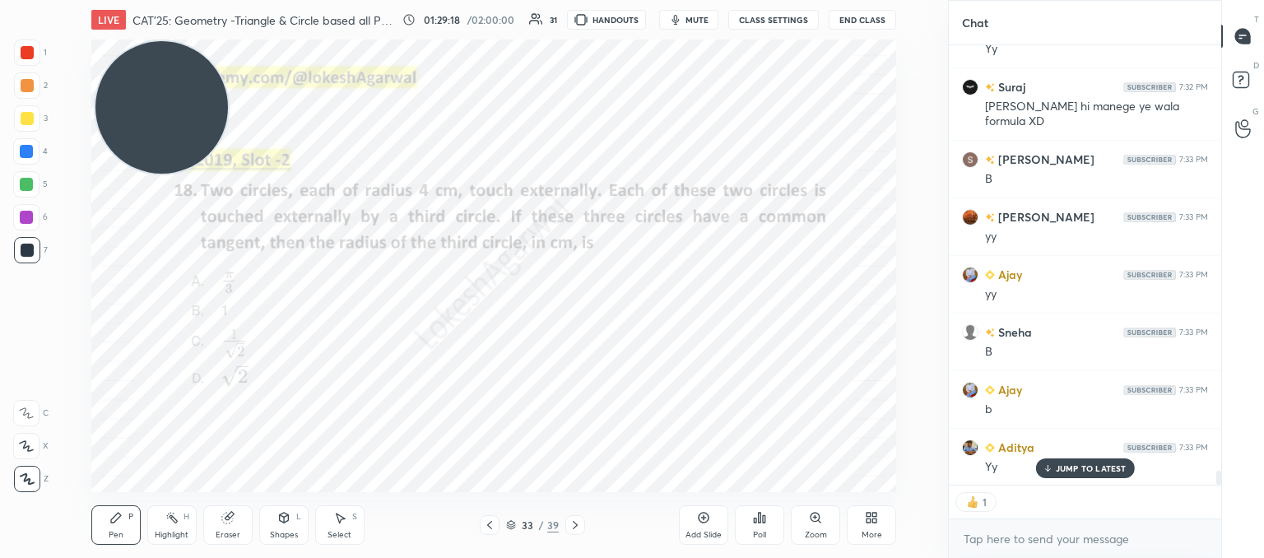
click at [576, 522] on icon at bounding box center [575, 524] width 13 height 13
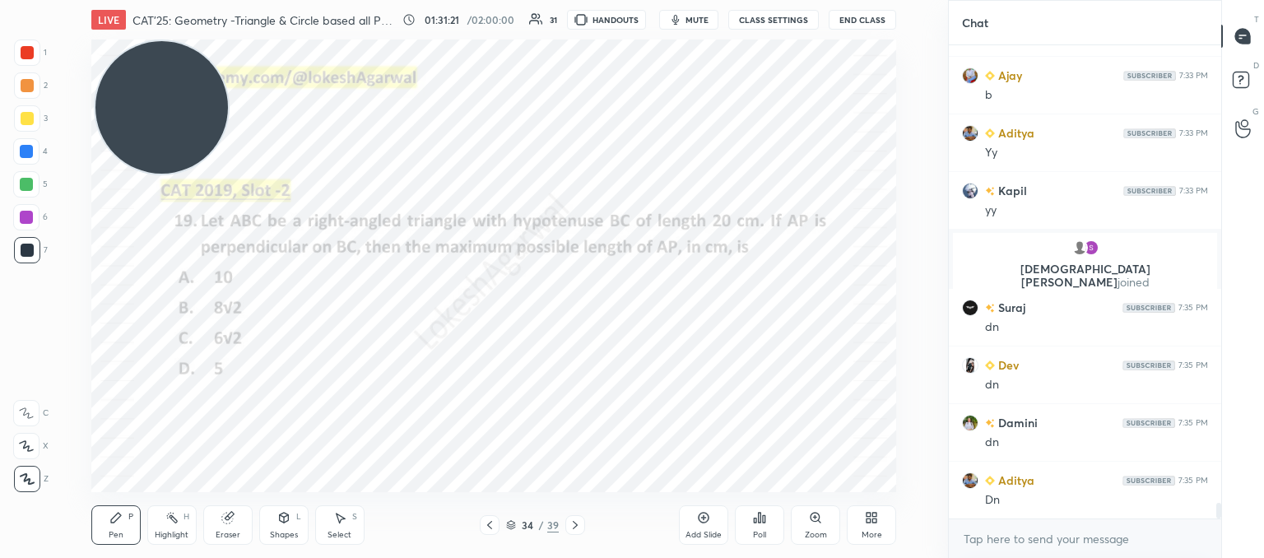
scroll to position [13633, 0]
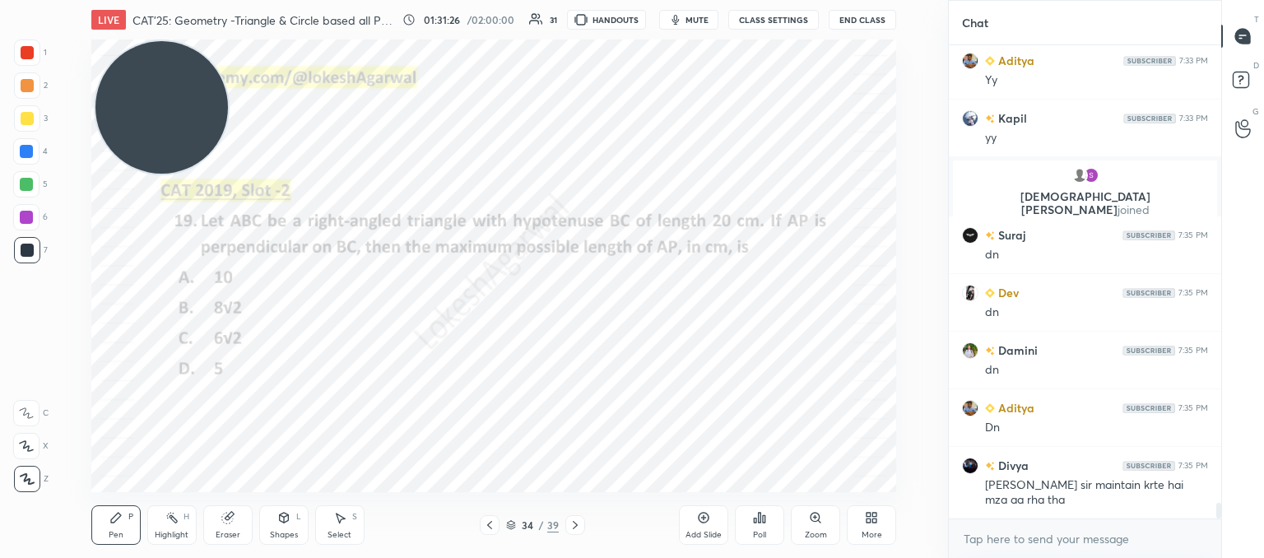
click at [770, 527] on div "Poll" at bounding box center [759, 524] width 49 height 39
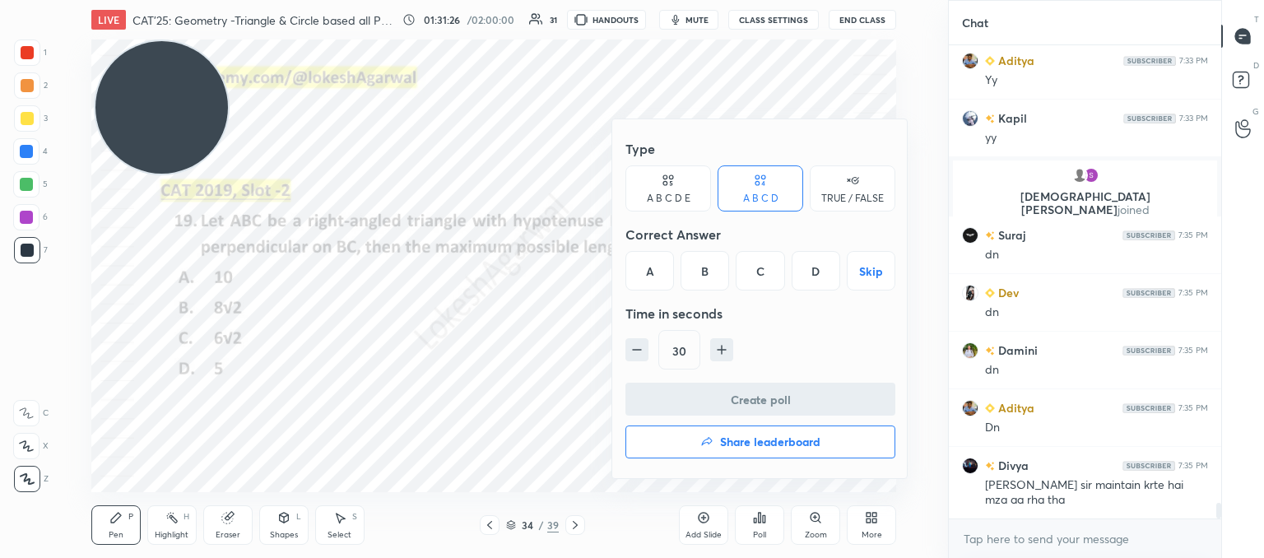
scroll to position [13690, 0]
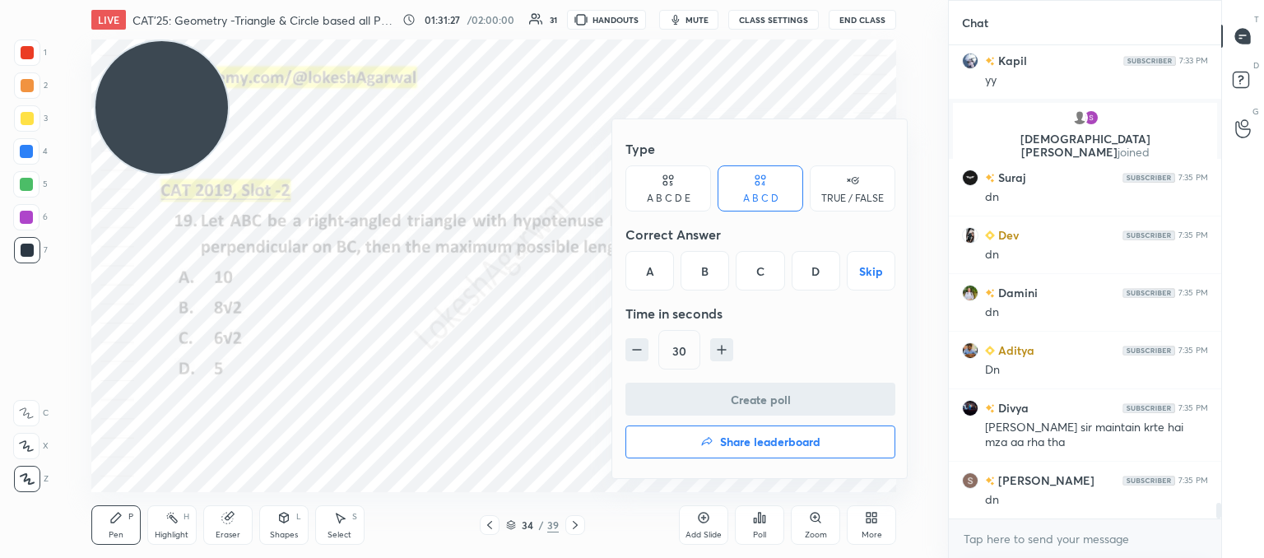
click at [639, 267] on div "A" at bounding box center [649, 270] width 49 height 39
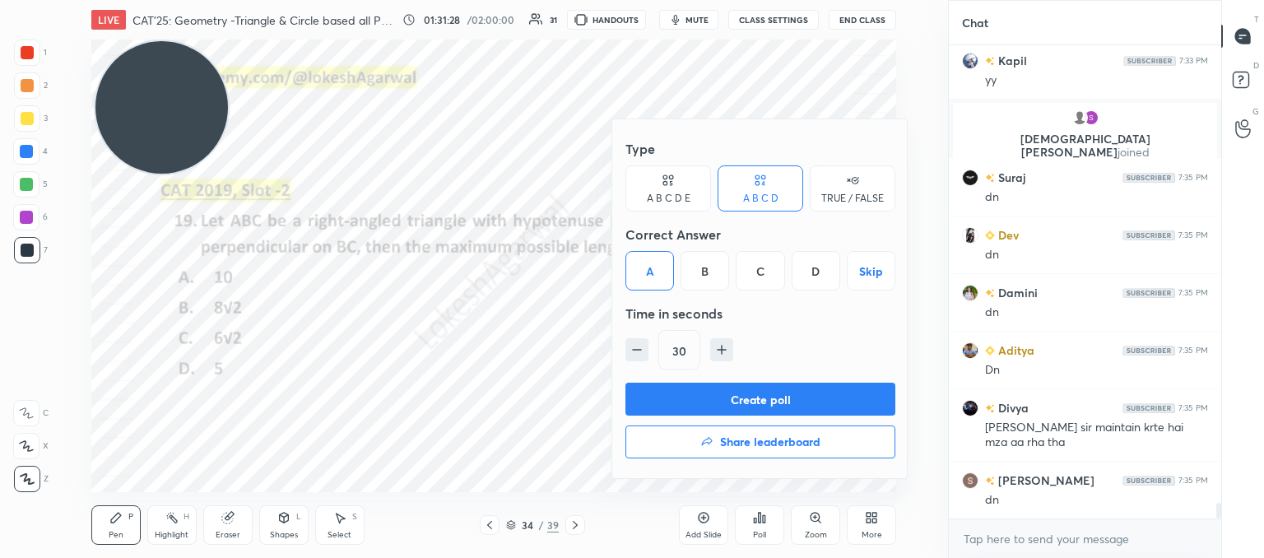
click at [791, 394] on button "Create poll" at bounding box center [760, 399] width 270 height 33
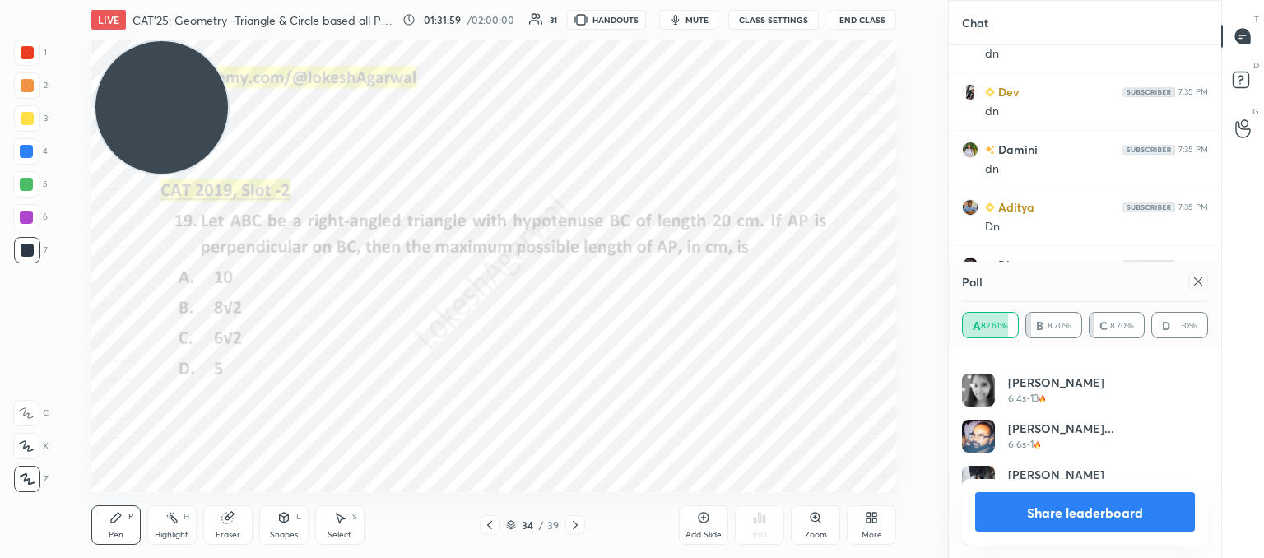
scroll to position [13906, 0]
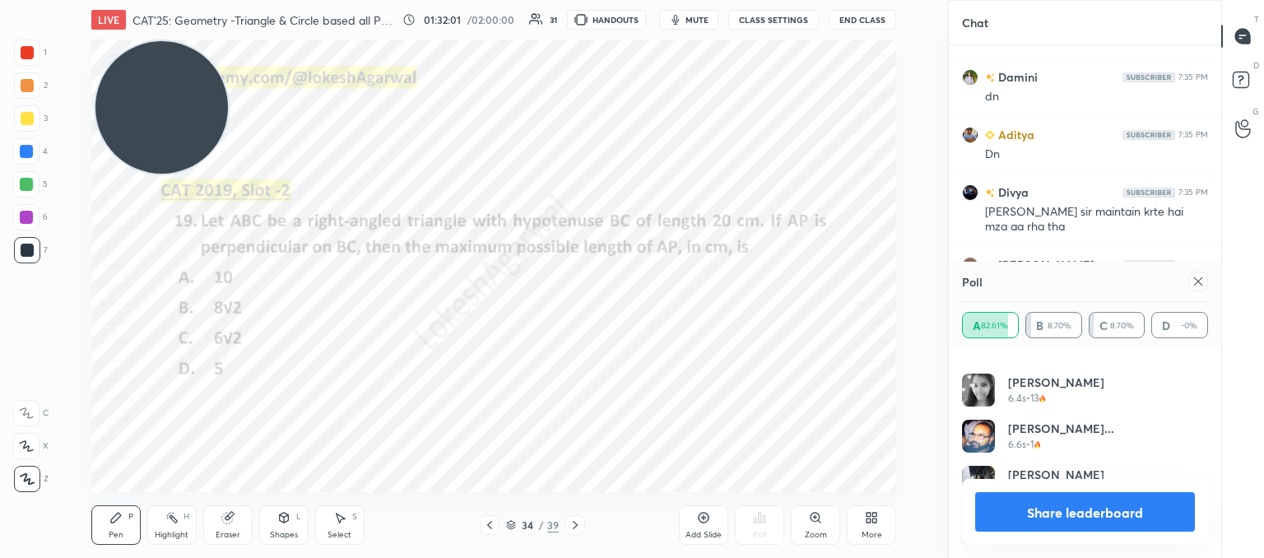
click at [1202, 281] on icon at bounding box center [1197, 281] width 13 height 13
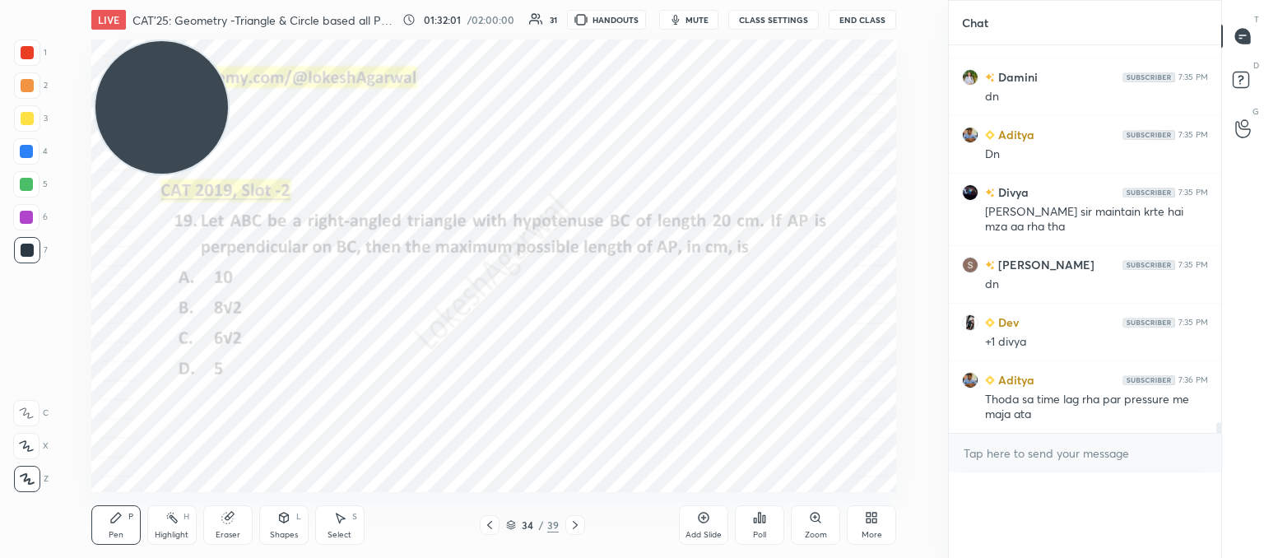
scroll to position [5, 5]
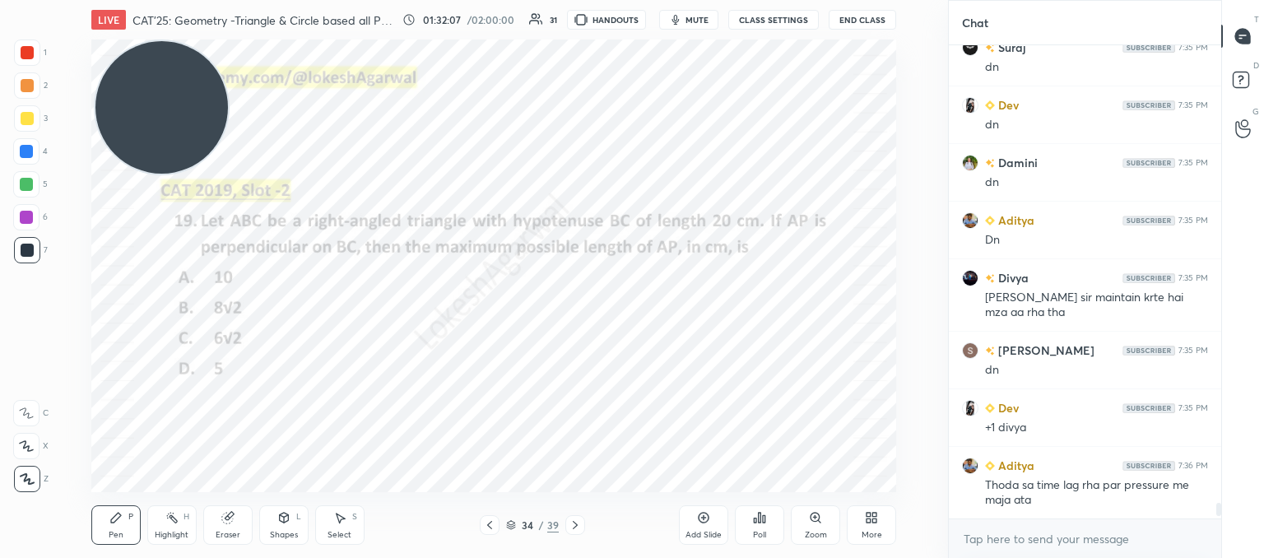
drag, startPoint x: 285, startPoint y: 533, endPoint x: 285, endPoint y: 524, distance: 9.1
click at [285, 533] on div "Shapes" at bounding box center [284, 535] width 28 height 8
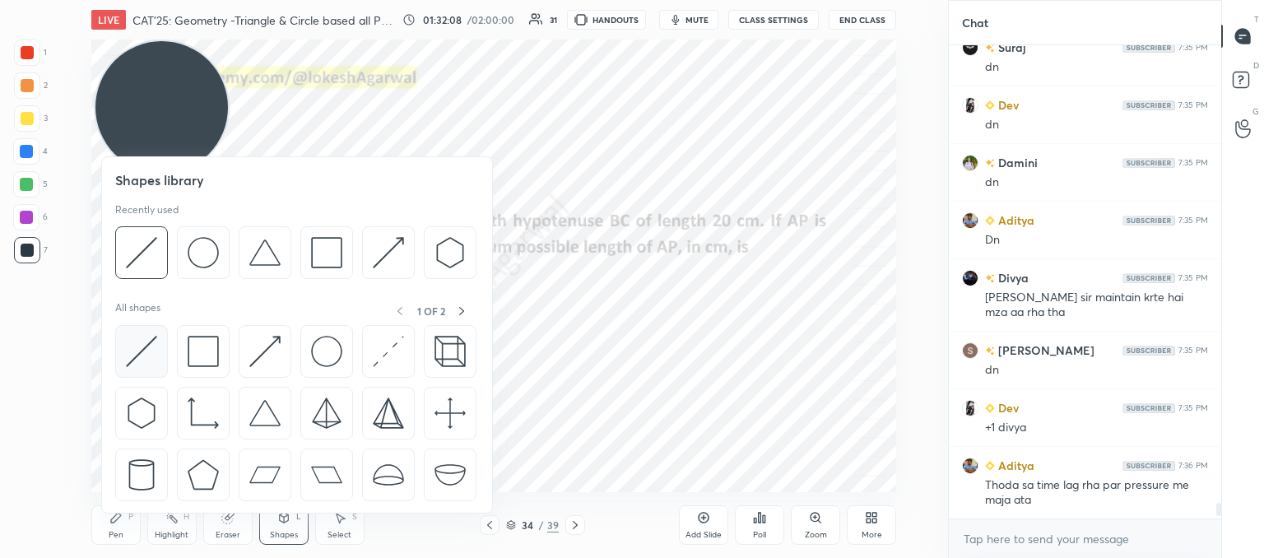
click at [147, 355] on img at bounding box center [141, 351] width 31 height 31
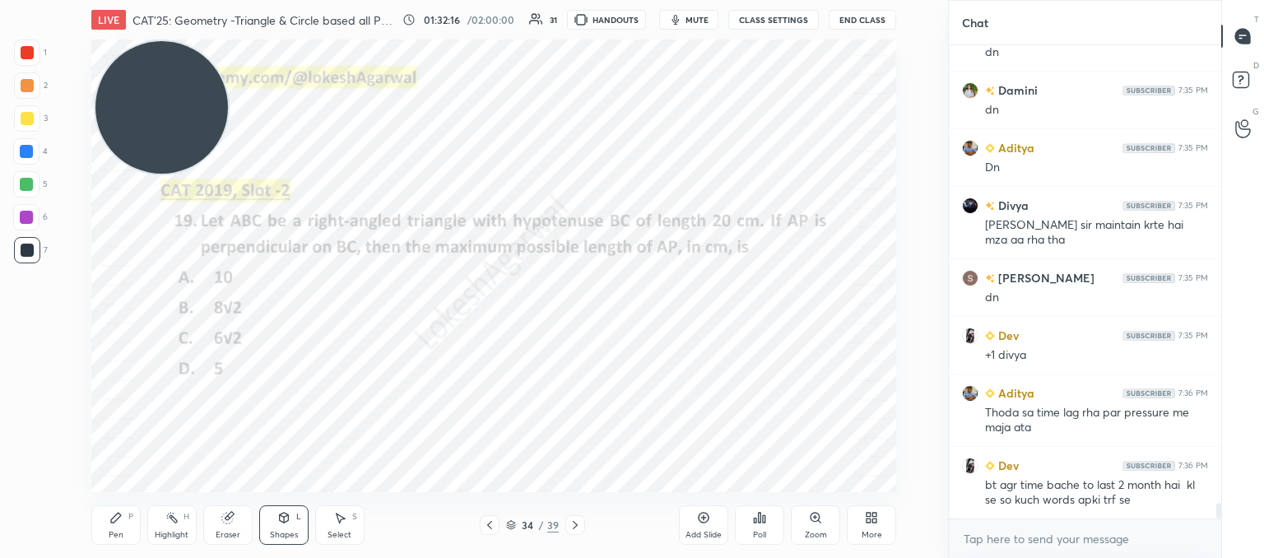
click at [232, 521] on icon at bounding box center [227, 517] width 13 height 13
click at [275, 526] on div "Shapes L" at bounding box center [283, 524] width 49 height 39
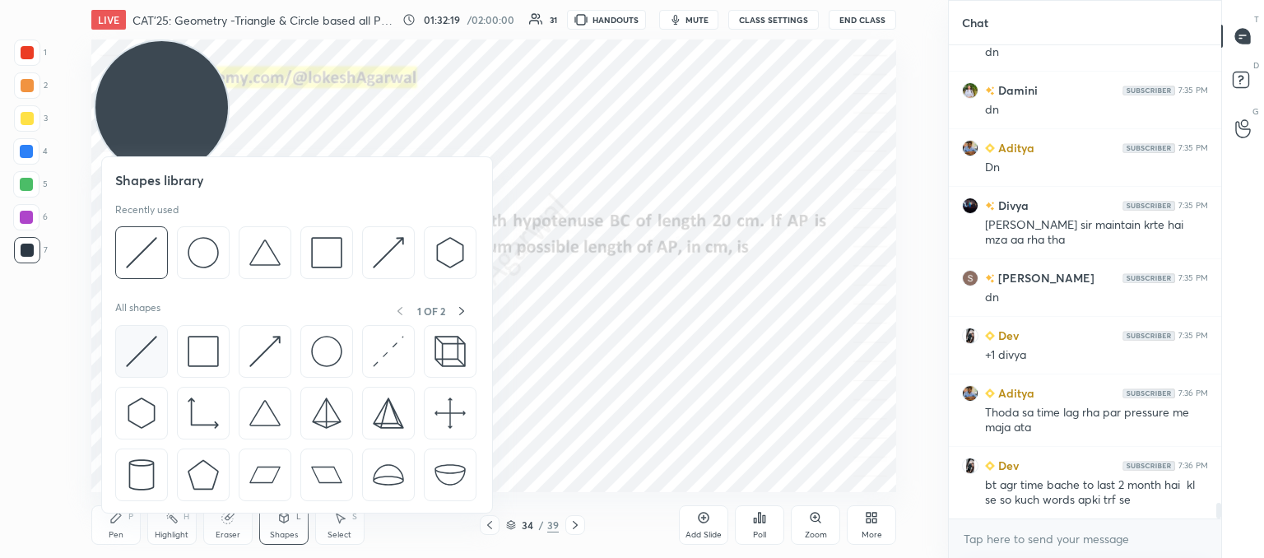
click at [156, 343] on img at bounding box center [141, 351] width 31 height 31
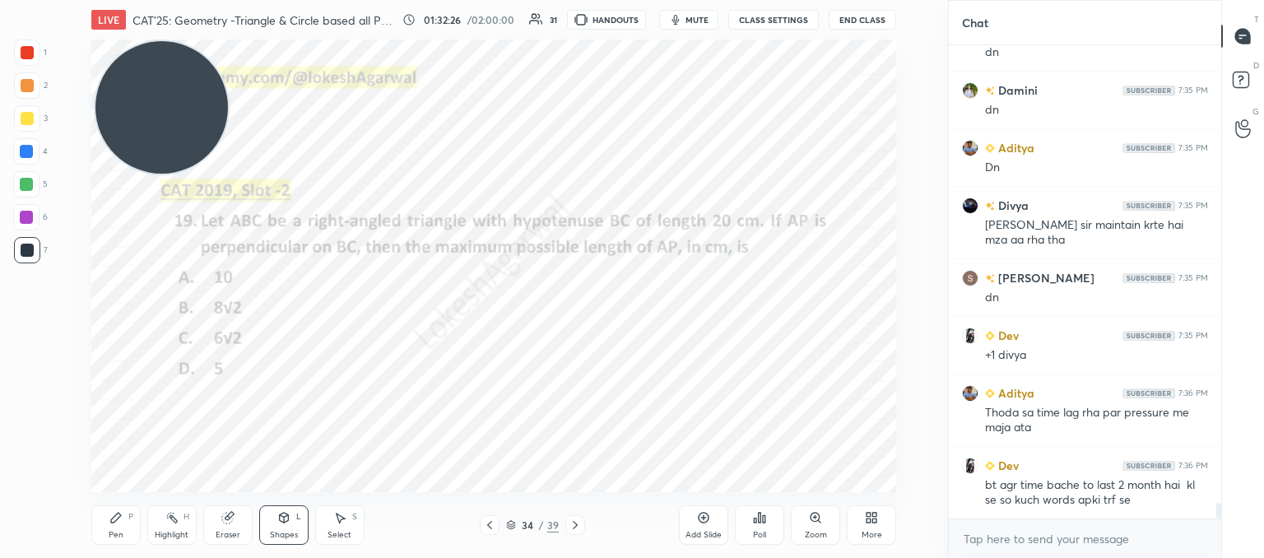
click at [138, 514] on div "Pen P" at bounding box center [115, 524] width 49 height 39
drag, startPoint x: 294, startPoint y: 534, endPoint x: 284, endPoint y: 522, distance: 15.2
click at [297, 531] on div "Shapes L" at bounding box center [283, 524] width 49 height 39
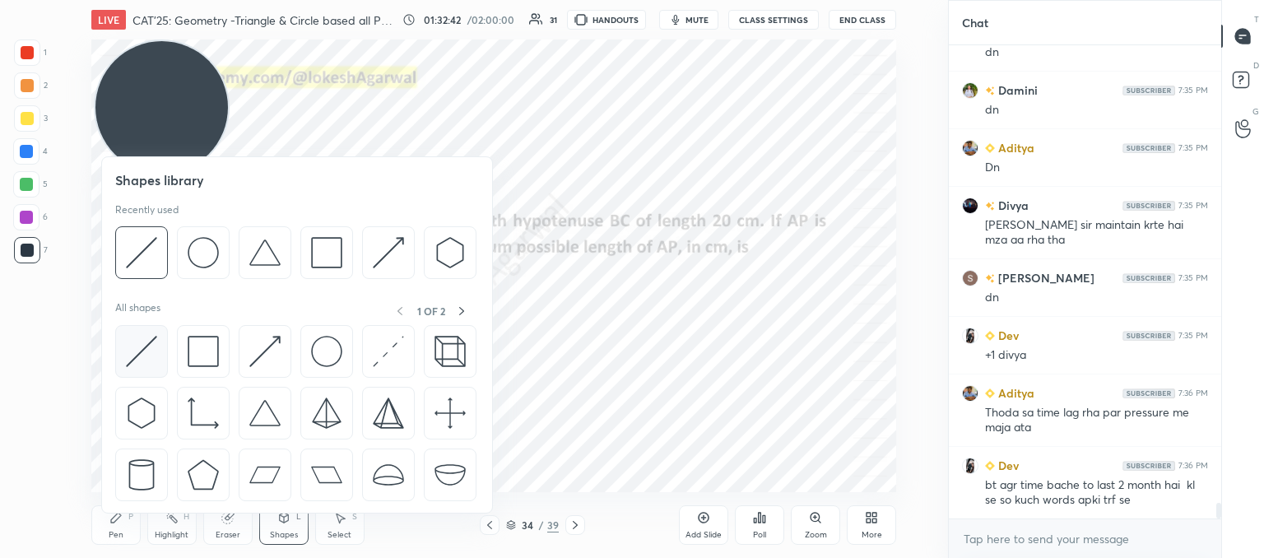
click at [145, 360] on img at bounding box center [141, 351] width 31 height 31
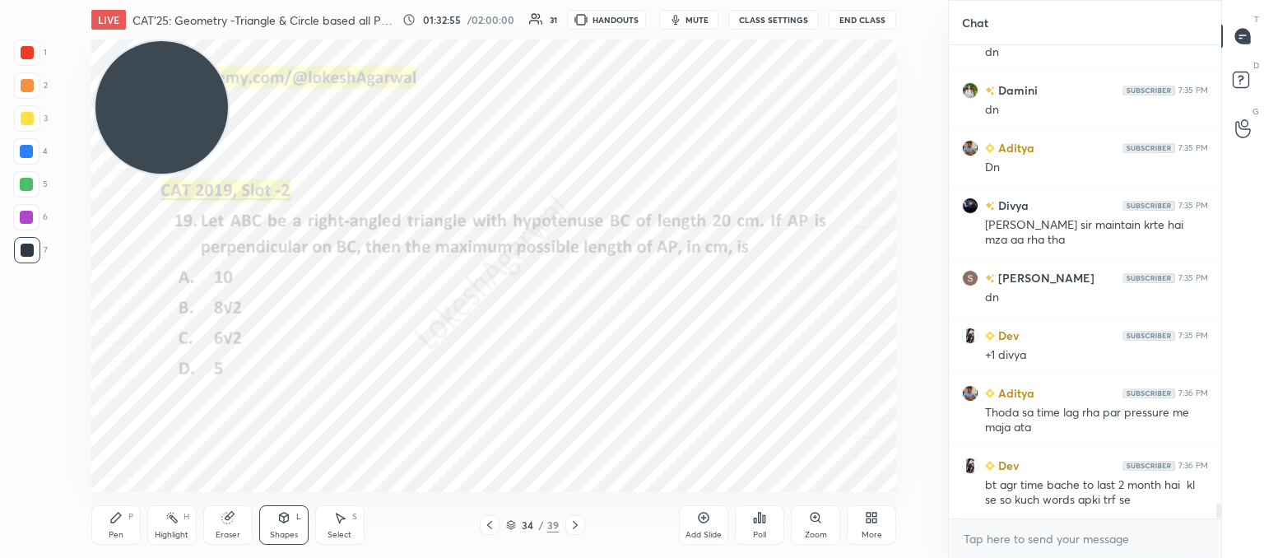
drag, startPoint x: 121, startPoint y: 532, endPoint x: 158, endPoint y: 513, distance: 42.0
click at [122, 532] on div "Pen P" at bounding box center [115, 524] width 49 height 39
click at [716, 524] on div "Add Slide" at bounding box center [703, 524] width 49 height 39
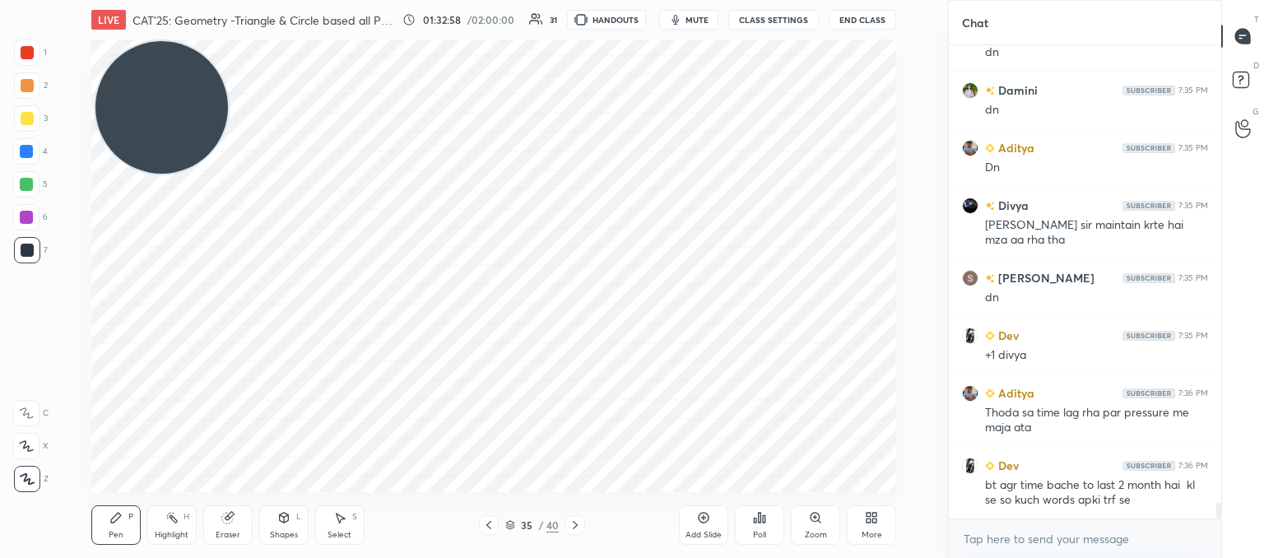
click at [287, 527] on div "Shapes L" at bounding box center [283, 524] width 49 height 39
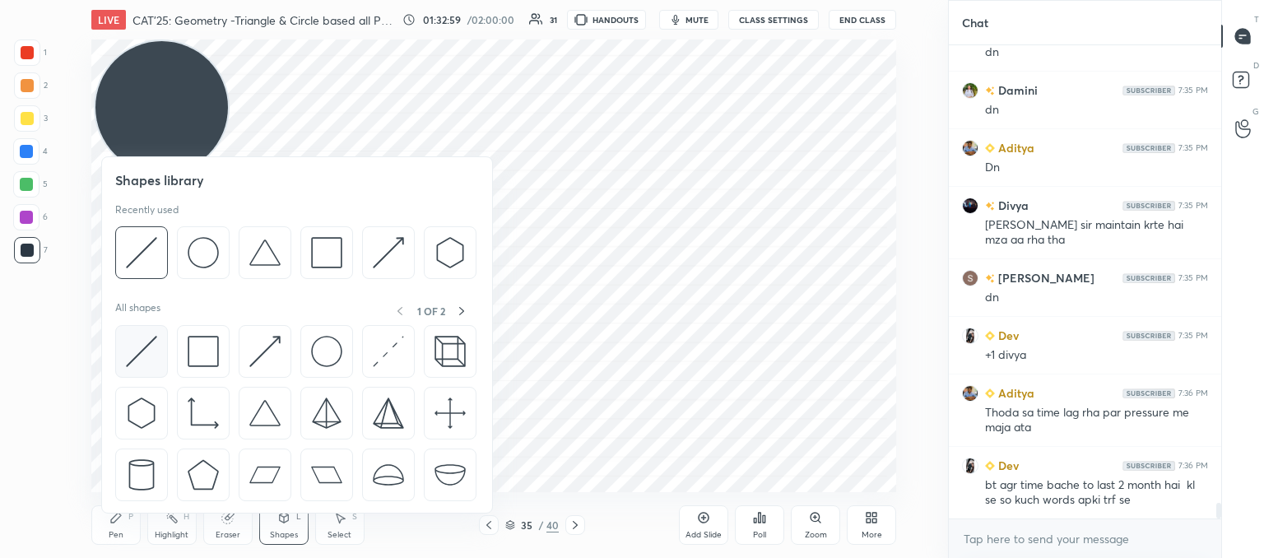
click at [149, 358] on img at bounding box center [141, 351] width 31 height 31
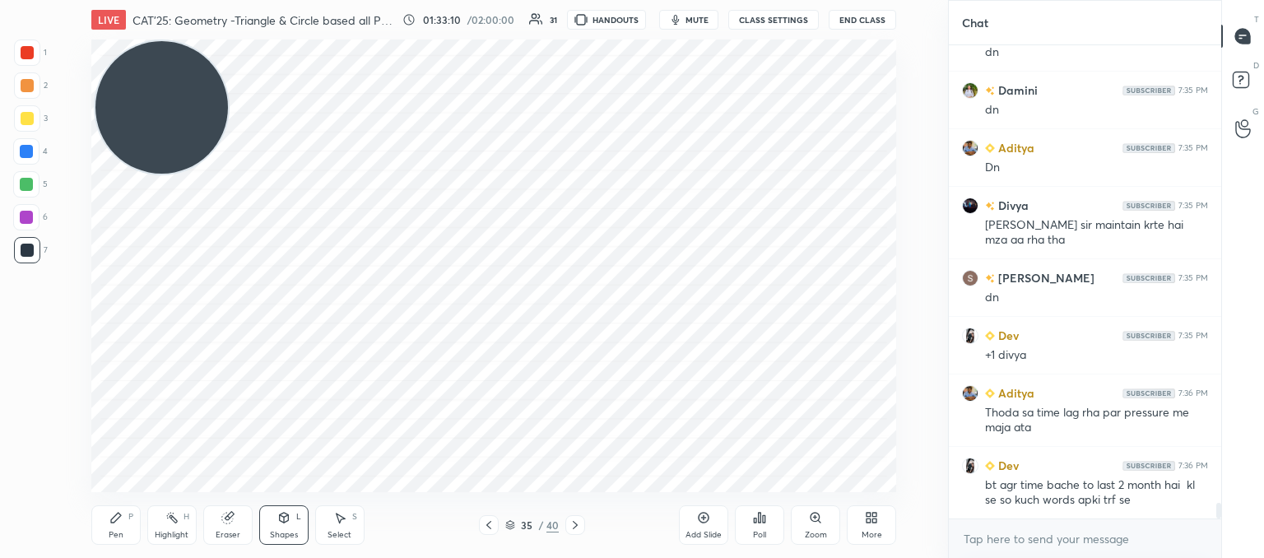
scroll to position [13950, 0]
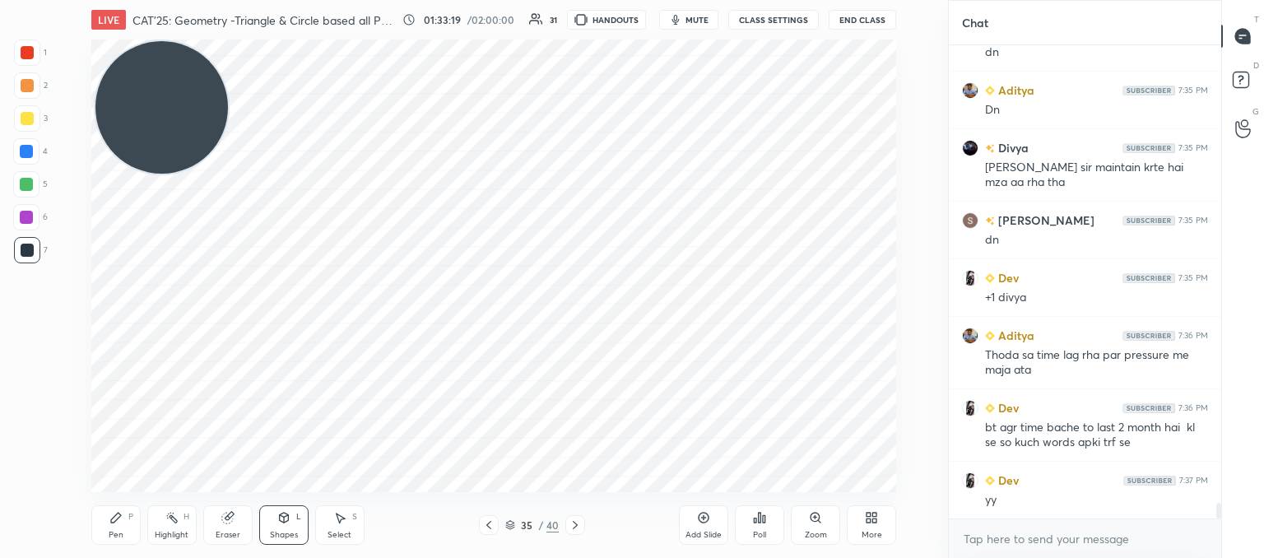
drag, startPoint x: 230, startPoint y: 535, endPoint x: 239, endPoint y: 527, distance: 12.2
click at [236, 531] on div "Eraser" at bounding box center [228, 535] width 25 height 8
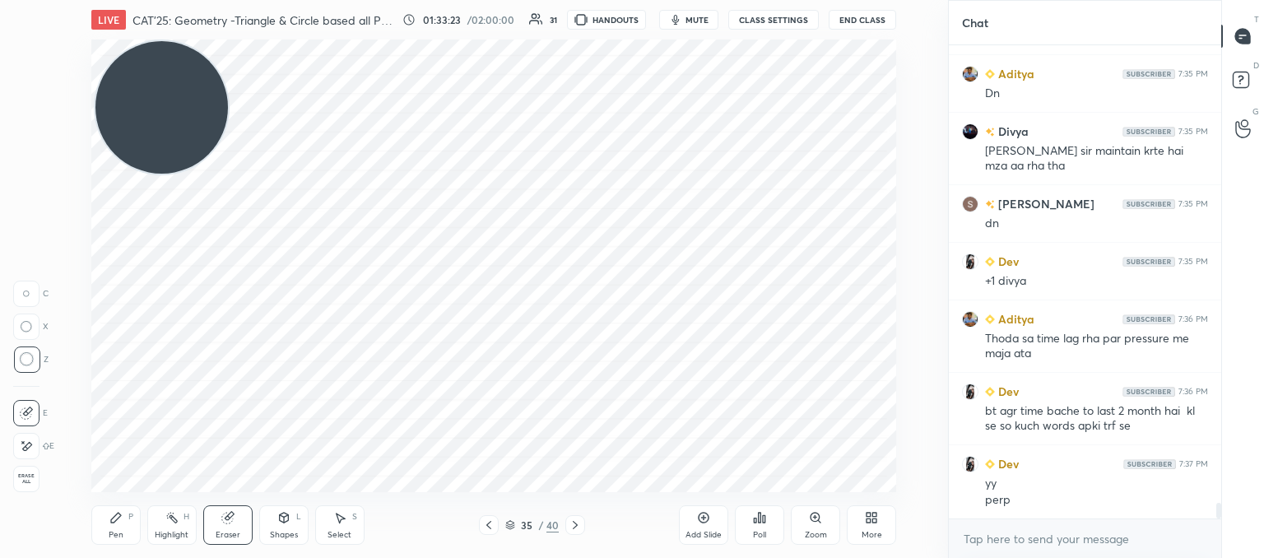
click at [114, 527] on div "Pen P" at bounding box center [115, 524] width 49 height 39
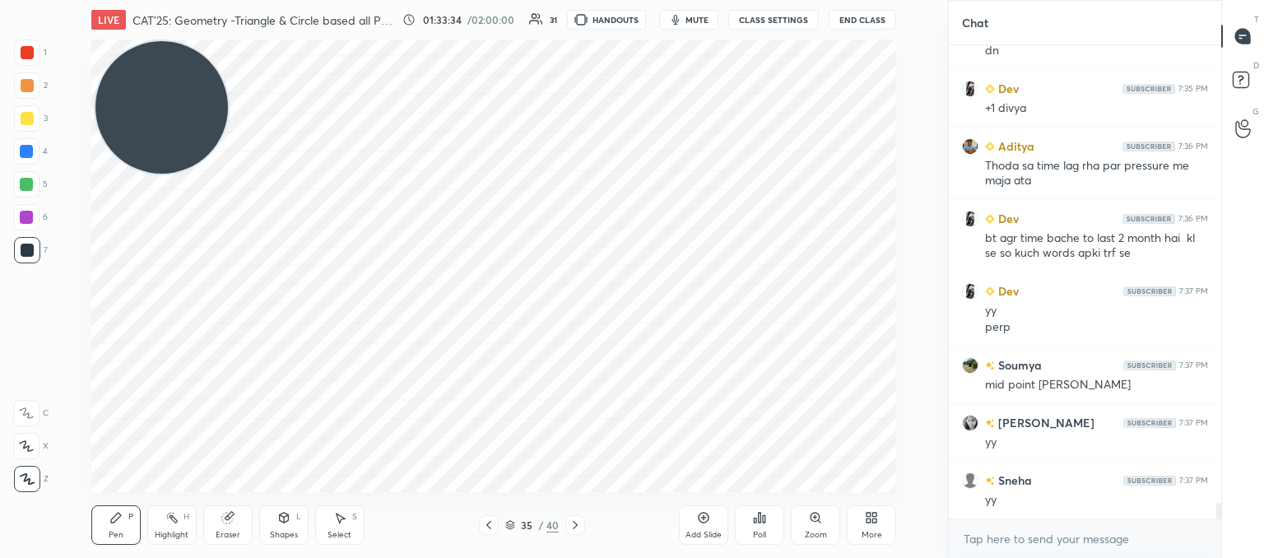
scroll to position [14179, 0]
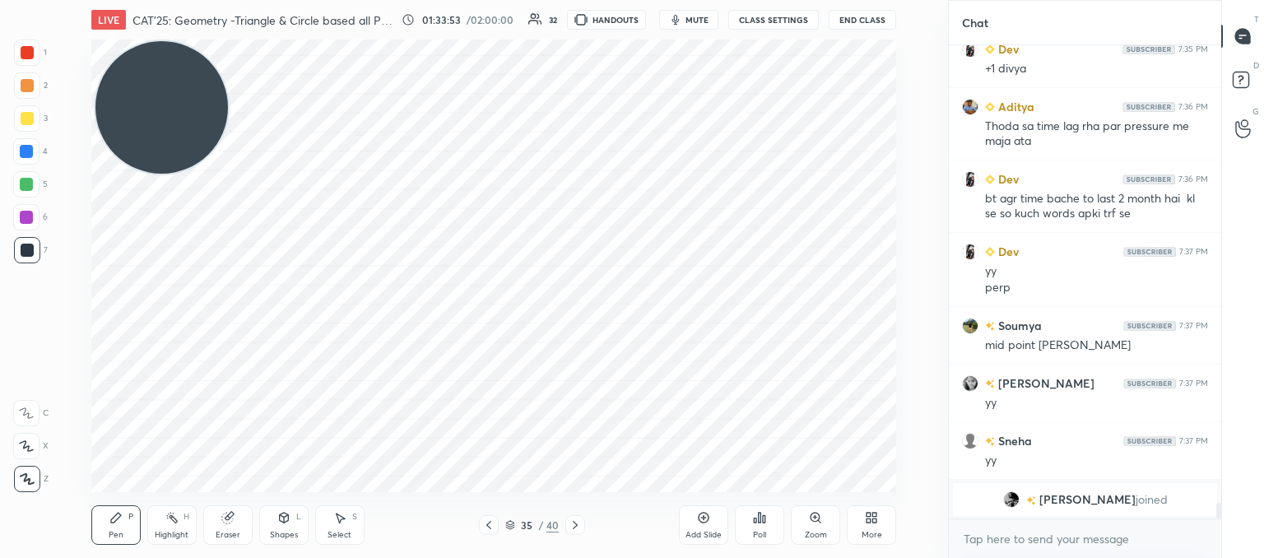
click at [487, 523] on icon at bounding box center [488, 524] width 13 height 13
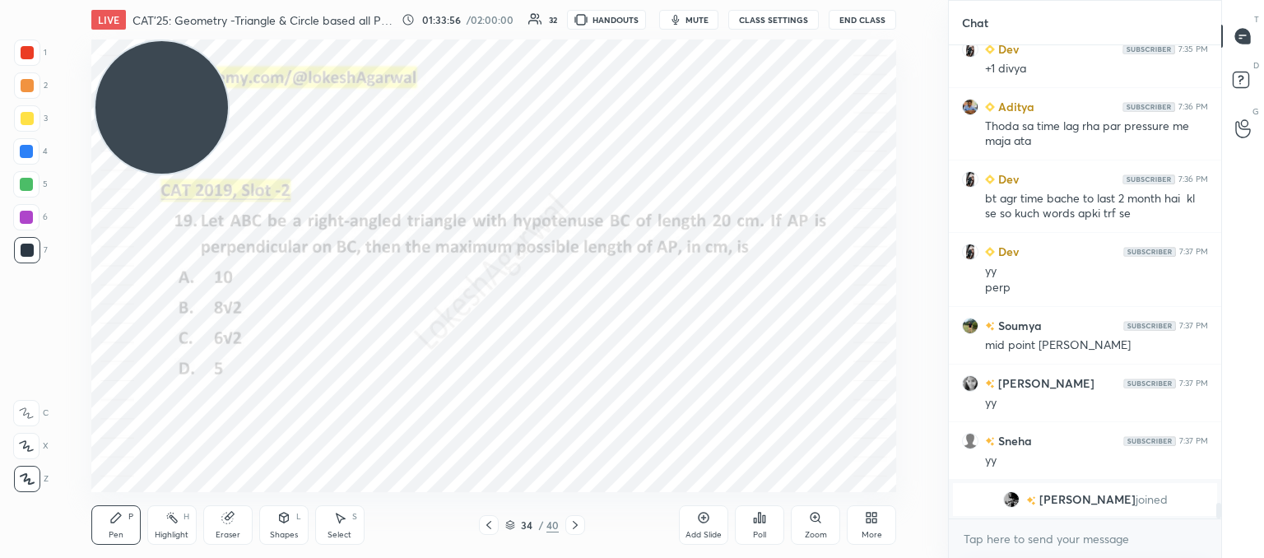
click at [675, 435] on div "LIVE CAT'25: Geometry -Triangle & Circle based all PYQs (2017-24) 01:33:56 / 02…" at bounding box center [494, 279] width 882 height 558
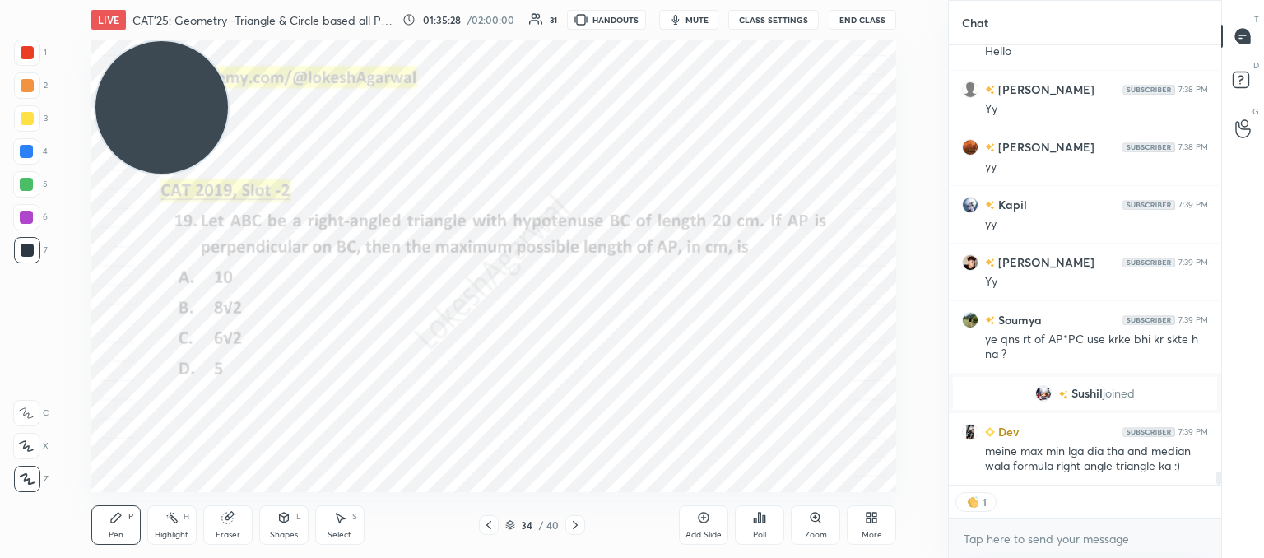
scroll to position [14431, 0]
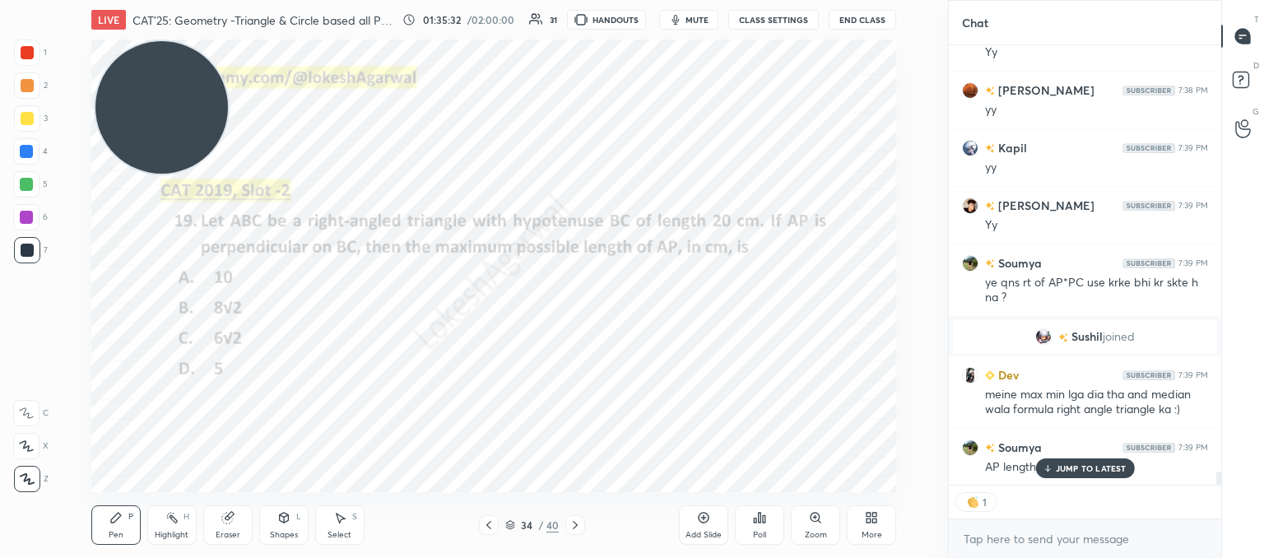
click at [1089, 471] on p "JUMP TO LATEST" at bounding box center [1091, 468] width 71 height 10
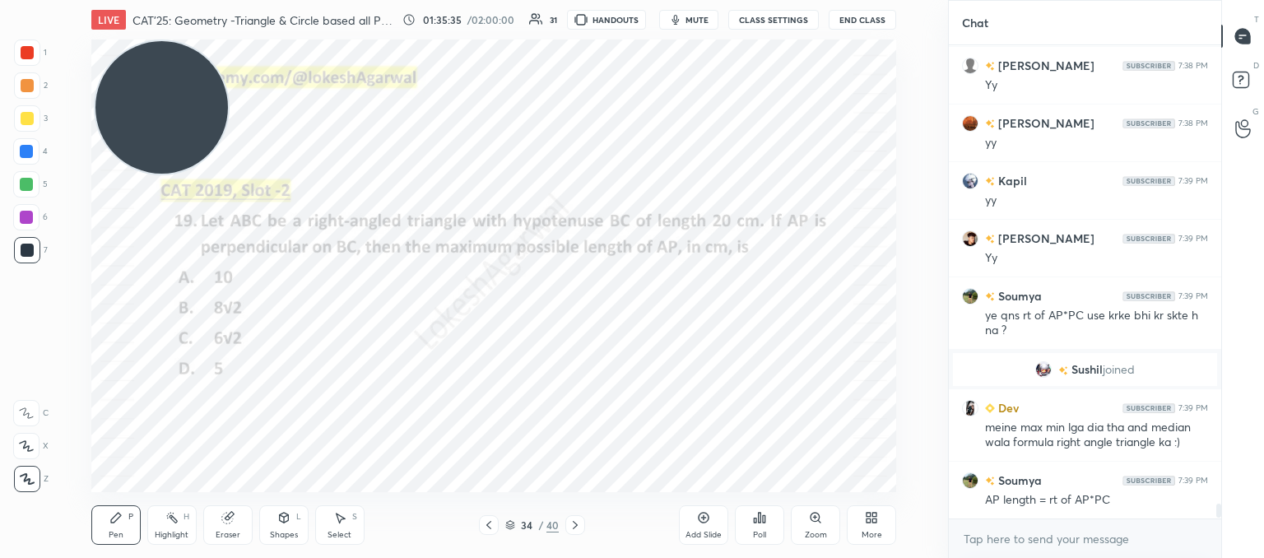
scroll to position [14398, 0]
click at [234, 527] on div "Eraser" at bounding box center [227, 524] width 49 height 39
click at [122, 522] on div "Pen P" at bounding box center [115, 524] width 49 height 39
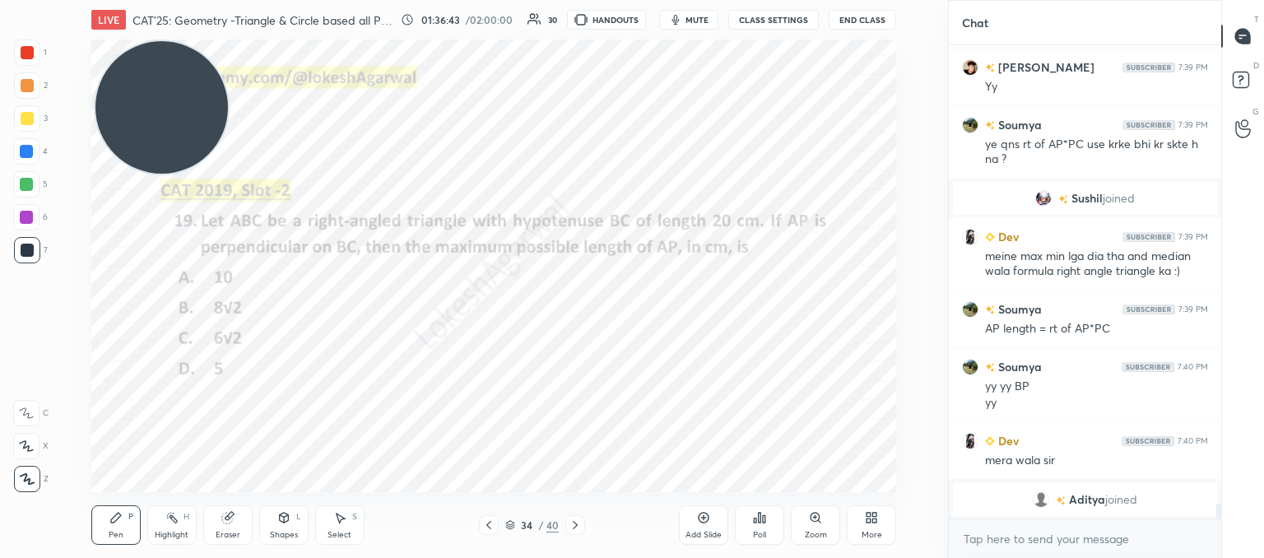
scroll to position [14530, 0]
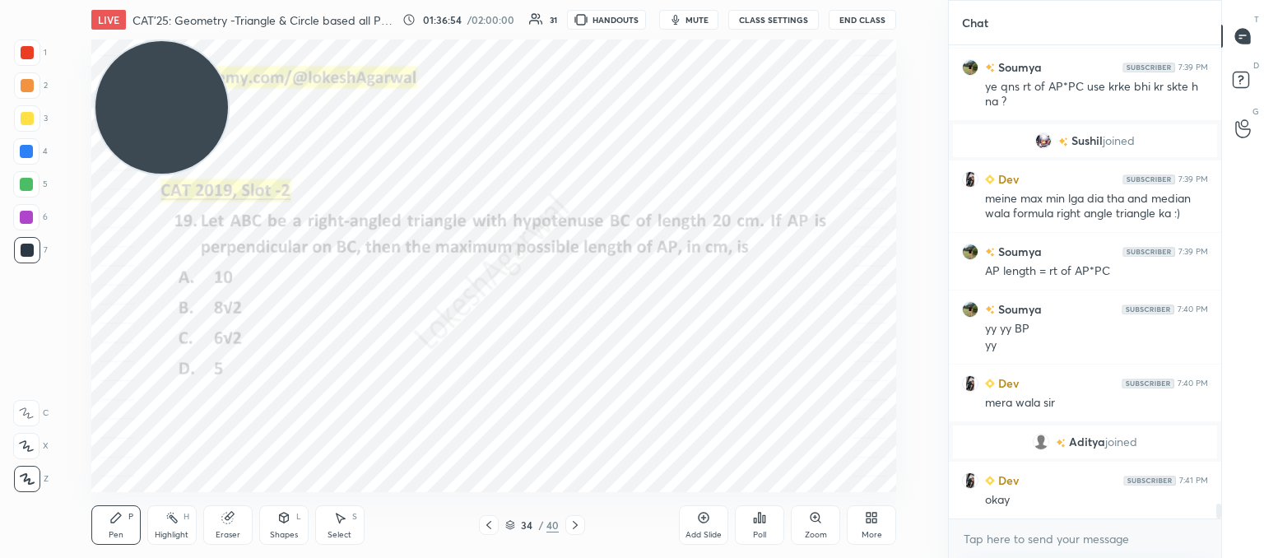
click at [571, 522] on icon at bounding box center [575, 524] width 13 height 13
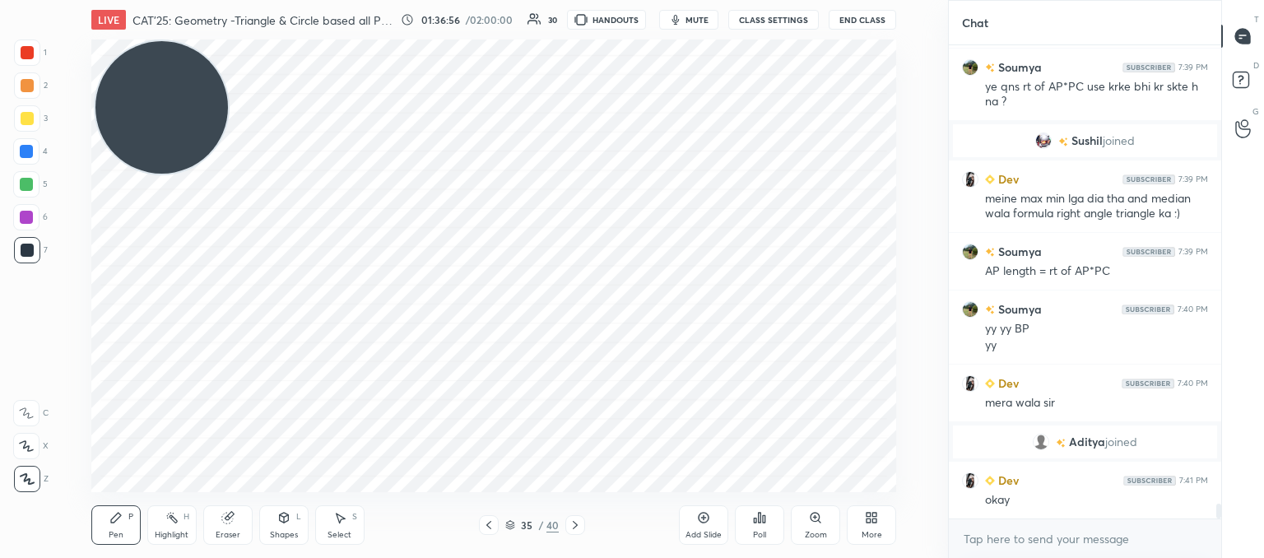
click at [571, 527] on icon at bounding box center [575, 524] width 13 height 13
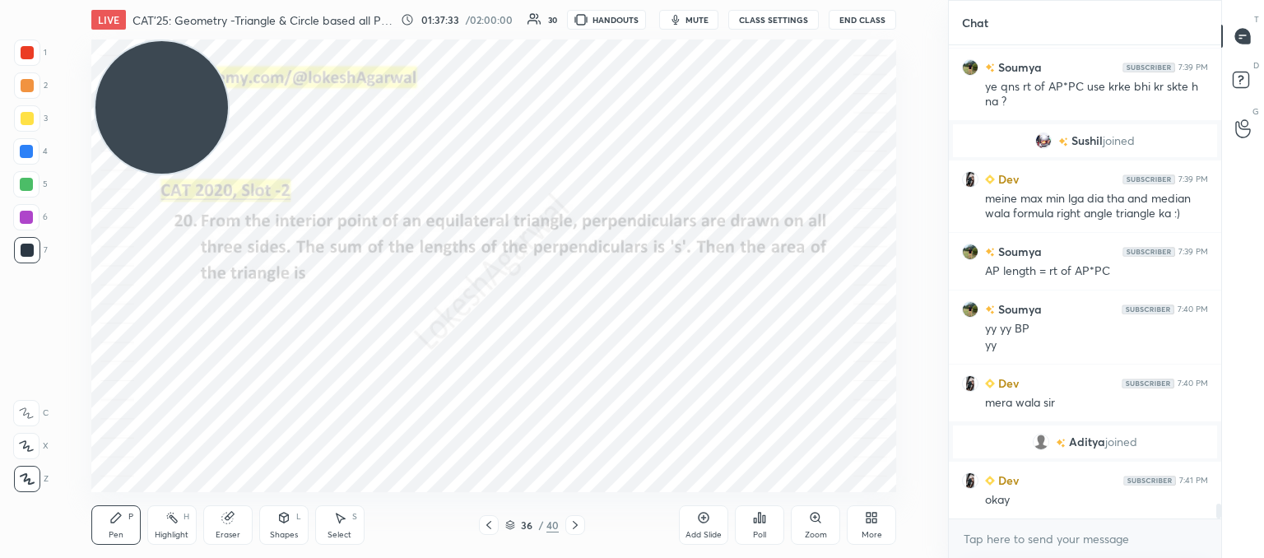
click at [575, 527] on icon at bounding box center [575, 525] width 5 height 8
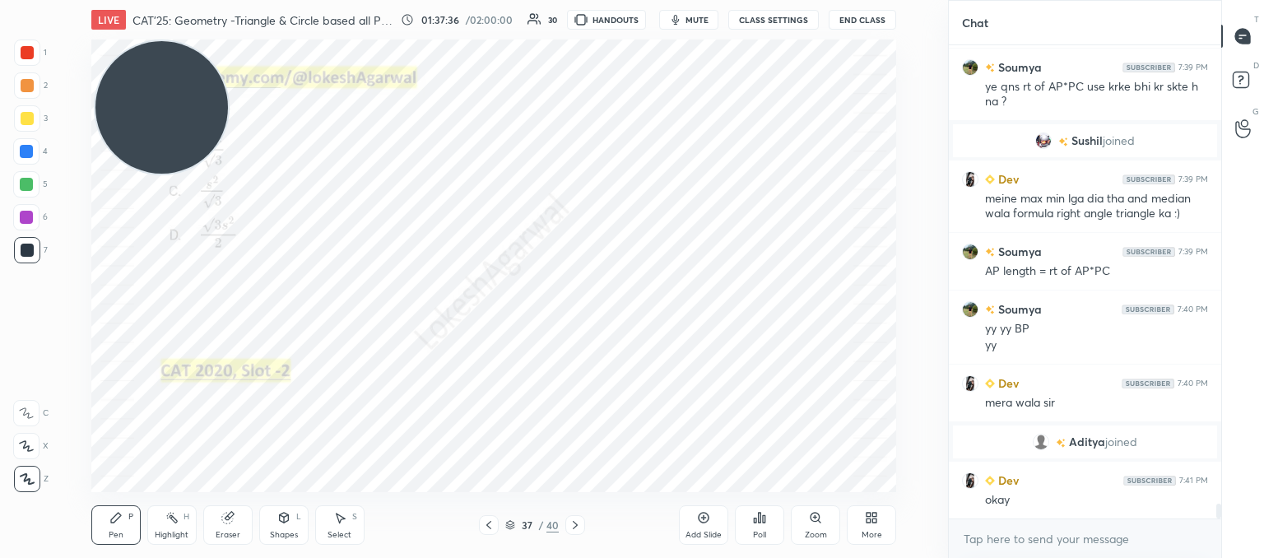
drag, startPoint x: 482, startPoint y: 528, endPoint x: 507, endPoint y: 492, distance: 43.8
click at [482, 527] on icon at bounding box center [488, 524] width 13 height 13
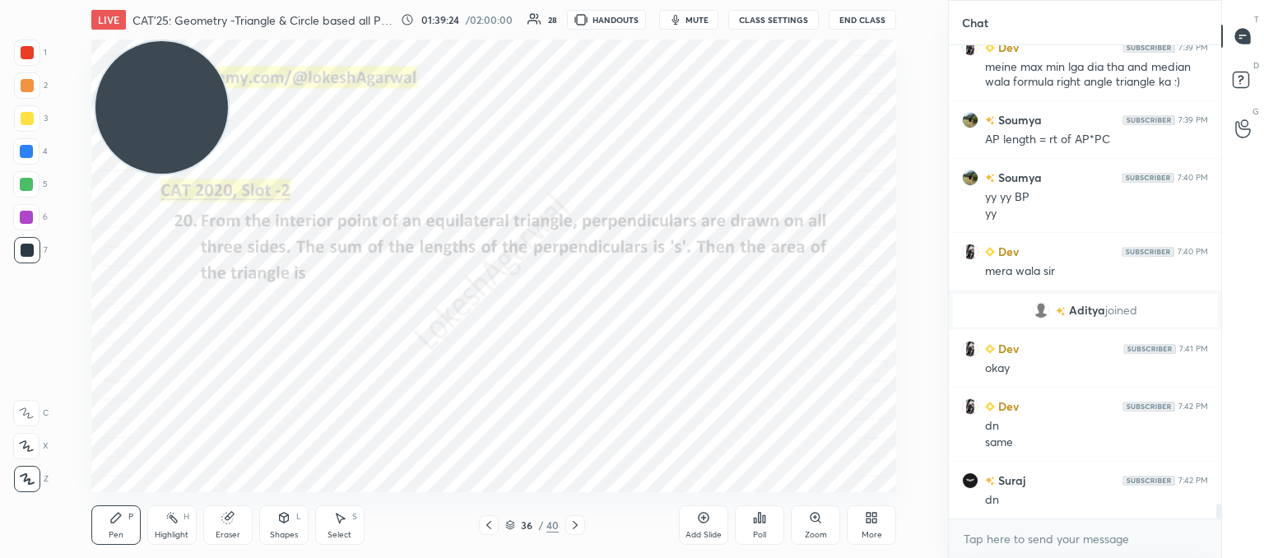
scroll to position [14719, 0]
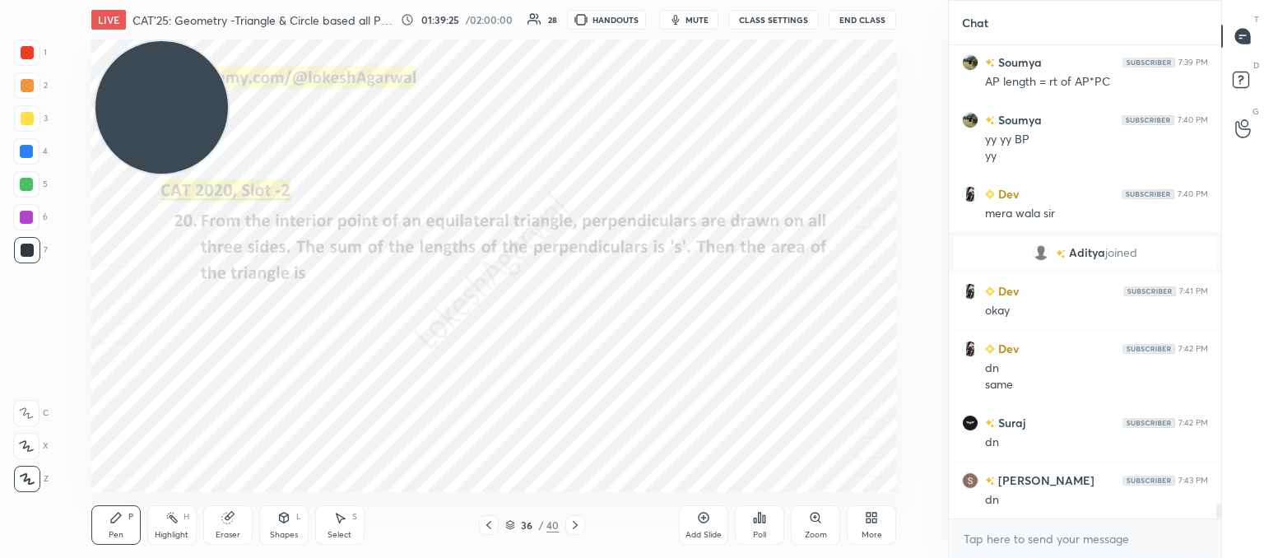
click at [780, 520] on div "Poll" at bounding box center [759, 524] width 49 height 39
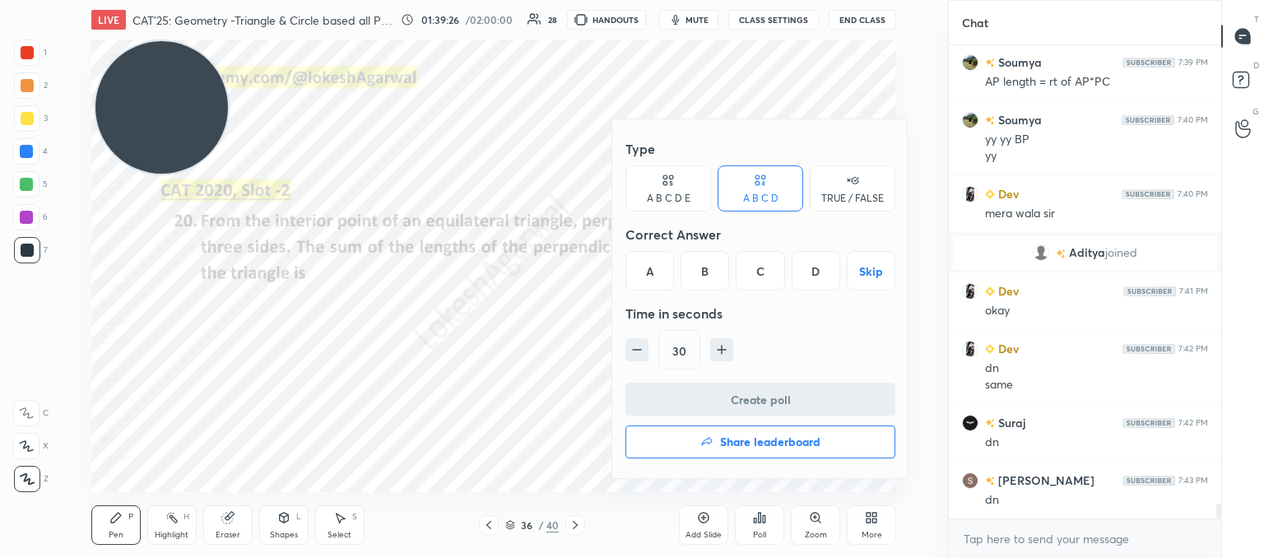
drag, startPoint x: 375, startPoint y: 323, endPoint x: 564, endPoint y: 436, distance: 219.5
click at [375, 323] on div at bounding box center [632, 279] width 1264 height 558
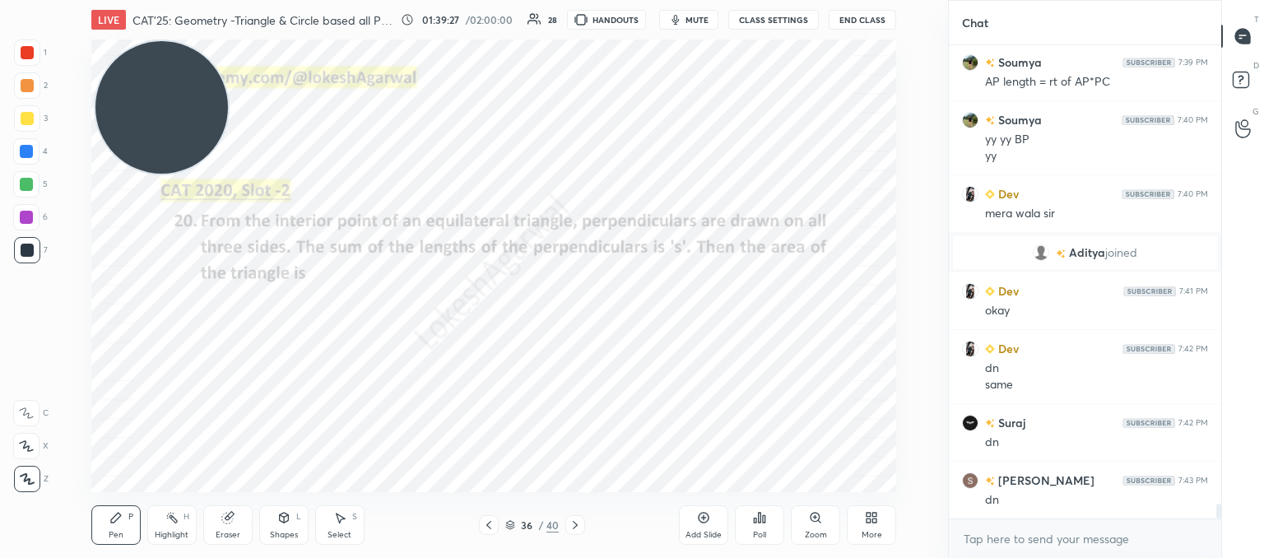
click at [578, 518] on icon at bounding box center [575, 524] width 13 height 13
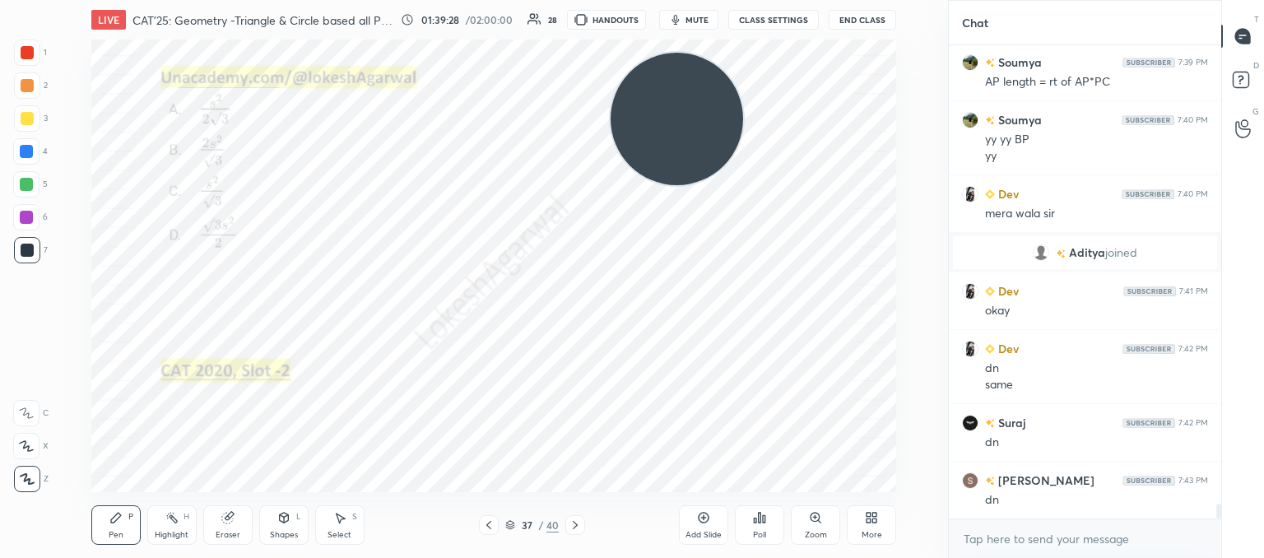
drag, startPoint x: 267, startPoint y: 91, endPoint x: 691, endPoint y: 86, distance: 423.7
click at [691, 86] on video at bounding box center [676, 119] width 132 height 132
click at [760, 523] on div "Poll" at bounding box center [759, 524] width 49 height 39
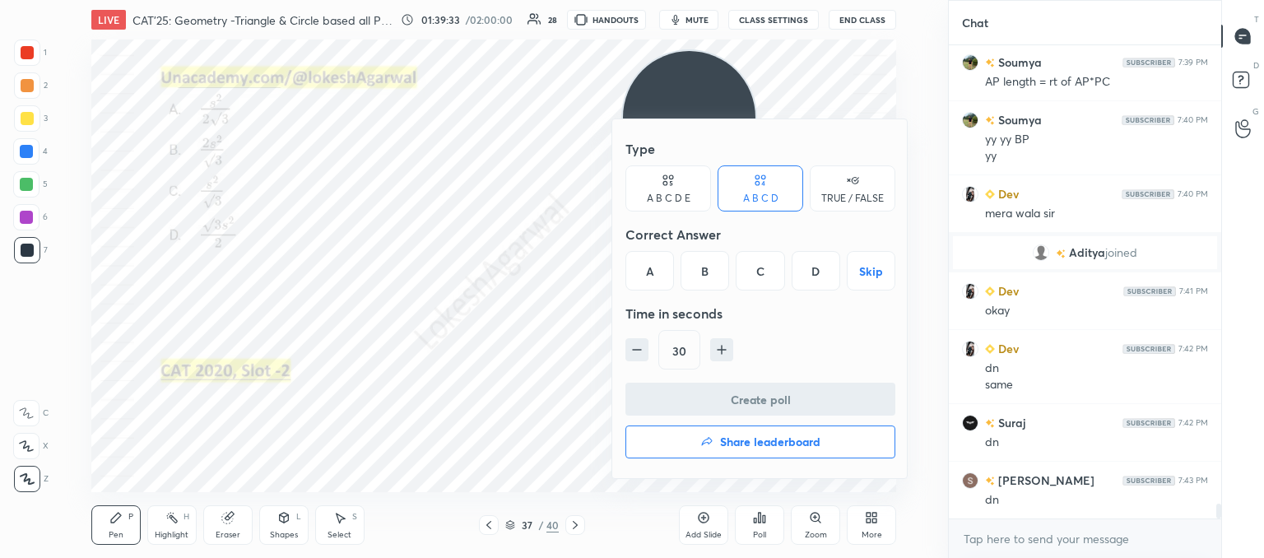
click at [761, 267] on div "C" at bounding box center [760, 270] width 49 height 39
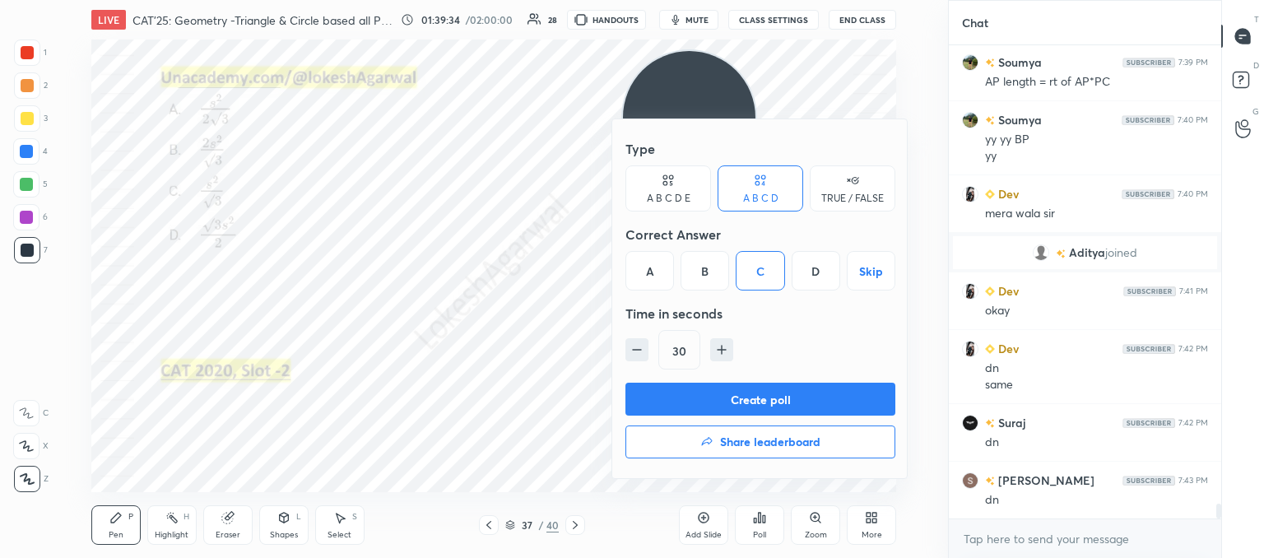
click at [761, 397] on button "Create poll" at bounding box center [760, 399] width 270 height 33
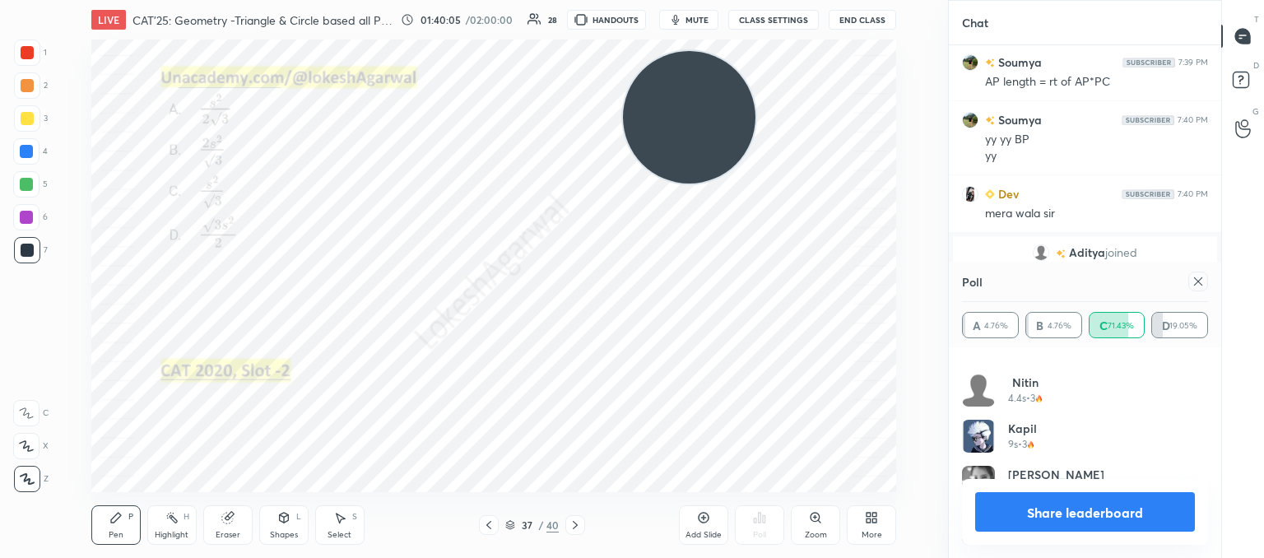
scroll to position [494, 0]
click at [1206, 282] on div at bounding box center [1198, 282] width 20 height 20
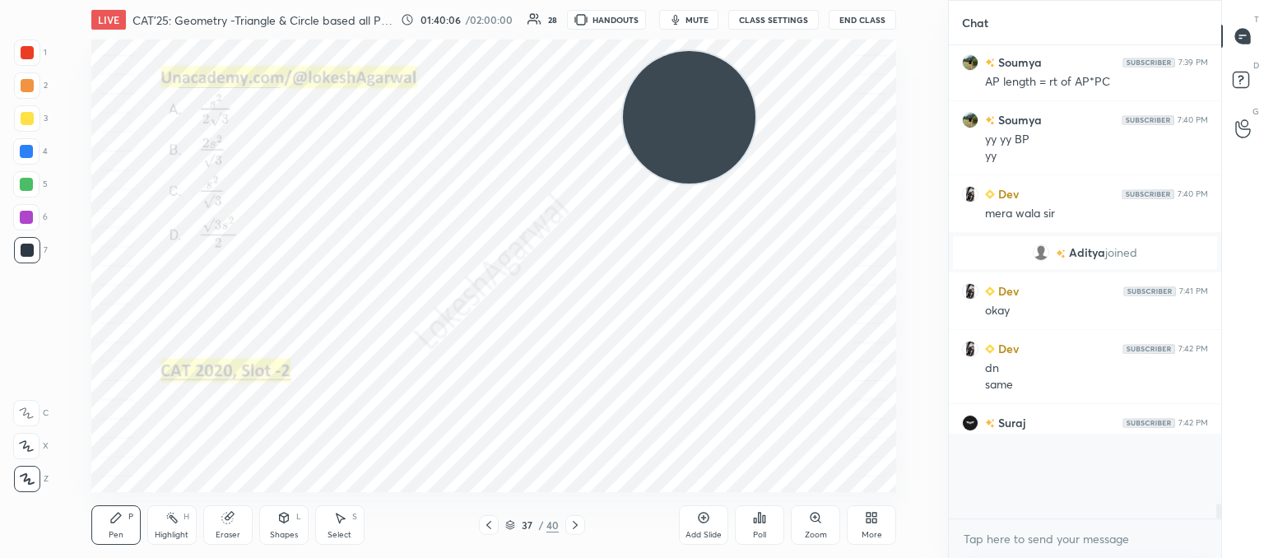
scroll to position [5, 5]
click at [494, 513] on div "Pen P Highlight H Eraser Shapes L Select S 37 / 40 Add Slide Poll Zoom More" at bounding box center [493, 525] width 805 height 66
click at [485, 528] on icon at bounding box center [488, 524] width 13 height 13
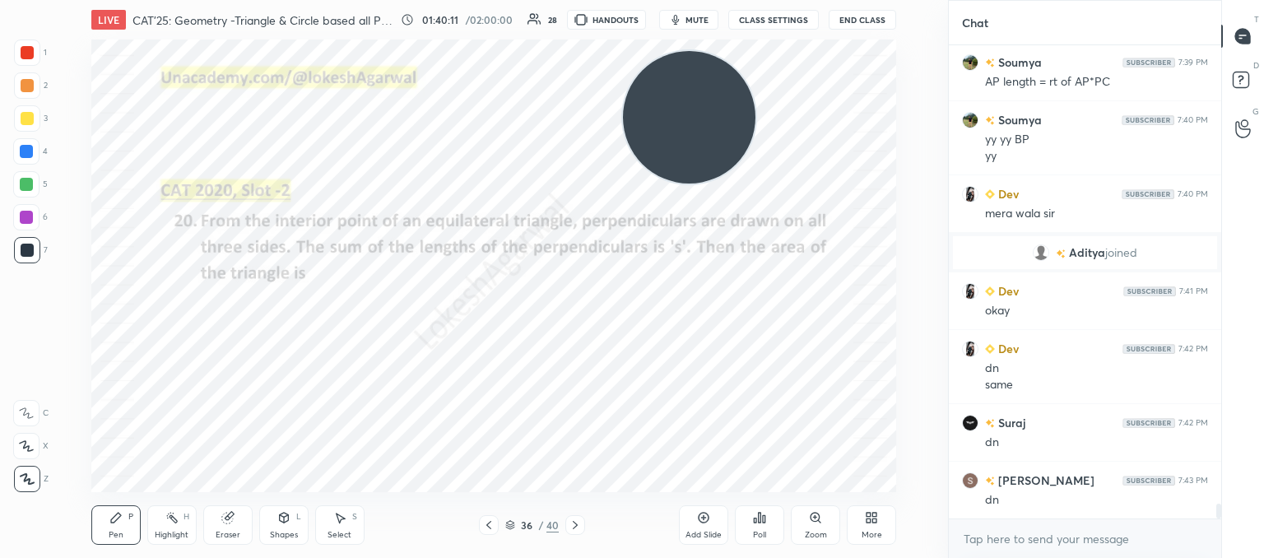
click at [284, 527] on div "Shapes L" at bounding box center [283, 524] width 49 height 39
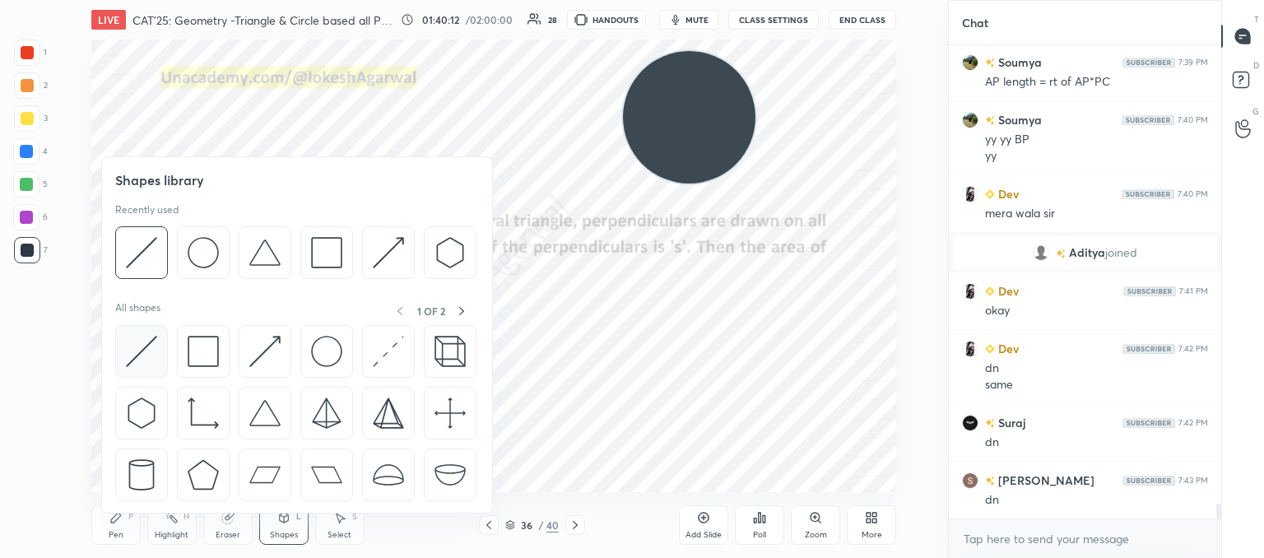
click at [151, 350] on img at bounding box center [141, 351] width 31 height 31
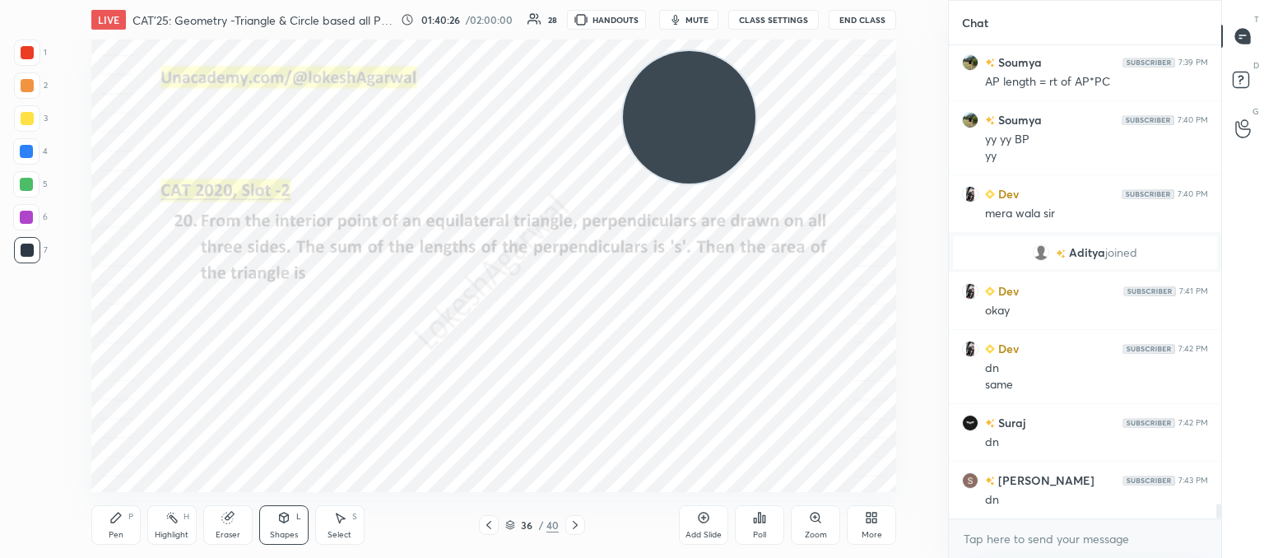
click at [20, 49] on div at bounding box center [27, 52] width 26 height 26
drag, startPoint x: 286, startPoint y: 527, endPoint x: 283, endPoint y: 518, distance: 9.6
click at [289, 527] on div "Shapes L" at bounding box center [283, 524] width 49 height 39
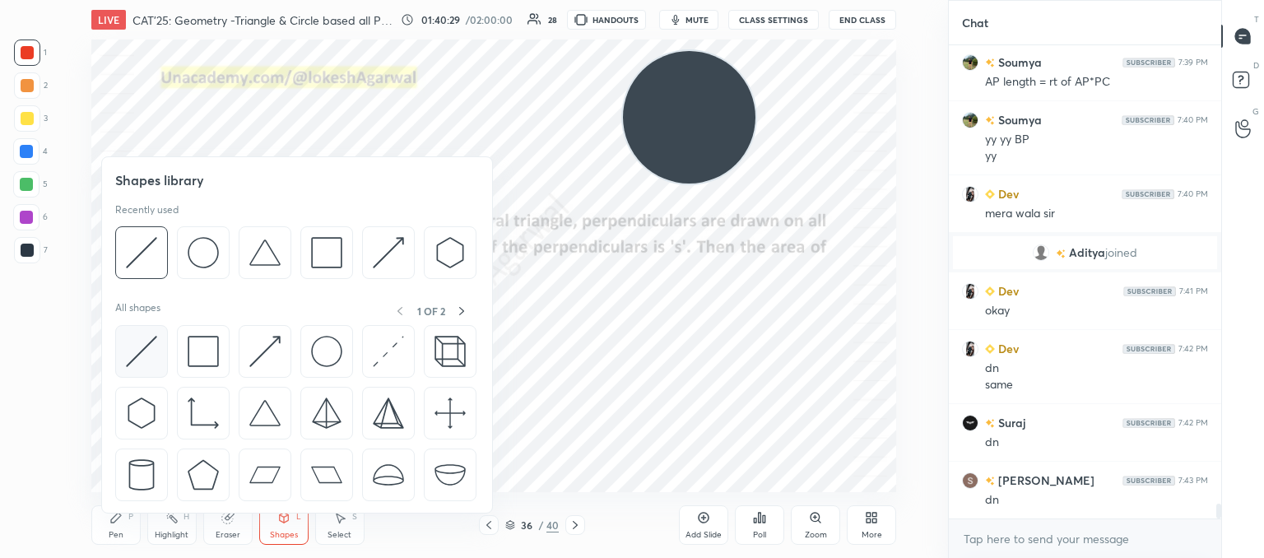
click at [135, 351] on img at bounding box center [141, 351] width 31 height 31
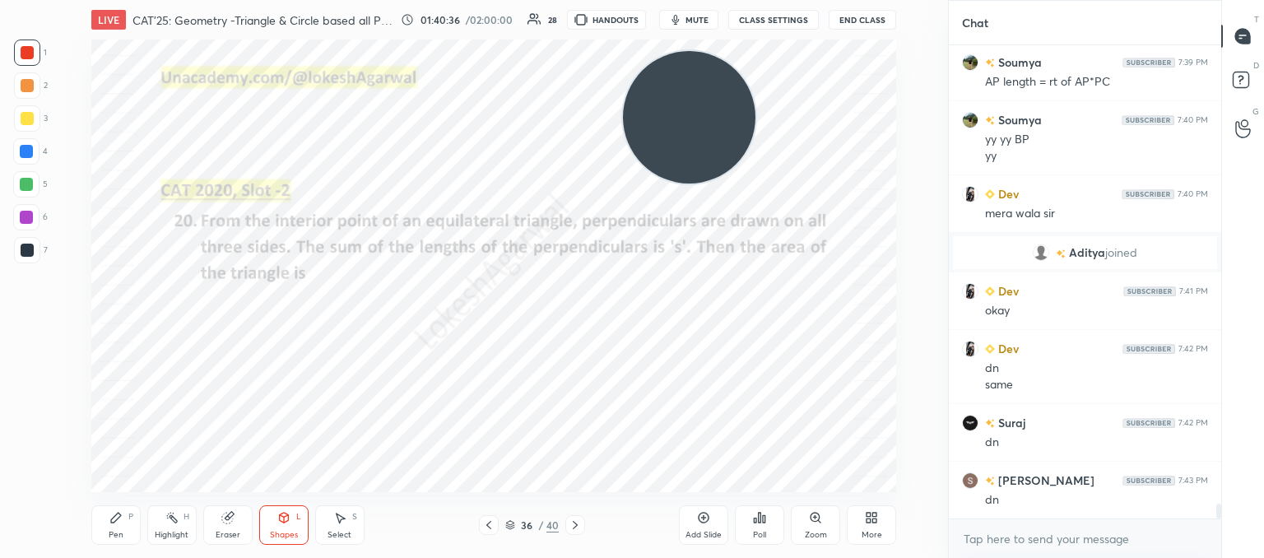
drag, startPoint x: 120, startPoint y: 524, endPoint x: 174, endPoint y: 506, distance: 56.5
click at [122, 524] on div "Pen P" at bounding box center [115, 524] width 49 height 39
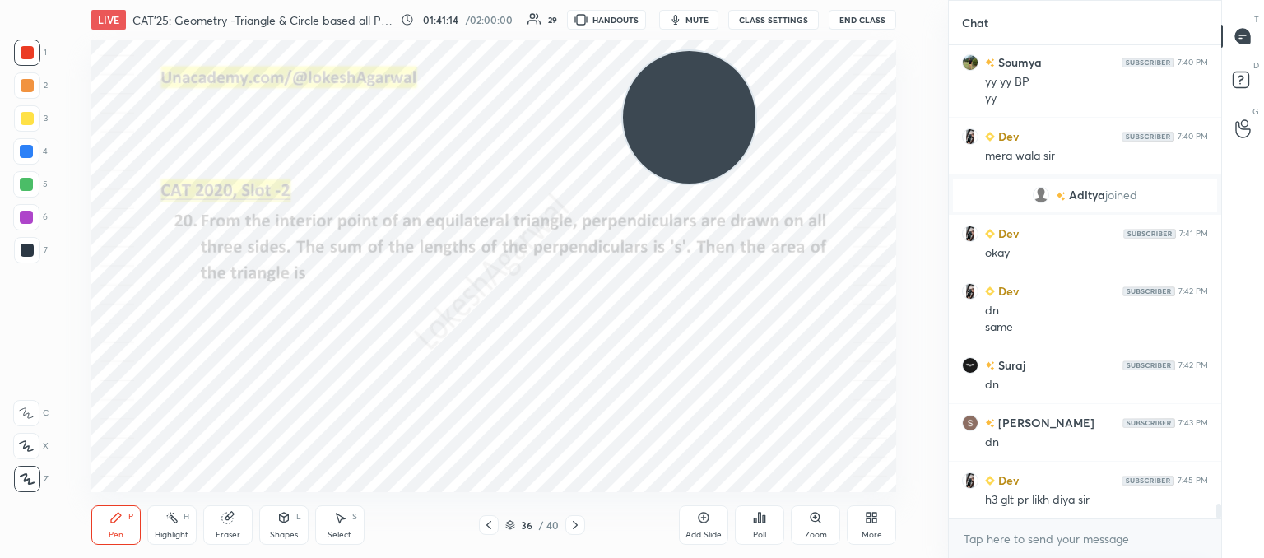
scroll to position [14793, 0]
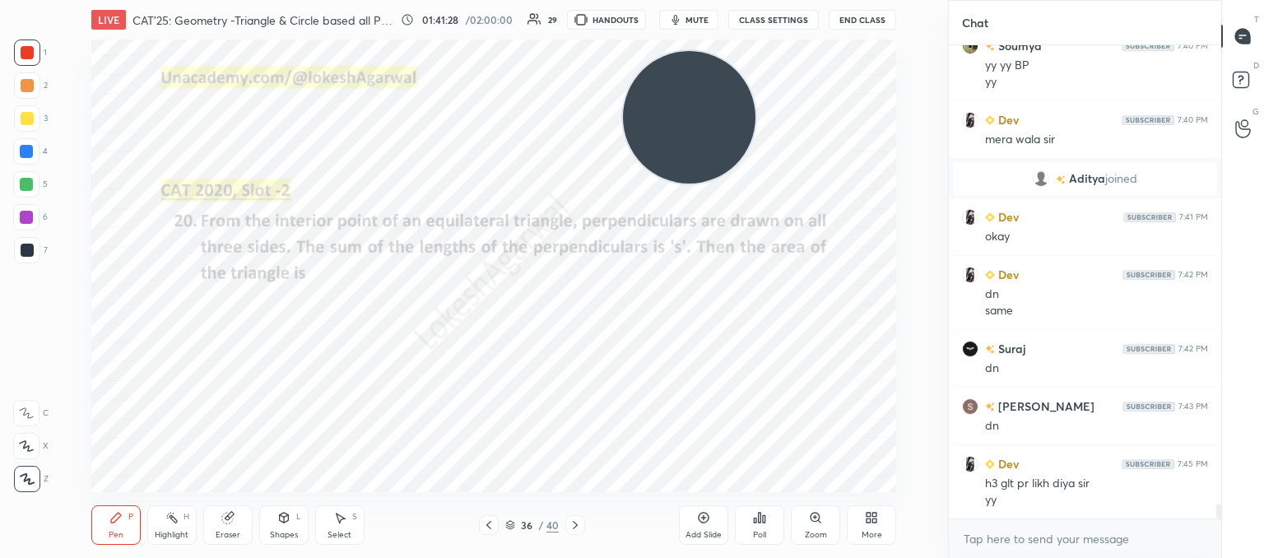
click at [237, 526] on div "Eraser" at bounding box center [227, 524] width 49 height 39
drag, startPoint x: 115, startPoint y: 530, endPoint x: 319, endPoint y: 494, distance: 207.1
click at [118, 531] on div "Pen" at bounding box center [116, 535] width 15 height 8
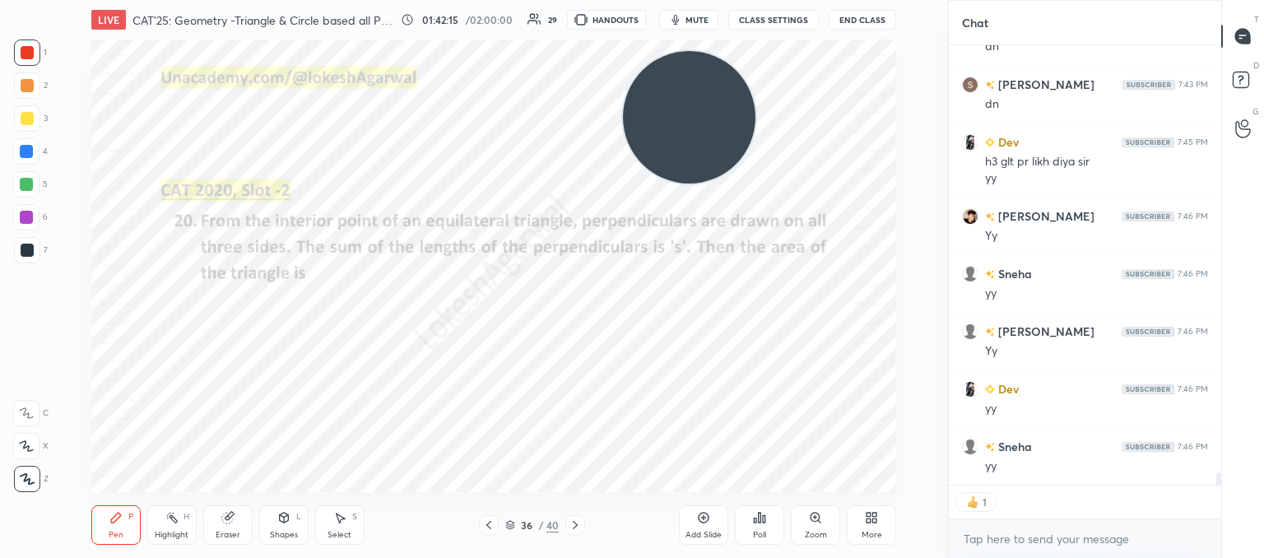
scroll to position [15171, 0]
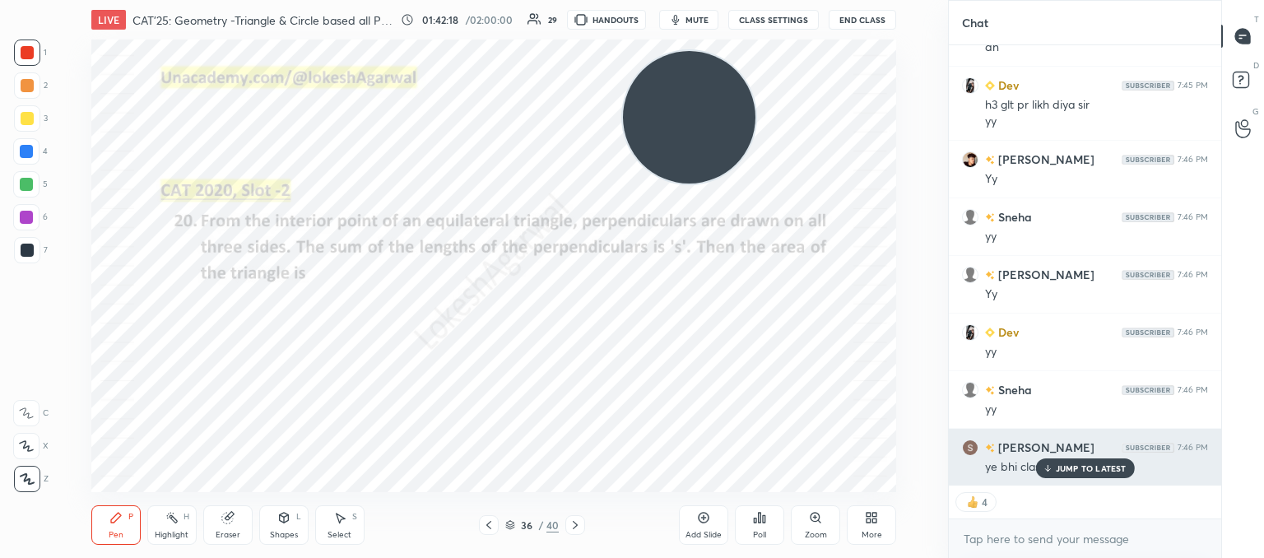
click at [1060, 455] on div "[PERSON_NAME] 7:46 PM" at bounding box center [1085, 447] width 246 height 17
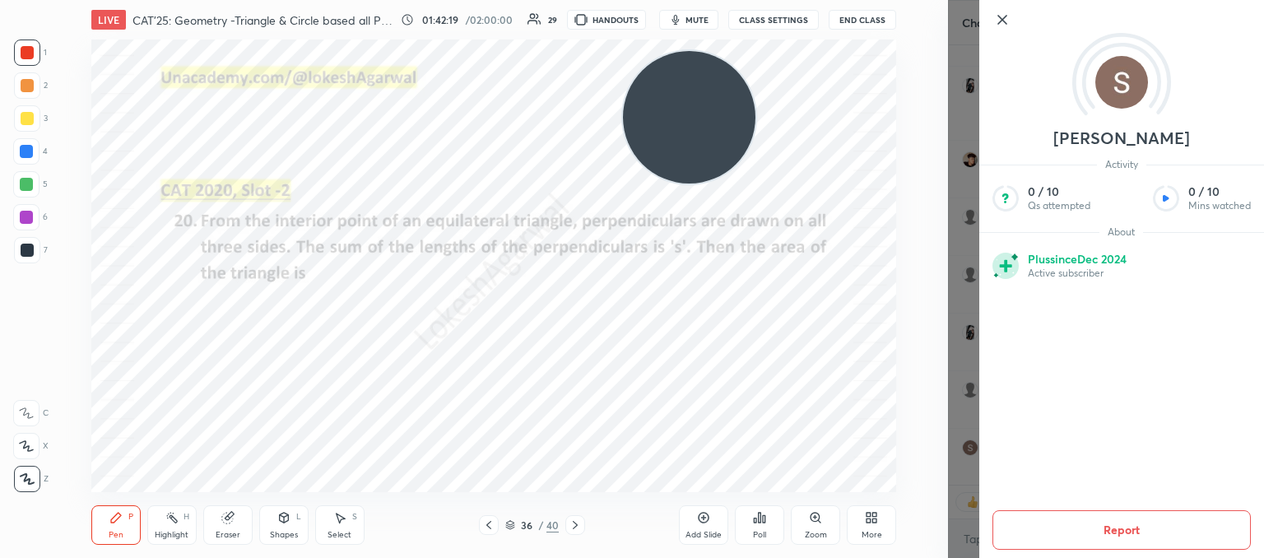
click at [899, 422] on div "Setting up your live class Poll for secs No correct answer Start poll" at bounding box center [494, 265] width 882 height 453
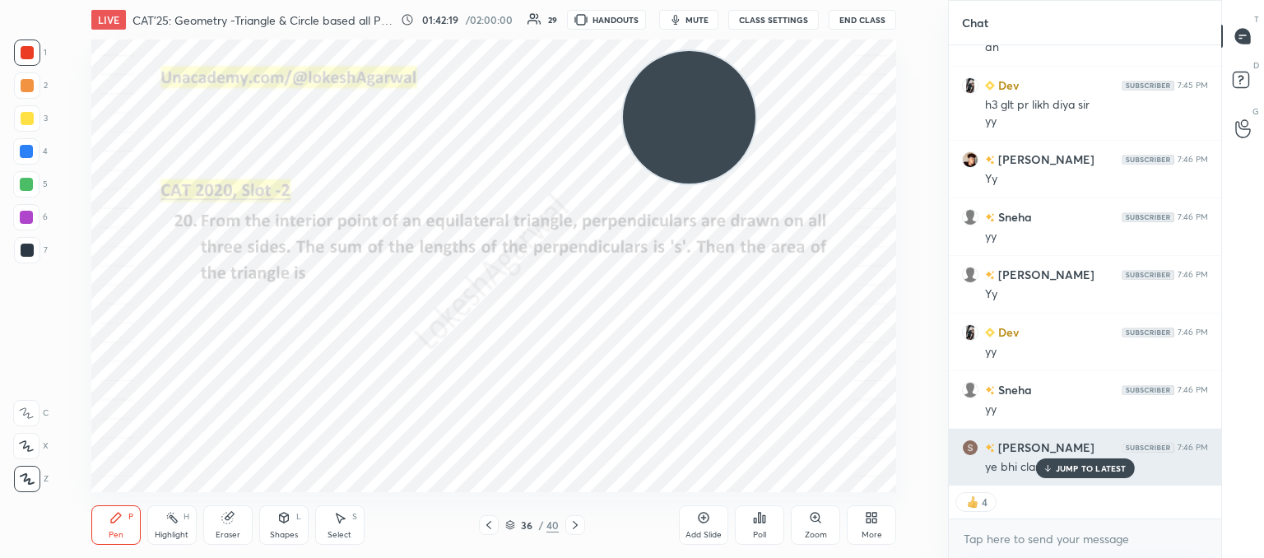
drag, startPoint x: 1085, startPoint y: 462, endPoint x: 962, endPoint y: 459, distance: 123.5
click at [1079, 462] on div "JUMP TO LATEST" at bounding box center [1084, 468] width 99 height 20
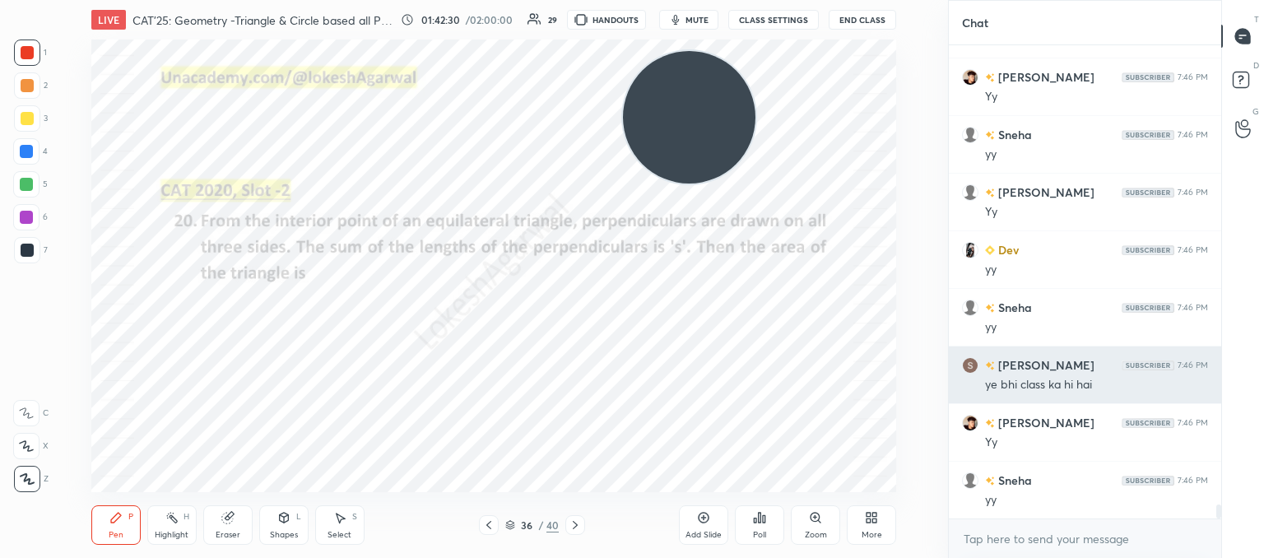
scroll to position [15311, 0]
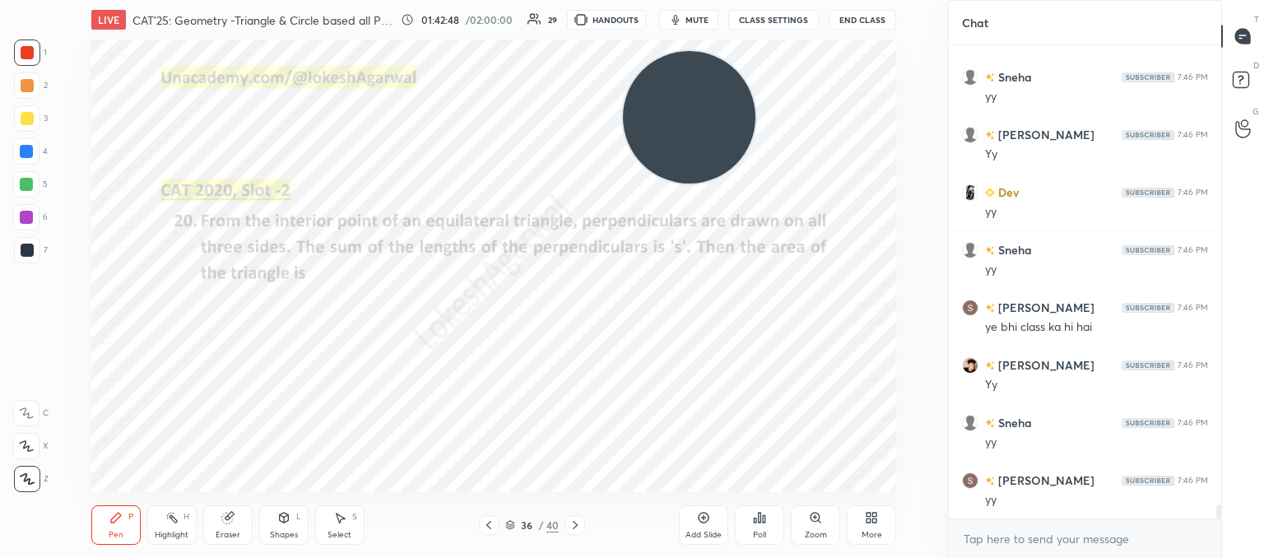
click at [574, 533] on div at bounding box center [575, 525] width 20 height 20
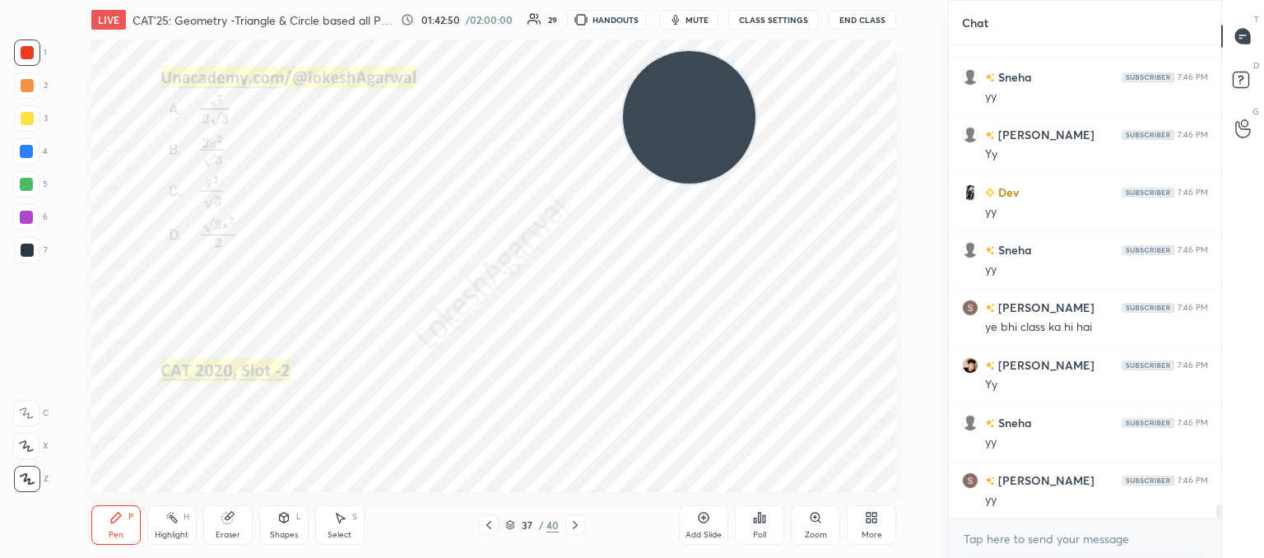
click at [574, 533] on div at bounding box center [575, 525] width 20 height 20
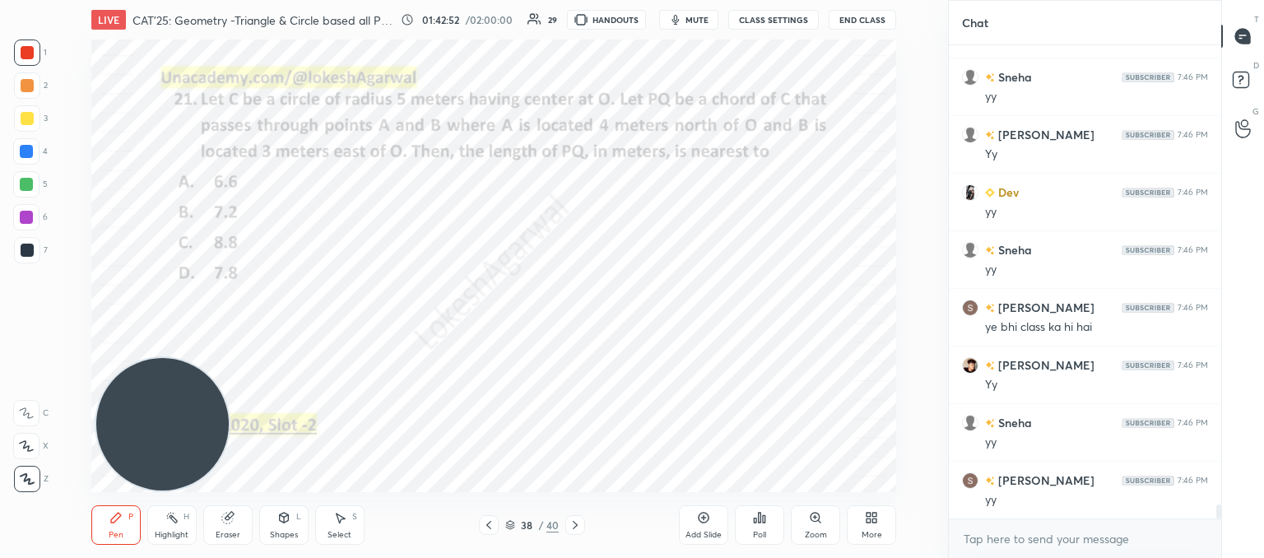
drag, startPoint x: 675, startPoint y: 137, endPoint x: 149, endPoint y: 497, distance: 637.6
click at [149, 497] on div "LIVE CAT'25: Geometry -Triangle & Circle based all PYQs (2017-24) 01:42:52 / 02…" at bounding box center [494, 279] width 882 height 558
click at [271, 518] on div "Shapes L" at bounding box center [283, 524] width 49 height 39
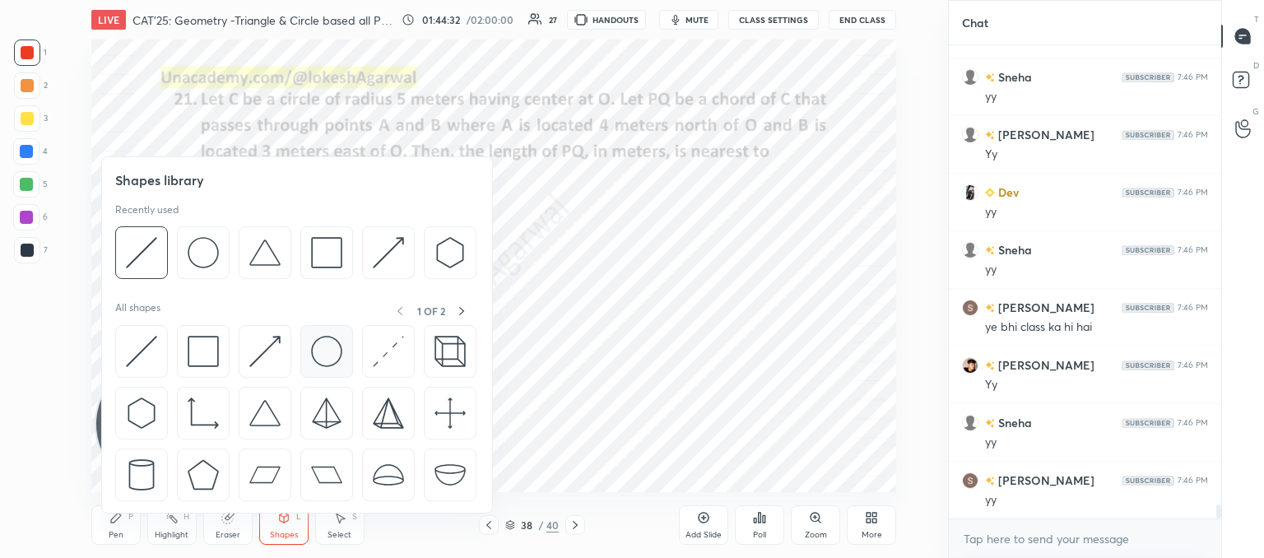
click at [326, 346] on img at bounding box center [326, 351] width 31 height 31
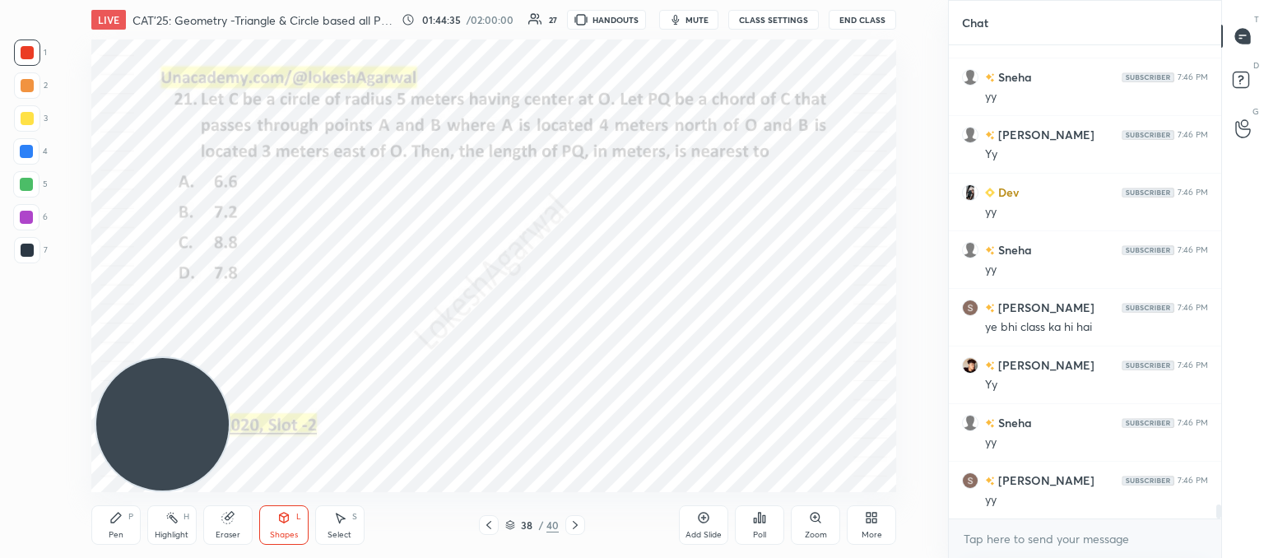
click at [273, 528] on div "Shapes L" at bounding box center [283, 524] width 49 height 39
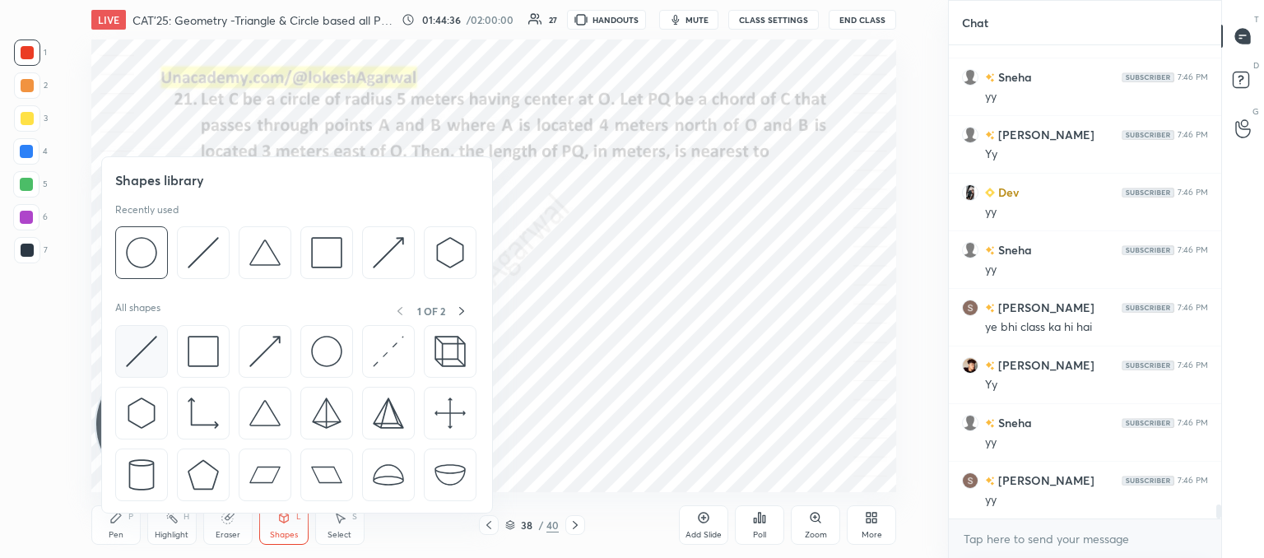
click at [147, 353] on img at bounding box center [141, 351] width 31 height 31
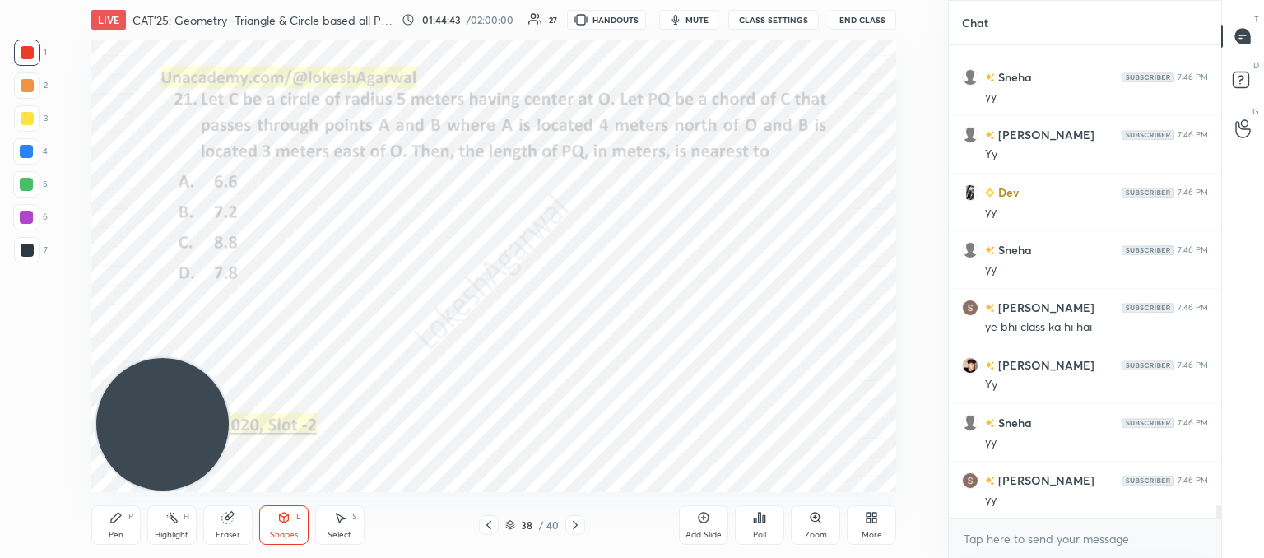
click at [123, 516] on div "Pen P" at bounding box center [115, 524] width 49 height 39
click at [293, 515] on div "Shapes L" at bounding box center [283, 524] width 49 height 39
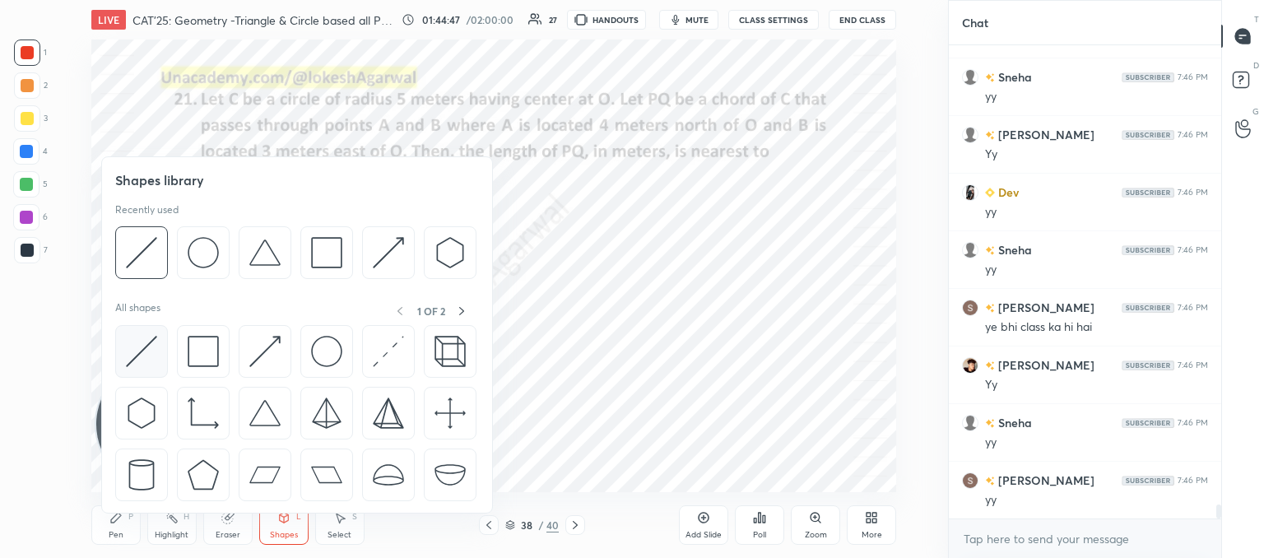
click at [144, 353] on img at bounding box center [141, 351] width 31 height 31
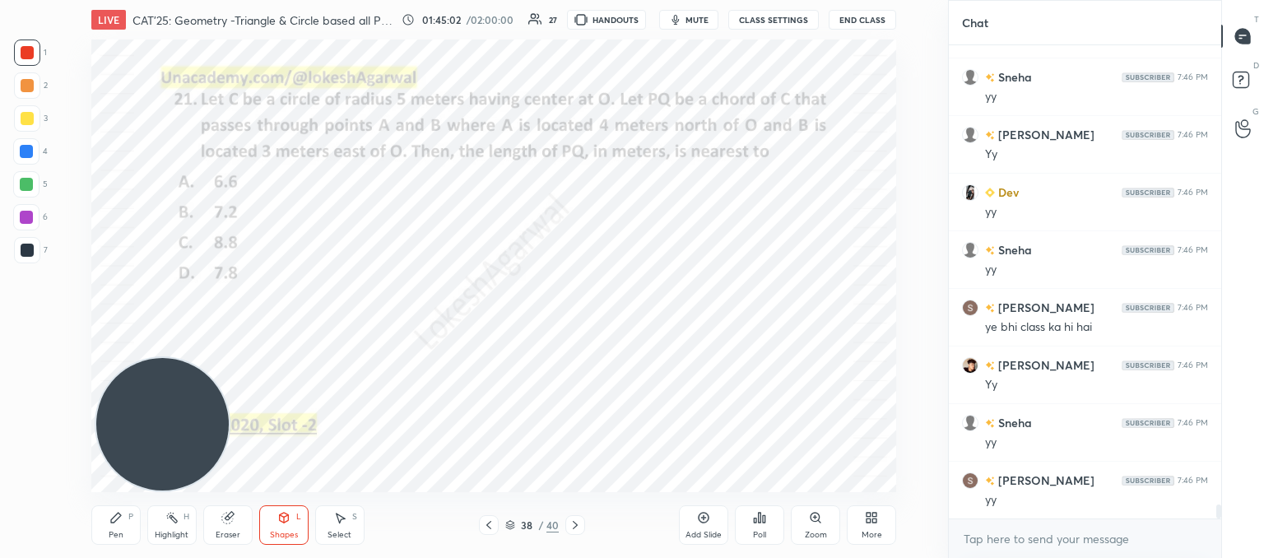
drag, startPoint x: 115, startPoint y: 513, endPoint x: 125, endPoint y: 504, distance: 13.4
click at [116, 513] on icon at bounding box center [115, 517] width 13 height 13
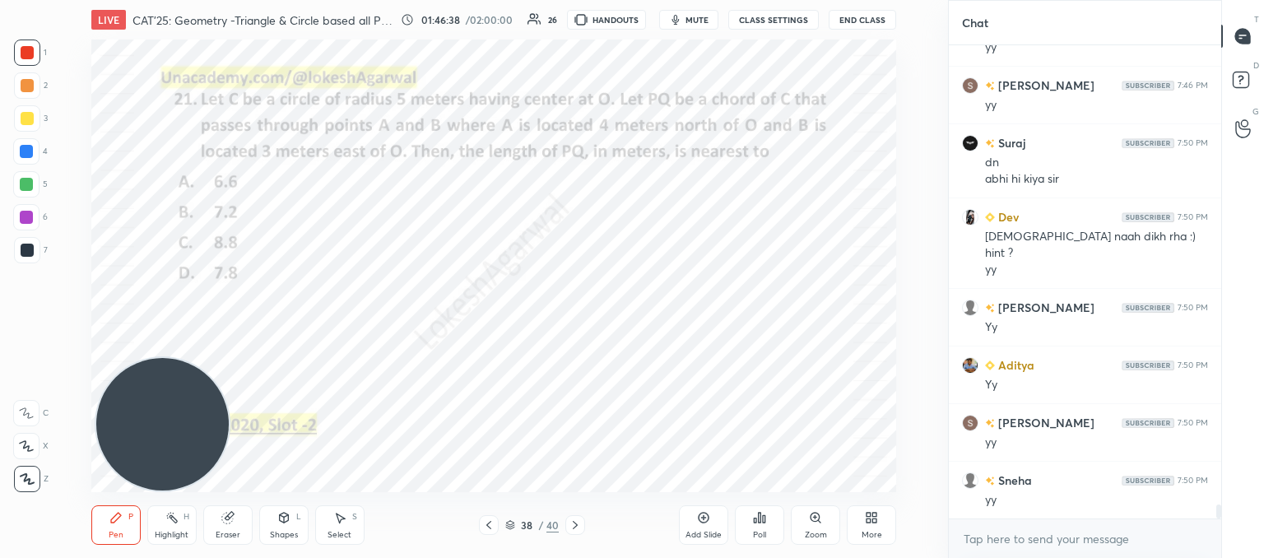
scroll to position [15764, 0]
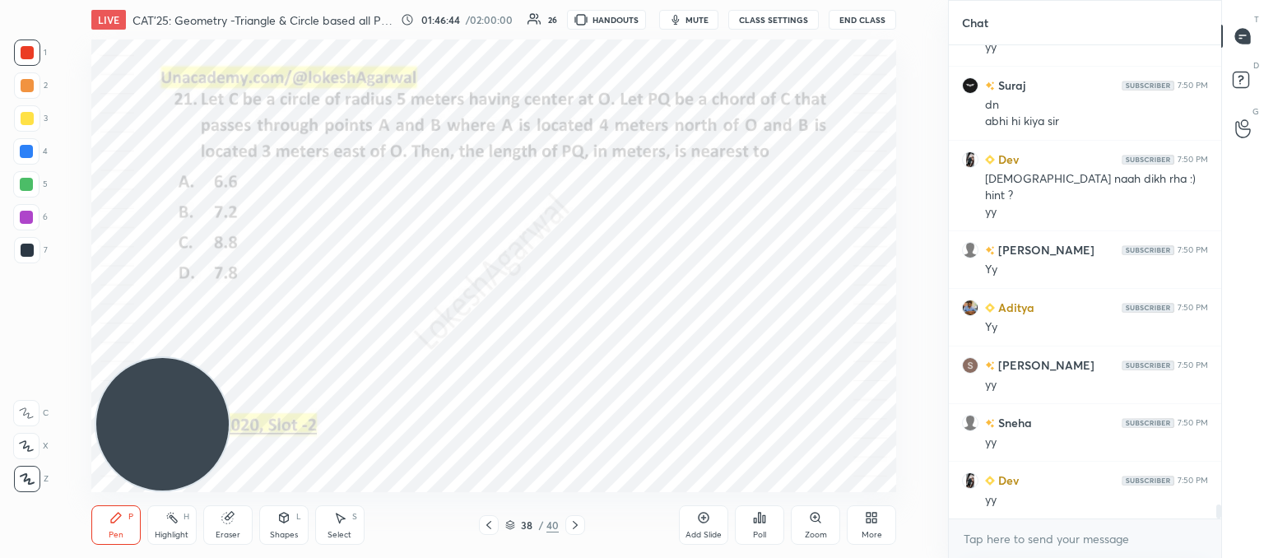
click at [281, 528] on div "Shapes L" at bounding box center [283, 524] width 49 height 39
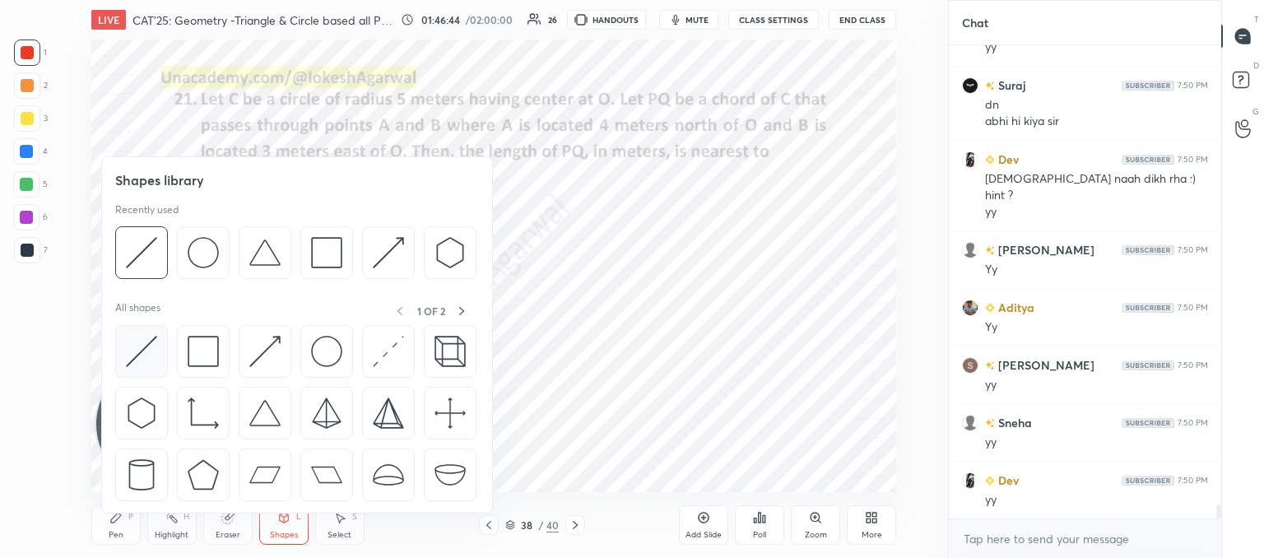
click at [132, 346] on img at bounding box center [141, 351] width 31 height 31
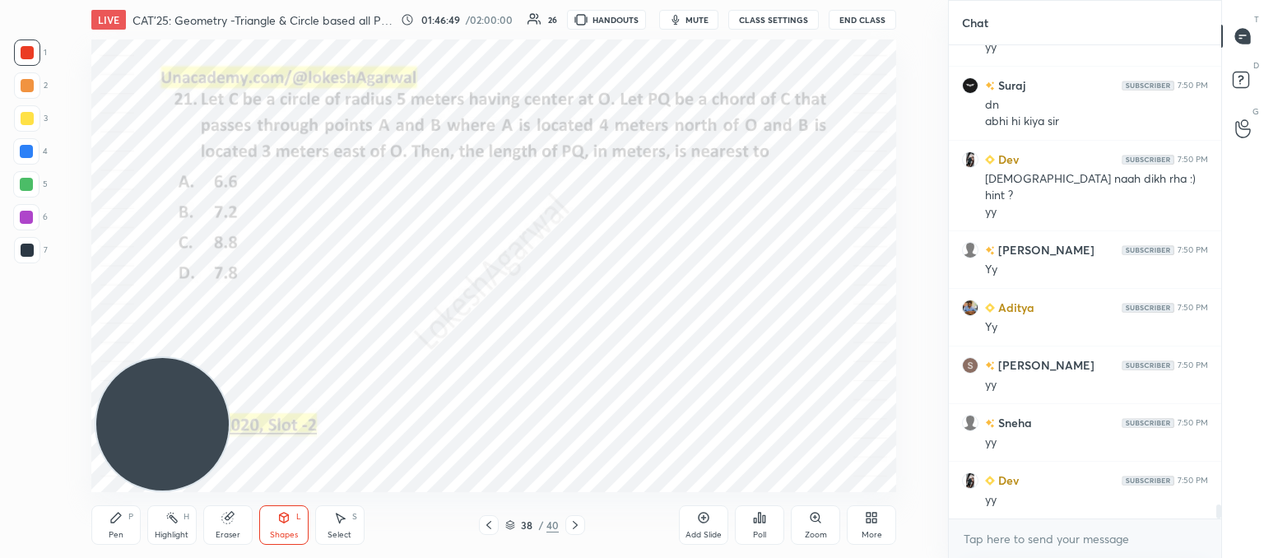
drag, startPoint x: 121, startPoint y: 520, endPoint x: 151, endPoint y: 500, distance: 35.6
click at [123, 520] on div "Pen P" at bounding box center [115, 524] width 49 height 39
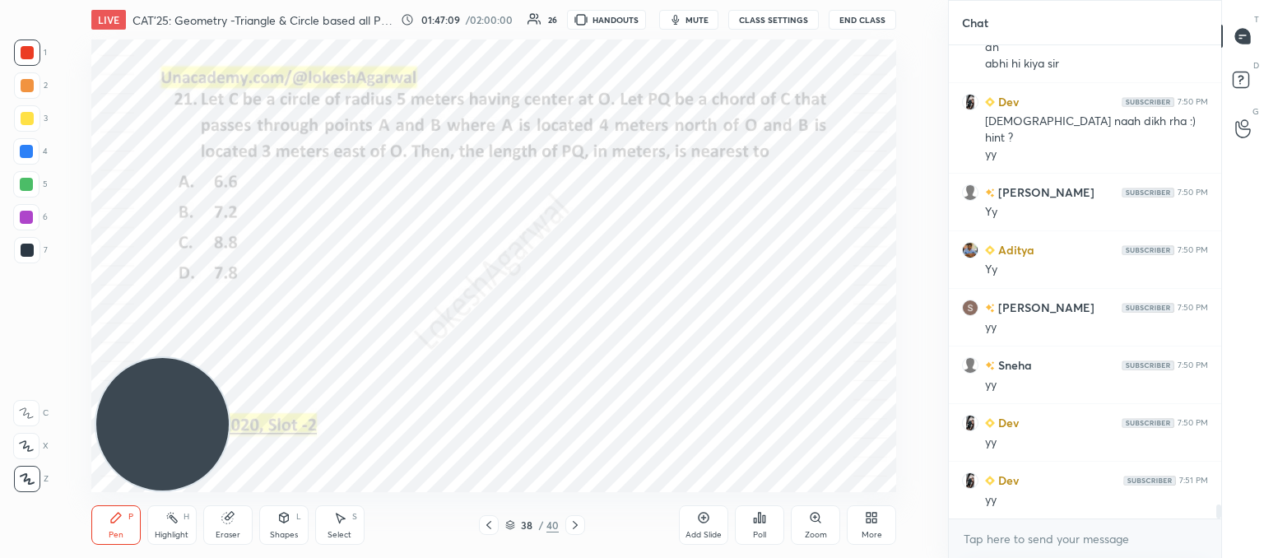
drag, startPoint x: 290, startPoint y: 529, endPoint x: 286, endPoint y: 514, distance: 15.2
click at [290, 526] on div "Shapes L" at bounding box center [283, 524] width 49 height 39
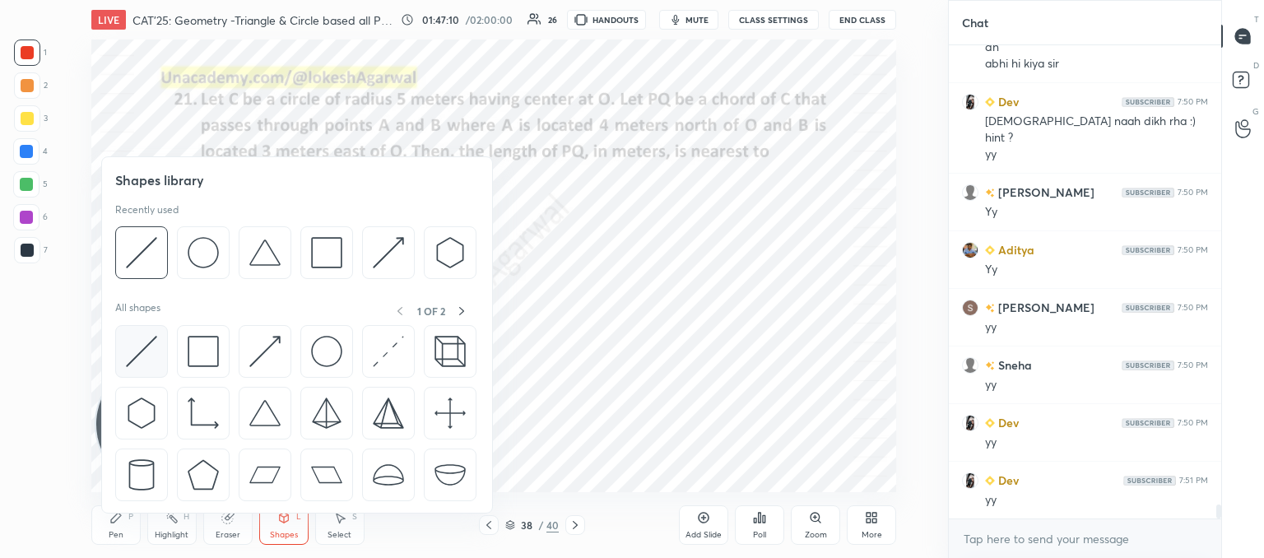
click at [149, 349] on img at bounding box center [141, 351] width 31 height 31
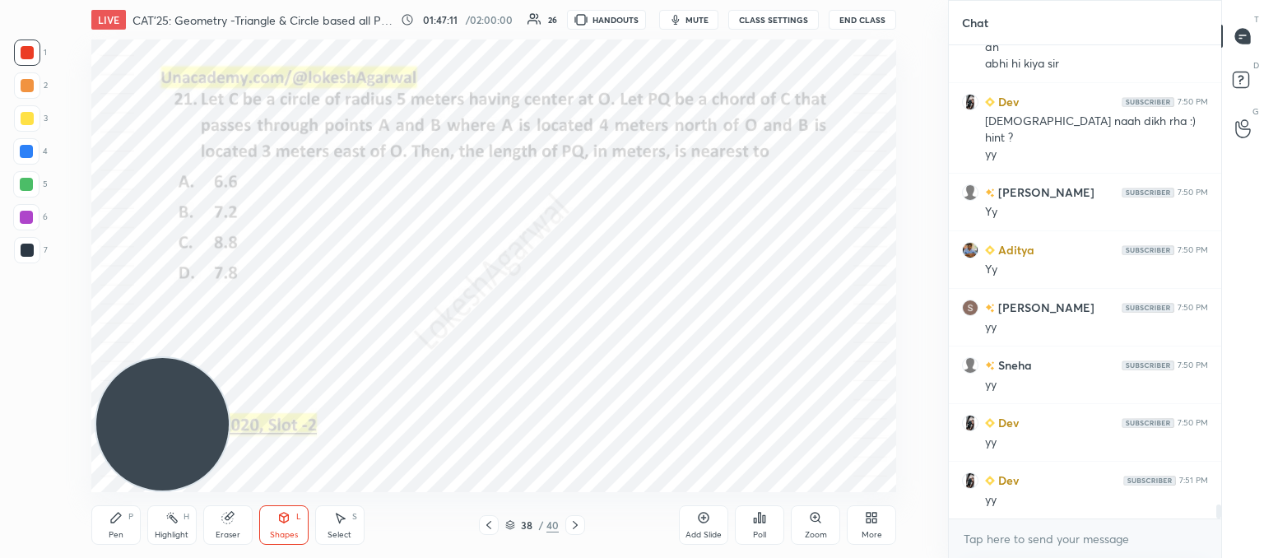
drag, startPoint x: 26, startPoint y: 249, endPoint x: 89, endPoint y: 250, distance: 63.4
click at [26, 248] on div at bounding box center [27, 250] width 13 height 13
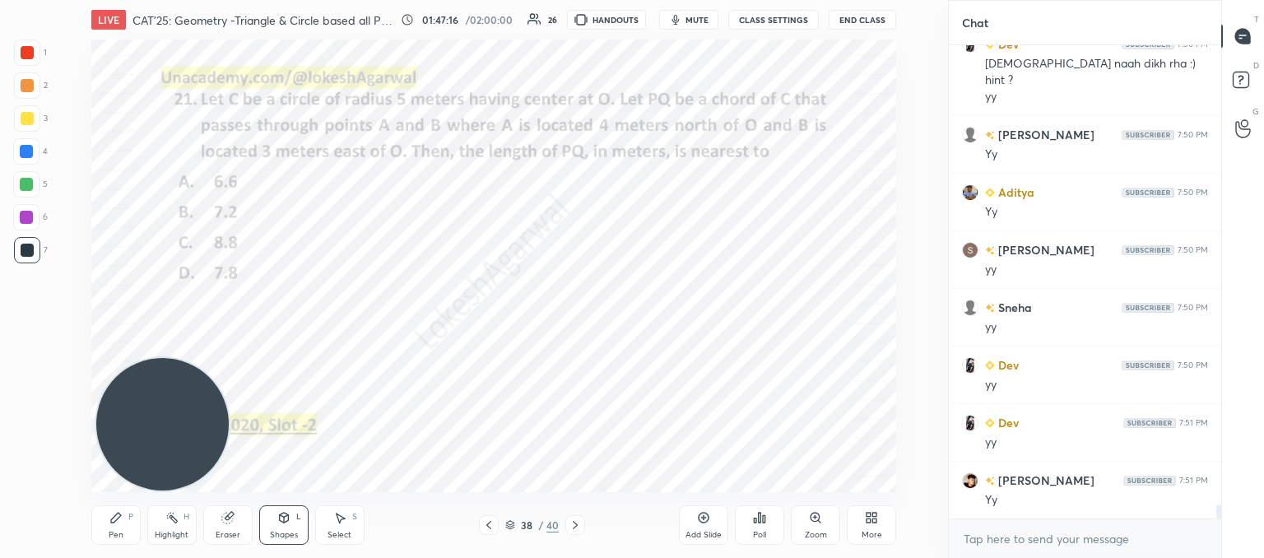
scroll to position [15936, 0]
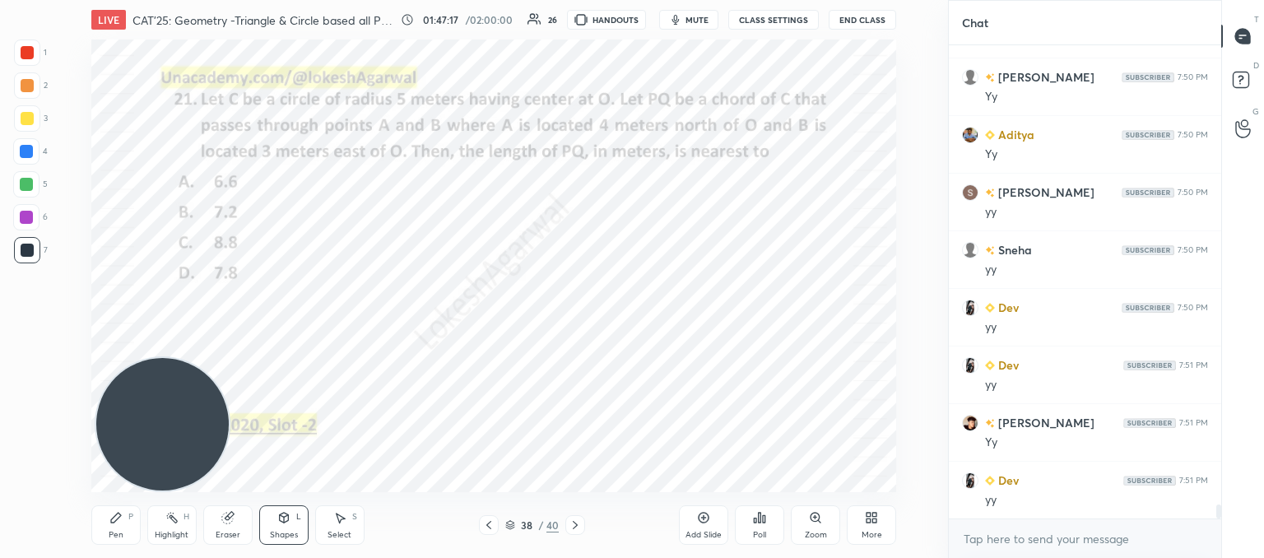
click at [114, 517] on icon at bounding box center [116, 518] width 10 height 10
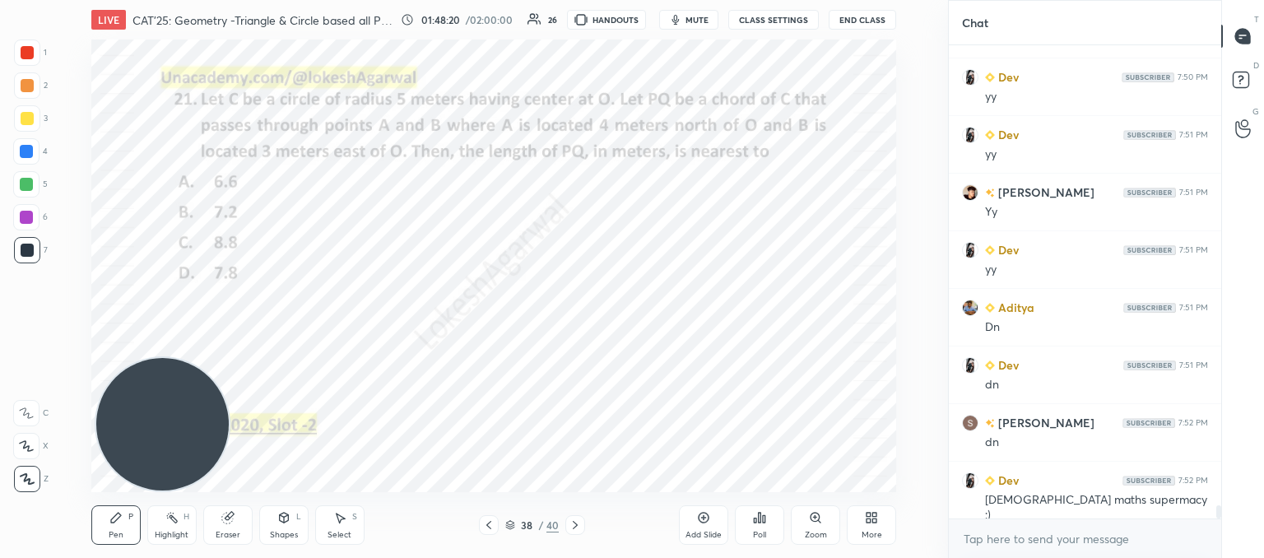
scroll to position [16183, 0]
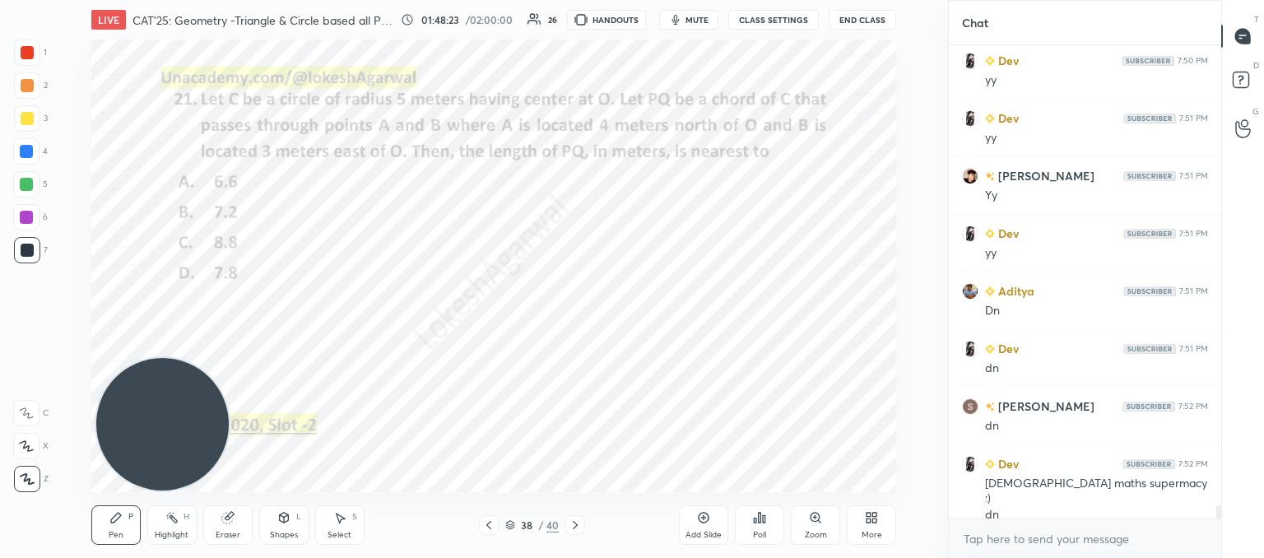
click at [759, 542] on div "Poll" at bounding box center [759, 524] width 49 height 39
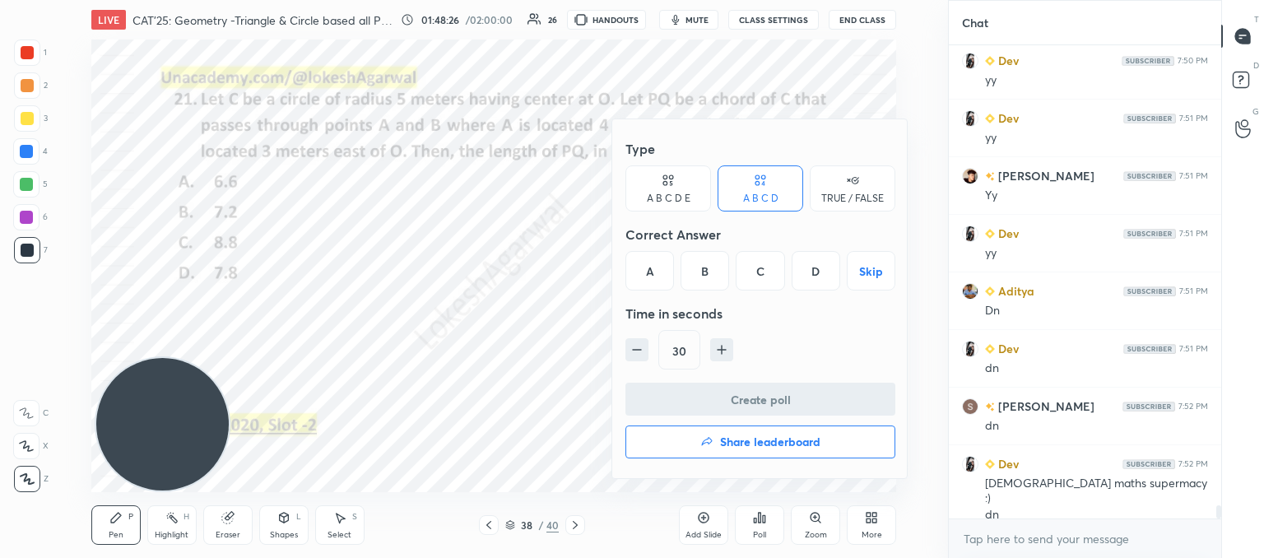
click at [769, 271] on div "C" at bounding box center [760, 270] width 49 height 39
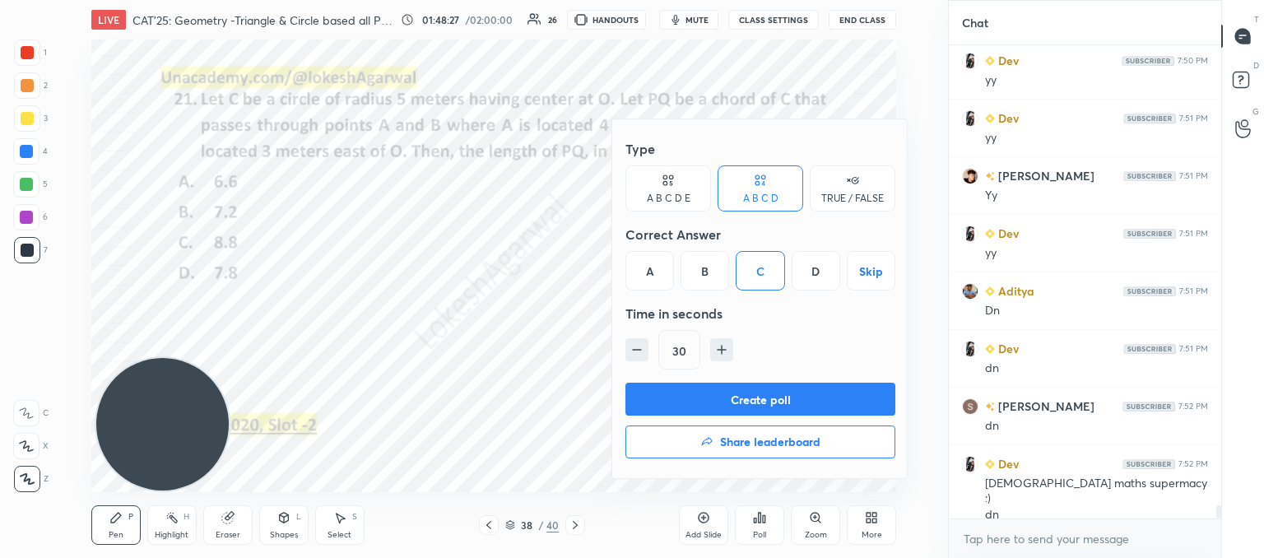
click at [745, 393] on button "Create poll" at bounding box center [760, 399] width 270 height 33
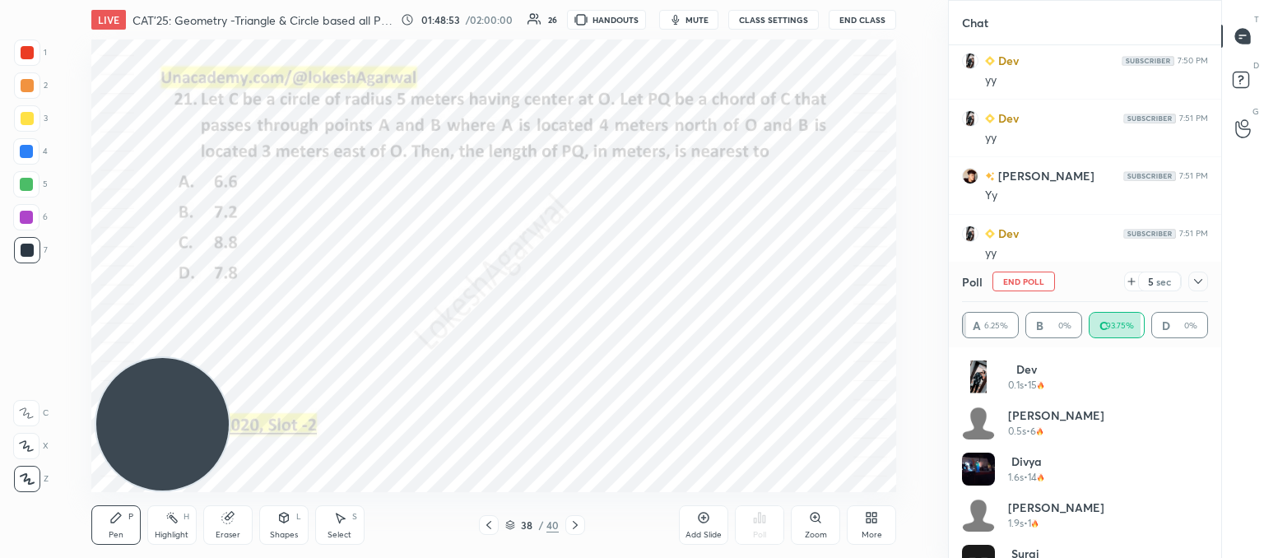
scroll to position [16308, 0]
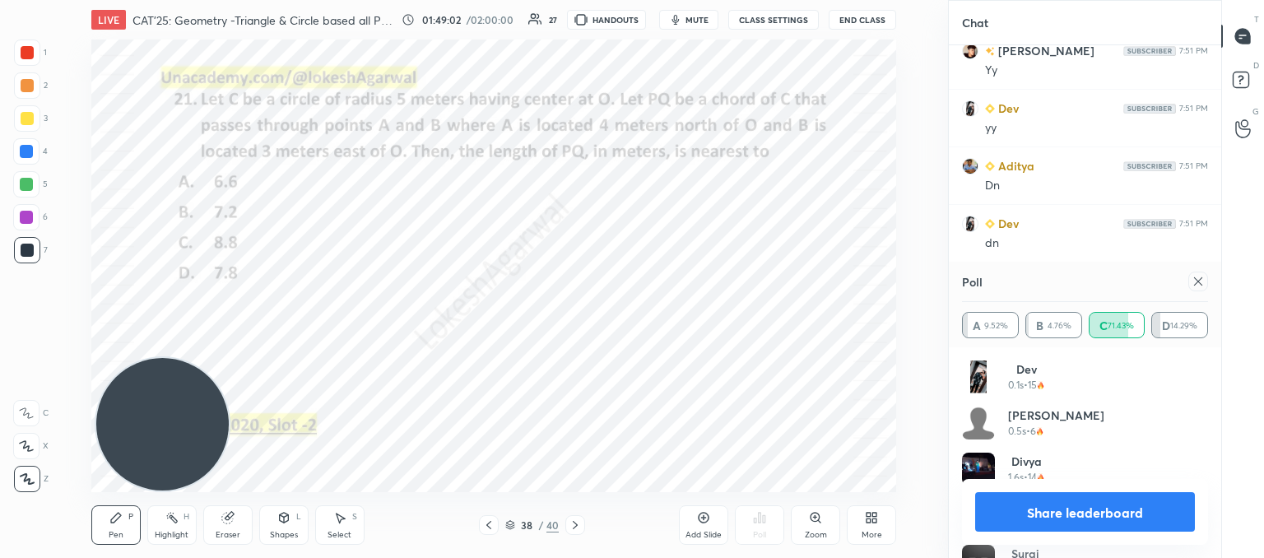
click at [1192, 280] on icon at bounding box center [1197, 281] width 13 height 13
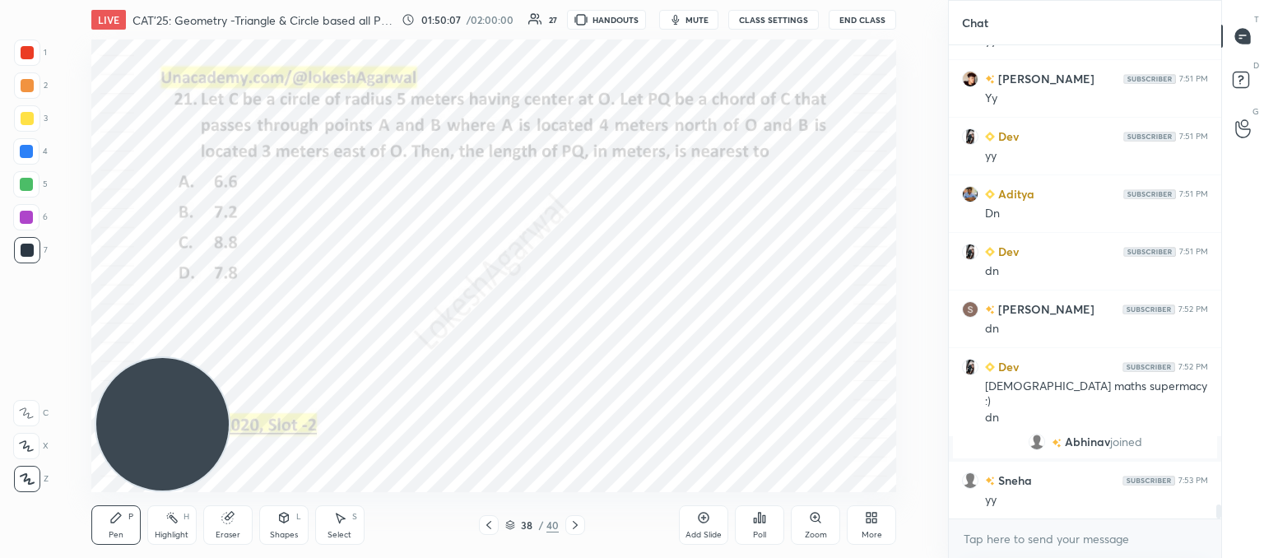
scroll to position [15699, 0]
click at [576, 522] on icon at bounding box center [575, 524] width 13 height 13
click at [570, 525] on icon at bounding box center [575, 524] width 13 height 13
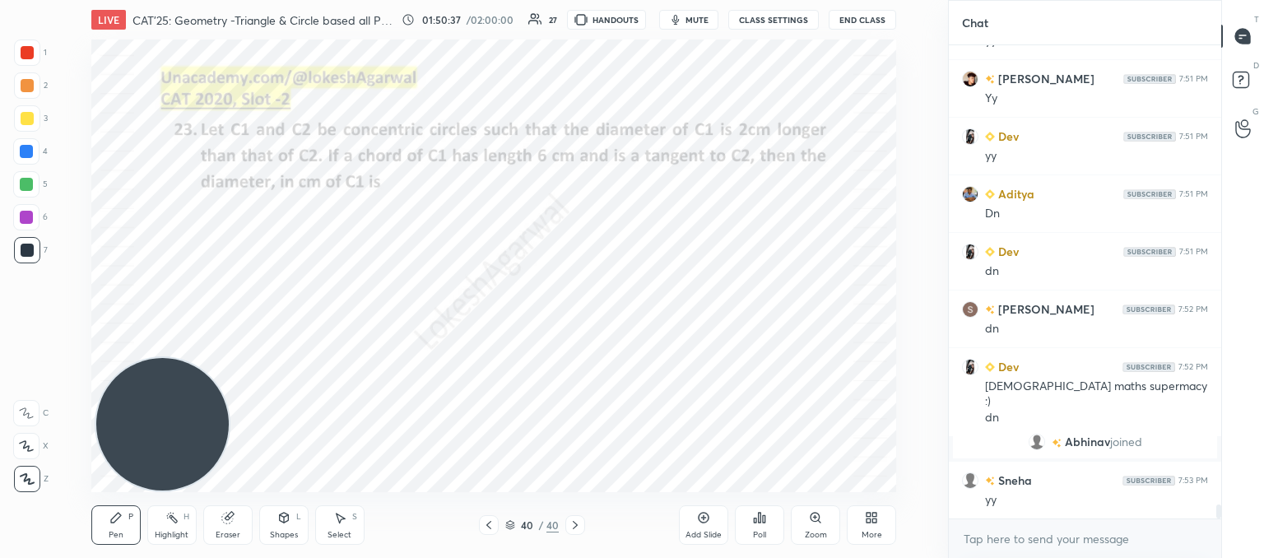
click at [274, 520] on div "Shapes L" at bounding box center [283, 524] width 49 height 39
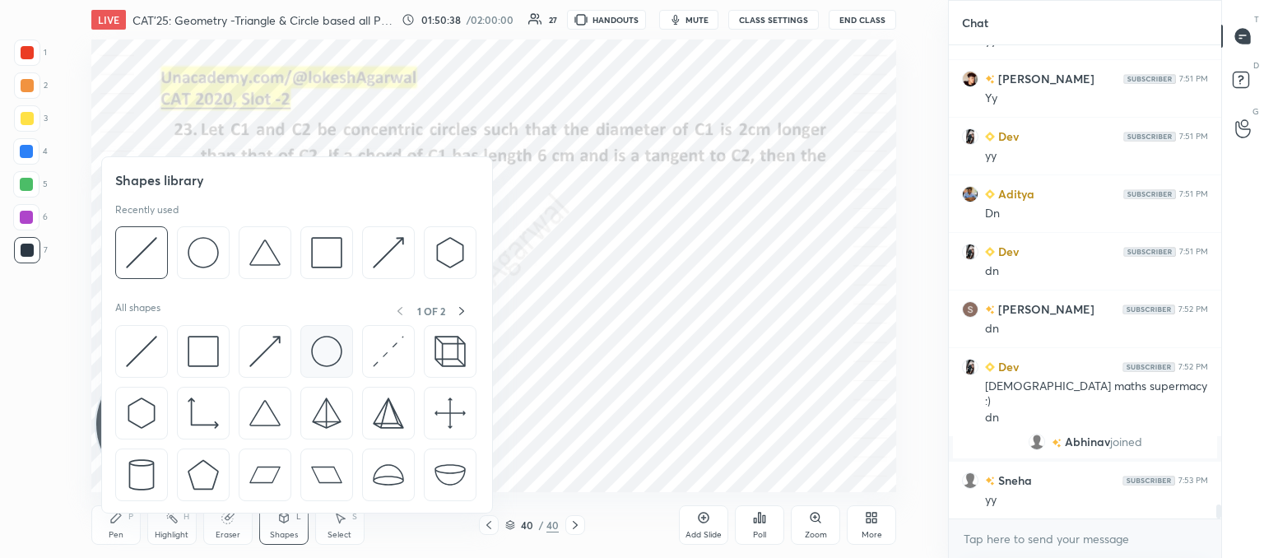
click at [312, 343] on img at bounding box center [326, 351] width 31 height 31
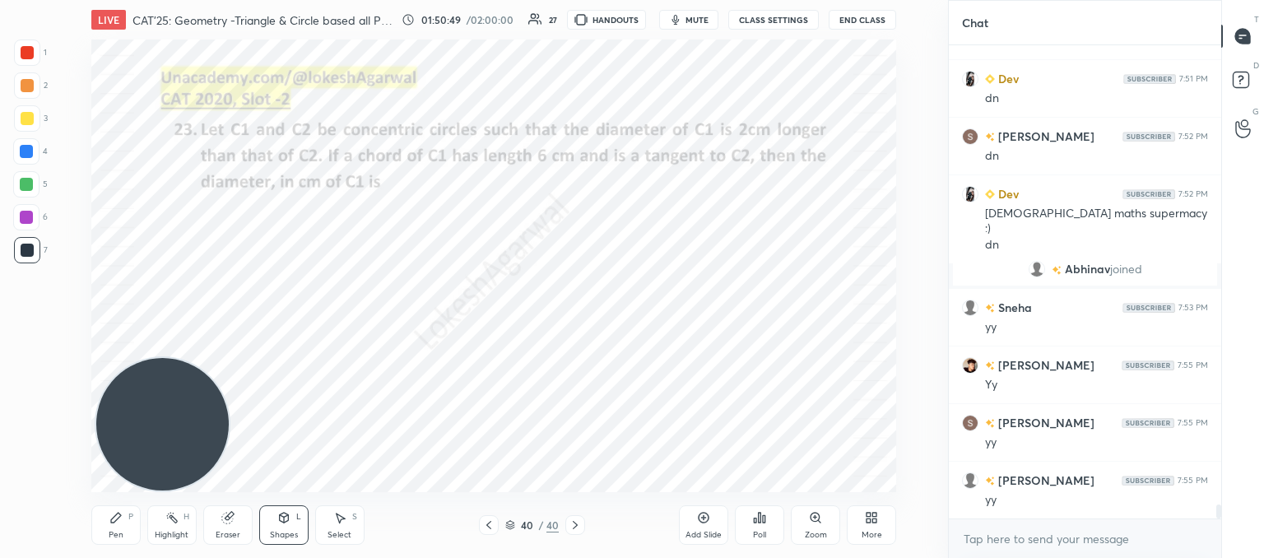
scroll to position [16103, 0]
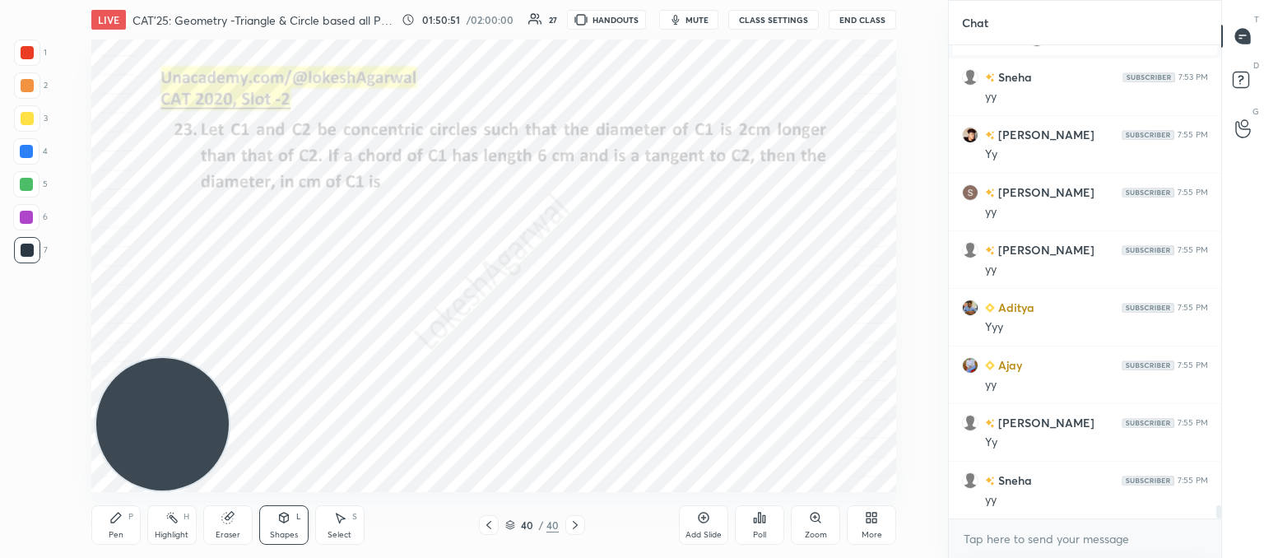
click at [120, 521] on icon at bounding box center [115, 517] width 13 height 13
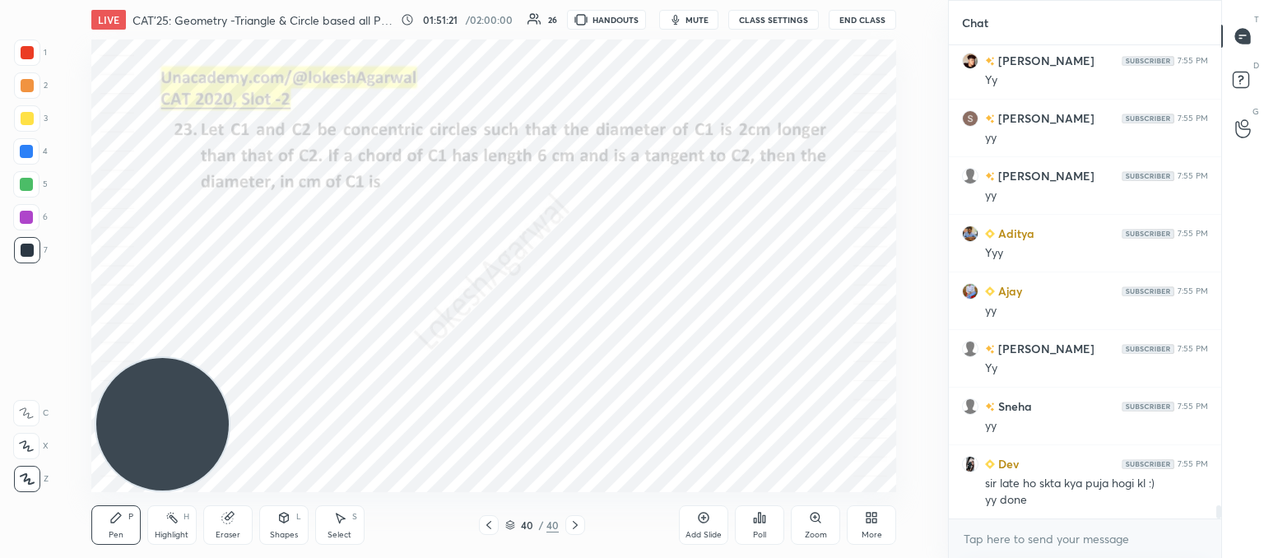
scroll to position [16234, 0]
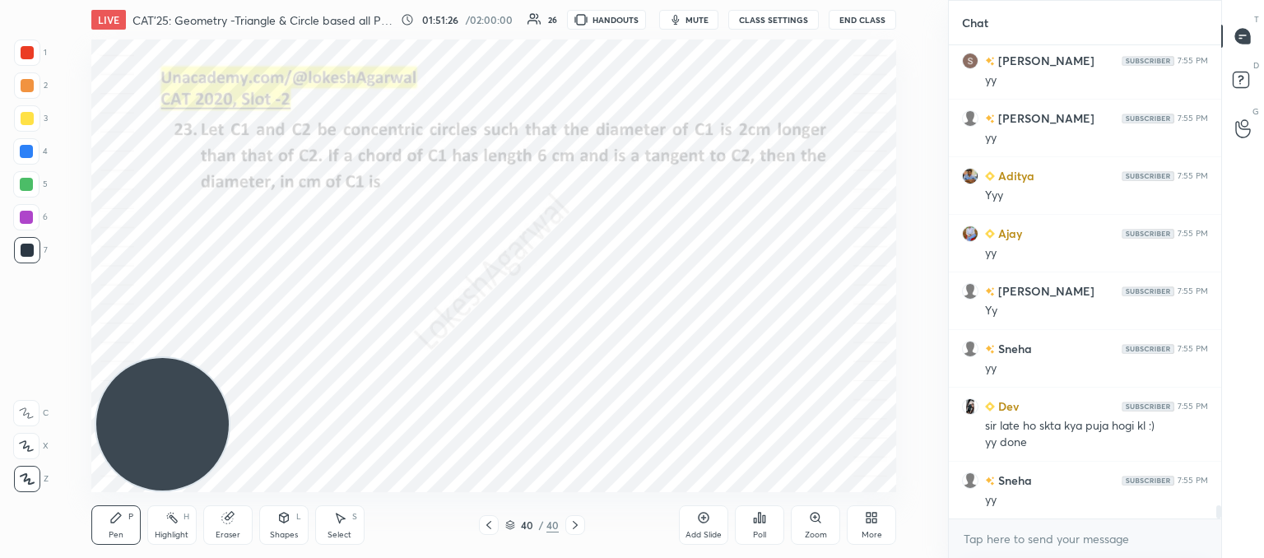
click at [336, 527] on div "Select S" at bounding box center [339, 524] width 49 height 39
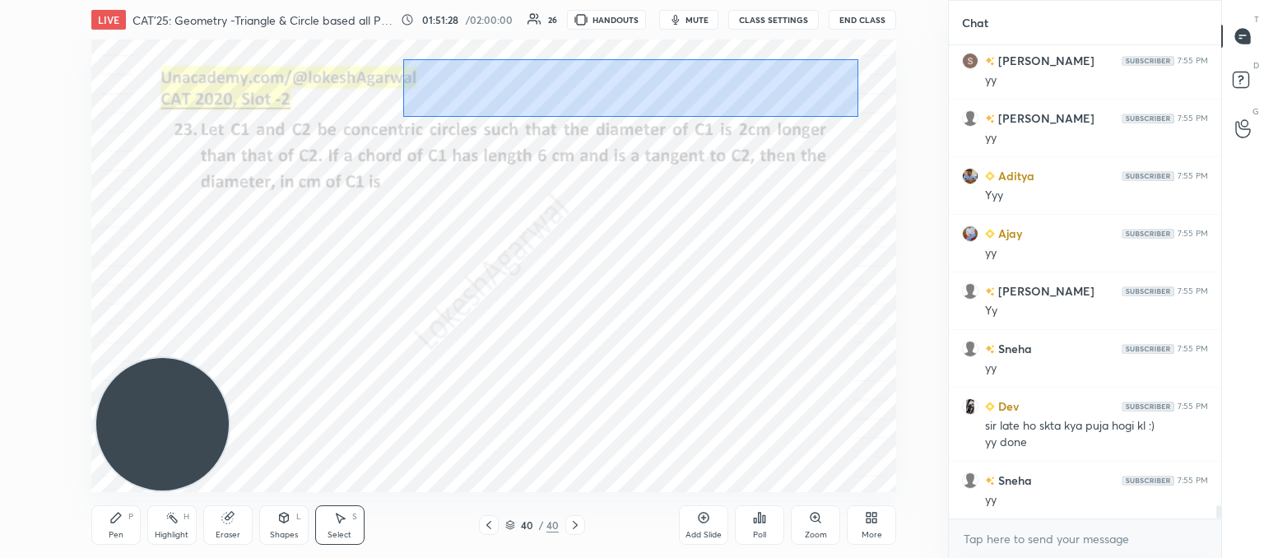
drag, startPoint x: 858, startPoint y: 116, endPoint x: 402, endPoint y: 59, distance: 459.3
click at [402, 59] on div "0 ° Undo Copy Duplicate Duplicate to new slide Delete" at bounding box center [493, 265] width 805 height 453
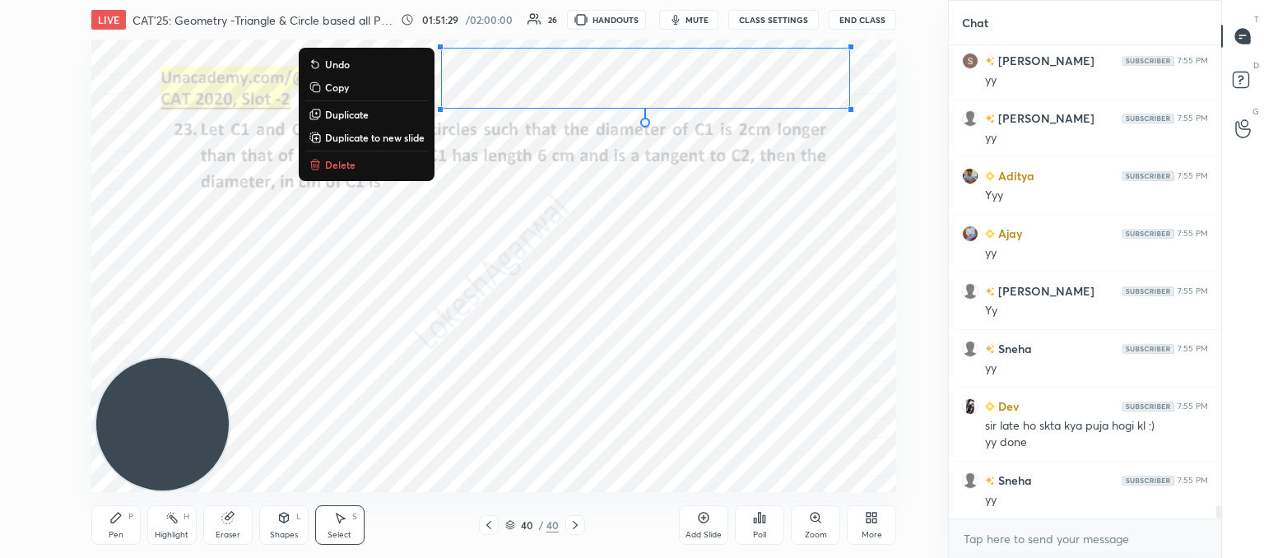
click at [326, 169] on p "Delete" at bounding box center [340, 164] width 30 height 13
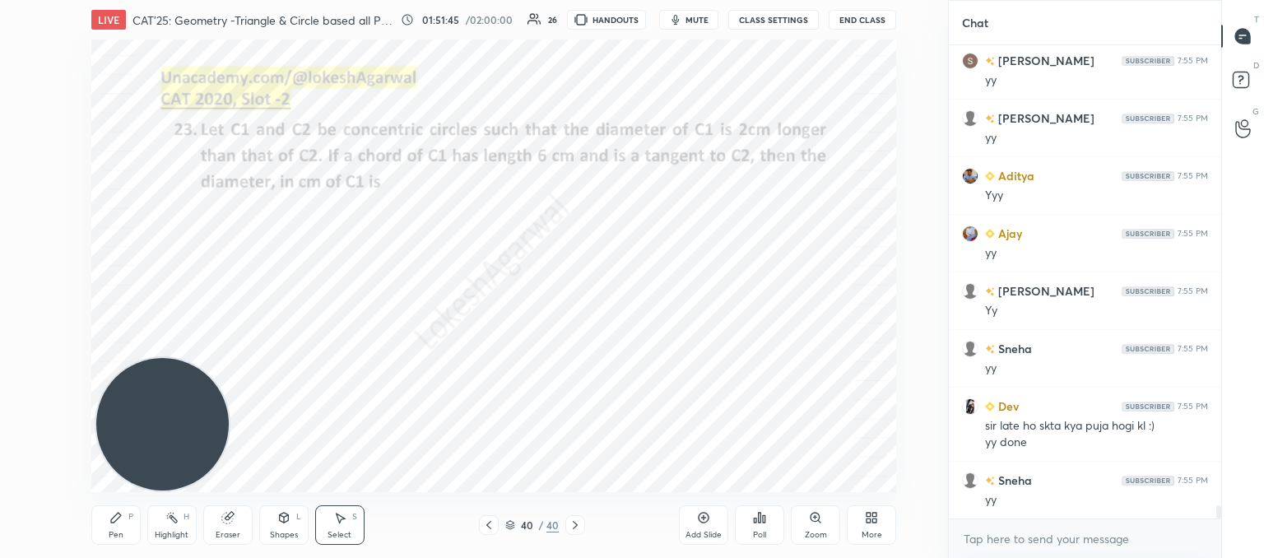
click at [281, 521] on icon at bounding box center [283, 518] width 9 height 10
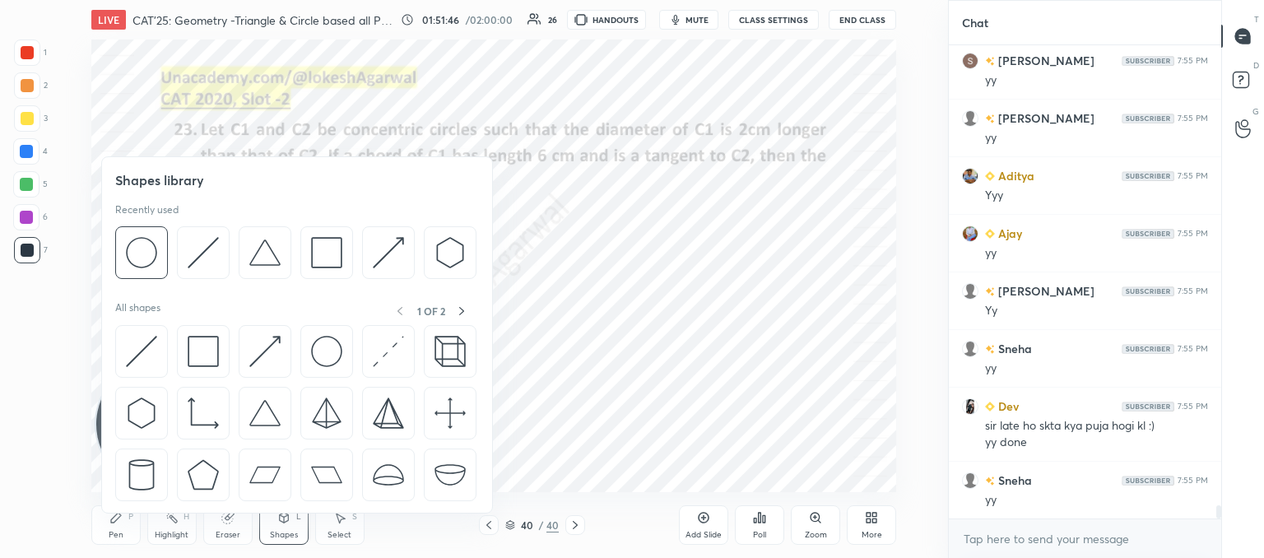
click at [140, 359] on img at bounding box center [141, 351] width 31 height 31
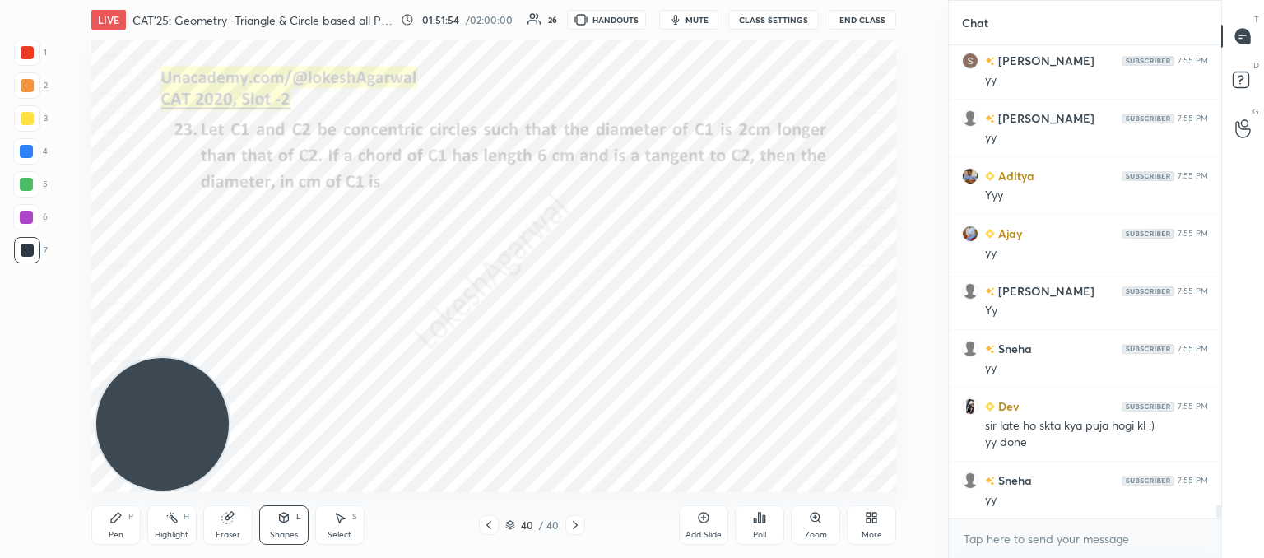
click at [109, 518] on div "Pen P" at bounding box center [115, 524] width 49 height 39
click at [280, 511] on icon at bounding box center [283, 517] width 13 height 13
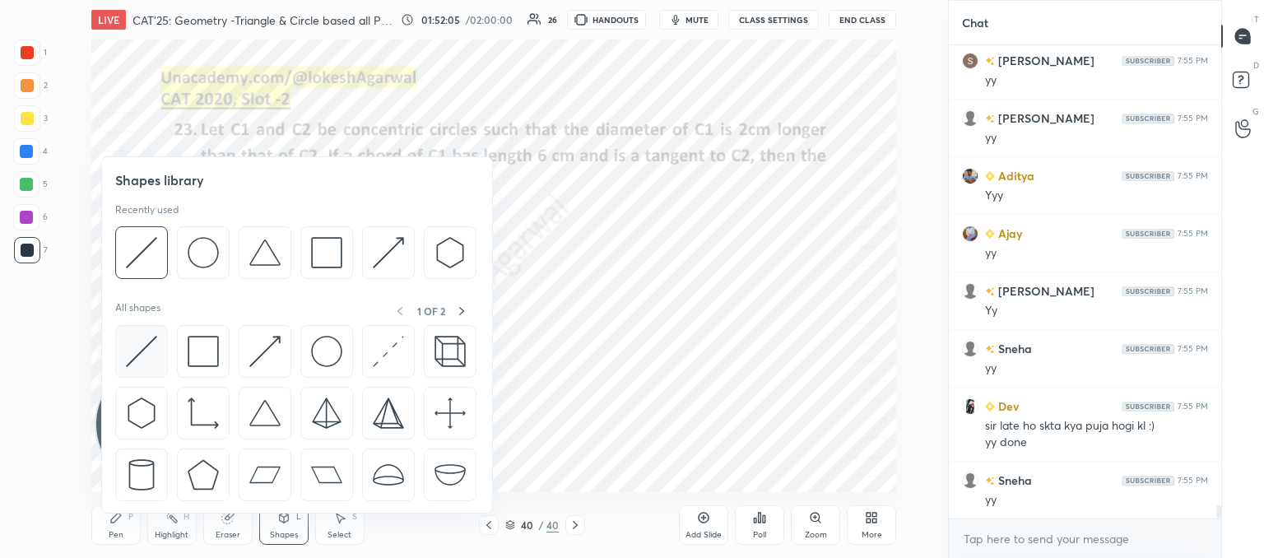
click at [141, 355] on img at bounding box center [141, 351] width 31 height 31
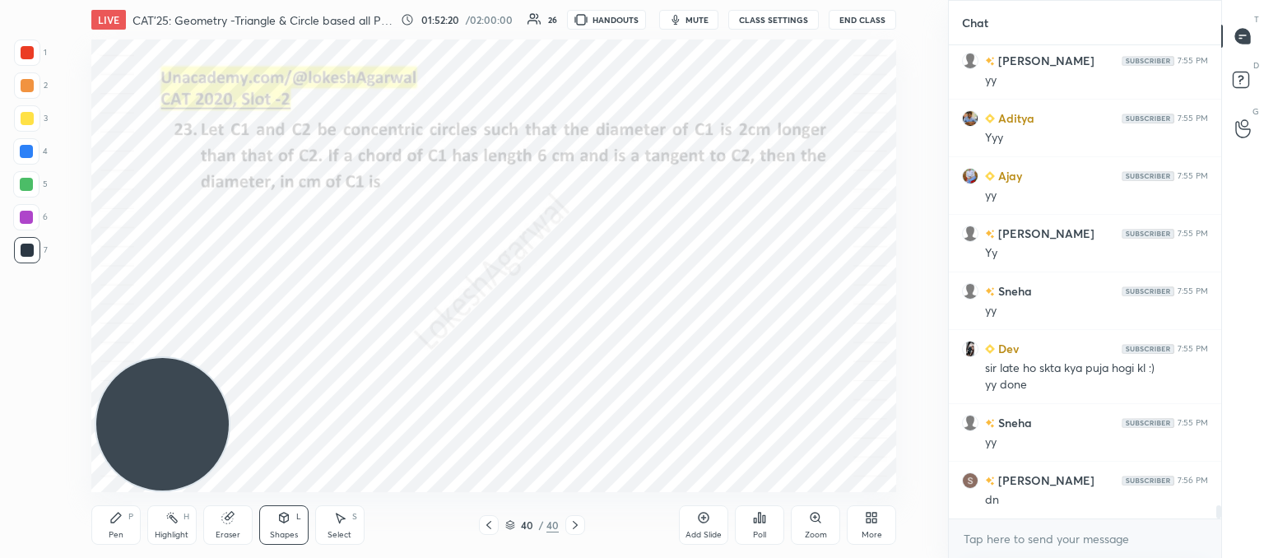
scroll to position [6, 5]
drag, startPoint x: 229, startPoint y: 521, endPoint x: 252, endPoint y: 503, distance: 29.3
click at [234, 518] on icon at bounding box center [227, 517] width 13 height 13
click at [283, 525] on div "Shapes L" at bounding box center [283, 524] width 49 height 39
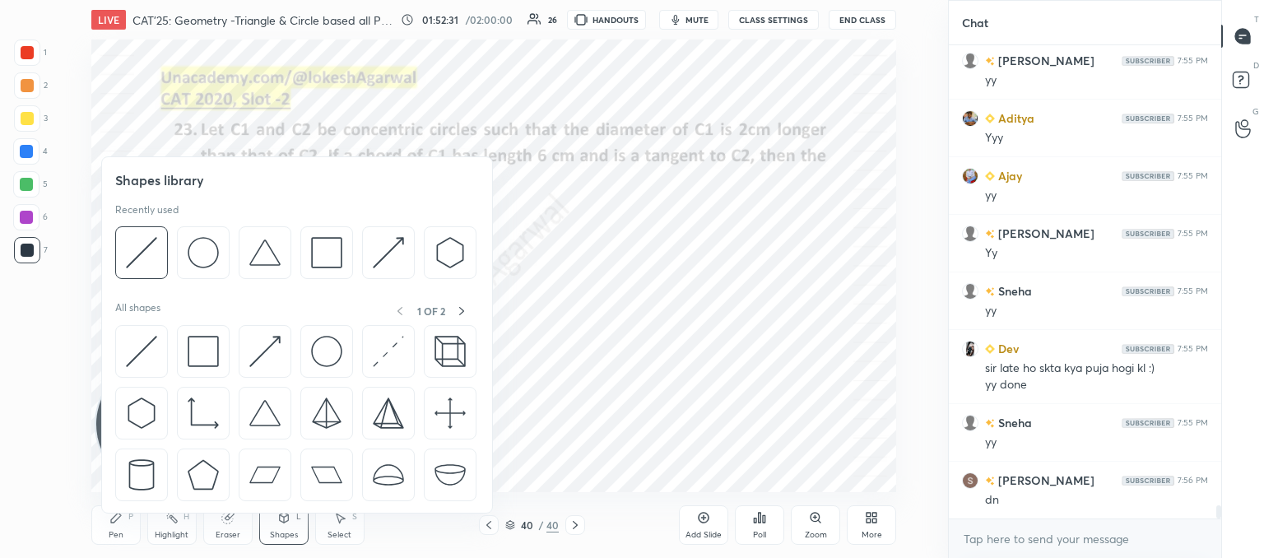
scroll to position [16349, 0]
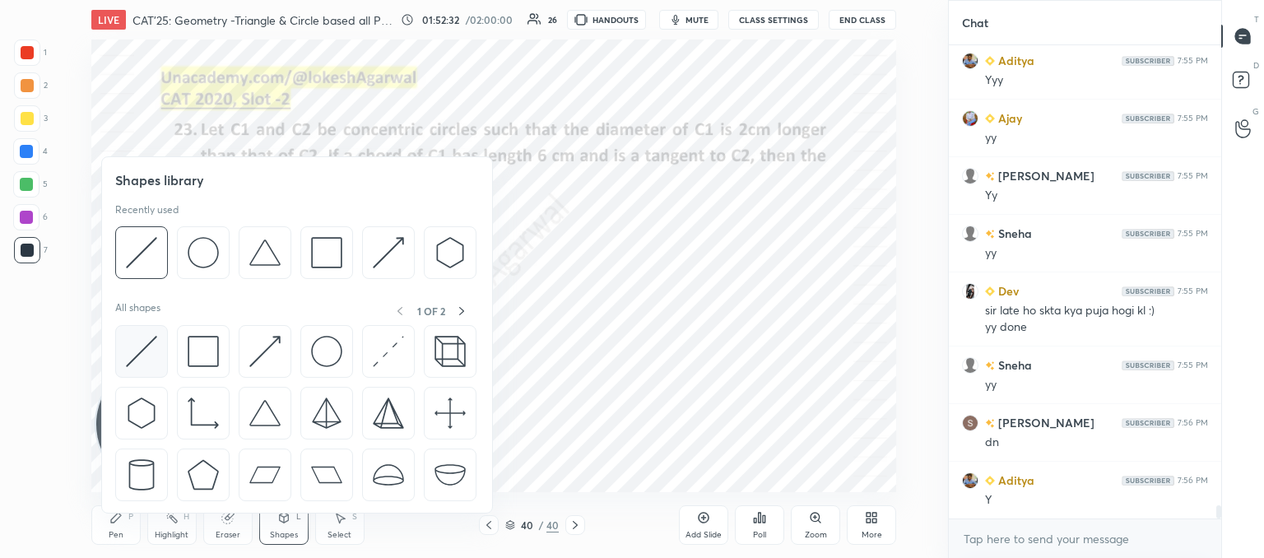
click at [142, 353] on img at bounding box center [141, 351] width 31 height 31
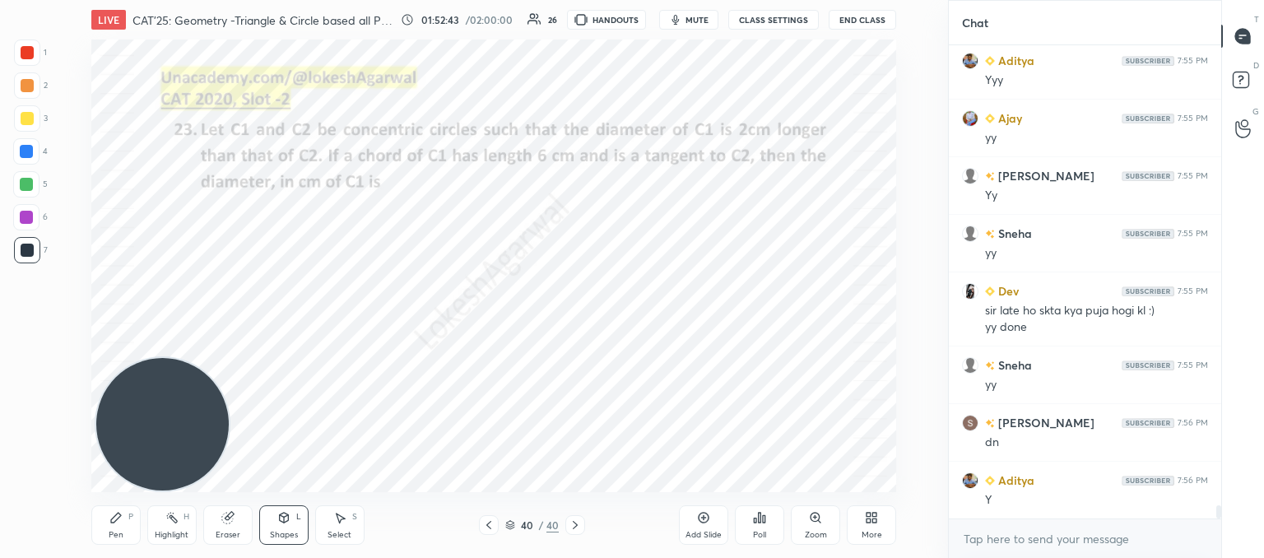
scroll to position [16407, 0]
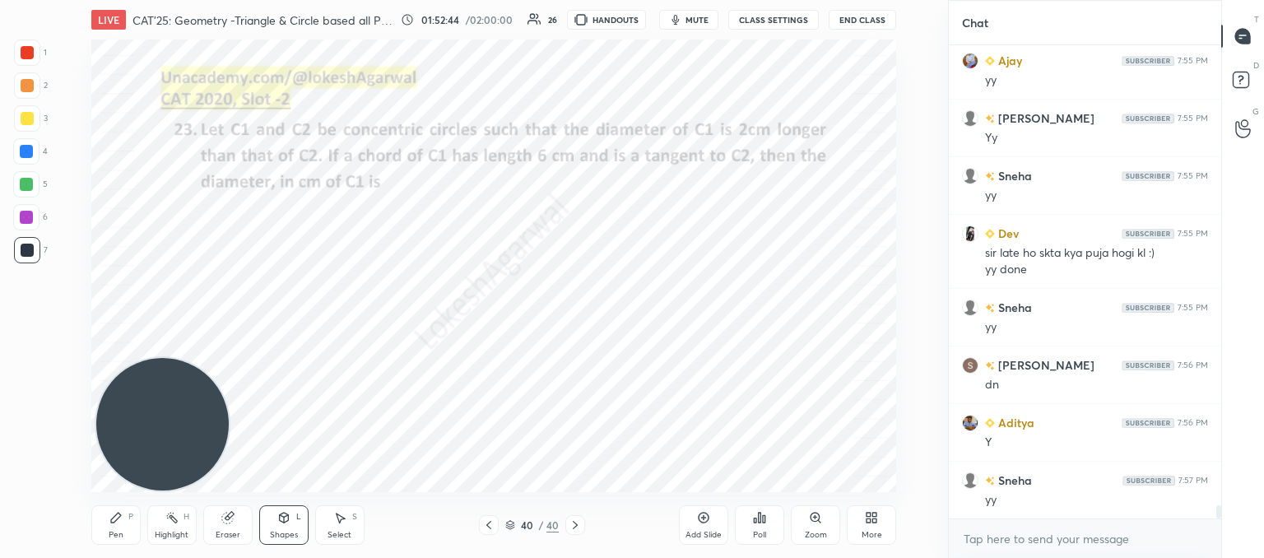
drag, startPoint x: 119, startPoint y: 530, endPoint x: 128, endPoint y: 521, distance: 12.8
click at [118, 531] on div "Pen" at bounding box center [116, 535] width 15 height 8
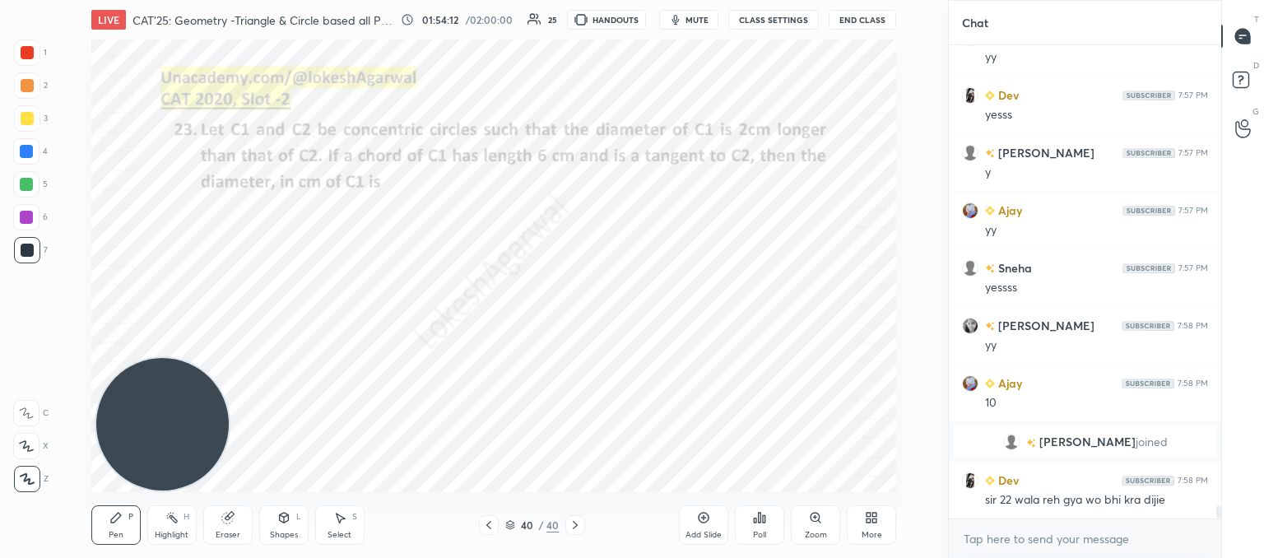
scroll to position [16835, 0]
click at [487, 519] on icon at bounding box center [488, 524] width 13 height 13
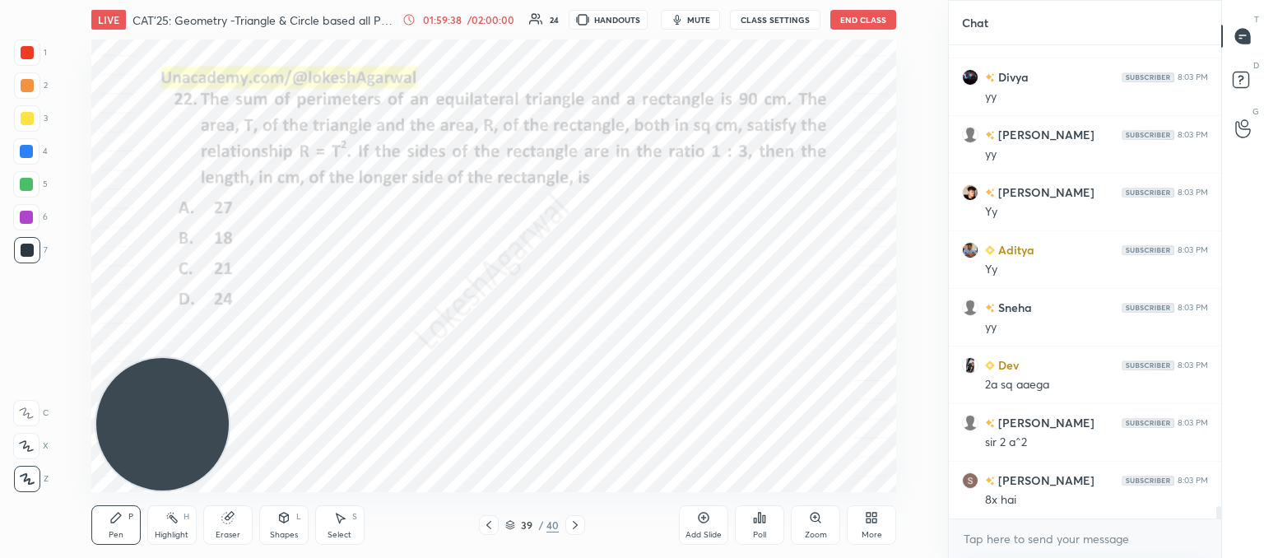
scroll to position [17789, 0]
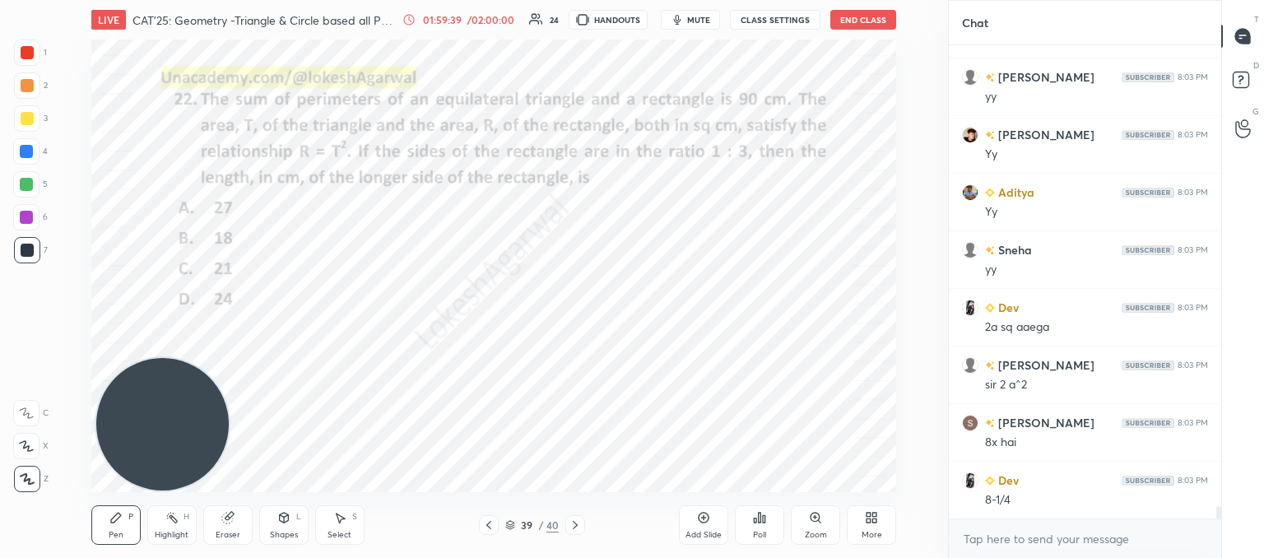
click at [239, 519] on div "Eraser" at bounding box center [227, 524] width 49 height 39
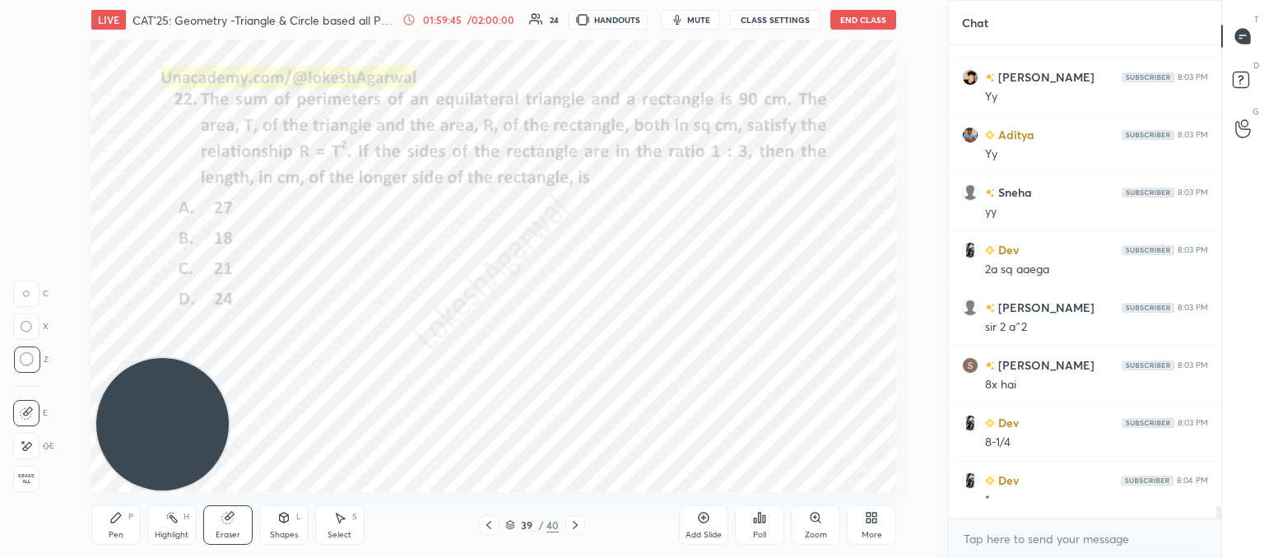
click at [118, 521] on icon at bounding box center [115, 517] width 13 height 13
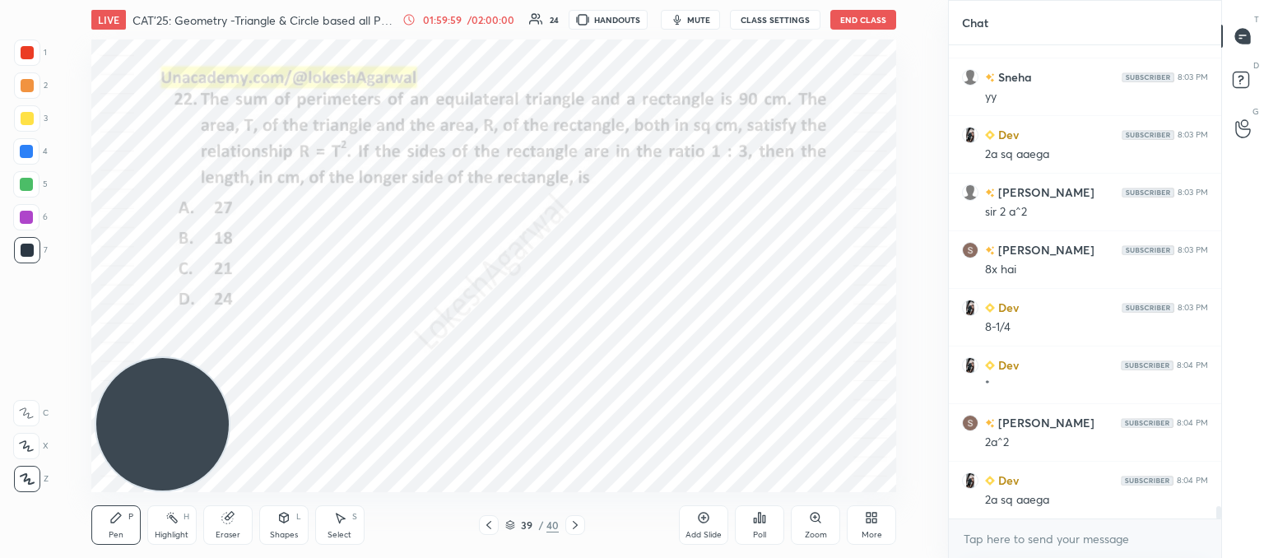
scroll to position [18020, 0]
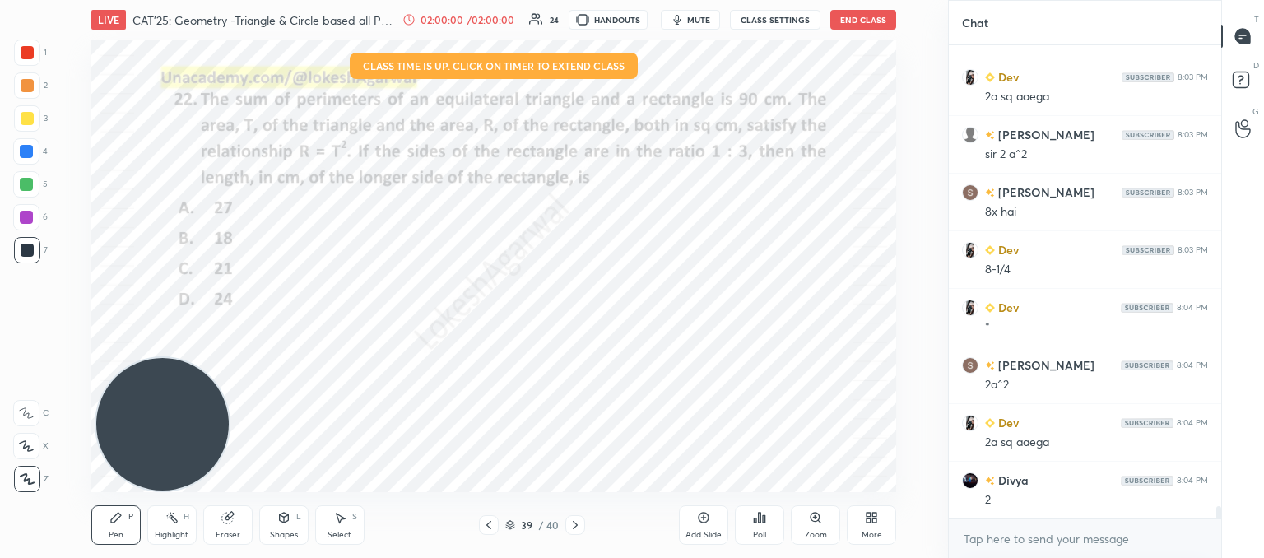
click at [335, 494] on div "Pen P Highlight H Eraser Shapes L Select S 39 / 40 Add Slide Poll Zoom More" at bounding box center [493, 525] width 805 height 66
drag, startPoint x: 238, startPoint y: 518, endPoint x: 304, endPoint y: 494, distance: 70.0
click at [244, 515] on div "Eraser" at bounding box center [227, 524] width 49 height 39
click at [128, 524] on div "Pen P" at bounding box center [115, 524] width 49 height 39
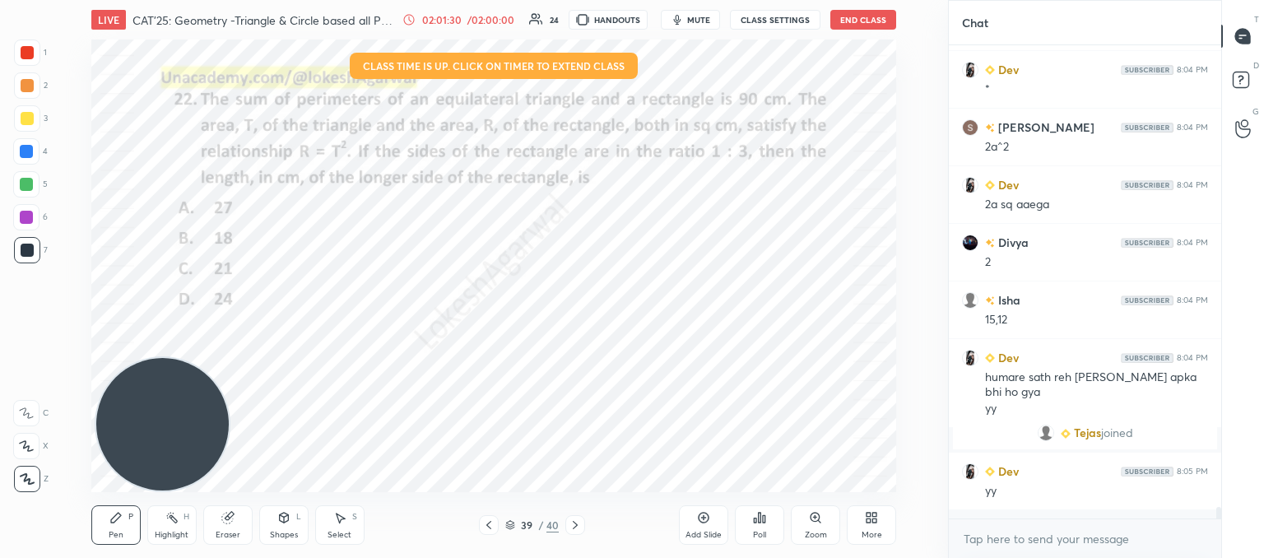
scroll to position [468, 267]
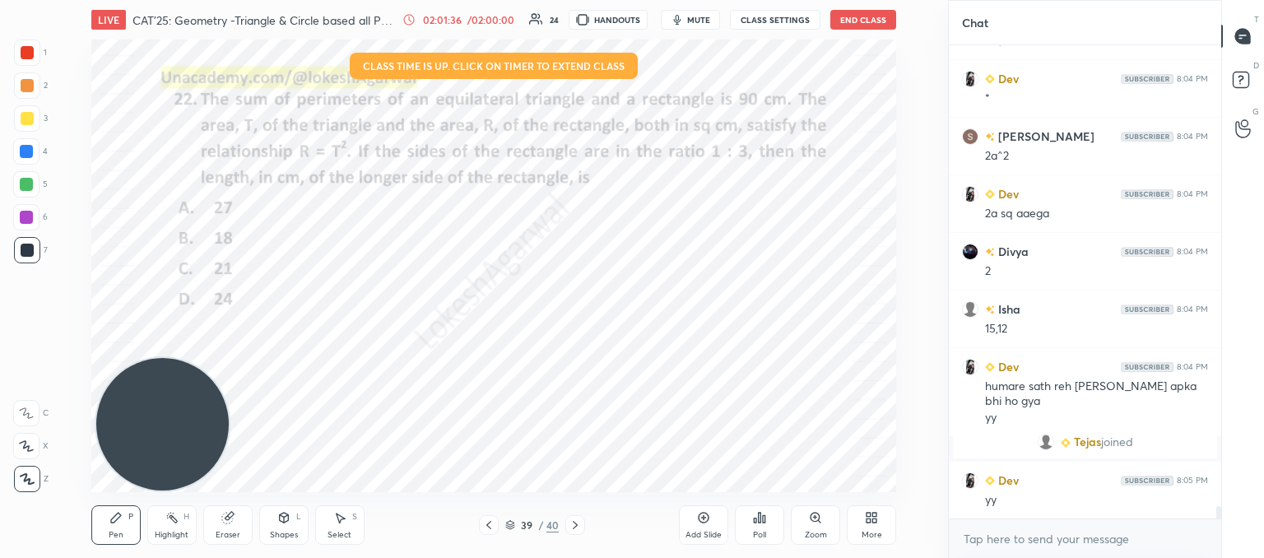
click at [566, 522] on div at bounding box center [575, 525] width 20 height 20
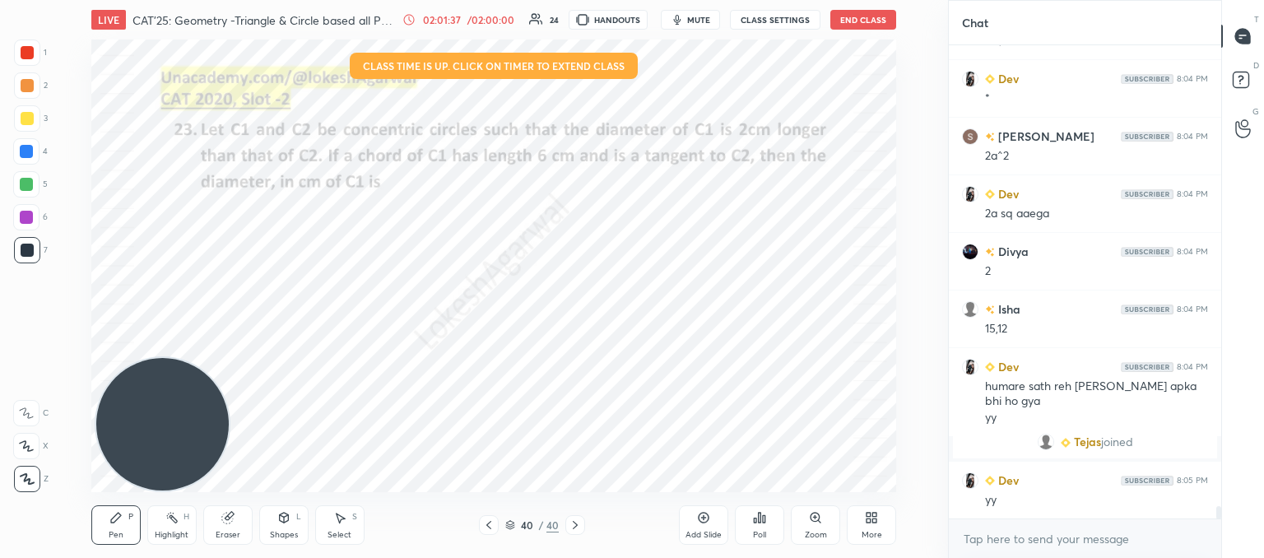
click at [566, 522] on div at bounding box center [575, 525] width 20 height 20
click at [490, 526] on icon at bounding box center [488, 524] width 13 height 13
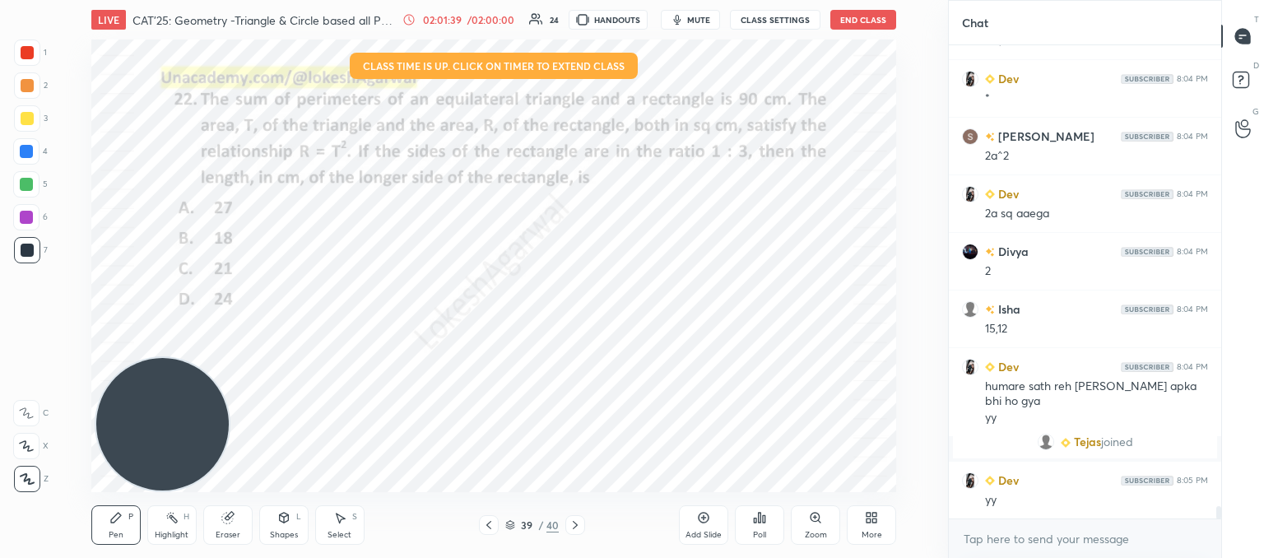
click at [490, 526] on icon at bounding box center [488, 524] width 13 height 13
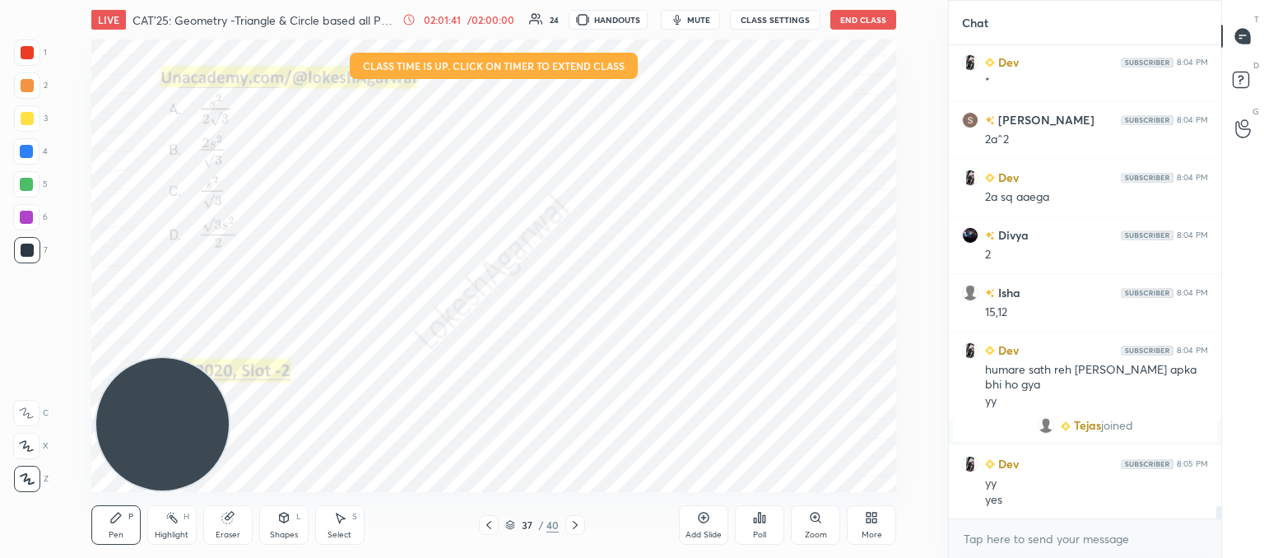
click at [490, 526] on icon at bounding box center [488, 524] width 13 height 13
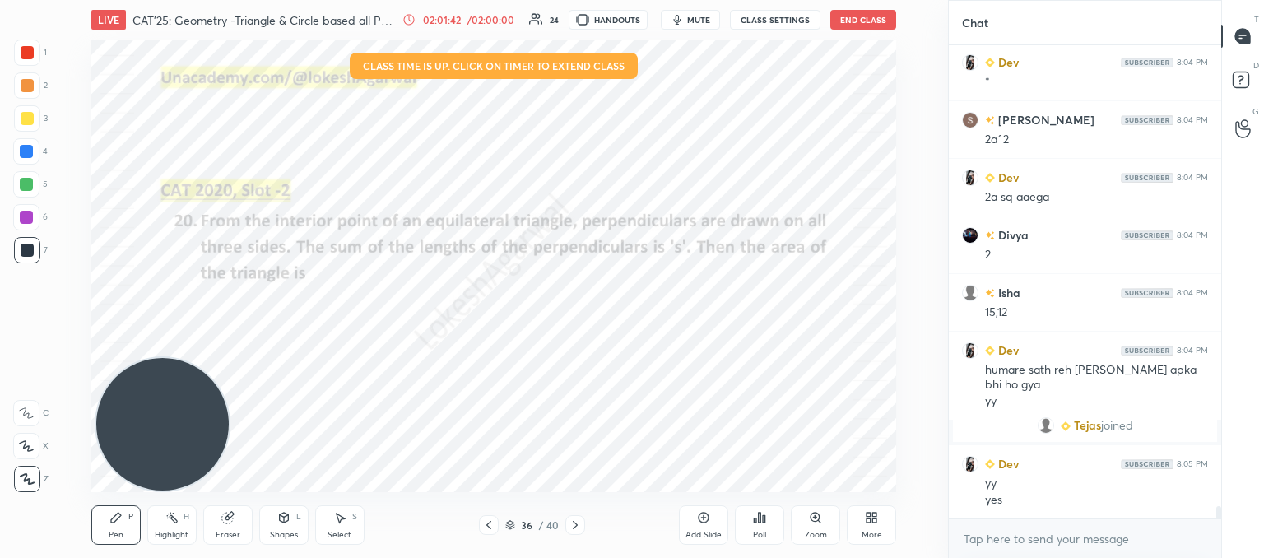
scroll to position [17863, 0]
click at [490, 526] on icon at bounding box center [488, 524] width 13 height 13
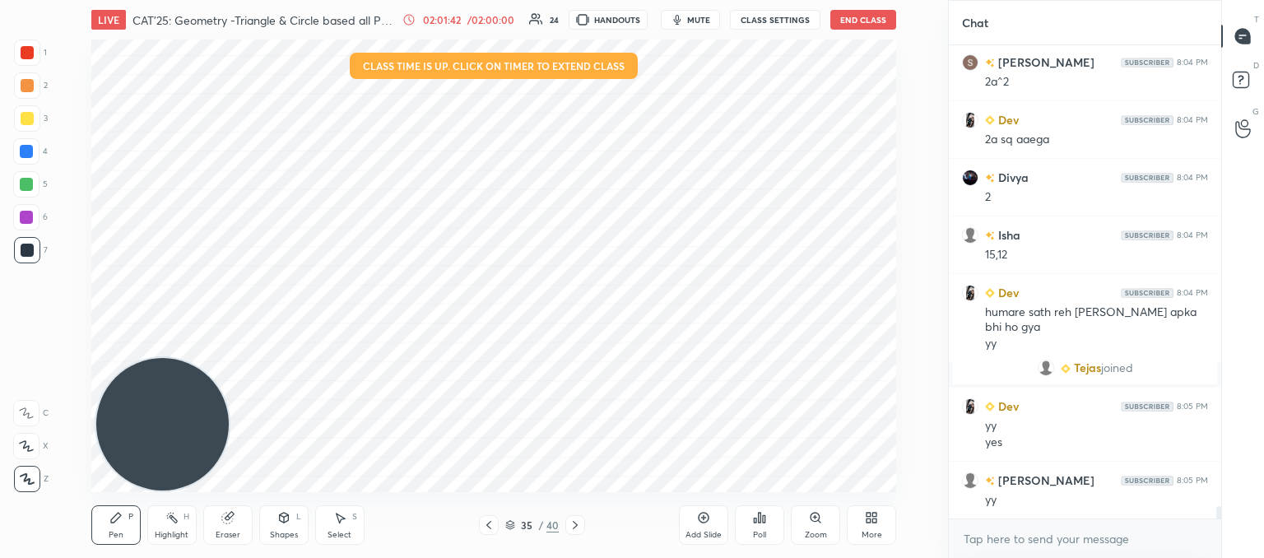
click at [490, 526] on icon at bounding box center [488, 524] width 13 height 13
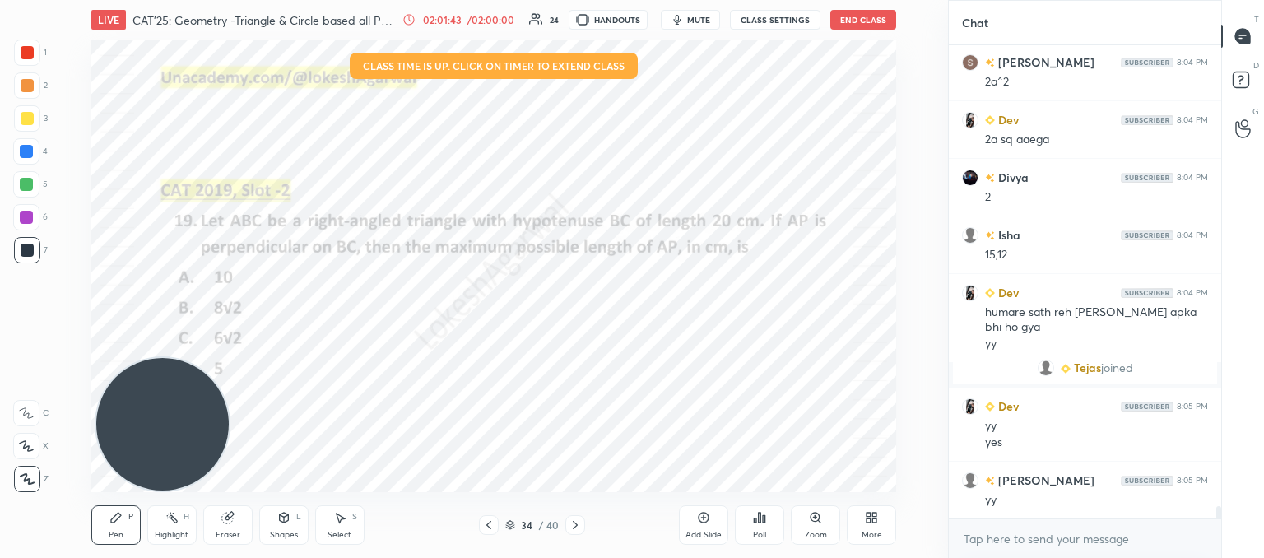
click at [490, 526] on icon at bounding box center [488, 524] width 13 height 13
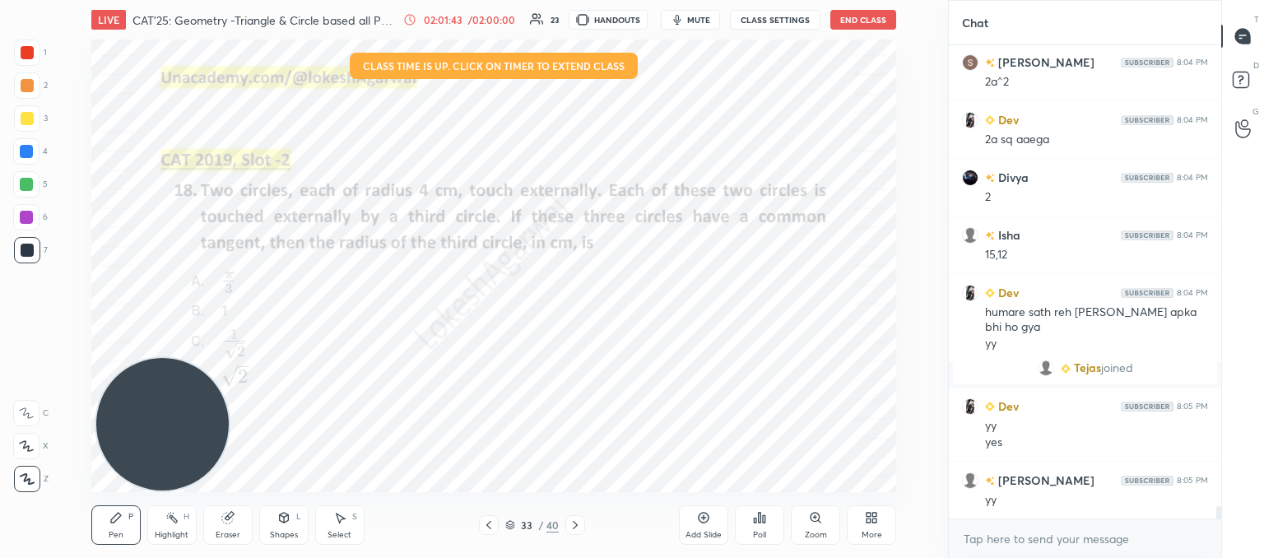
click at [490, 526] on icon at bounding box center [488, 524] width 13 height 13
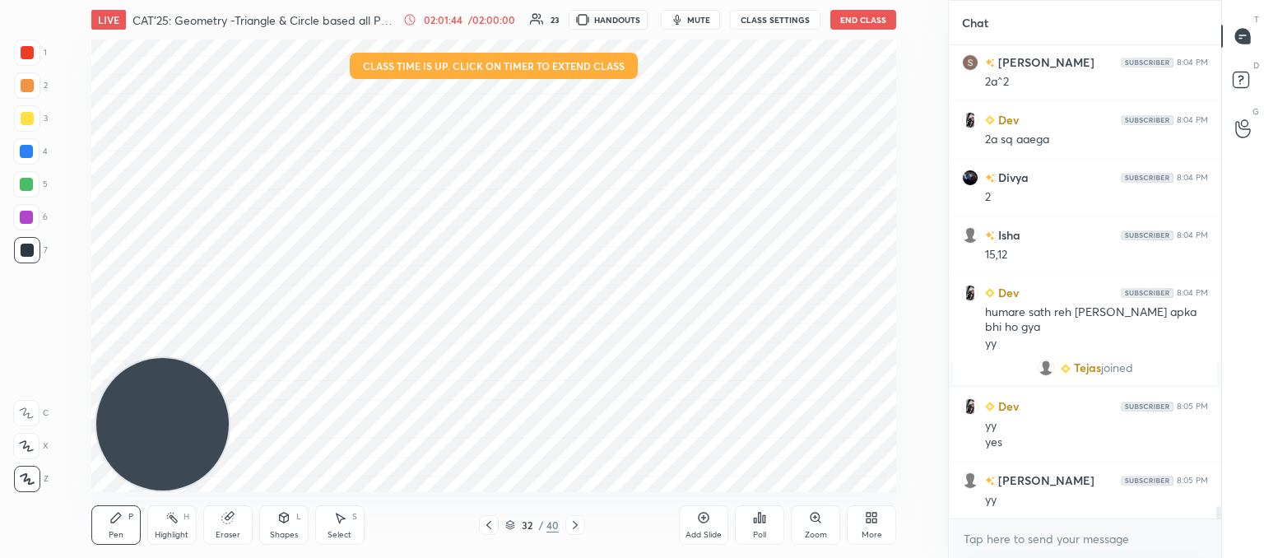
click at [490, 526] on icon at bounding box center [488, 524] width 13 height 13
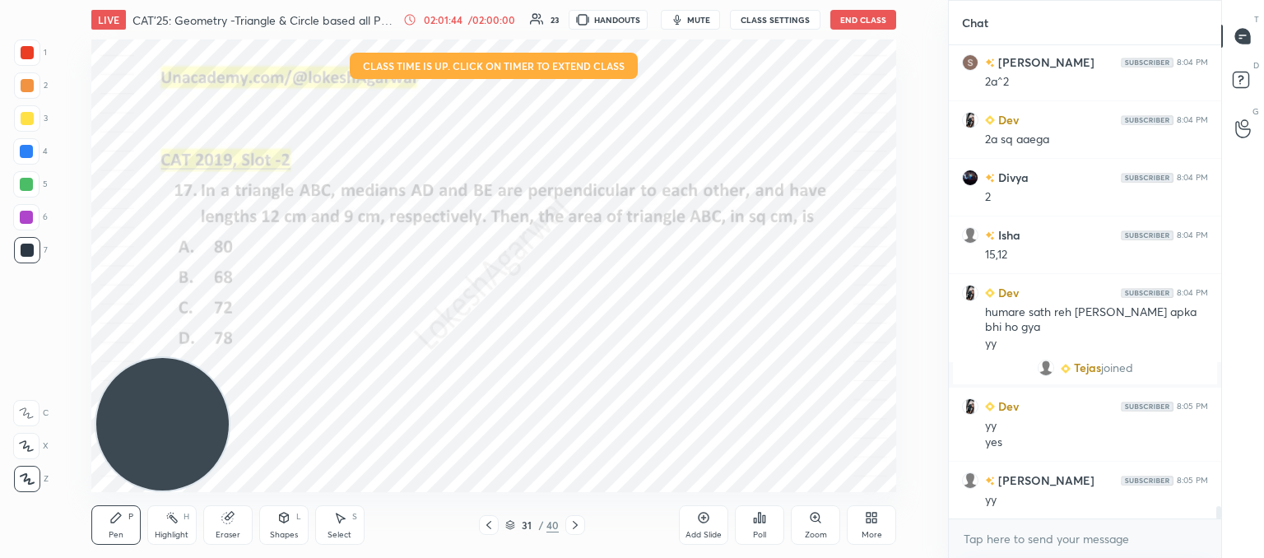
click at [490, 526] on icon at bounding box center [488, 524] width 13 height 13
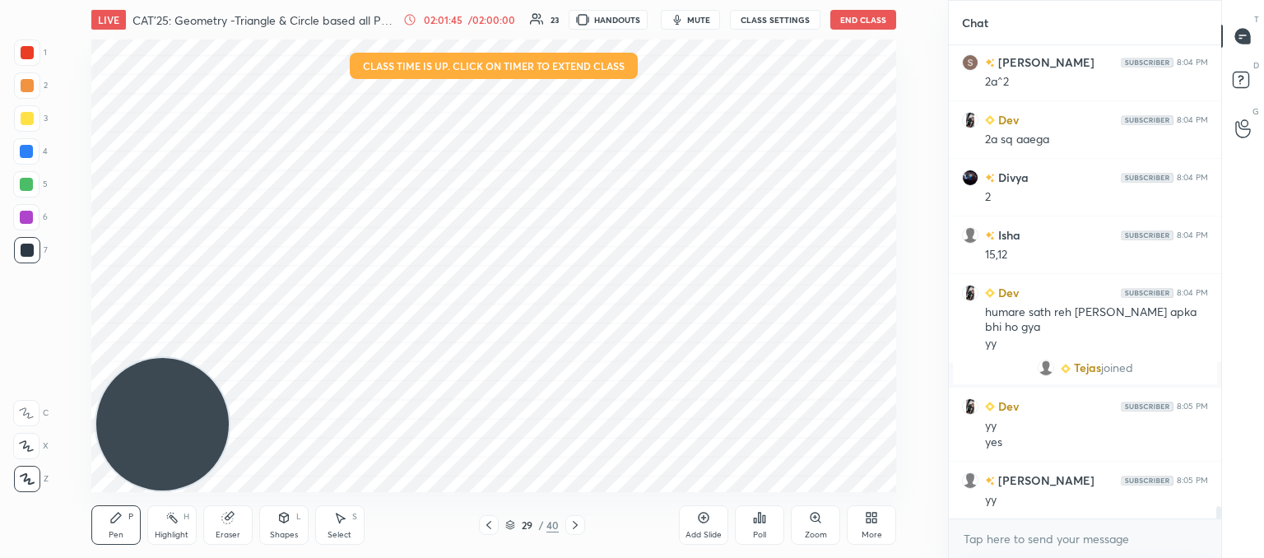
click at [490, 526] on icon at bounding box center [488, 524] width 13 height 13
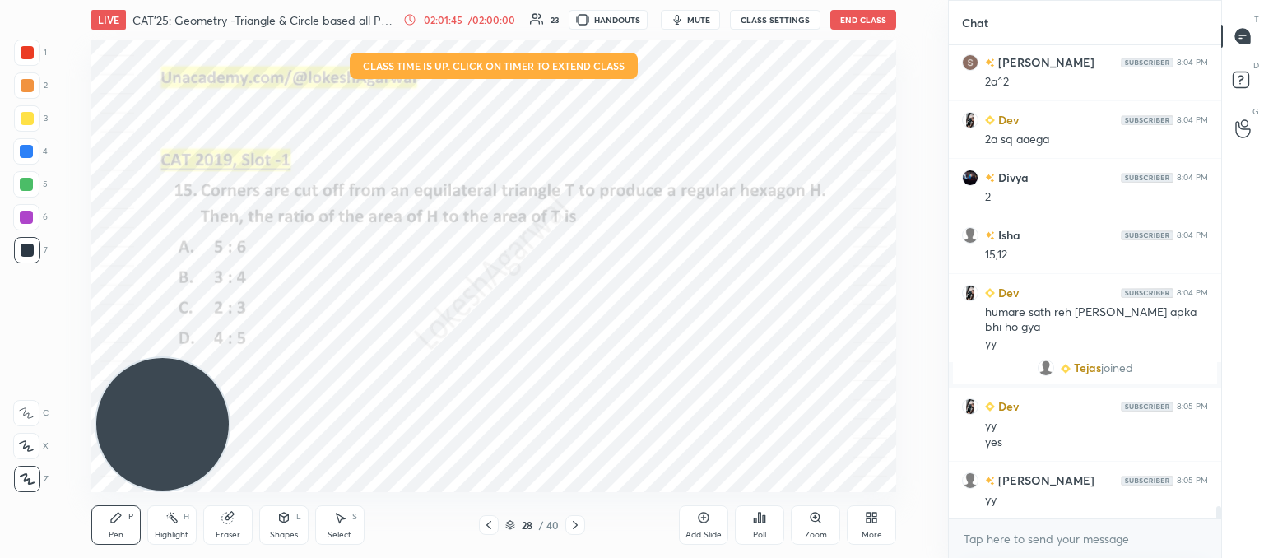
click at [490, 526] on icon at bounding box center [488, 524] width 13 height 13
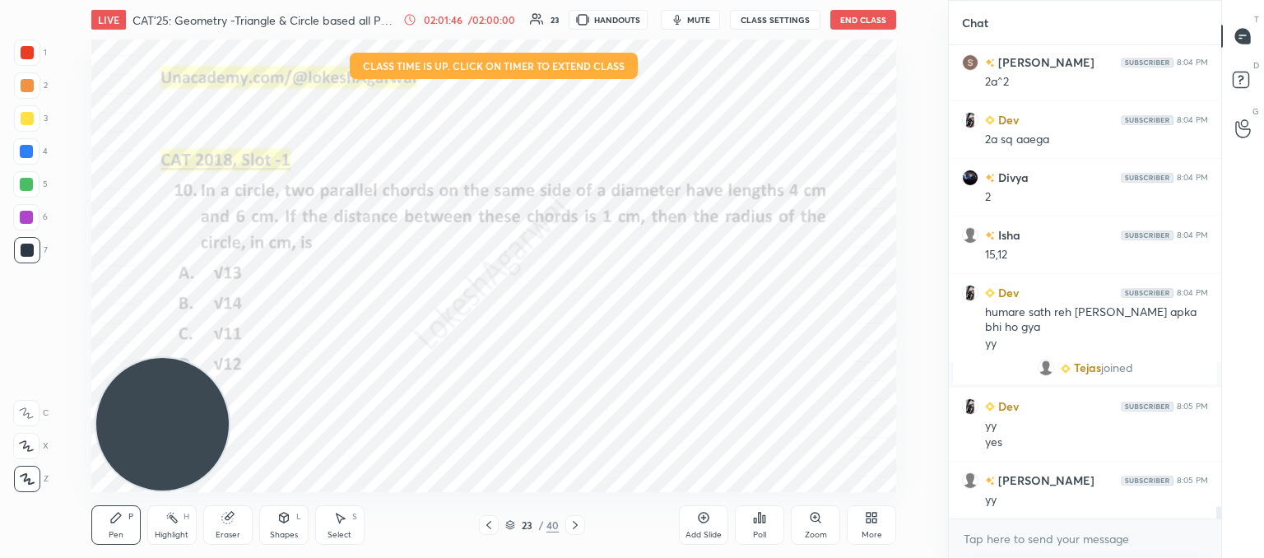
click at [490, 526] on icon at bounding box center [488, 524] width 13 height 13
click at [487, 526] on icon at bounding box center [488, 525] width 5 height 8
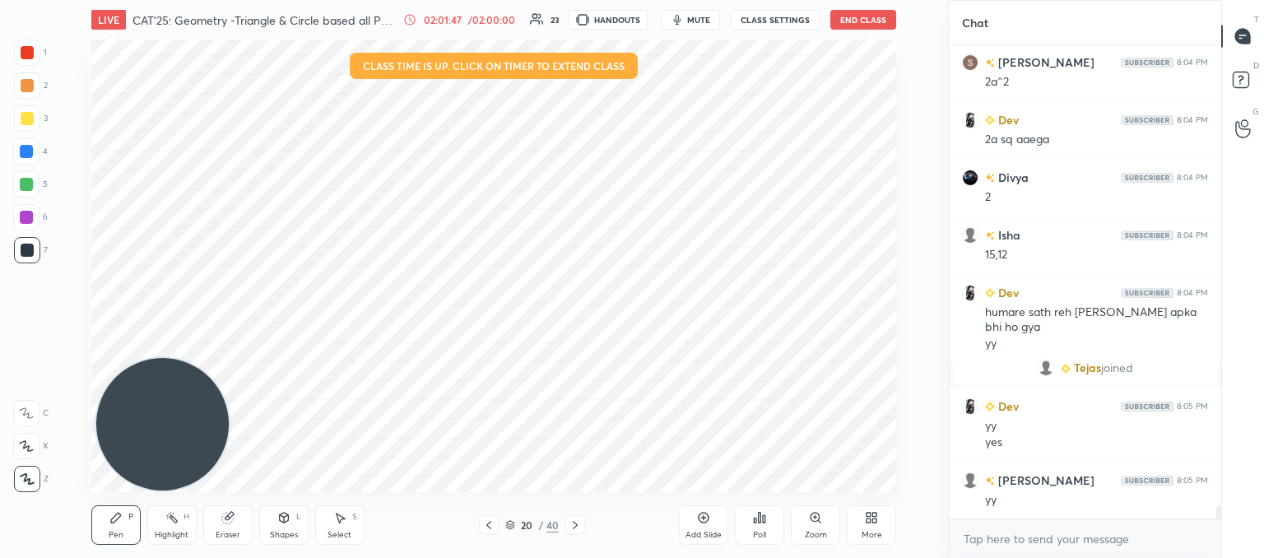
click at [487, 526] on icon at bounding box center [488, 525] width 5 height 8
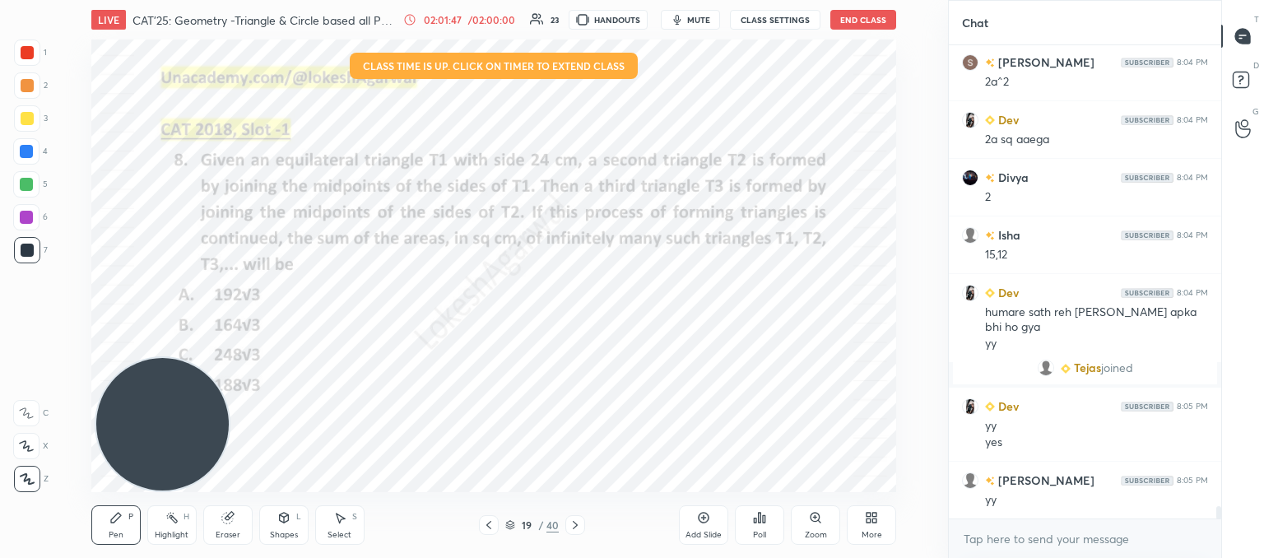
click at [487, 526] on icon at bounding box center [488, 525] width 5 height 8
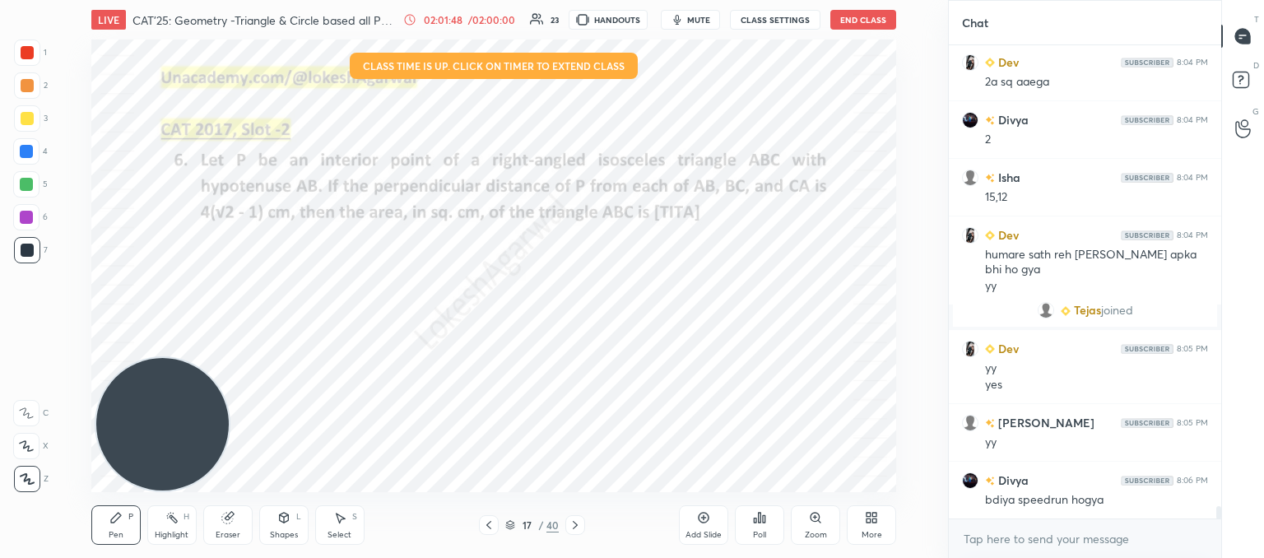
scroll to position [435, 267]
click at [487, 526] on icon at bounding box center [488, 525] width 5 height 8
click at [709, 524] on div "Add Slide" at bounding box center [703, 524] width 49 height 39
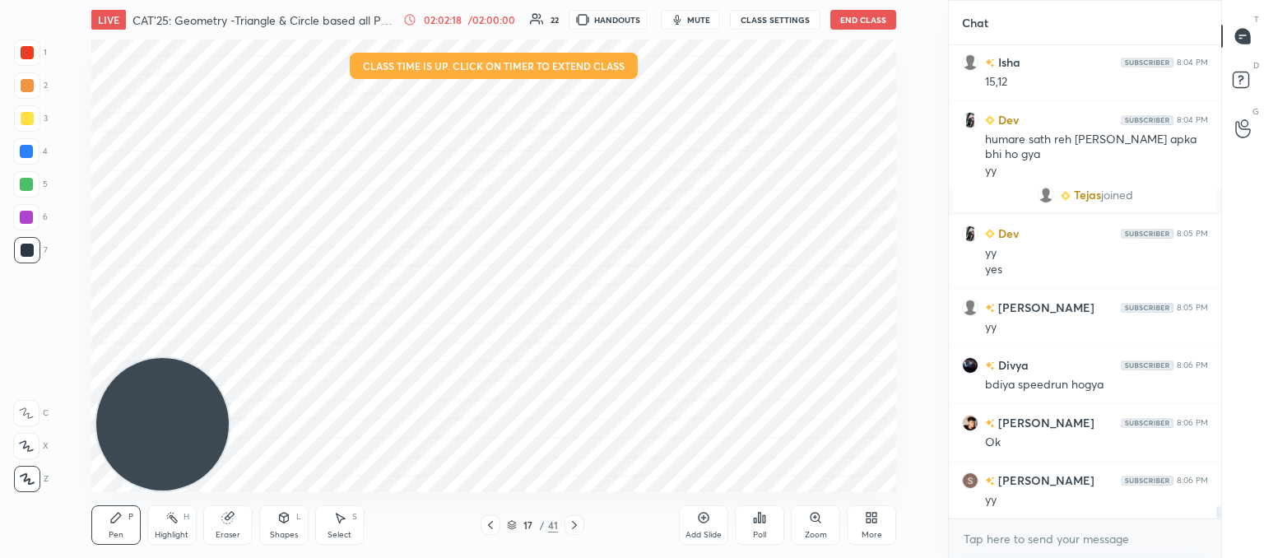
scroll to position [18094, 0]
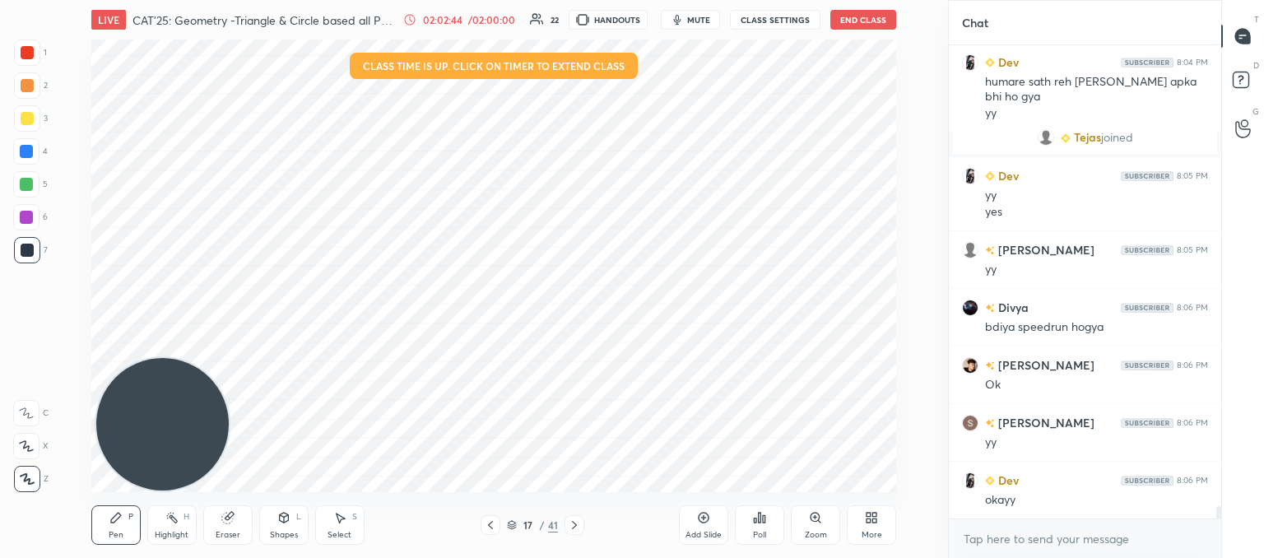
click at [488, 528] on icon at bounding box center [490, 524] width 13 height 13
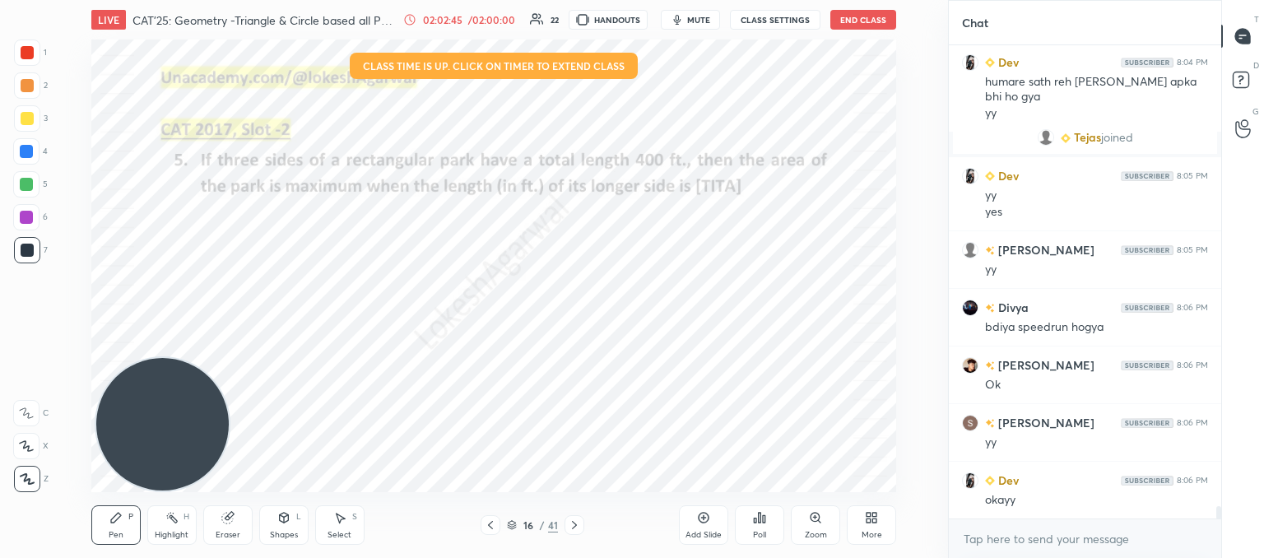
click at [488, 528] on icon at bounding box center [490, 524] width 13 height 13
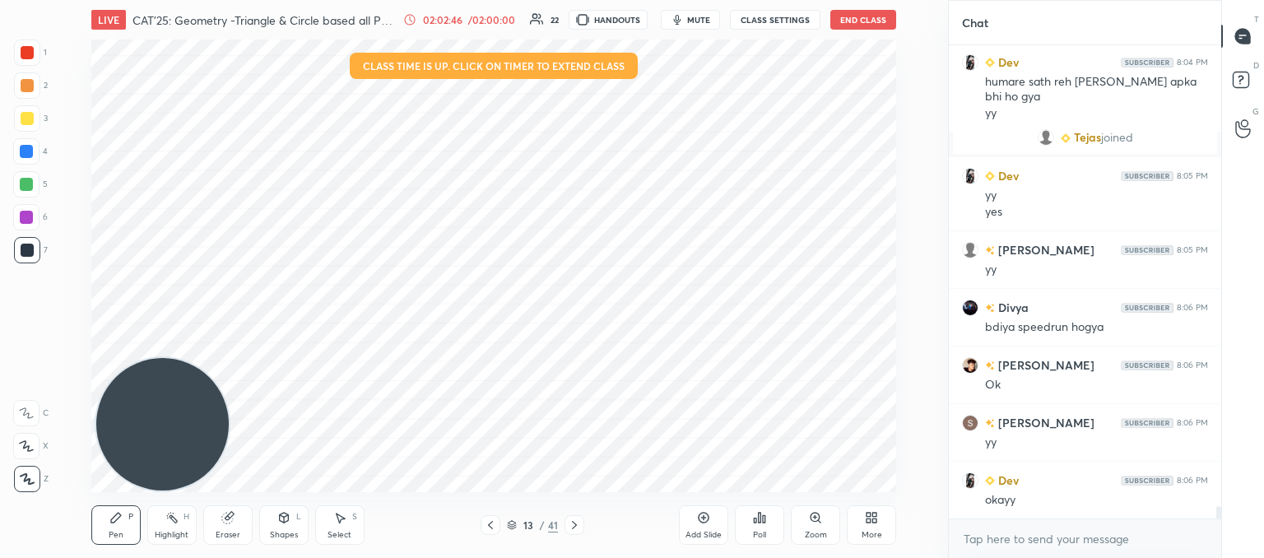
click at [488, 528] on icon at bounding box center [490, 524] width 13 height 13
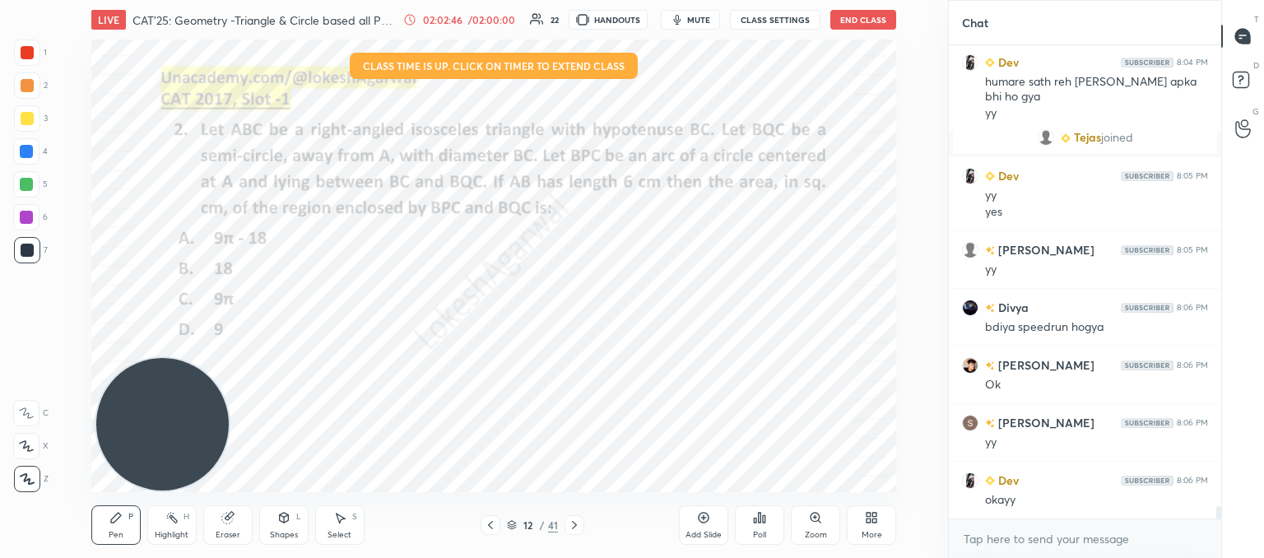
click at [488, 528] on icon at bounding box center [490, 524] width 13 height 13
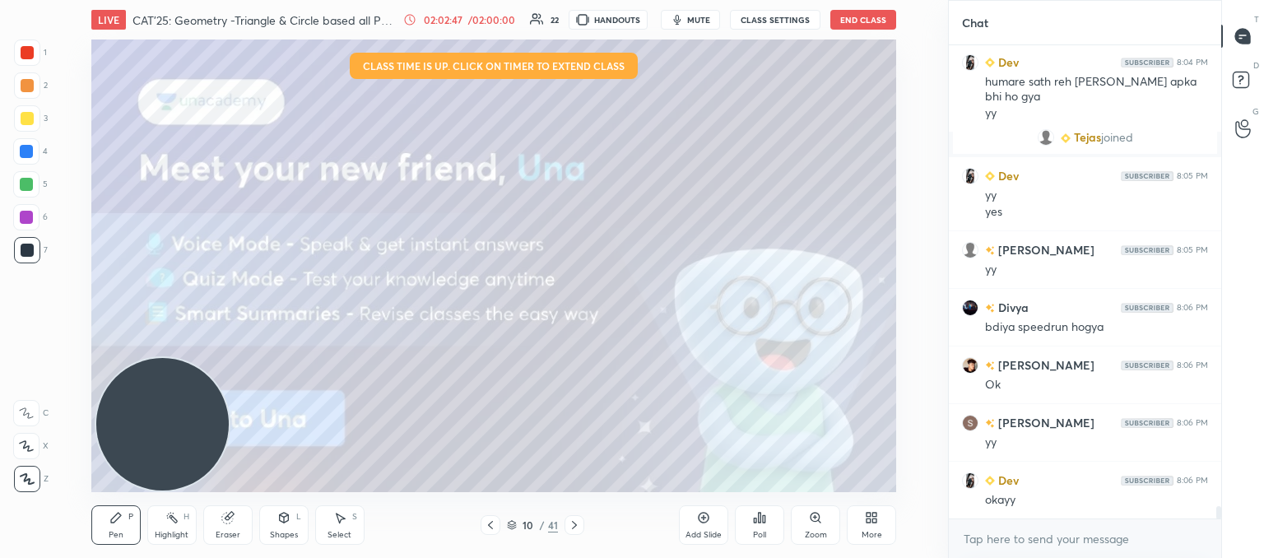
click at [488, 528] on icon at bounding box center [490, 524] width 13 height 13
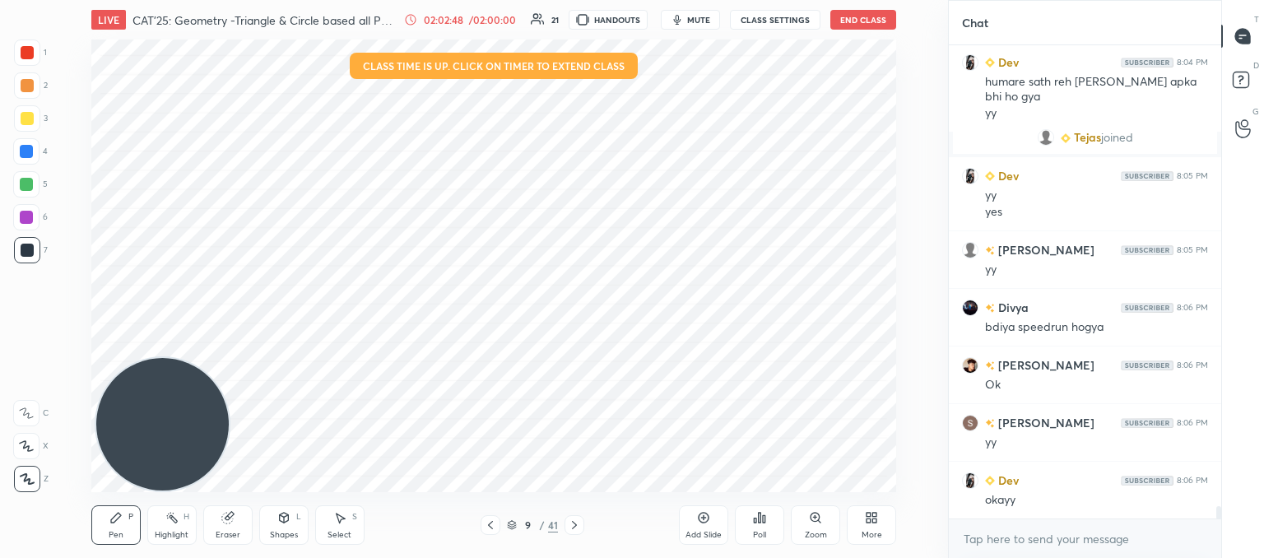
scroll to position [18151, 0]
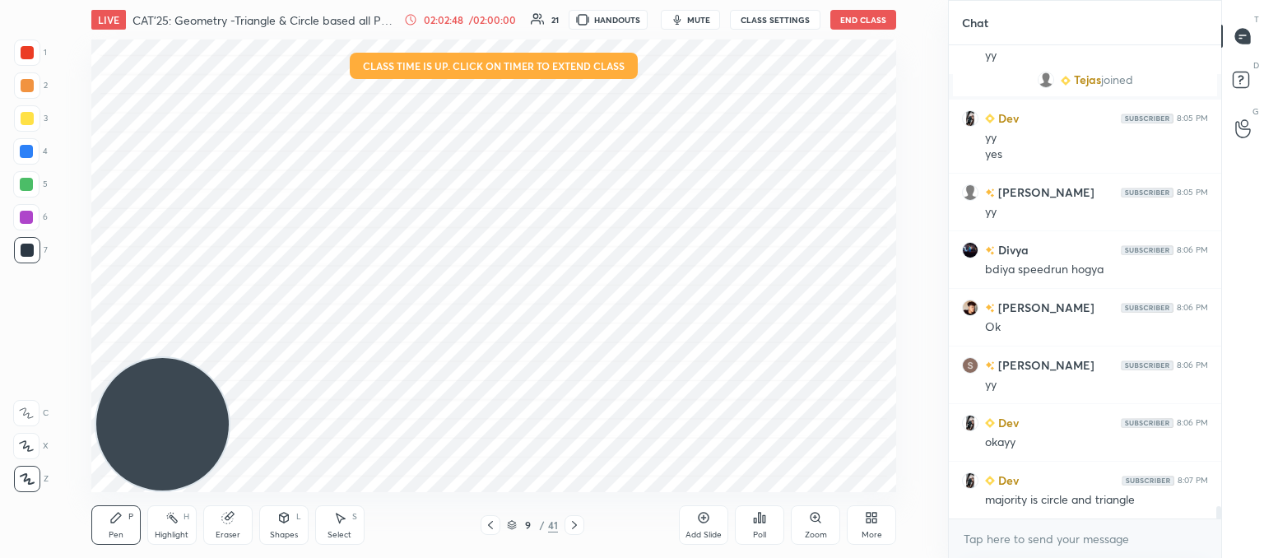
click at [573, 518] on icon at bounding box center [574, 524] width 13 height 13
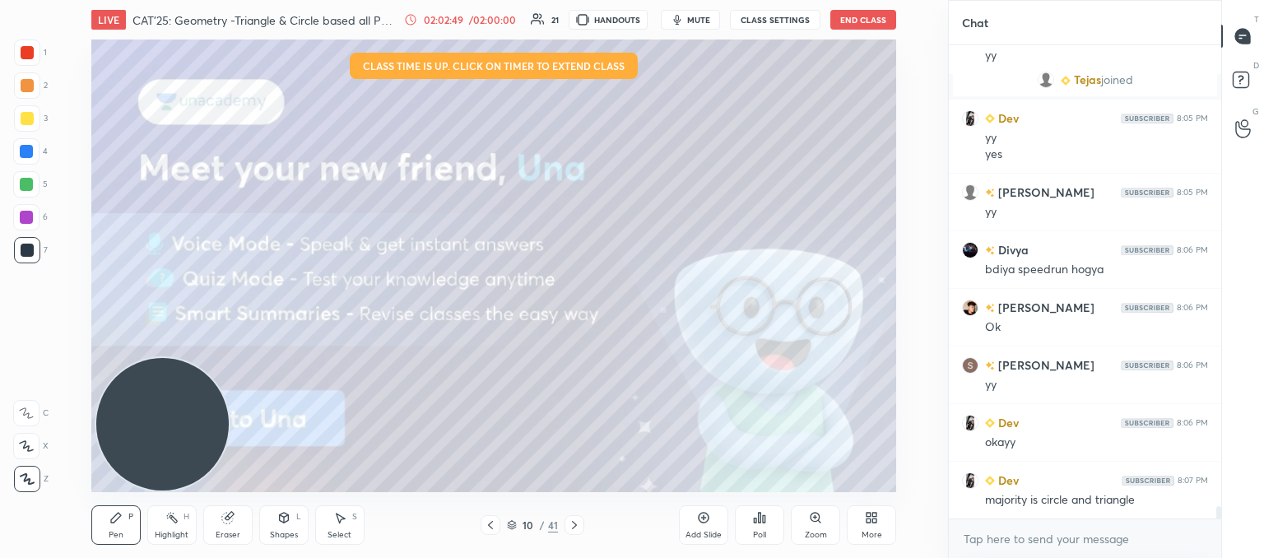
click at [573, 518] on icon at bounding box center [574, 524] width 13 height 13
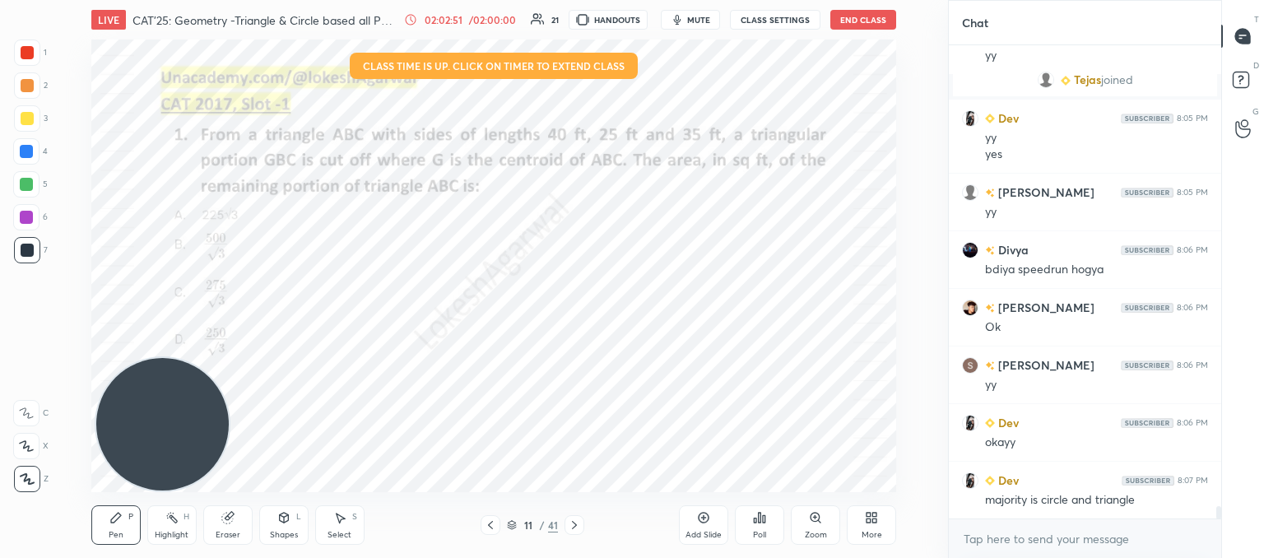
click at [570, 518] on icon at bounding box center [574, 524] width 13 height 13
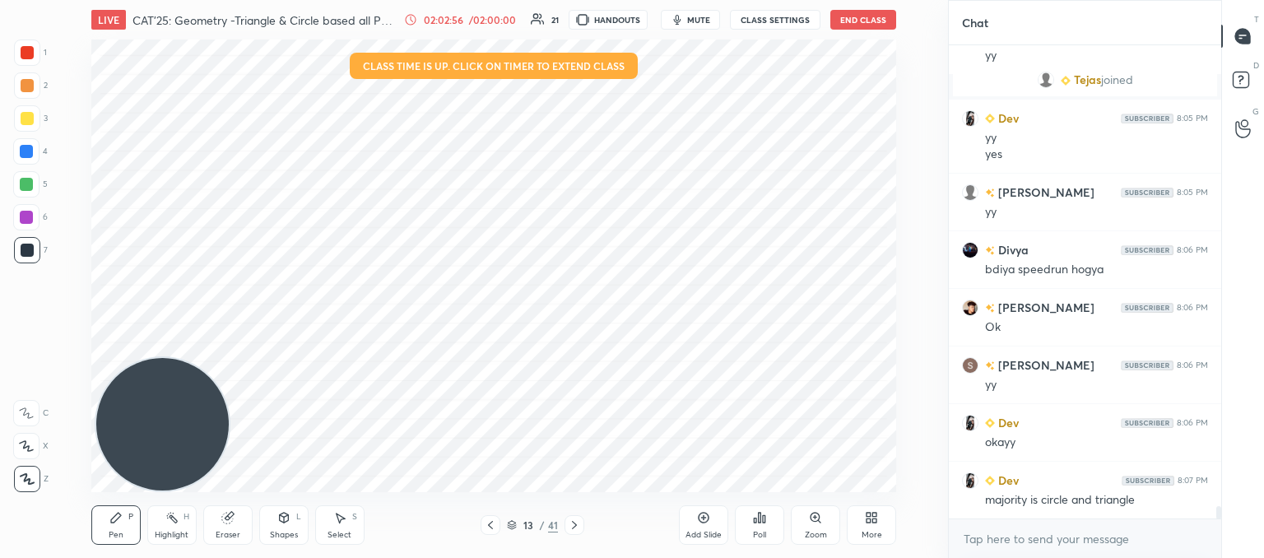
click at [569, 523] on icon at bounding box center [574, 524] width 13 height 13
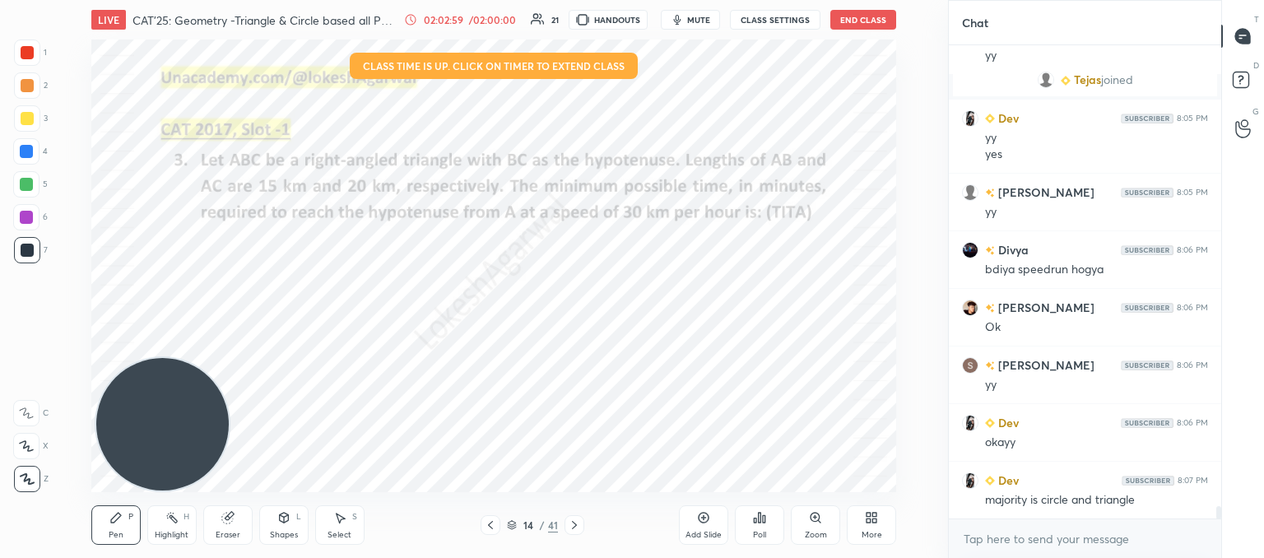
click at [565, 523] on div at bounding box center [574, 525] width 20 height 20
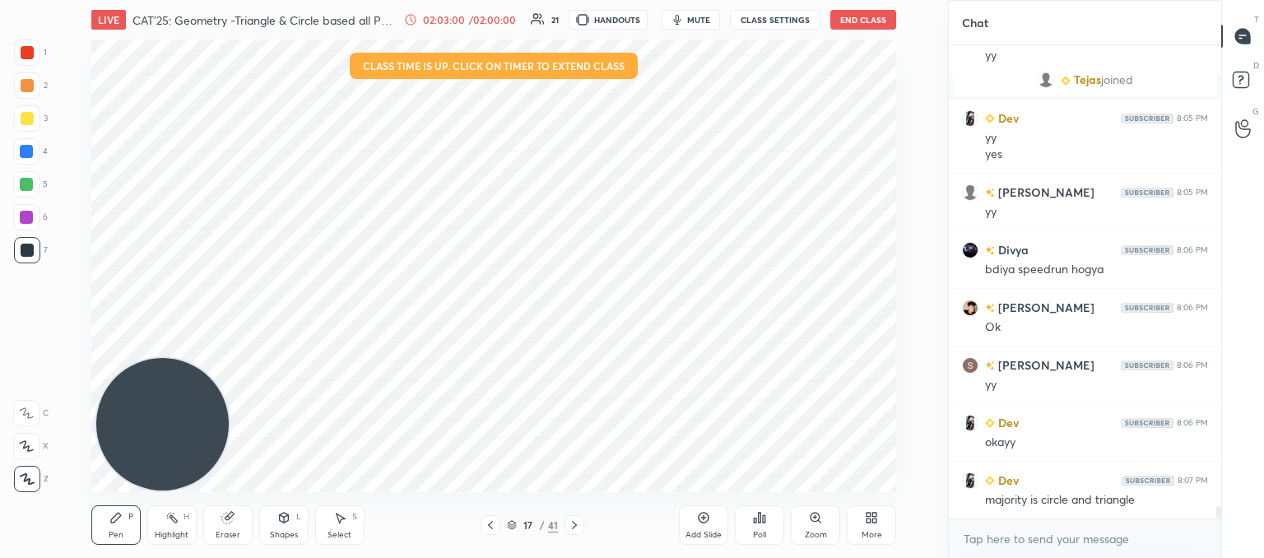
click at [565, 523] on div at bounding box center [574, 525] width 20 height 20
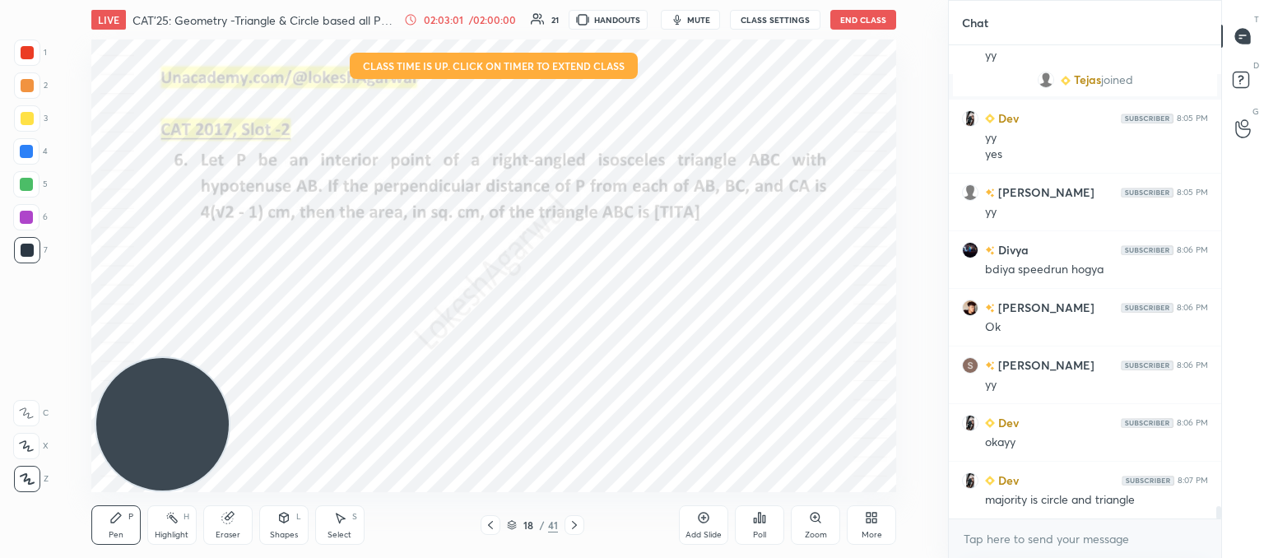
click at [565, 523] on div at bounding box center [574, 525] width 20 height 20
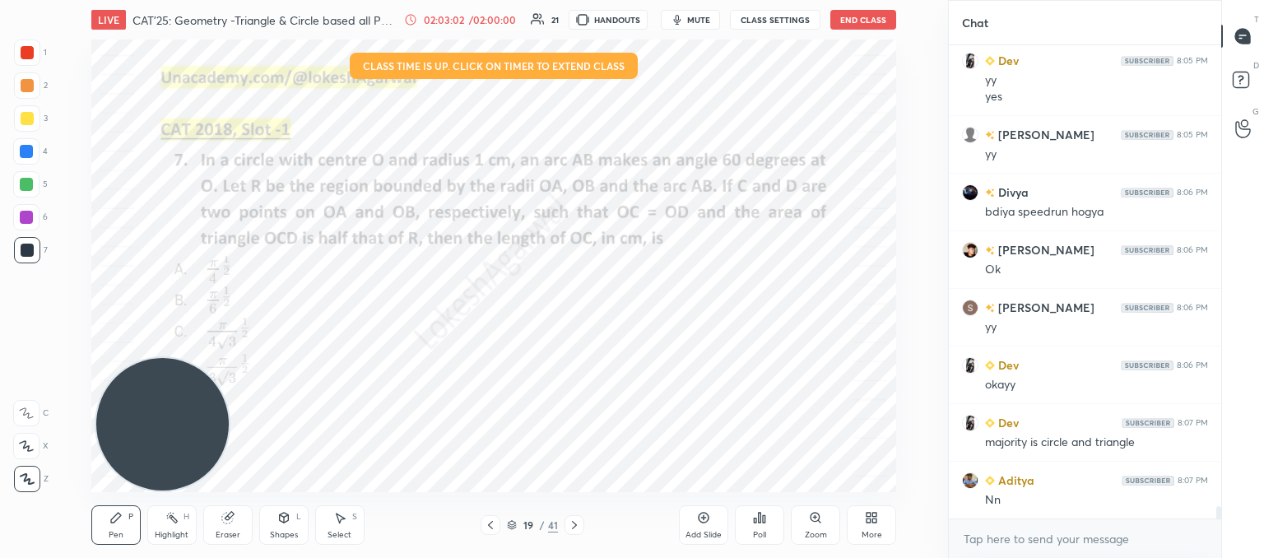
click at [565, 523] on div at bounding box center [574, 525] width 20 height 20
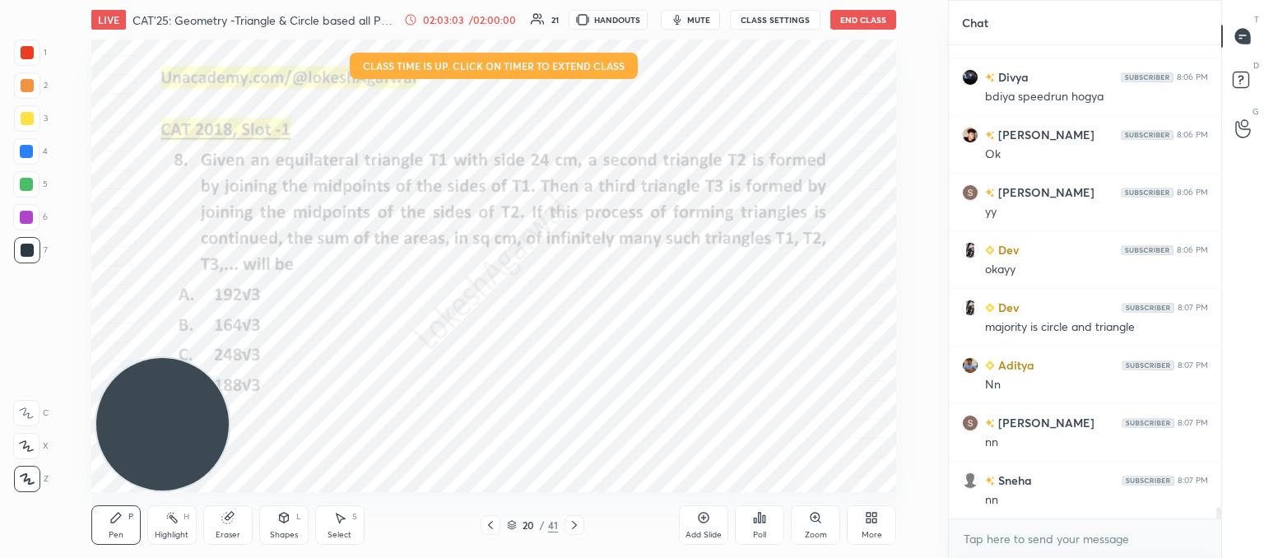
scroll to position [18439, 0]
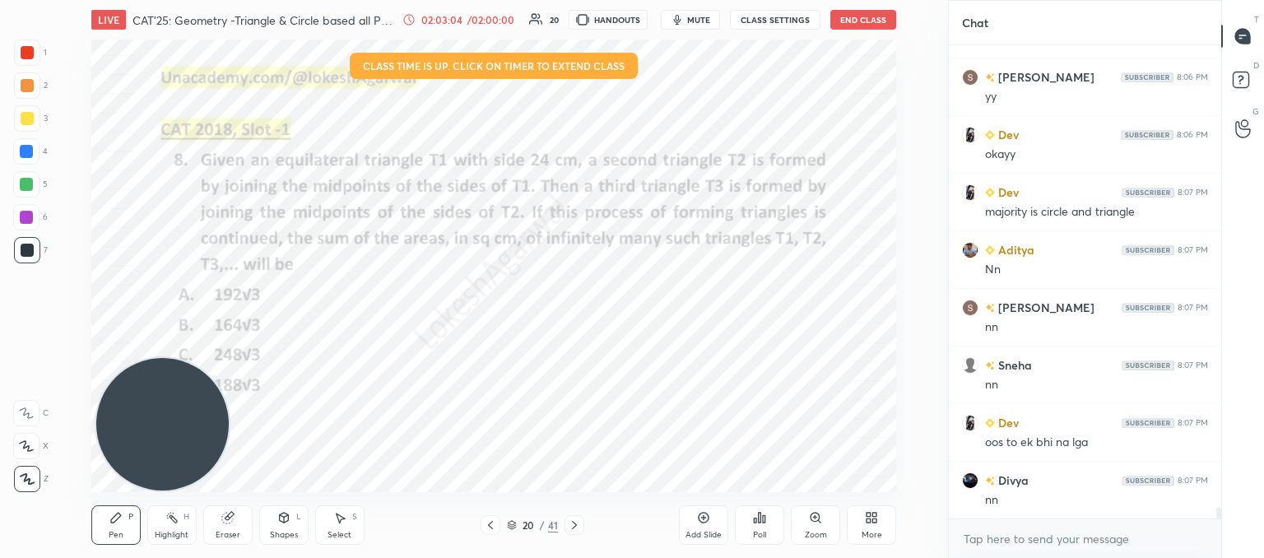
click at [568, 523] on icon at bounding box center [574, 524] width 13 height 13
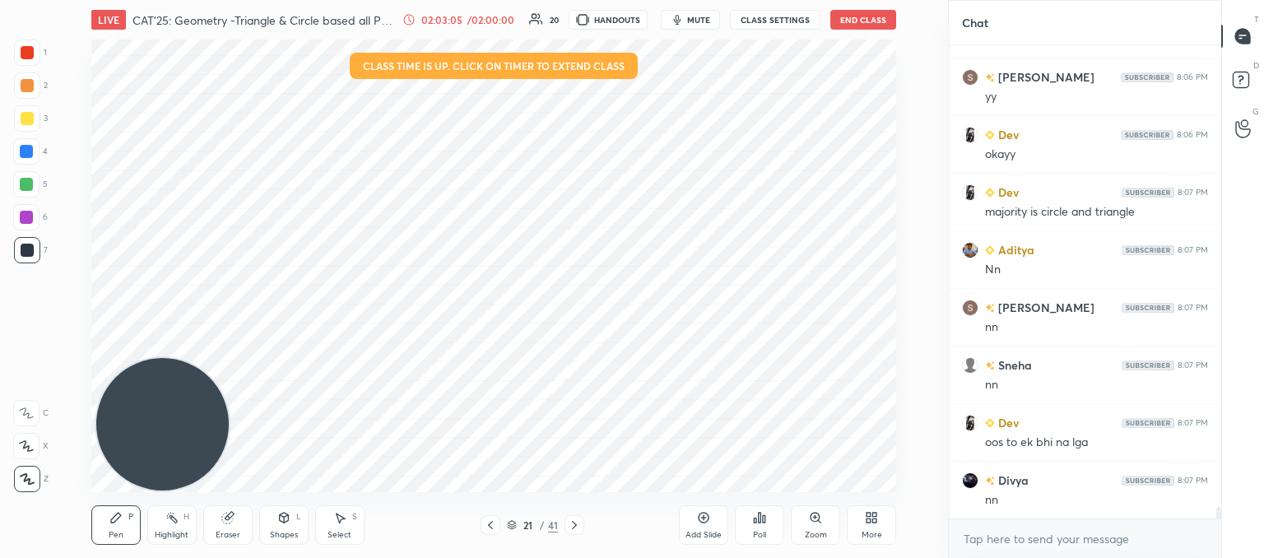
click at [568, 523] on icon at bounding box center [574, 524] width 13 height 13
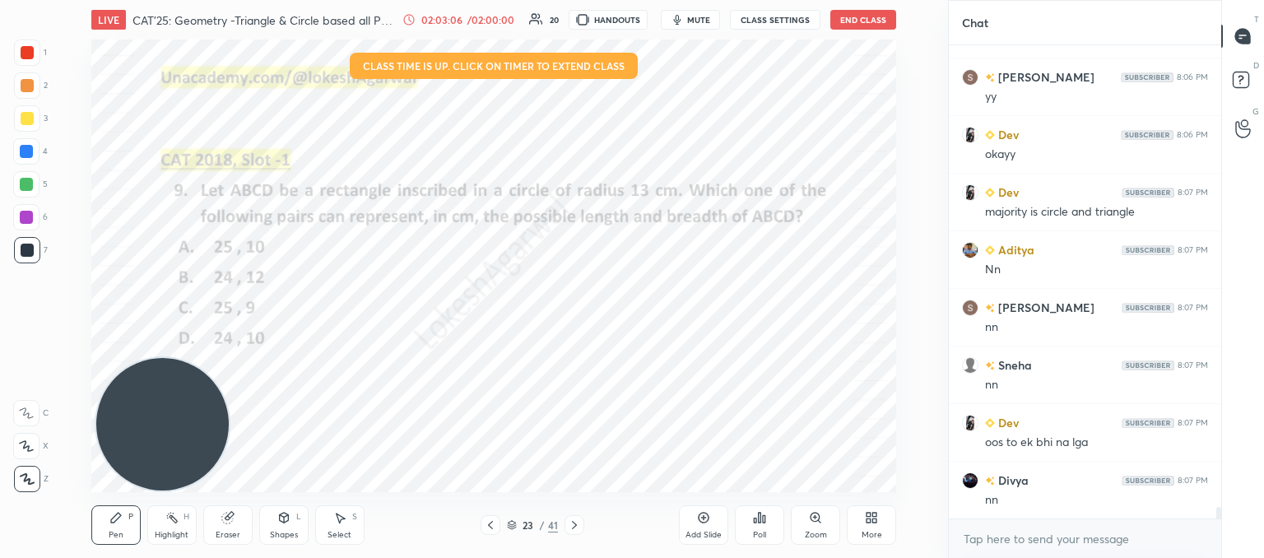
click at [568, 523] on icon at bounding box center [574, 524] width 13 height 13
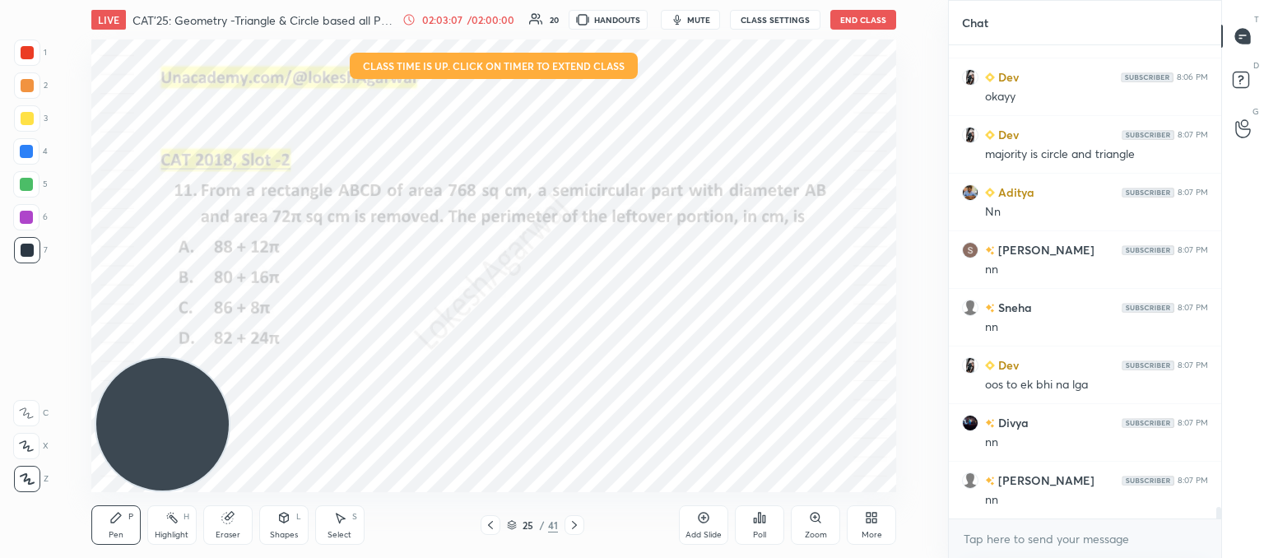
click at [568, 523] on icon at bounding box center [574, 524] width 13 height 13
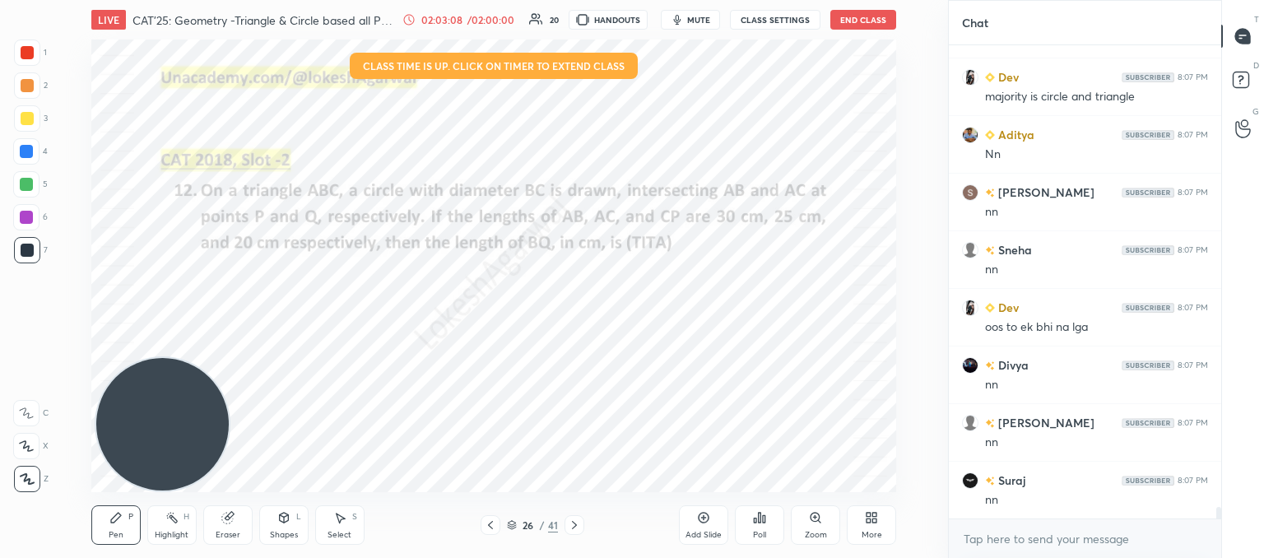
click at [568, 523] on icon at bounding box center [574, 524] width 13 height 13
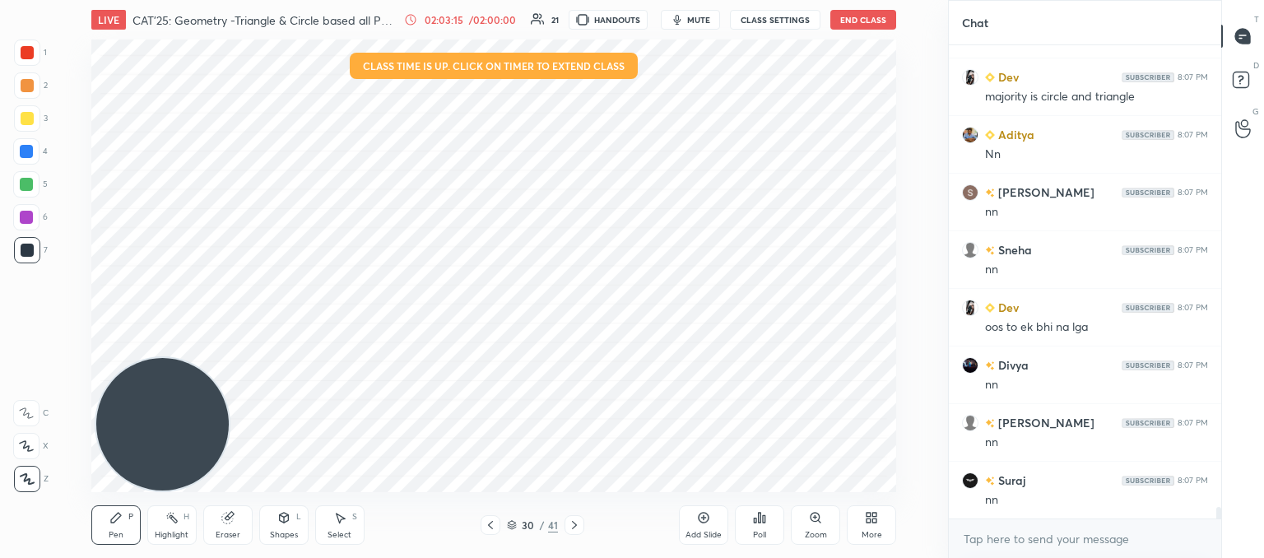
click at [568, 523] on icon at bounding box center [574, 524] width 13 height 13
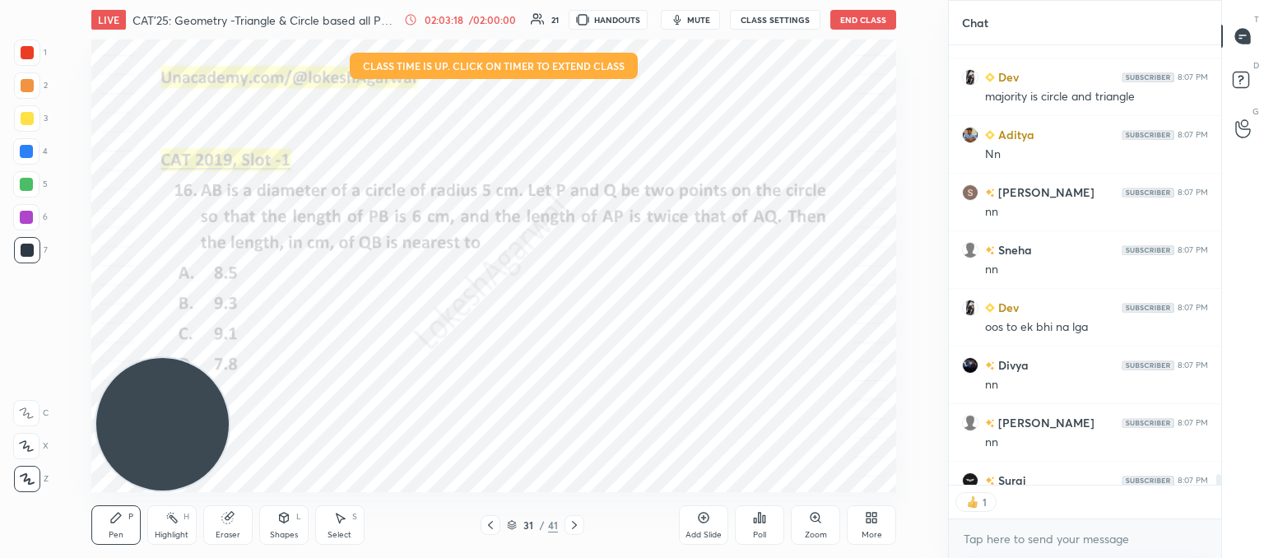
scroll to position [6, 5]
click at [568, 523] on icon at bounding box center [574, 524] width 13 height 13
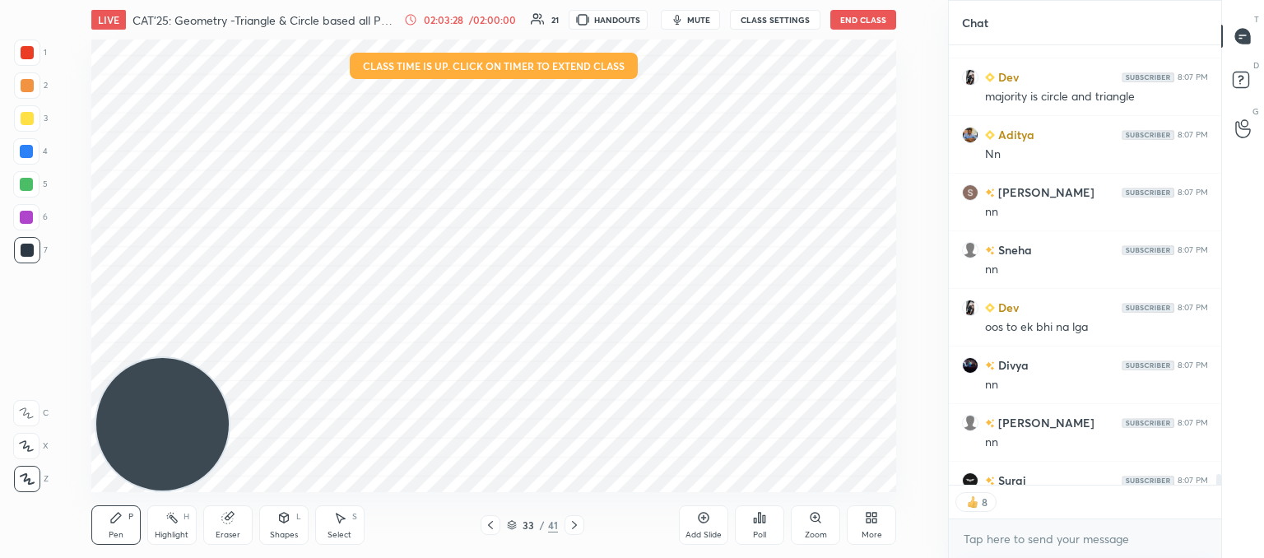
click at [568, 523] on icon at bounding box center [574, 524] width 13 height 13
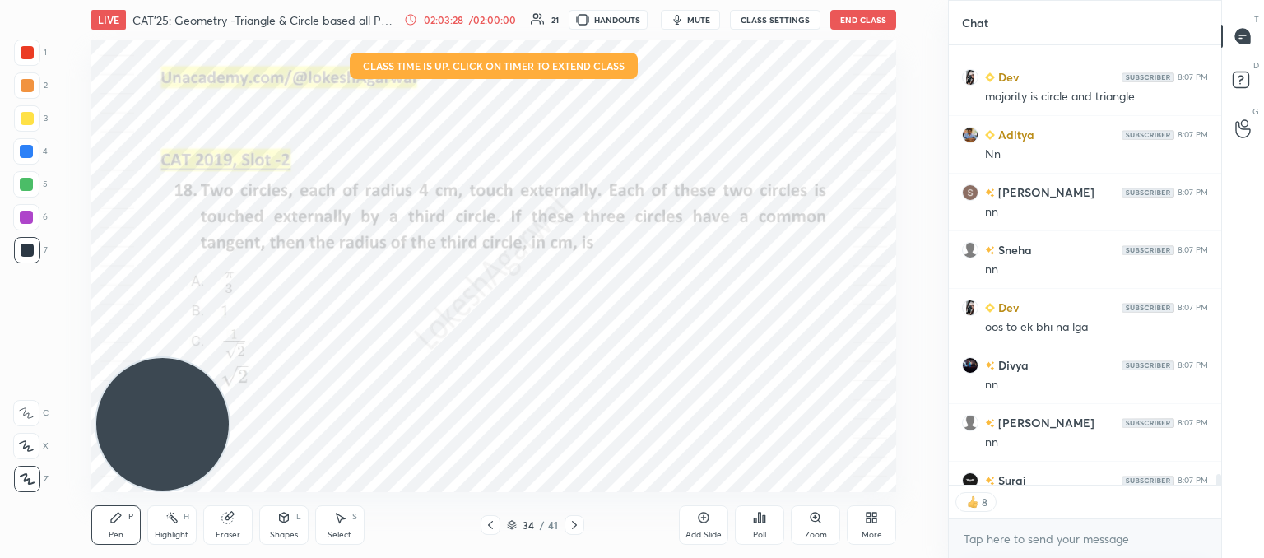
click at [568, 523] on icon at bounding box center [574, 524] width 13 height 13
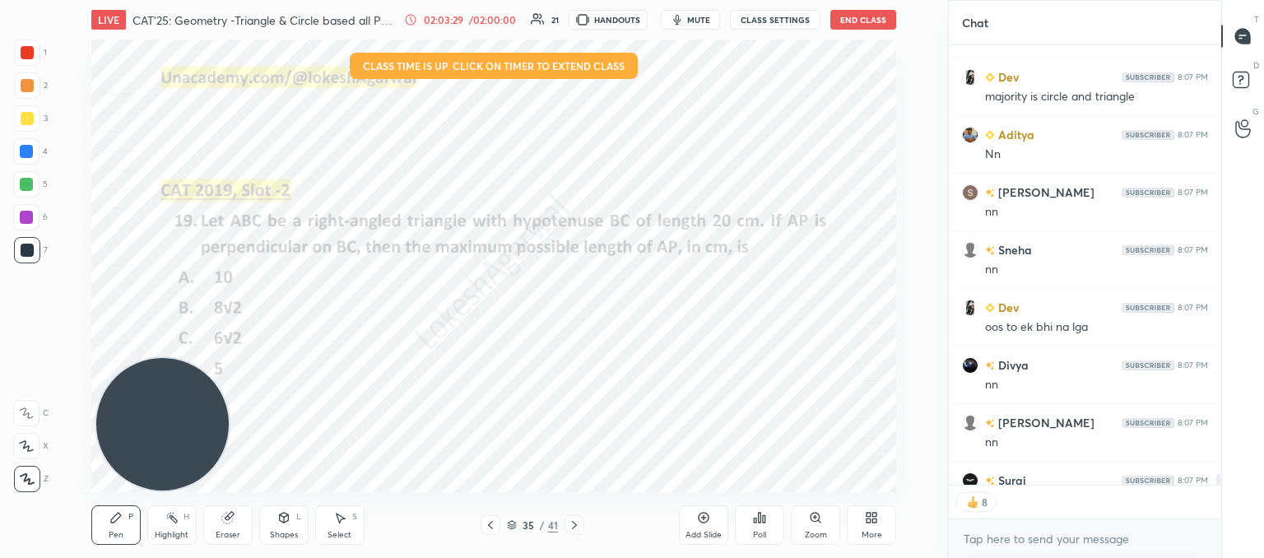
click at [568, 523] on icon at bounding box center [574, 524] width 13 height 13
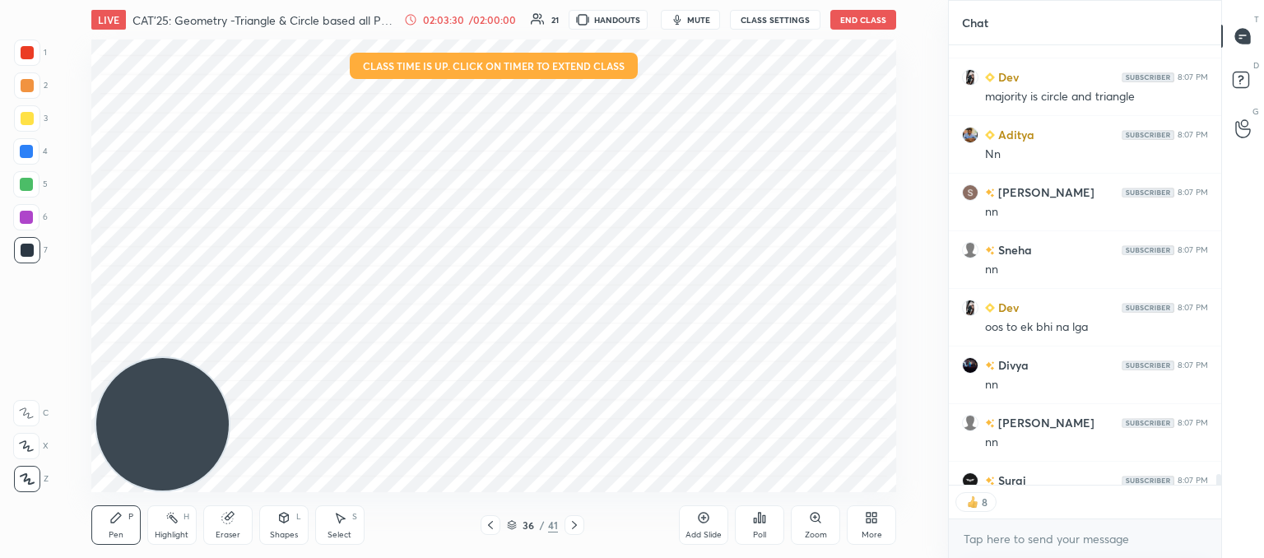
click at [568, 523] on icon at bounding box center [574, 524] width 13 height 13
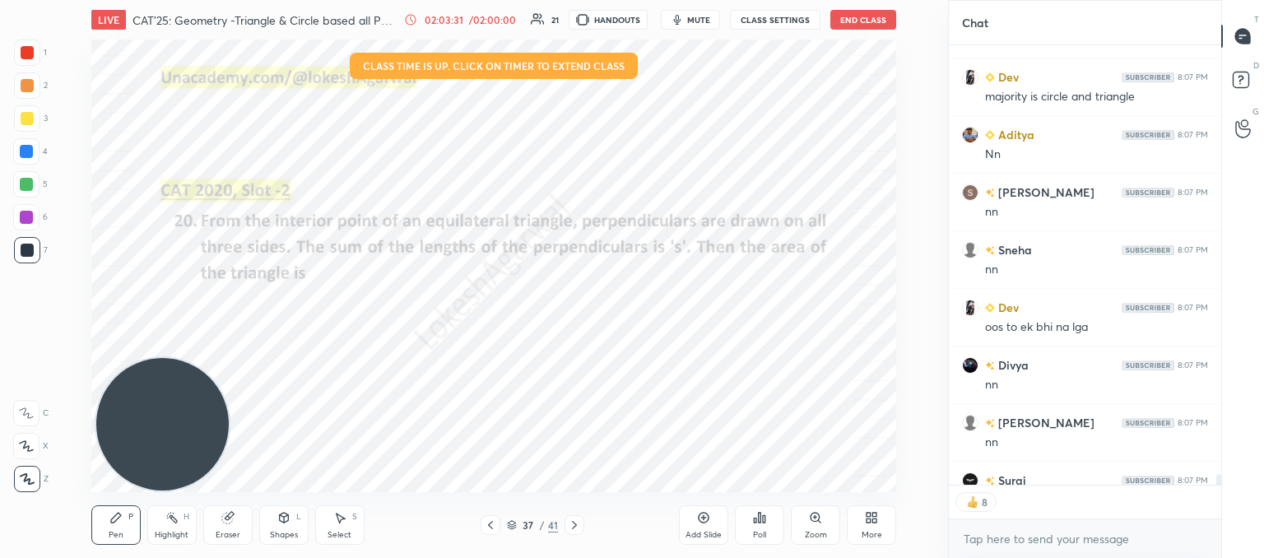
click at [568, 523] on icon at bounding box center [574, 524] width 13 height 13
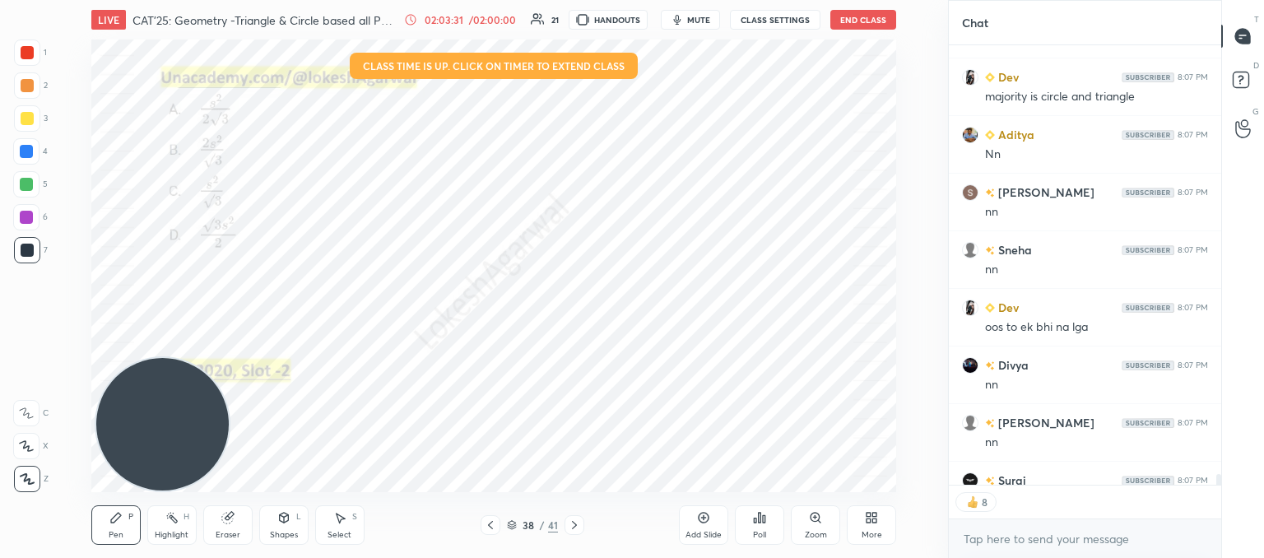
click at [568, 523] on icon at bounding box center [574, 524] width 13 height 13
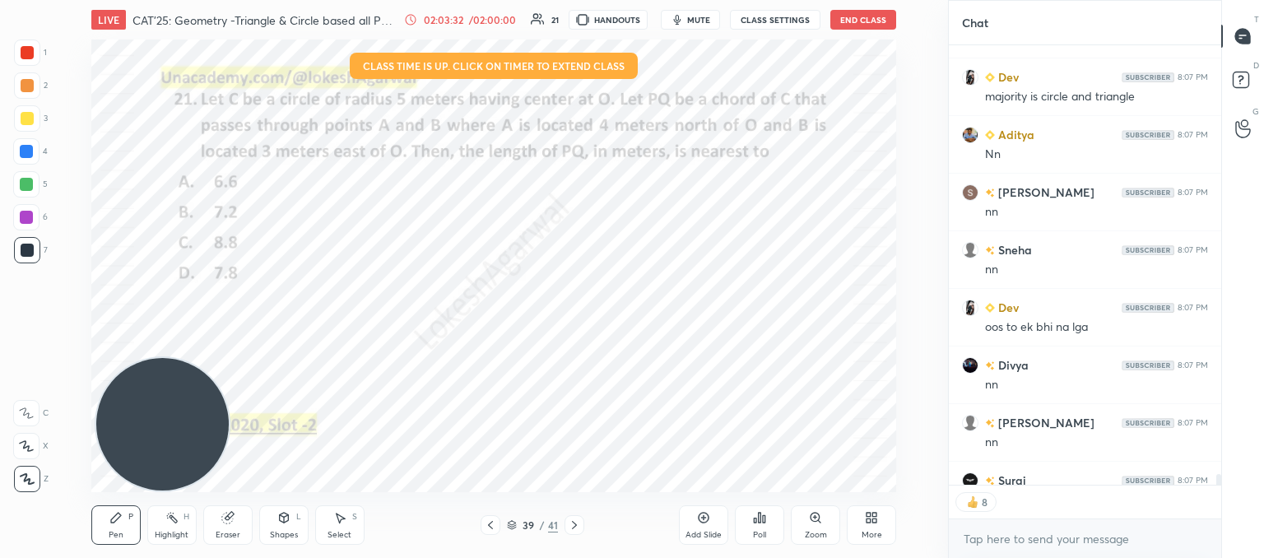
click at [568, 523] on icon at bounding box center [574, 524] width 13 height 13
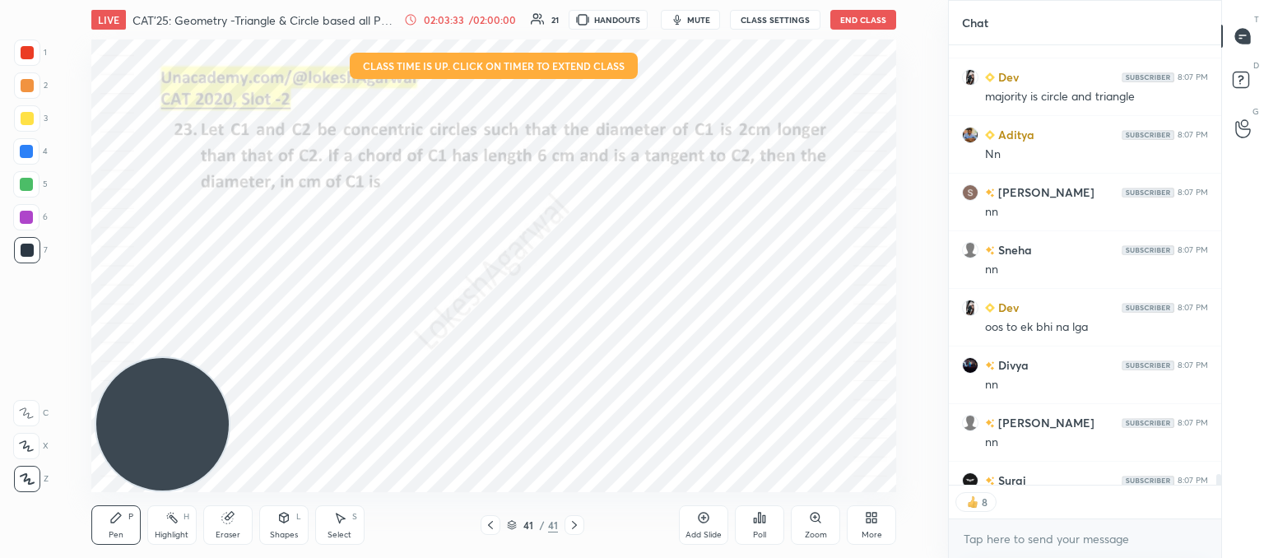
click at [568, 523] on icon at bounding box center [574, 524] width 13 height 13
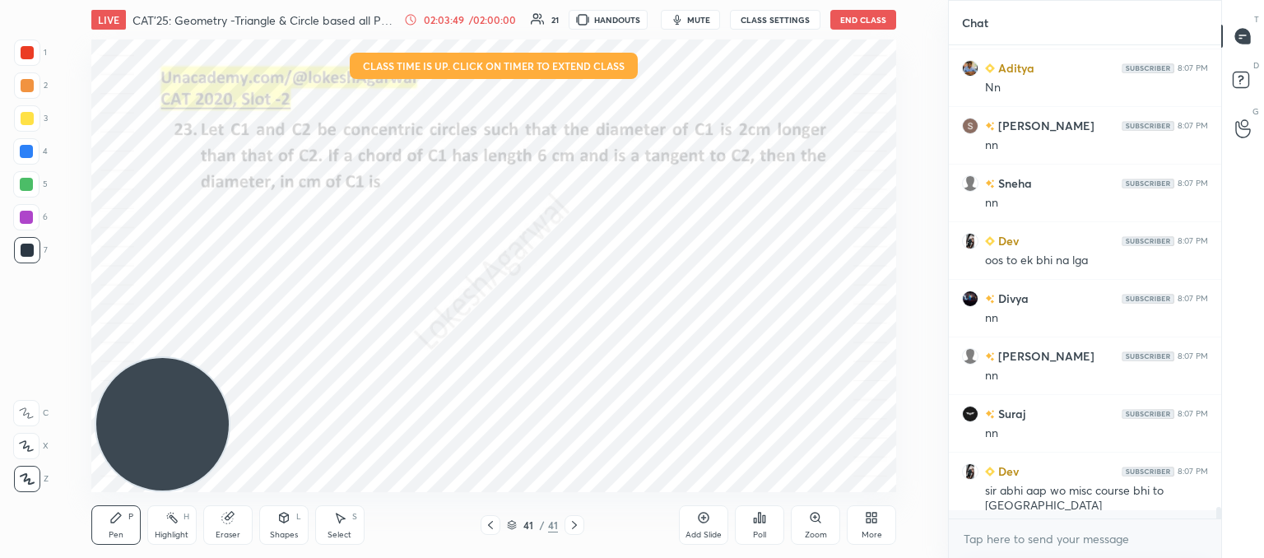
scroll to position [468, 267]
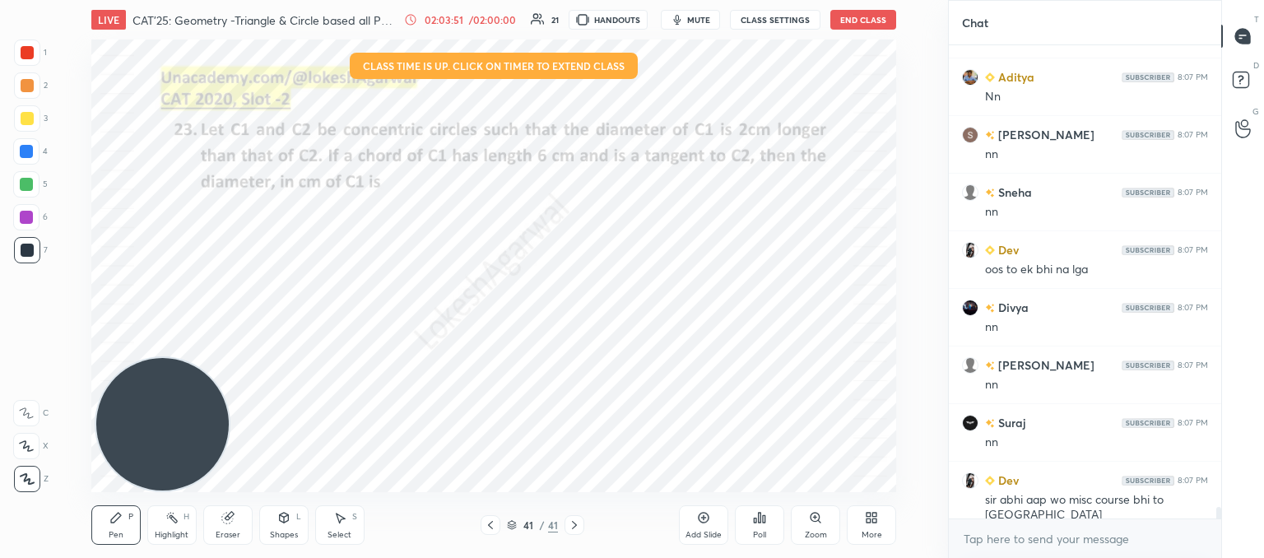
click at [702, 531] on div "Add Slide" at bounding box center [703, 535] width 36 height 8
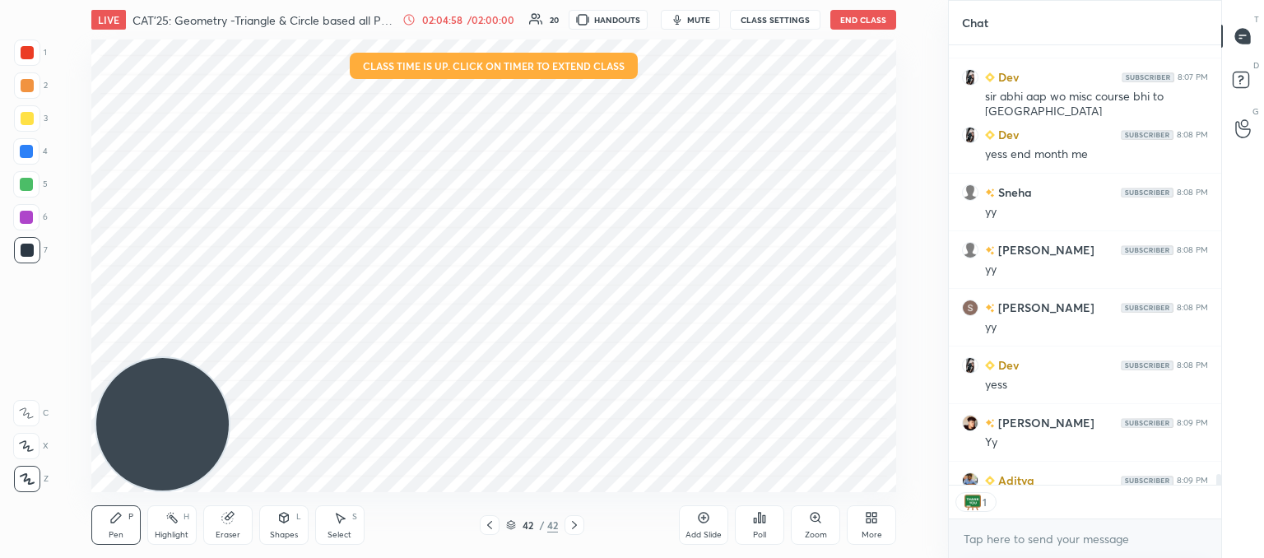
scroll to position [6, 5]
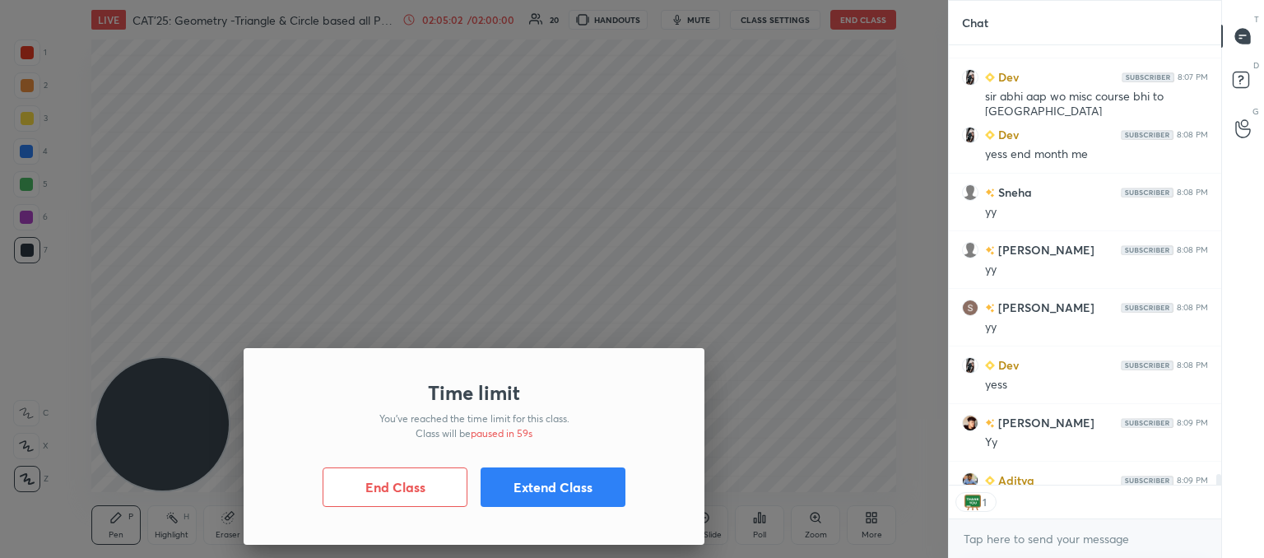
click at [548, 479] on button "Extend Class" at bounding box center [552, 486] width 145 height 39
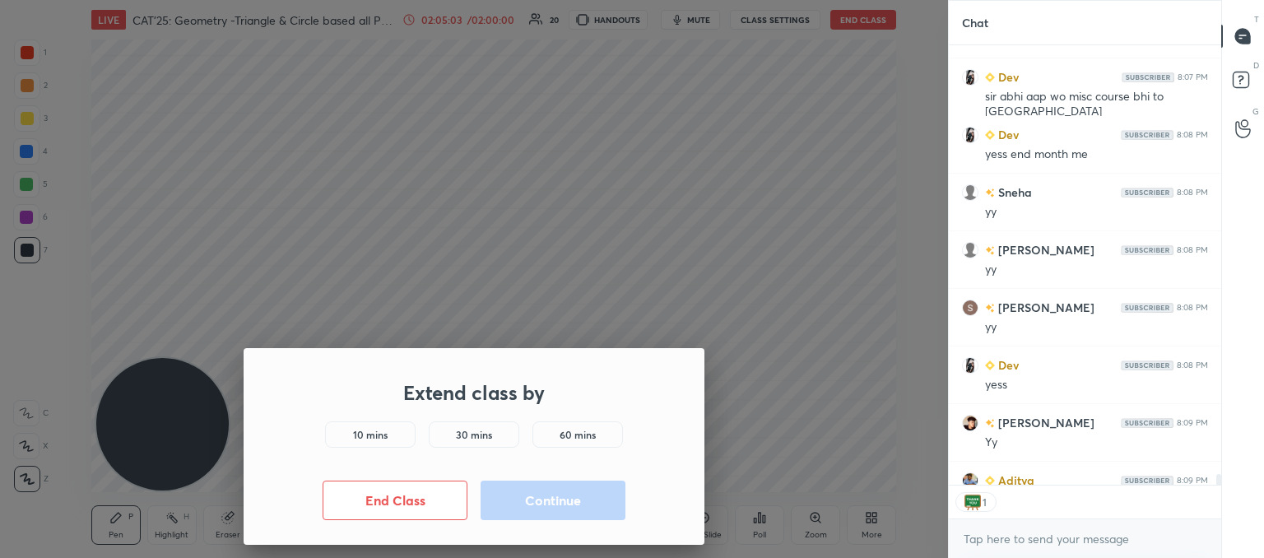
click at [359, 434] on h5 "10 mins" at bounding box center [370, 434] width 35 height 15
click at [553, 497] on button "Continue" at bounding box center [552, 499] width 145 height 39
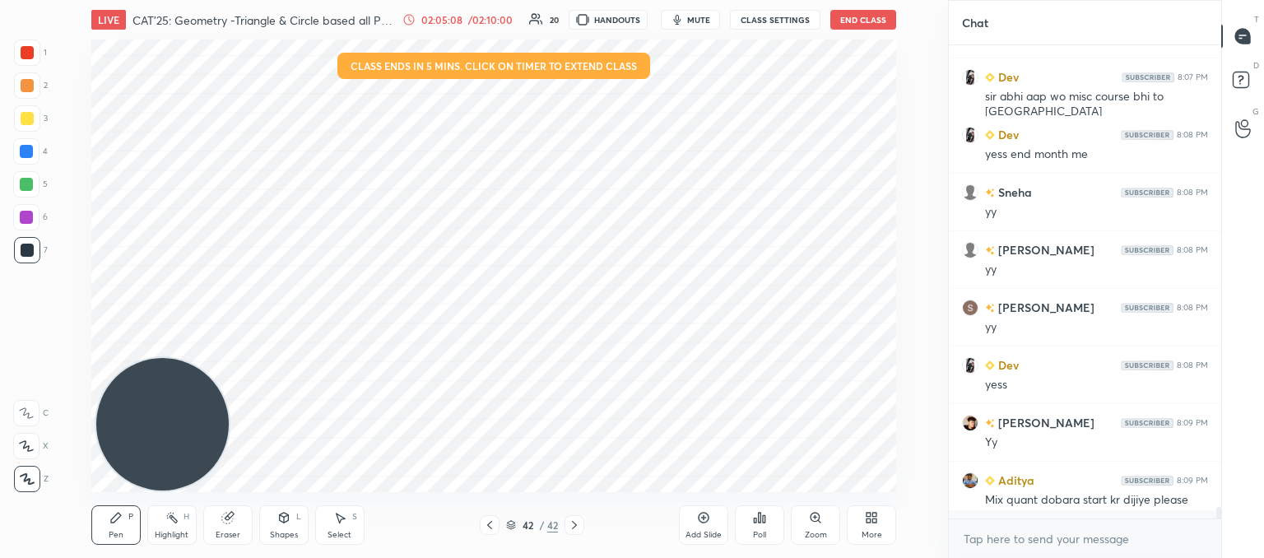
scroll to position [19015, 0]
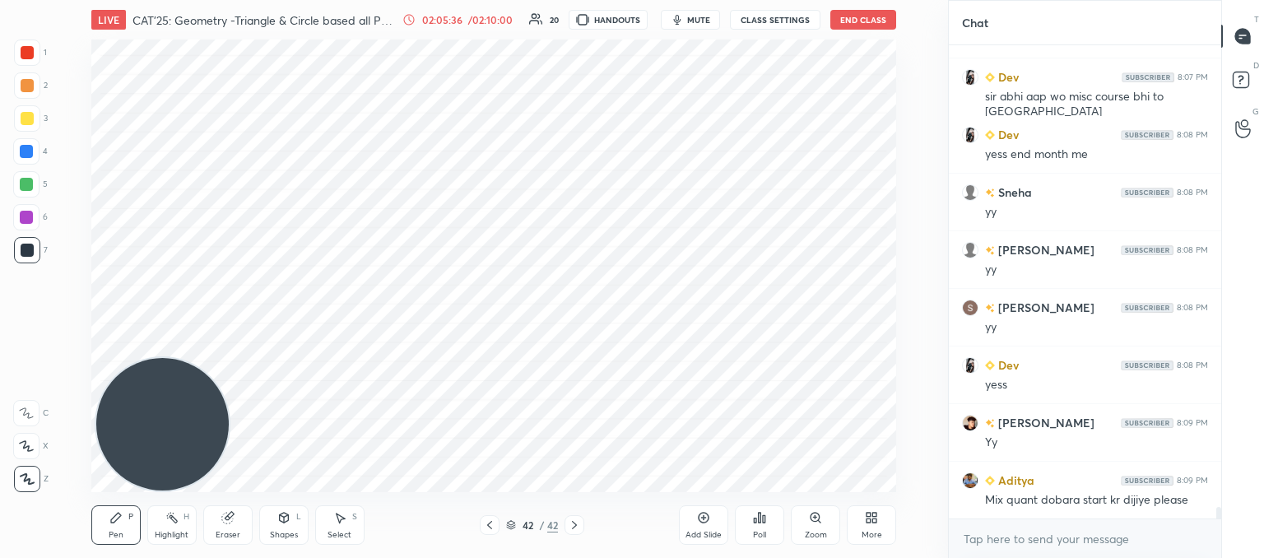
click at [579, 531] on icon at bounding box center [574, 524] width 13 height 13
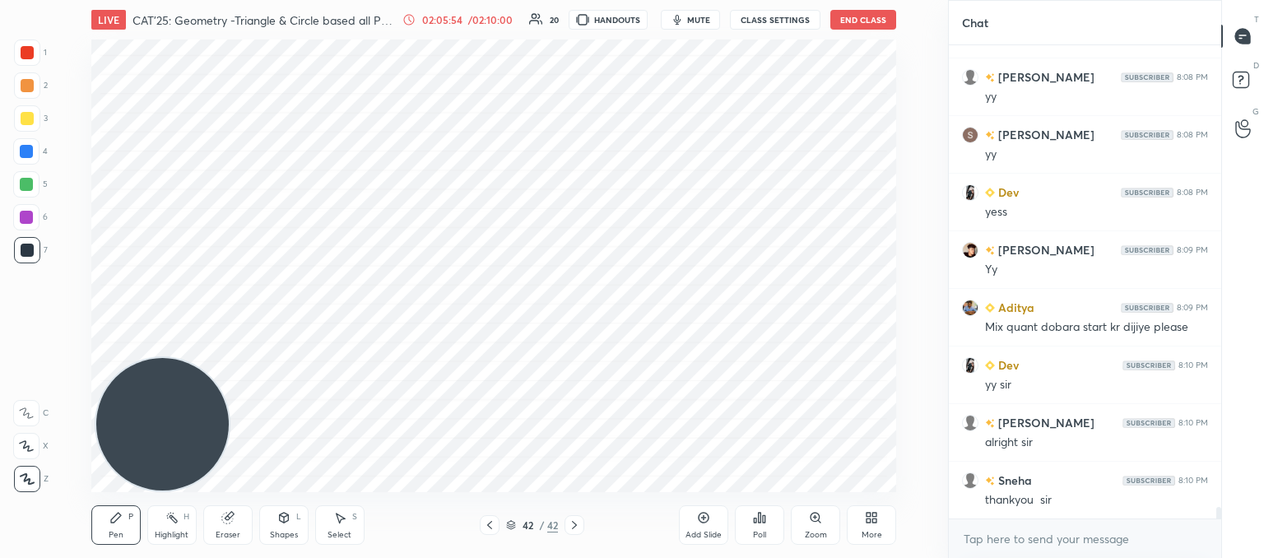
scroll to position [19245, 0]
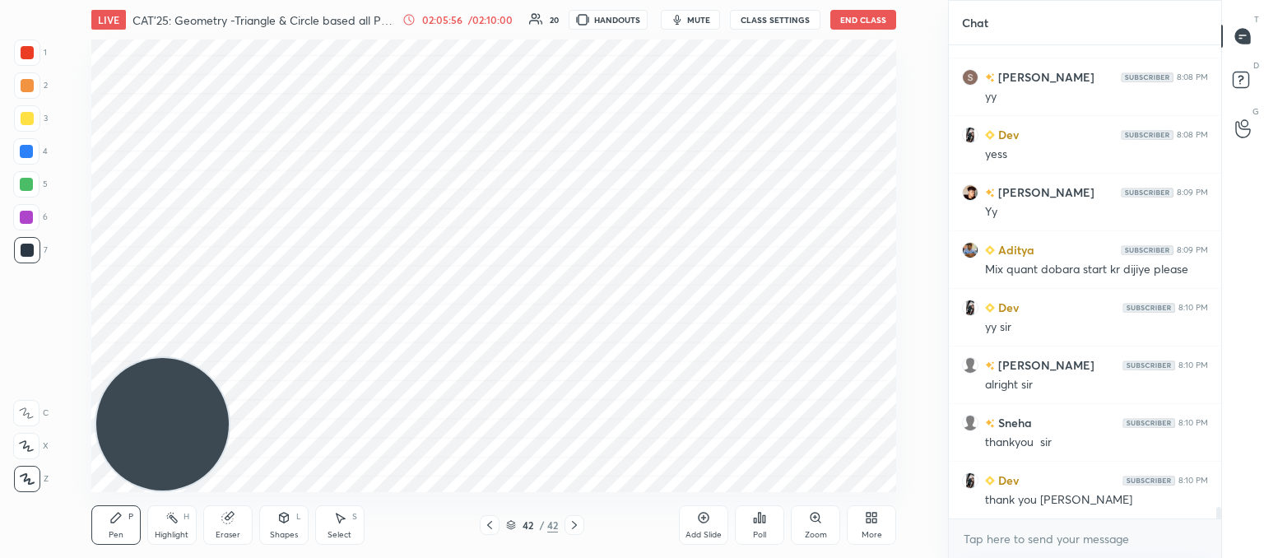
click at [852, 21] on button "End Class" at bounding box center [863, 20] width 66 height 20
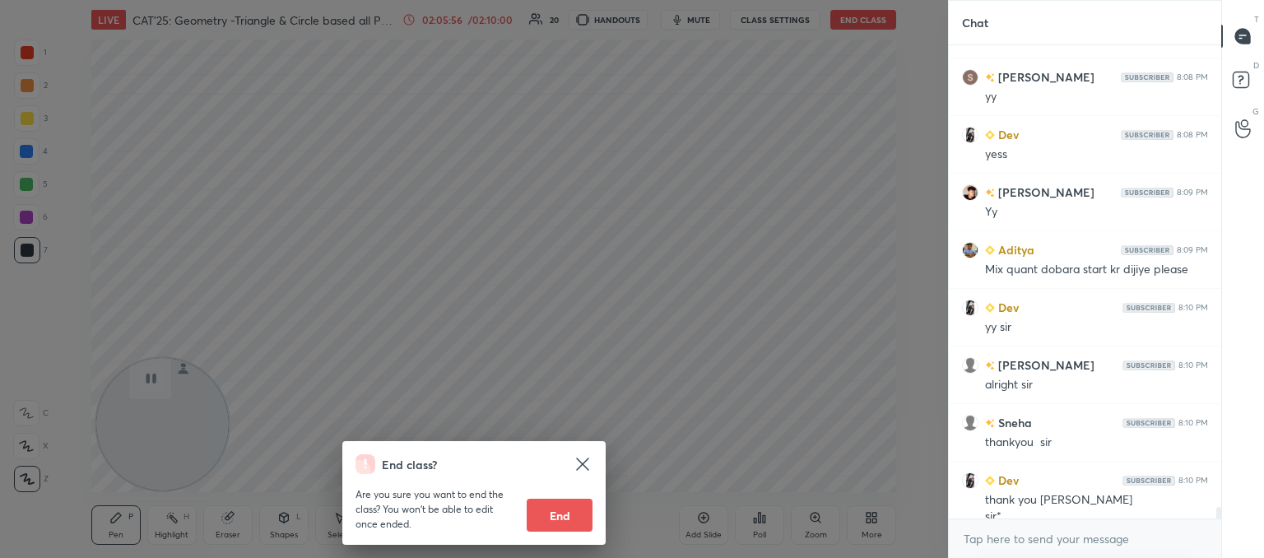
scroll to position [19262, 0]
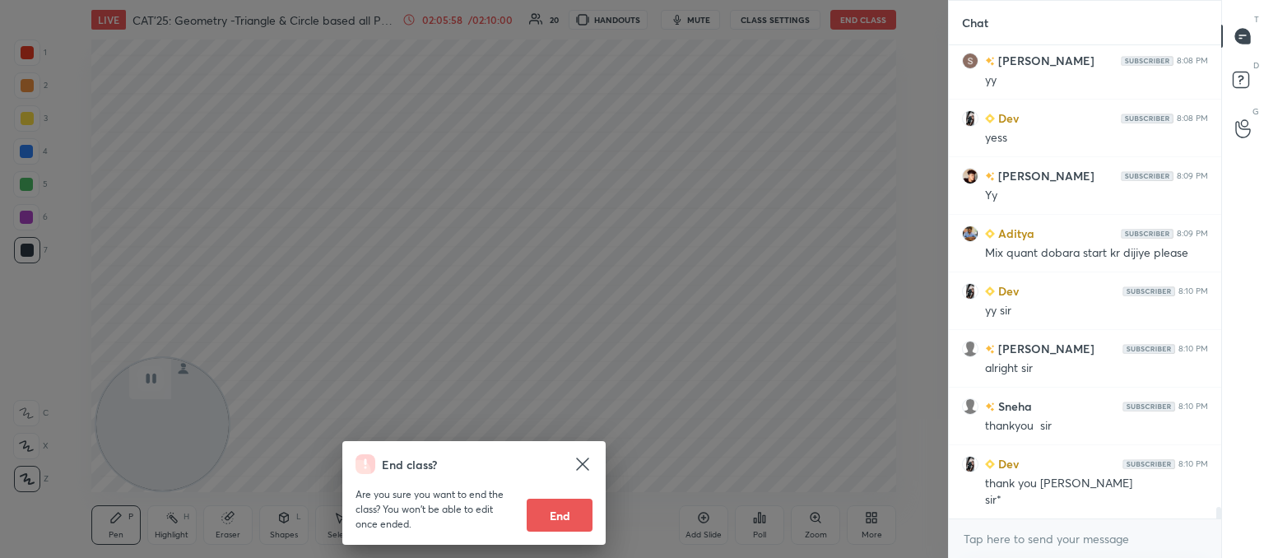
click at [573, 515] on button "End" at bounding box center [560, 515] width 66 height 33
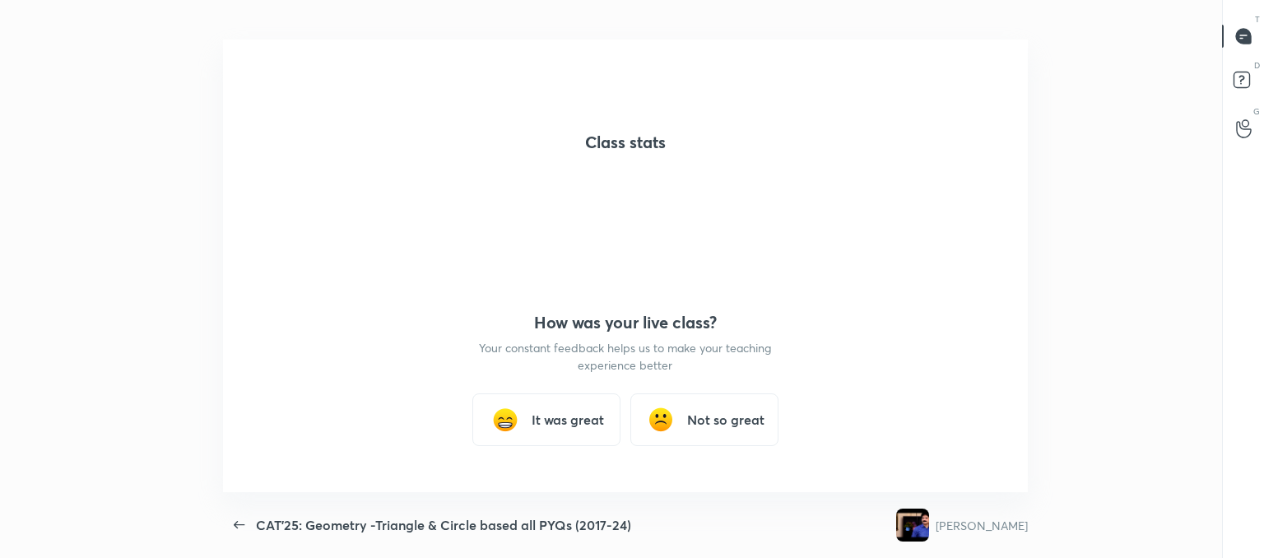
scroll to position [0, 0]
